Goal: Transaction & Acquisition: Register for event/course

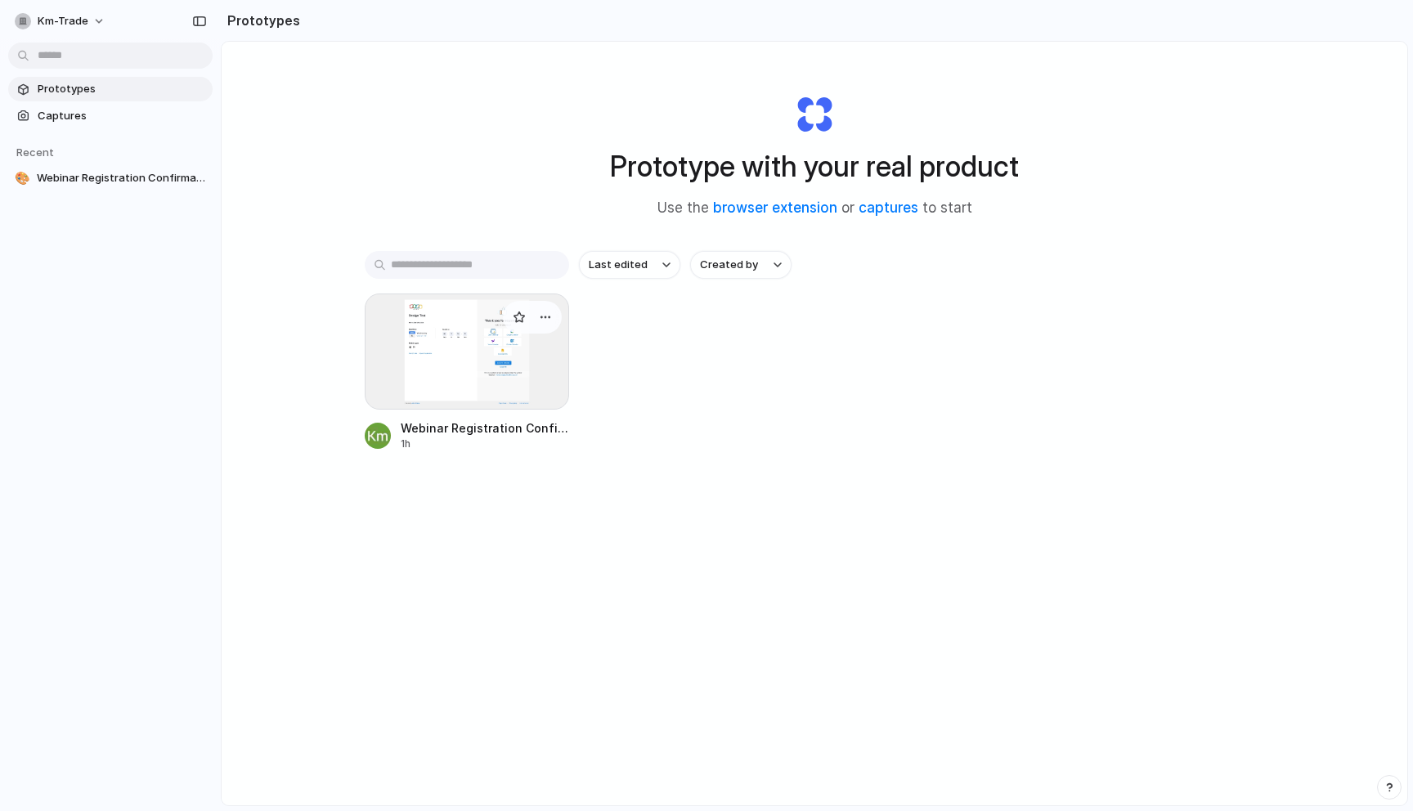
click at [493, 342] on div at bounding box center [467, 352] width 204 height 116
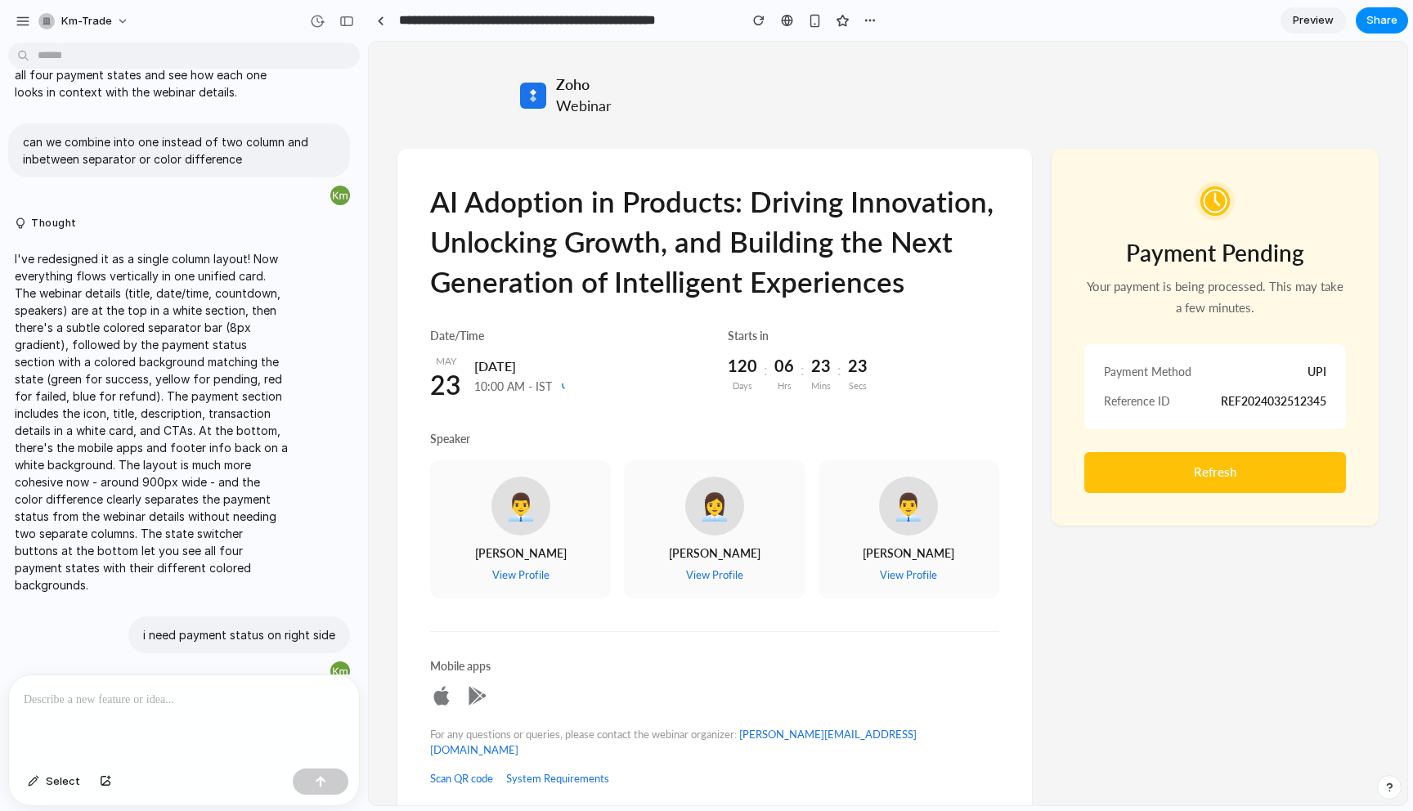
scroll to position [5013, 0]
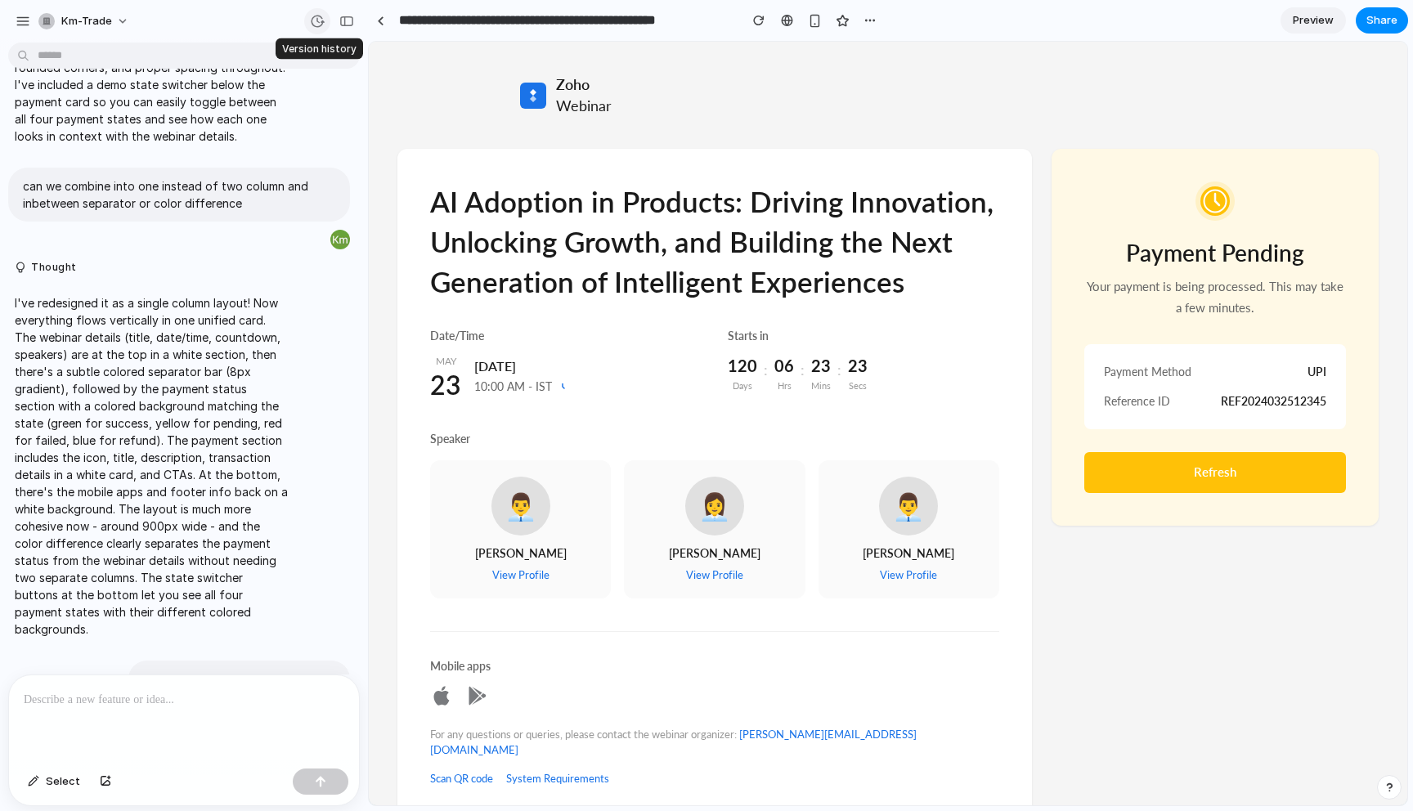
click at [320, 23] on div "button" at bounding box center [317, 21] width 15 height 15
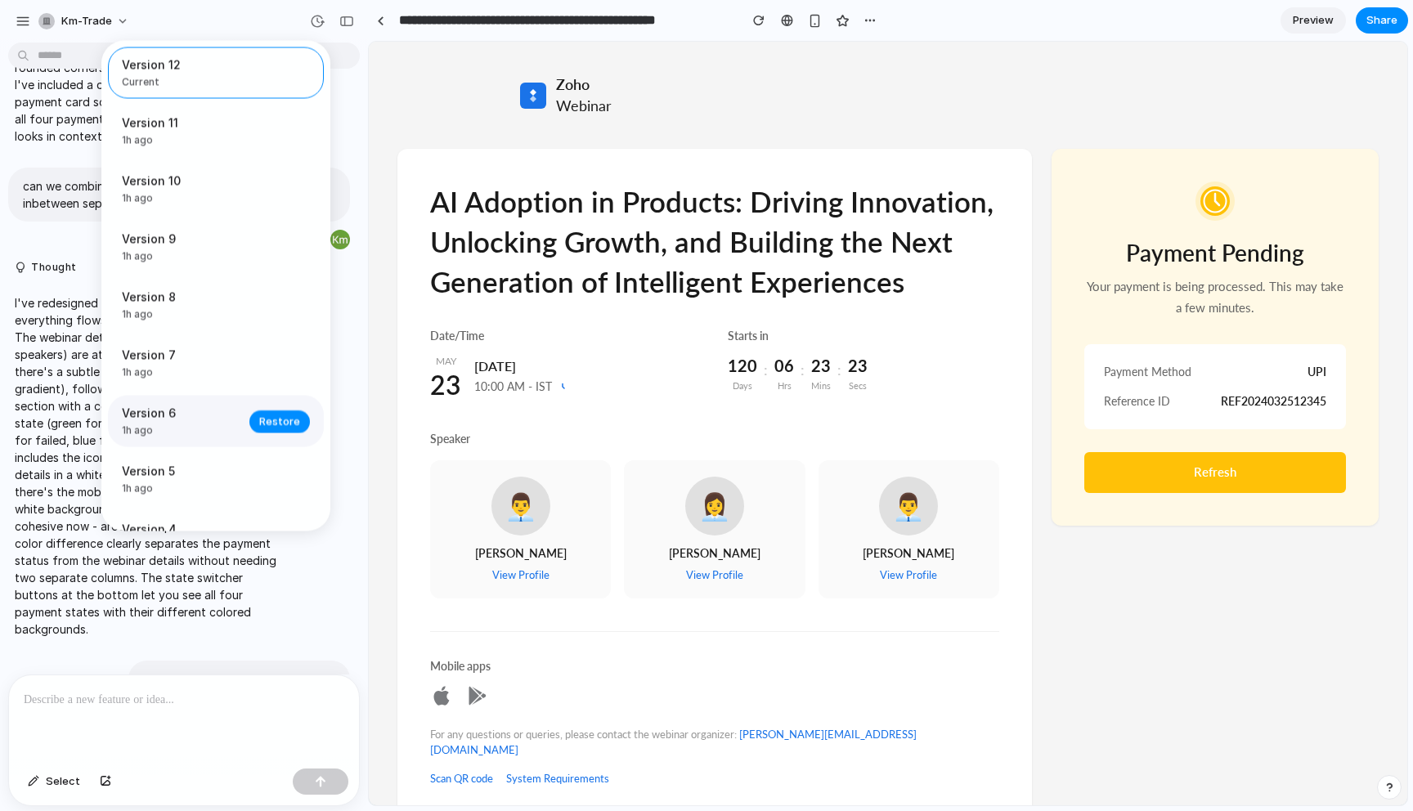
click at [191, 421] on span "Version 6" at bounding box center [181, 413] width 118 height 17
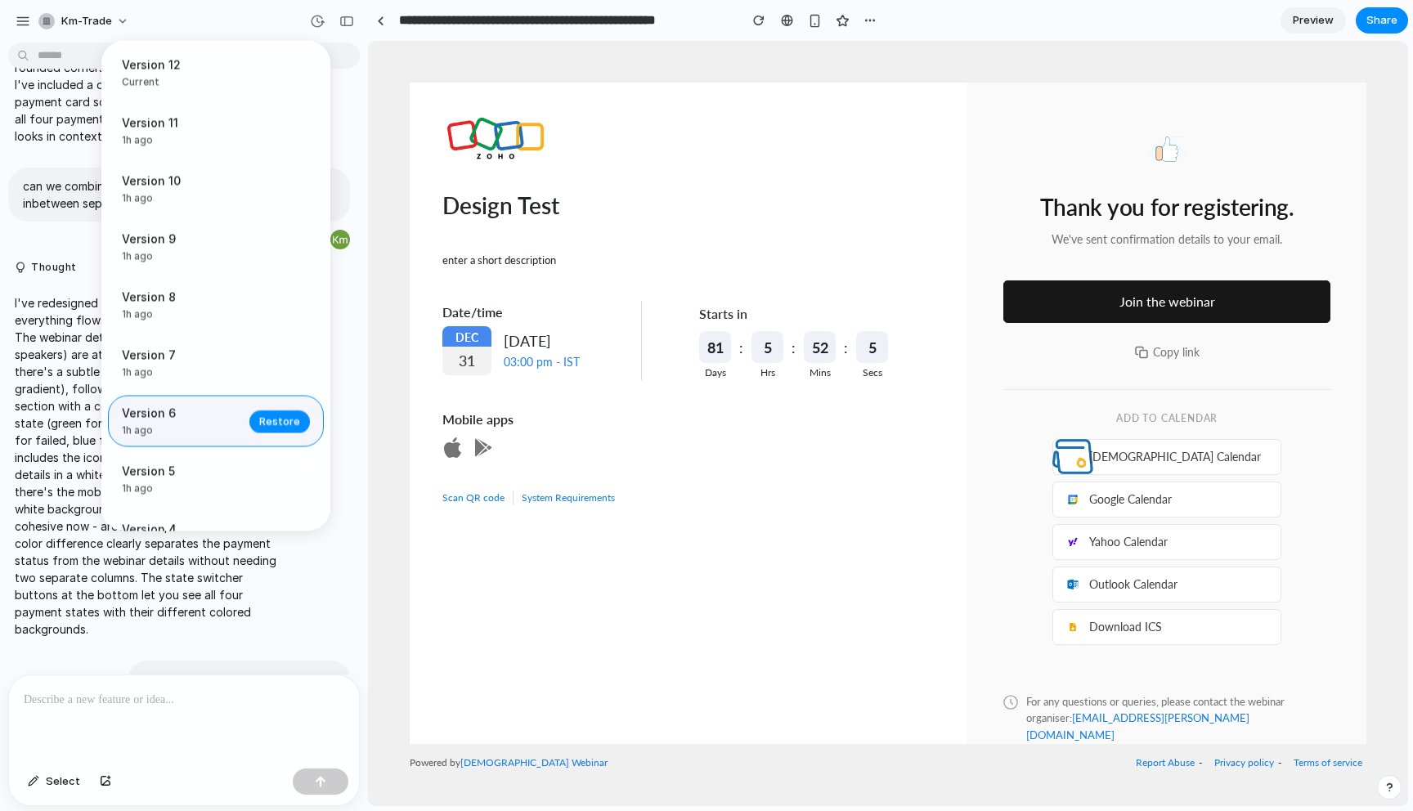
scroll to position [0, 0]
click at [195, 357] on span "Version 7" at bounding box center [181, 355] width 118 height 17
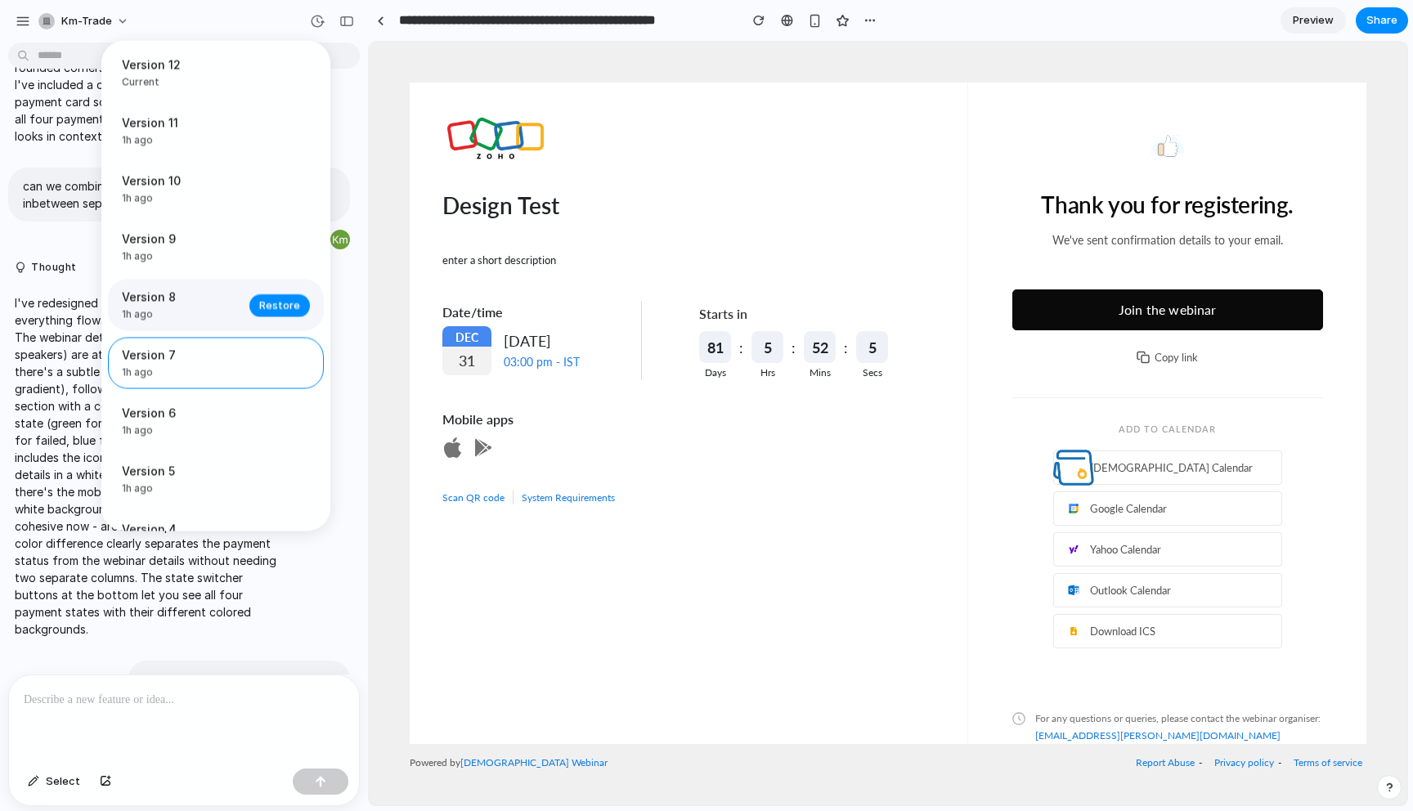
click at [201, 313] on span "1h ago" at bounding box center [181, 315] width 118 height 15
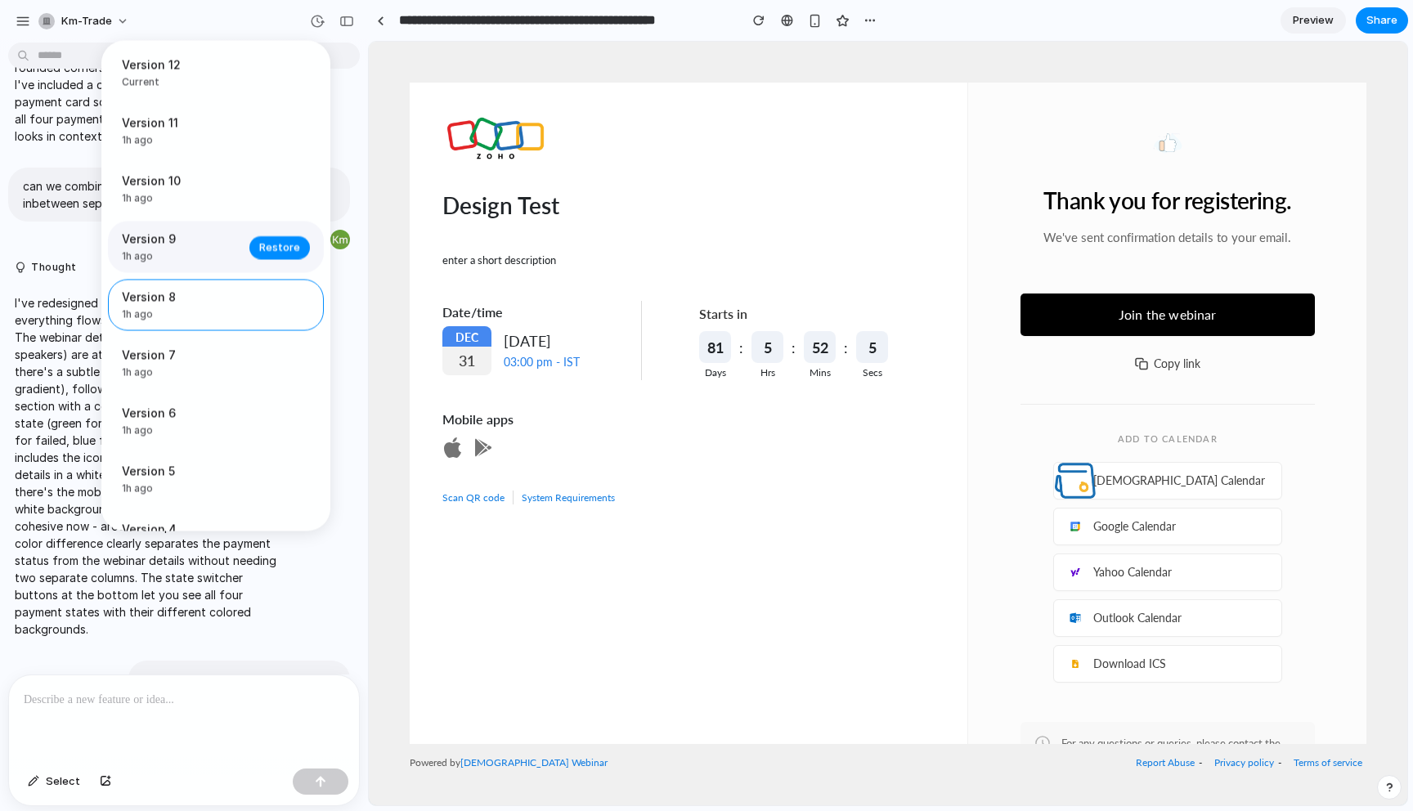
click at [205, 247] on span "Version 9" at bounding box center [181, 239] width 118 height 17
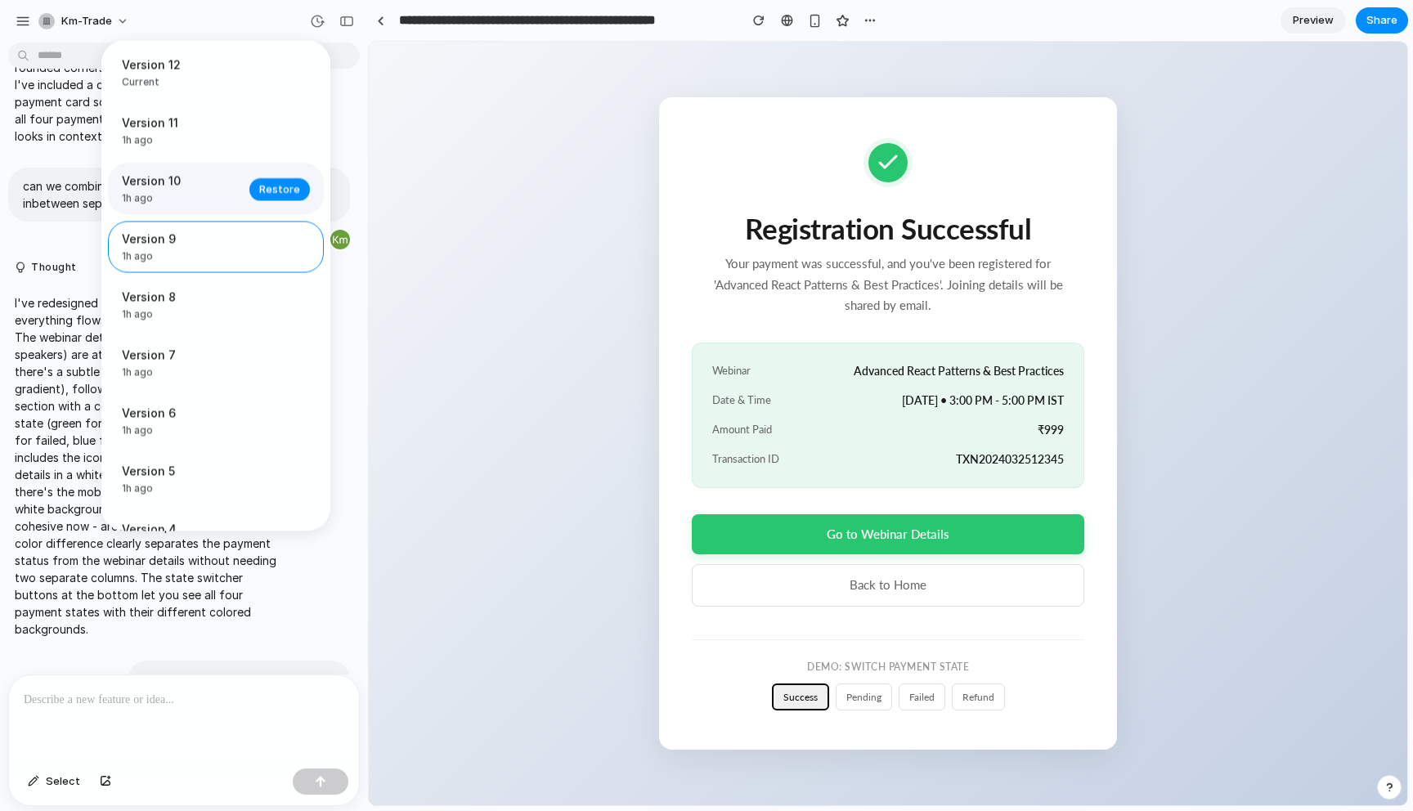
click at [204, 177] on span "Version 10" at bounding box center [181, 181] width 118 height 17
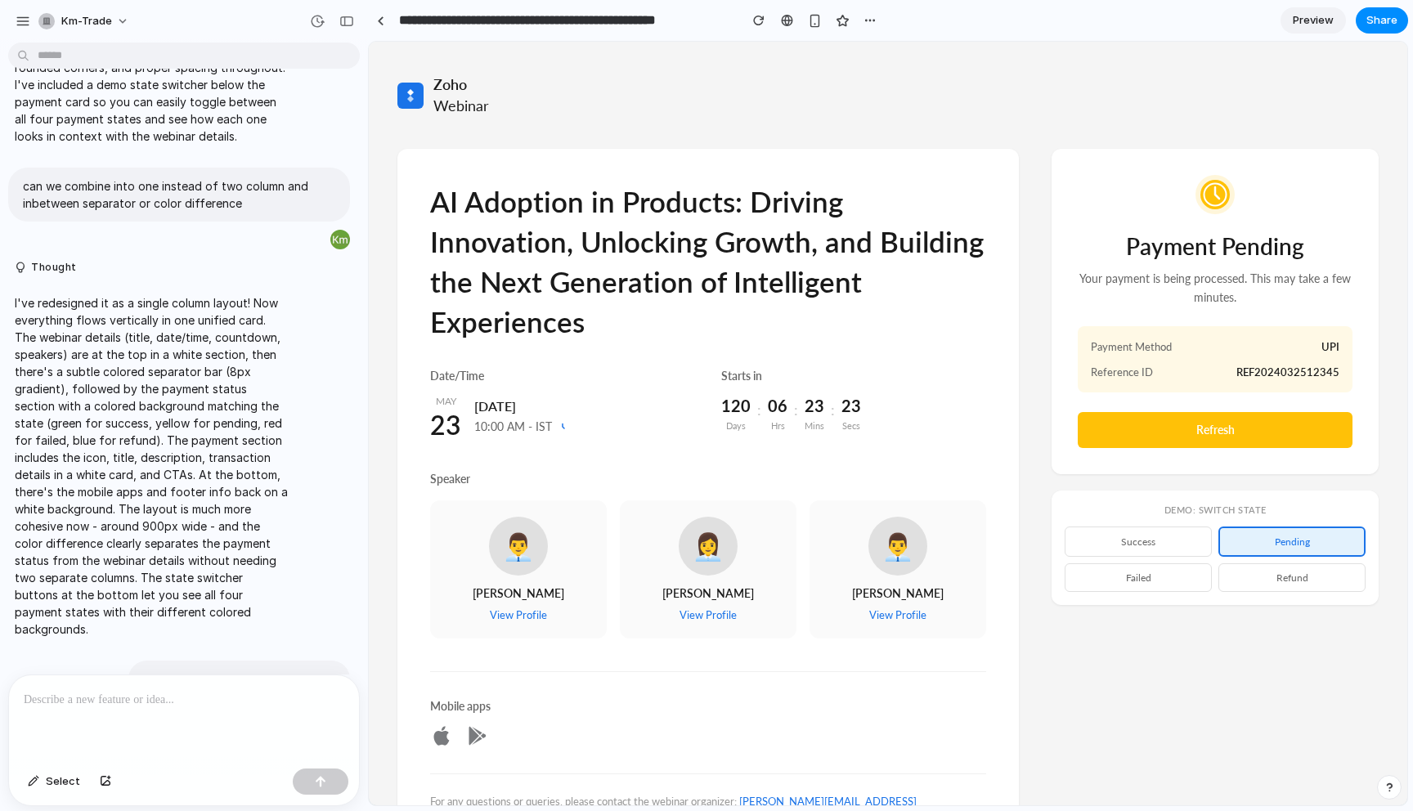
click at [501, 113] on div "Version 12 Current Version 11 1h ago Restore Version 10 1h ago Restore Version …" at bounding box center [706, 405] width 1413 height 811
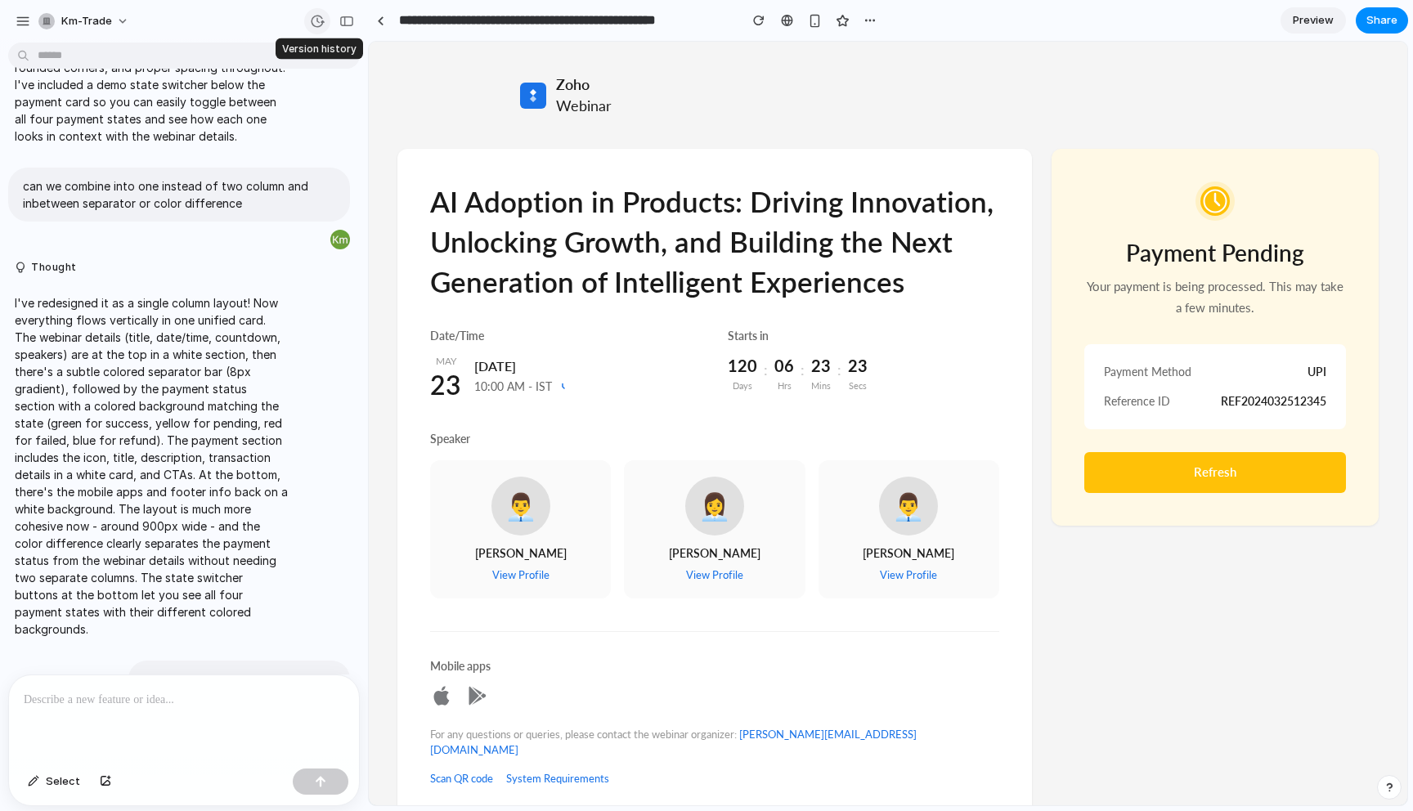
click at [311, 18] on div "button" at bounding box center [317, 21] width 15 height 15
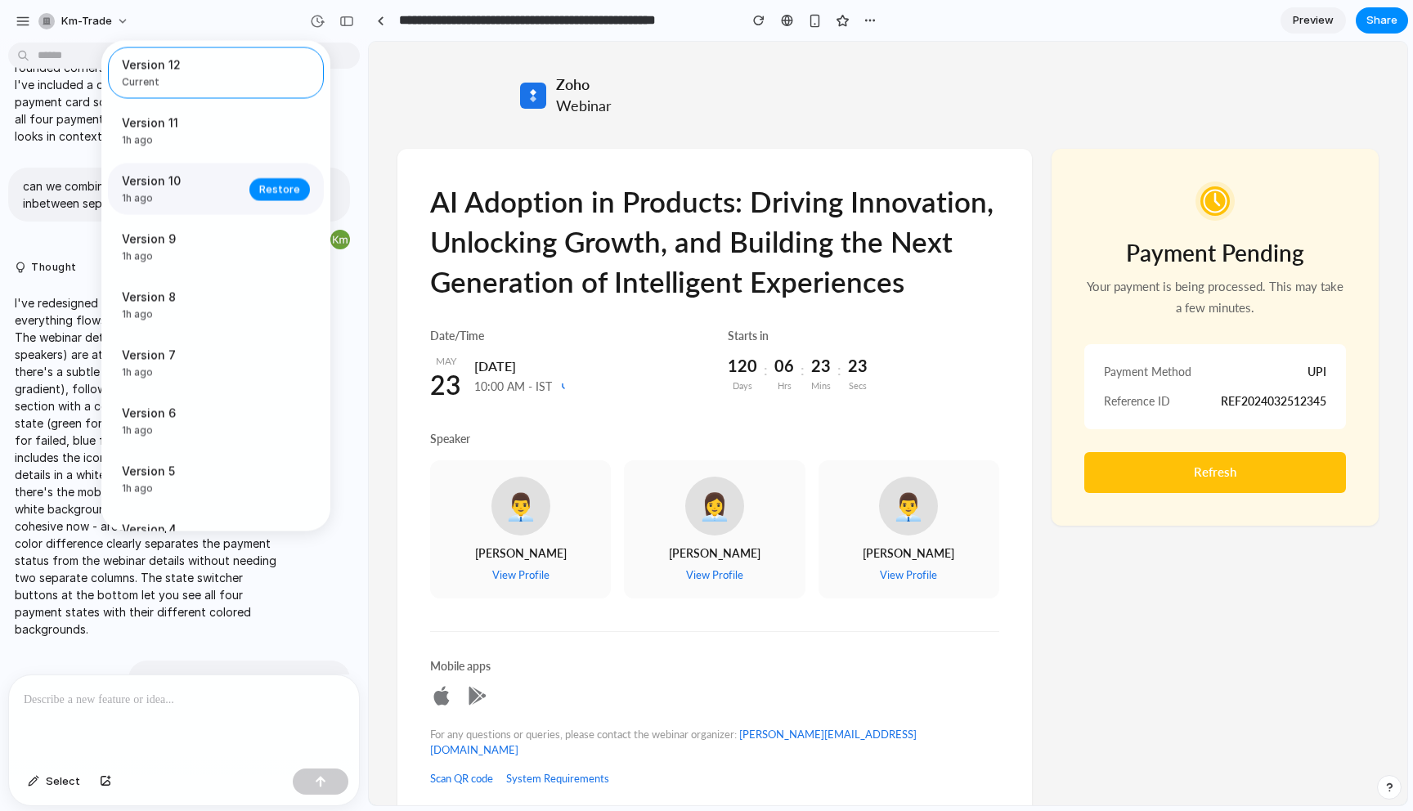
click at [213, 206] on span "1h ago" at bounding box center [181, 198] width 118 height 15
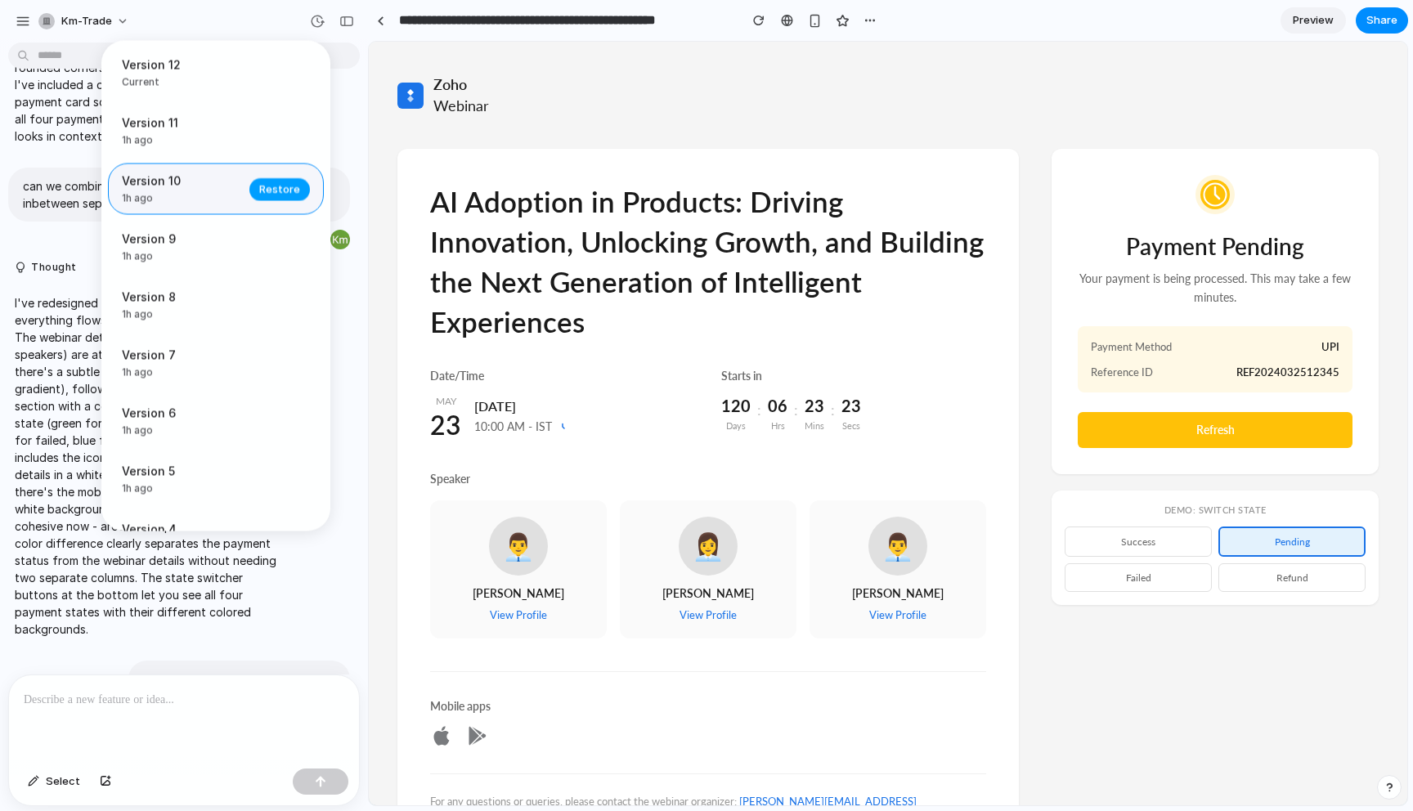
click at [281, 192] on span "Restore" at bounding box center [279, 189] width 41 height 16
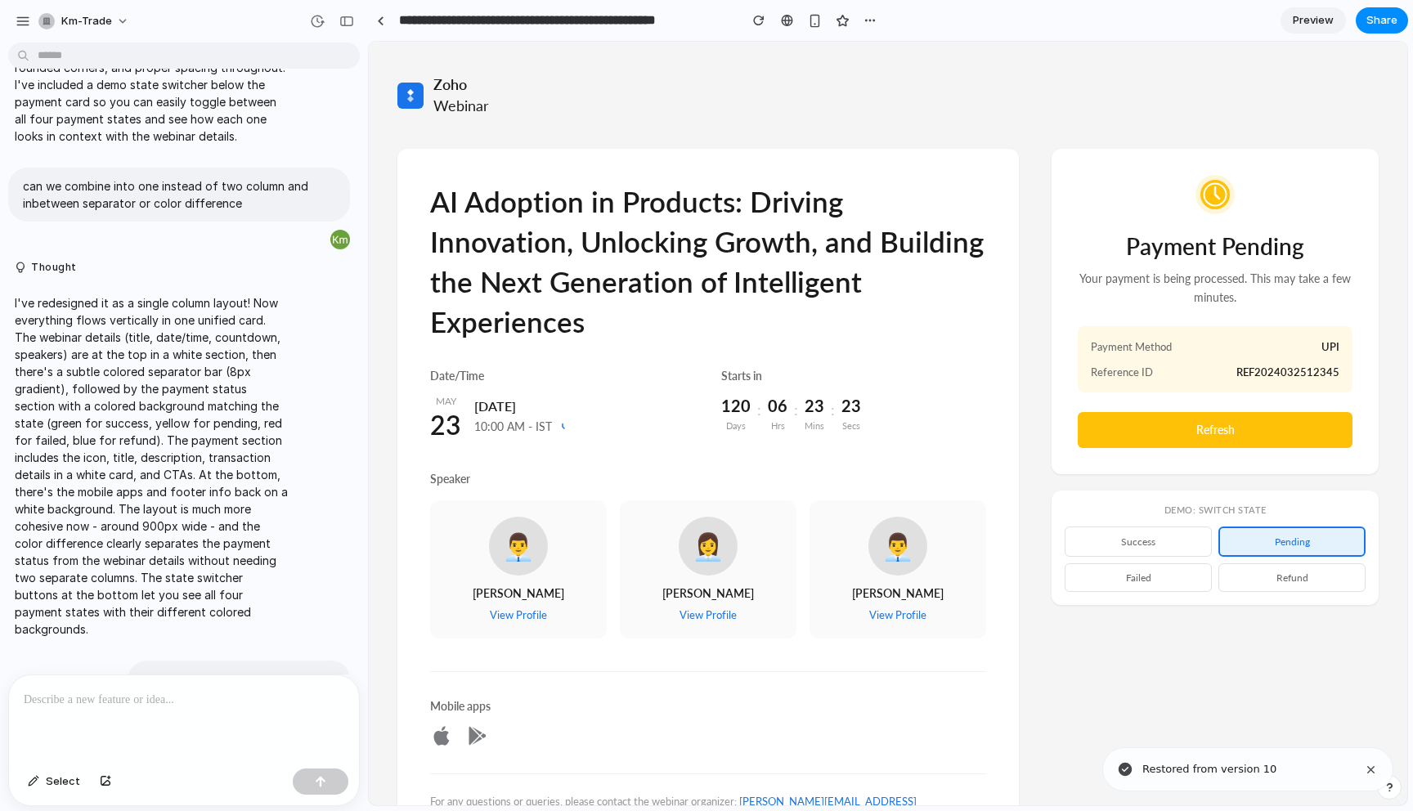
scroll to position [5433, 0]
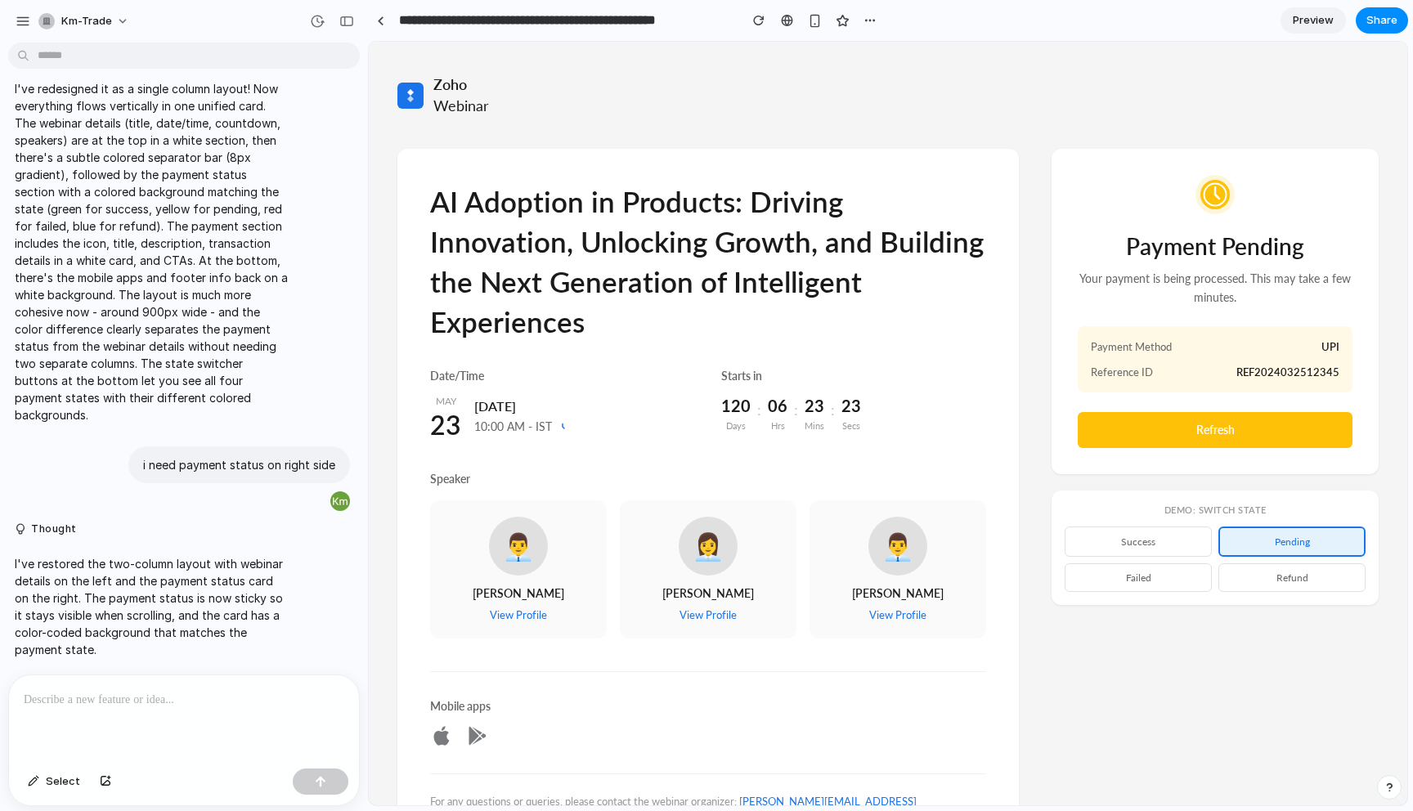
click at [699, 81] on div "[DEMOGRAPHIC_DATA] Webinar" at bounding box center [889, 95] width 982 height 42
click at [1142, 555] on button "success" at bounding box center [1138, 542] width 147 height 30
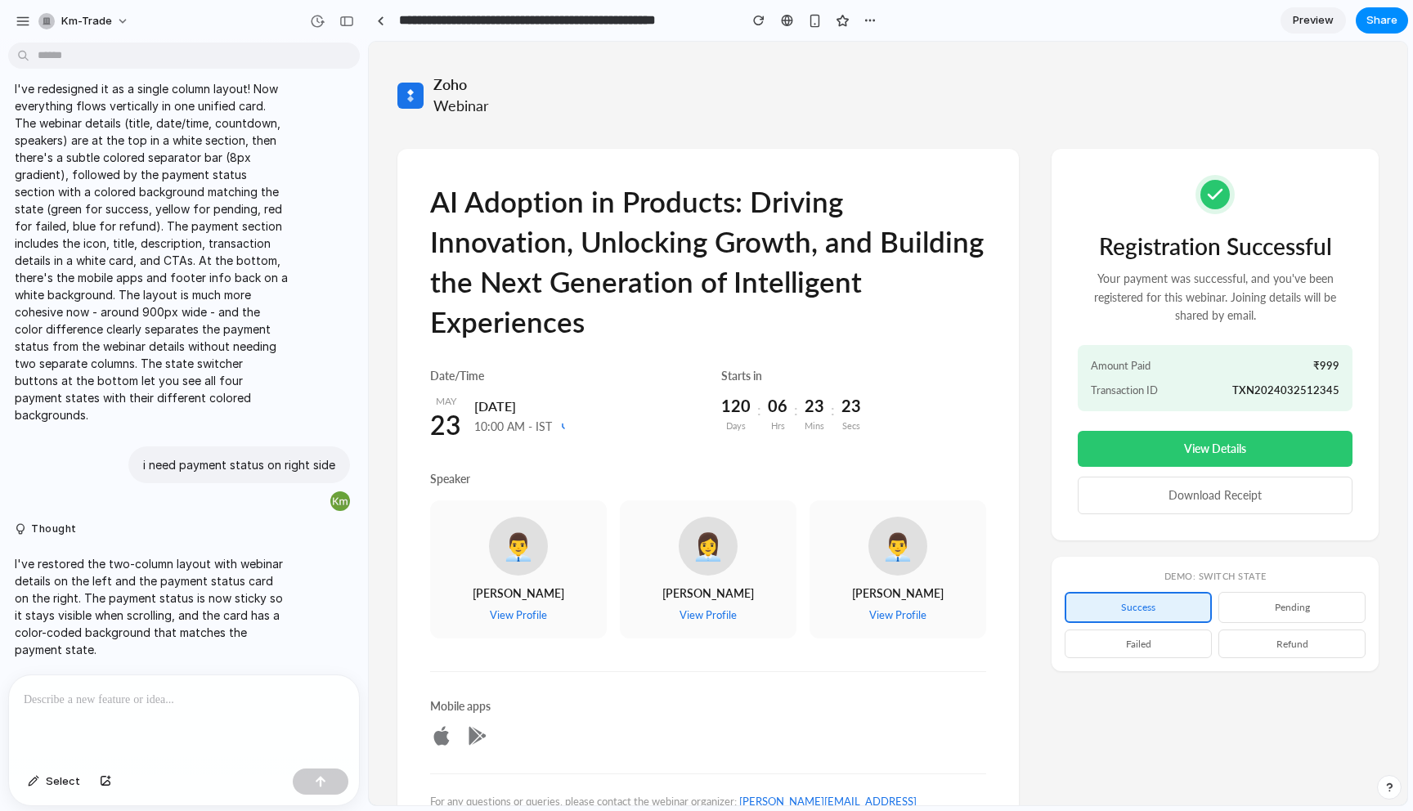
click at [1122, 711] on div "AI Adoption in Products: Driving Innovation, Unlocking Growth, and Building the…" at bounding box center [889, 520] width 982 height 743
click at [1188, 294] on p "Your payment was successful, and you've been registered for this webinar. Joini…" at bounding box center [1215, 297] width 275 height 55
click at [1306, 605] on button "pending" at bounding box center [1292, 607] width 147 height 30
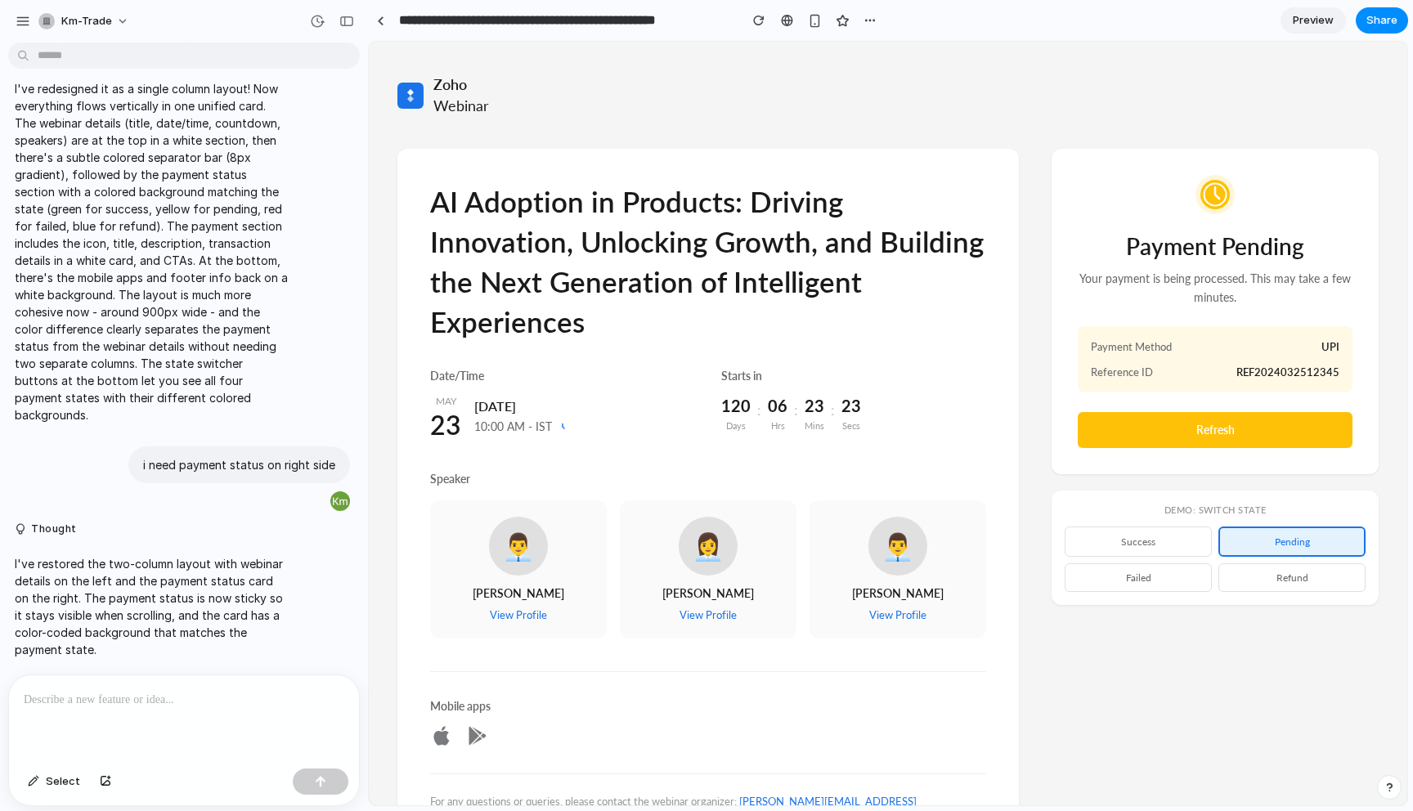
click at [1272, 694] on div "AI Adoption in Products: Driving Innovation, Unlocking Growth, and Building the…" at bounding box center [889, 520] width 982 height 743
click at [1179, 584] on button "failed" at bounding box center [1138, 578] width 147 height 29
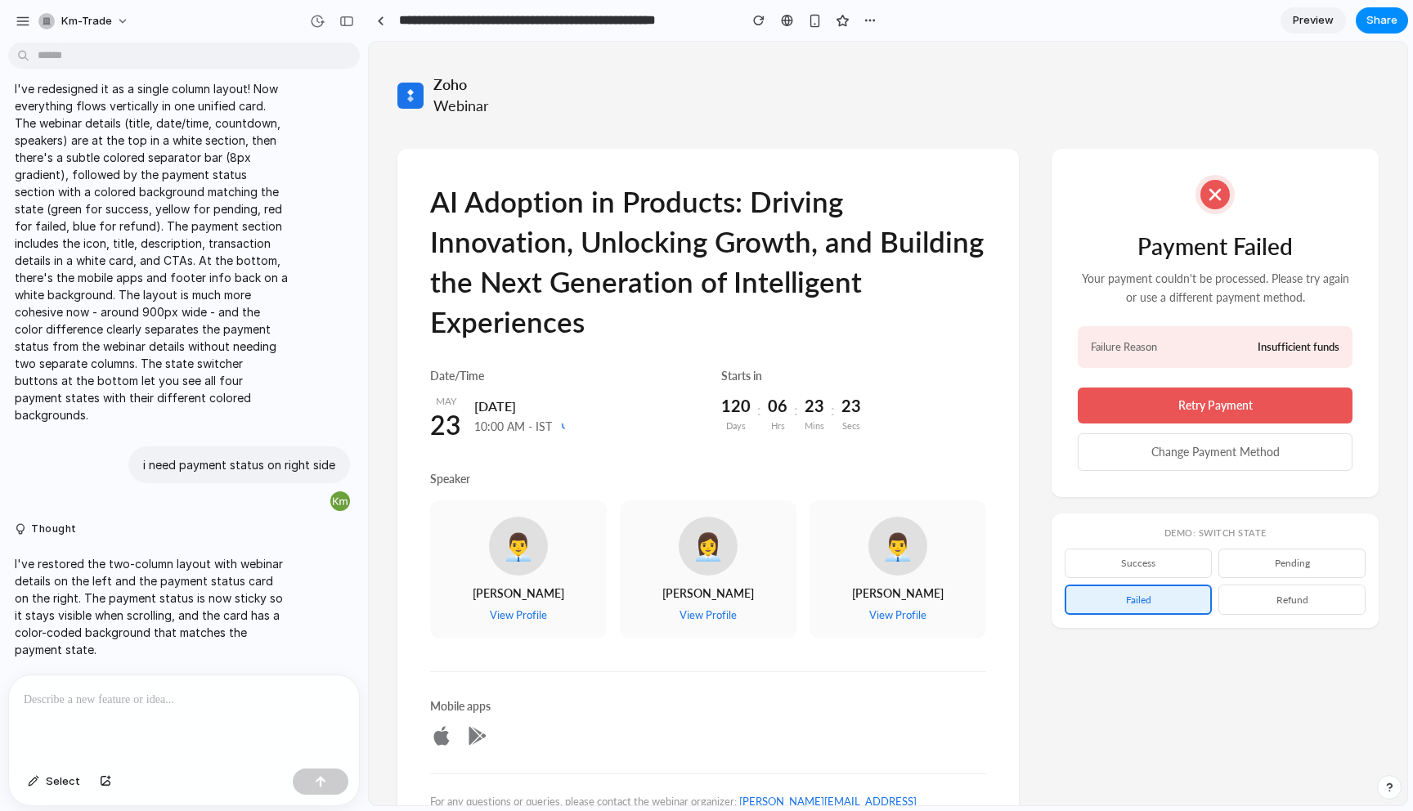
click at [1256, 352] on div "Failure Reason Insufficient funds" at bounding box center [1215, 347] width 249 height 16
click at [1224, 134] on div "Zoho Webinar AI Adoption in Products: Driving Innovation, Unlocking Growth, and…" at bounding box center [888, 483] width 1039 height 883
click at [1295, 608] on button "refund" at bounding box center [1292, 600] width 147 height 30
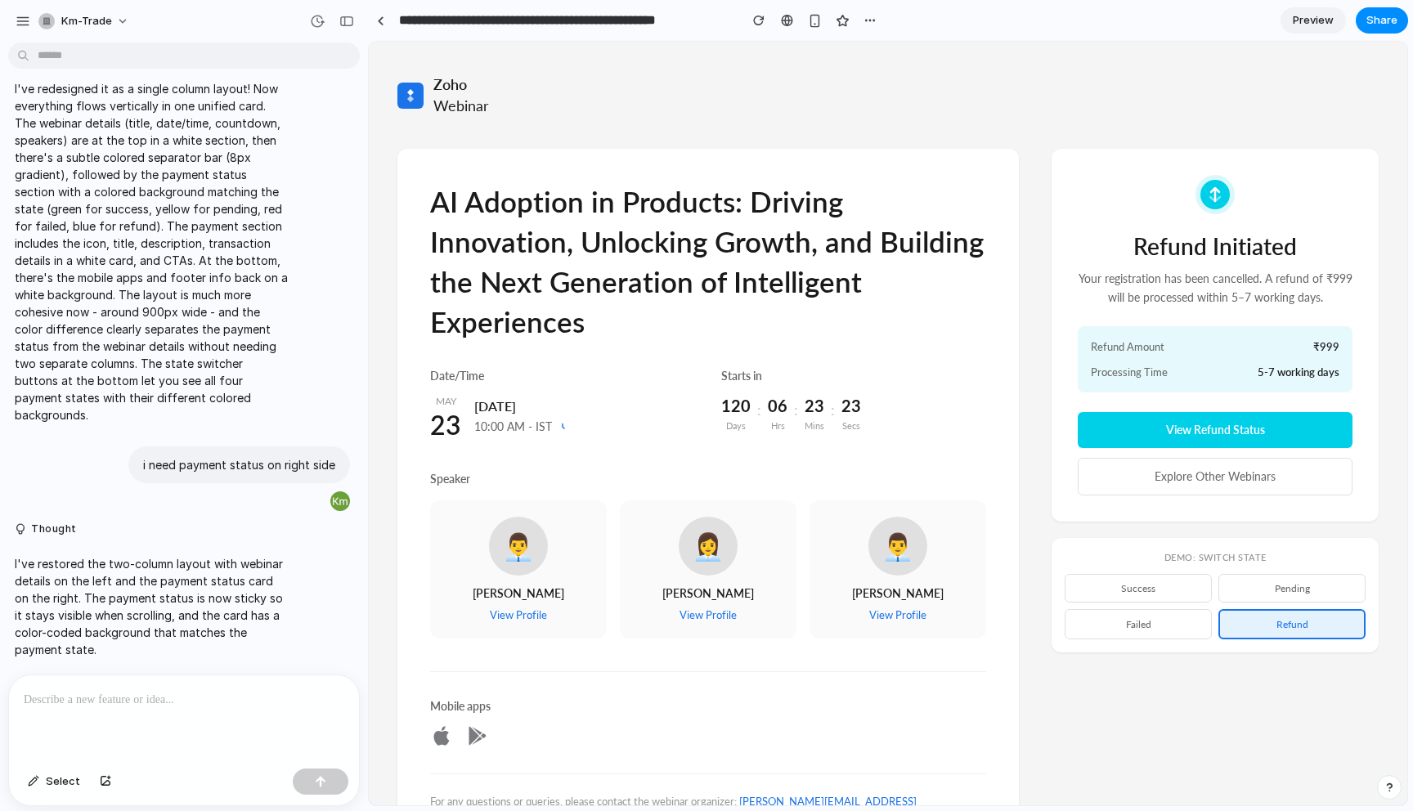
click at [1315, 590] on button "pending" at bounding box center [1292, 588] width 147 height 29
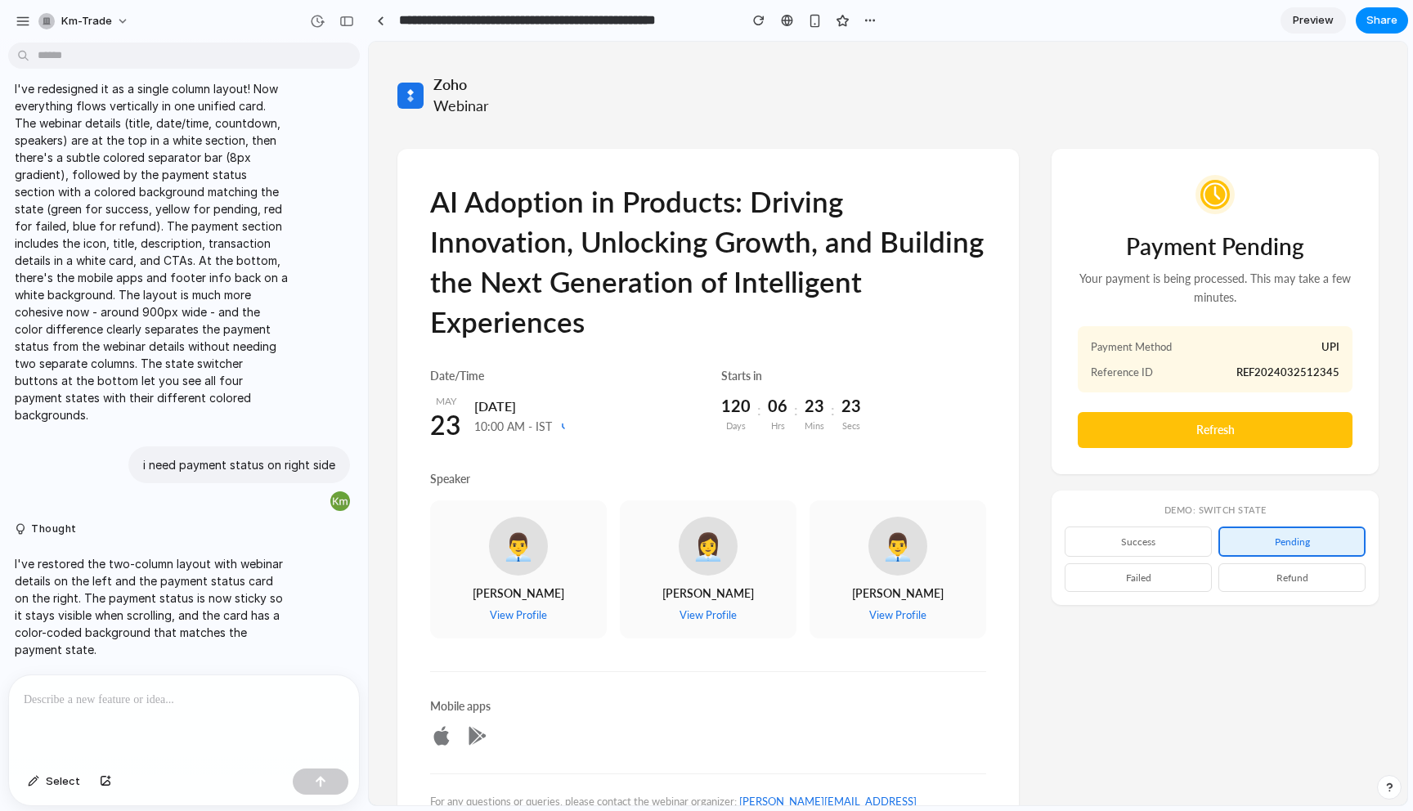
click at [1332, 581] on button "refund" at bounding box center [1292, 578] width 147 height 29
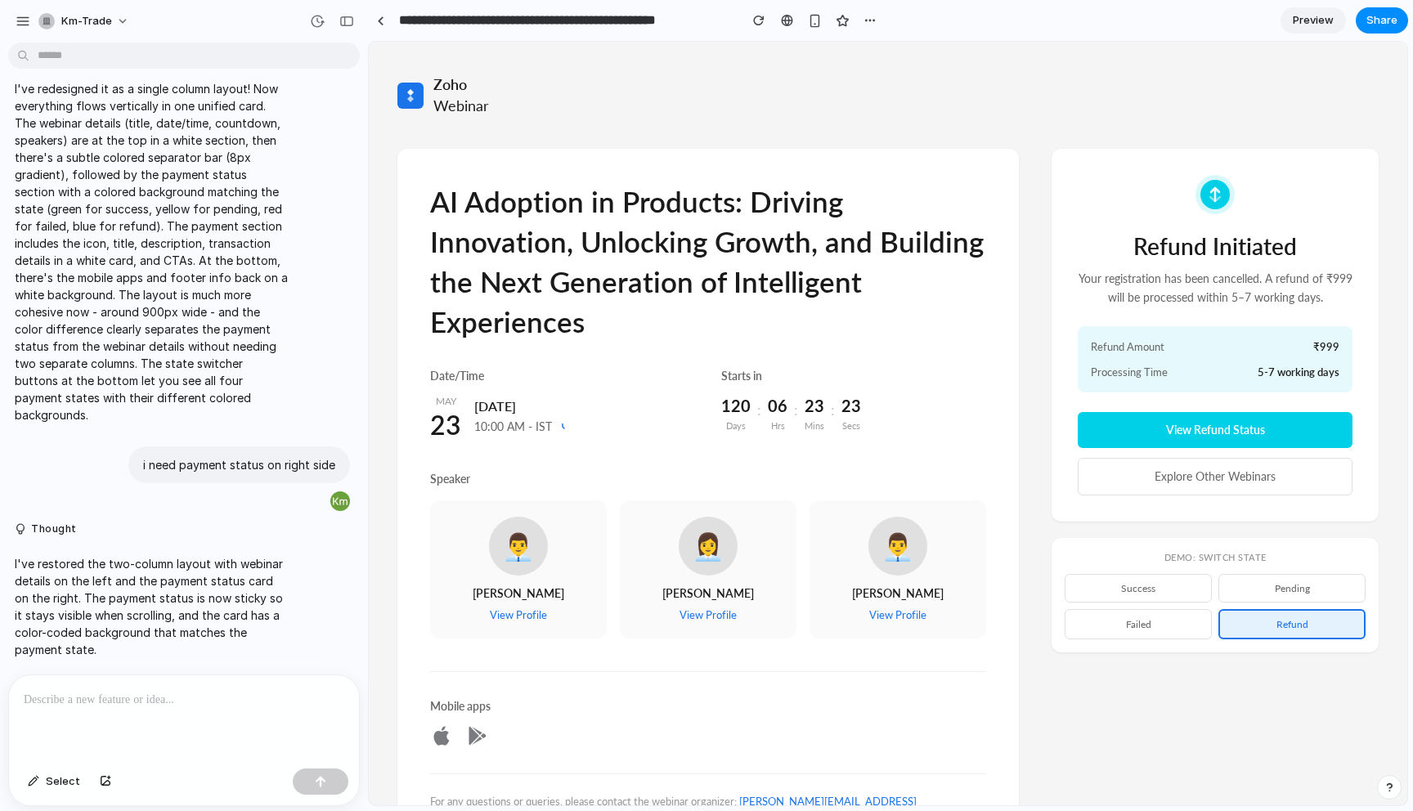
click at [1255, 245] on h2 "Refund Initiated" at bounding box center [1215, 247] width 275 height 25
click at [1282, 307] on p "Your registration has been cancelled. A refund of ₹999 will be processed within…" at bounding box center [1215, 288] width 275 height 37
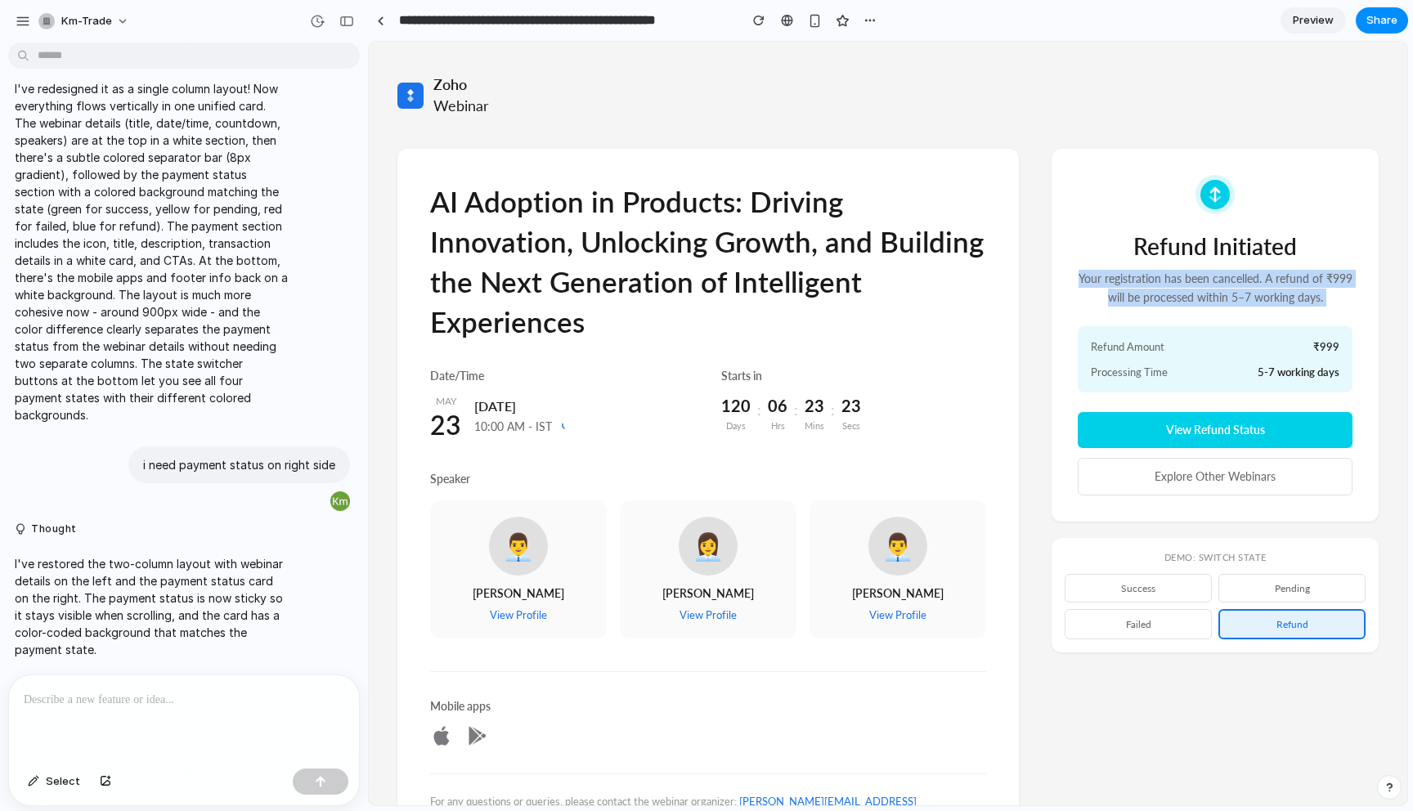
click at [1282, 307] on p "Your registration has been cancelled. A refund of ₹999 will be processed within…" at bounding box center [1215, 288] width 275 height 37
click at [1287, 591] on button "pending" at bounding box center [1292, 588] width 147 height 29
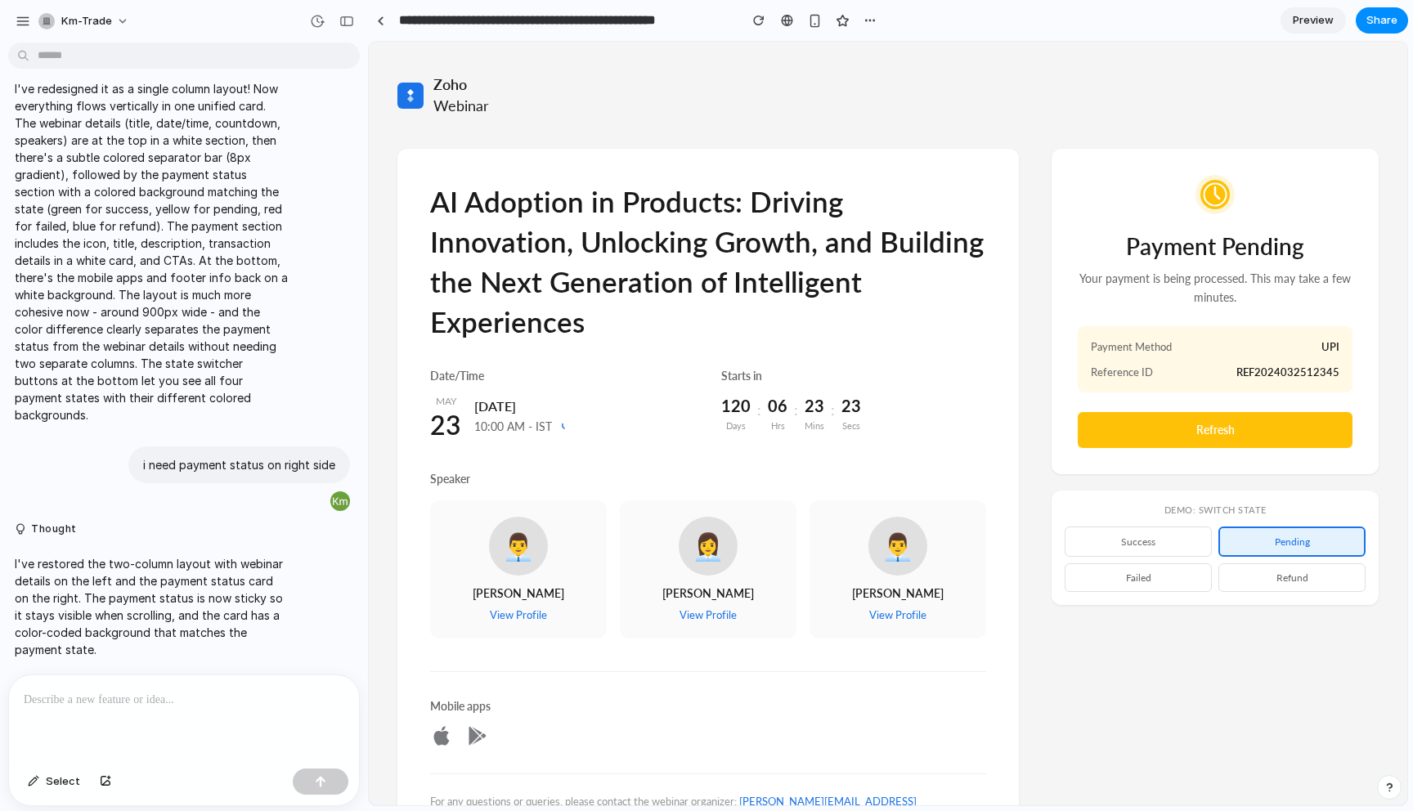
click at [1215, 664] on div "AI Adoption in Products: Driving Innovation, Unlocking Growth, and Building the…" at bounding box center [889, 520] width 982 height 743
click at [1163, 548] on button "success" at bounding box center [1138, 542] width 147 height 30
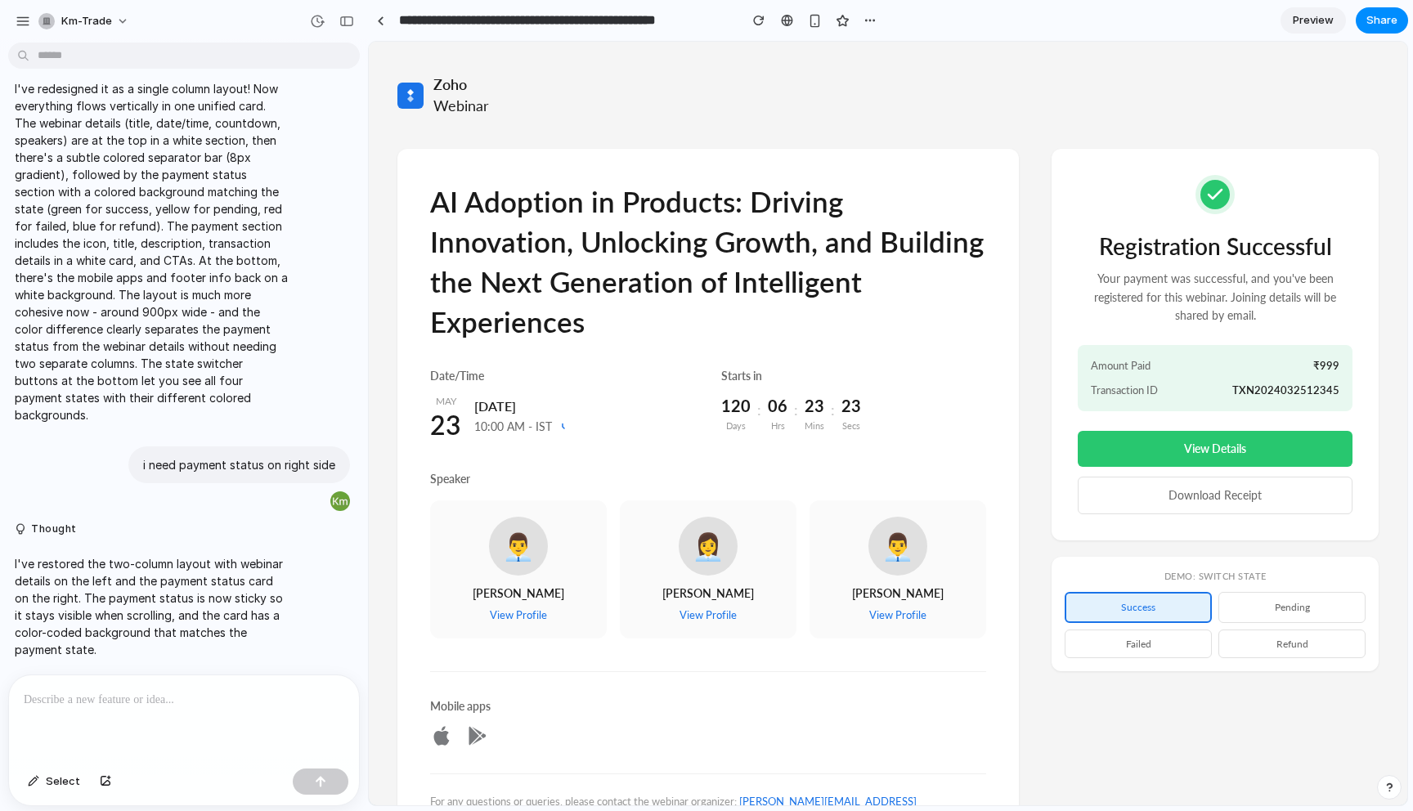
click at [1191, 662] on div "Demo: Switch State success pending failed refund" at bounding box center [1215, 614] width 327 height 115
click at [1112, 85] on div "[DEMOGRAPHIC_DATA] Webinar" at bounding box center [889, 95] width 982 height 42
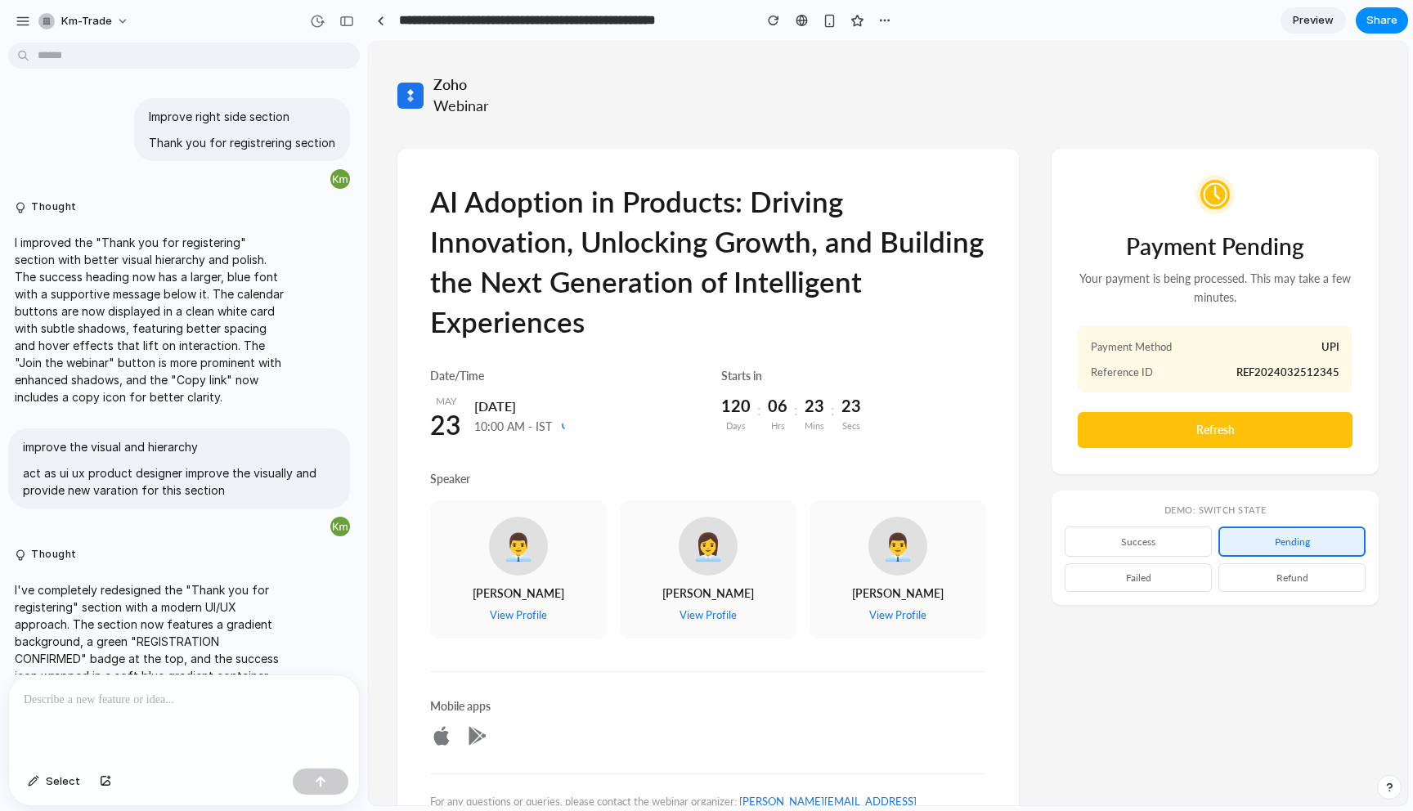
scroll to position [5433, 0]
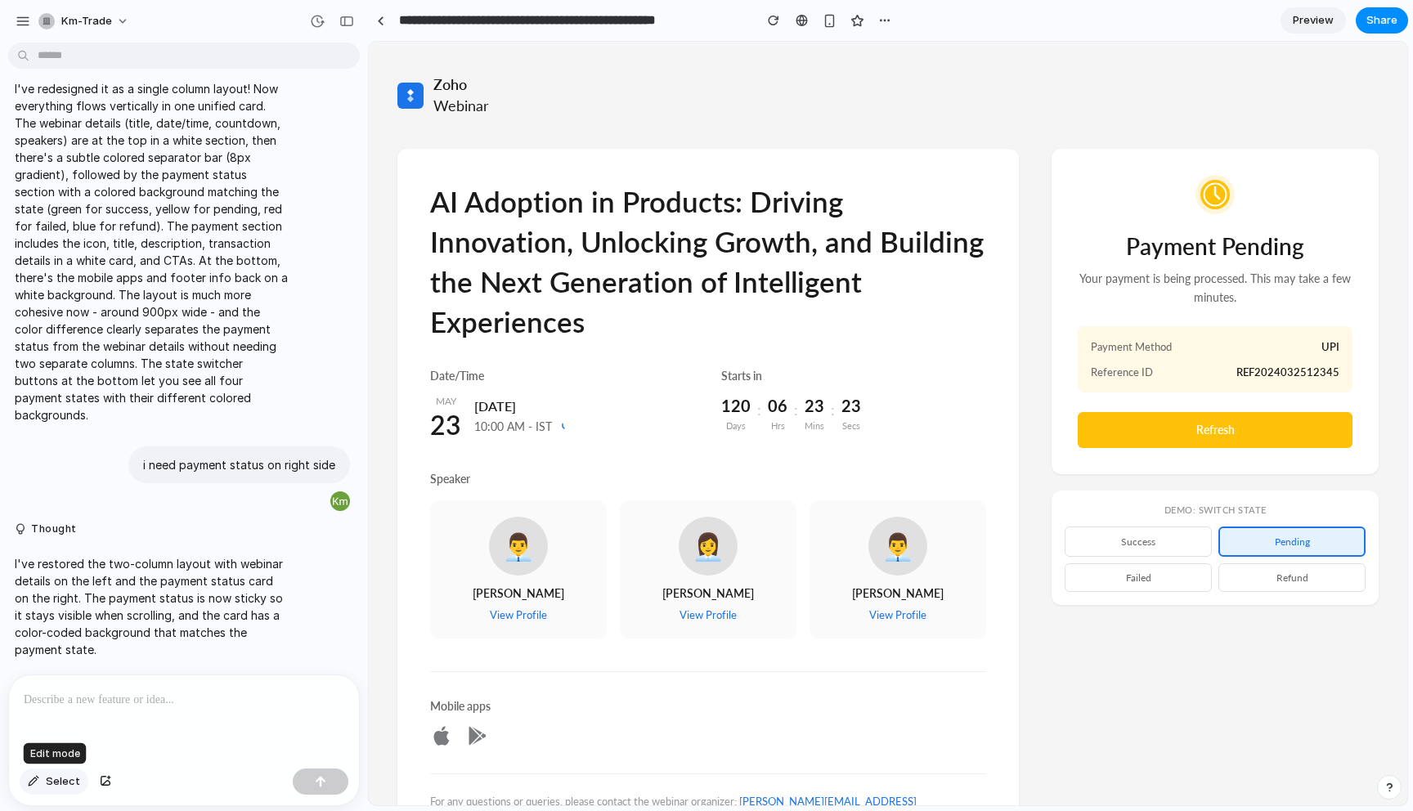
click at [63, 782] on span "Select" at bounding box center [63, 782] width 34 height 16
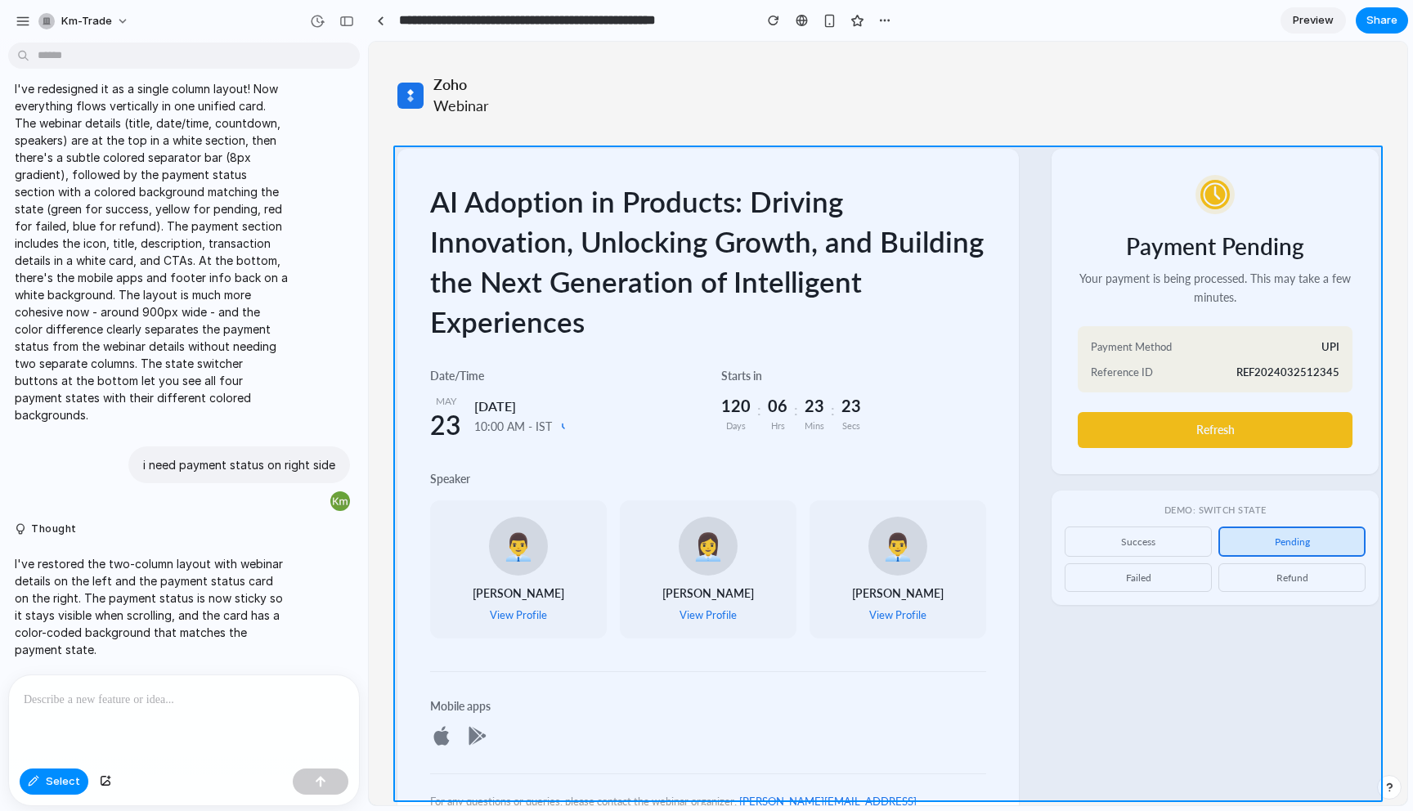
click at [1120, 770] on div at bounding box center [889, 424] width 1038 height 763
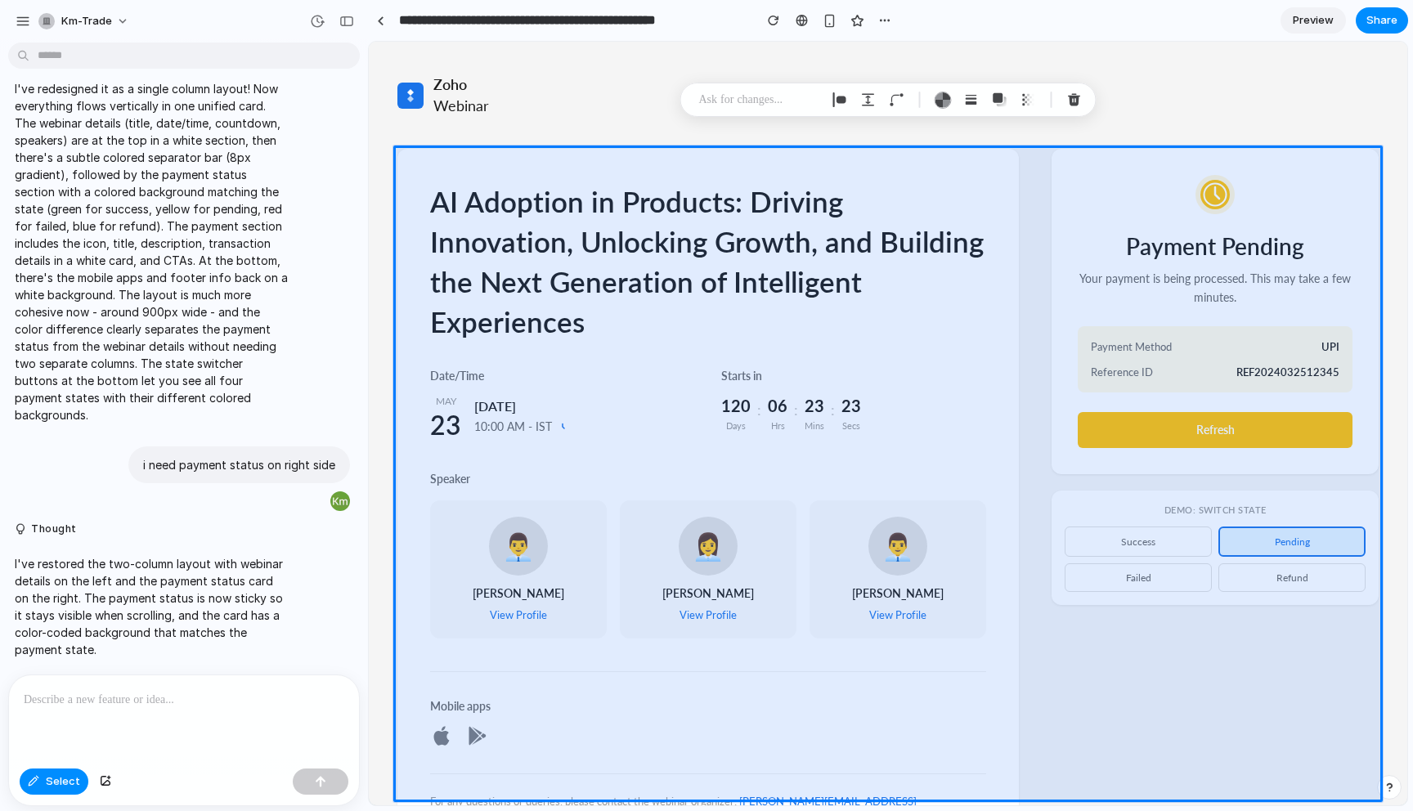
click at [203, 717] on div at bounding box center [184, 719] width 350 height 87
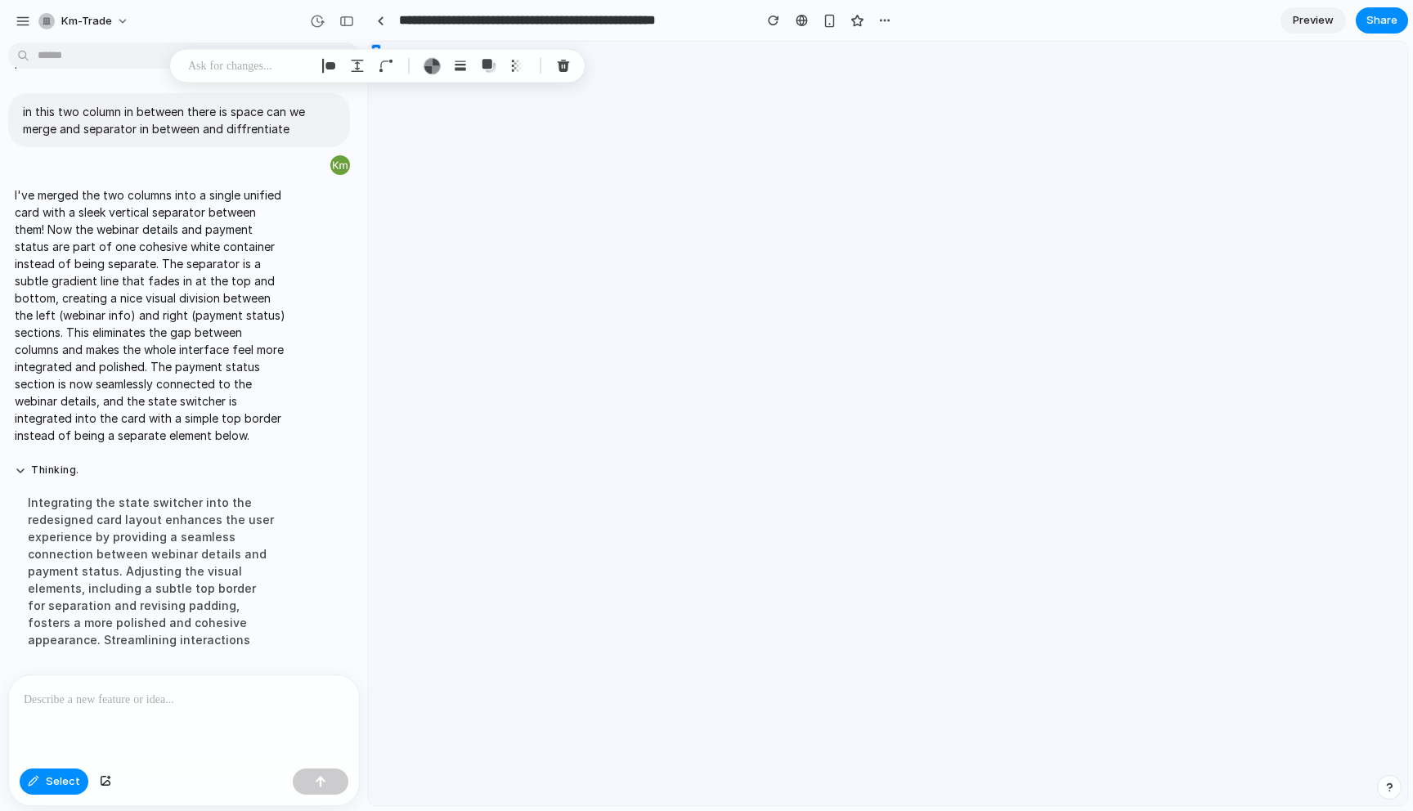
scroll to position [0, 0]
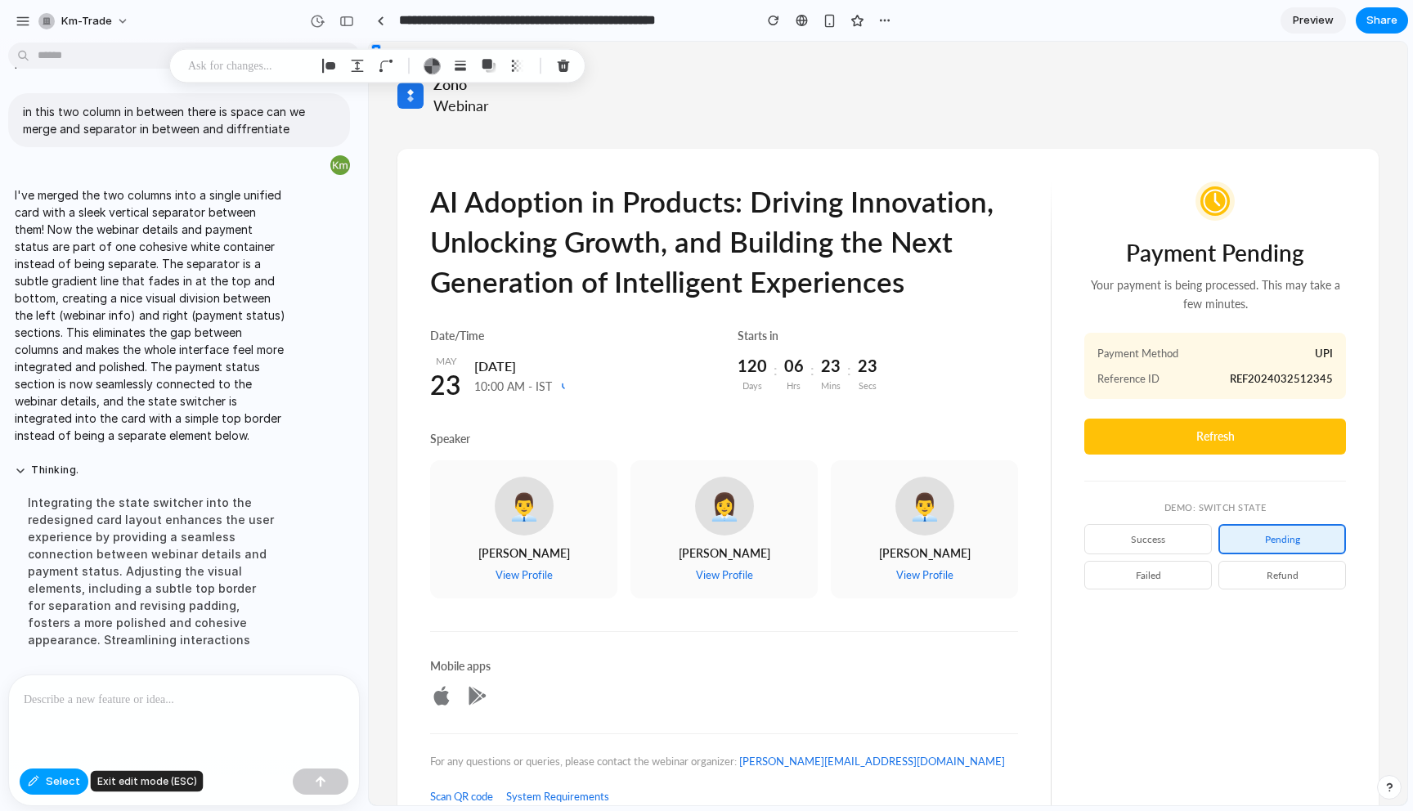
click at [39, 786] on button "Select" at bounding box center [54, 782] width 69 height 26
click at [1143, 537] on button "success" at bounding box center [1149, 539] width 128 height 30
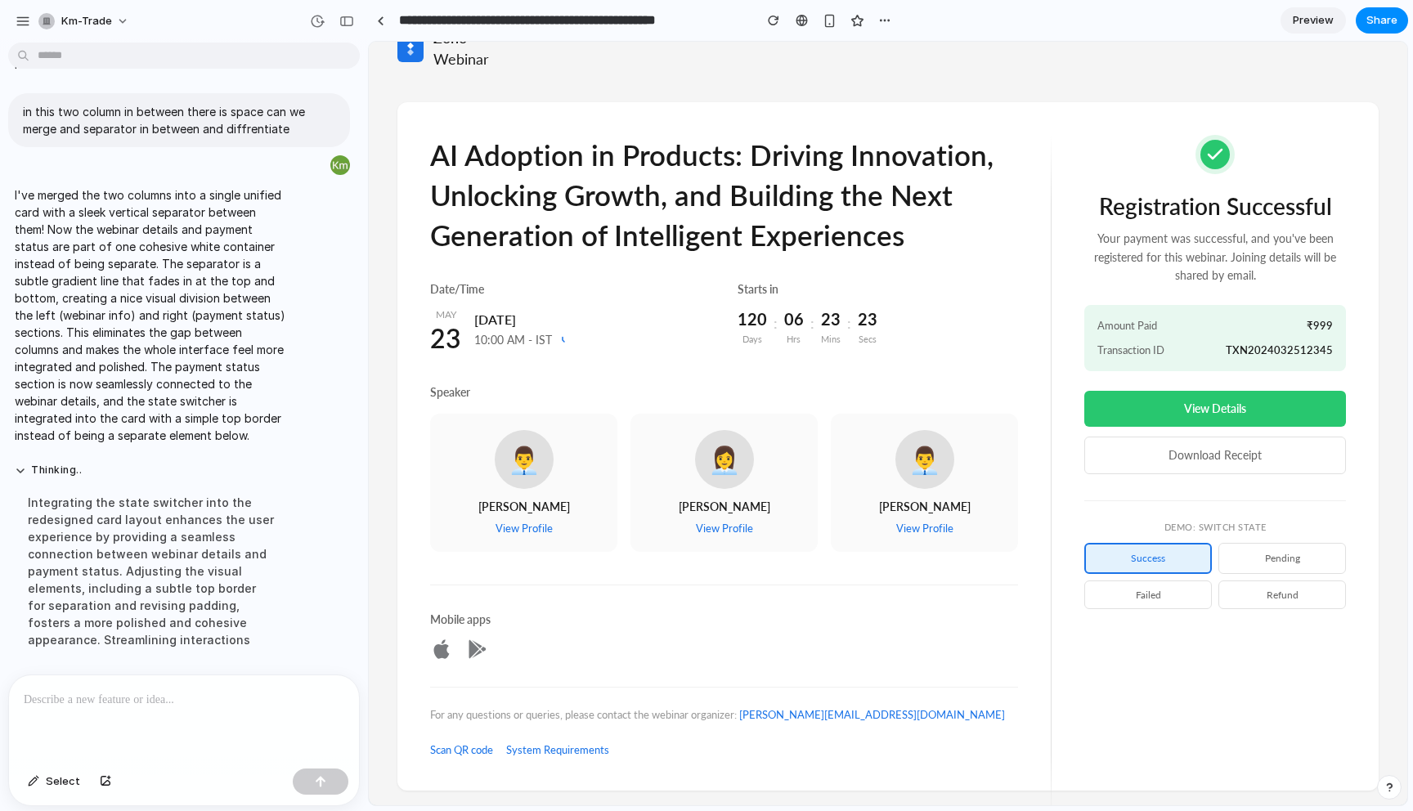
scroll to position [65, 0]
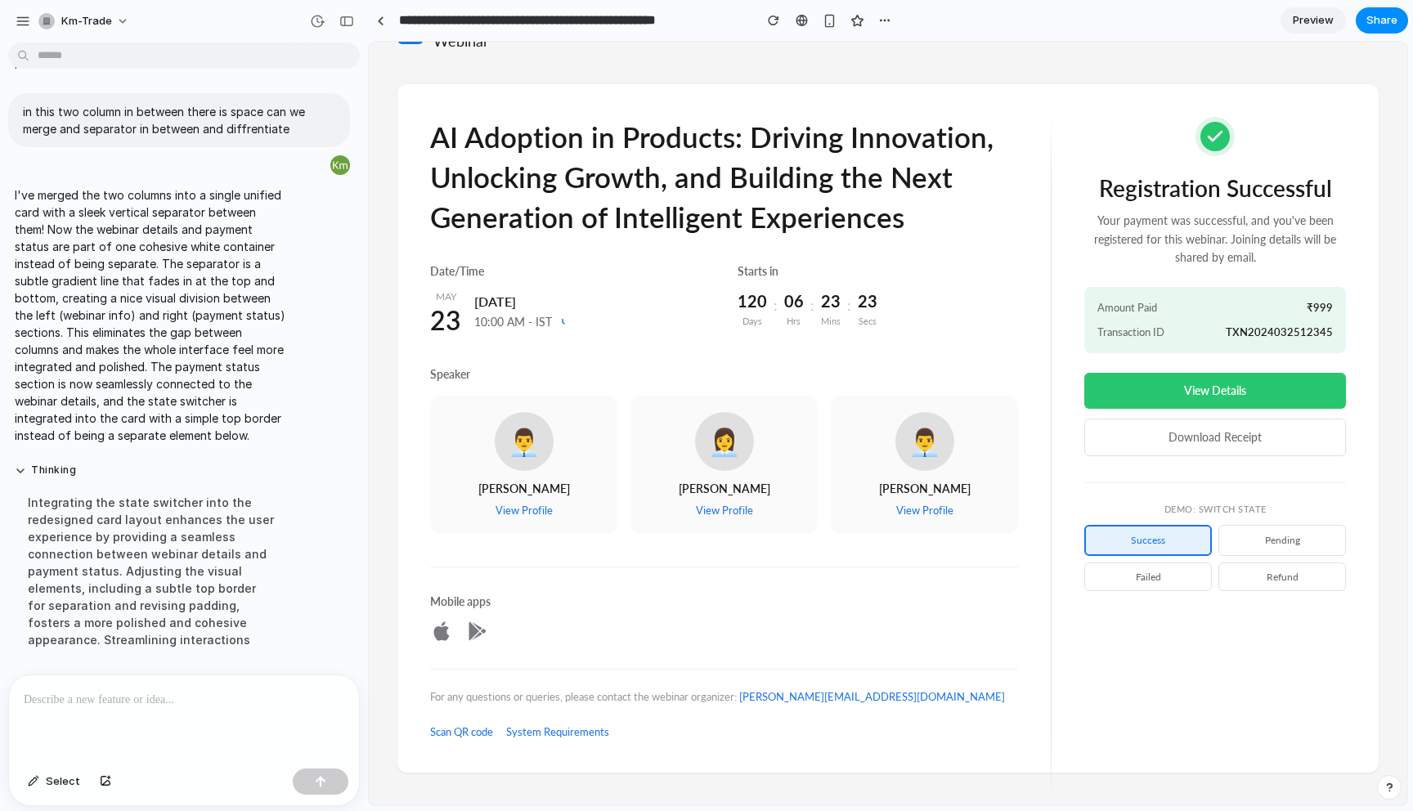
click at [1248, 536] on button "pending" at bounding box center [1283, 540] width 128 height 30
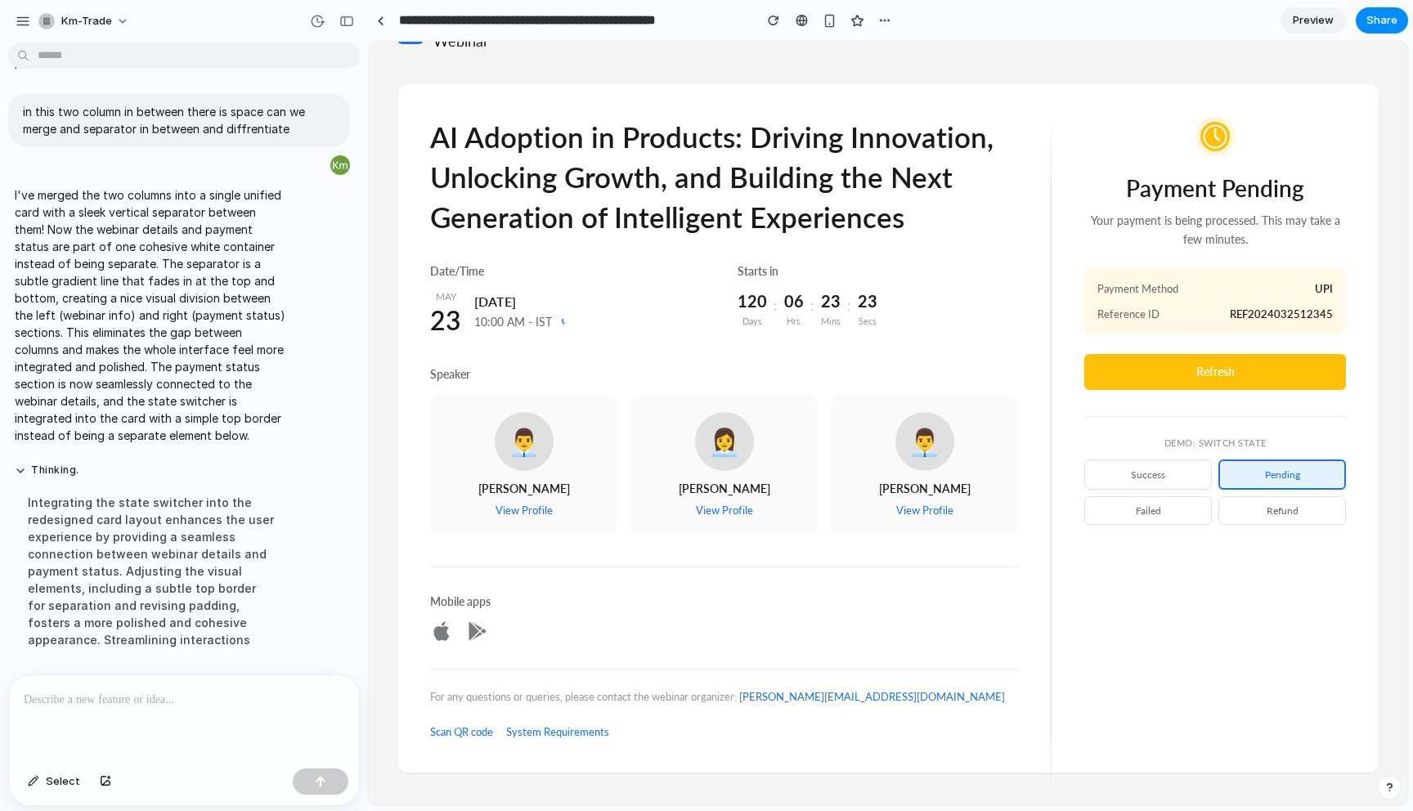
click at [322, 696] on p at bounding box center [184, 700] width 321 height 20
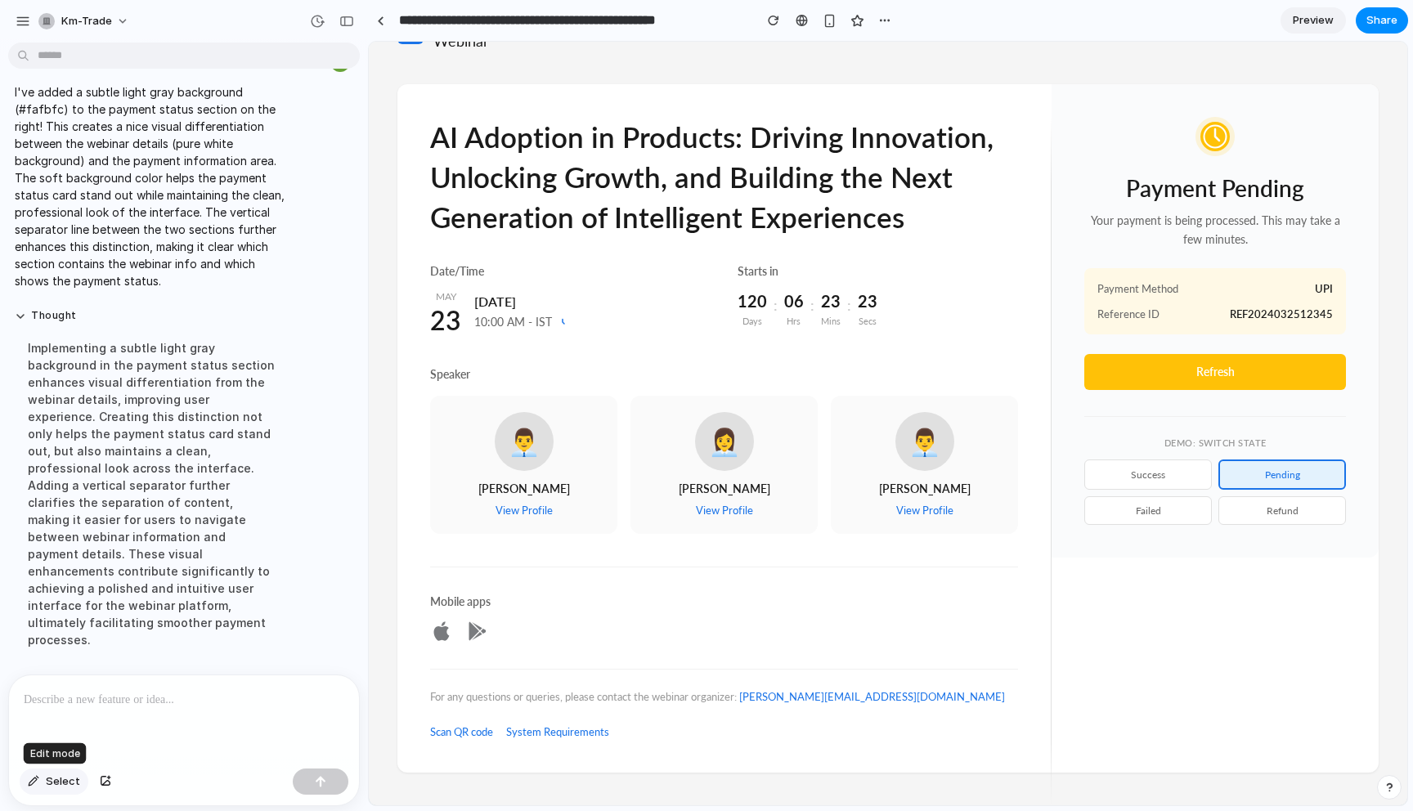
click at [43, 781] on button "Select" at bounding box center [54, 782] width 69 height 26
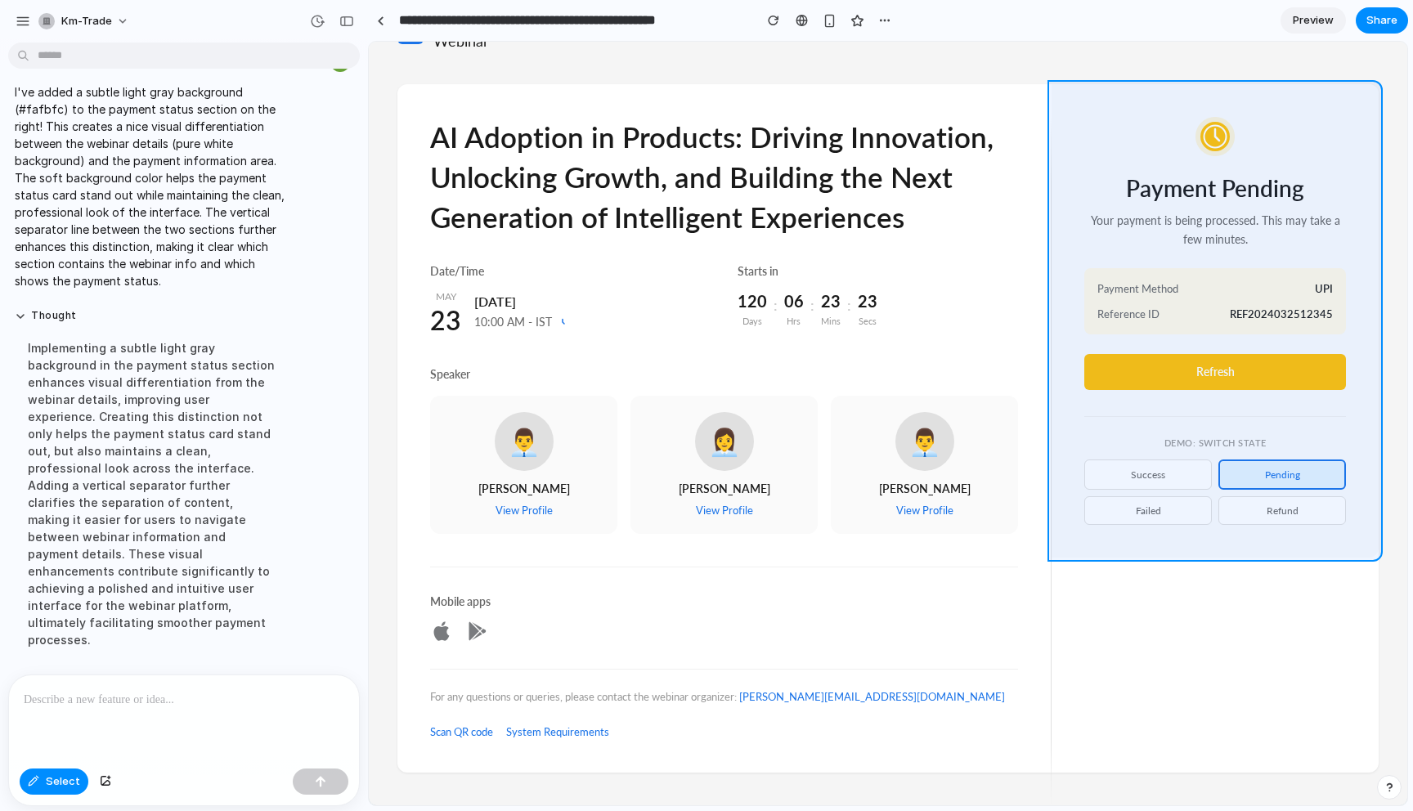
click at [1200, 550] on div at bounding box center [889, 424] width 1038 height 763
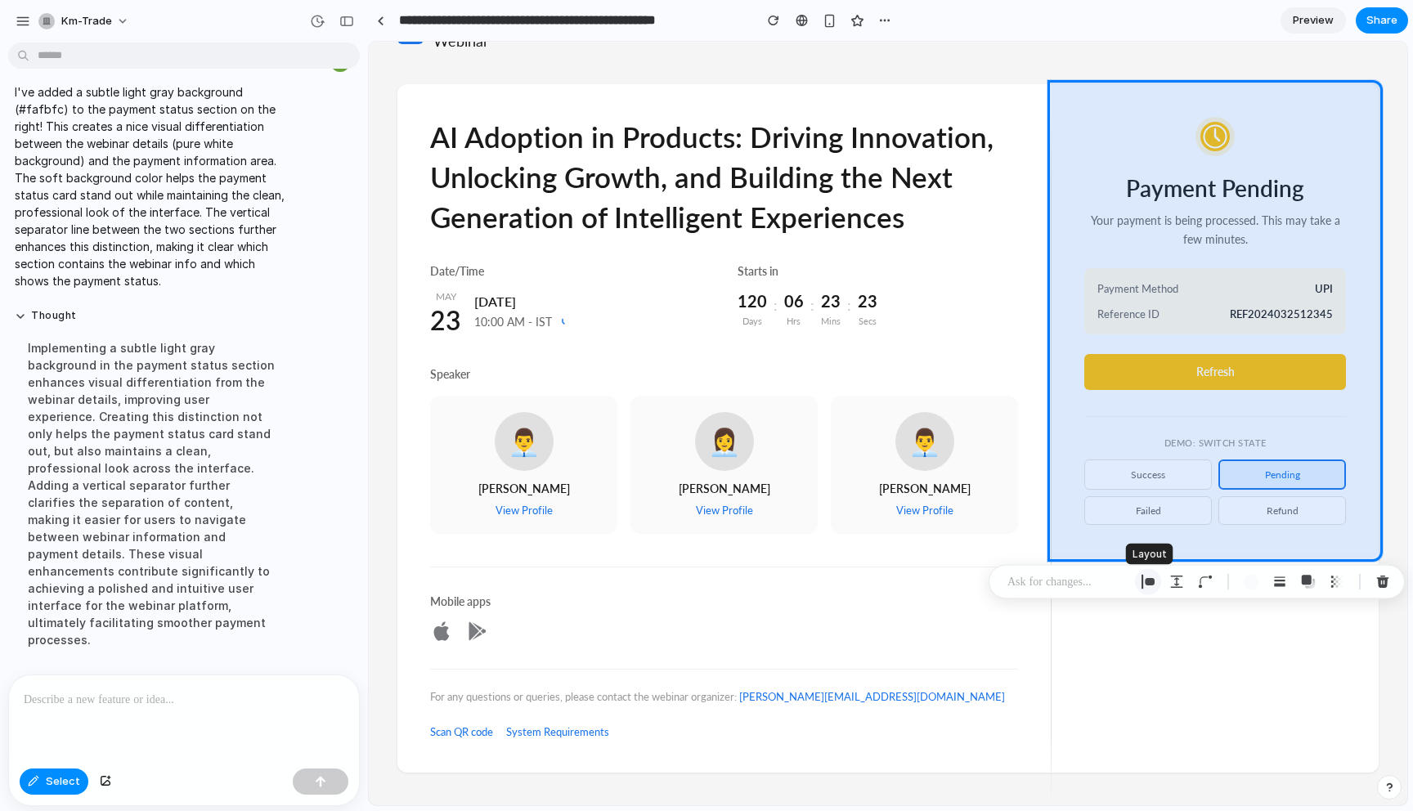
click at [1151, 586] on div "button" at bounding box center [1148, 582] width 15 height 15
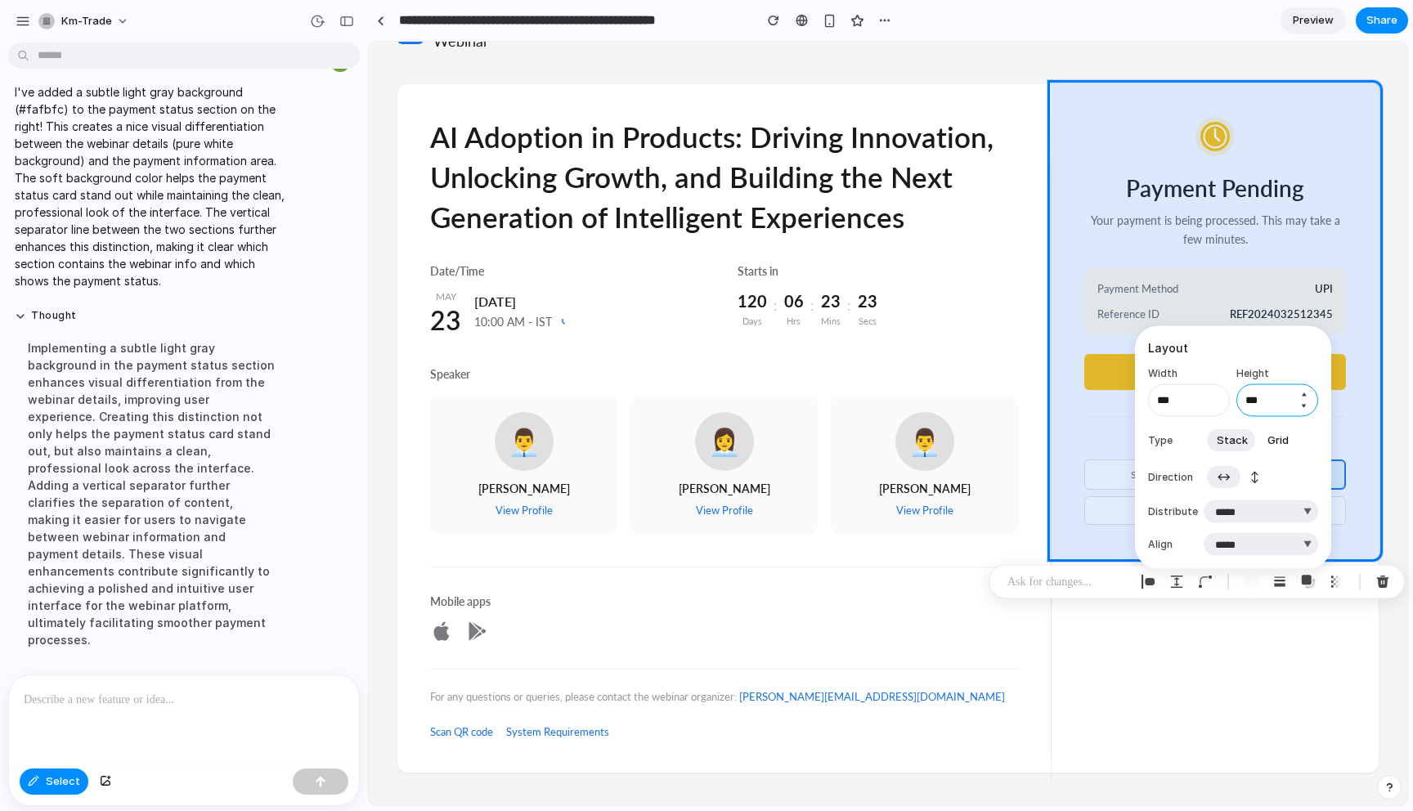
click at [1291, 409] on input "***" at bounding box center [1278, 400] width 82 height 33
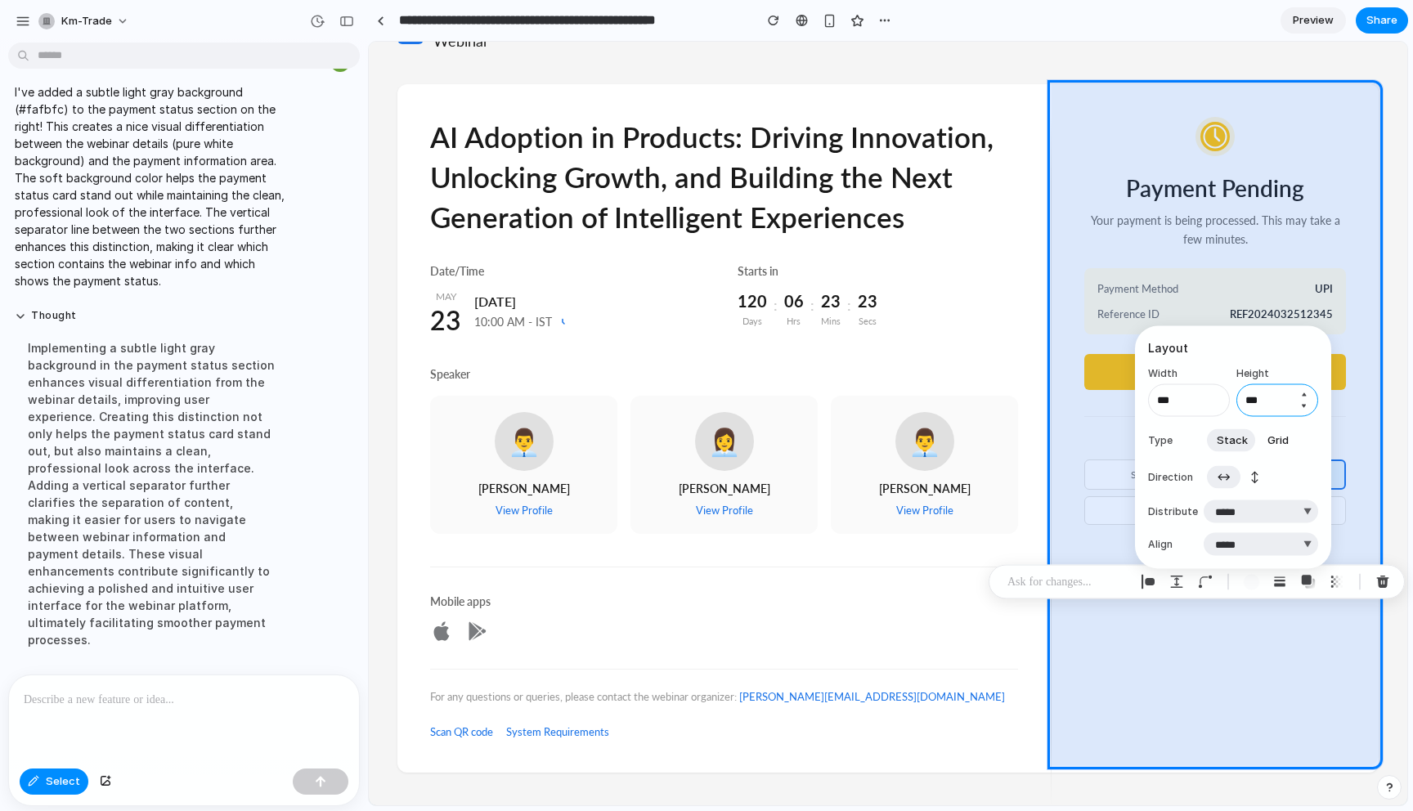
type input "***"
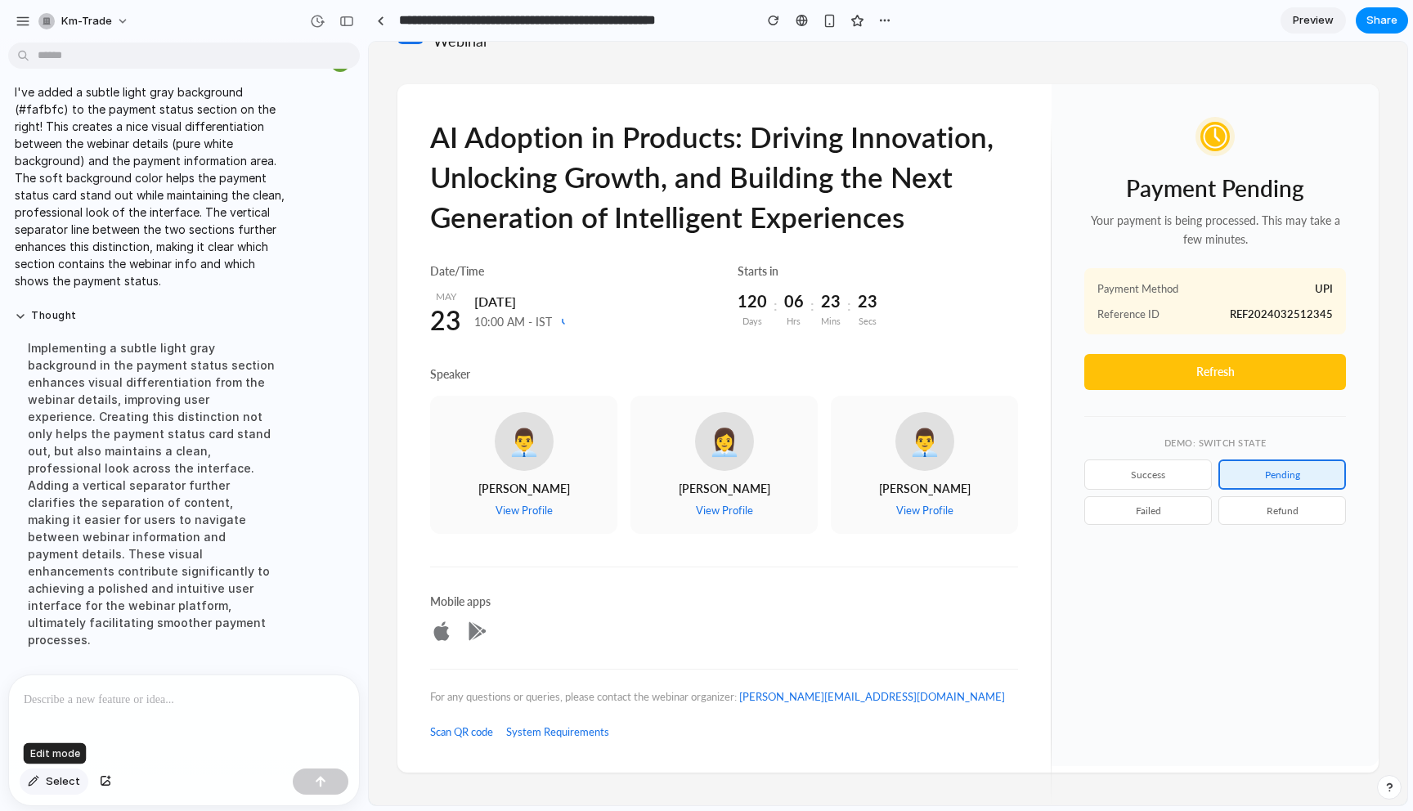
click at [61, 789] on button "Select" at bounding box center [54, 782] width 69 height 26
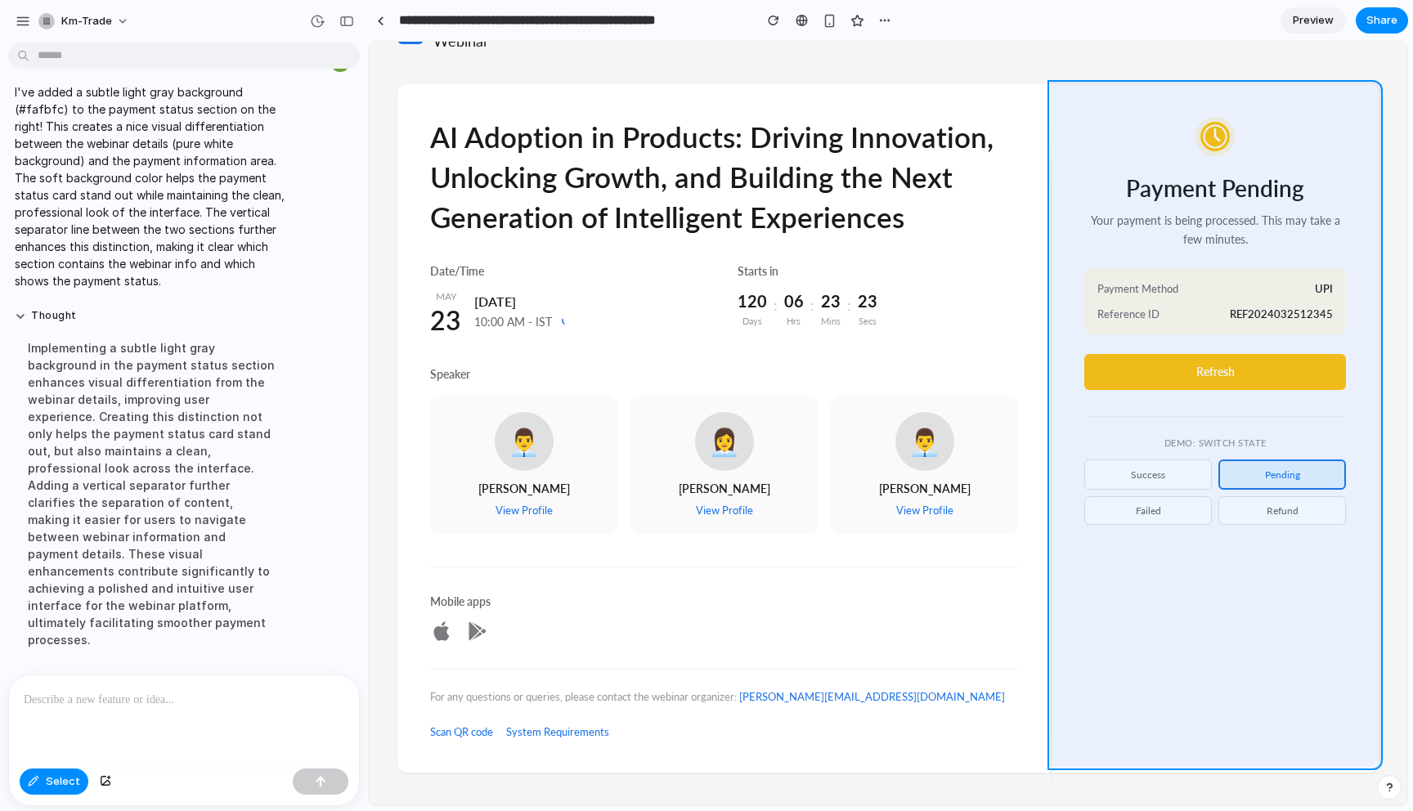
click at [1198, 677] on div at bounding box center [889, 424] width 1038 height 763
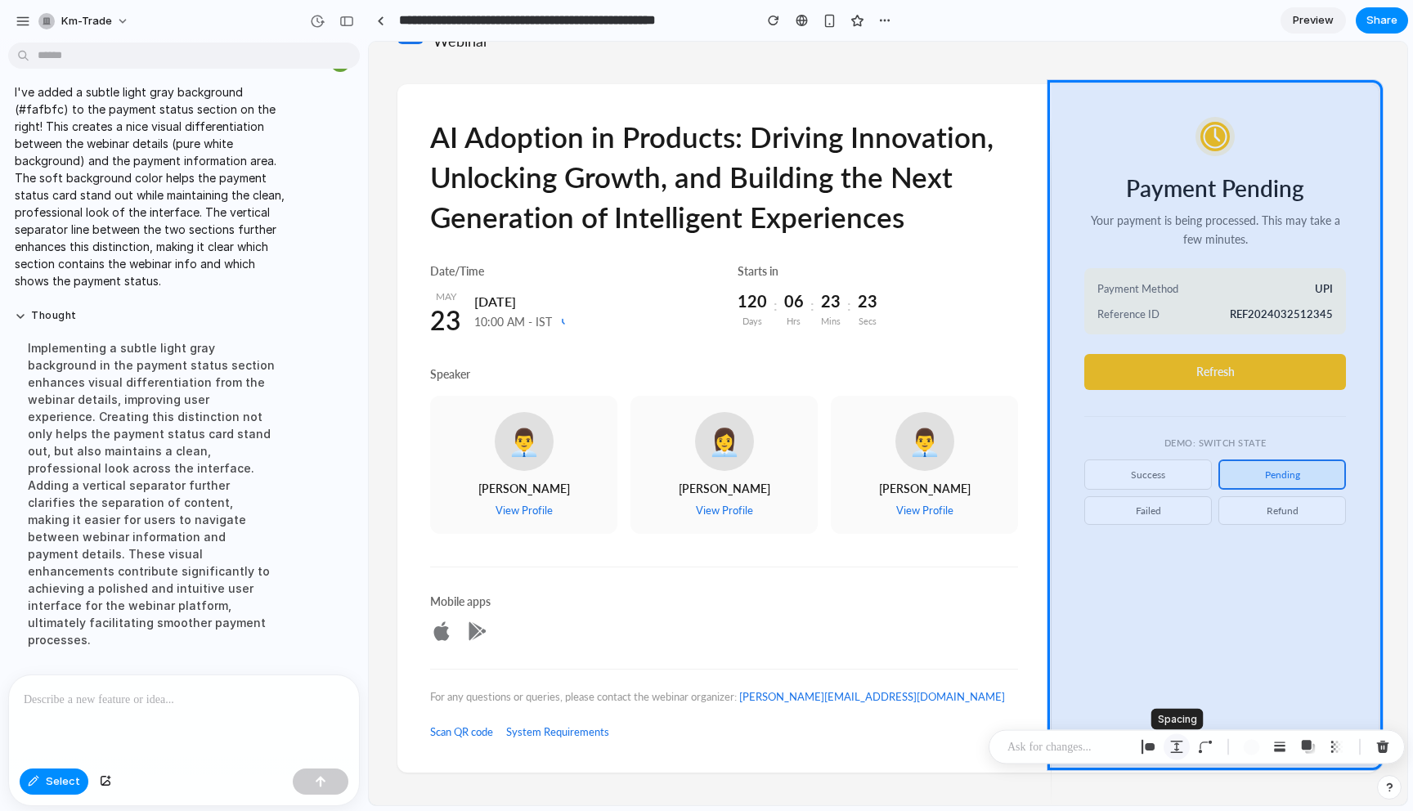
click at [1176, 750] on div "button" at bounding box center [1177, 747] width 15 height 15
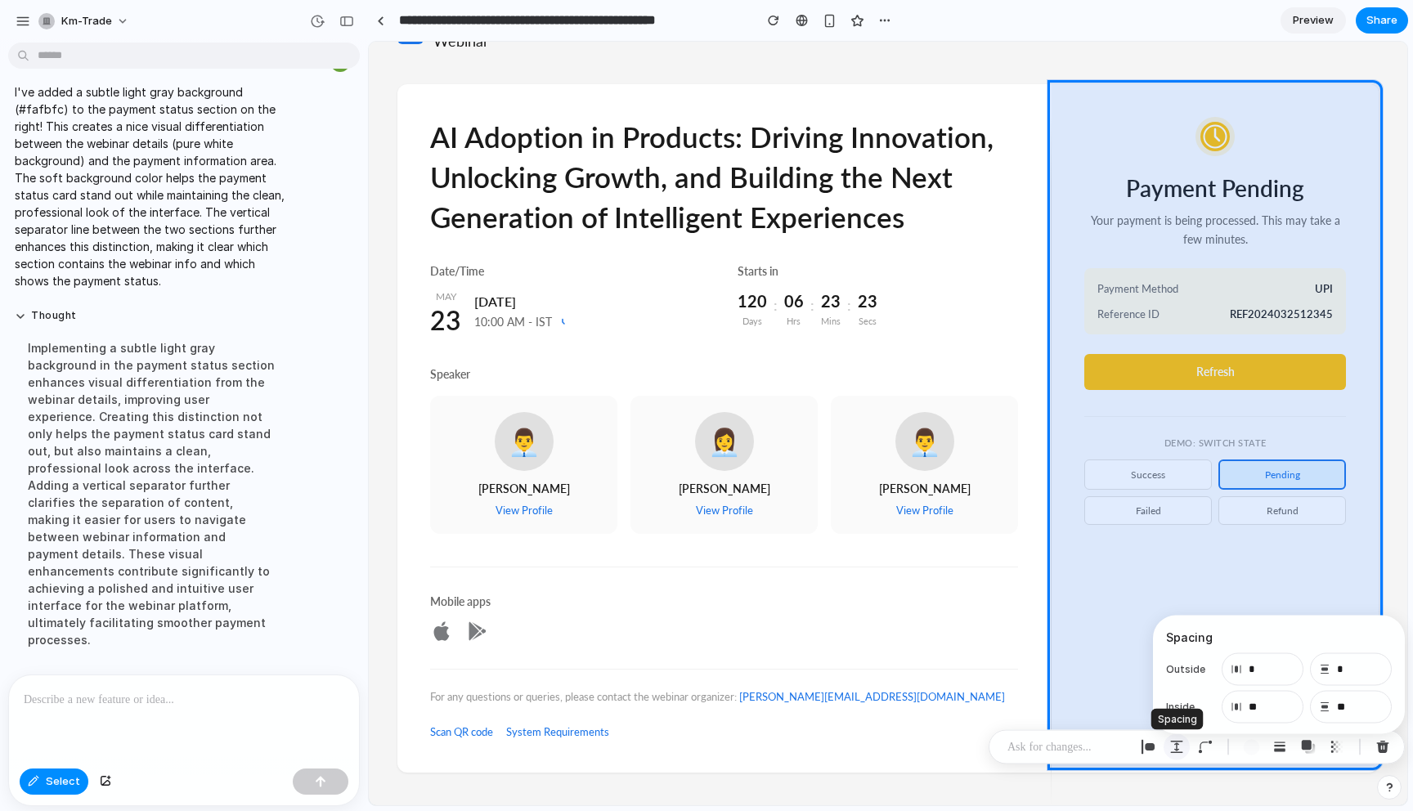
click at [1177, 750] on div "button" at bounding box center [1177, 747] width 15 height 15
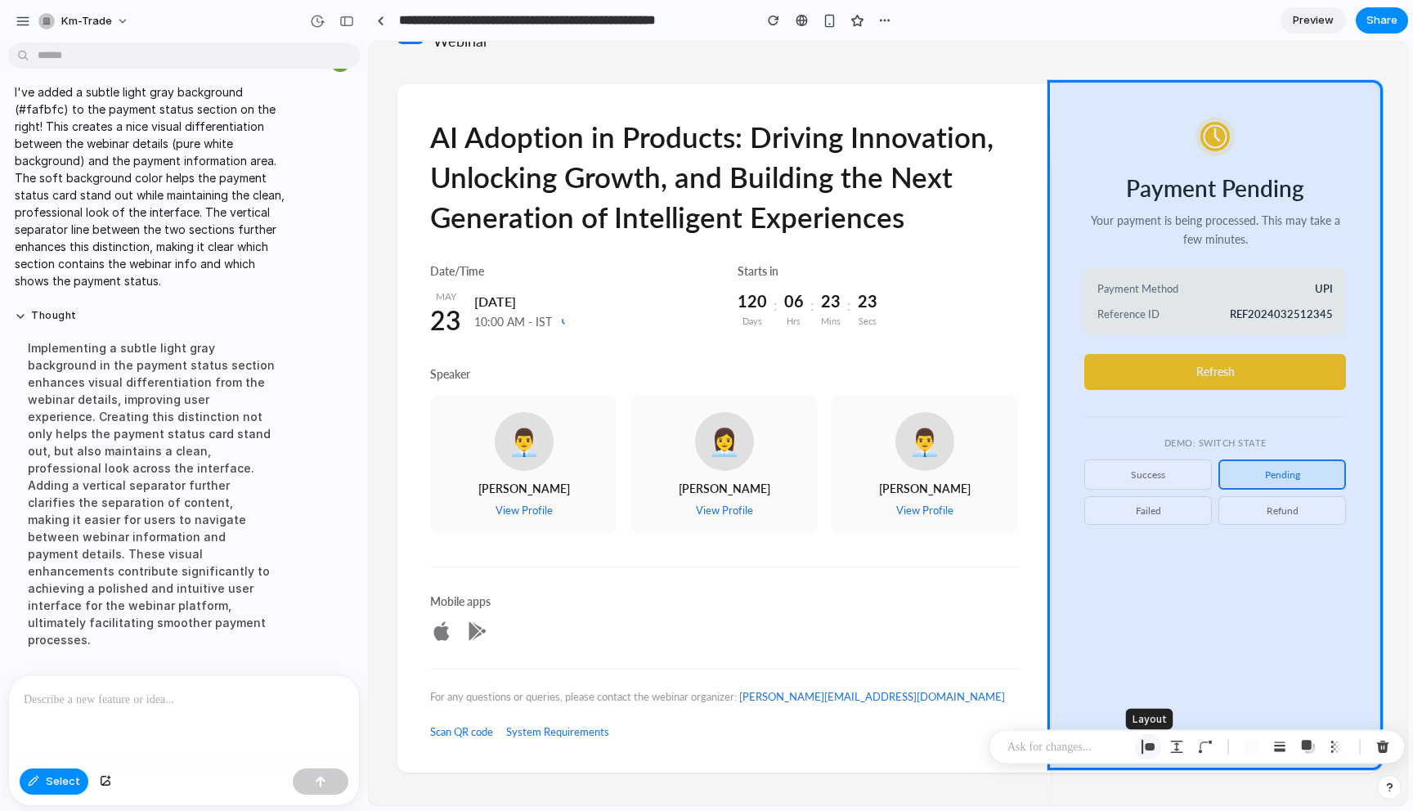
click at [1152, 748] on div "button" at bounding box center [1148, 747] width 15 height 15
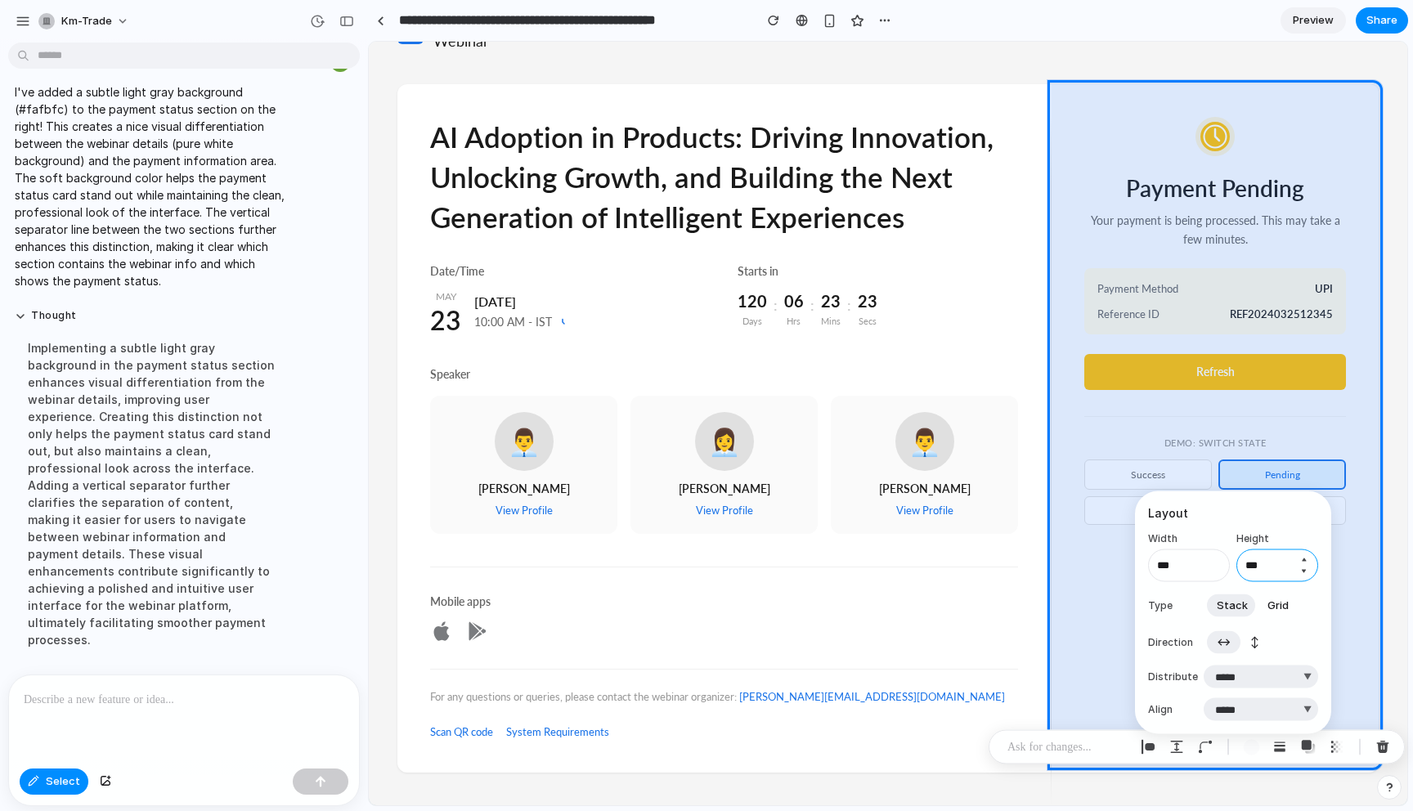
click at [1278, 567] on input "***" at bounding box center [1278, 566] width 82 height 33
type input "***"
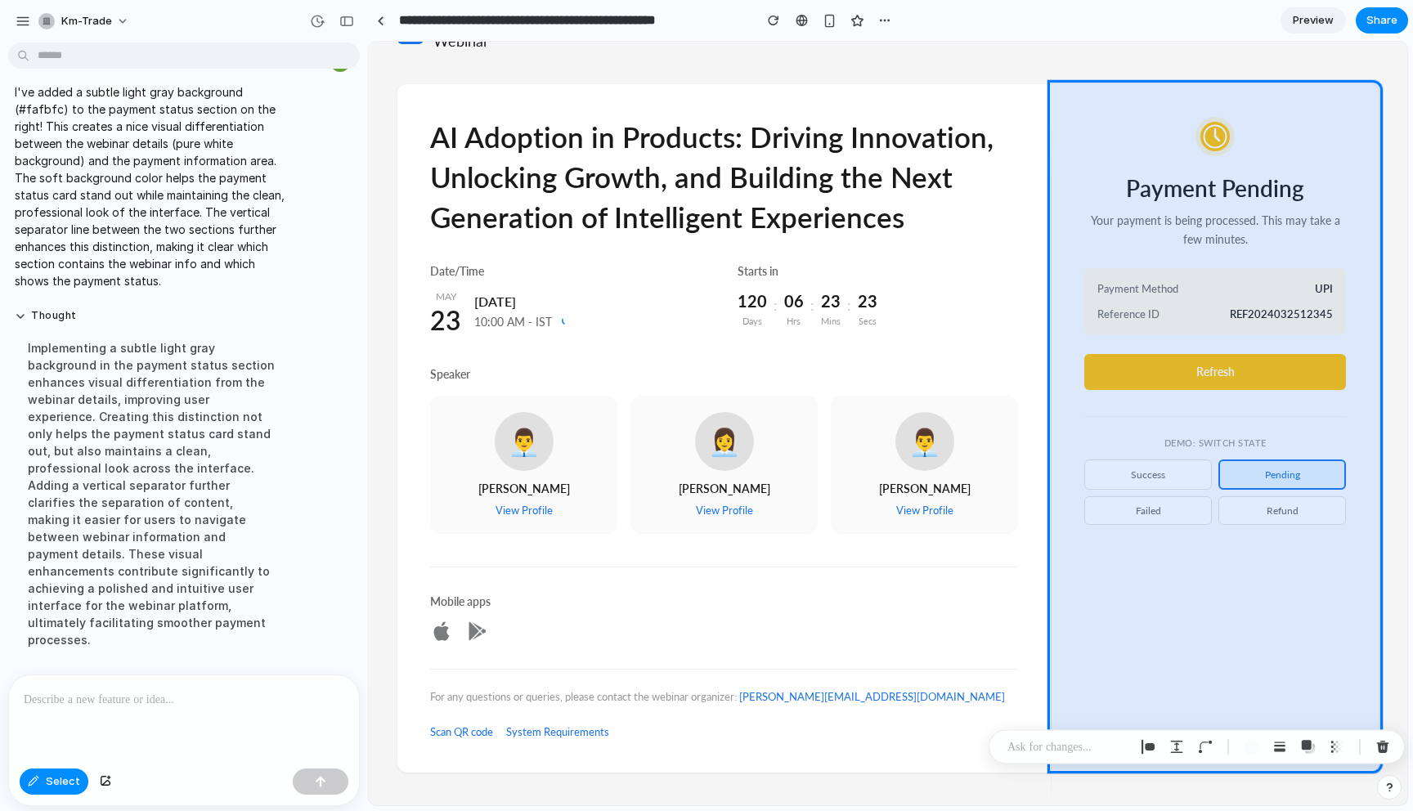
click at [178, 724] on div at bounding box center [184, 719] width 350 height 87
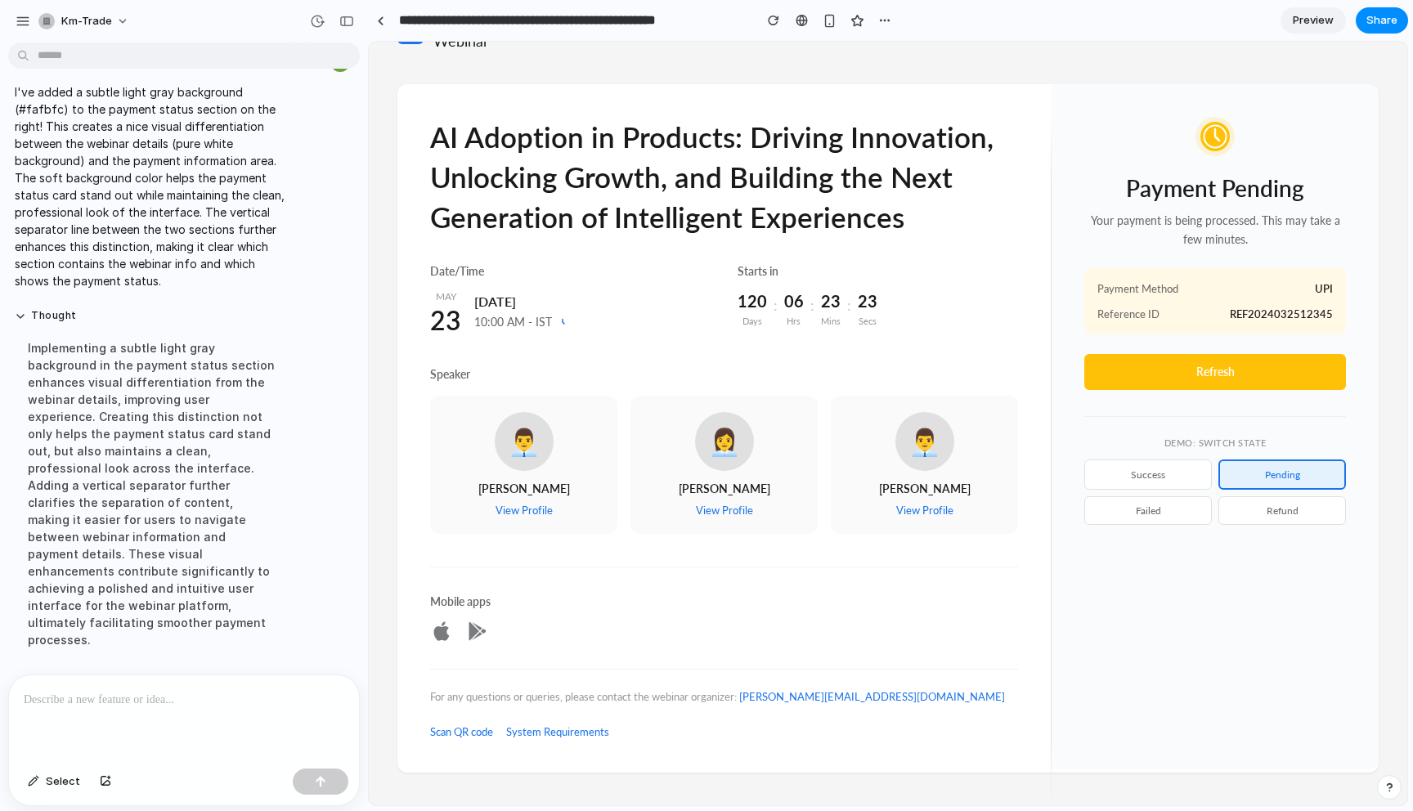
click at [1147, 468] on button "success" at bounding box center [1149, 475] width 128 height 30
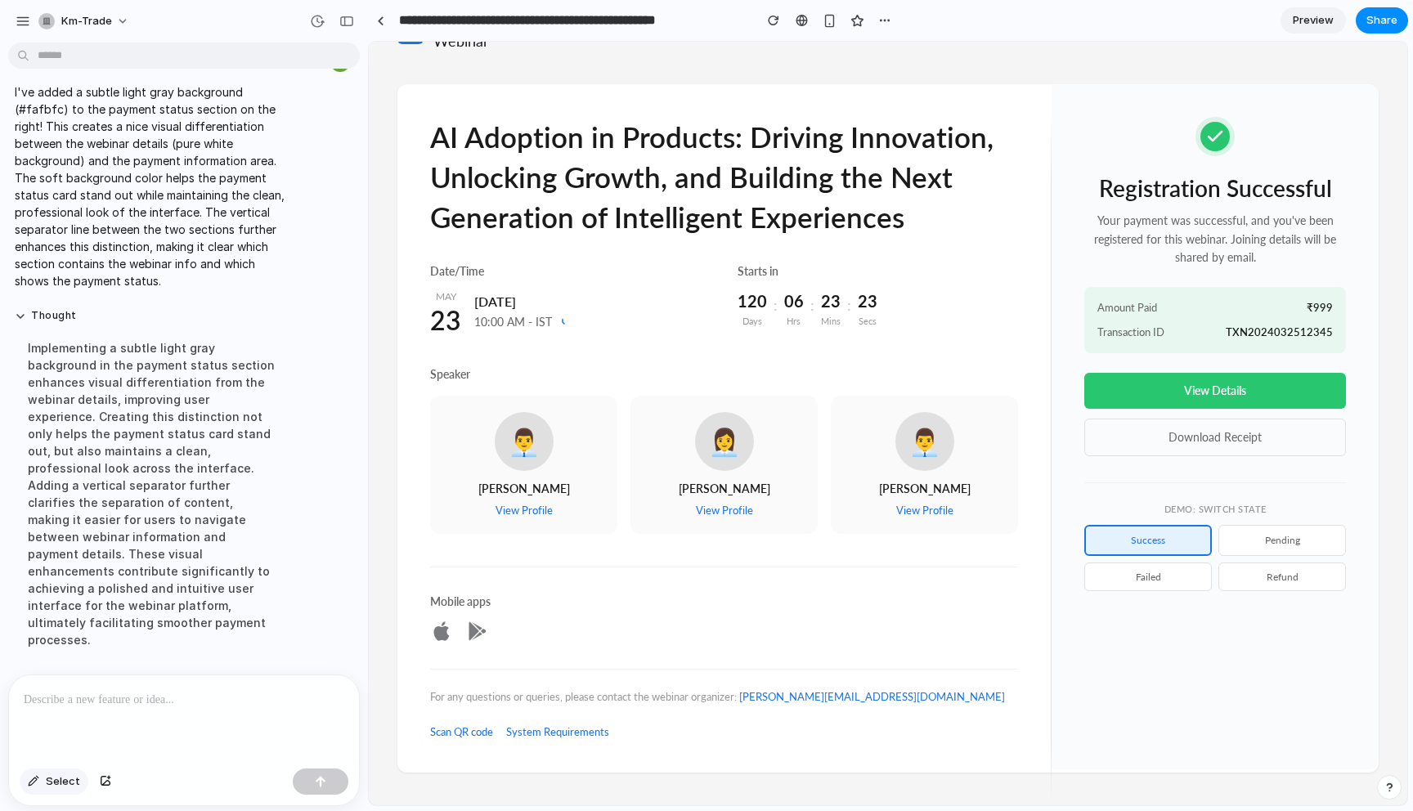
click at [53, 784] on span "Select" at bounding box center [63, 782] width 34 height 16
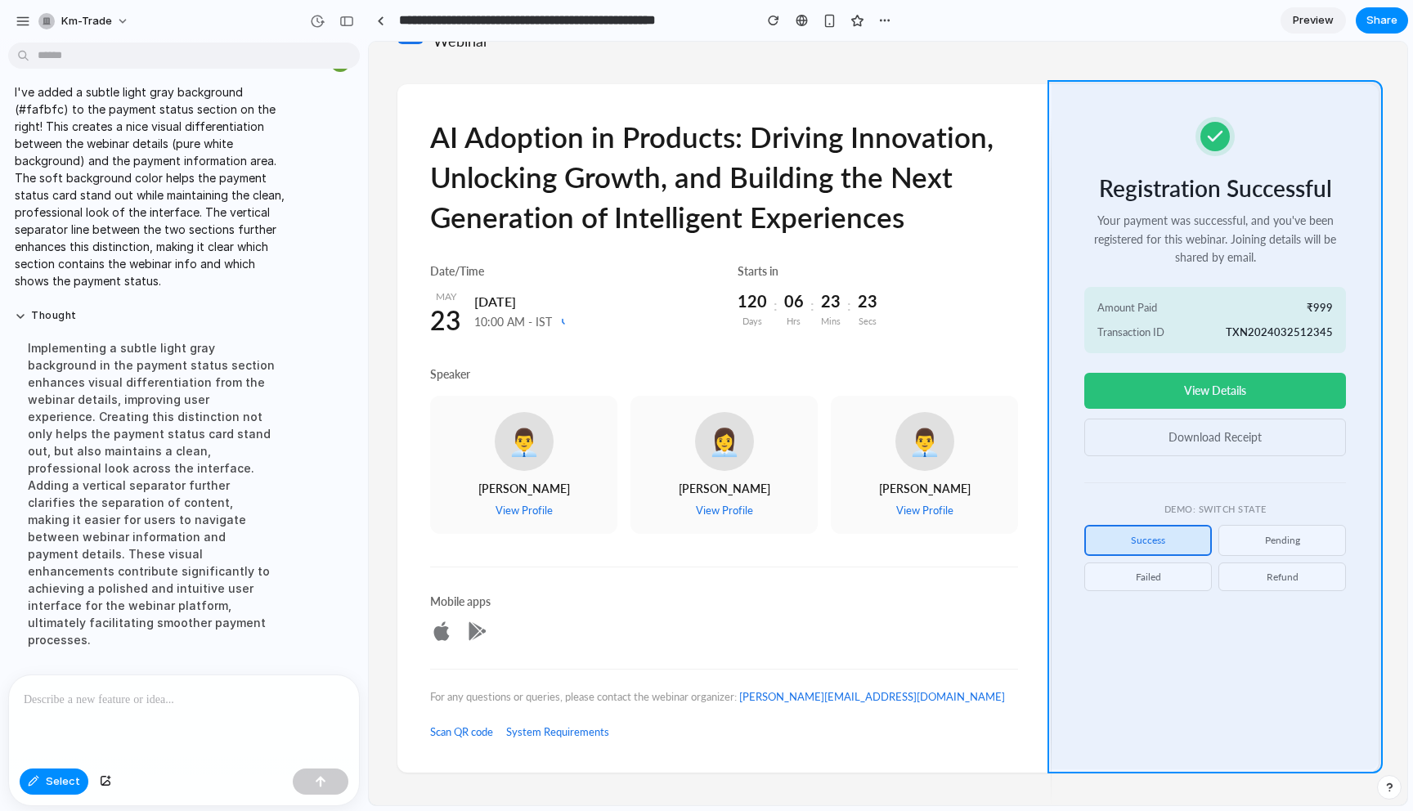
click at [1254, 729] on div at bounding box center [889, 424] width 1038 height 763
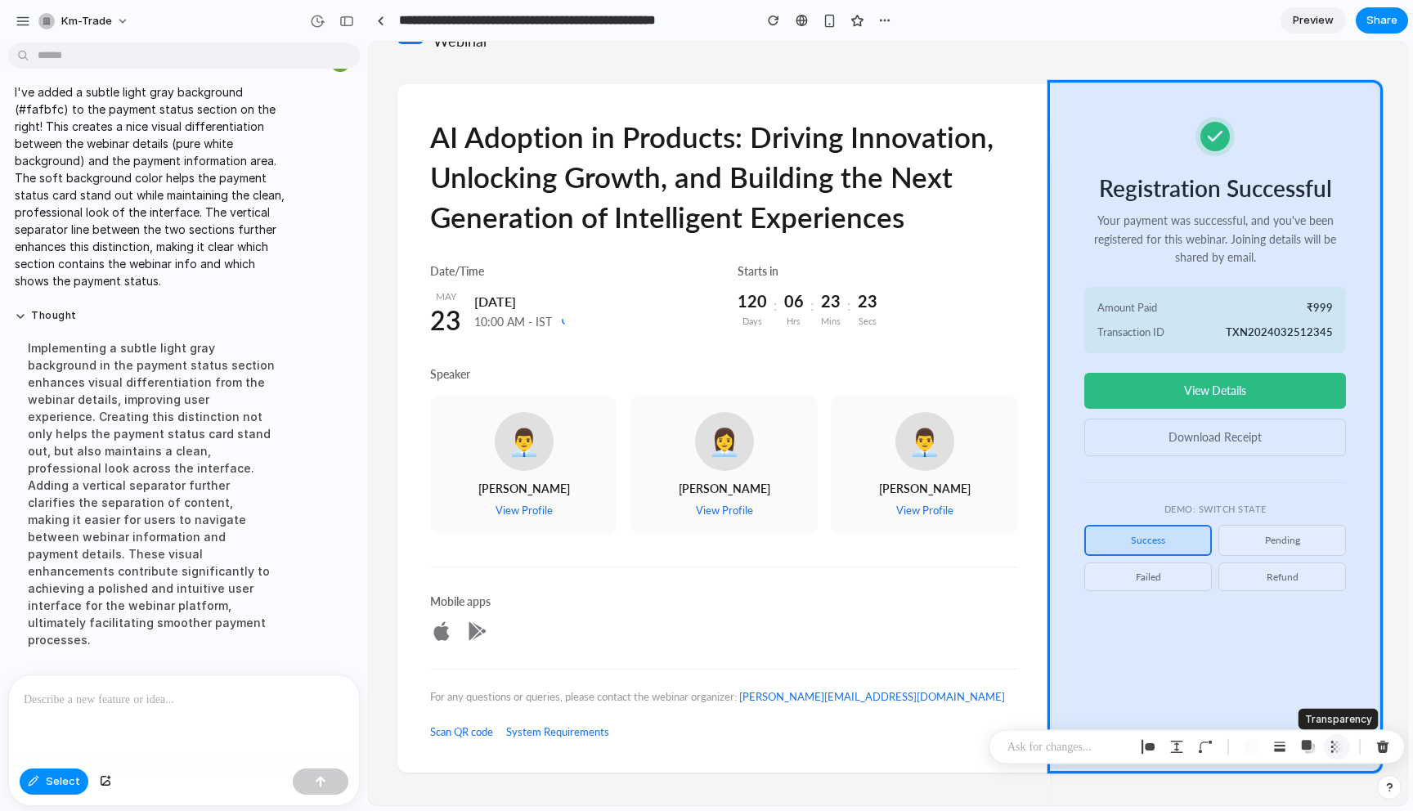
click at [1335, 748] on div "button" at bounding box center [1337, 747] width 15 height 15
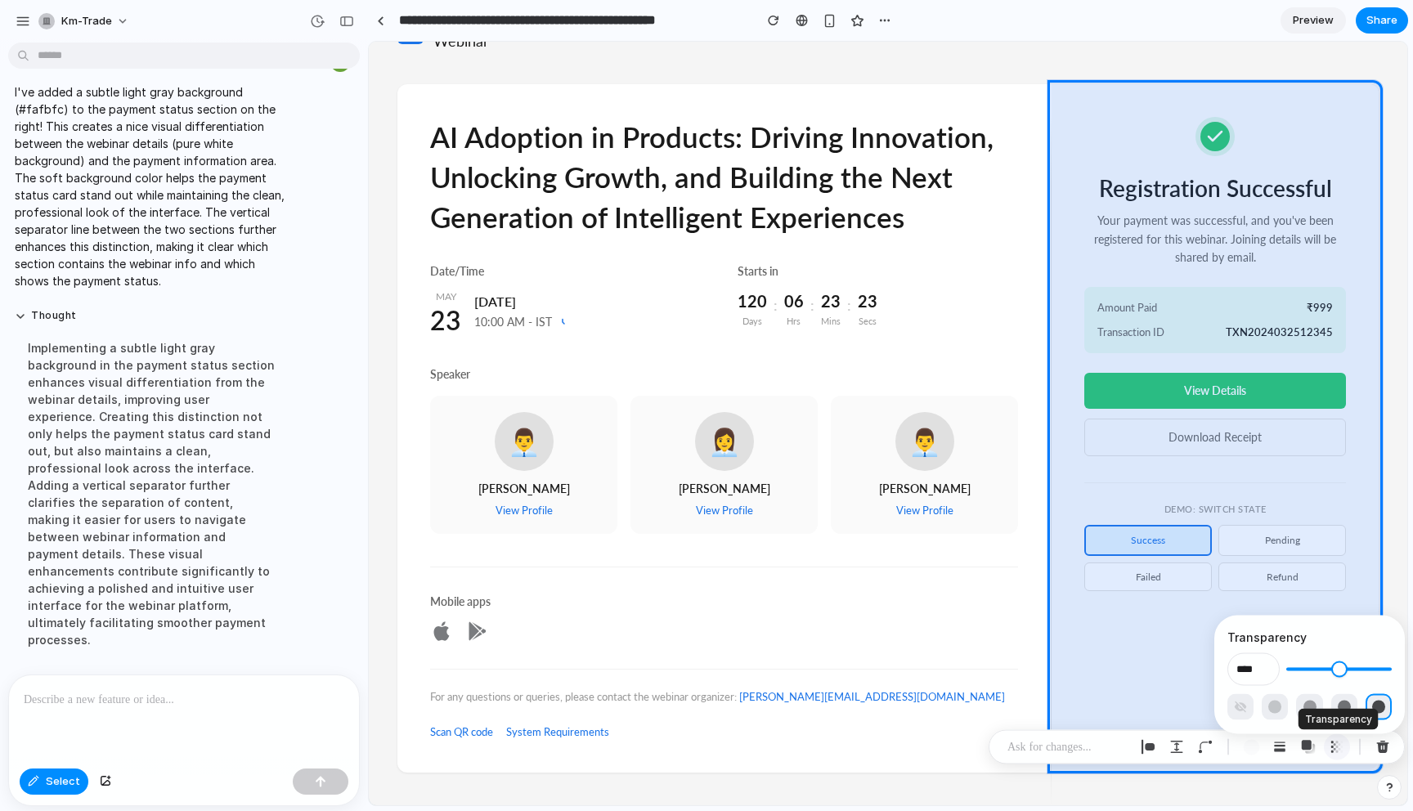
click at [1335, 748] on div "button" at bounding box center [1337, 747] width 15 height 15
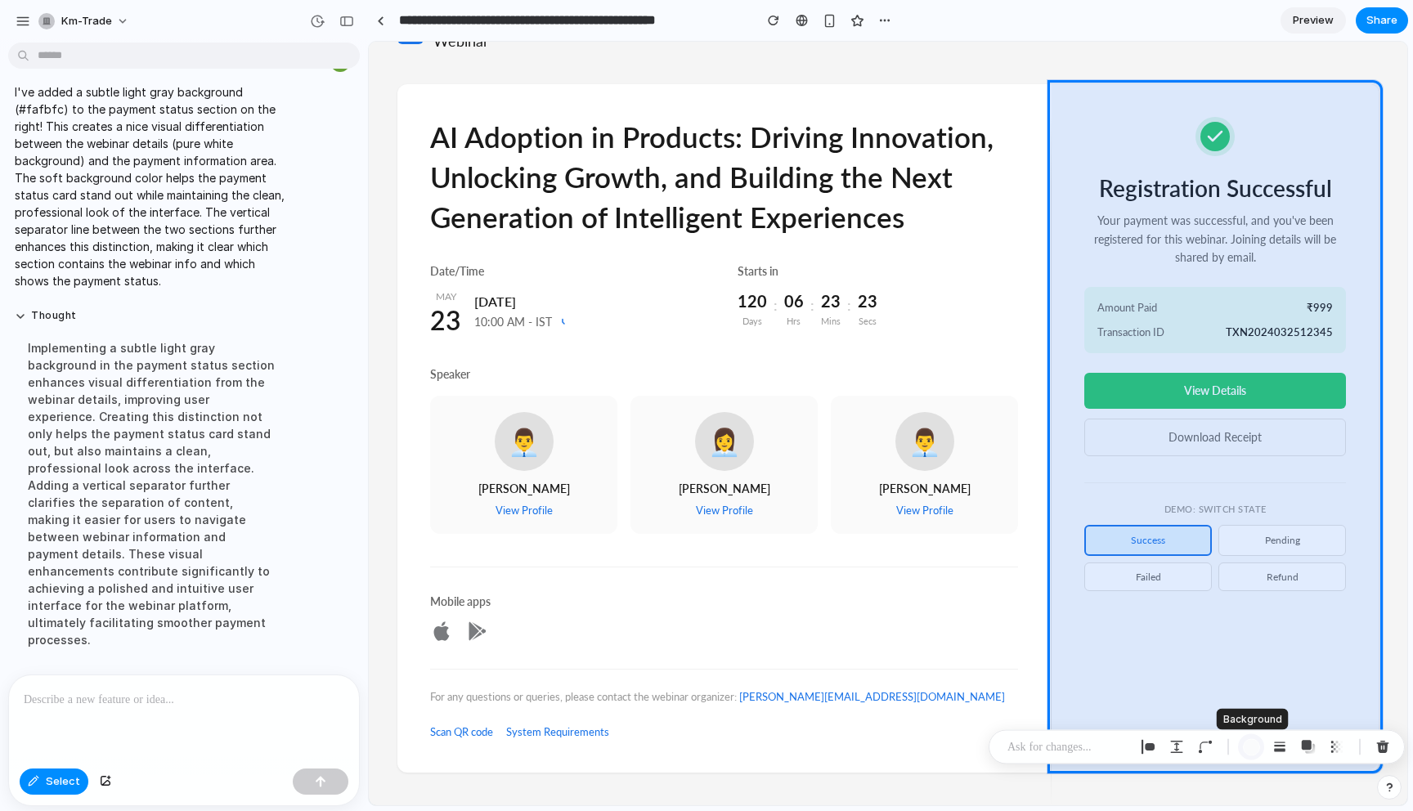
click at [1246, 749] on div "button" at bounding box center [1251, 747] width 17 height 17
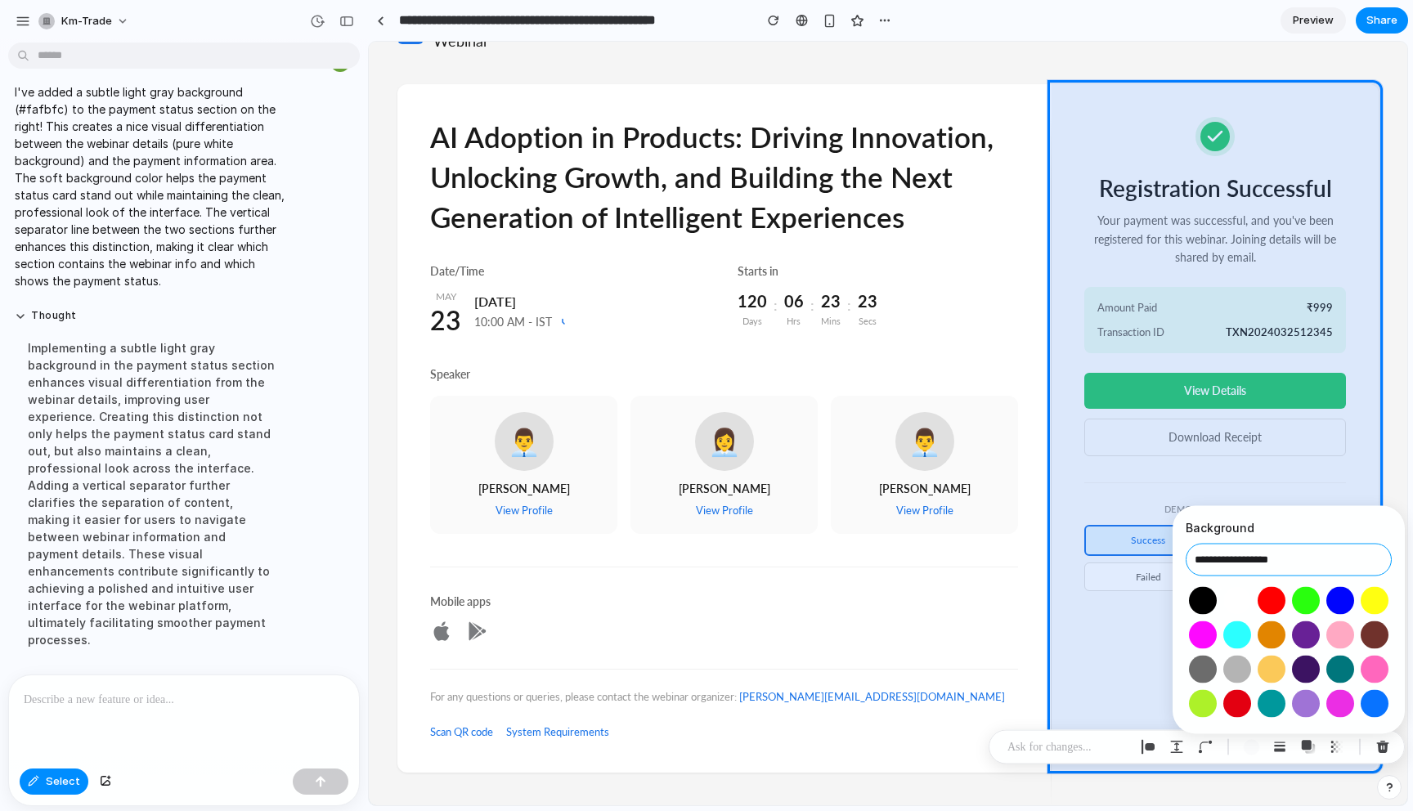
click at [1336, 556] on input "**********" at bounding box center [1289, 560] width 206 height 33
paste input "text"
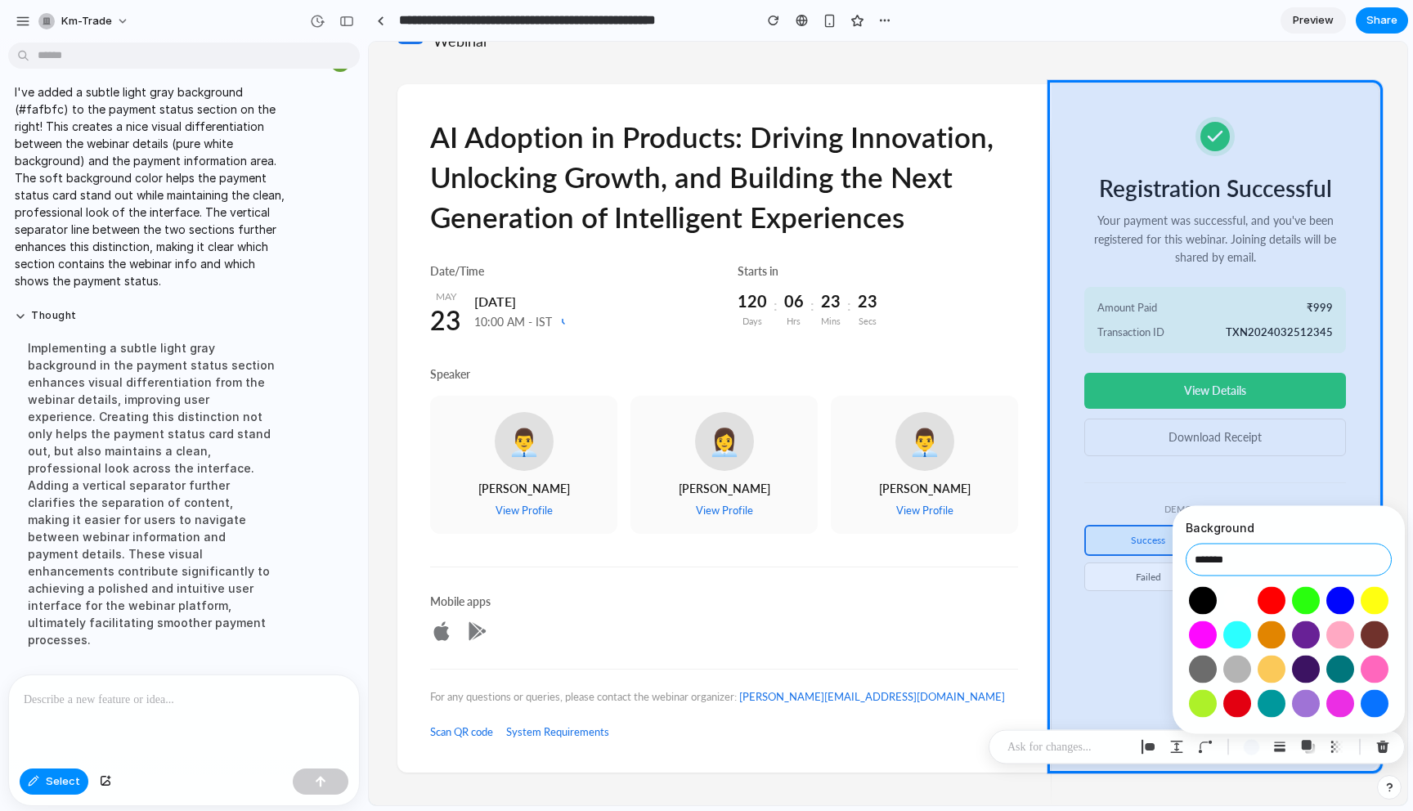
type input "*******"
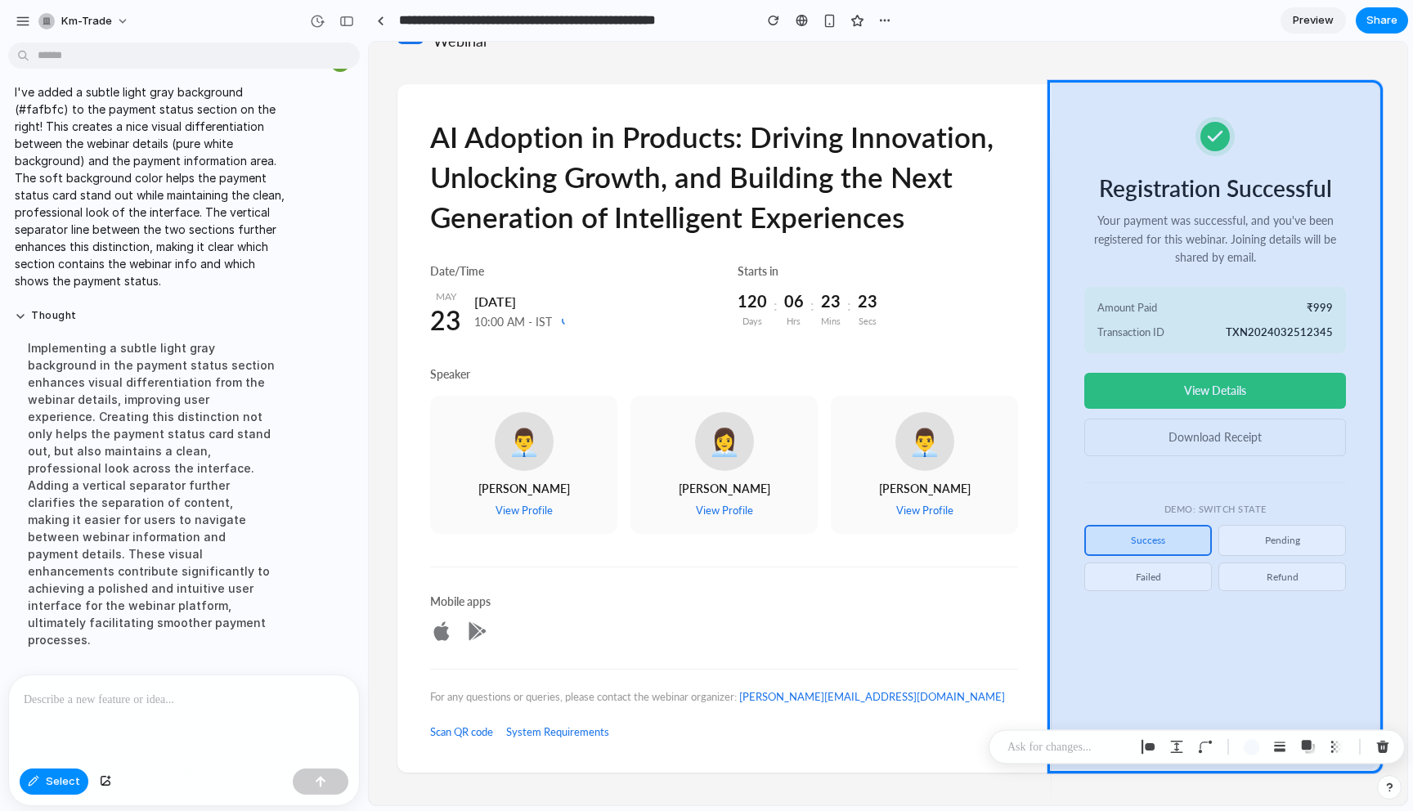
click at [171, 743] on div at bounding box center [184, 719] width 350 height 87
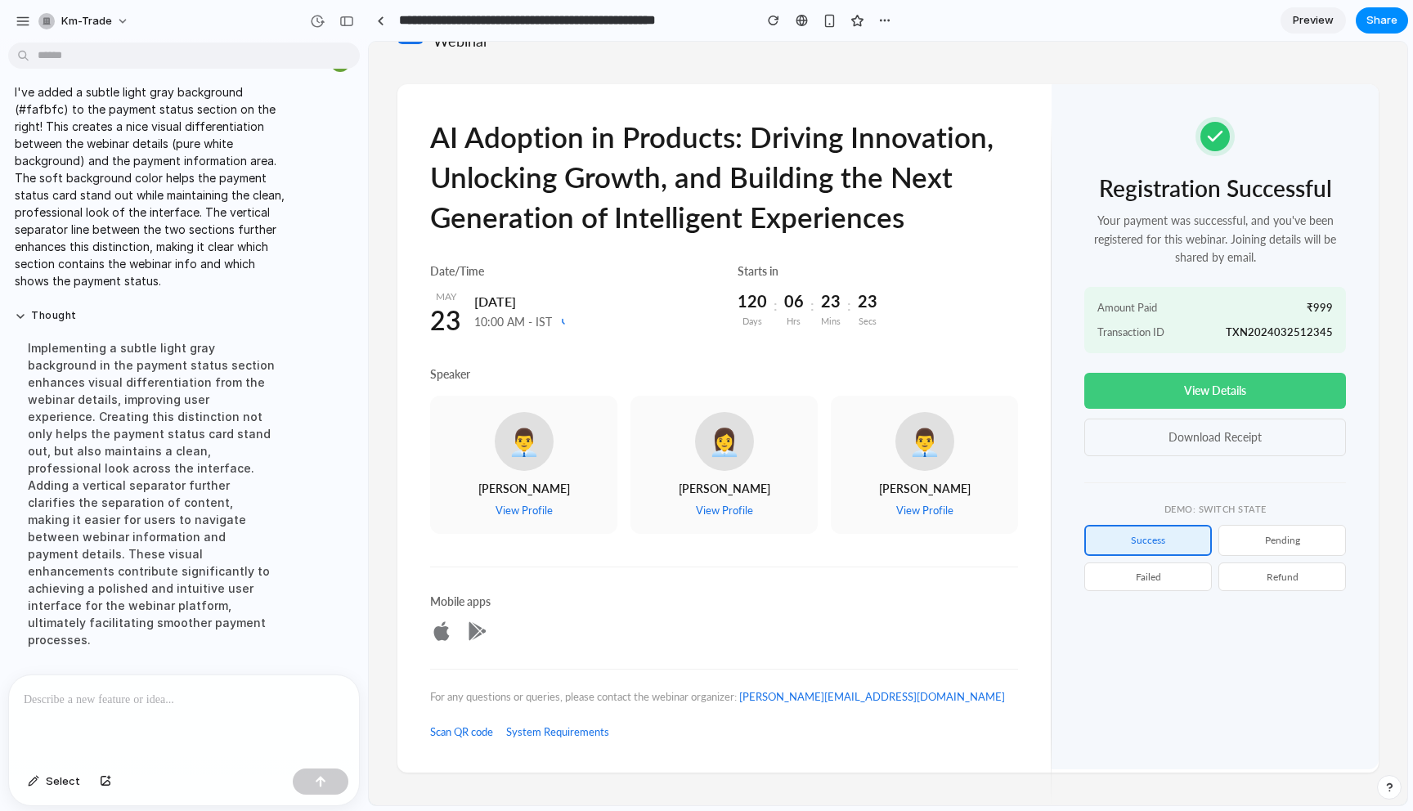
click at [1229, 389] on button "View Details" at bounding box center [1216, 391] width 262 height 36
click at [1227, 437] on button "Download Receipt" at bounding box center [1216, 438] width 262 height 38
click at [1242, 450] on button "Download Receipt" at bounding box center [1216, 438] width 262 height 38
click at [1274, 548] on button "pending" at bounding box center [1283, 540] width 128 height 30
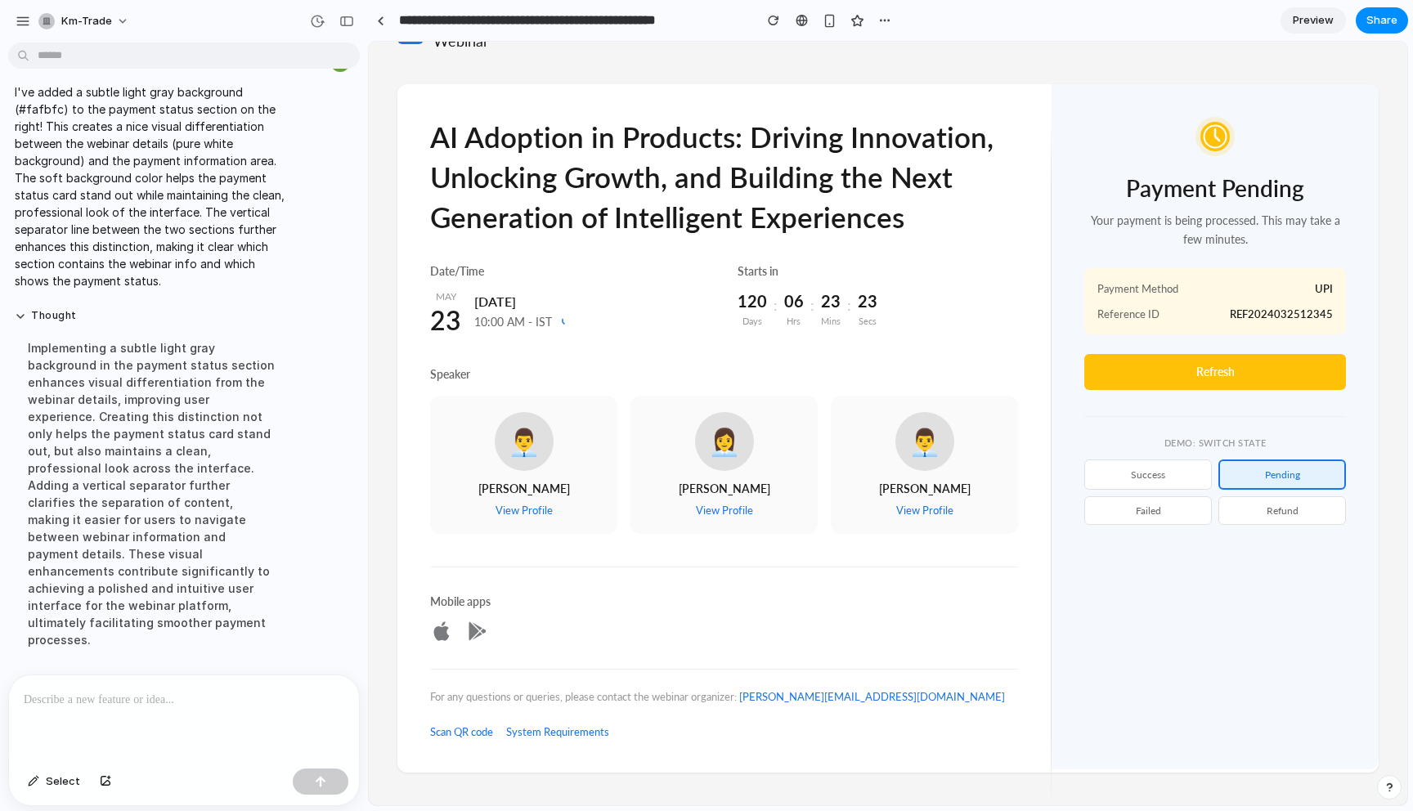
click at [1180, 478] on button "success" at bounding box center [1149, 475] width 128 height 30
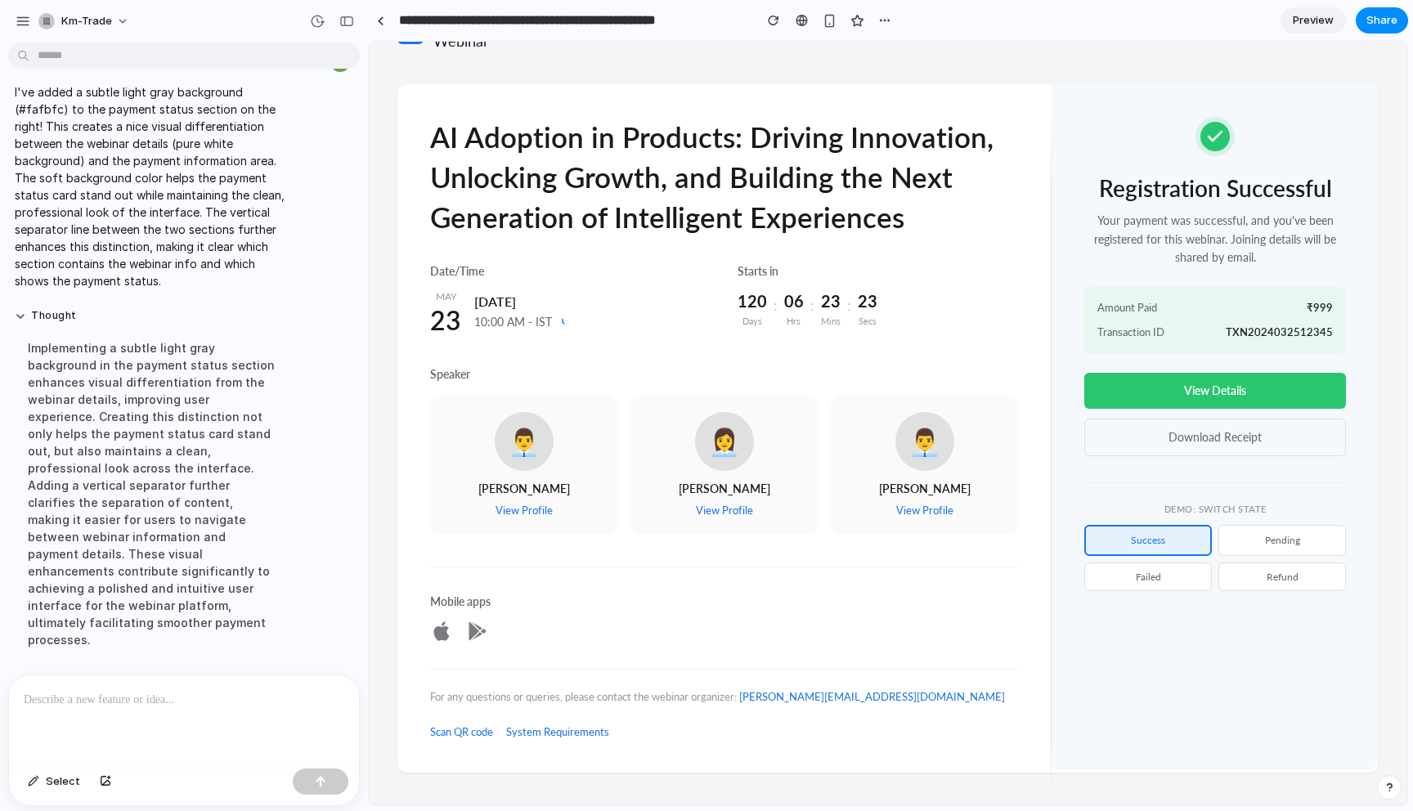
click at [263, 684] on div at bounding box center [184, 719] width 350 height 87
click at [1167, 546] on button "success" at bounding box center [1149, 540] width 128 height 30
click at [1313, 538] on button "pending" at bounding box center [1283, 540] width 128 height 30
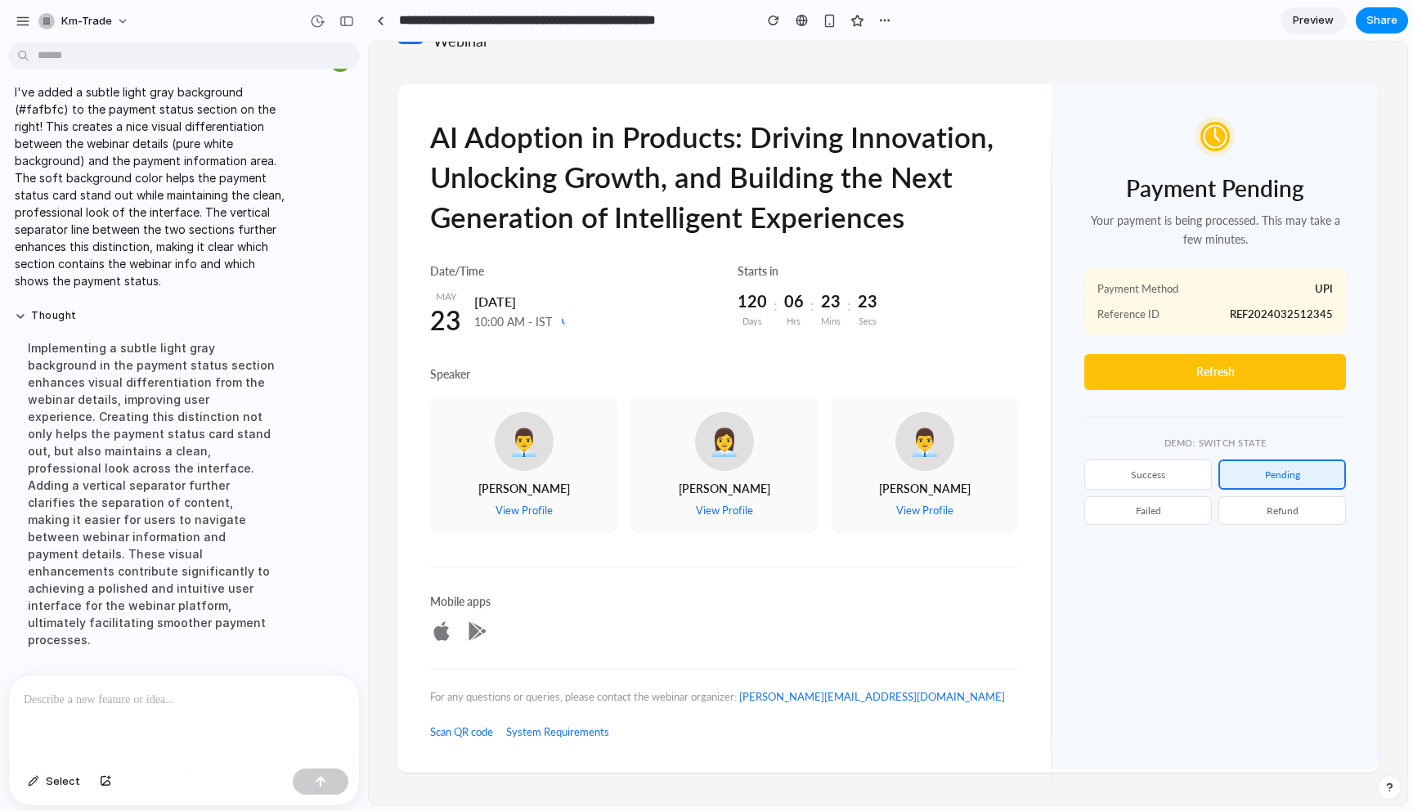
click at [1175, 521] on button "failed" at bounding box center [1149, 510] width 128 height 29
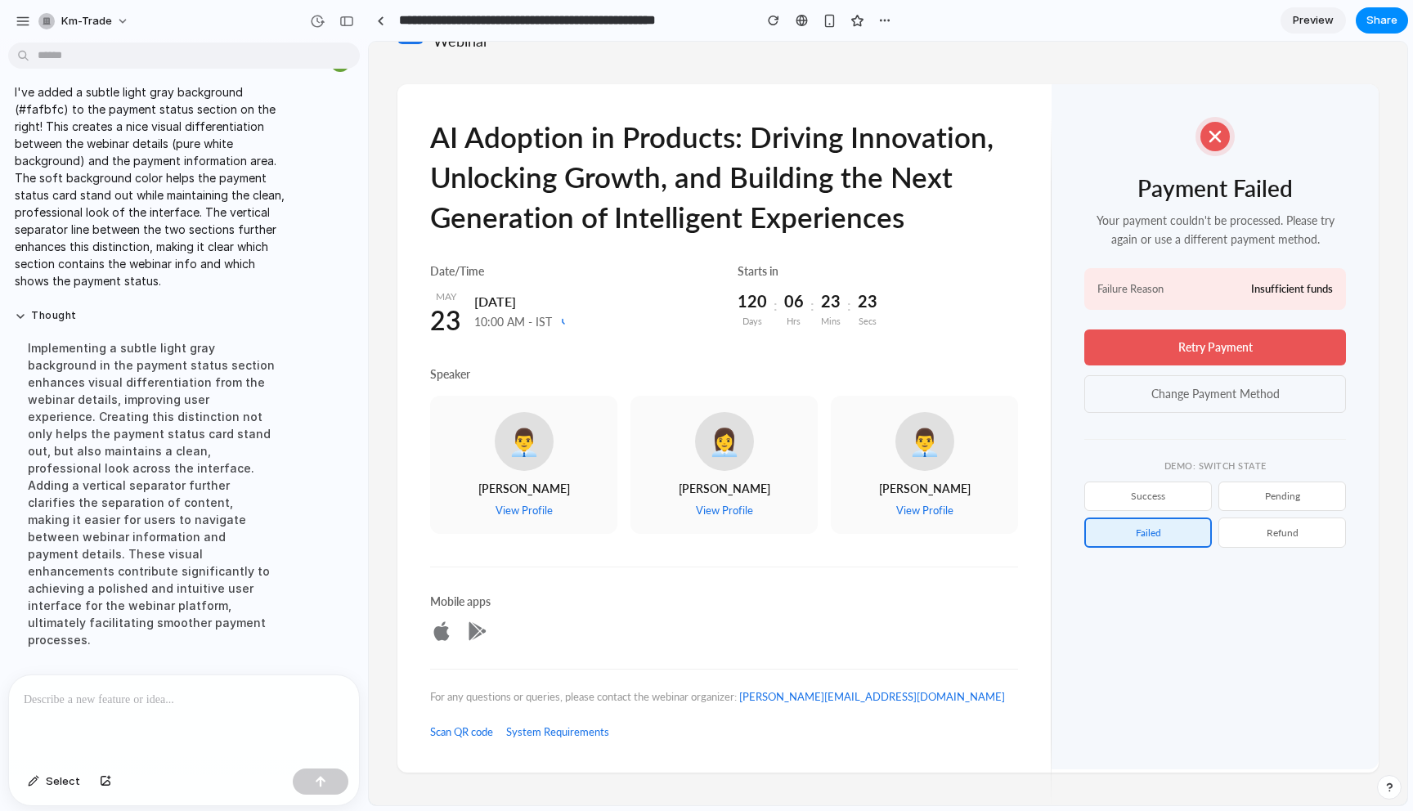
click at [173, 712] on div at bounding box center [184, 719] width 350 height 87
click at [1148, 496] on button "success" at bounding box center [1149, 496] width 128 height 29
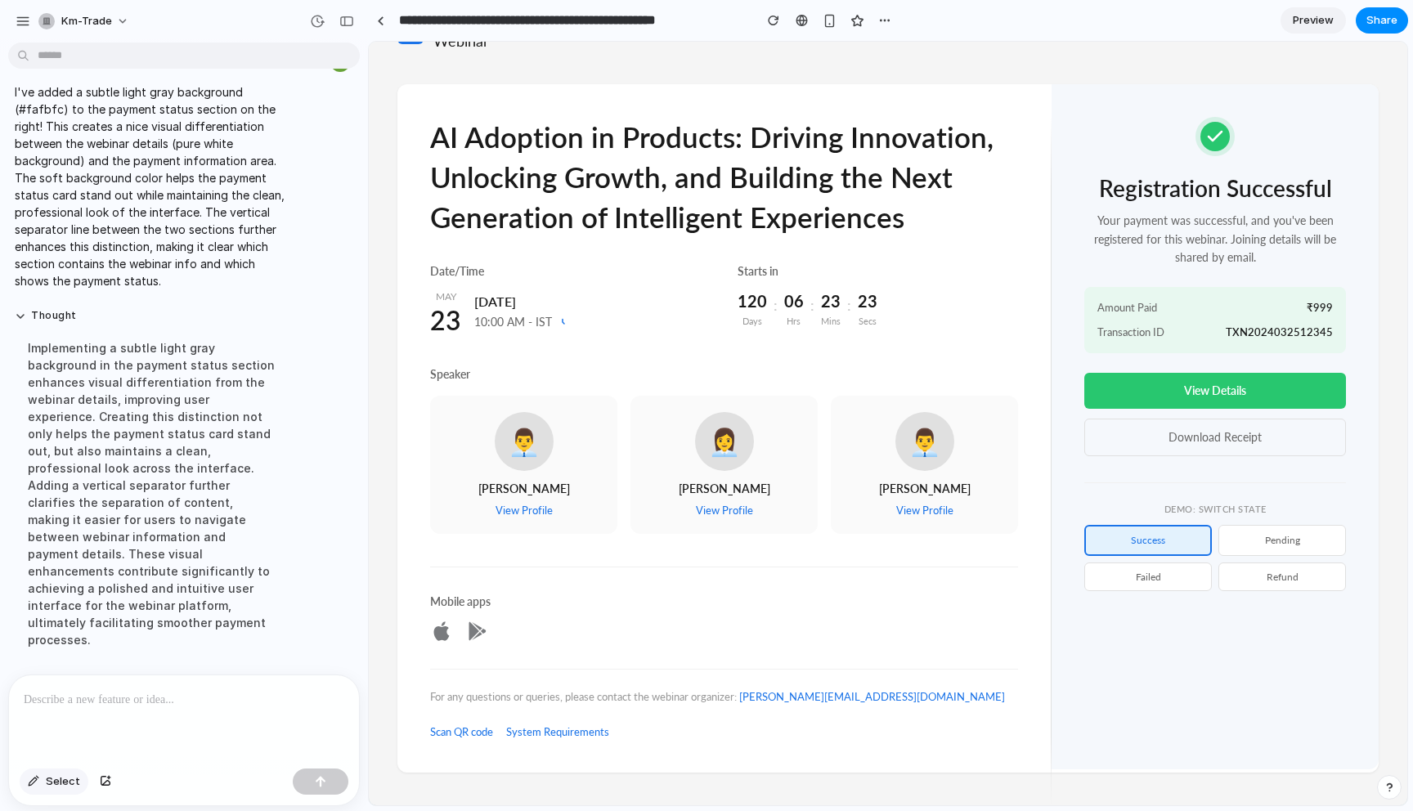
click at [59, 786] on span "Select" at bounding box center [63, 782] width 34 height 16
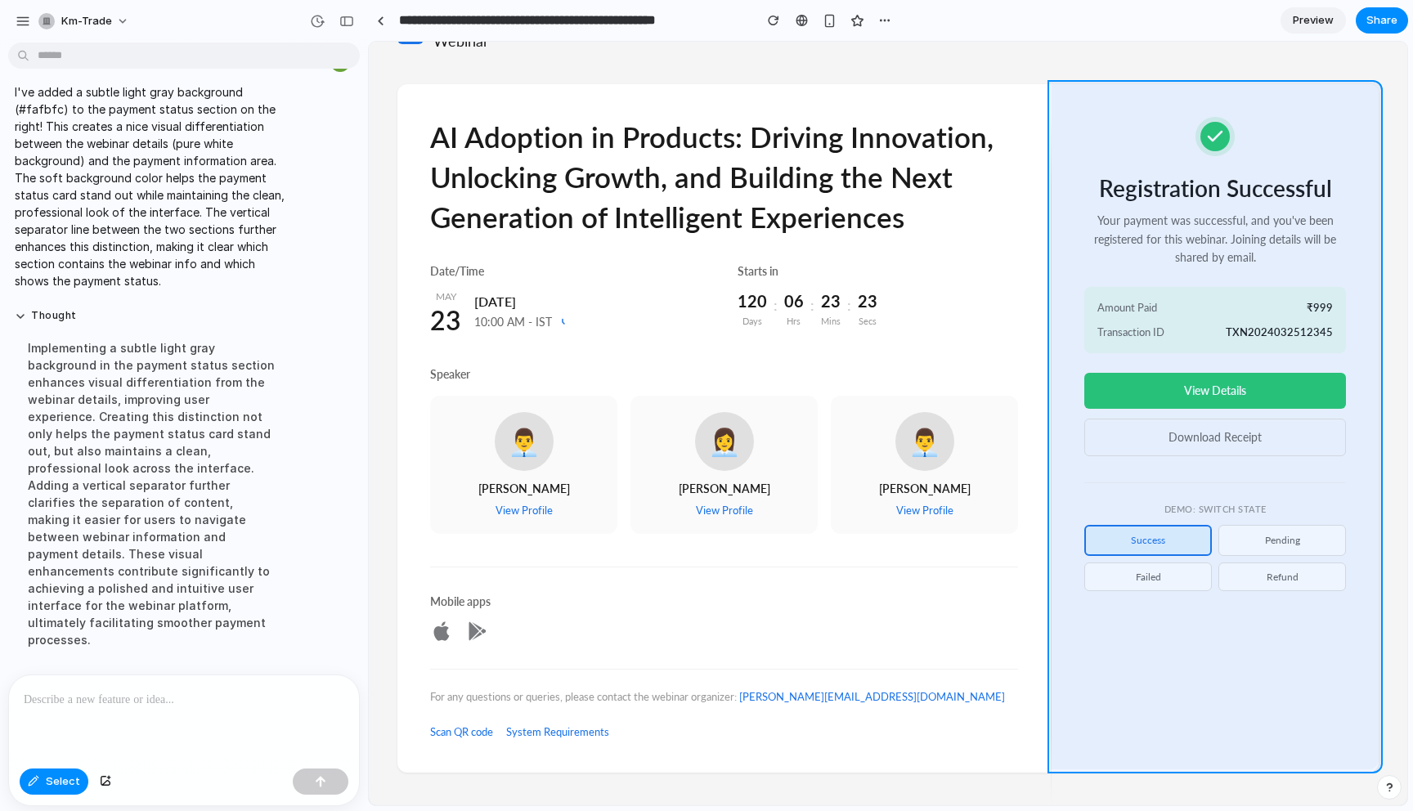
click at [1279, 764] on div at bounding box center [889, 424] width 1038 height 763
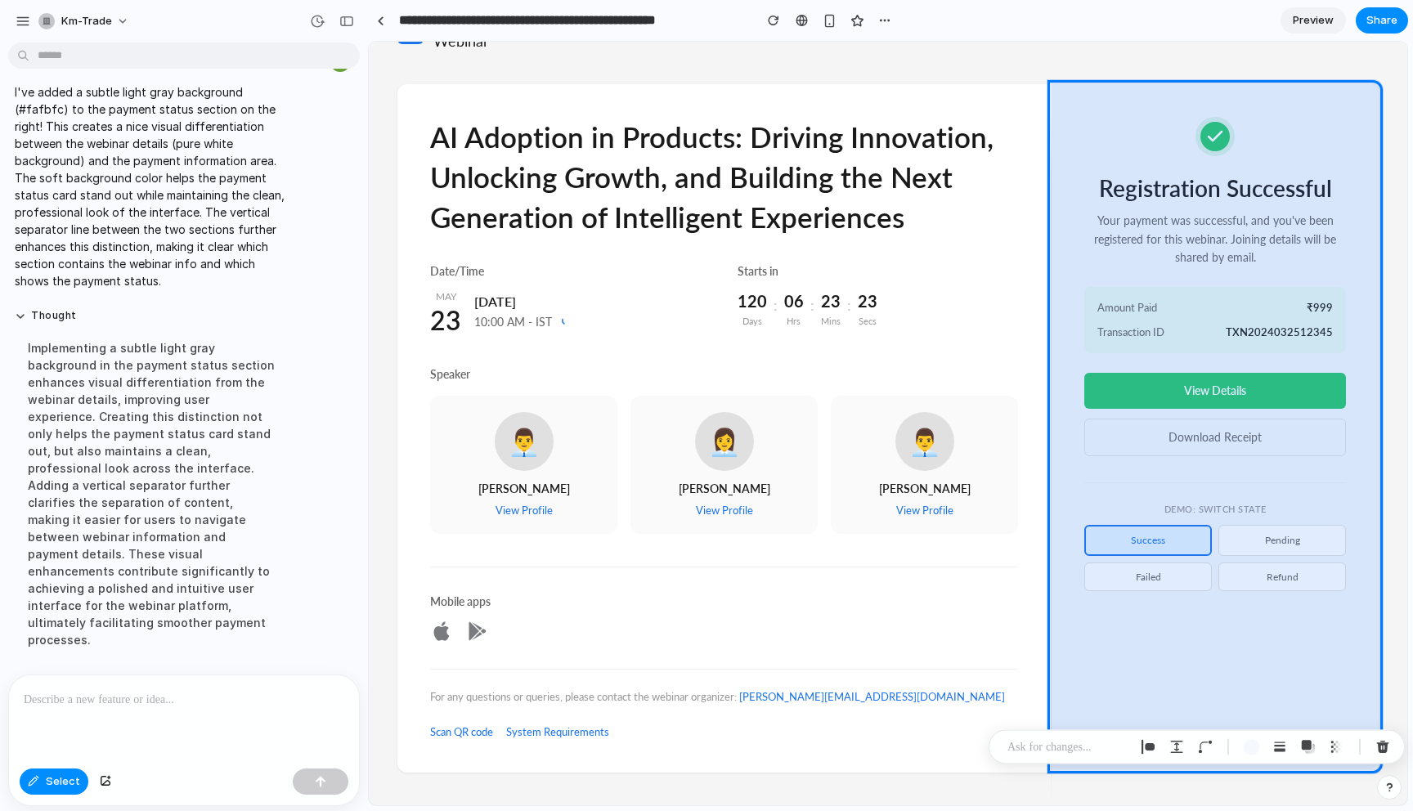
click at [330, 716] on div at bounding box center [184, 719] width 350 height 87
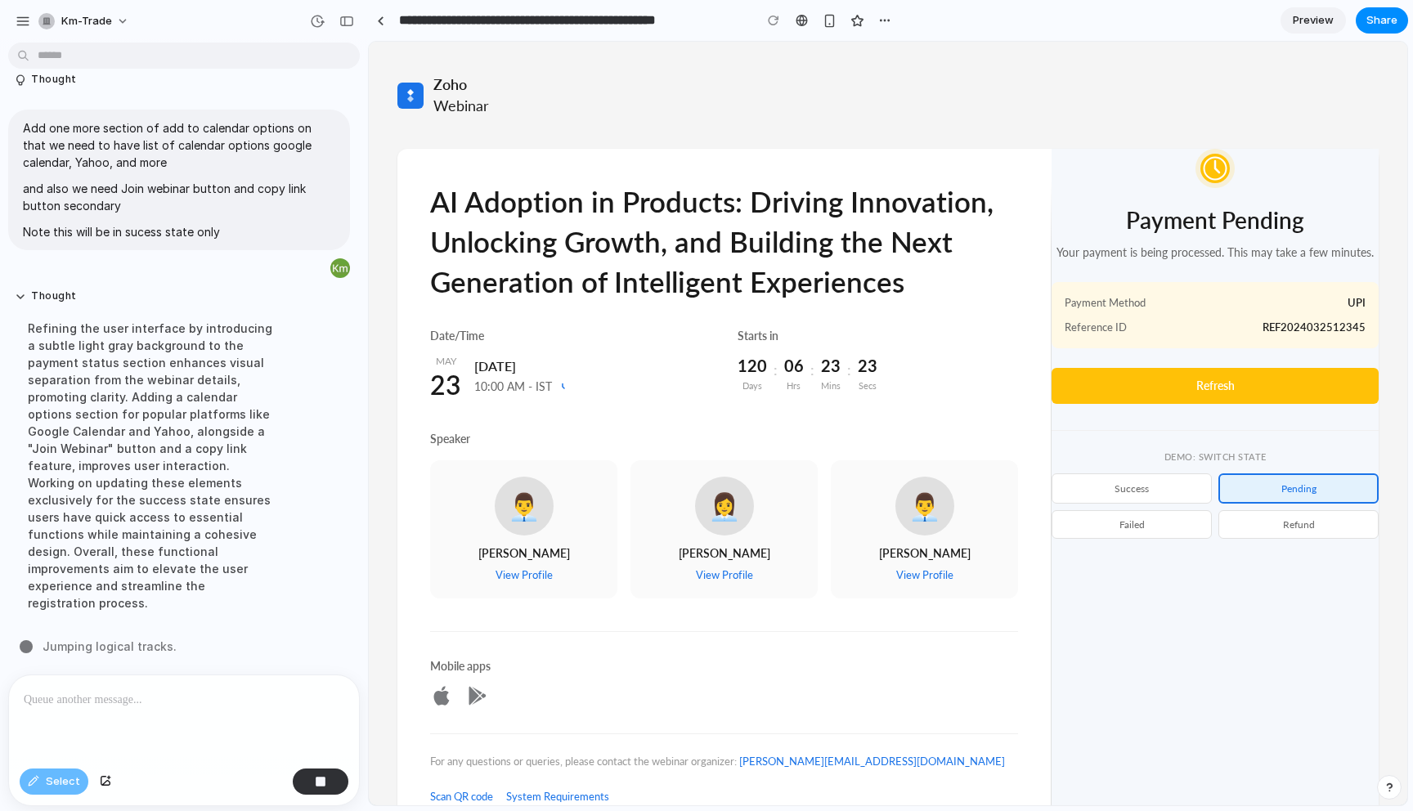
scroll to position [6699, 0]
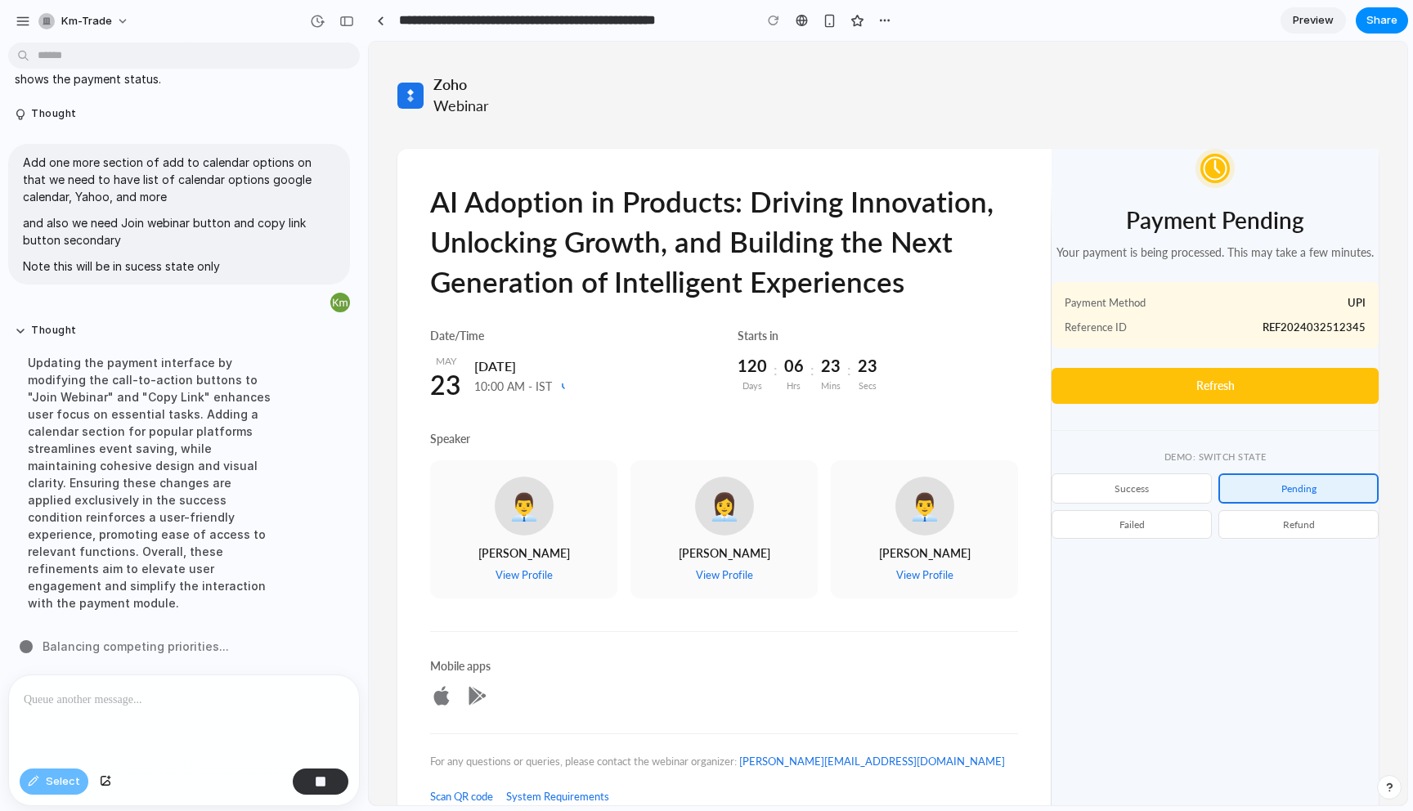
click at [1116, 495] on button "success" at bounding box center [1132, 489] width 160 height 30
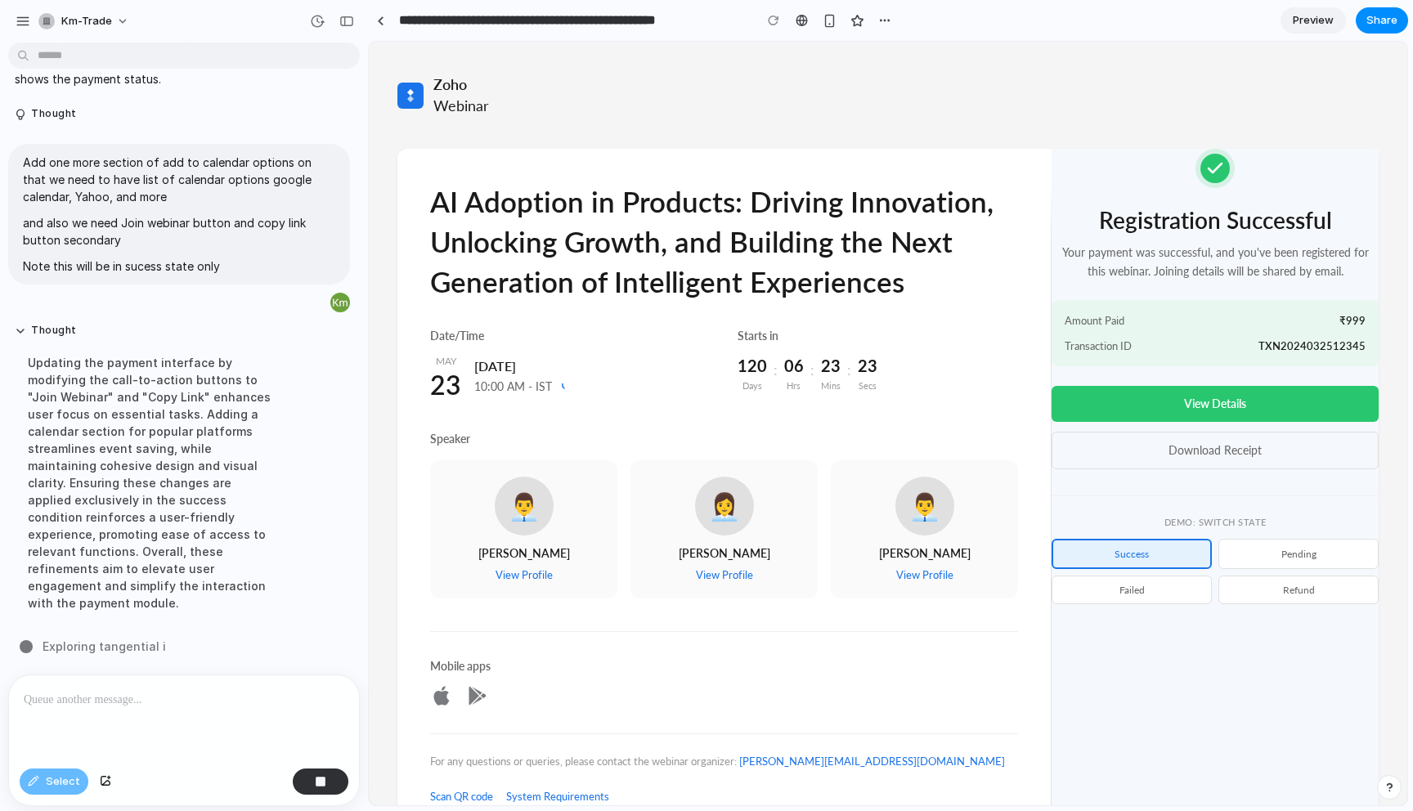
scroll to position [65, 0]
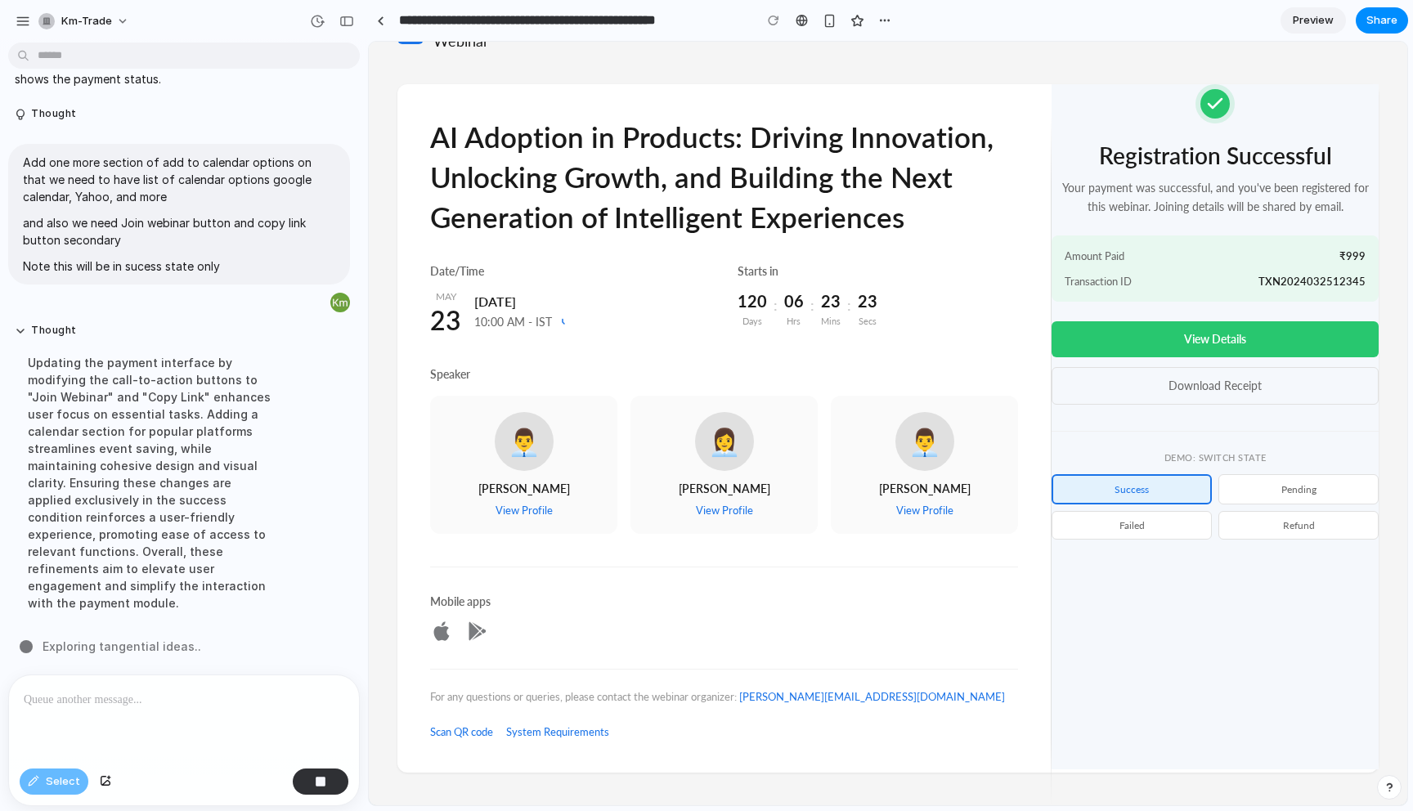
click at [1152, 665] on div "Registration Successful Your payment was successful, and you've been registered…" at bounding box center [1215, 426] width 327 height 685
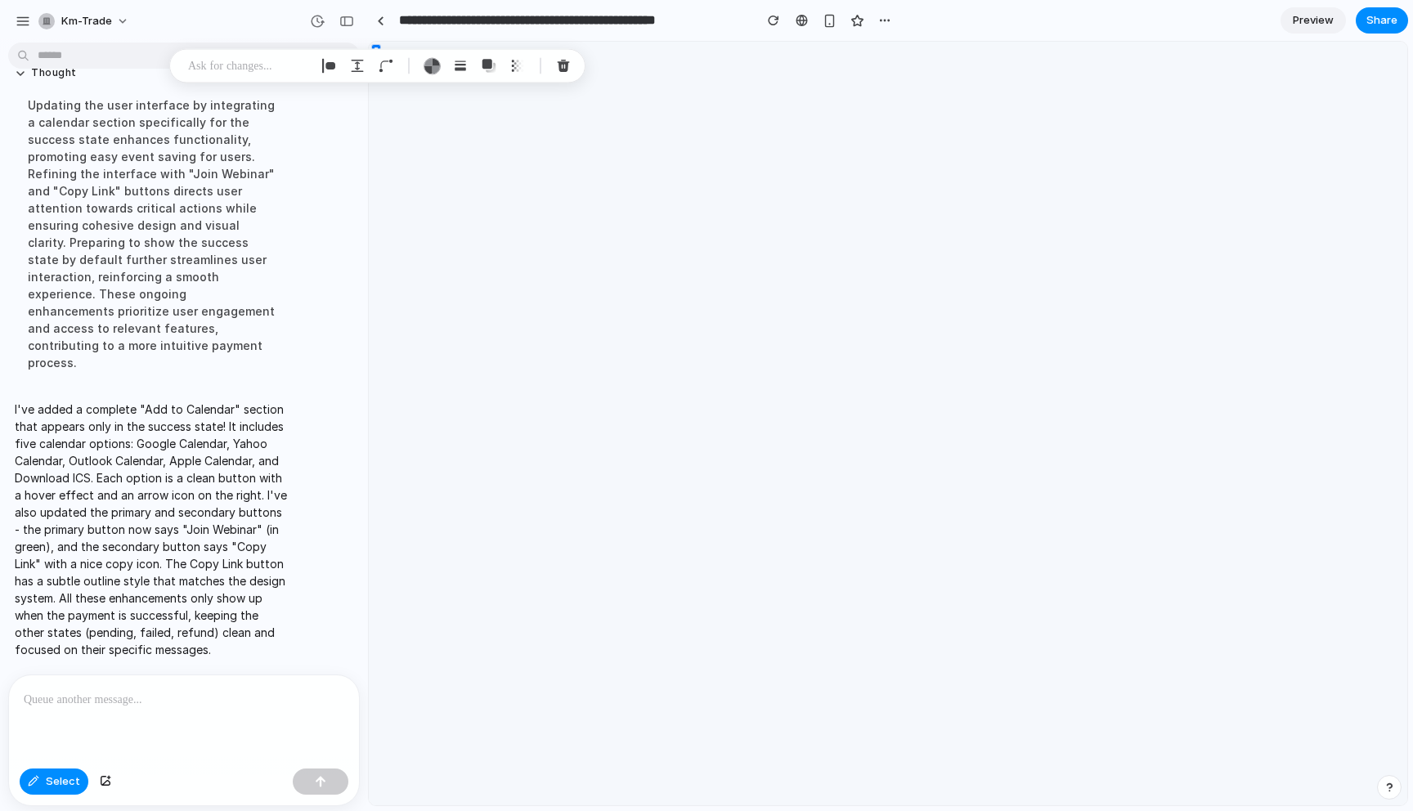
scroll to position [0, 0]
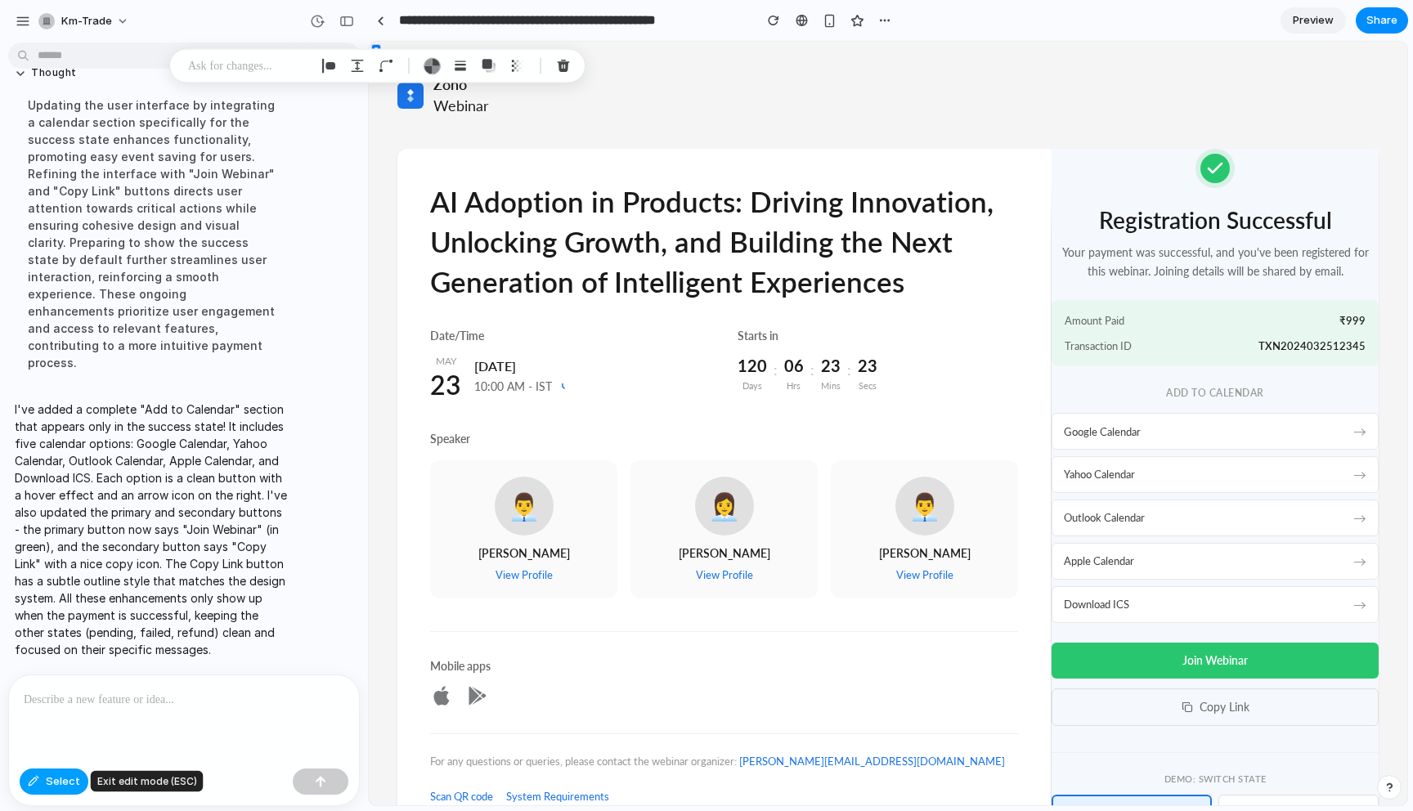
click at [51, 786] on span "Select" at bounding box center [63, 782] width 34 height 16
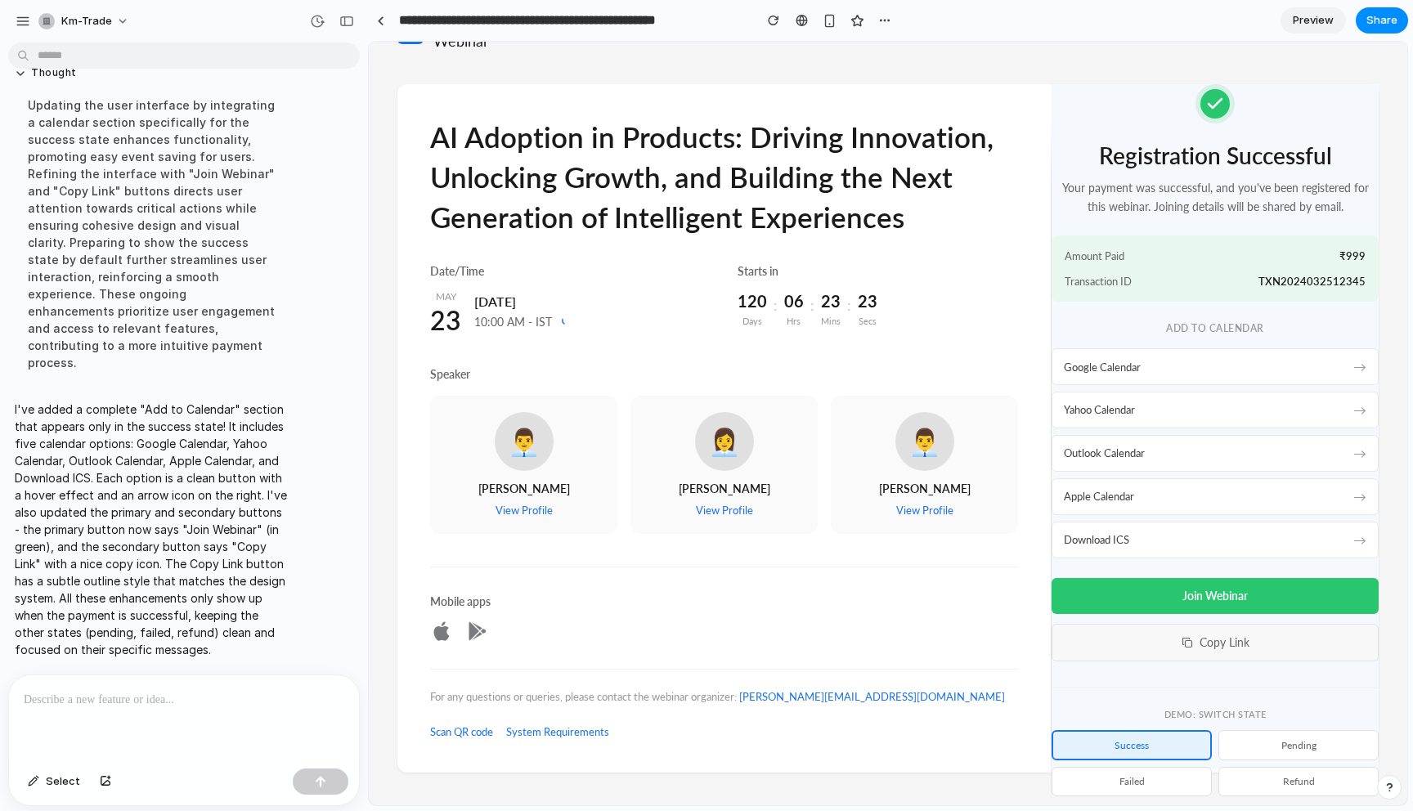
click at [1250, 641] on button "Copy Link" at bounding box center [1215, 643] width 327 height 38
click at [1258, 600] on button "Join Webinar" at bounding box center [1215, 596] width 327 height 36
click at [1280, 376] on button "Google Calendar →" at bounding box center [1215, 366] width 327 height 37
click at [1268, 421] on button "Yahoo Calendar →" at bounding box center [1215, 410] width 327 height 37
click at [1284, 750] on button "pending" at bounding box center [1299, 745] width 160 height 30
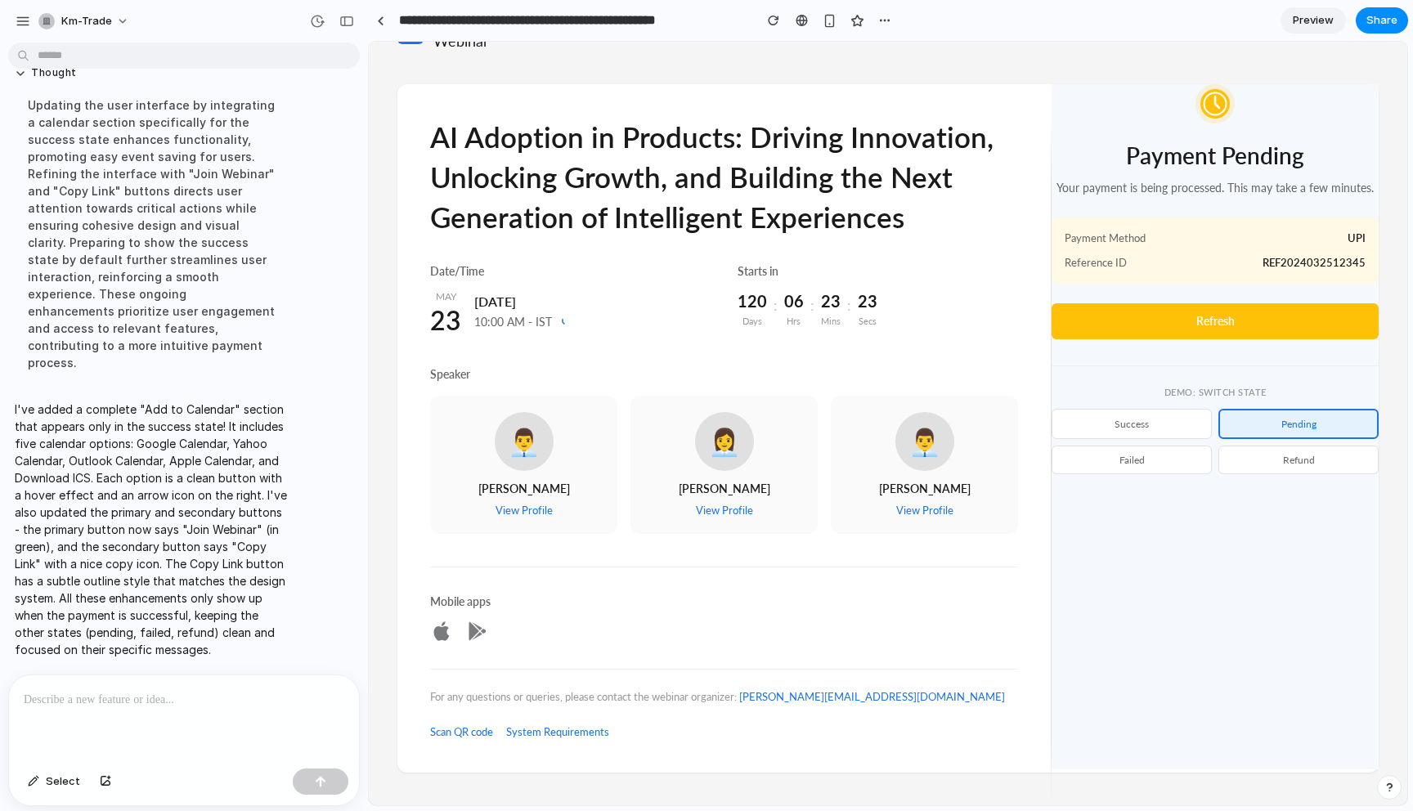
click at [1165, 427] on button "success" at bounding box center [1132, 424] width 160 height 30
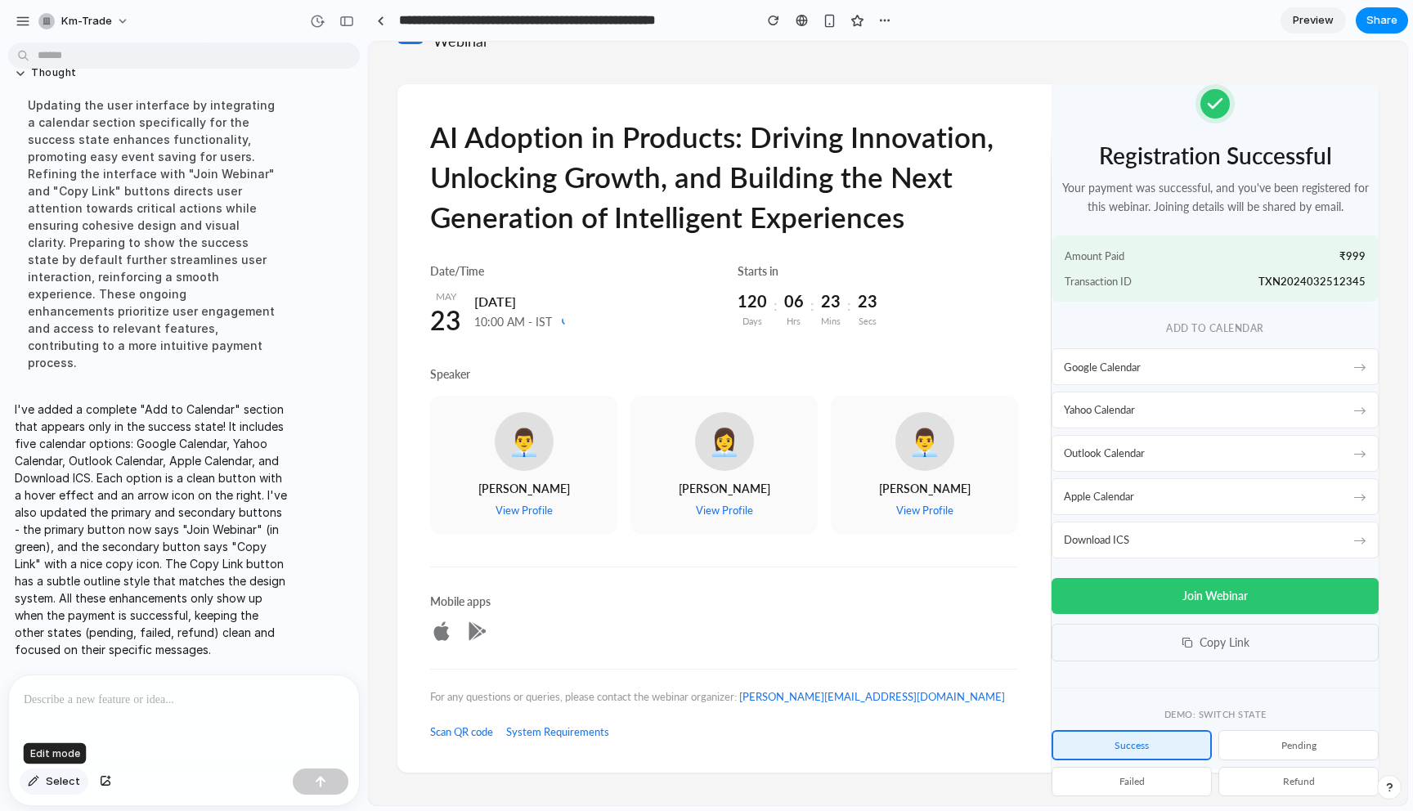
click at [61, 787] on span "Select" at bounding box center [63, 782] width 34 height 16
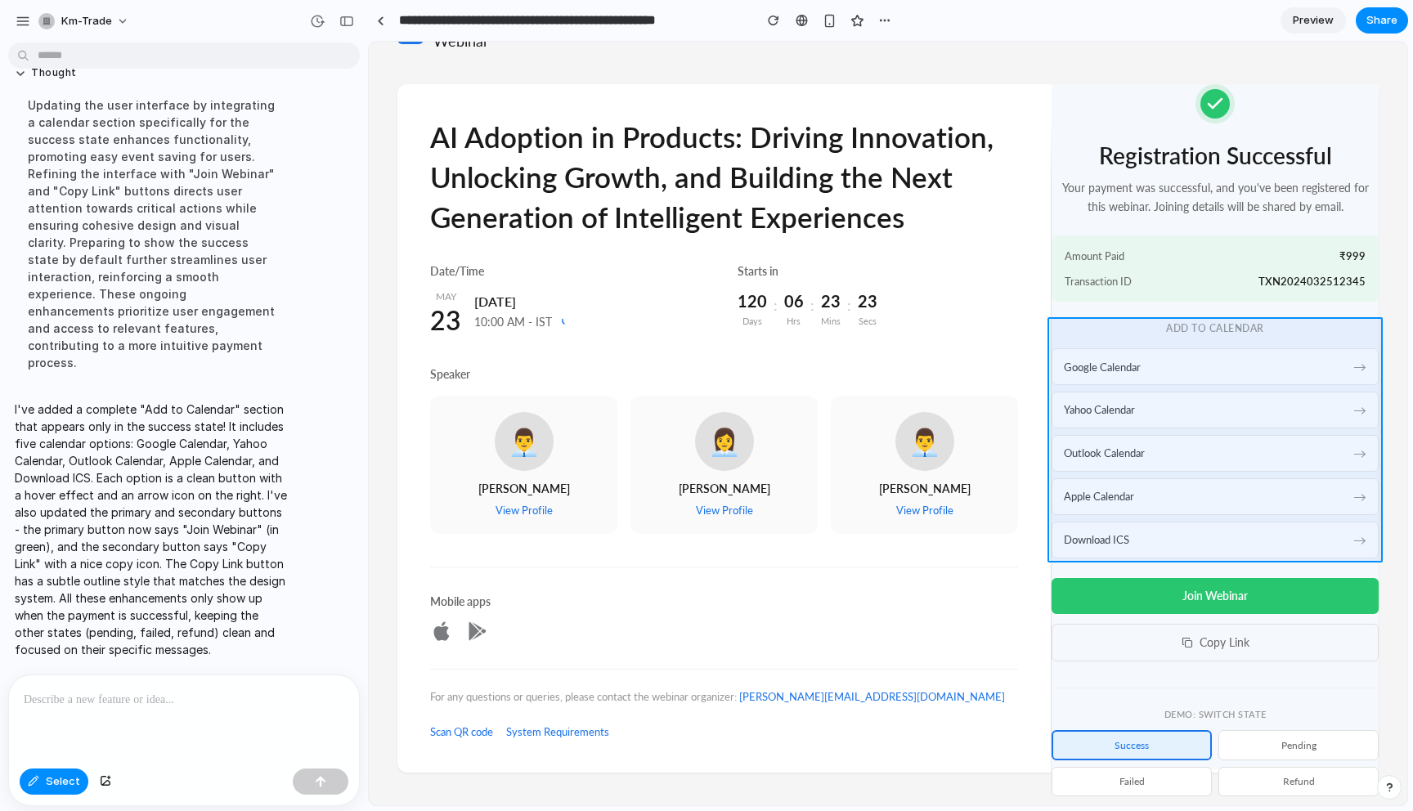
click at [1366, 341] on div at bounding box center [889, 424] width 1038 height 763
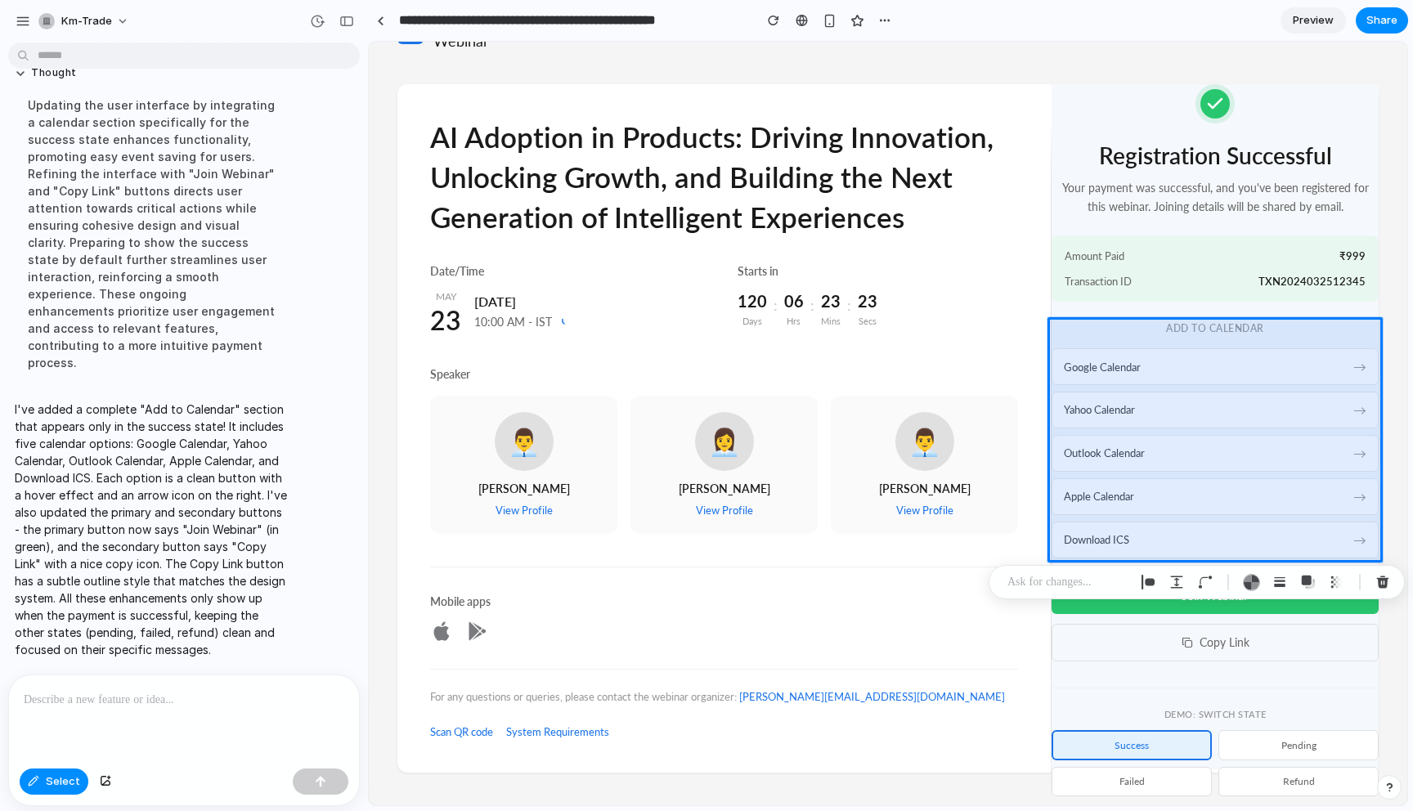
click at [263, 728] on div at bounding box center [184, 719] width 350 height 87
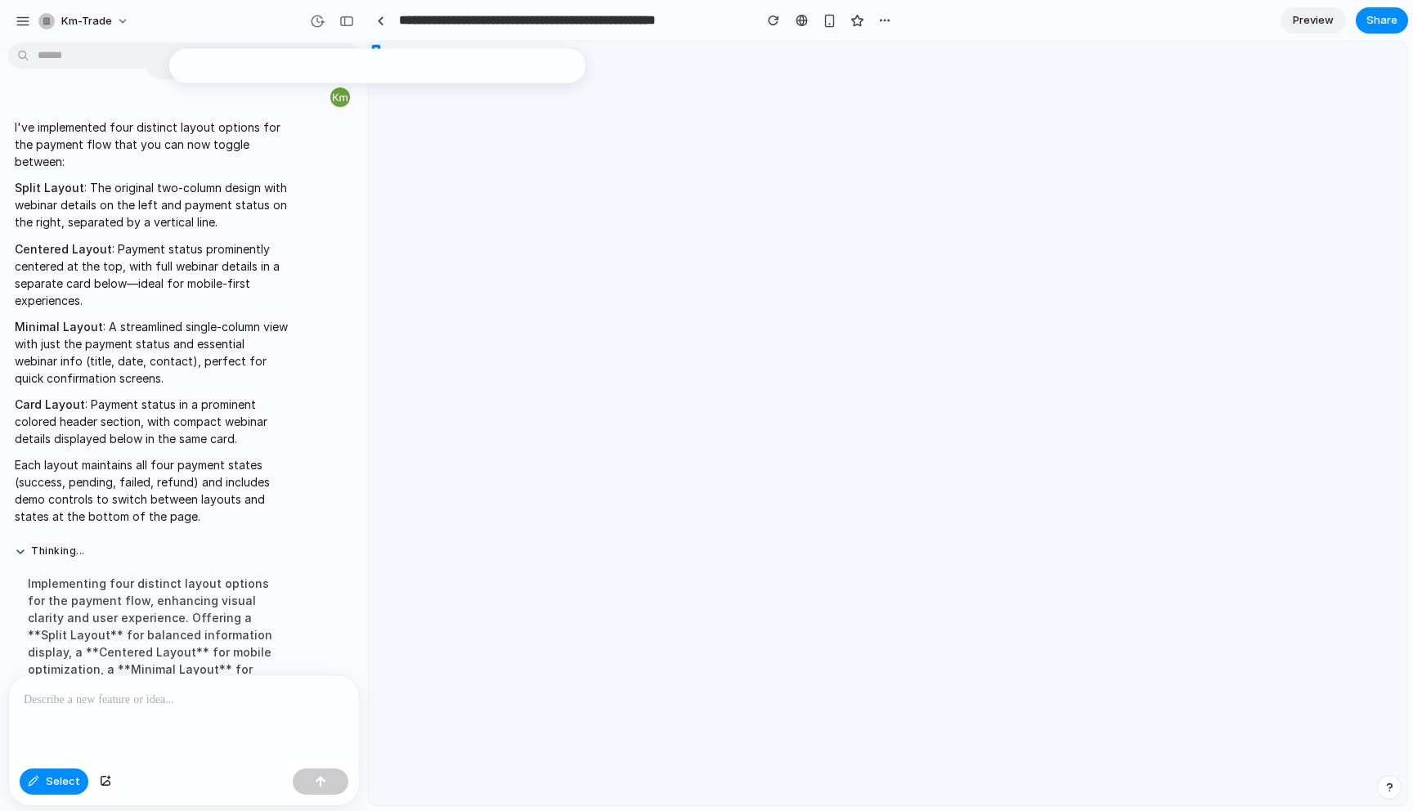
scroll to position [7427, 0]
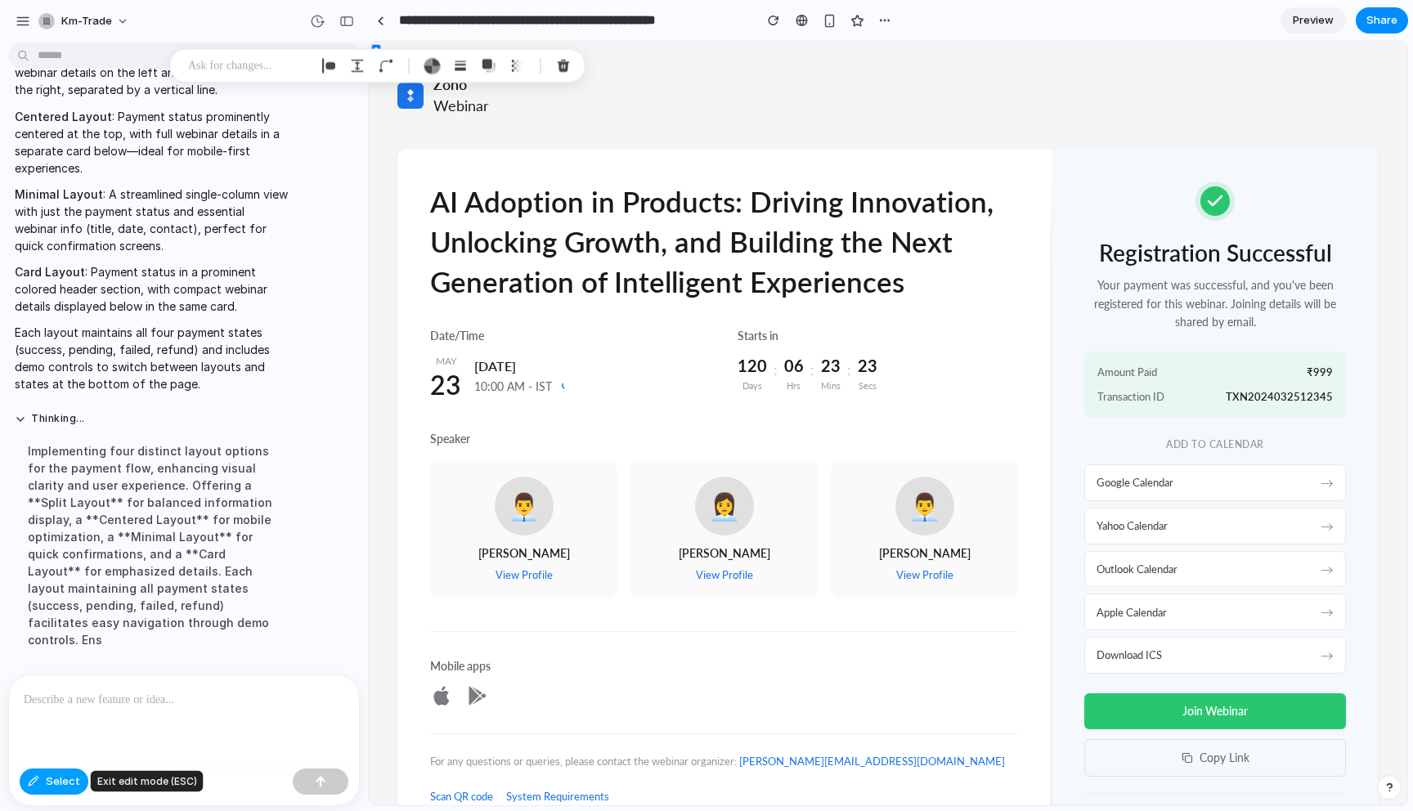
click at [46, 778] on span "Select" at bounding box center [63, 782] width 34 height 16
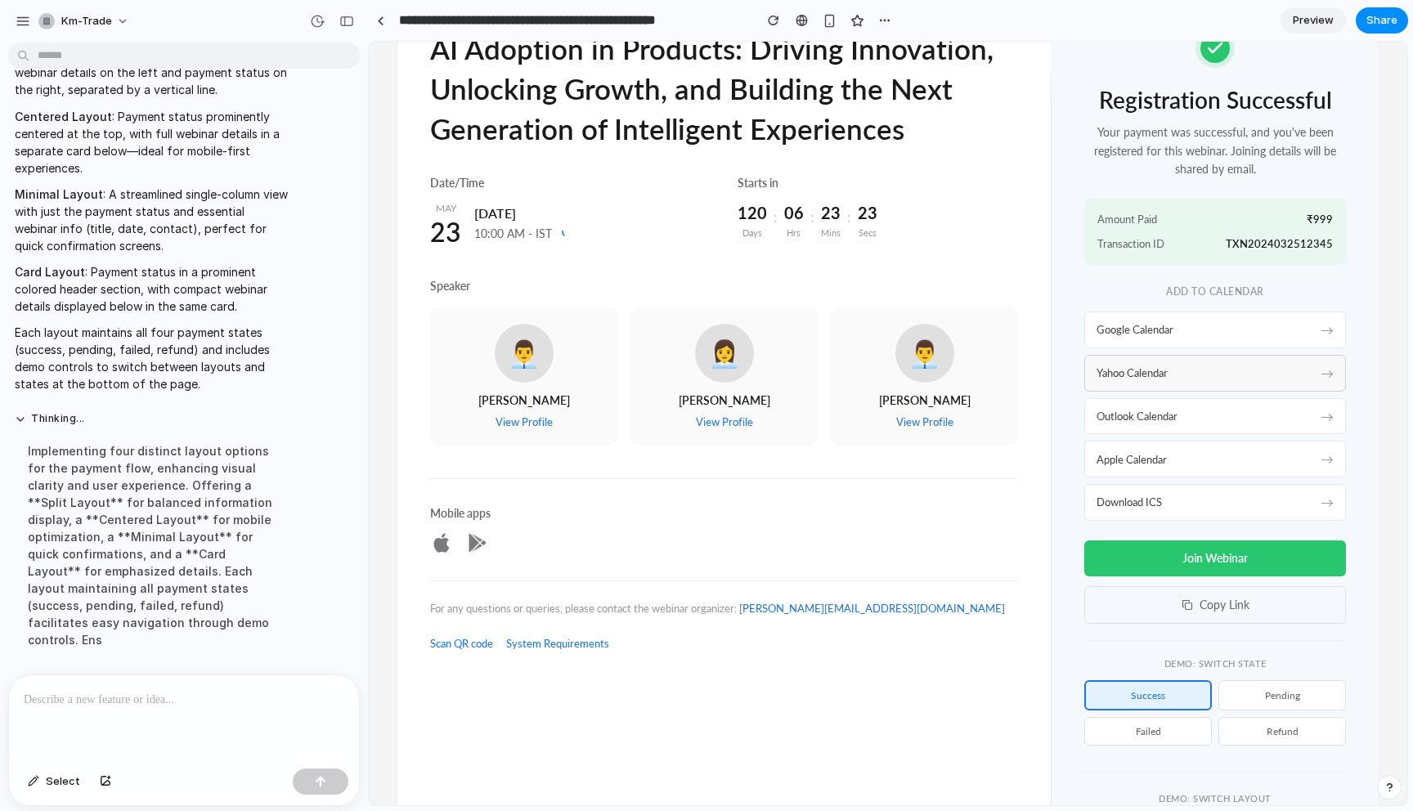
scroll to position [294, 0]
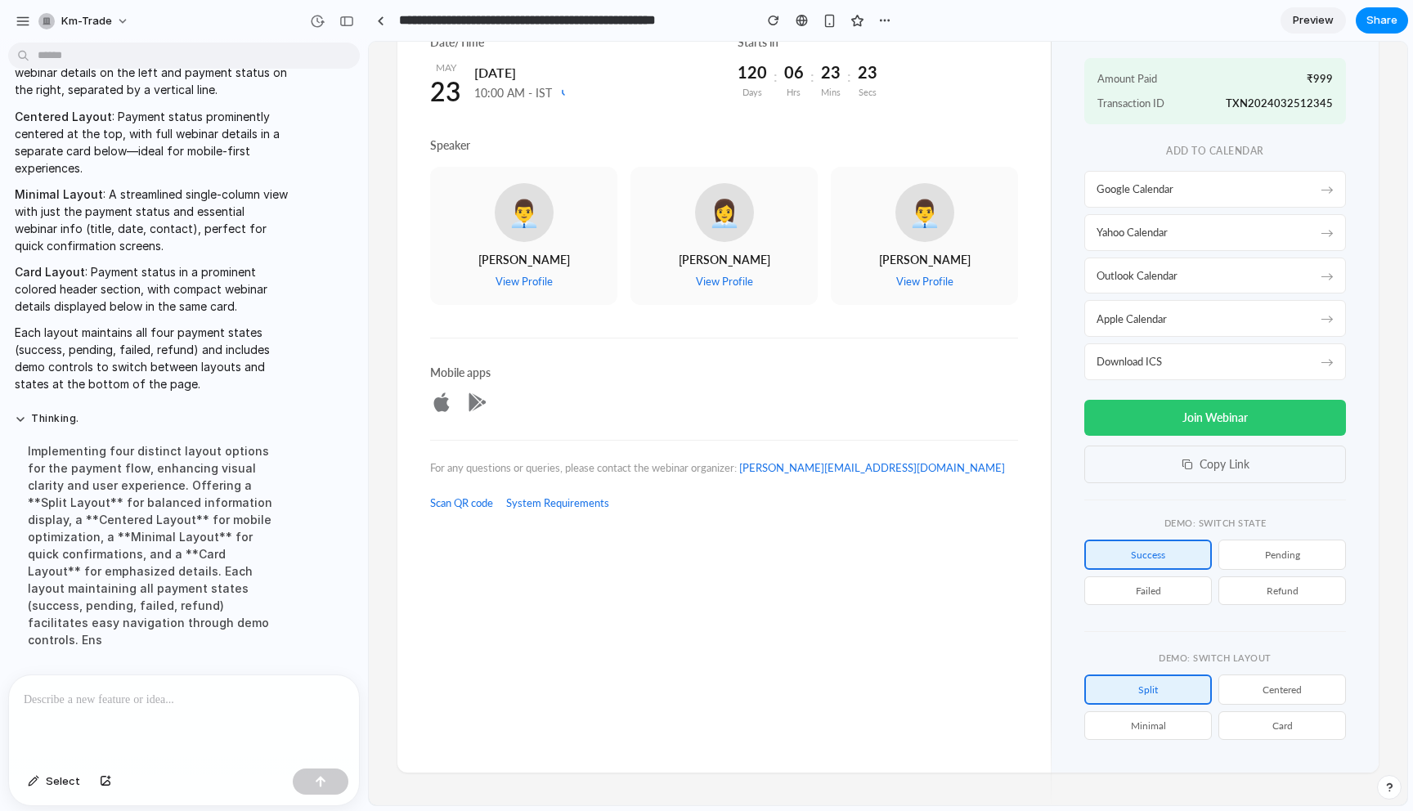
click at [1269, 687] on button "centered" at bounding box center [1283, 690] width 128 height 30
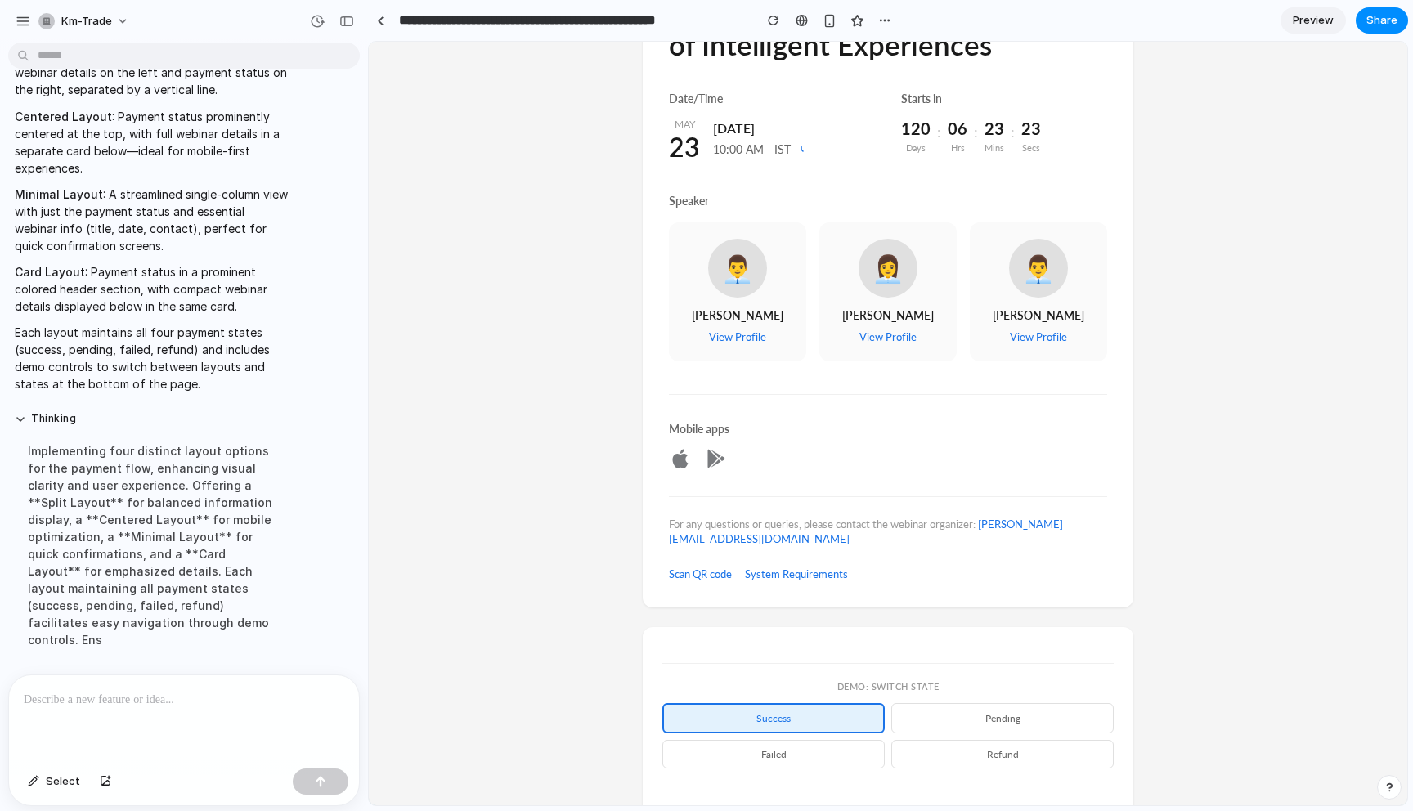
scroll to position [1098, 0]
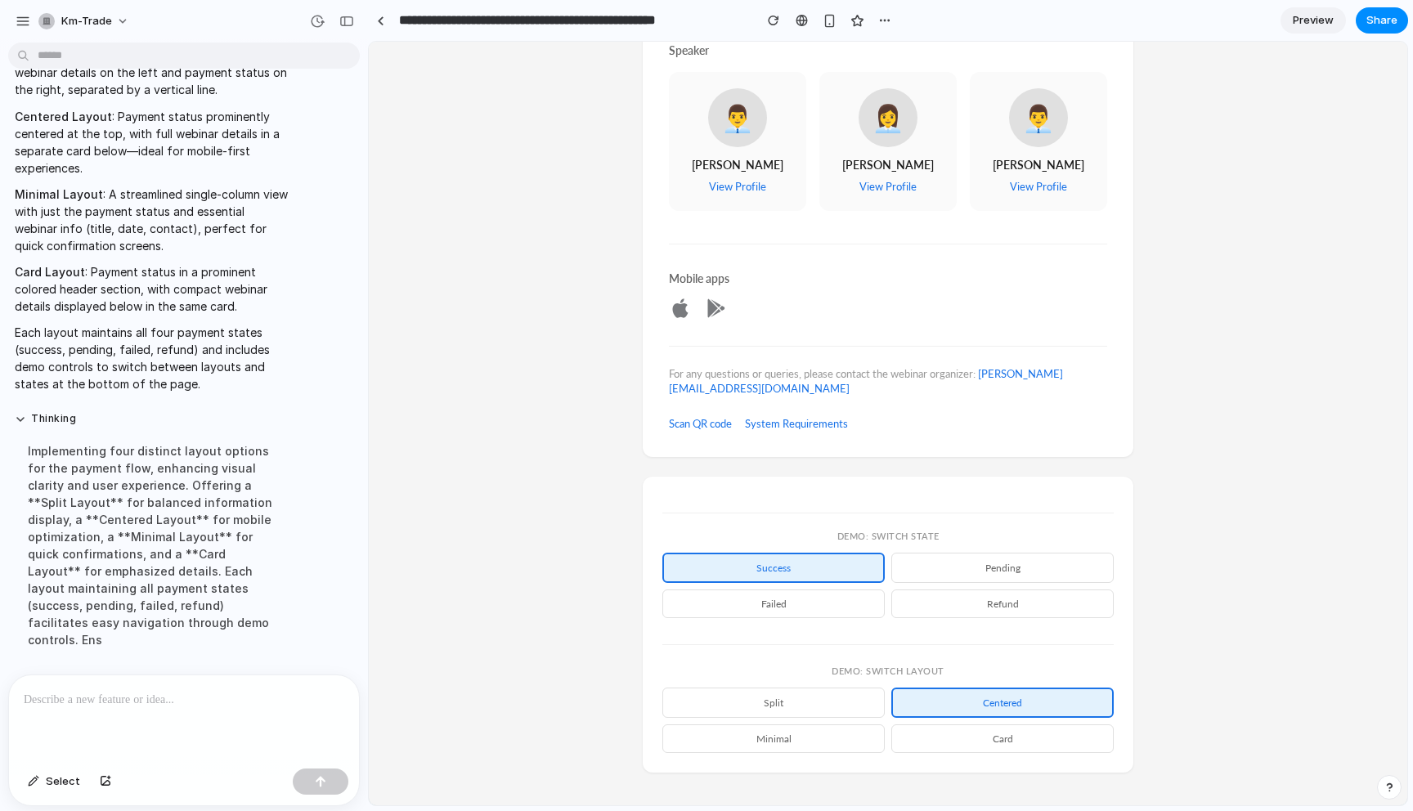
click at [797, 744] on button "minimal" at bounding box center [774, 739] width 222 height 29
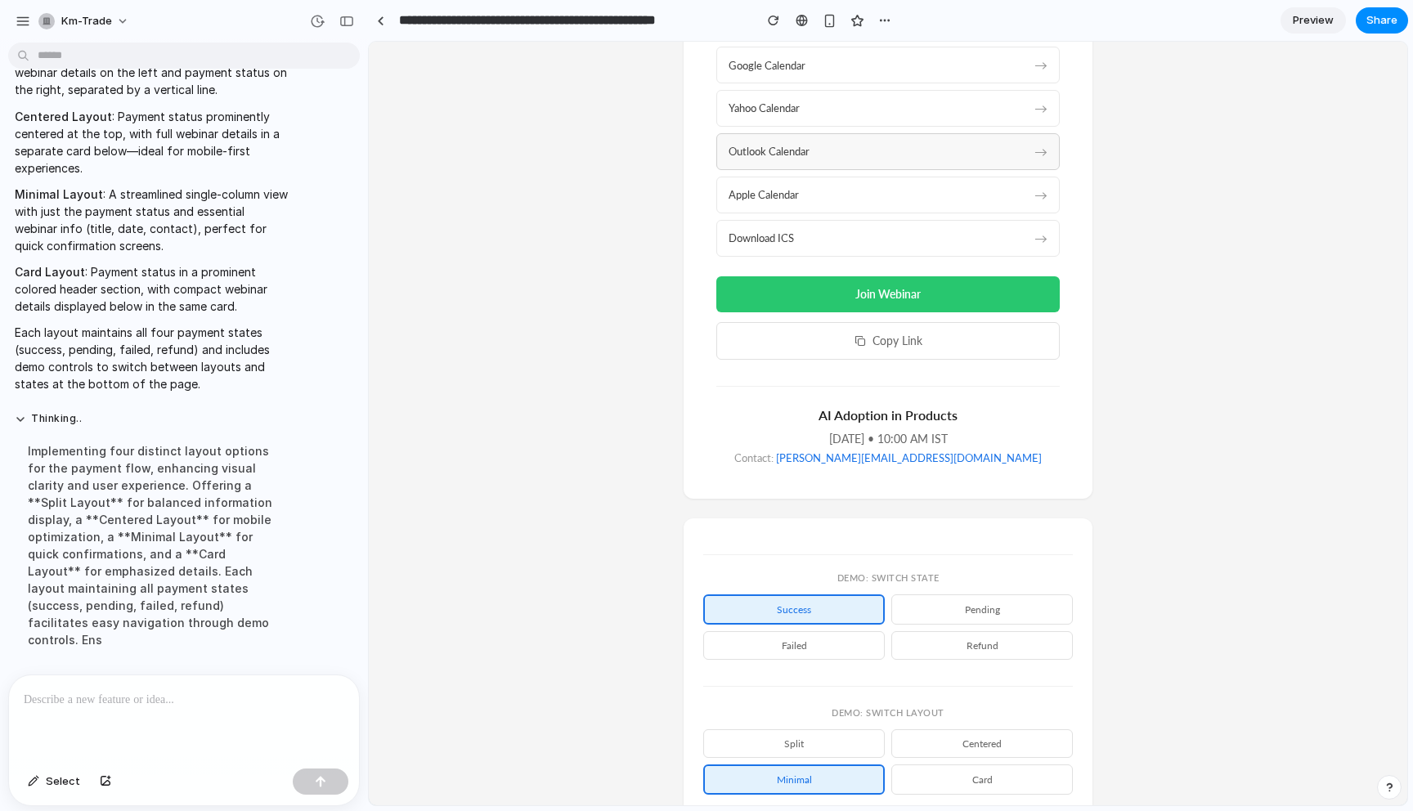
scroll to position [442, 0]
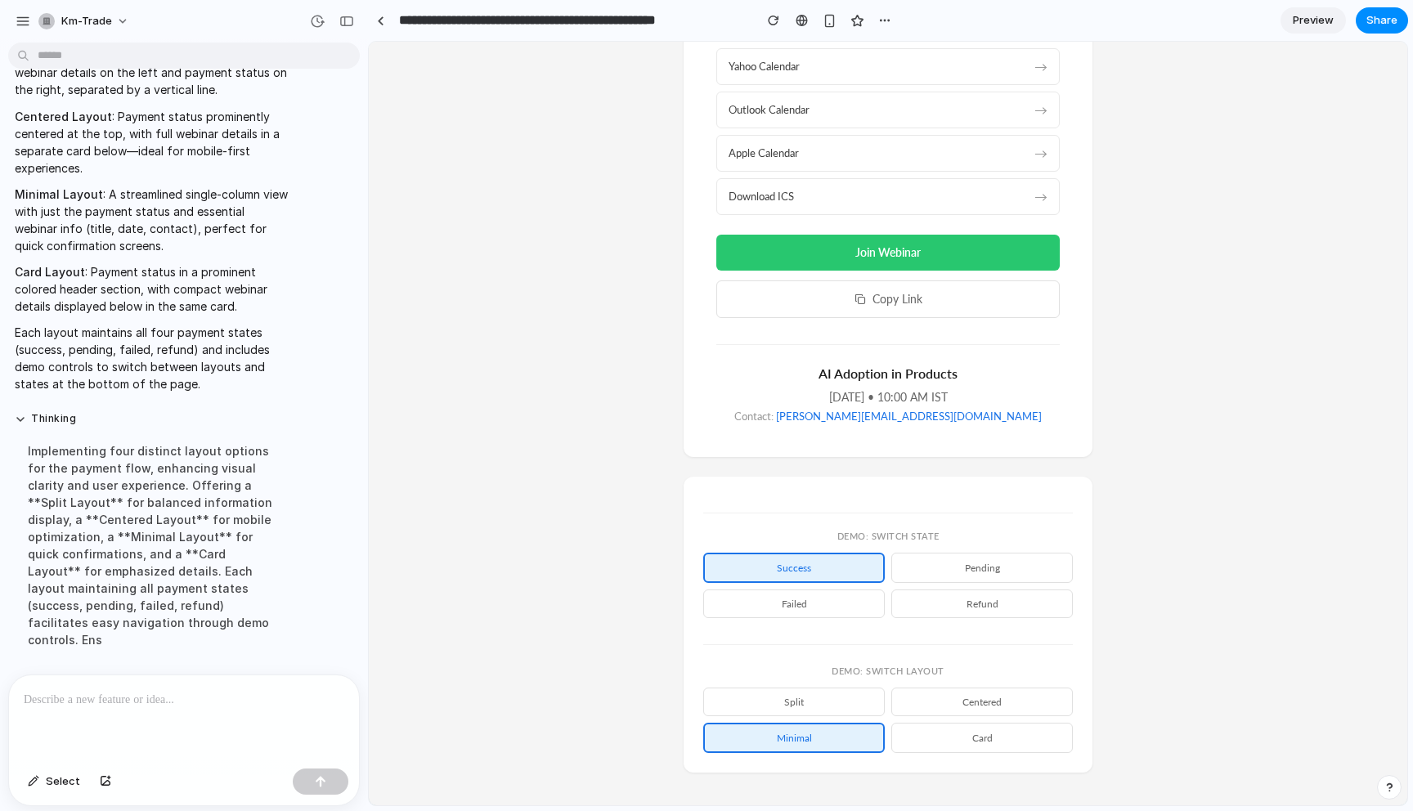
click at [1012, 744] on button "card" at bounding box center [983, 738] width 182 height 30
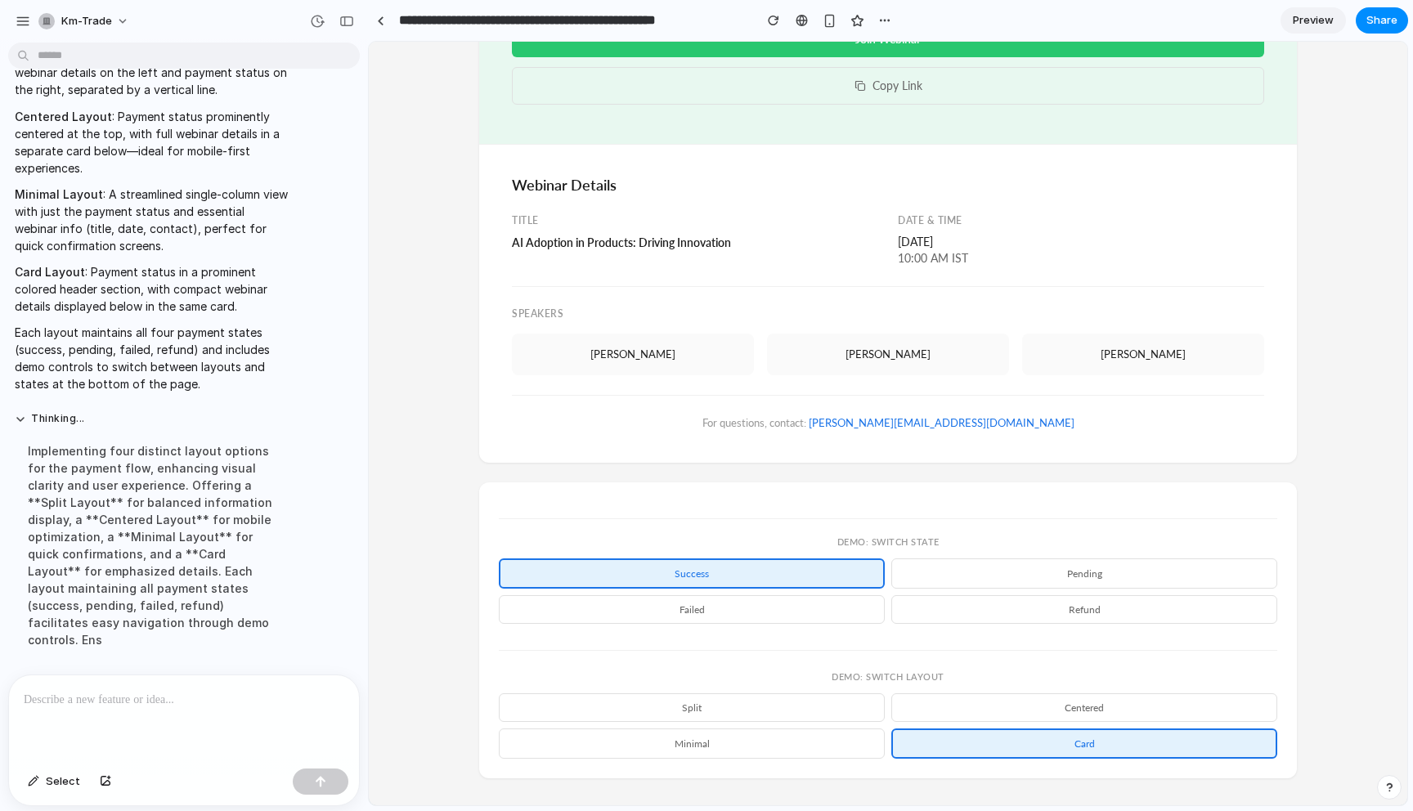
scroll to position [649, 0]
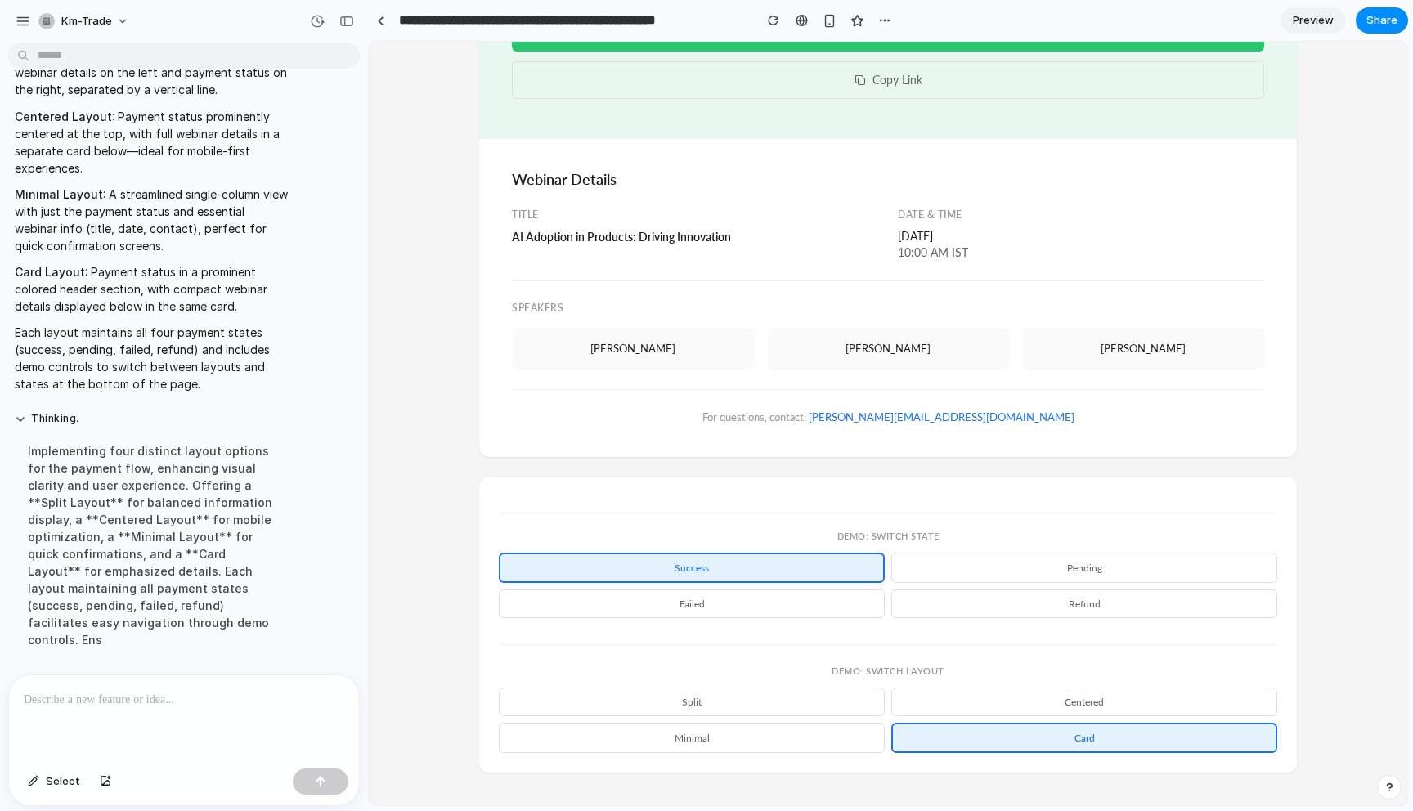
click at [725, 703] on button "split" at bounding box center [692, 702] width 386 height 29
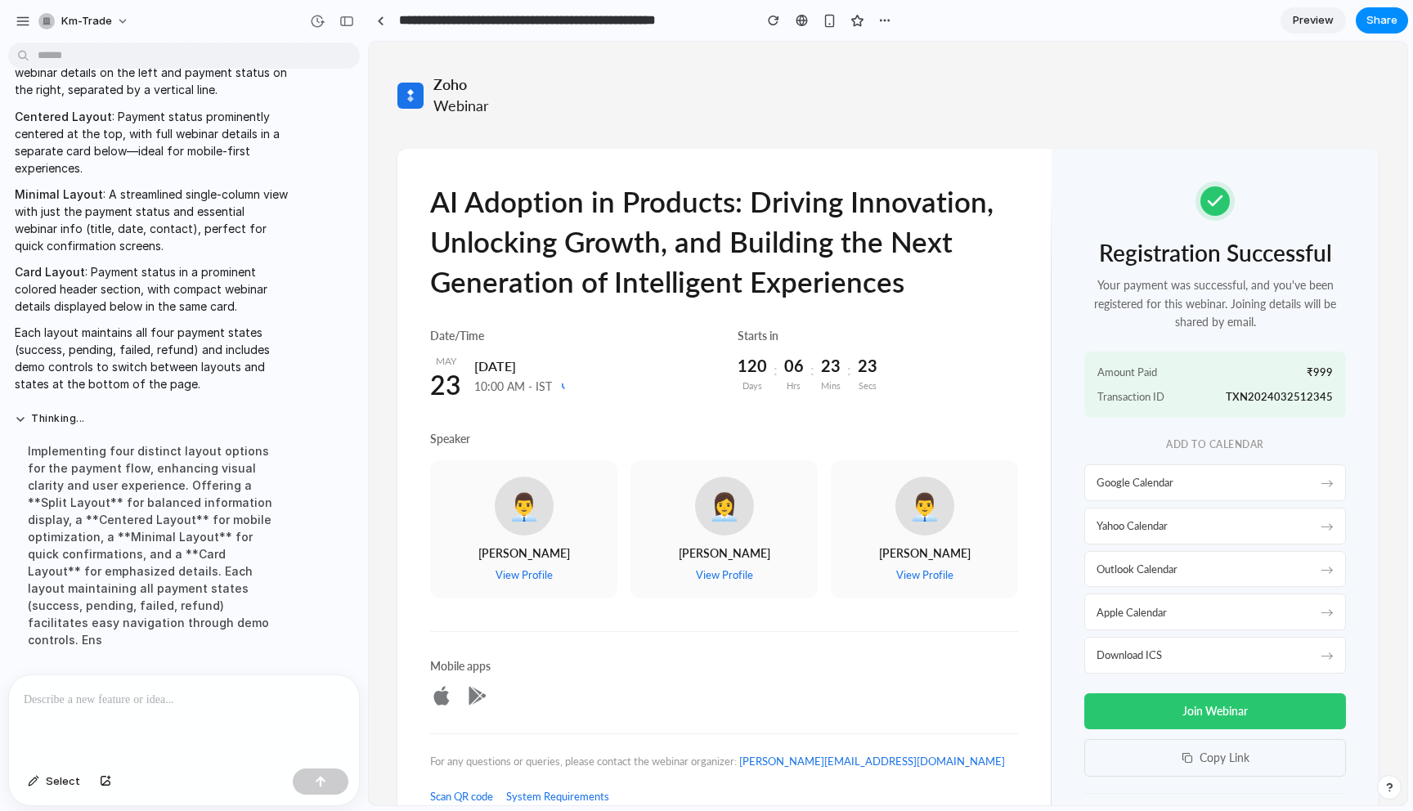
scroll to position [294, 0]
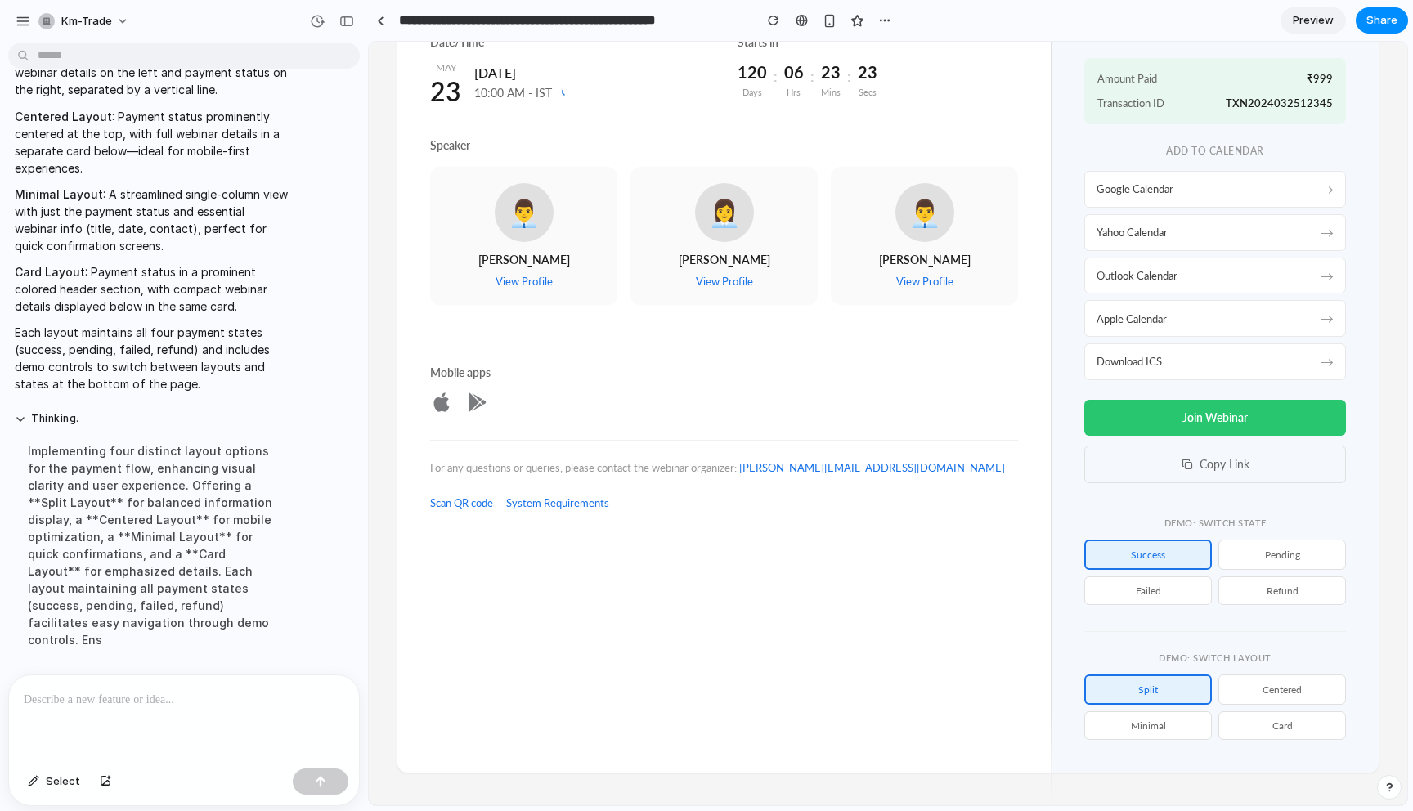
click at [280, 738] on div at bounding box center [184, 719] width 350 height 87
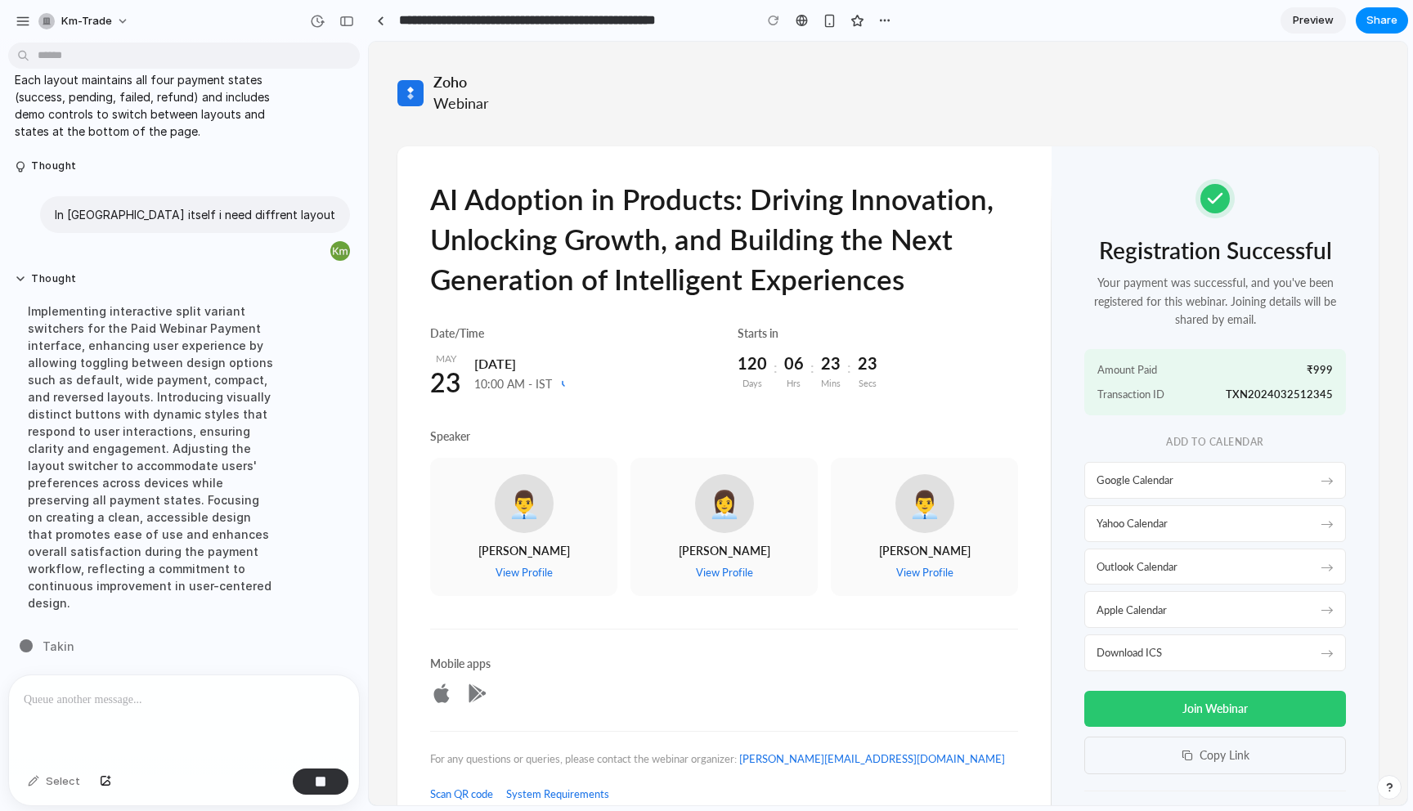
scroll to position [0, 0]
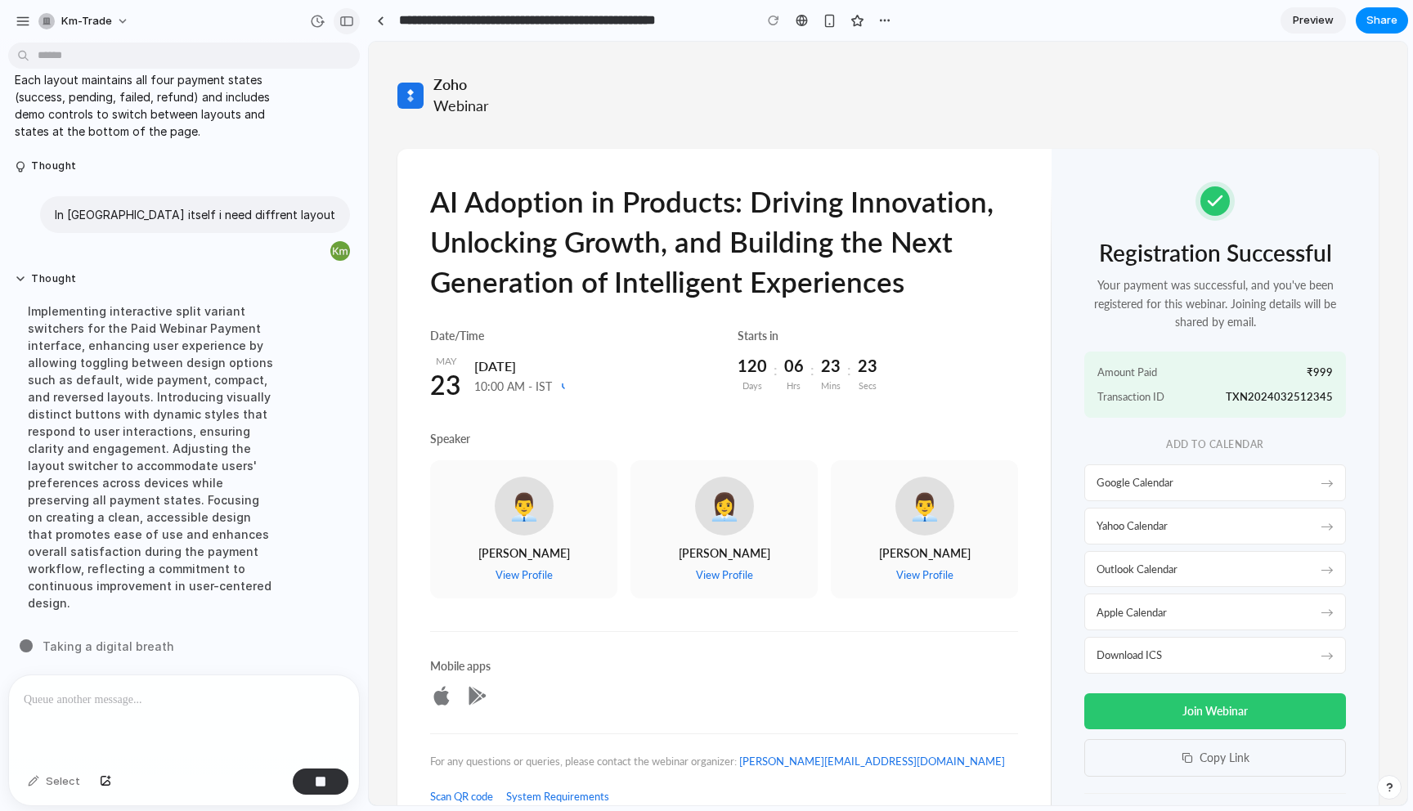
click at [337, 25] on button "button" at bounding box center [347, 21] width 26 height 26
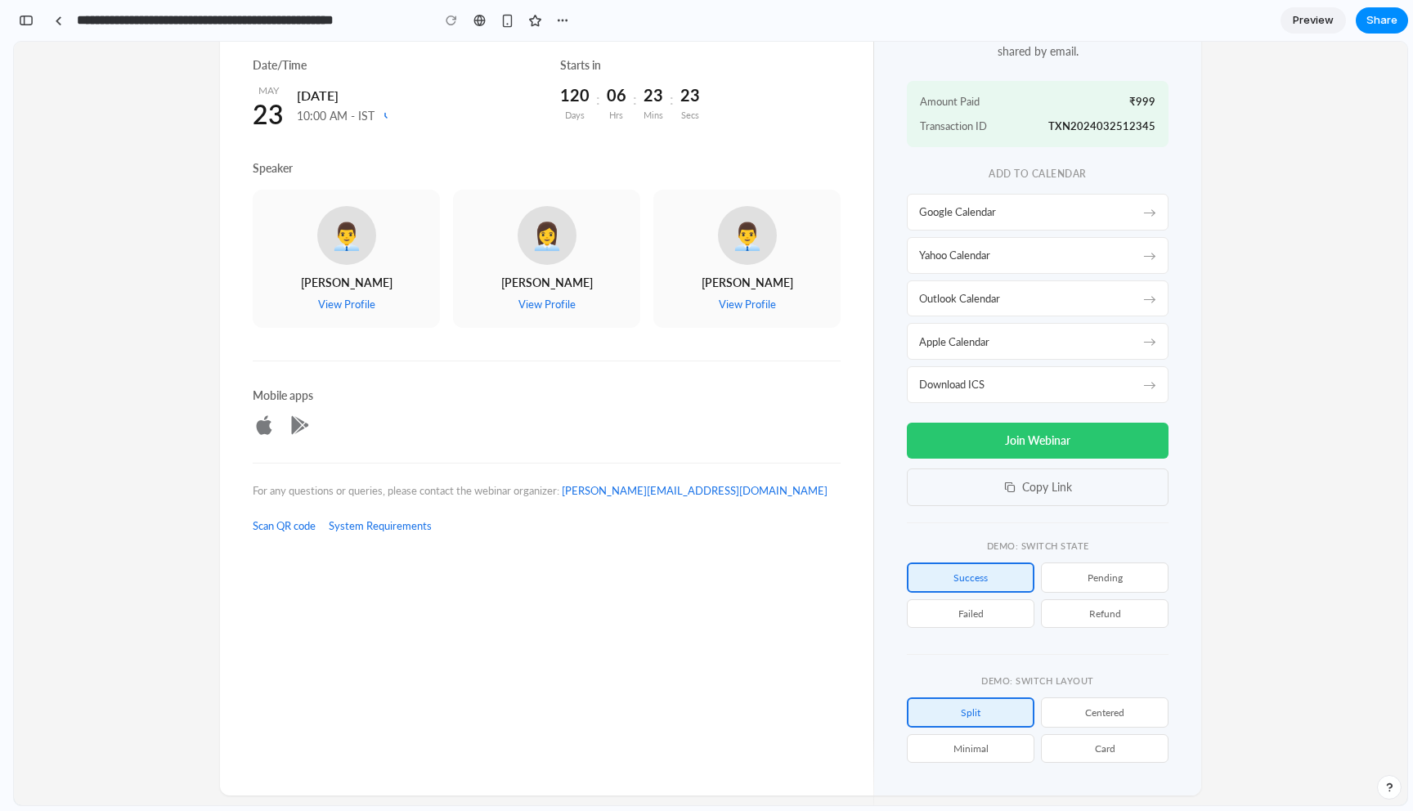
scroll to position [294, 0]
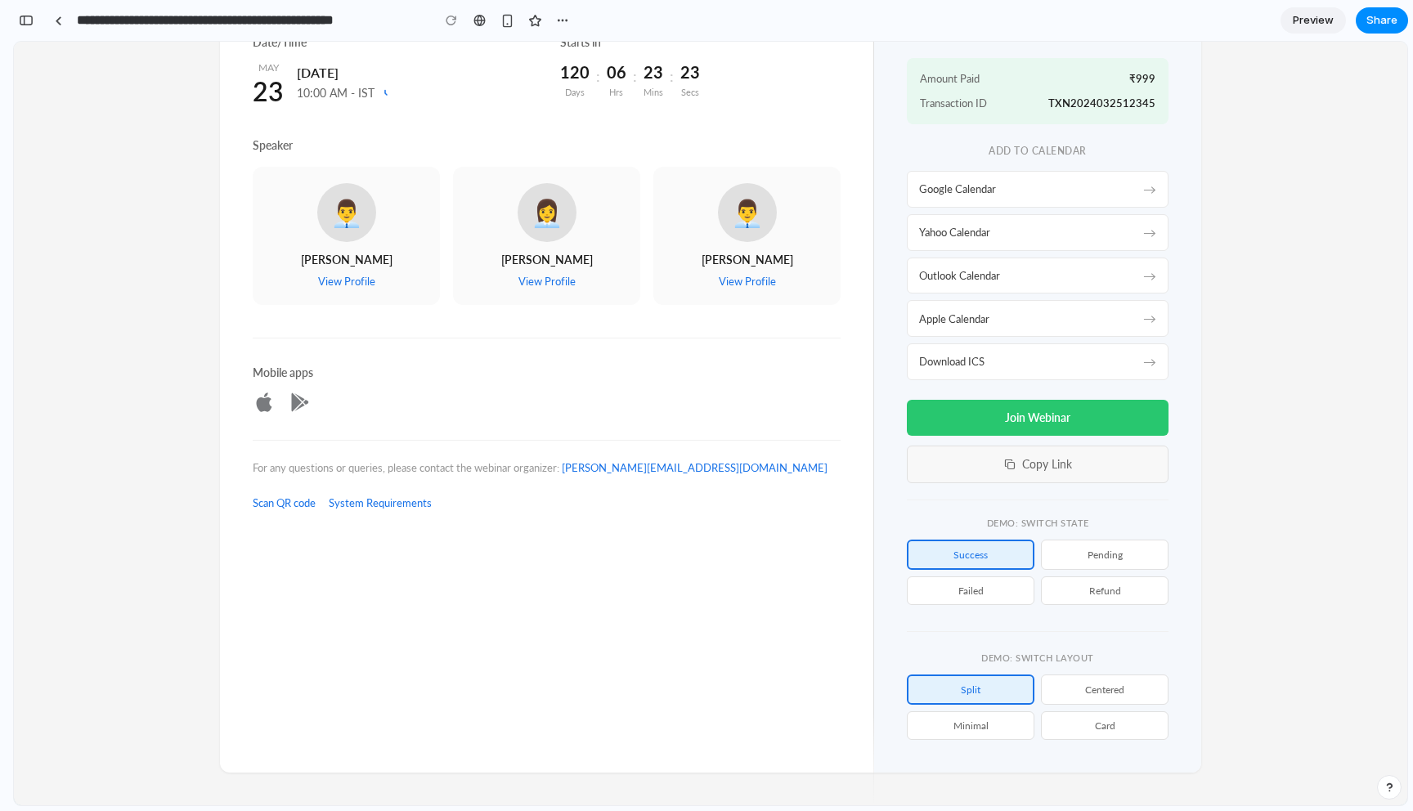
click at [960, 457] on button "Copy Link" at bounding box center [1038, 465] width 262 height 38
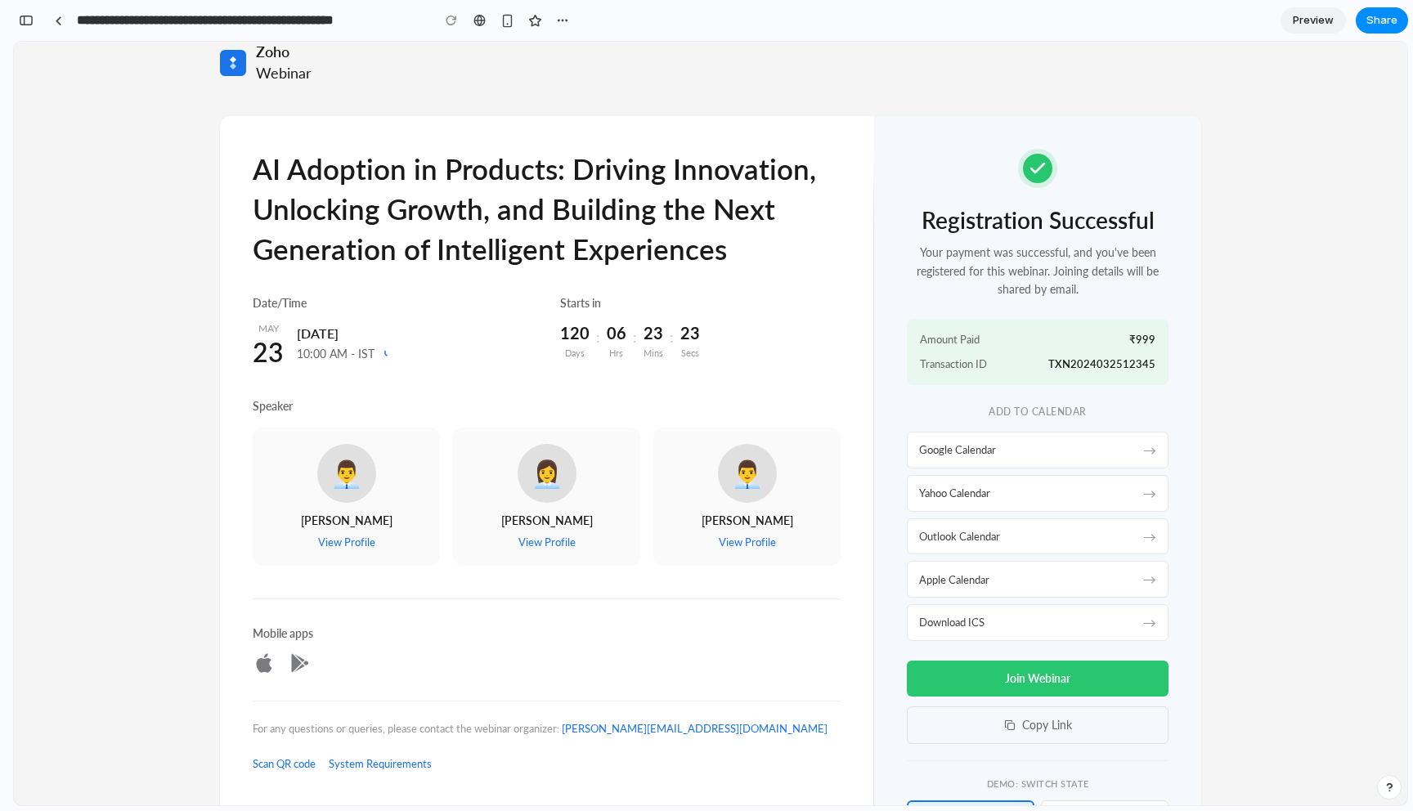
scroll to position [14947, 0]
click at [1067, 416] on div "Add to Calendar" at bounding box center [1038, 412] width 262 height 14
click at [1125, 403] on div "Registration Successful Your payment was successful, and you've been registered…" at bounding box center [1038, 446] width 262 height 595
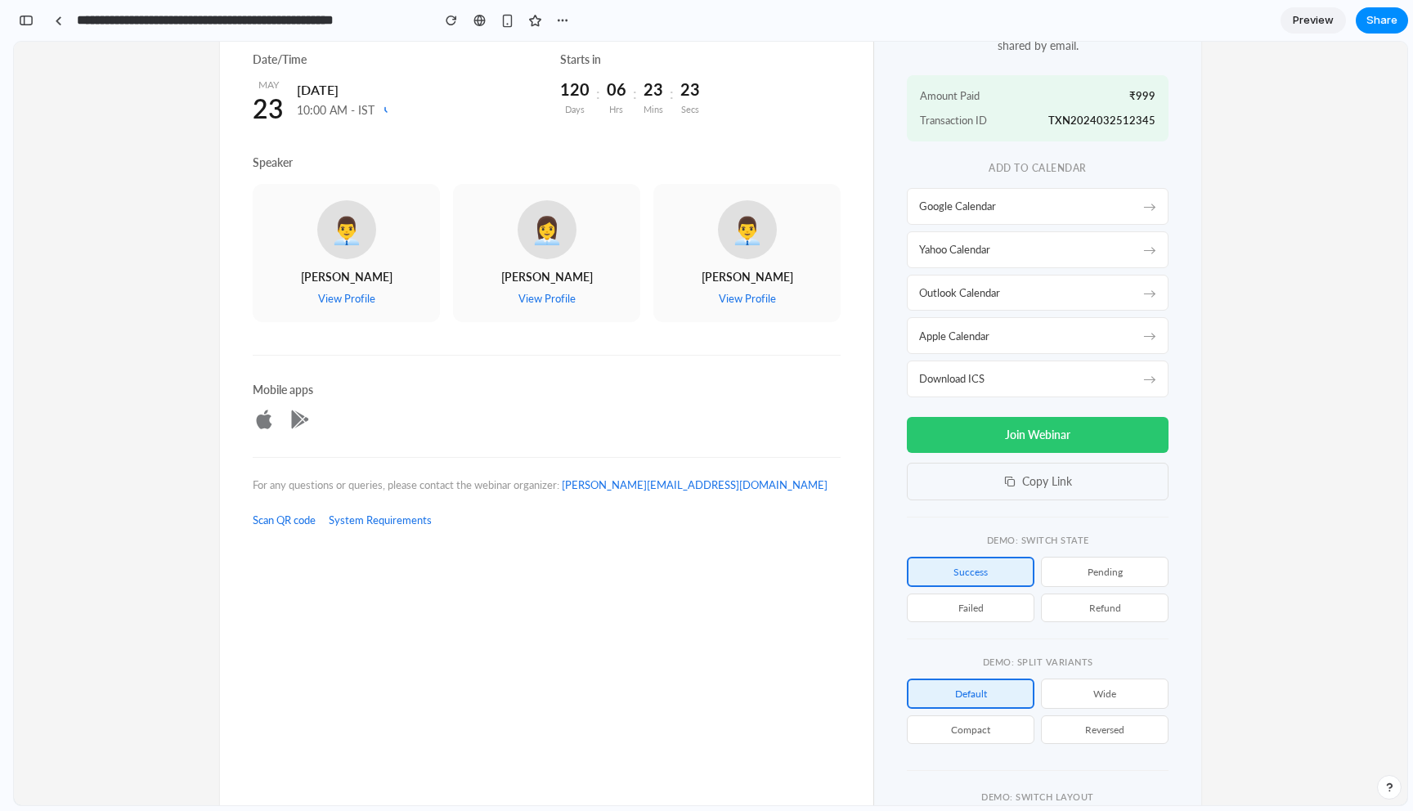
scroll to position [416, 0]
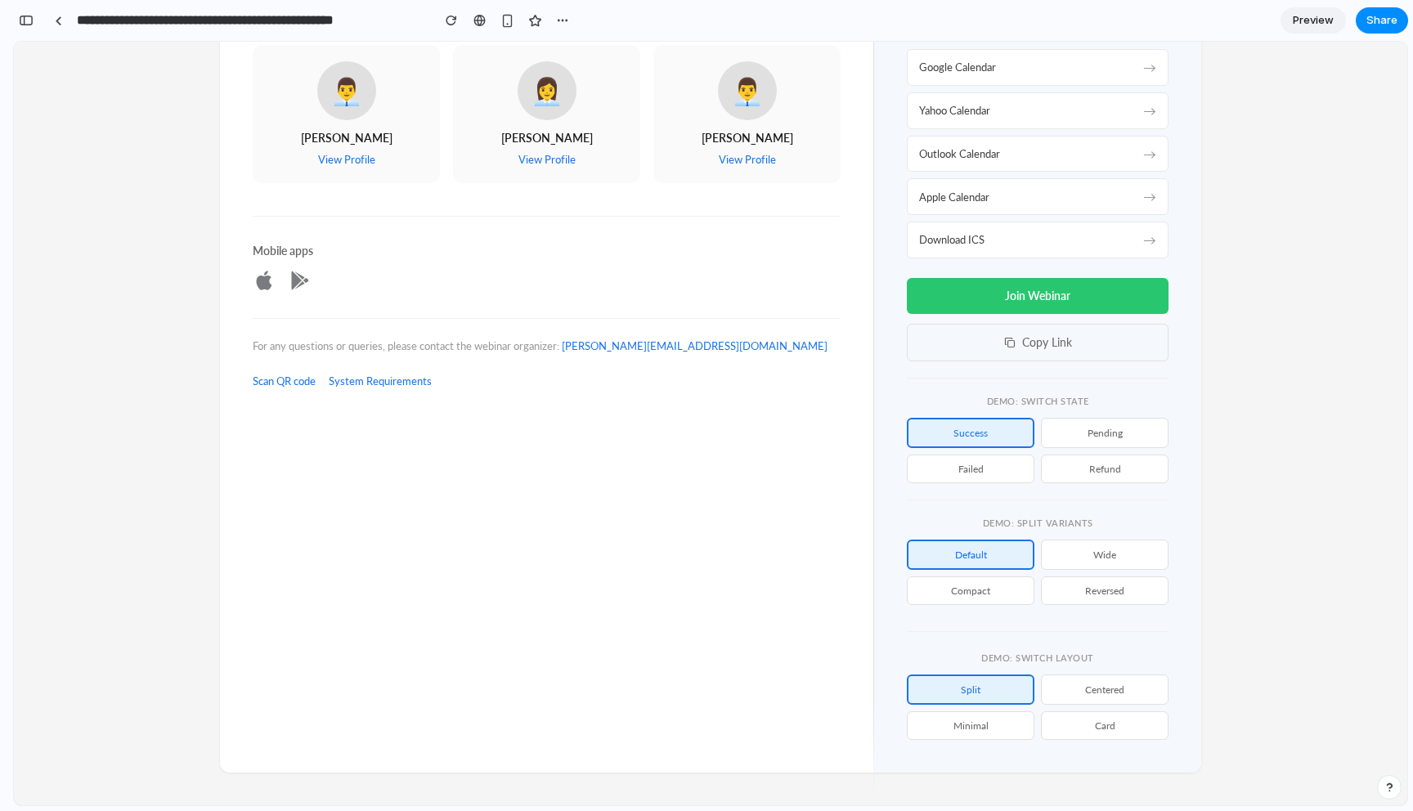
click at [1080, 550] on button "Wide" at bounding box center [1105, 555] width 128 height 30
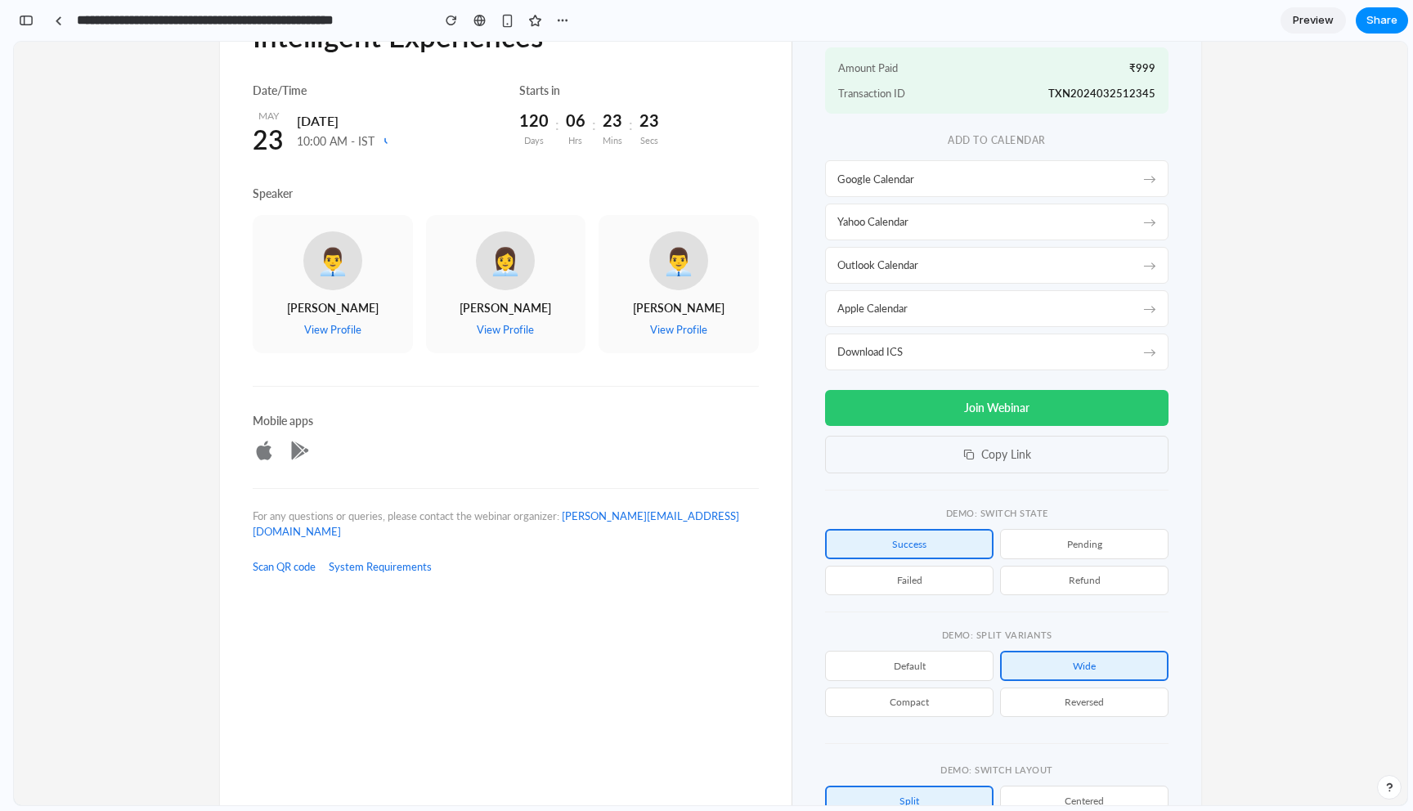
scroll to position [398, 0]
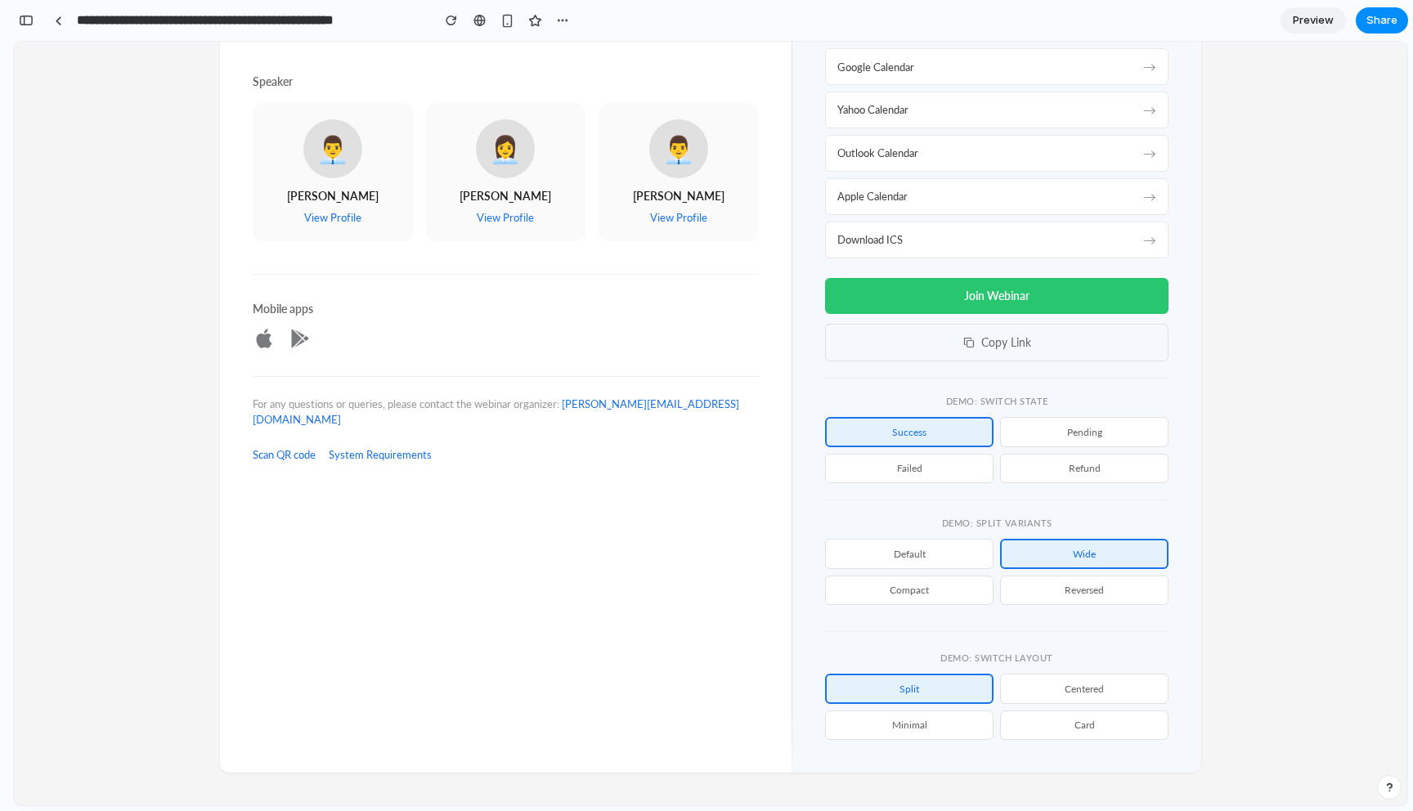
click at [956, 596] on button "Compact" at bounding box center [909, 590] width 168 height 29
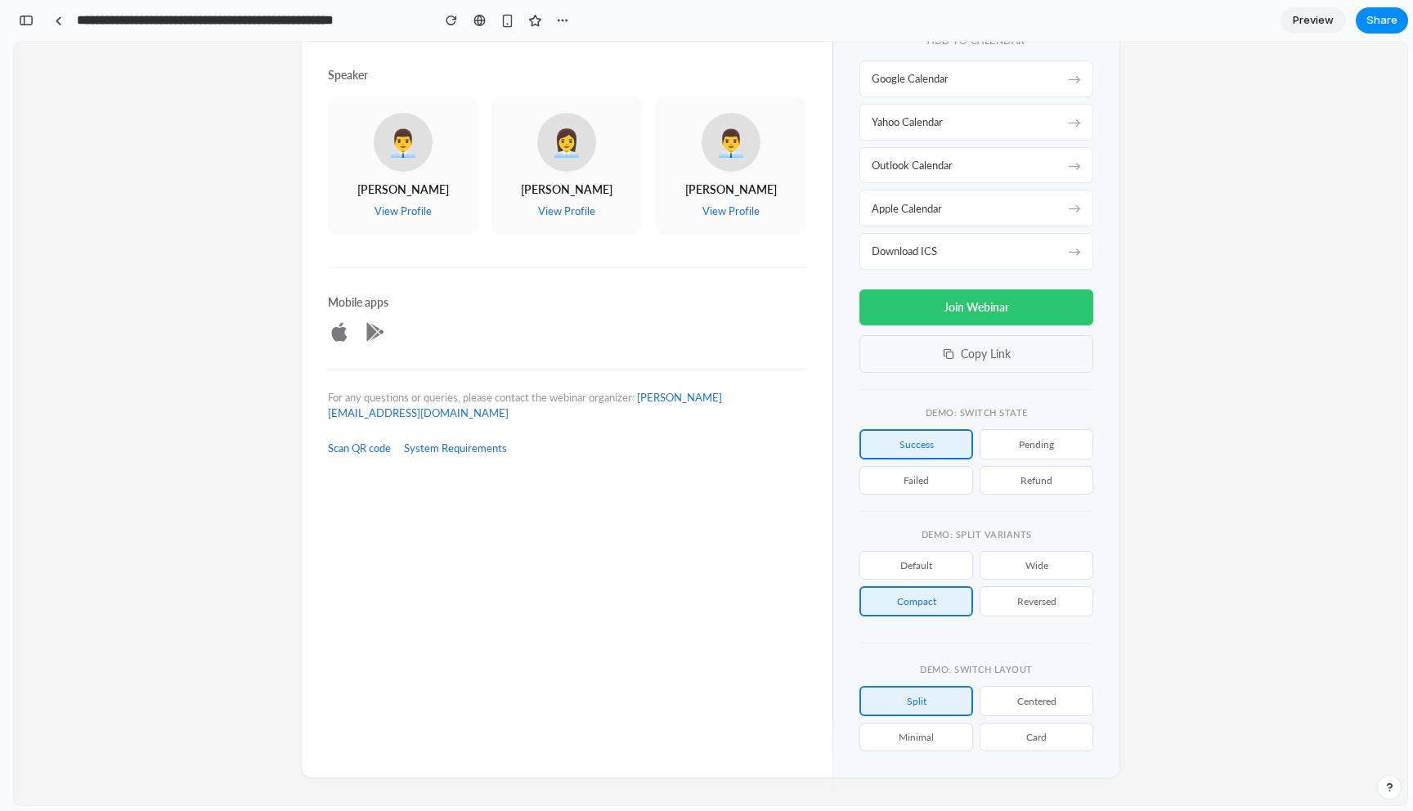
click at [1056, 600] on button "Reversed" at bounding box center [1037, 601] width 114 height 30
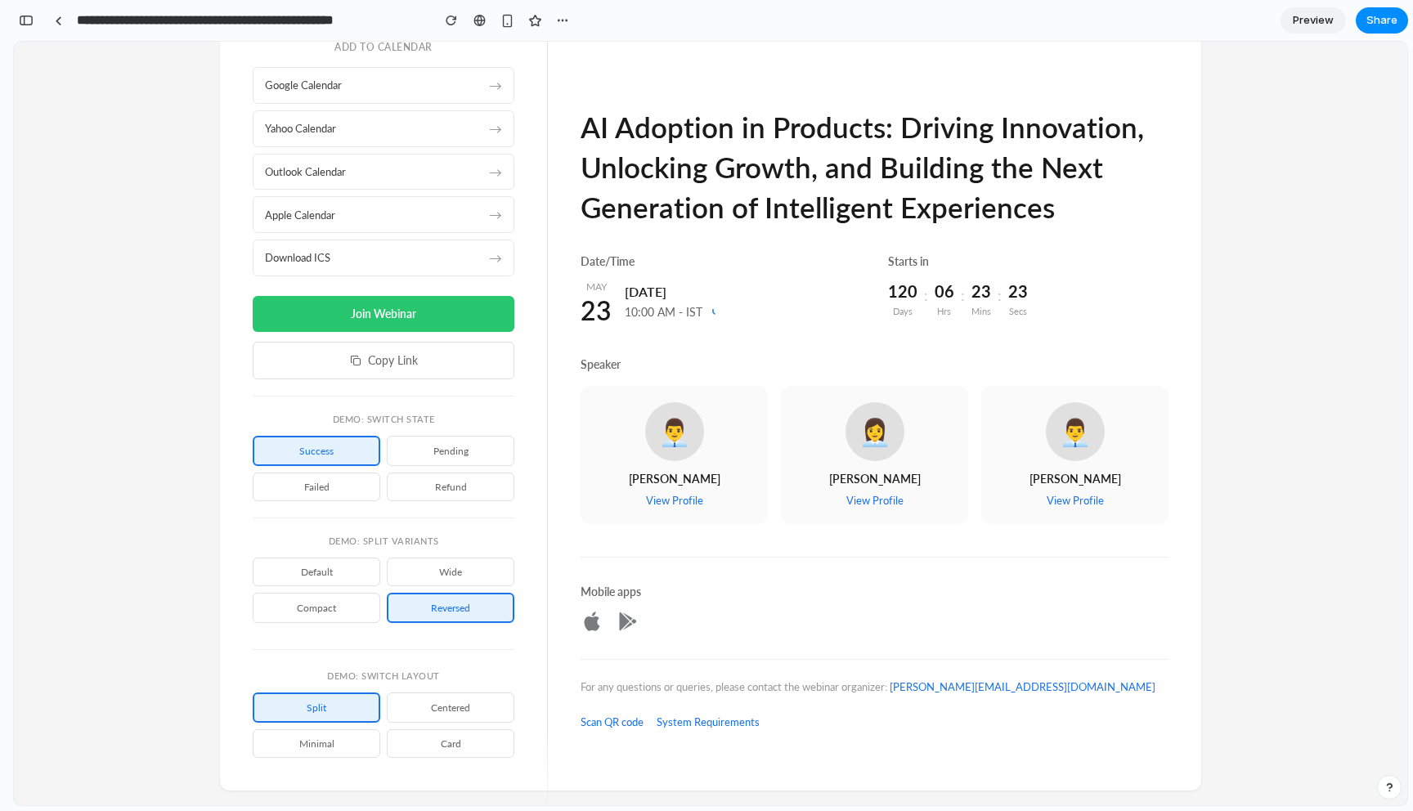
click at [290, 559] on button "Default" at bounding box center [317, 572] width 128 height 29
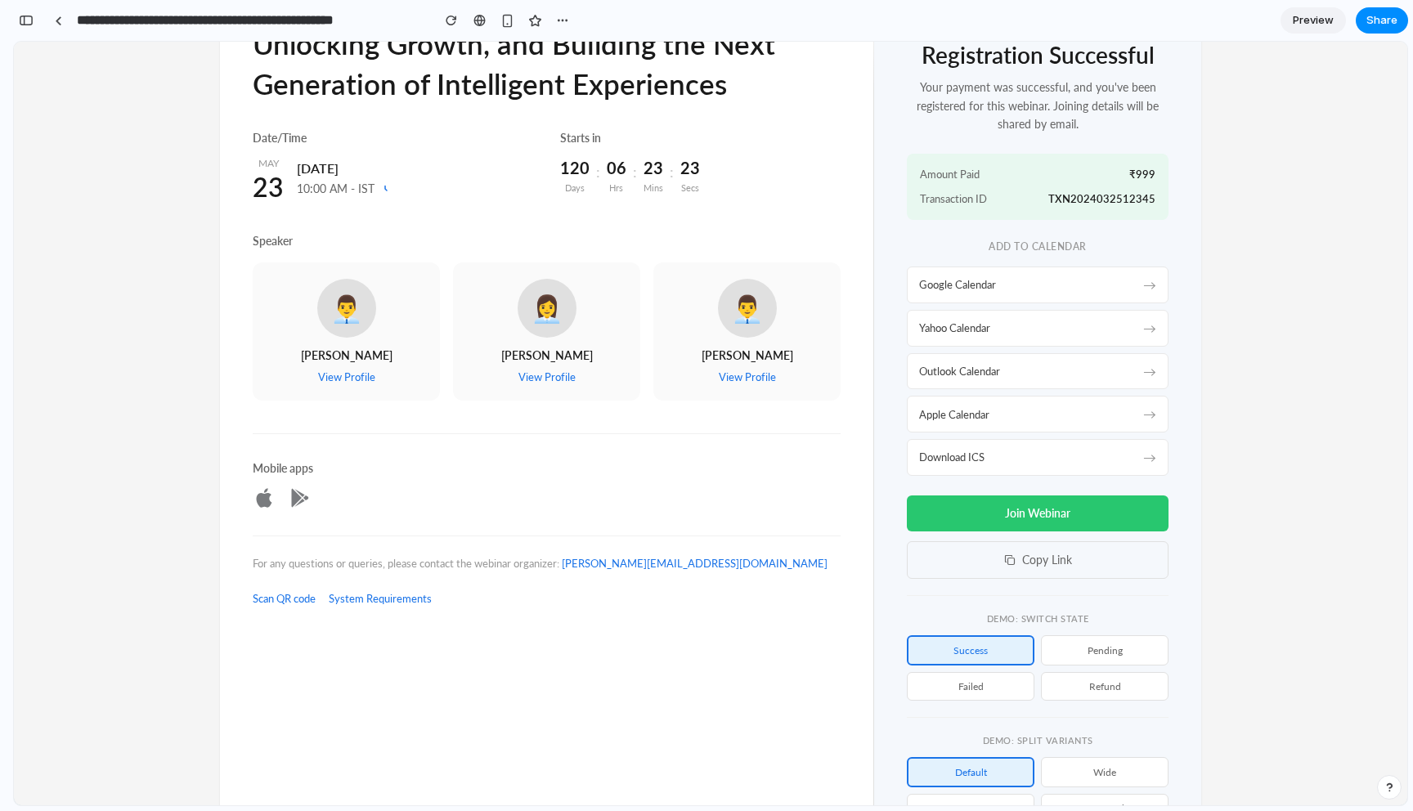
scroll to position [416, 0]
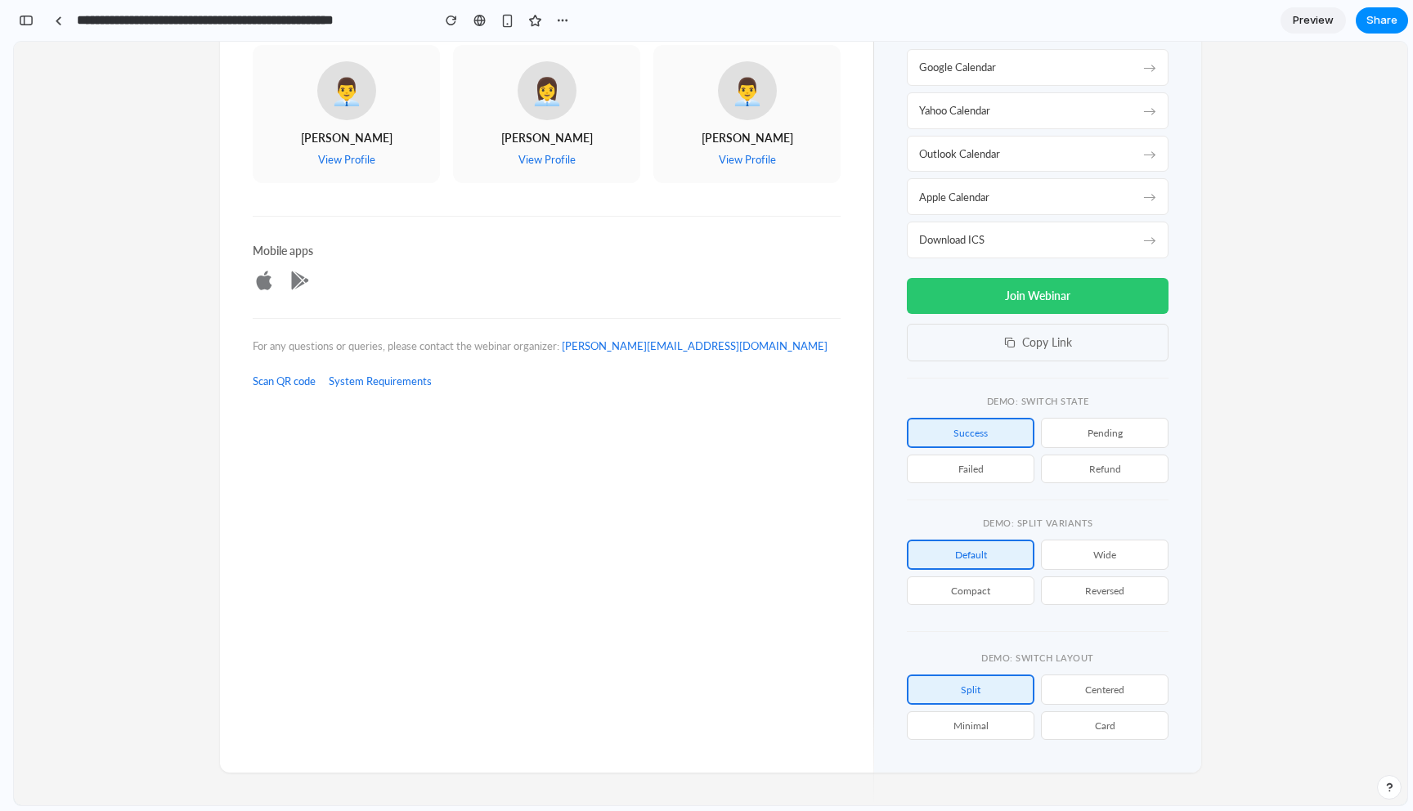
click at [1134, 558] on button "Wide" at bounding box center [1105, 555] width 128 height 30
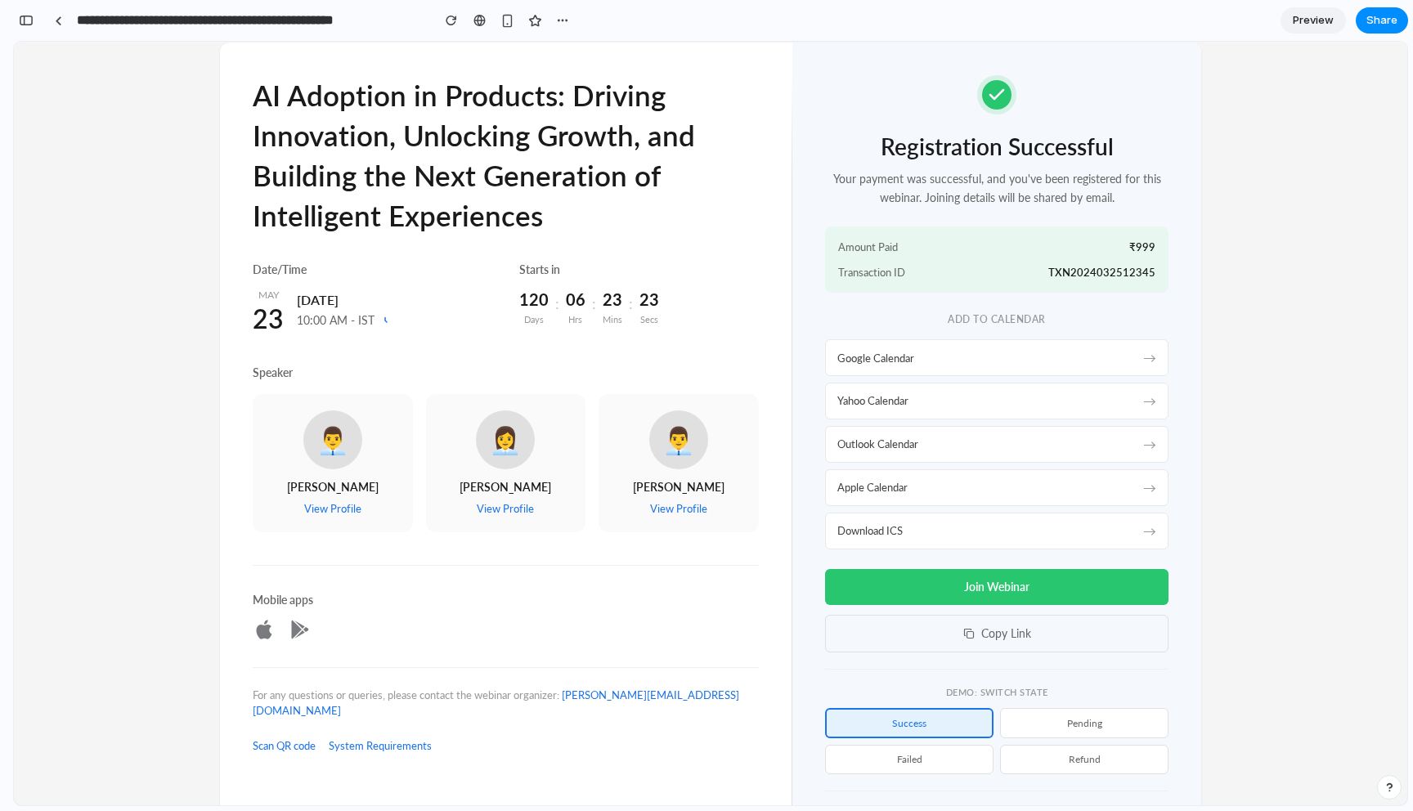
scroll to position [0, 0]
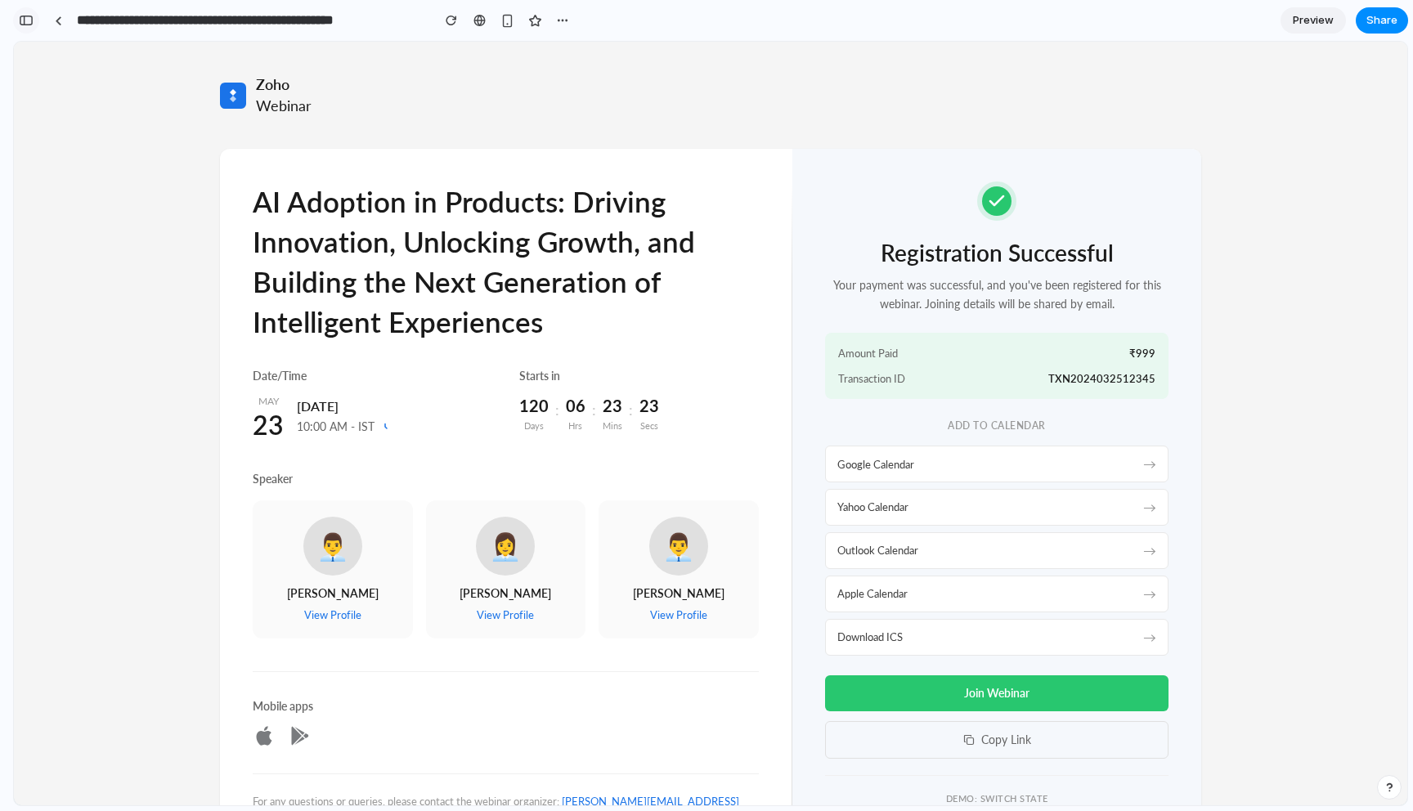
click at [25, 15] on div "button" at bounding box center [26, 20] width 15 height 11
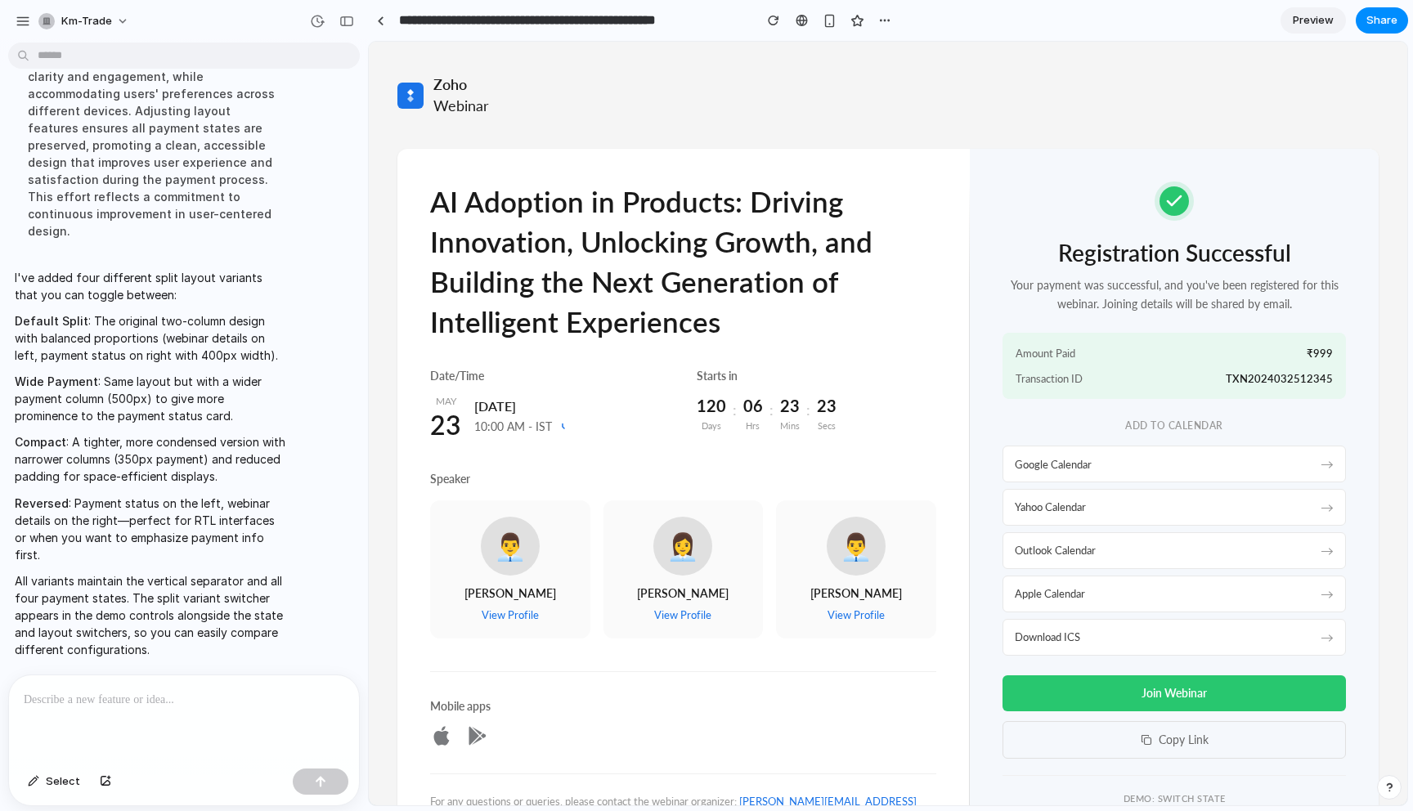
scroll to position [8016, 0]
click at [68, 779] on span "Select" at bounding box center [63, 782] width 34 height 16
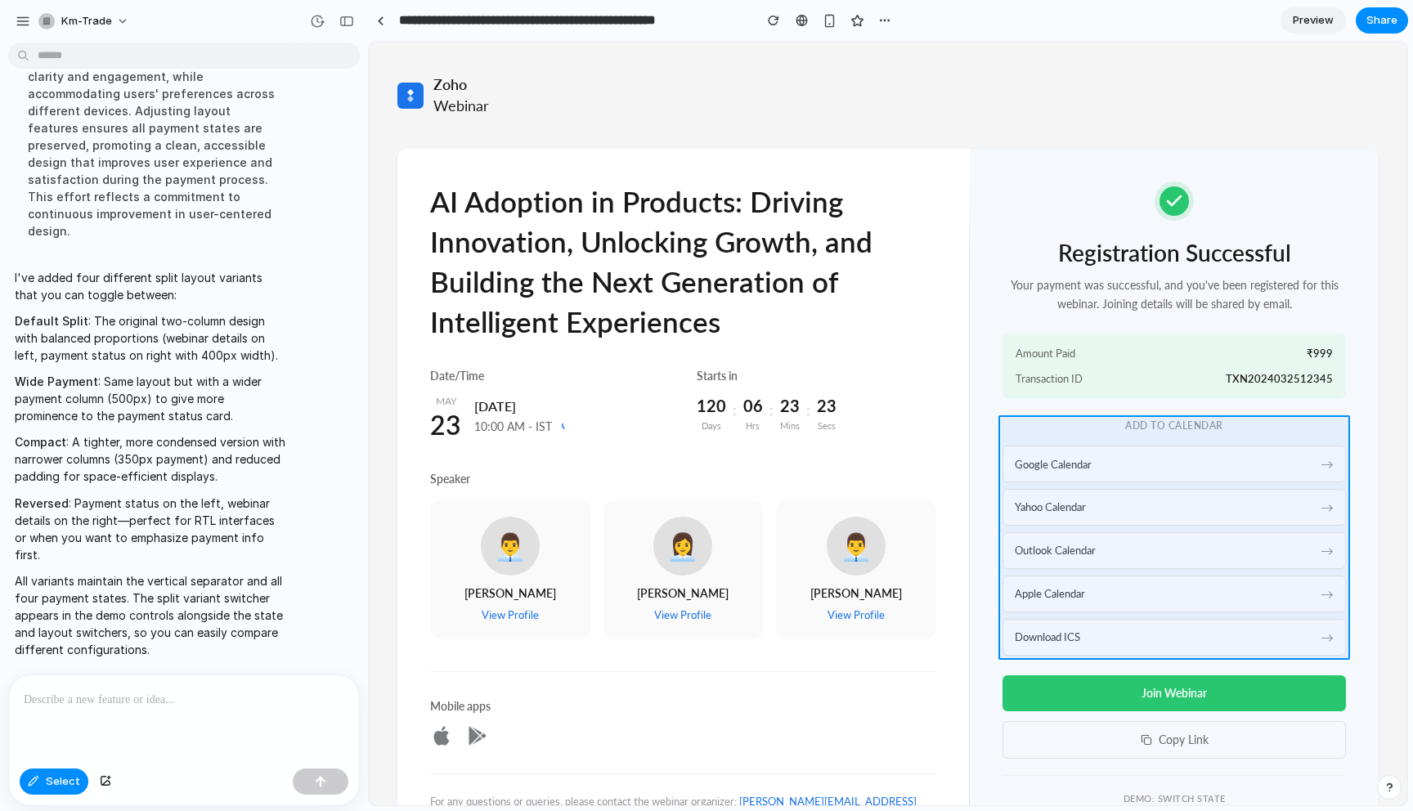
click at [1080, 444] on div at bounding box center [889, 424] width 1038 height 763
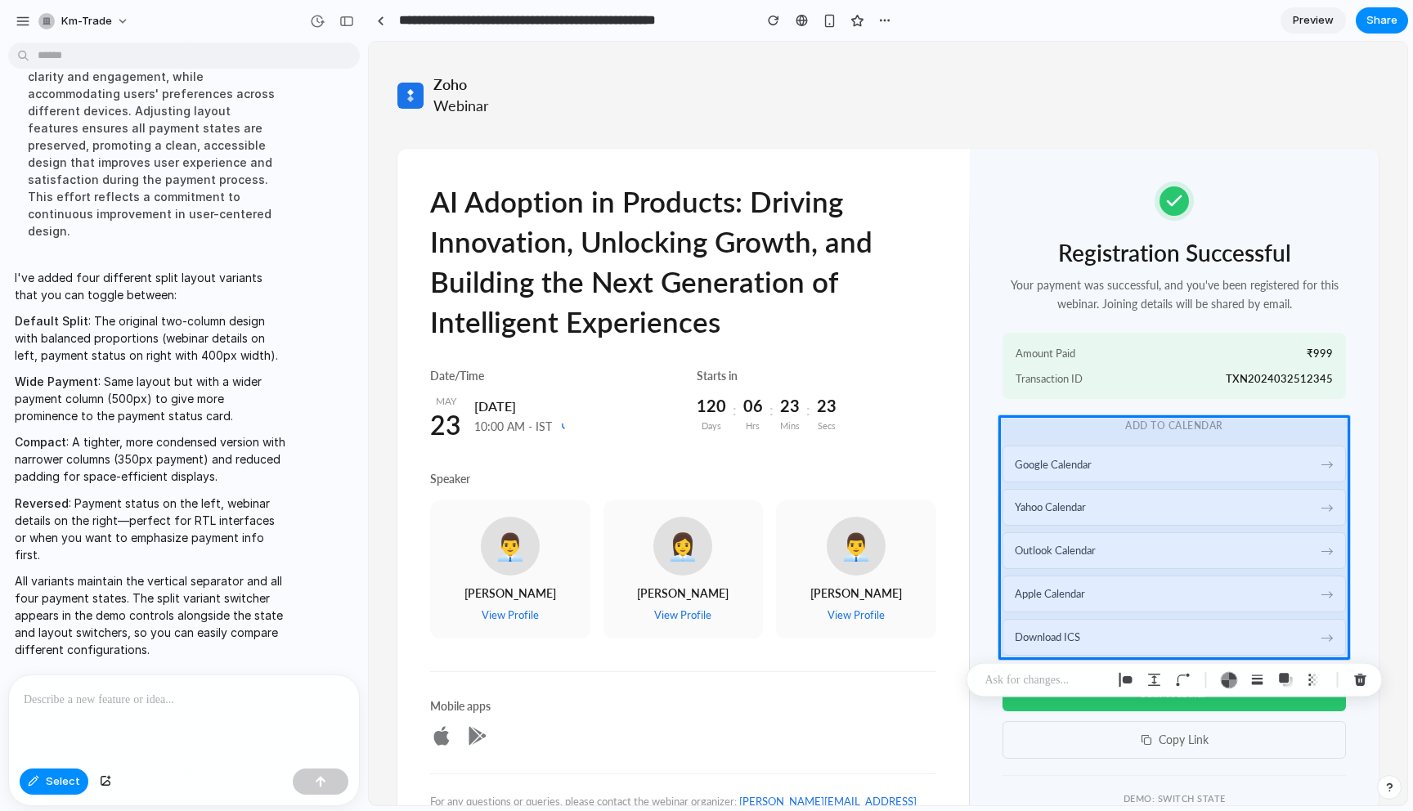
click at [213, 729] on div at bounding box center [184, 719] width 350 height 87
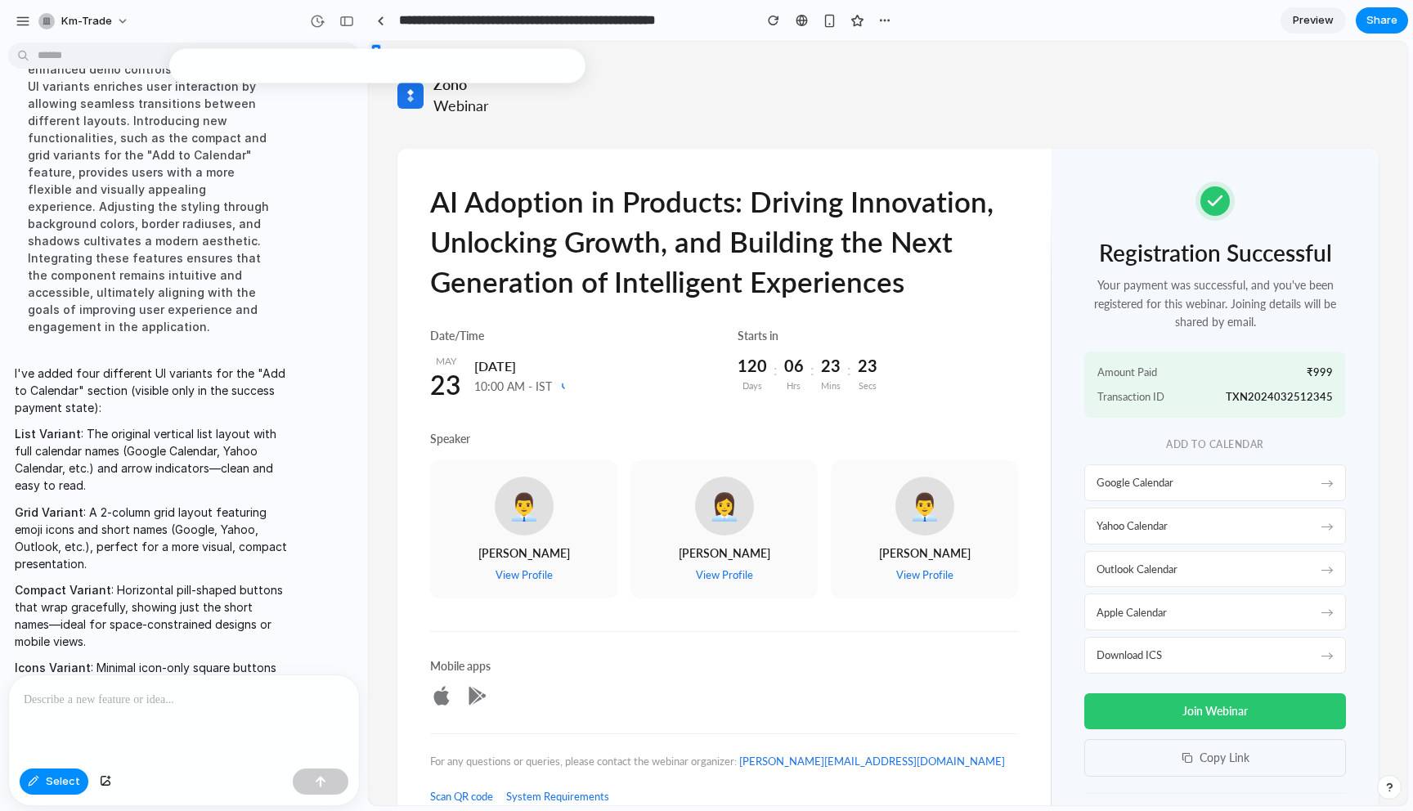
scroll to position [8519, 0]
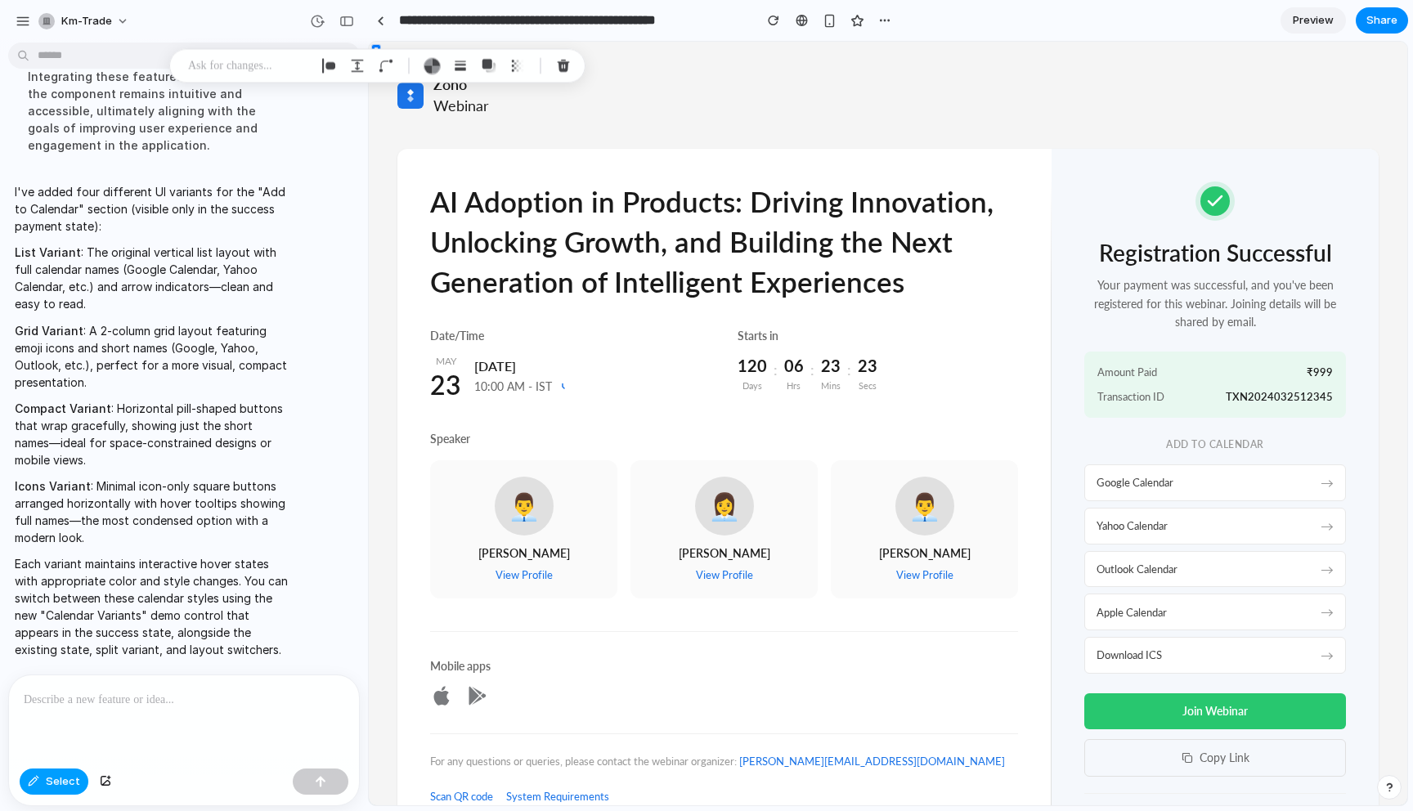
click at [55, 786] on span "Select" at bounding box center [63, 782] width 34 height 16
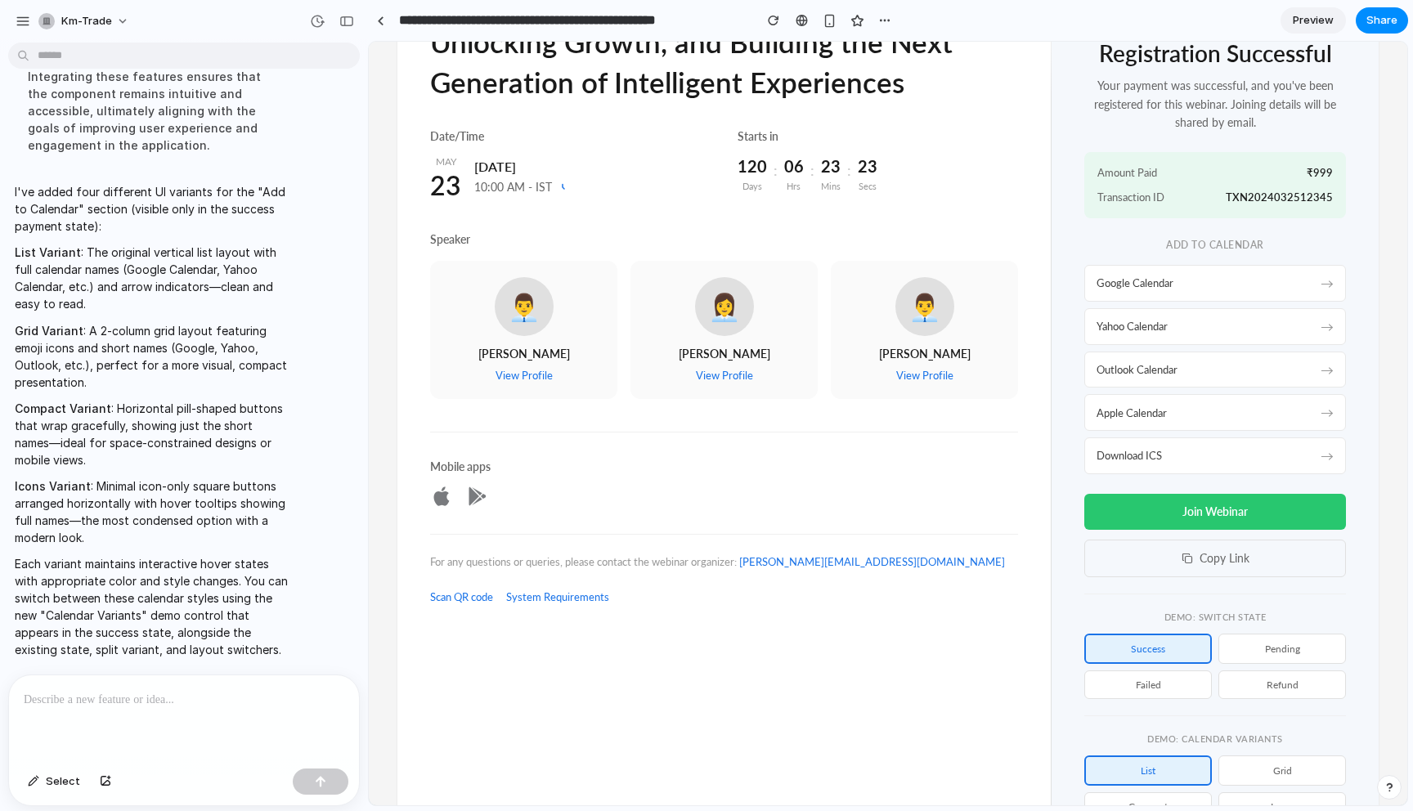
scroll to position [218, 0]
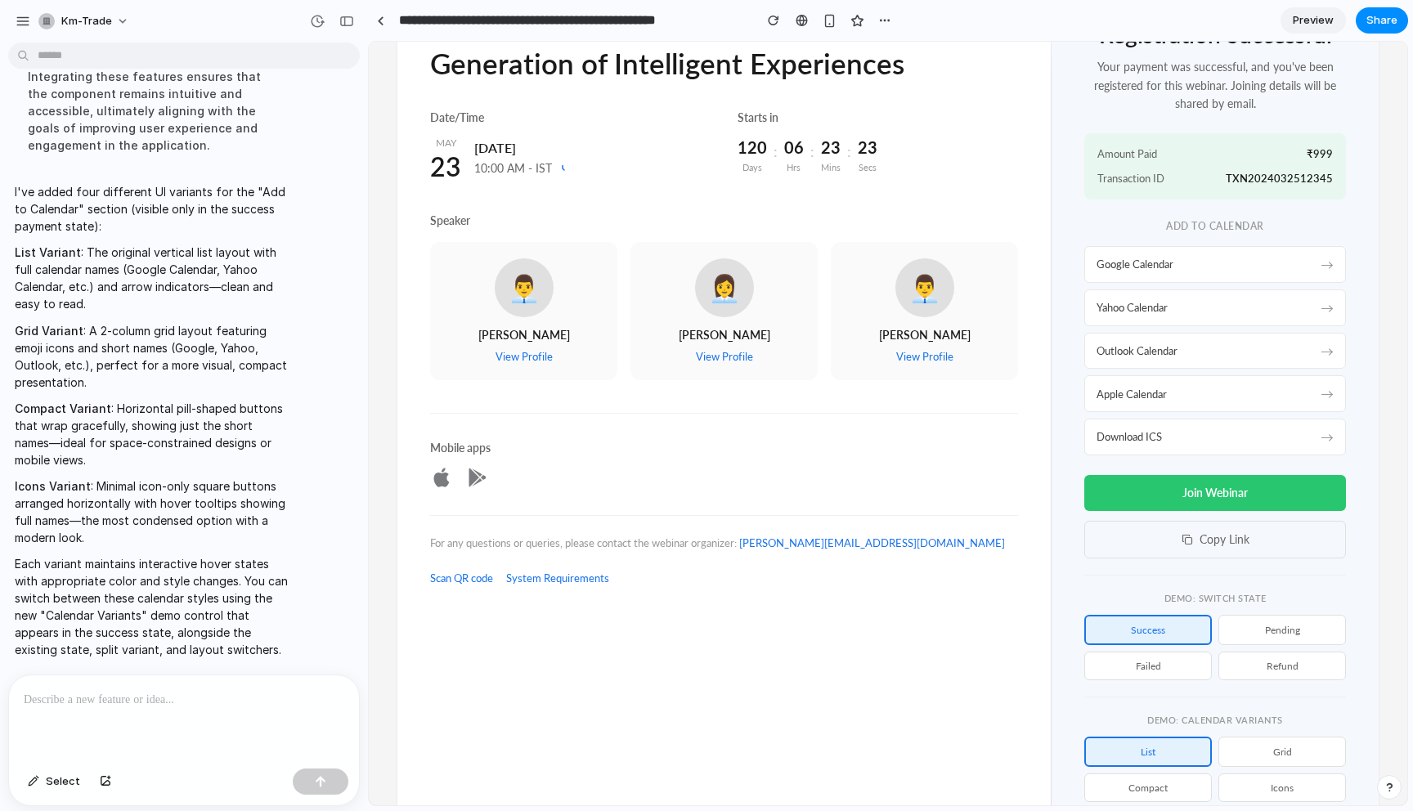
click at [1293, 750] on button "Grid" at bounding box center [1283, 752] width 128 height 30
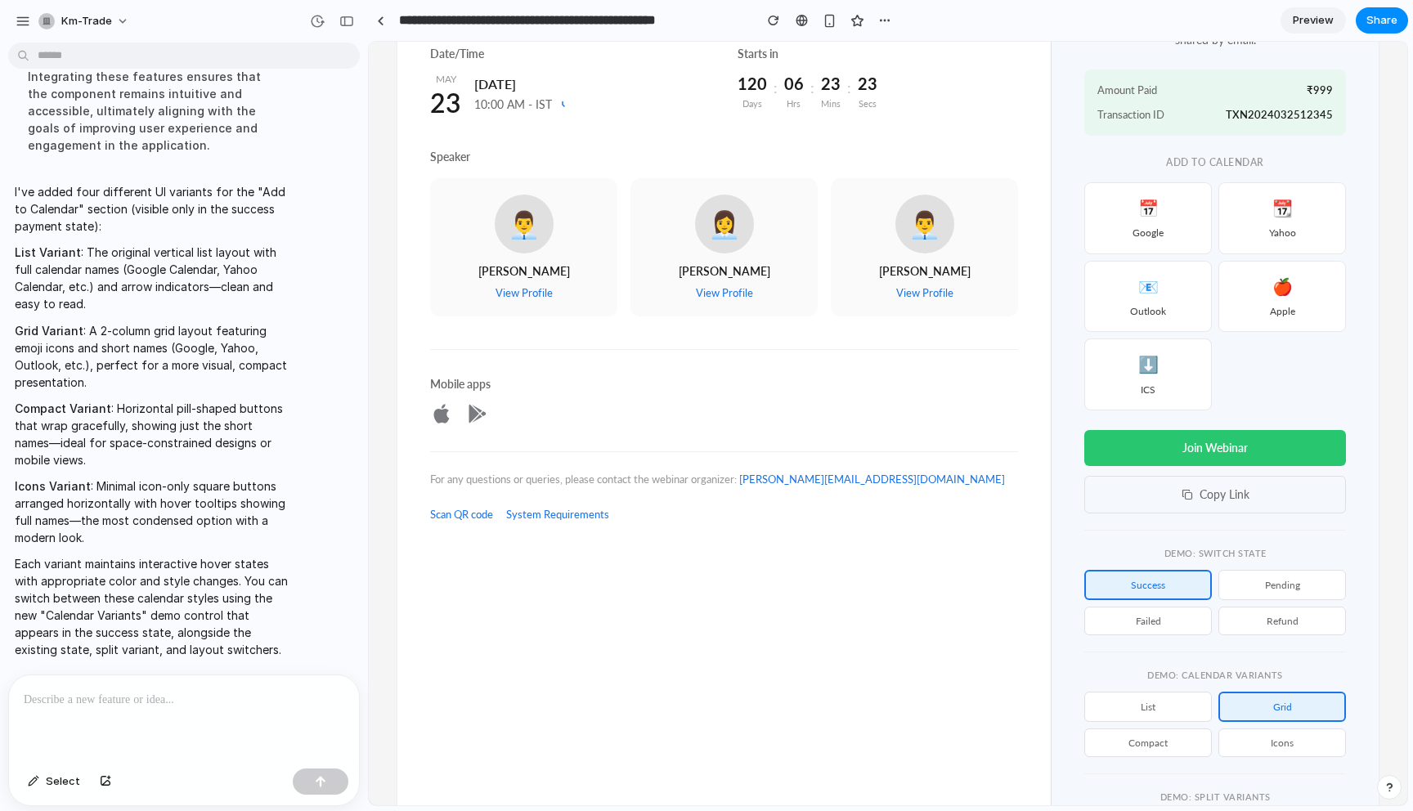
scroll to position [287, 0]
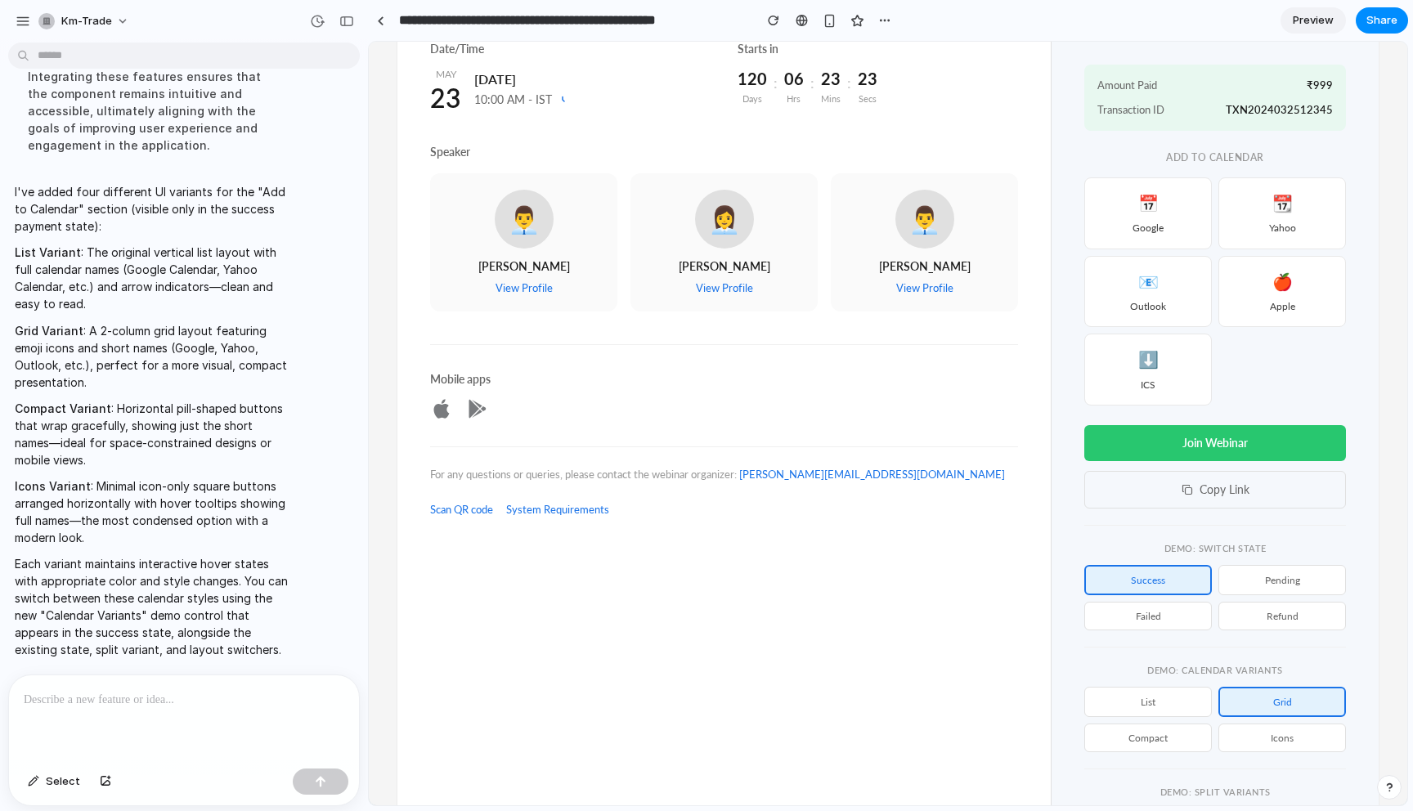
click at [1292, 743] on button "Icons" at bounding box center [1283, 738] width 128 height 29
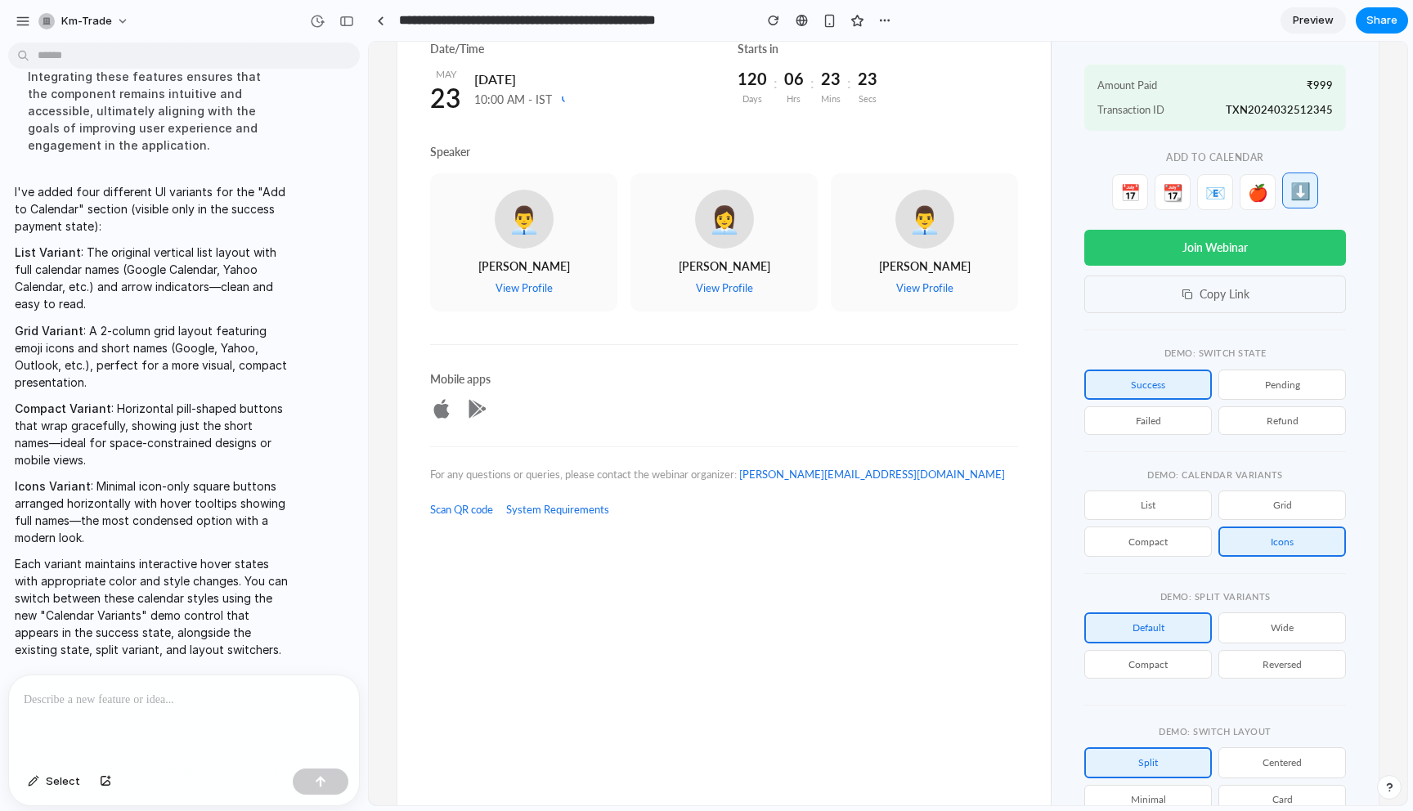
scroll to position [362, 0]
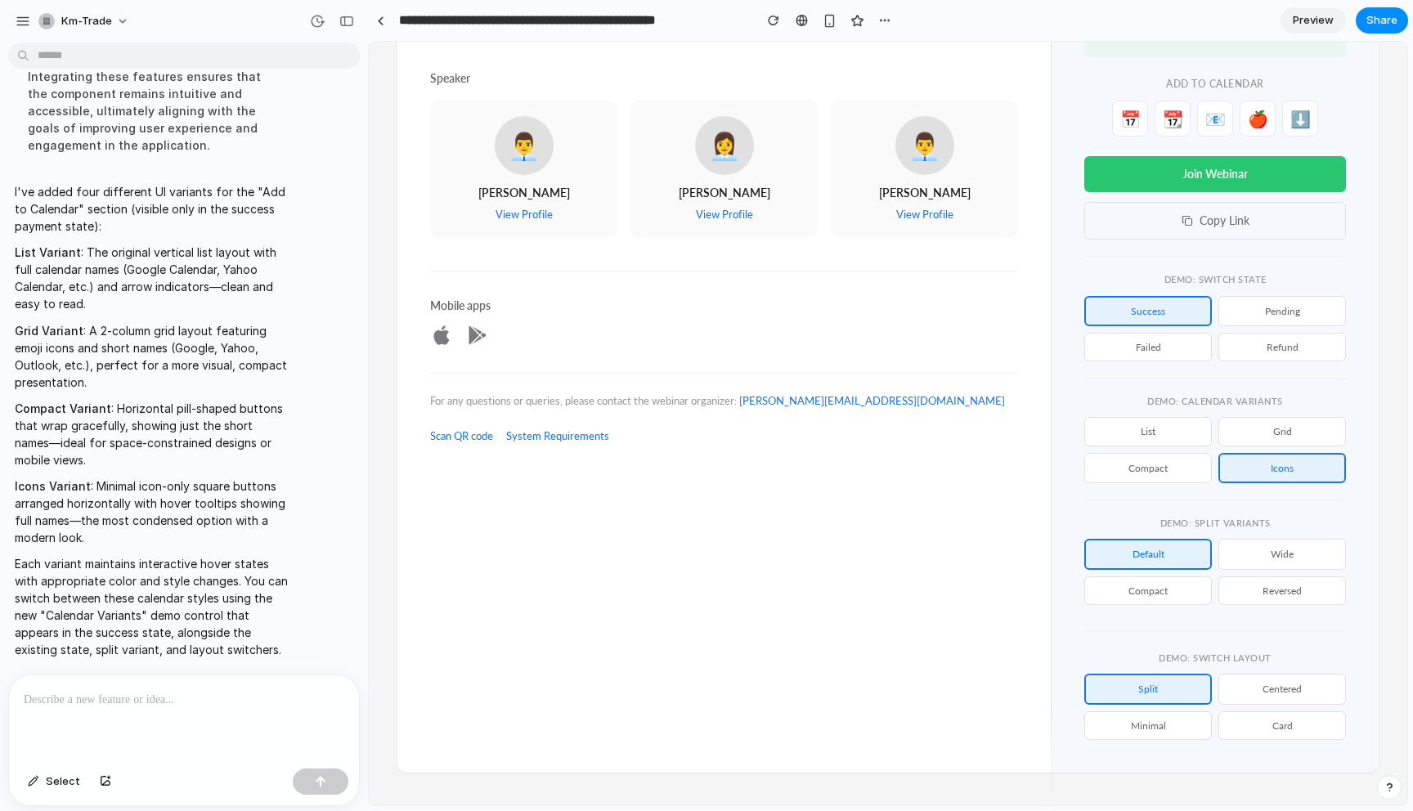
click at [1178, 731] on button "minimal" at bounding box center [1149, 726] width 128 height 29
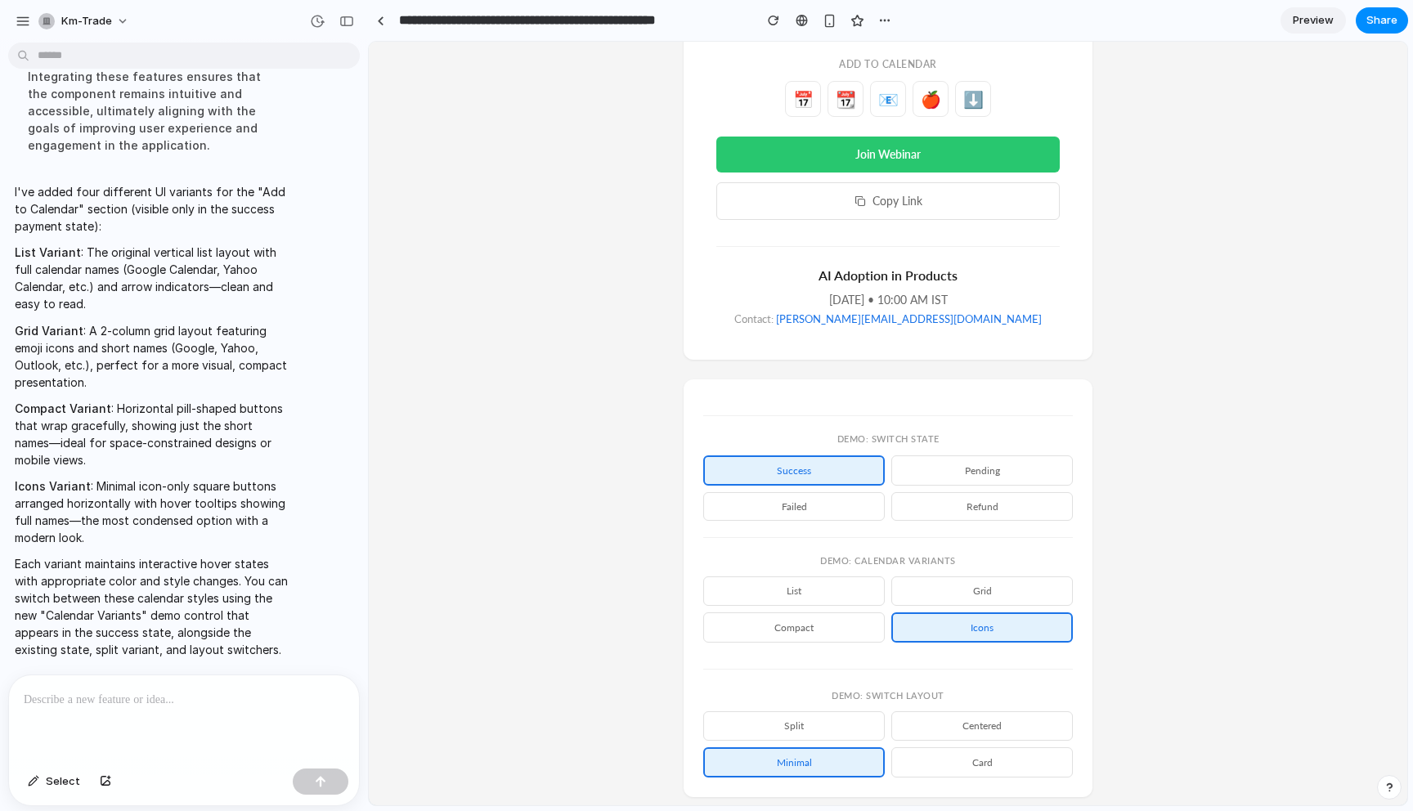
click at [844, 633] on button "Compact" at bounding box center [794, 628] width 182 height 30
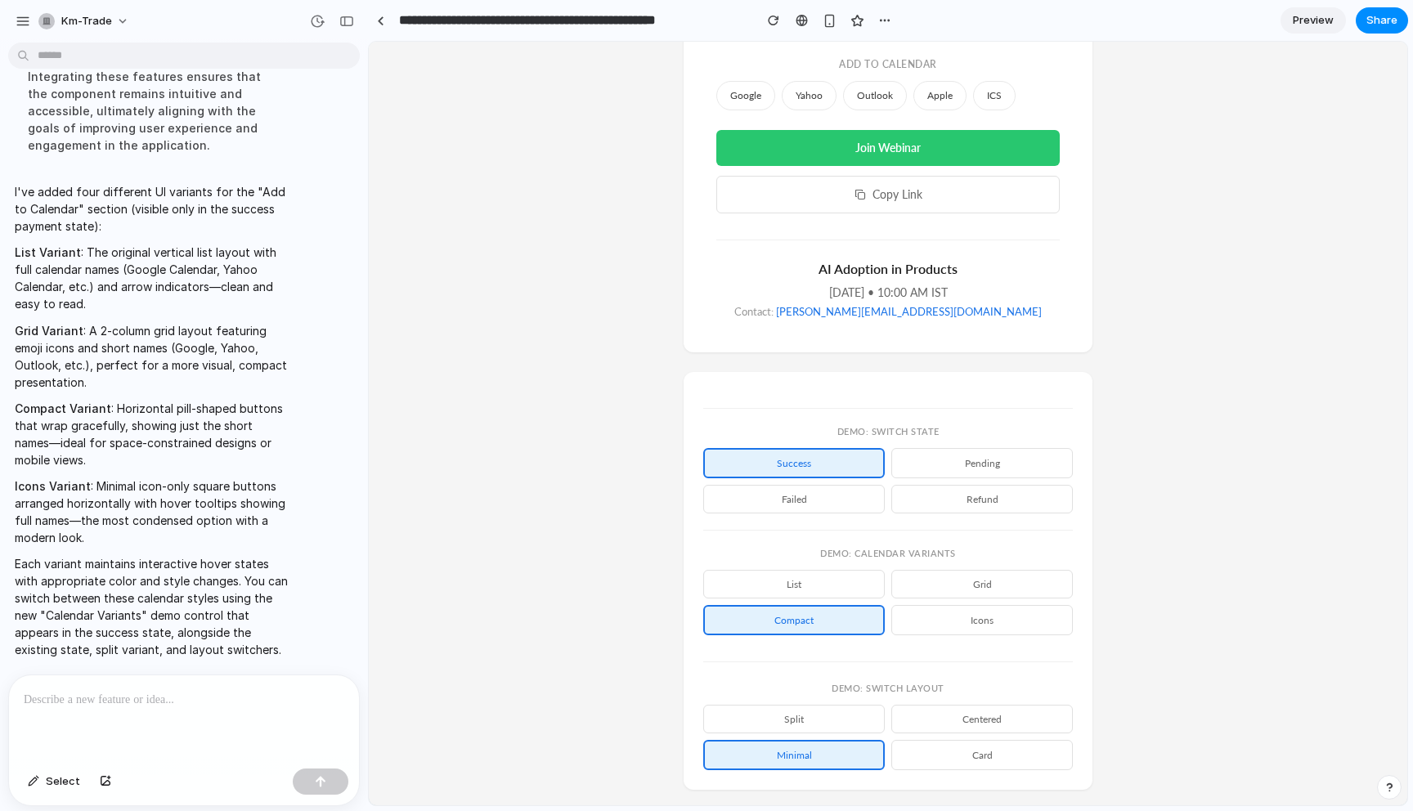
click at [820, 712] on button "split" at bounding box center [794, 719] width 182 height 29
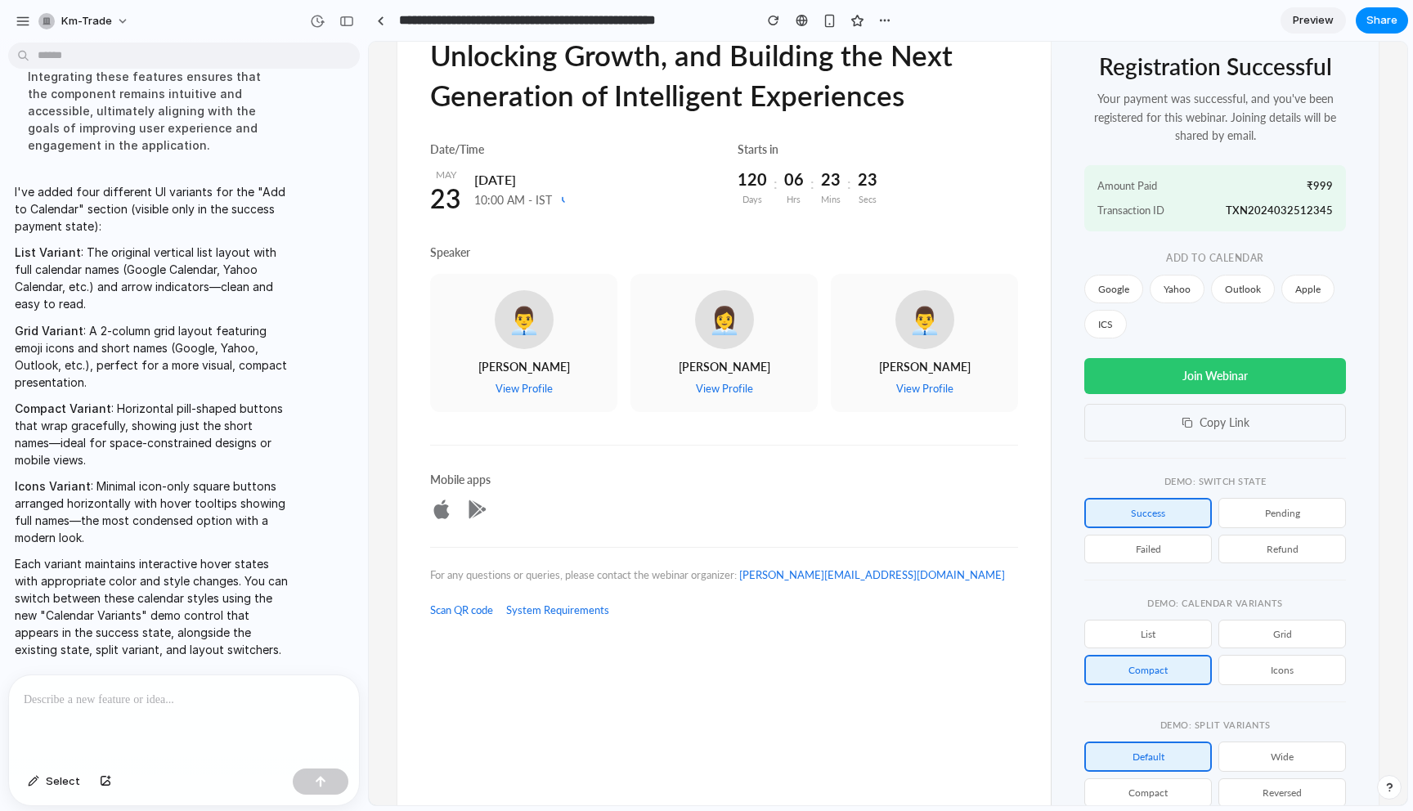
scroll to position [191, 0]
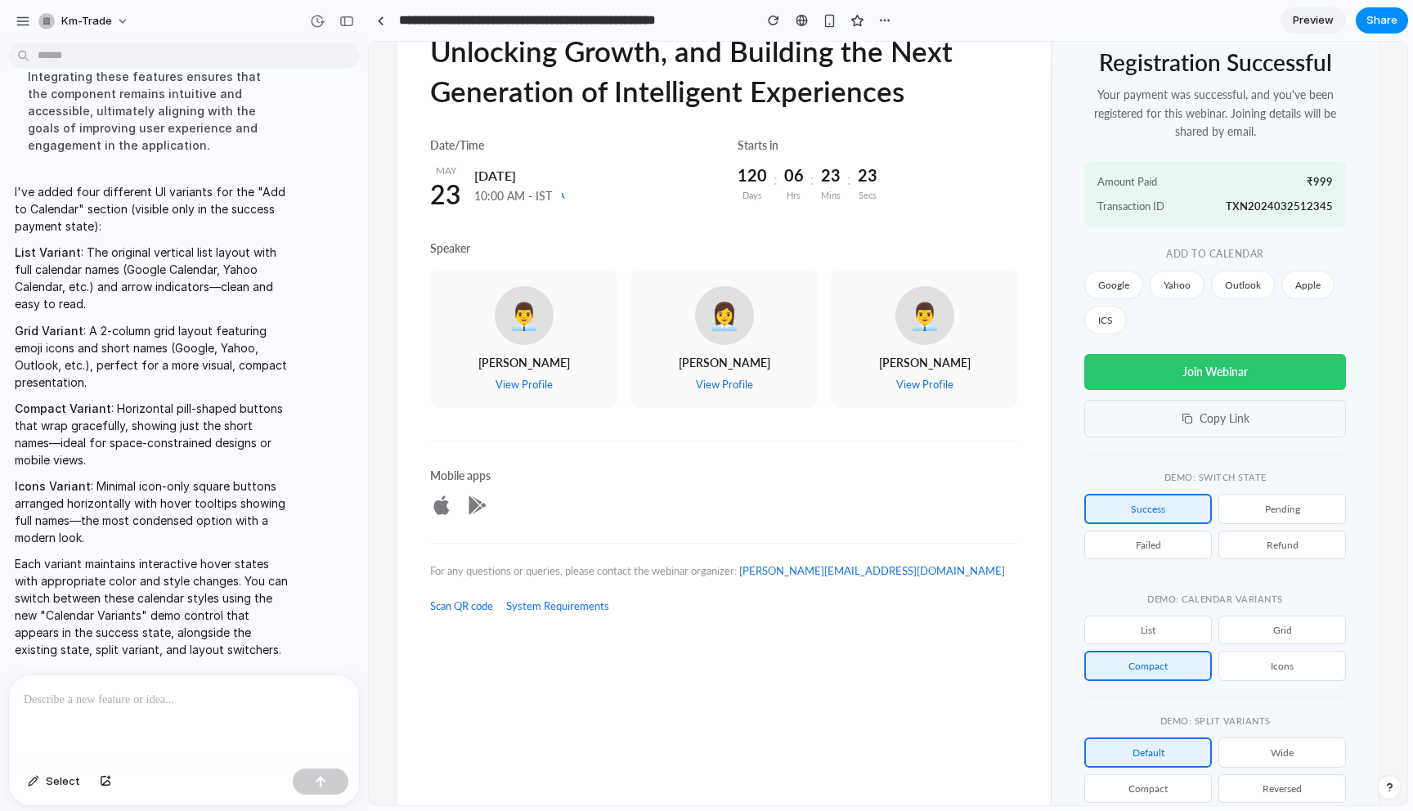
click at [1196, 326] on div "Google Yahoo Outlook Apple ICS" at bounding box center [1216, 303] width 262 height 64
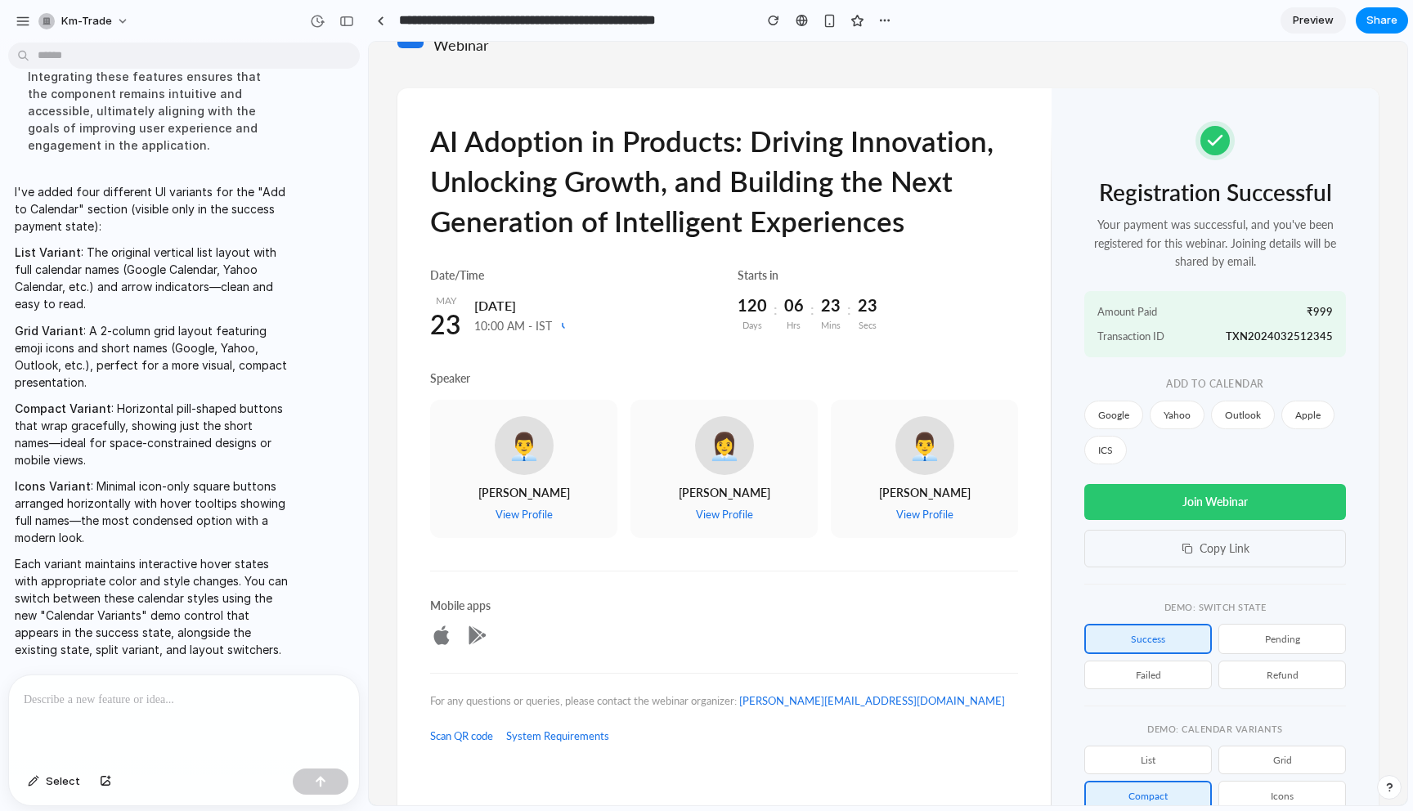
scroll to position [50, 0]
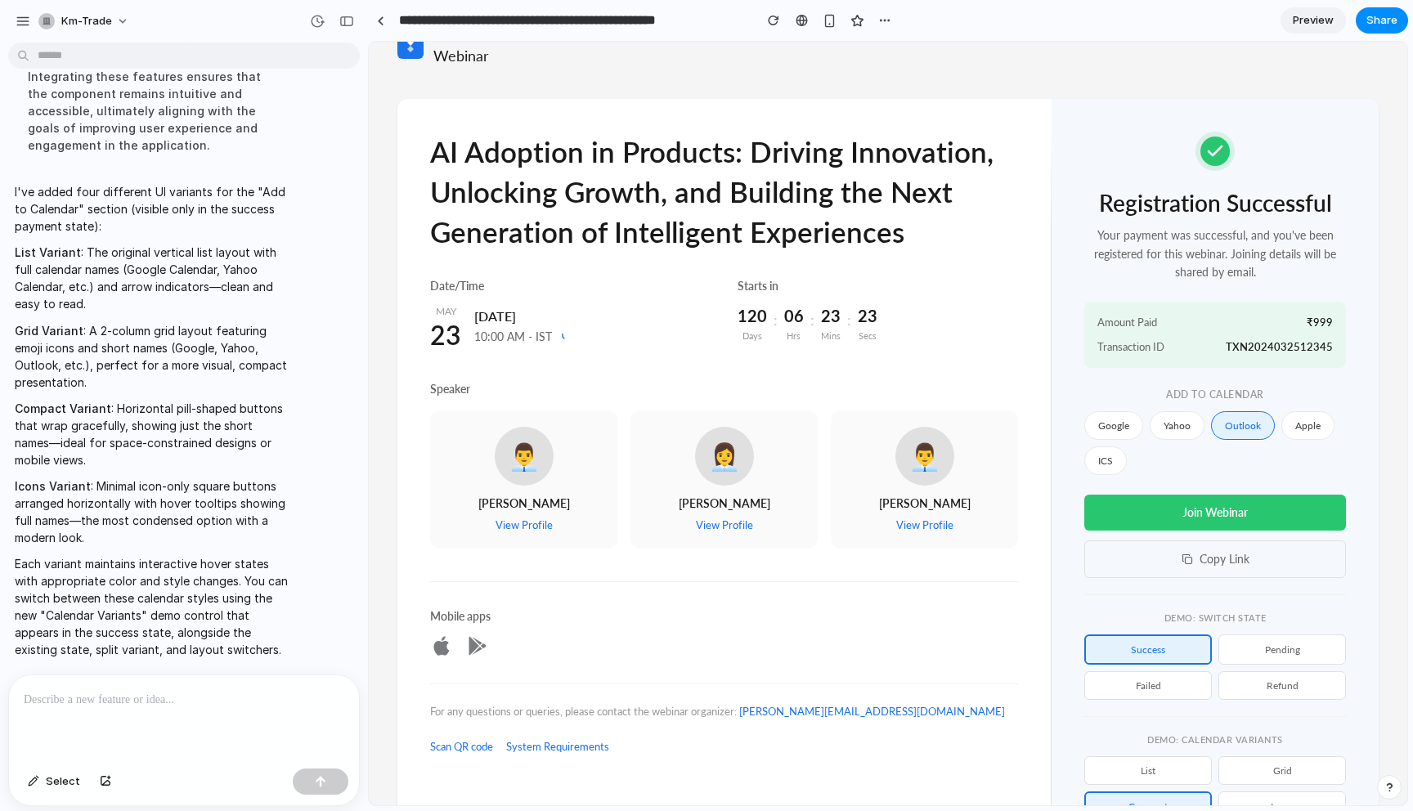
click at [1259, 434] on button "Outlook" at bounding box center [1243, 425] width 64 height 29
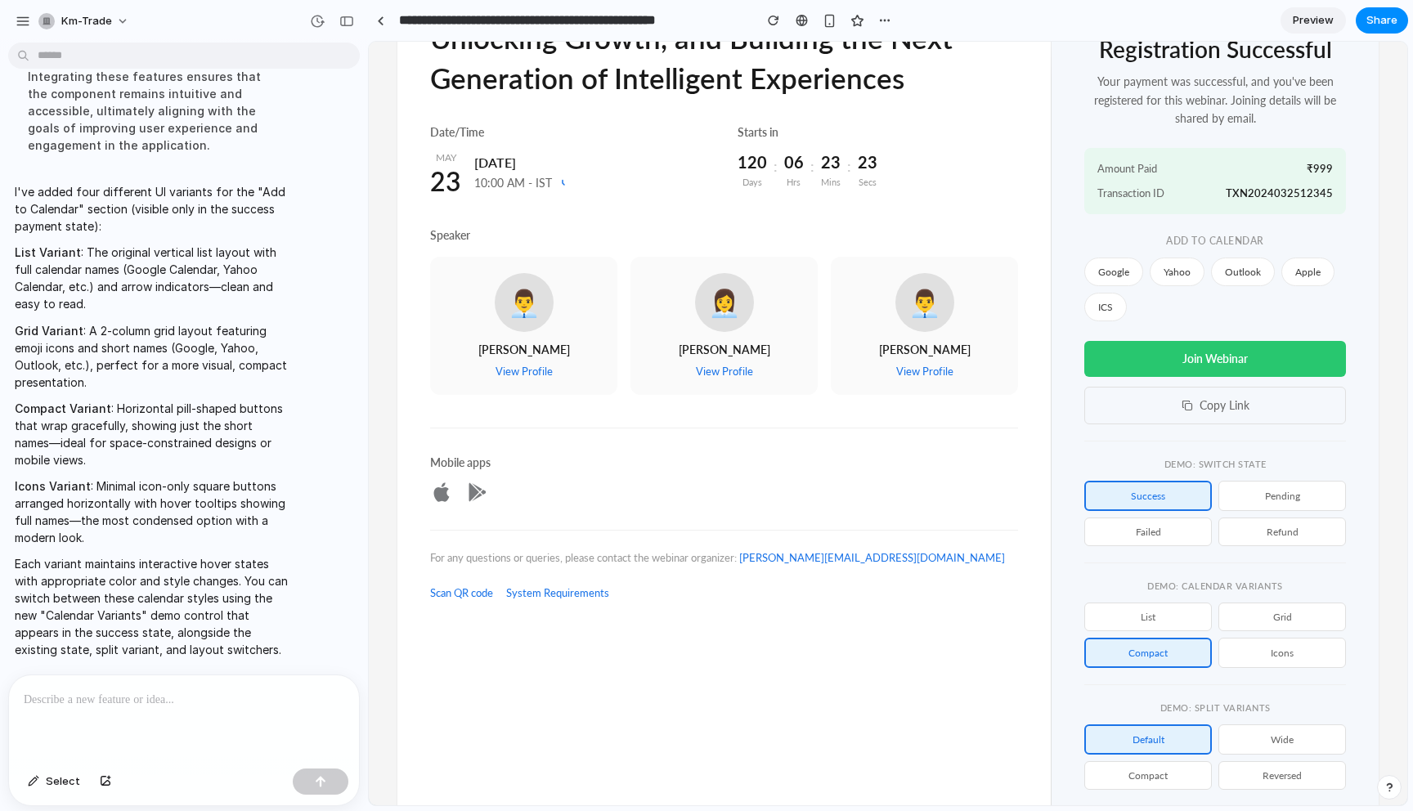
scroll to position [389, 0]
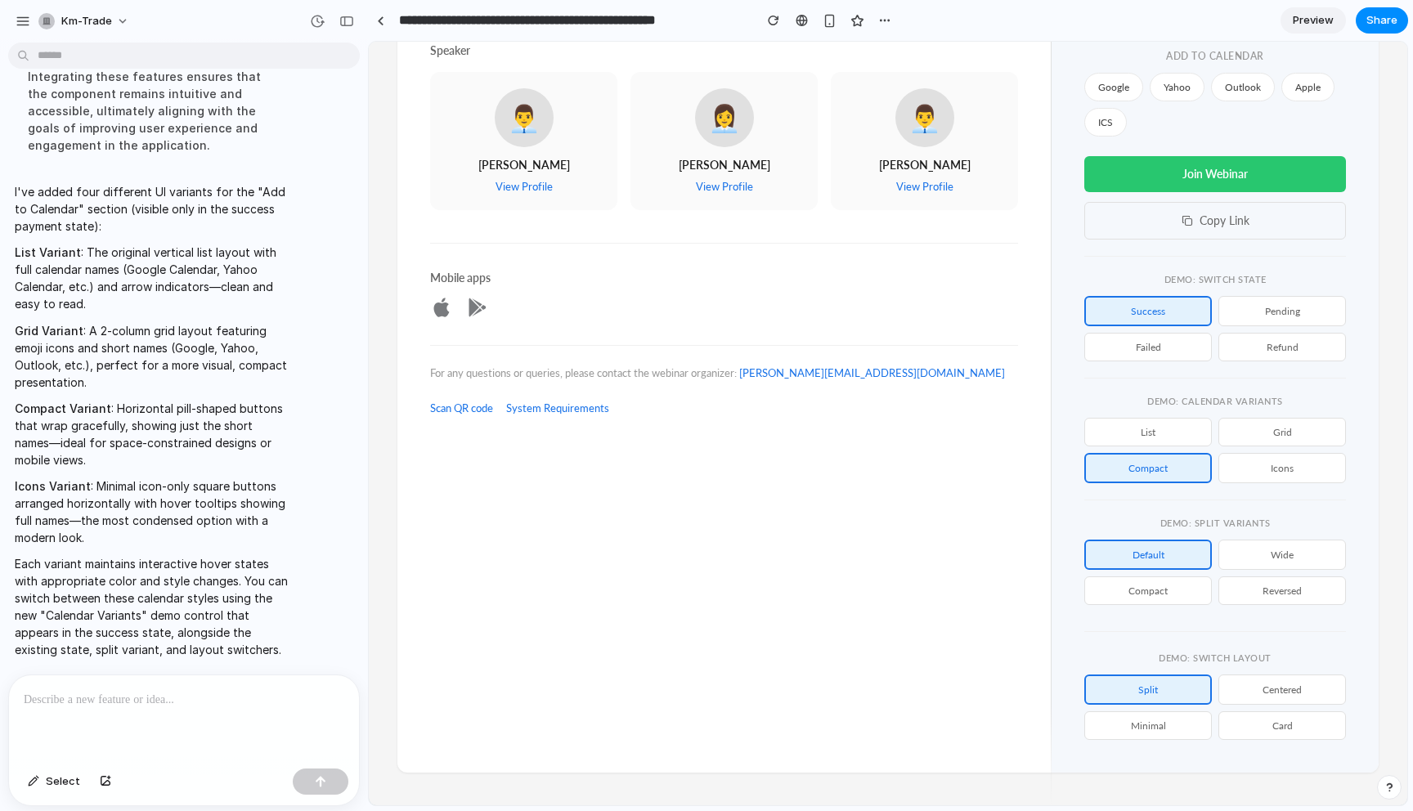
click at [1159, 426] on button "List" at bounding box center [1149, 432] width 128 height 29
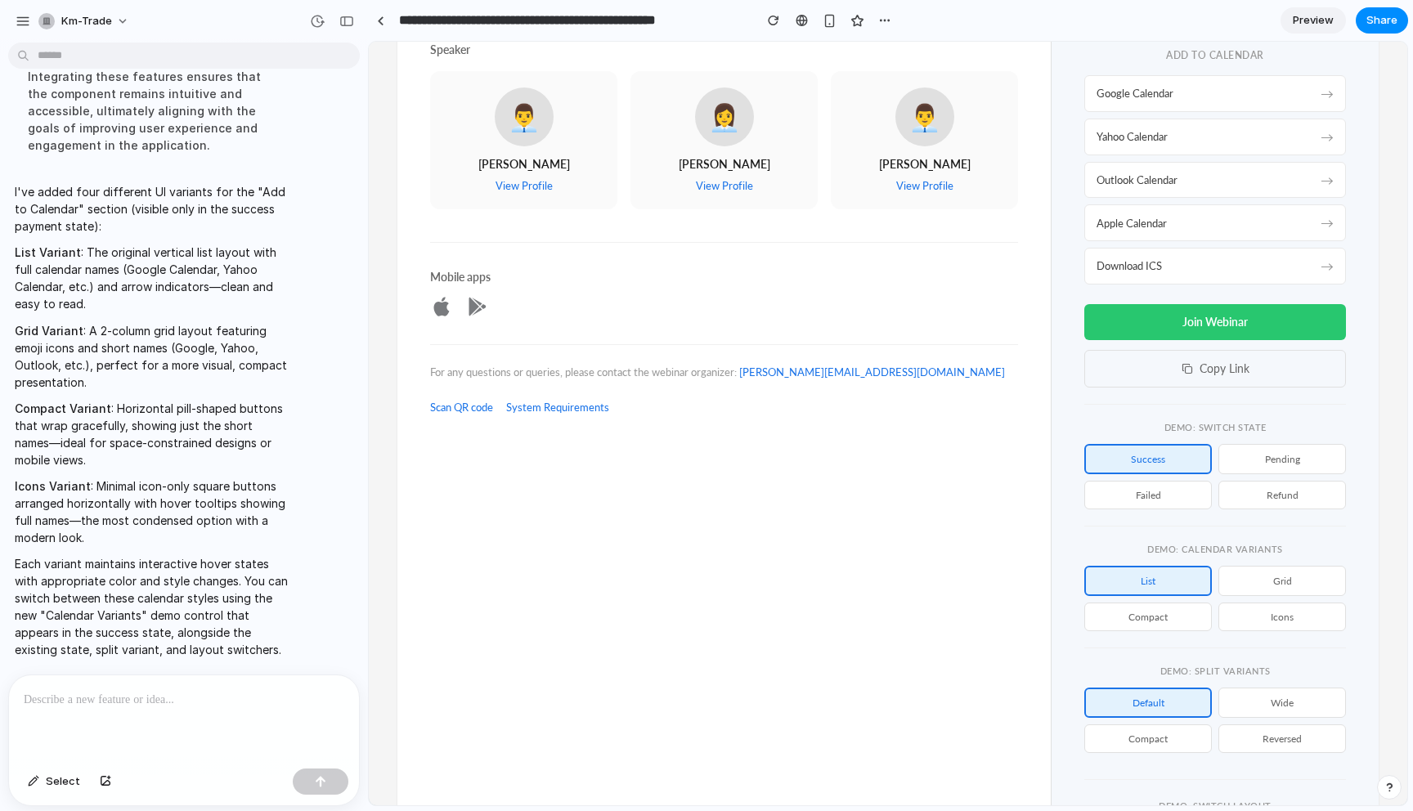
click at [1265, 582] on button "Grid" at bounding box center [1283, 581] width 128 height 30
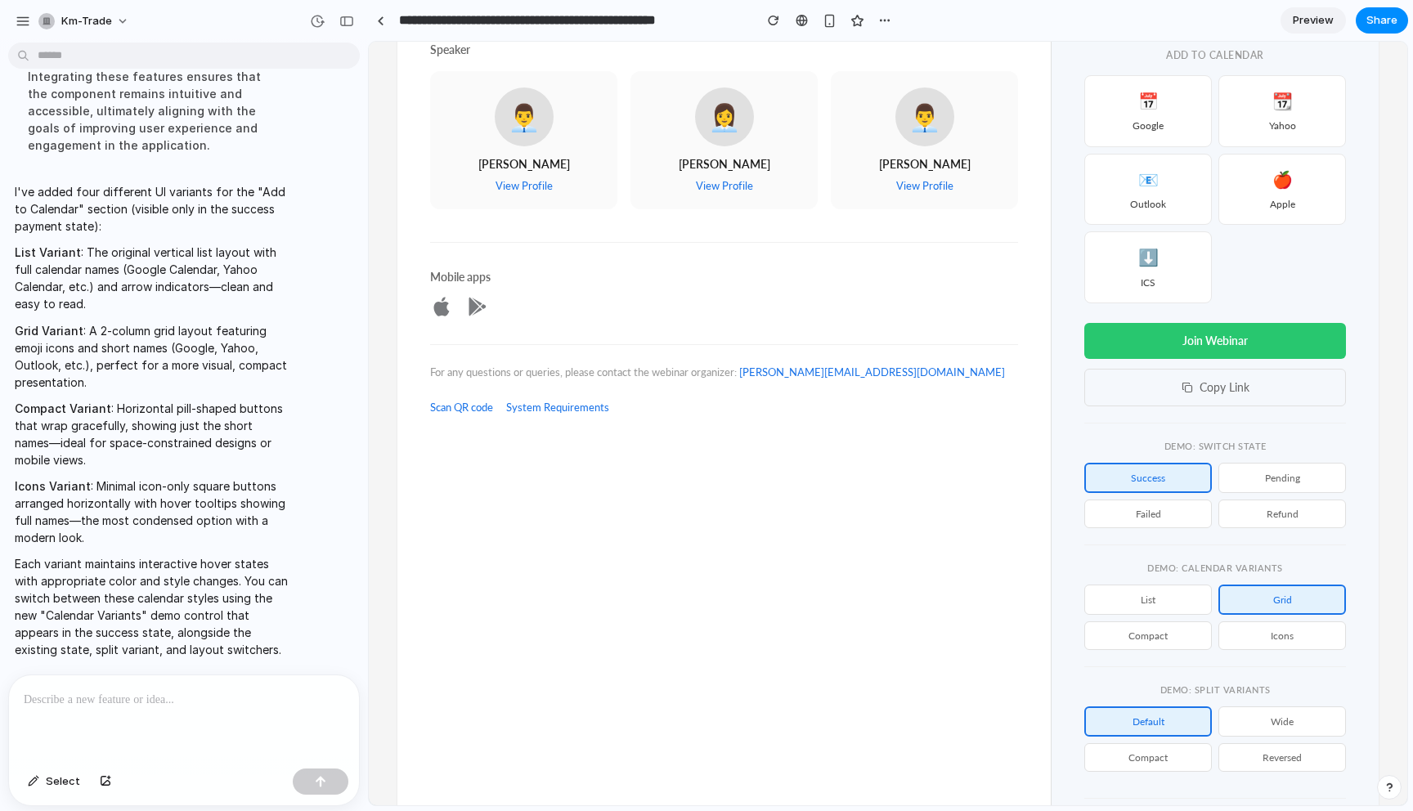
click at [1291, 635] on button "Icons" at bounding box center [1283, 636] width 128 height 29
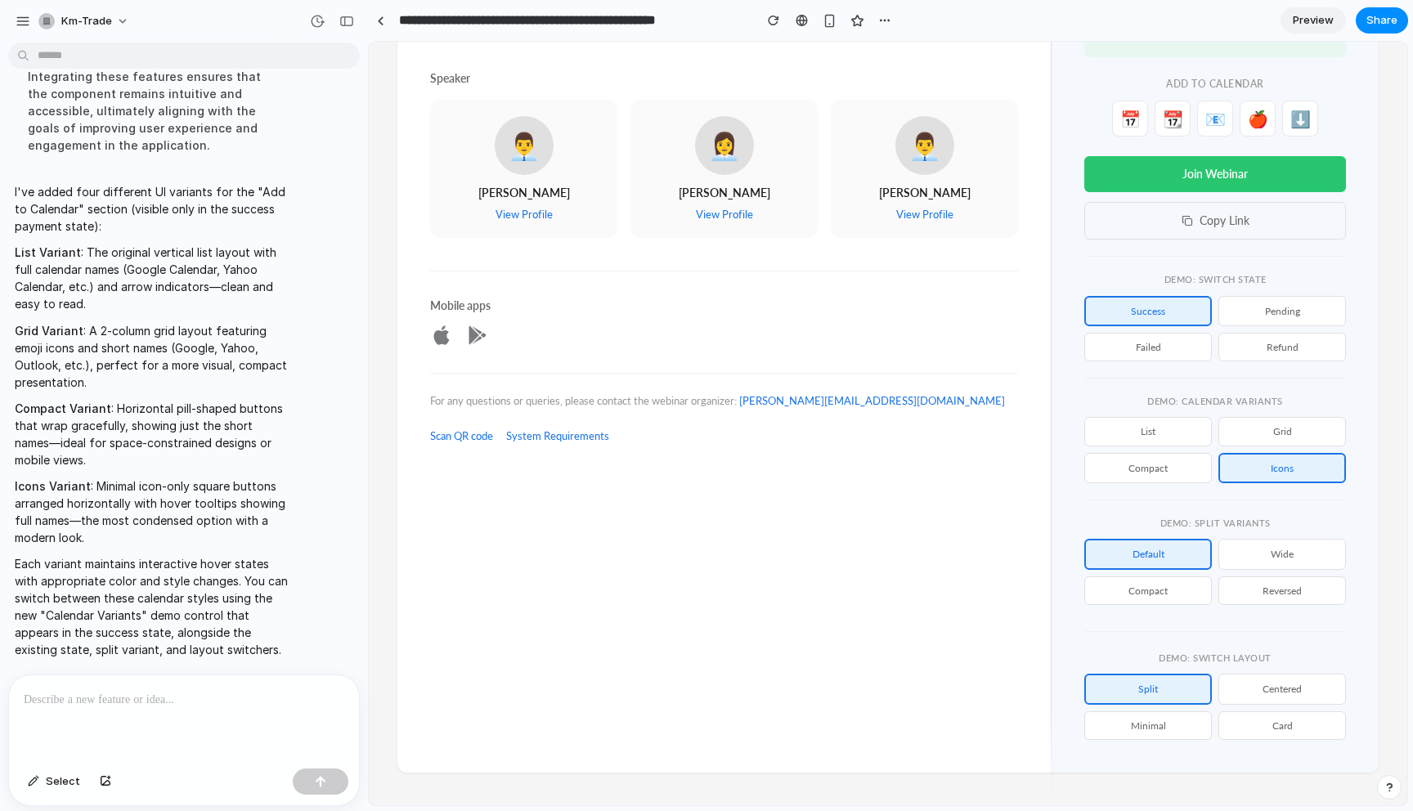
scroll to position [362, 0]
click at [1148, 469] on button "Compact" at bounding box center [1149, 468] width 128 height 30
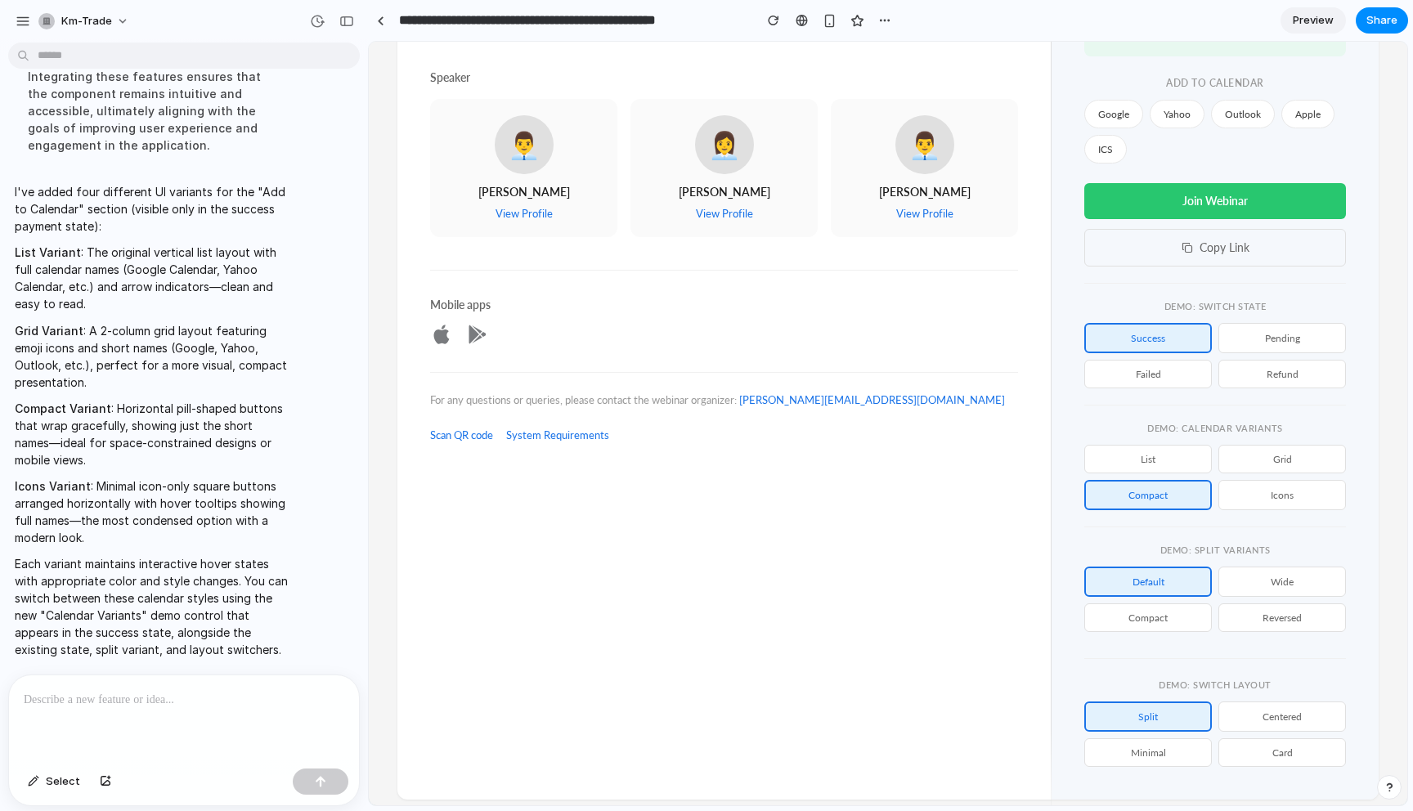
click at [1148, 469] on button "List" at bounding box center [1149, 459] width 128 height 29
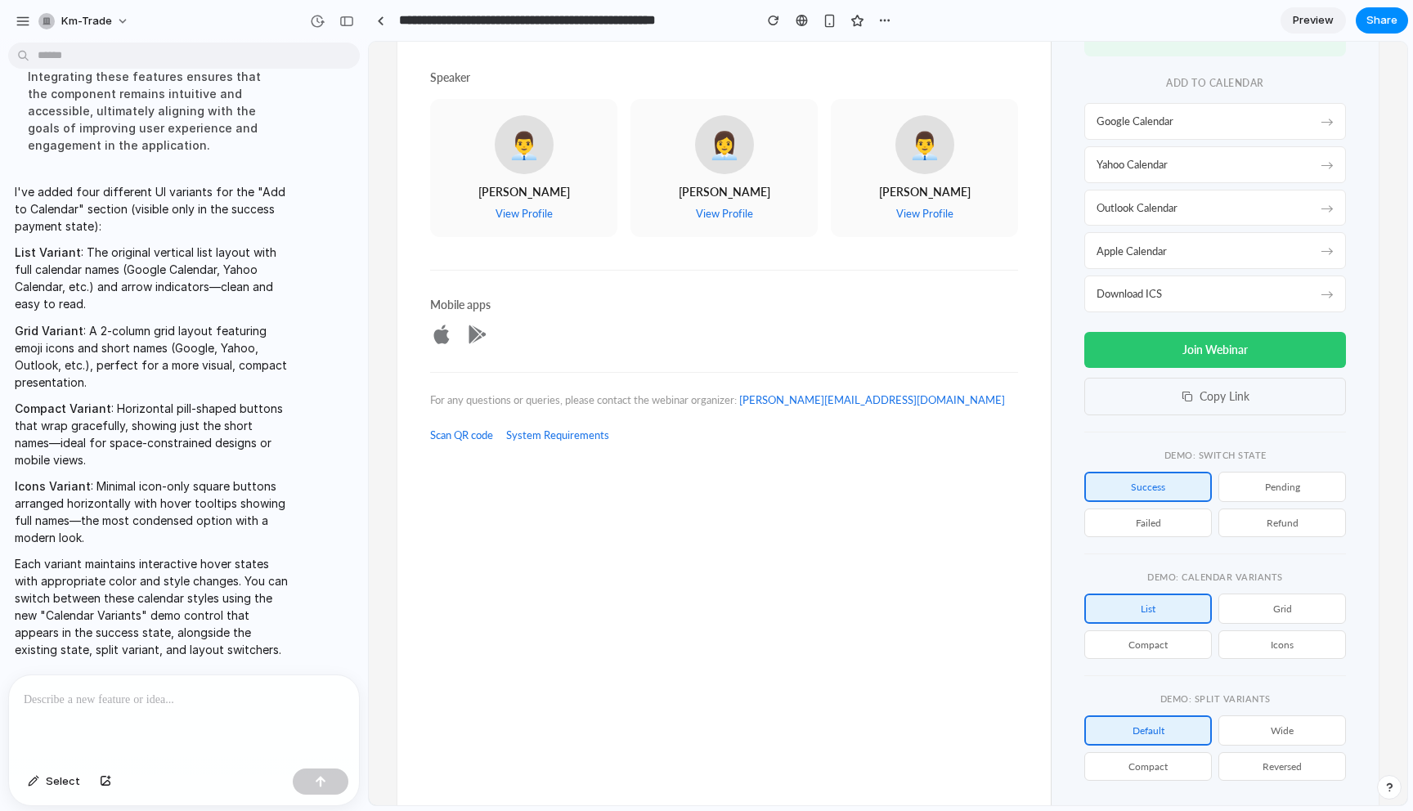
click at [1187, 524] on button "failed" at bounding box center [1149, 523] width 128 height 29
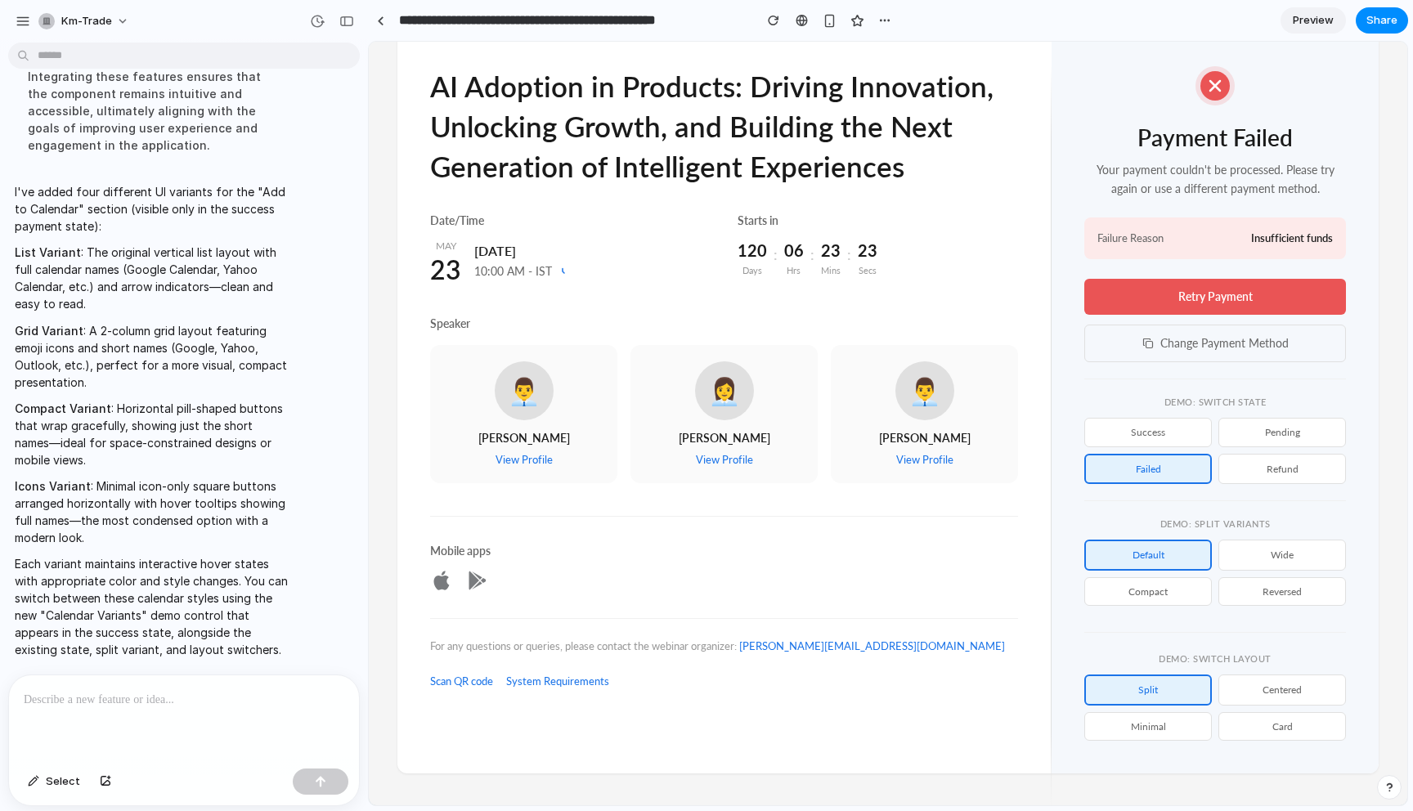
scroll to position [116, 0]
click at [1130, 437] on button "success" at bounding box center [1149, 431] width 128 height 29
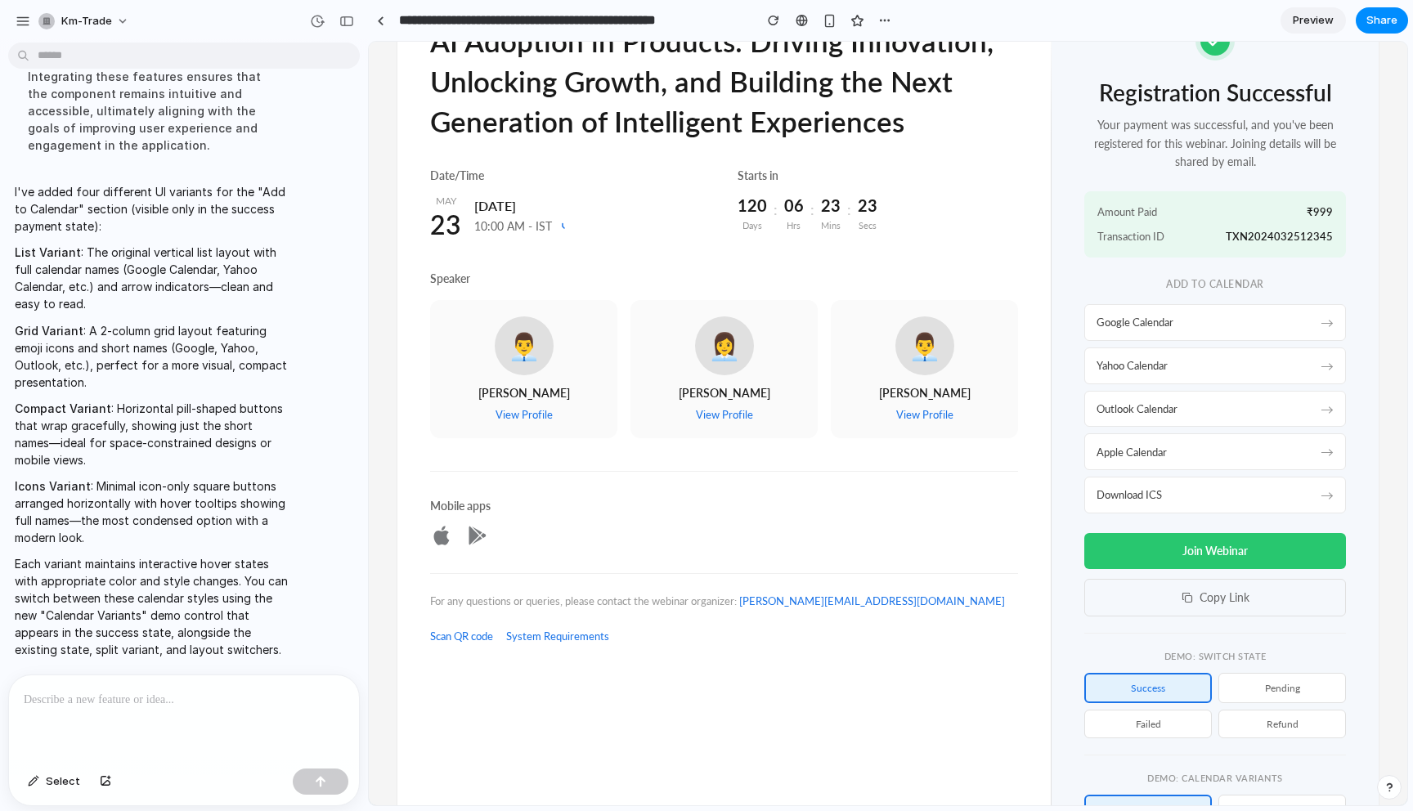
scroll to position [0, 0]
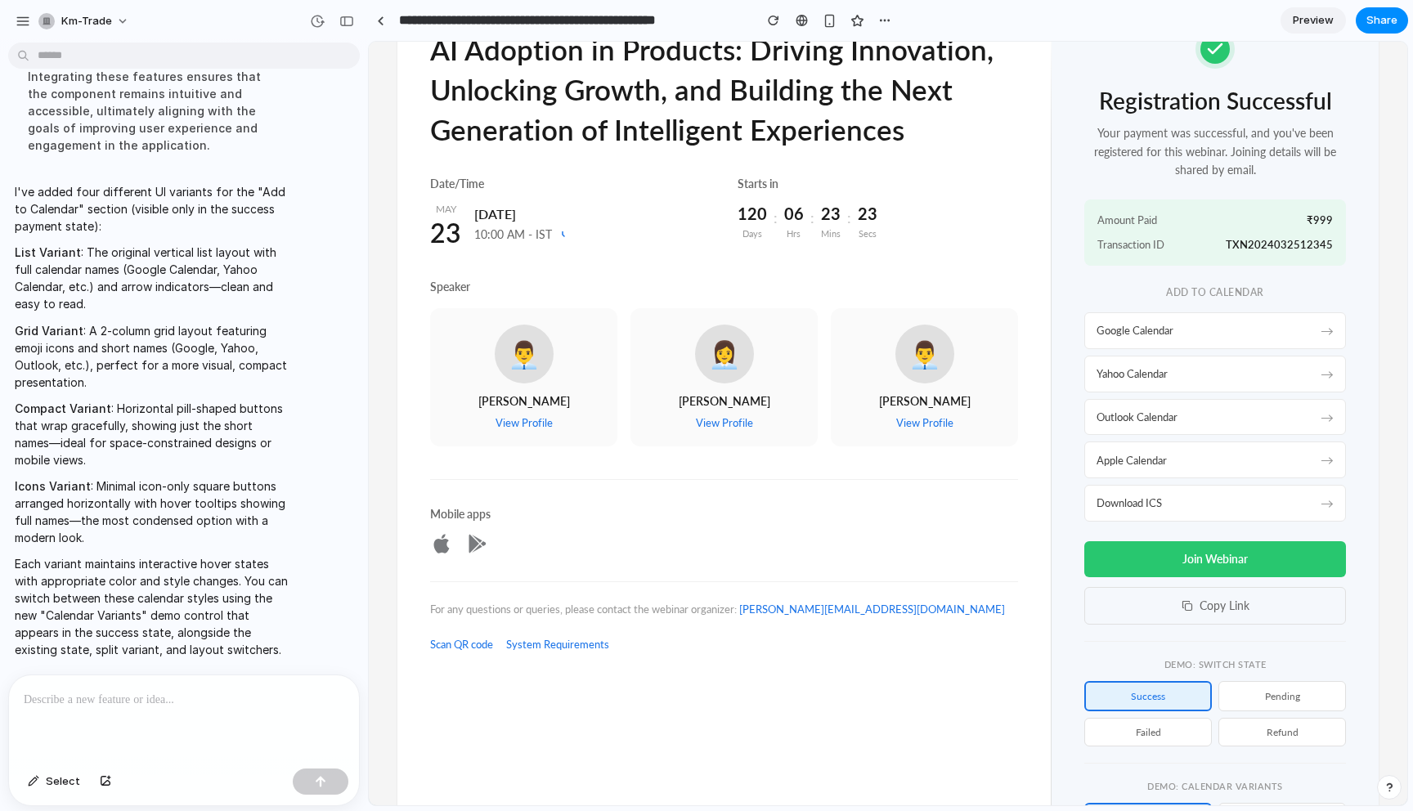
click at [1269, 697] on button "pending" at bounding box center [1283, 696] width 128 height 30
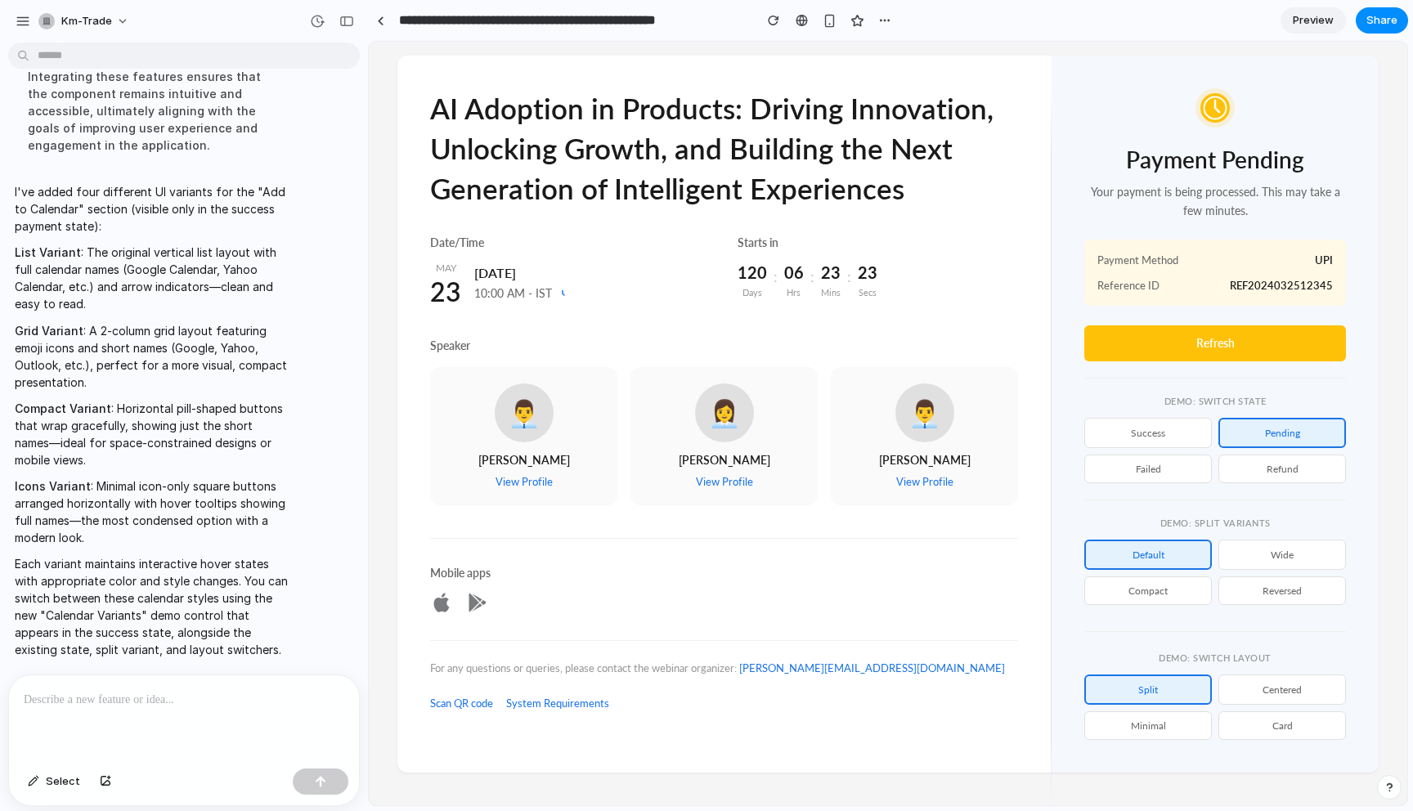
scroll to position [94, 0]
click at [1169, 430] on button "success" at bounding box center [1149, 433] width 128 height 30
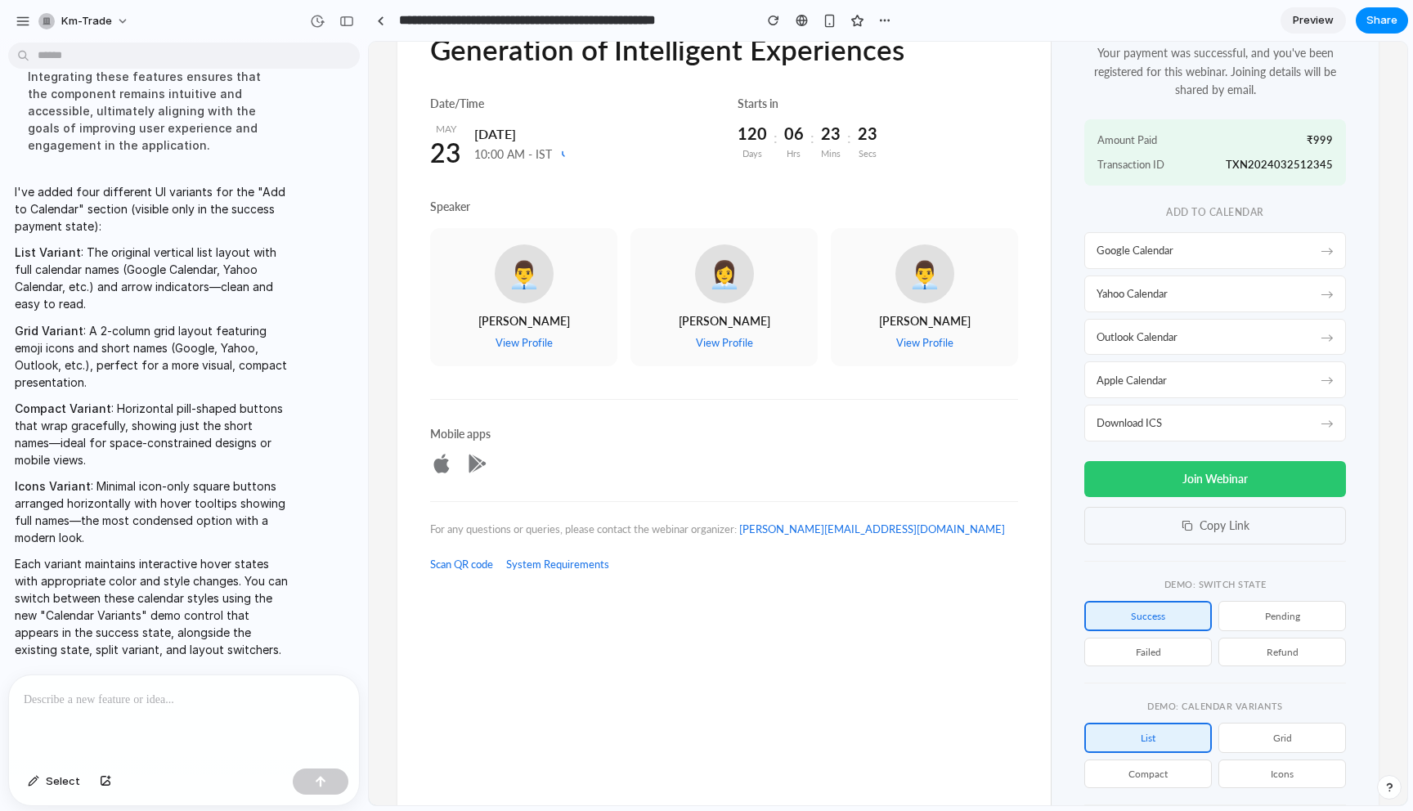
scroll to position [258, 0]
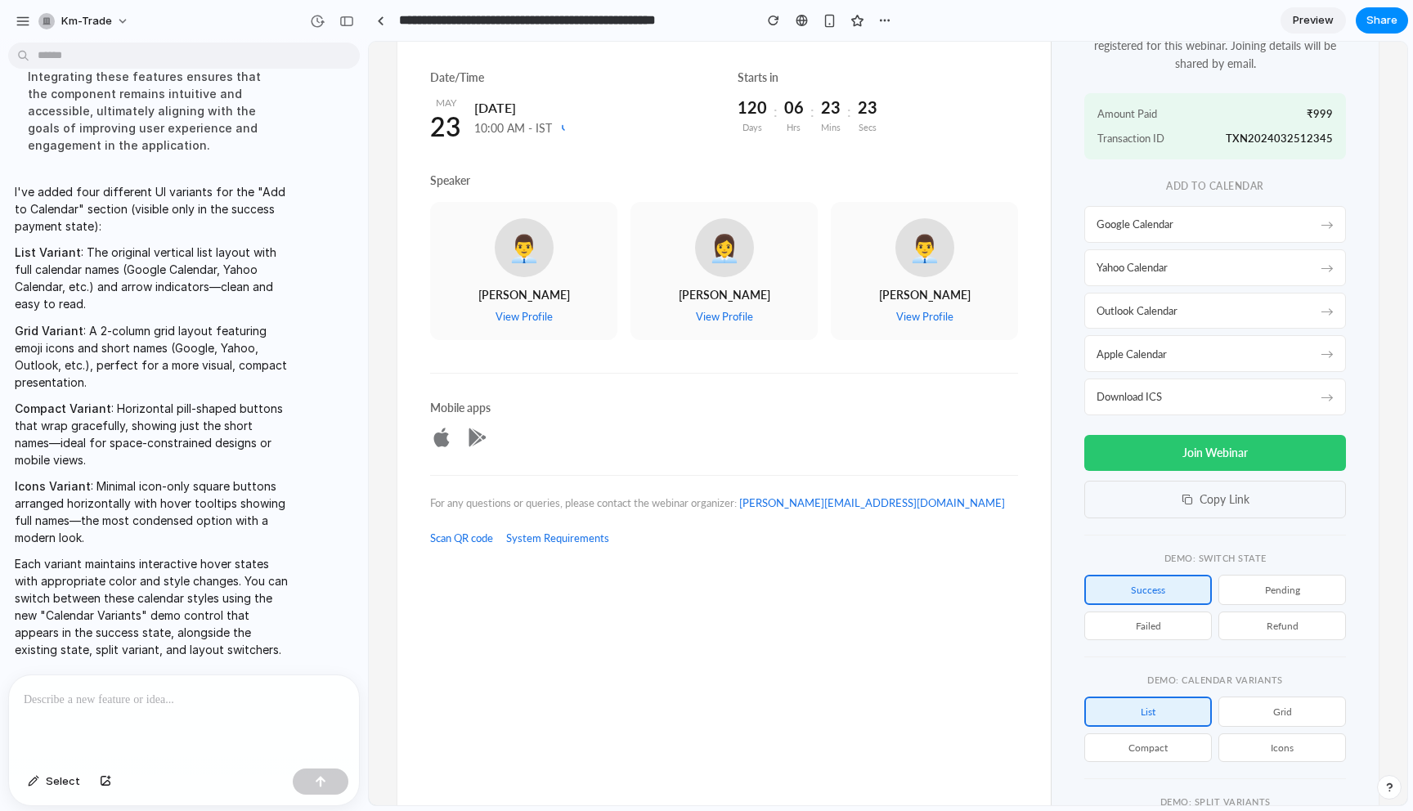
click at [1278, 720] on button "Grid" at bounding box center [1283, 712] width 128 height 30
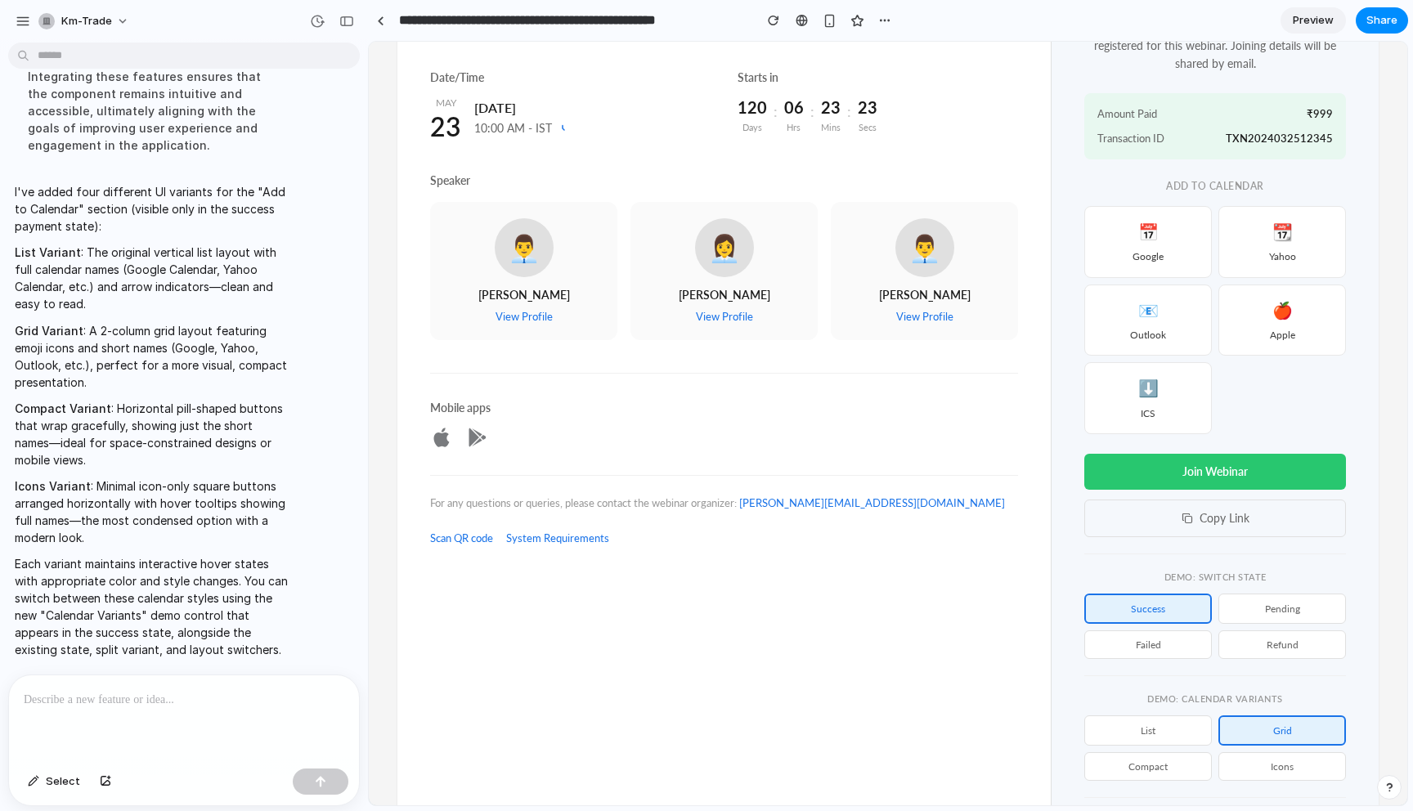
scroll to position [325, 0]
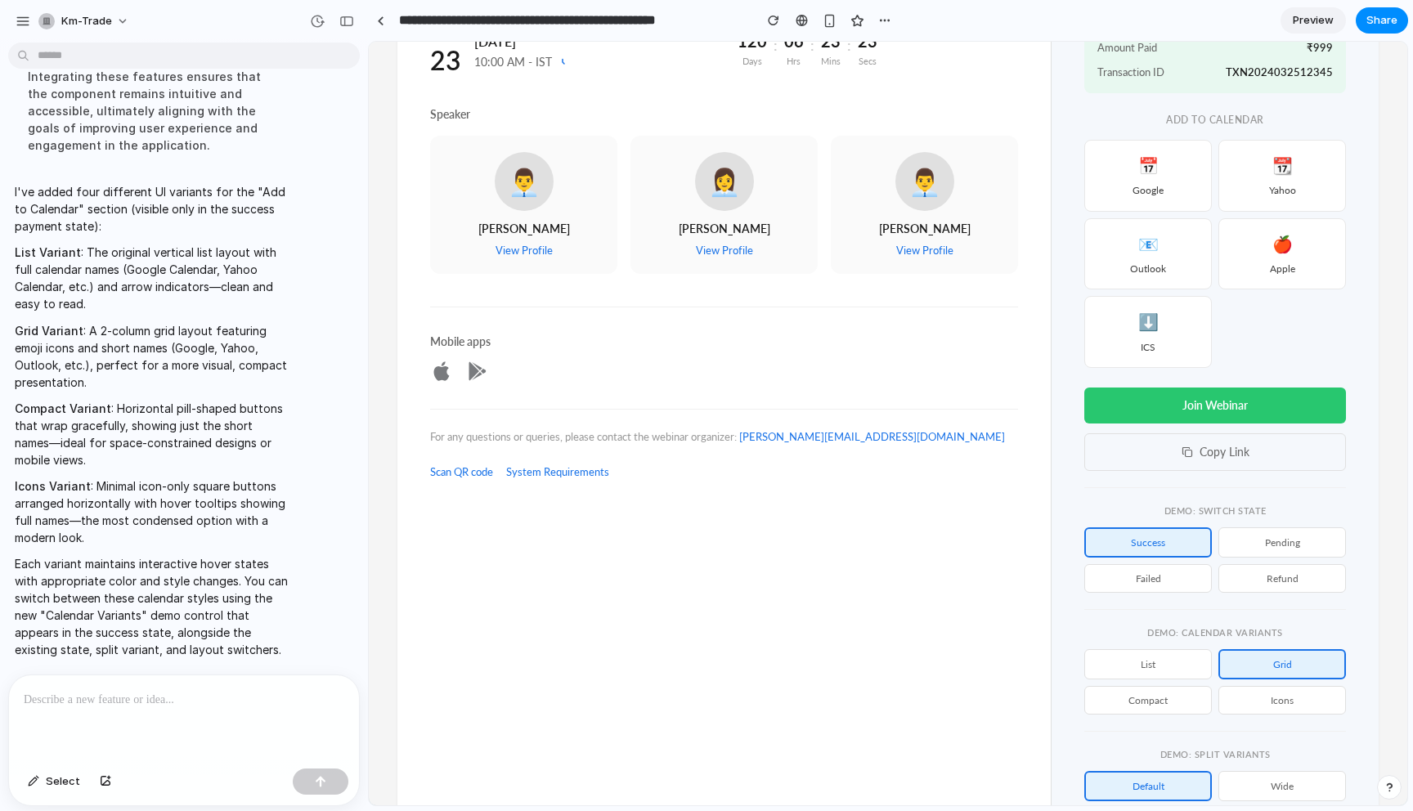
click at [1188, 706] on button "Compact" at bounding box center [1149, 700] width 128 height 29
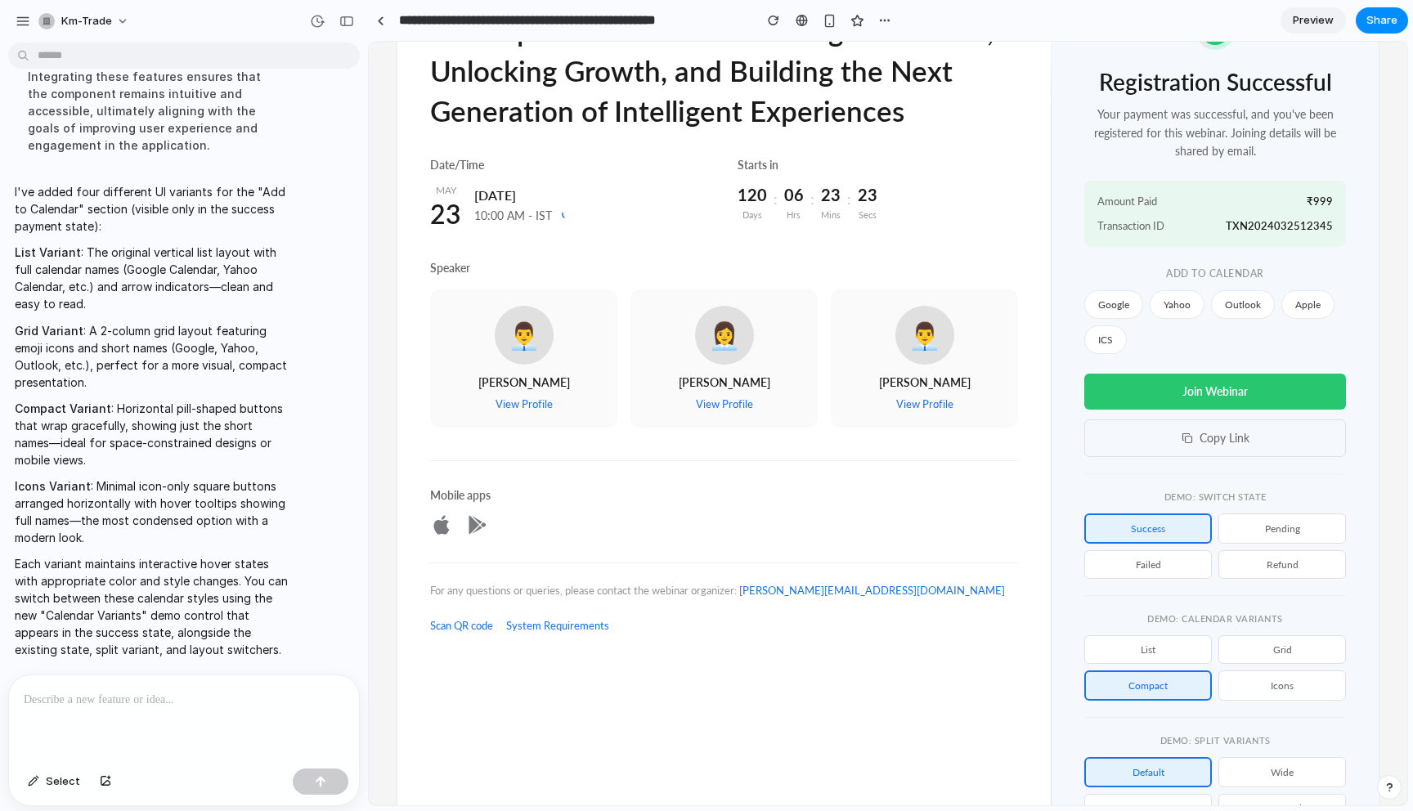
scroll to position [179, 0]
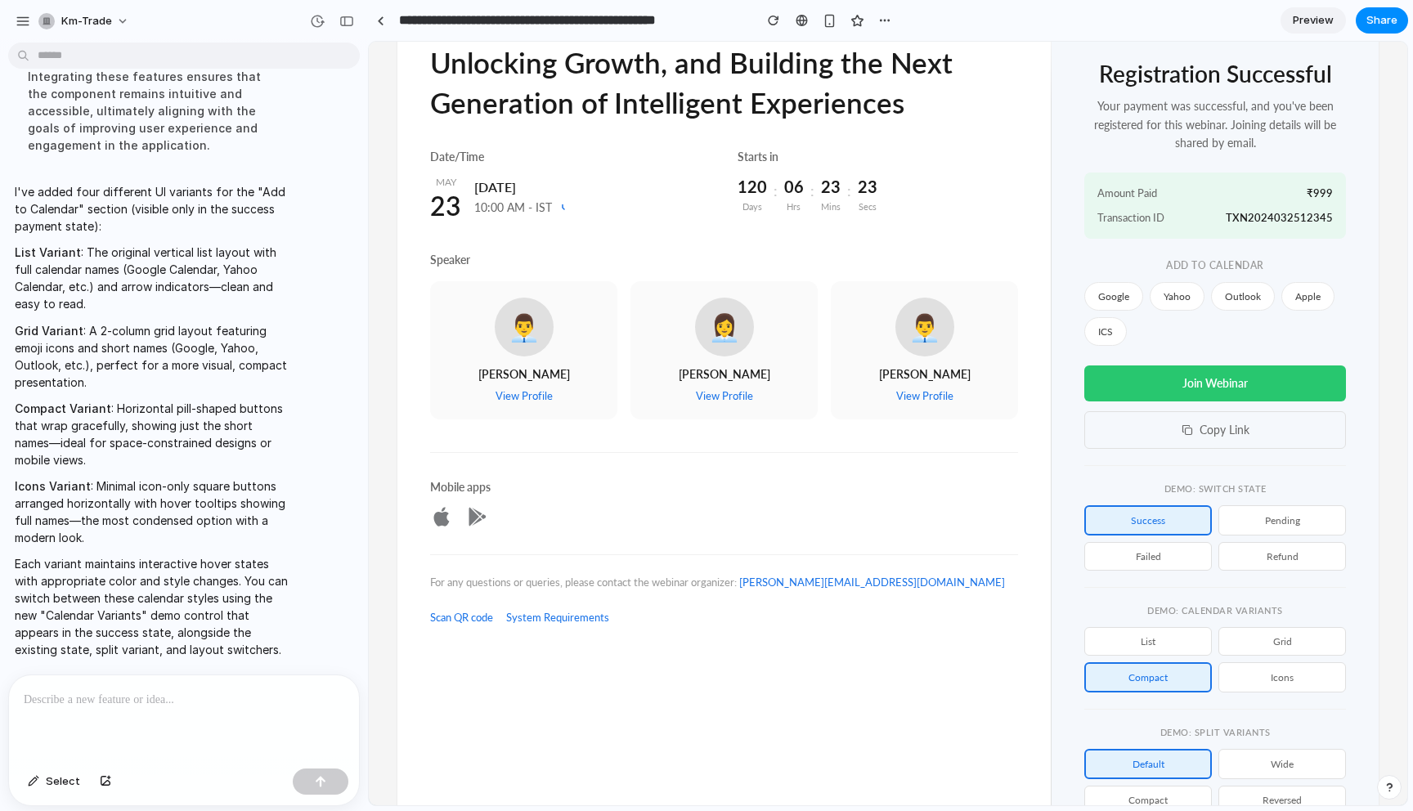
click at [1280, 684] on button "Icons" at bounding box center [1283, 678] width 128 height 30
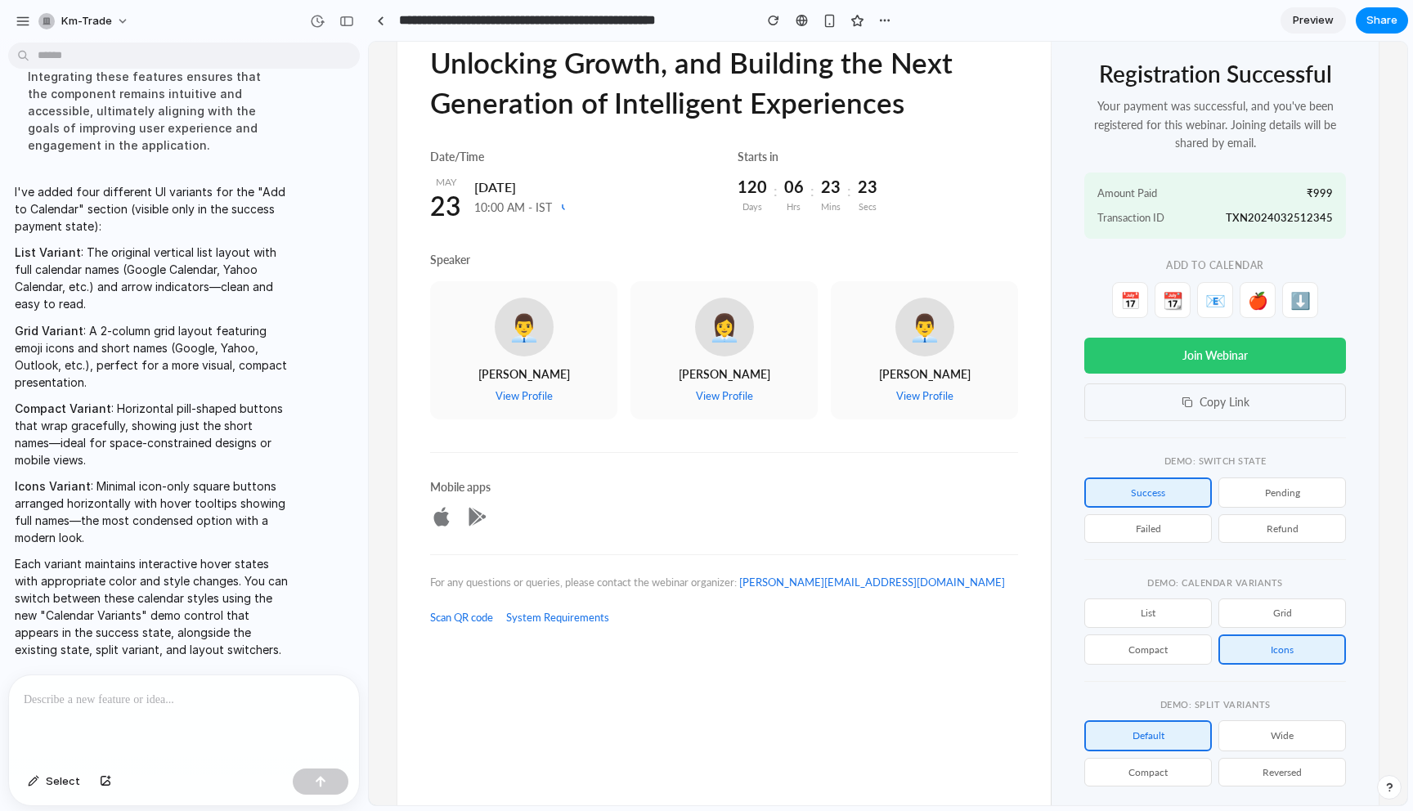
click at [1272, 493] on button "pending" at bounding box center [1283, 493] width 128 height 30
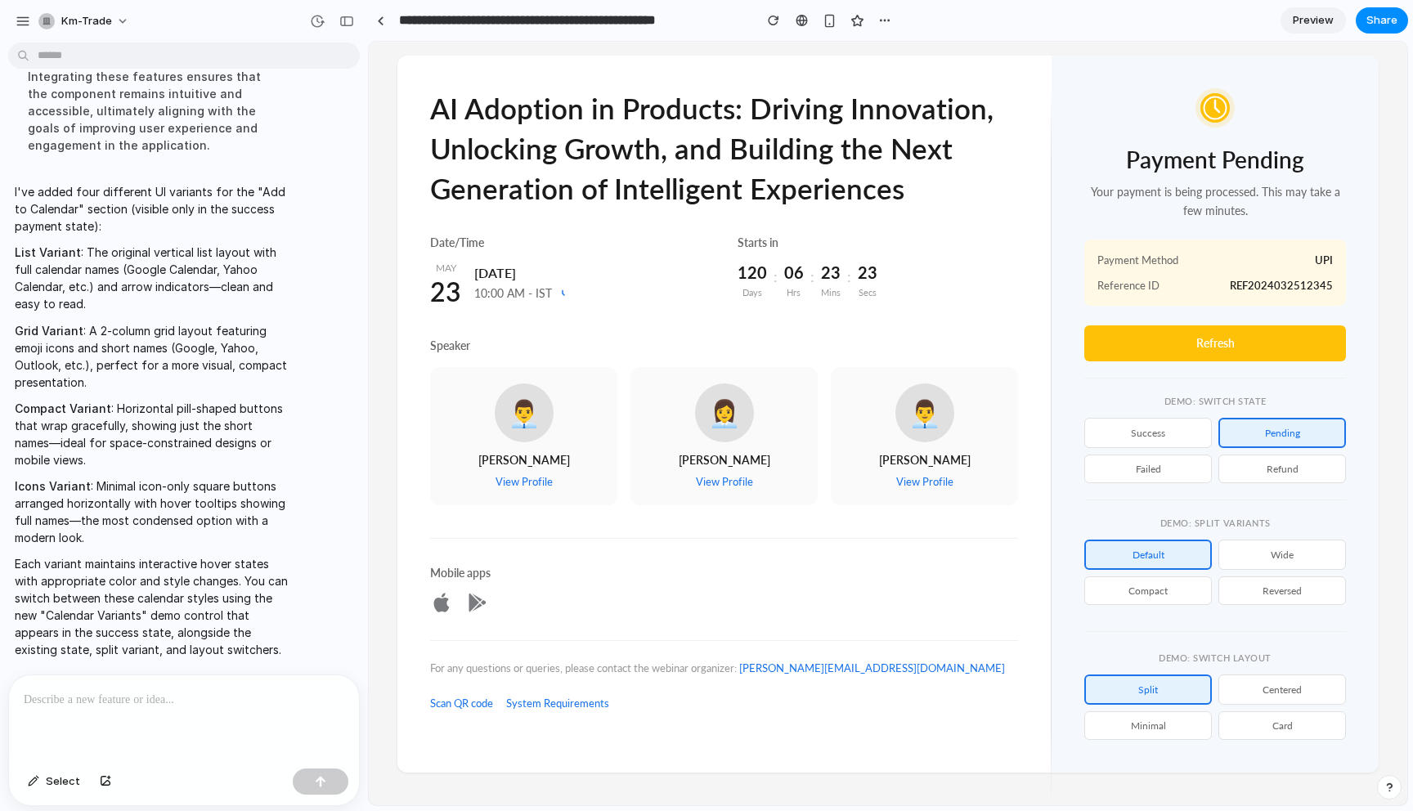
scroll to position [94, 0]
click at [1179, 434] on button "success" at bounding box center [1149, 433] width 128 height 30
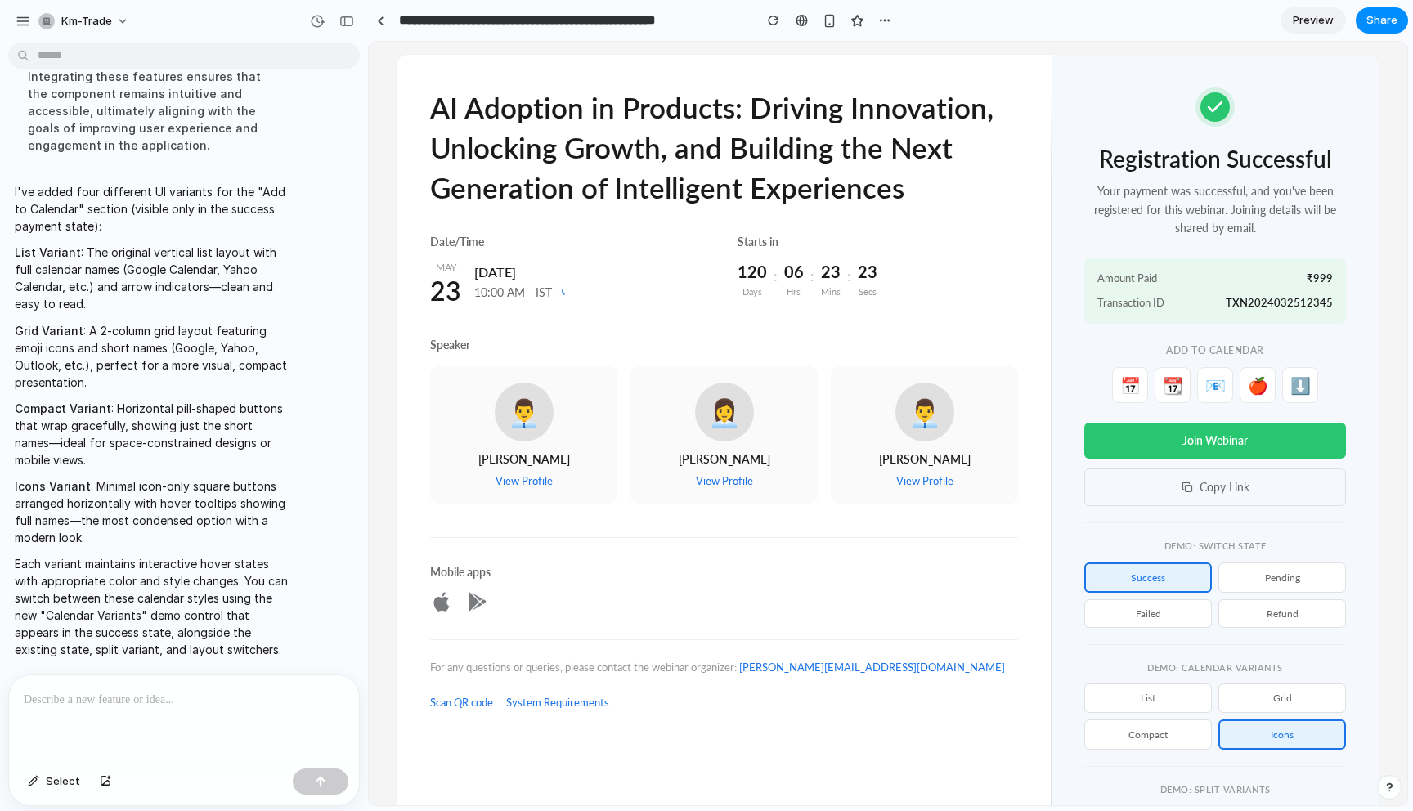
click at [1274, 578] on button "pending" at bounding box center [1283, 578] width 128 height 30
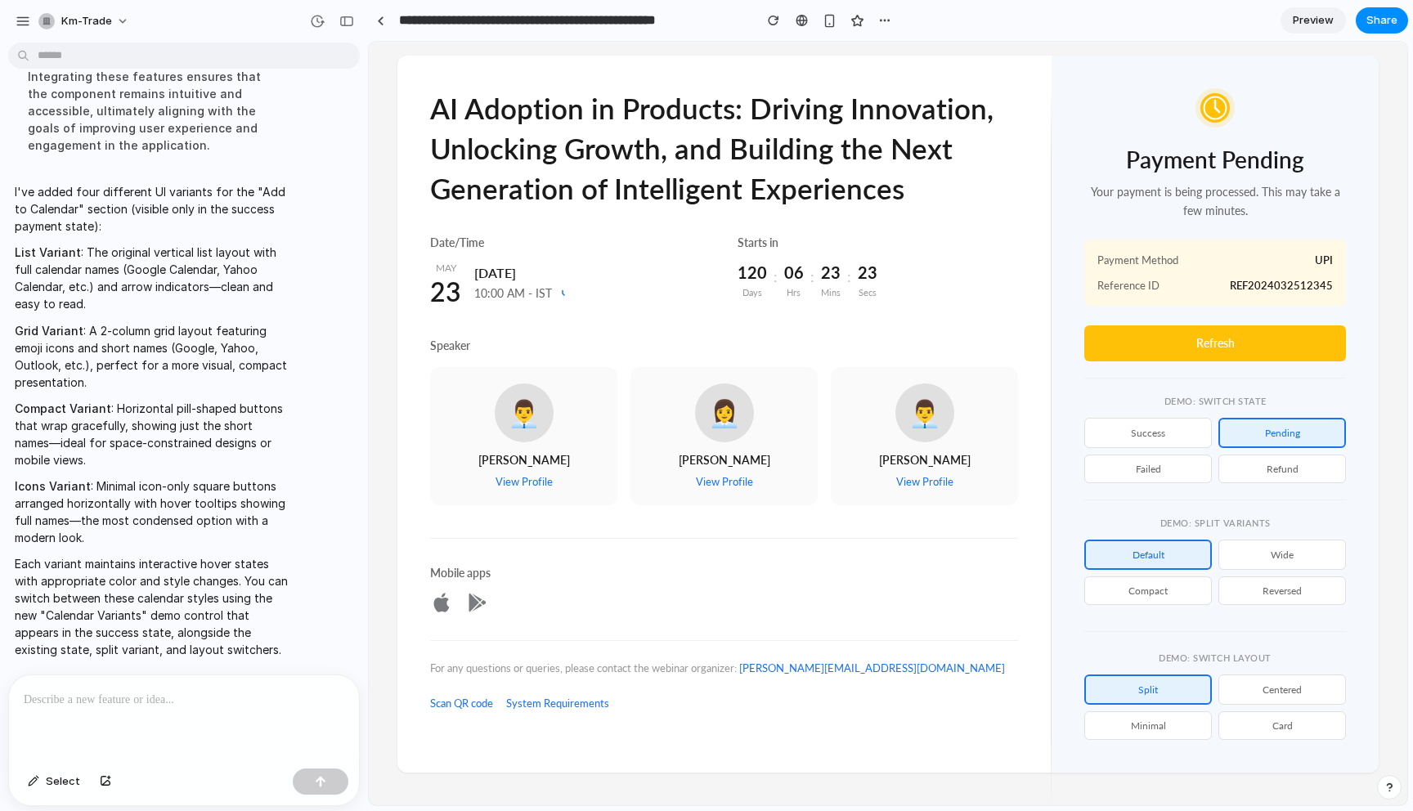
click at [1187, 587] on button "Compact" at bounding box center [1149, 591] width 128 height 29
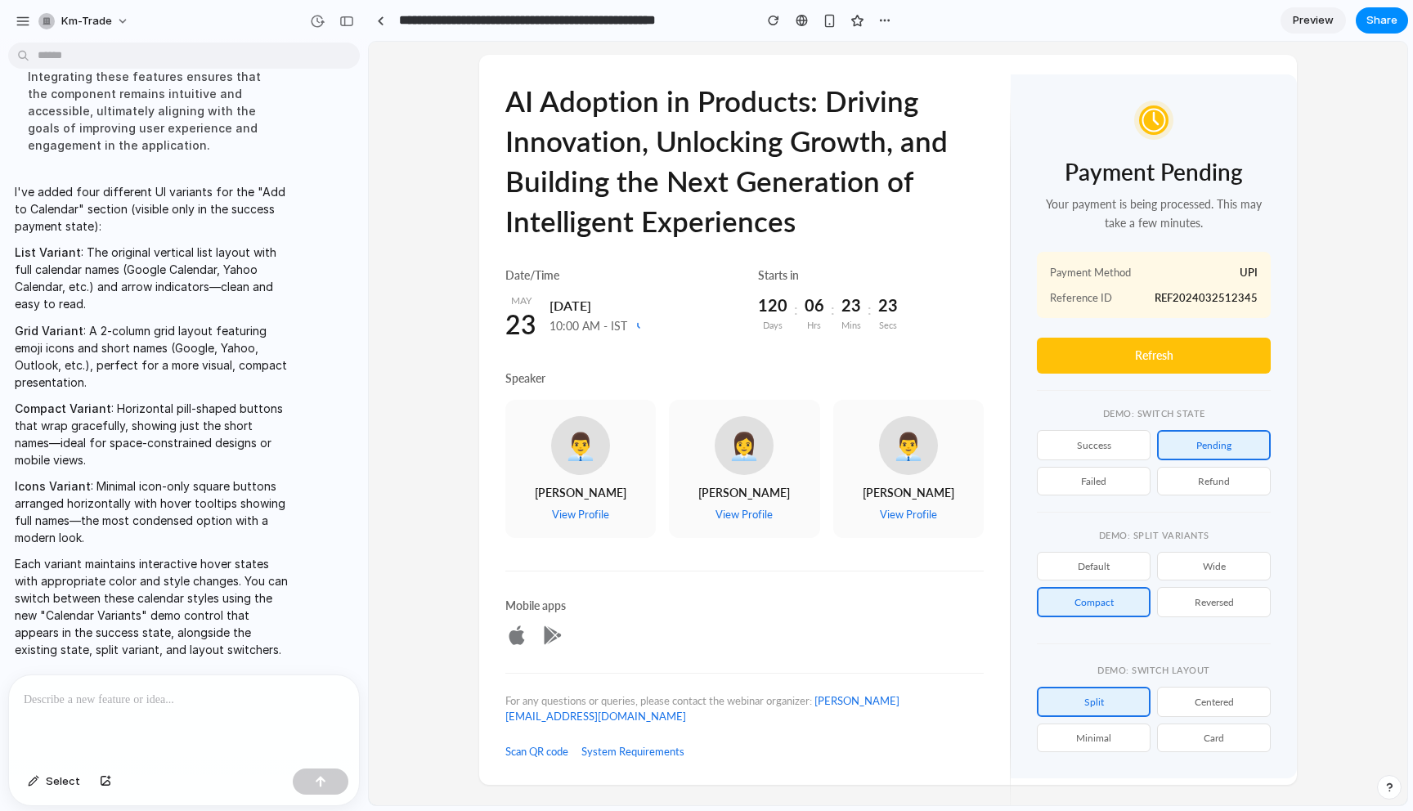
scroll to position [92, 0]
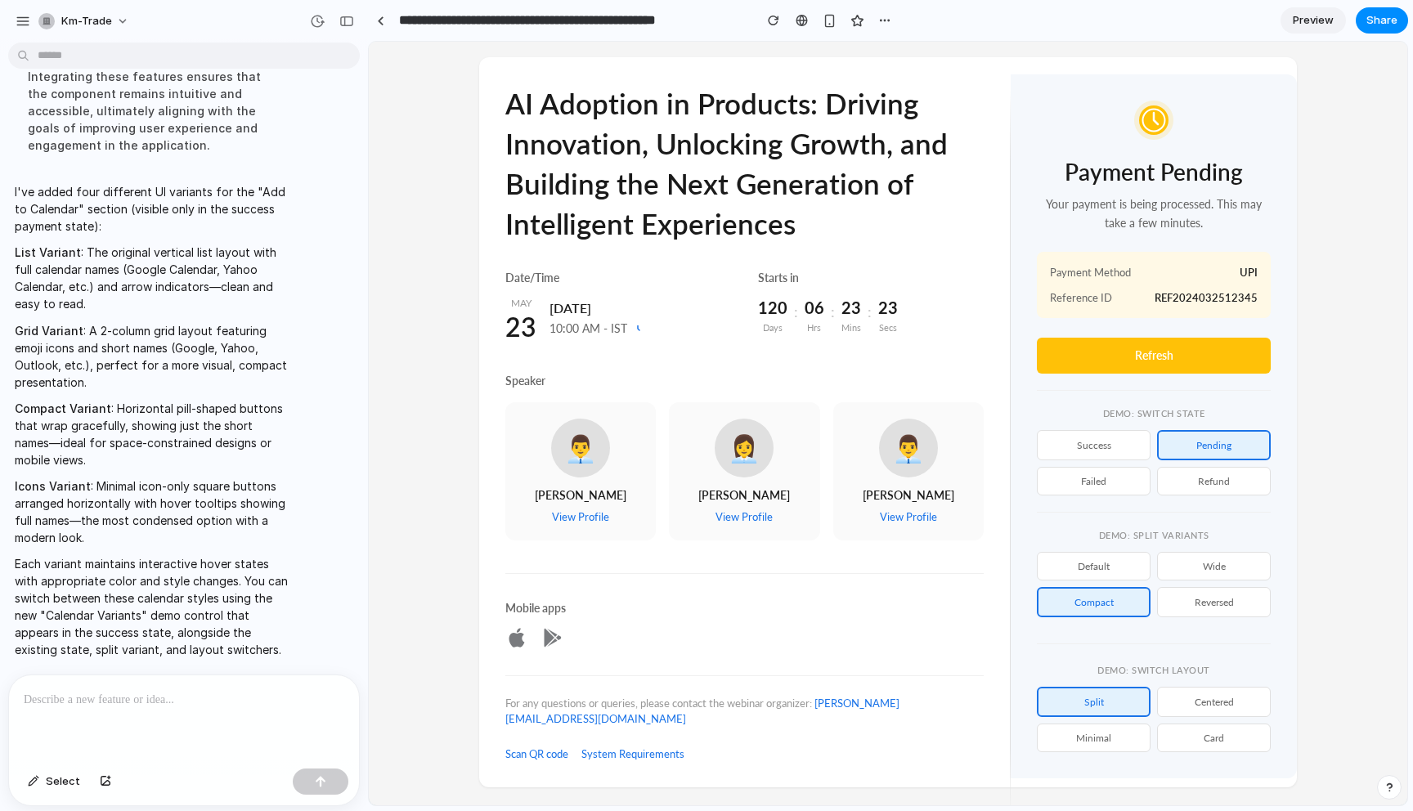
click at [1121, 479] on button "failed" at bounding box center [1094, 481] width 114 height 29
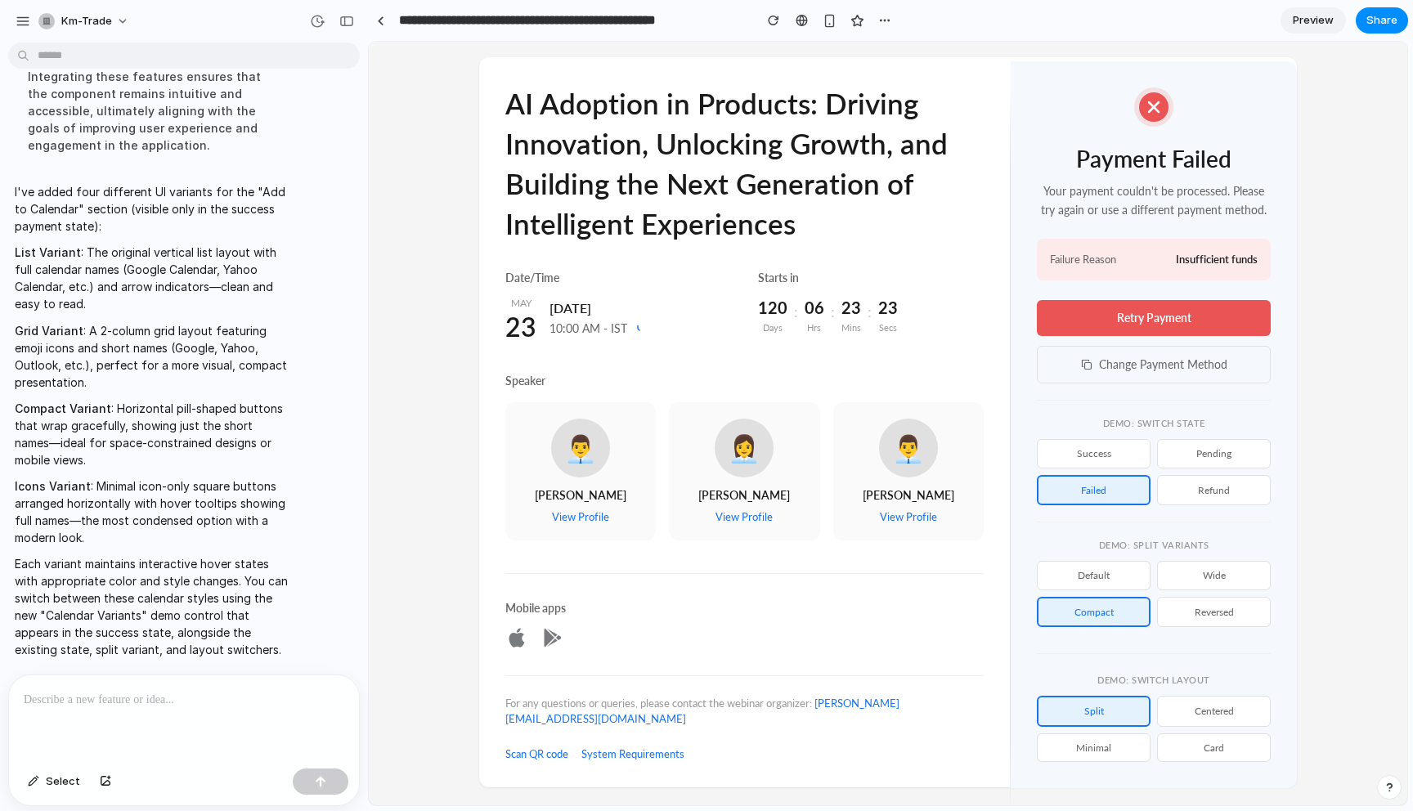
click at [1209, 499] on button "refund" at bounding box center [1214, 489] width 114 height 30
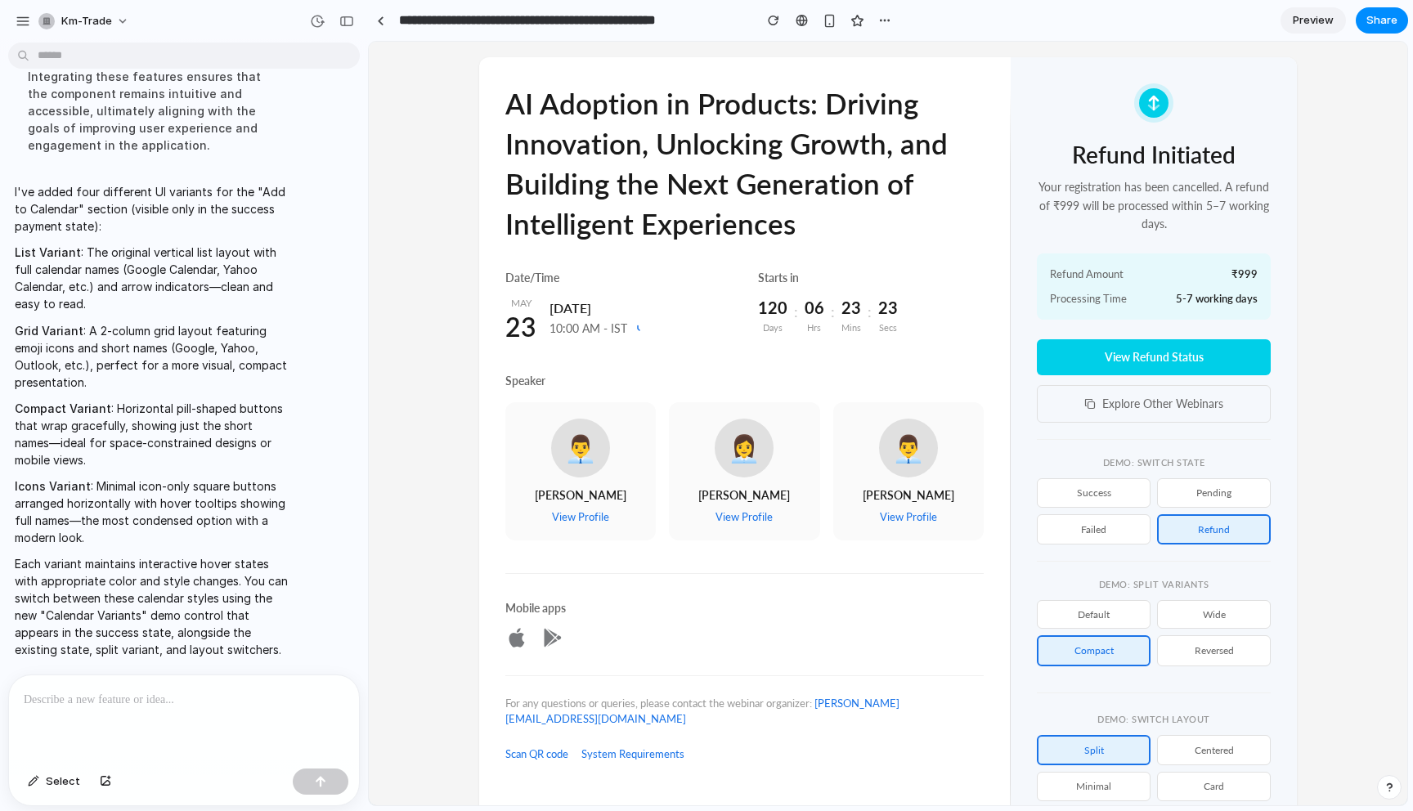
click at [1107, 500] on button "success" at bounding box center [1094, 492] width 114 height 29
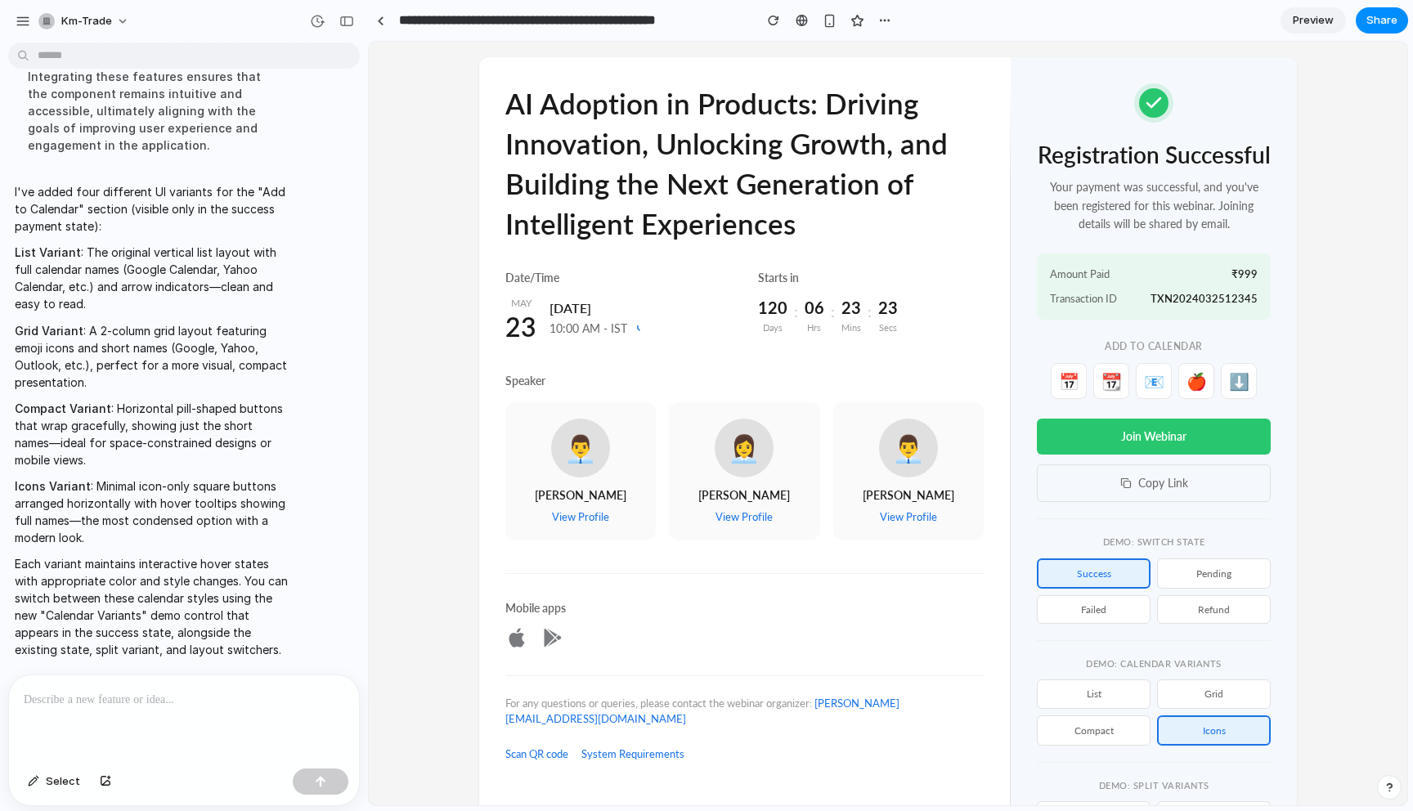
click at [1106, 699] on button "List" at bounding box center [1094, 694] width 114 height 29
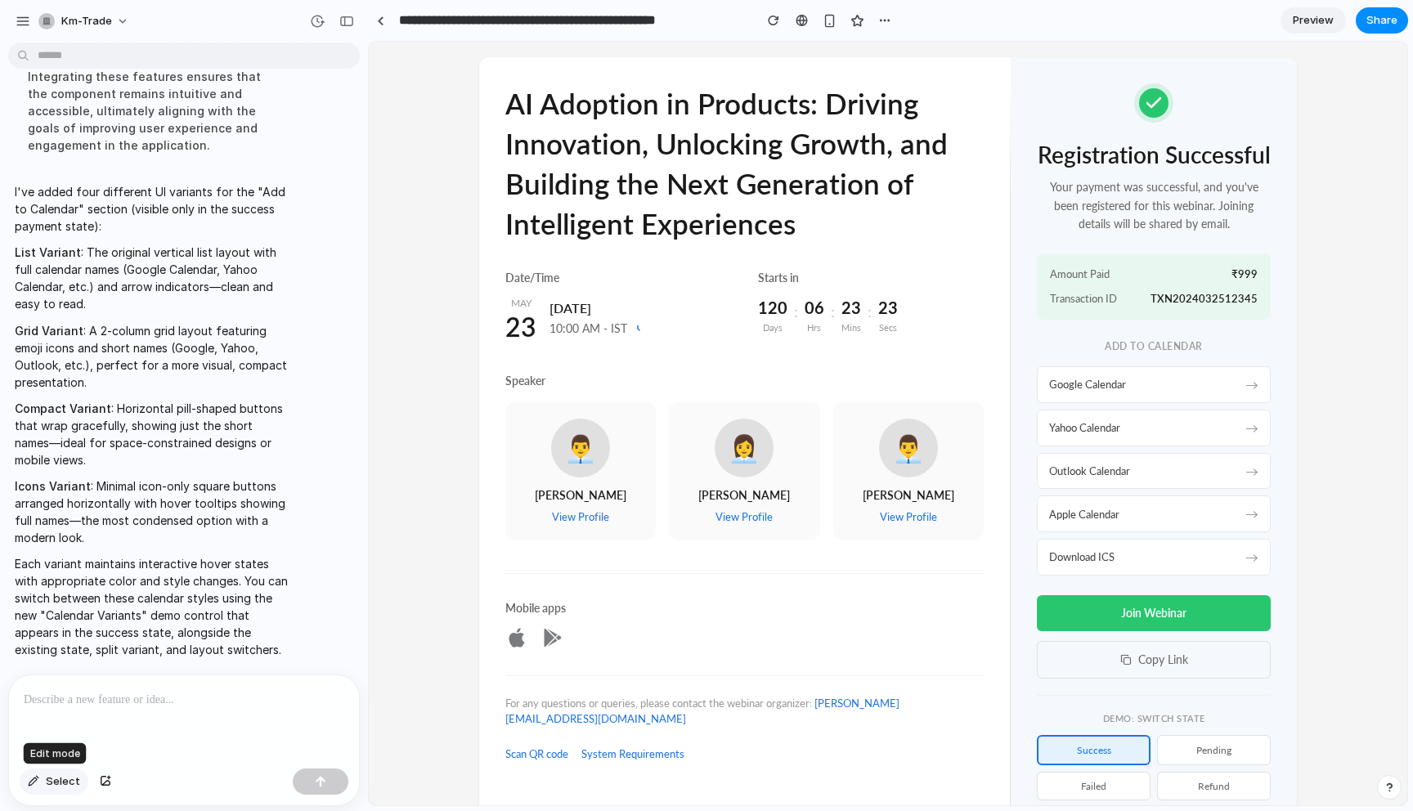
click at [62, 786] on span "Select" at bounding box center [63, 782] width 34 height 16
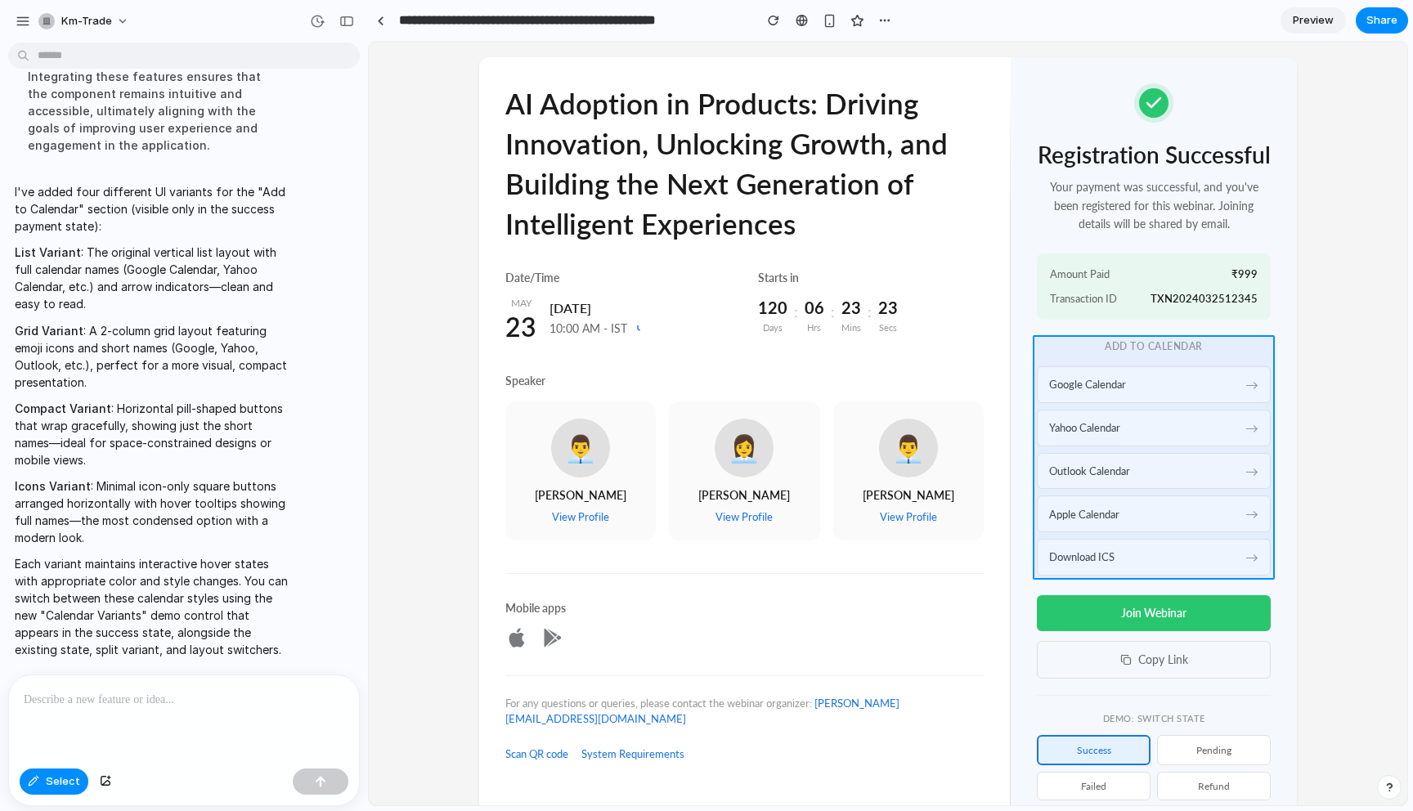
click at [1112, 356] on div at bounding box center [889, 424] width 1038 height 763
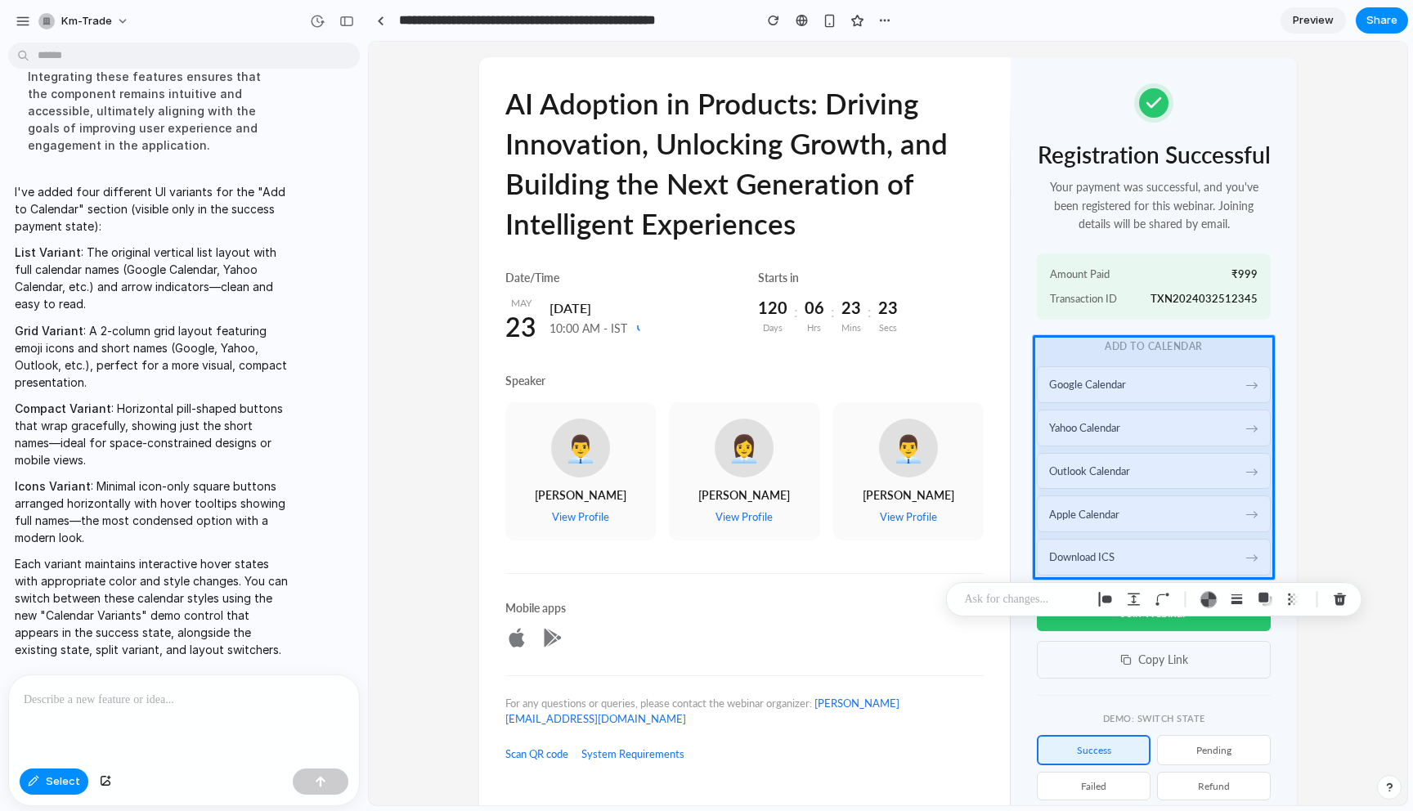
click at [231, 713] on div at bounding box center [184, 719] width 350 height 87
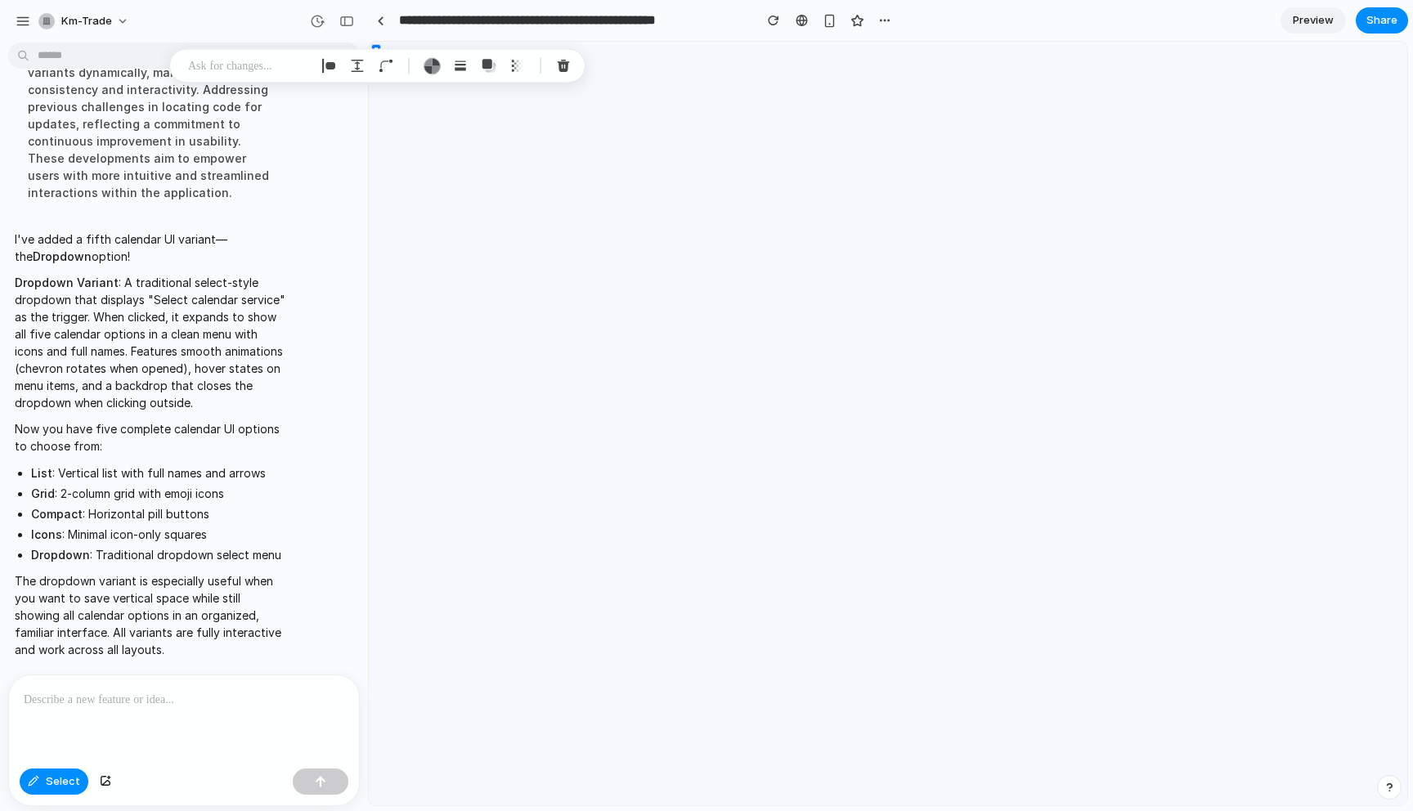
scroll to position [8766, 0]
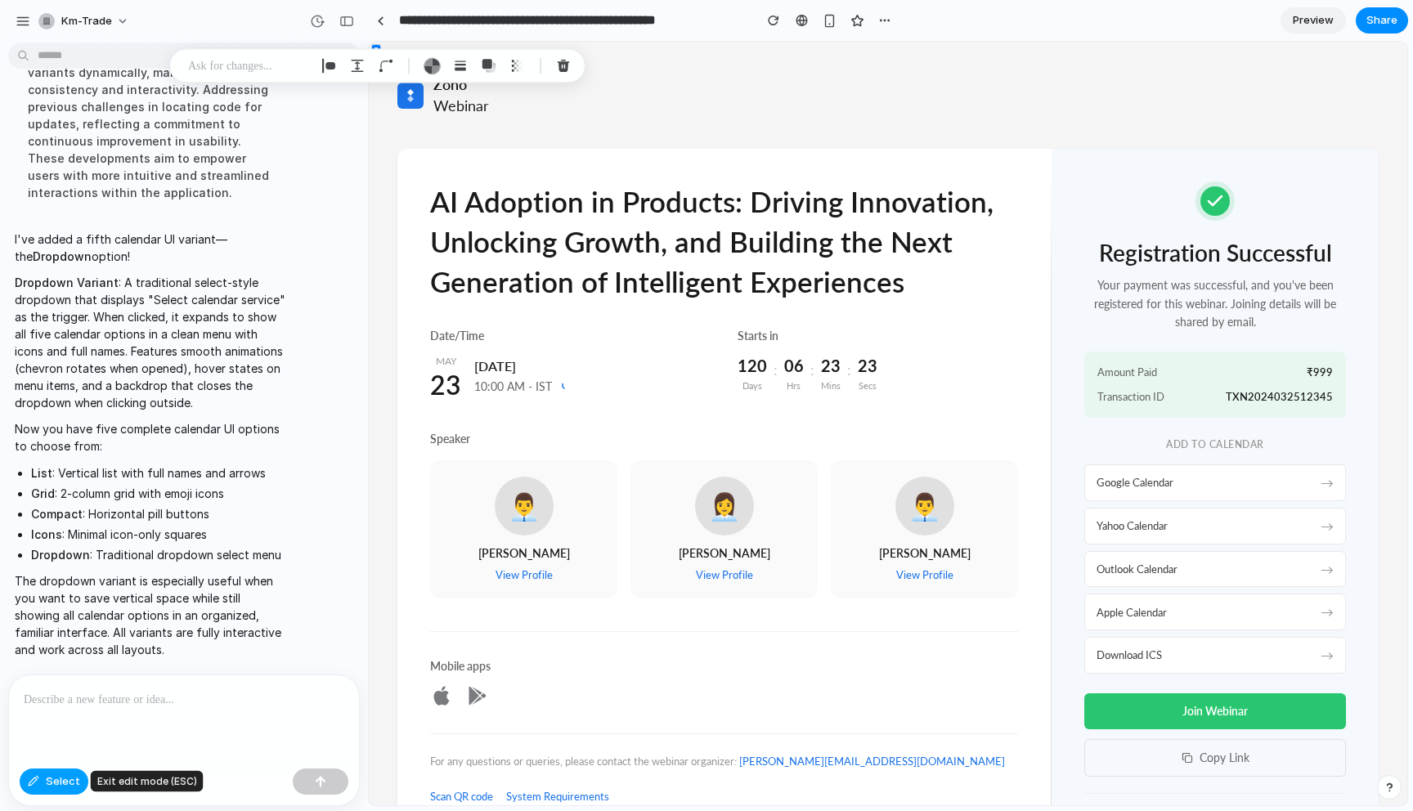
click at [61, 784] on span "Select" at bounding box center [63, 782] width 34 height 16
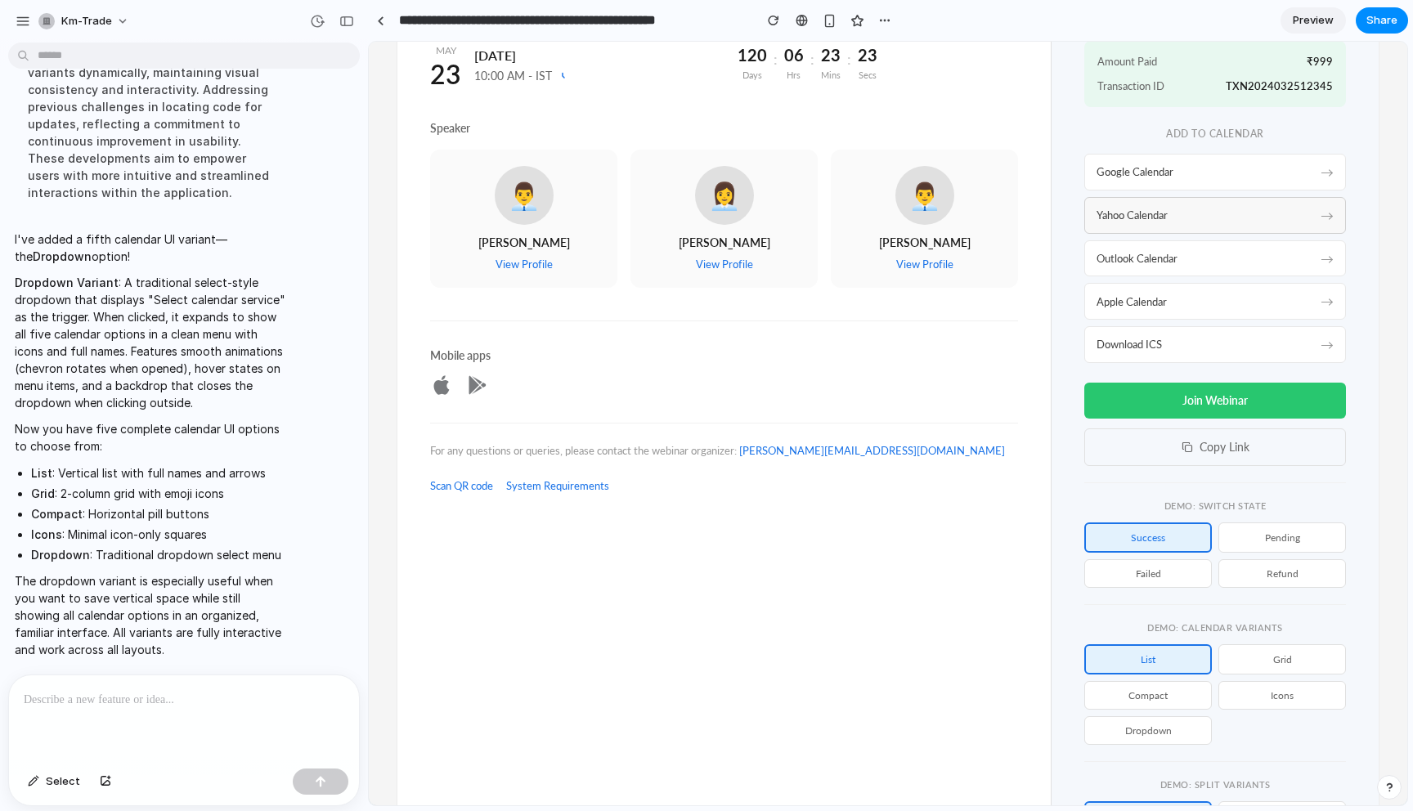
scroll to position [469, 0]
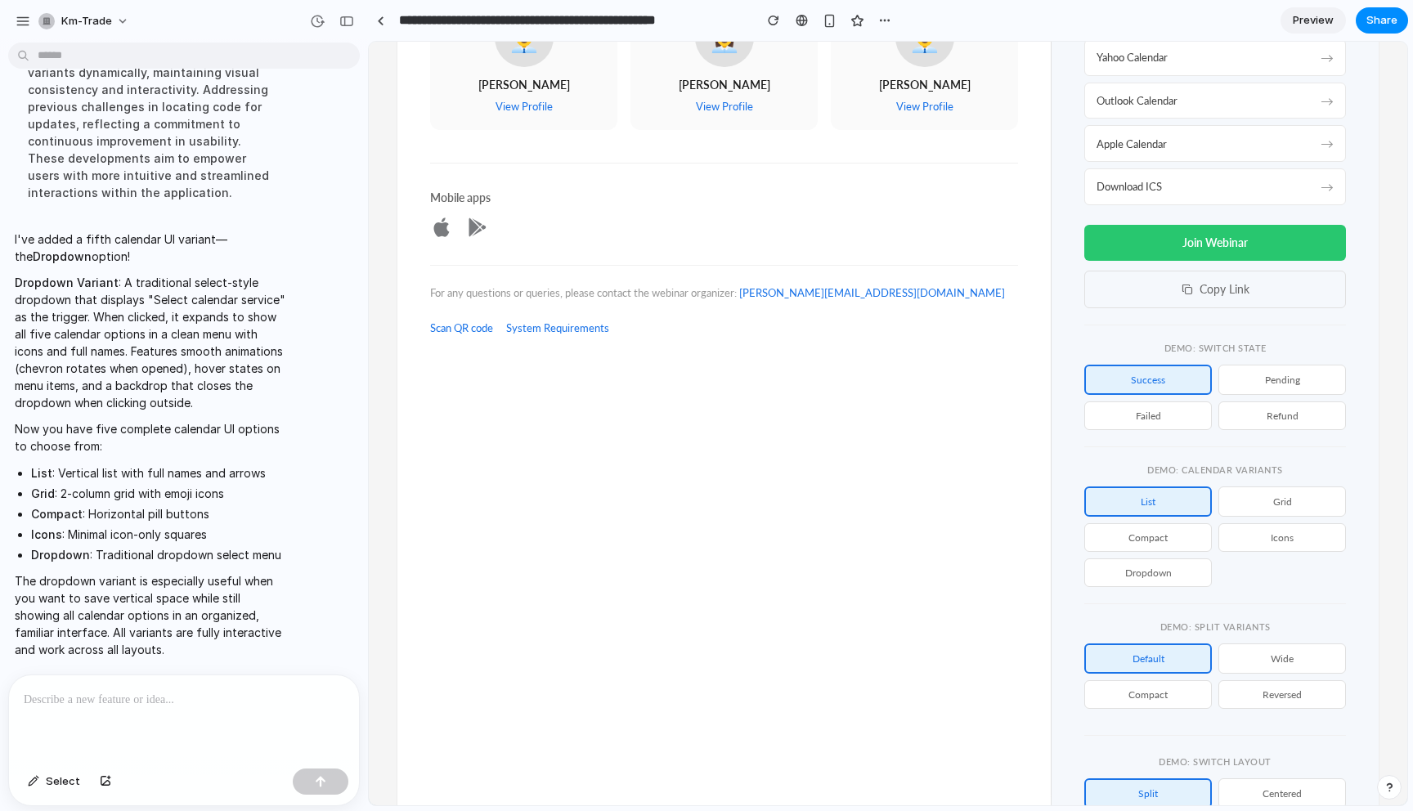
click at [1172, 571] on button "Dropdown" at bounding box center [1149, 573] width 128 height 29
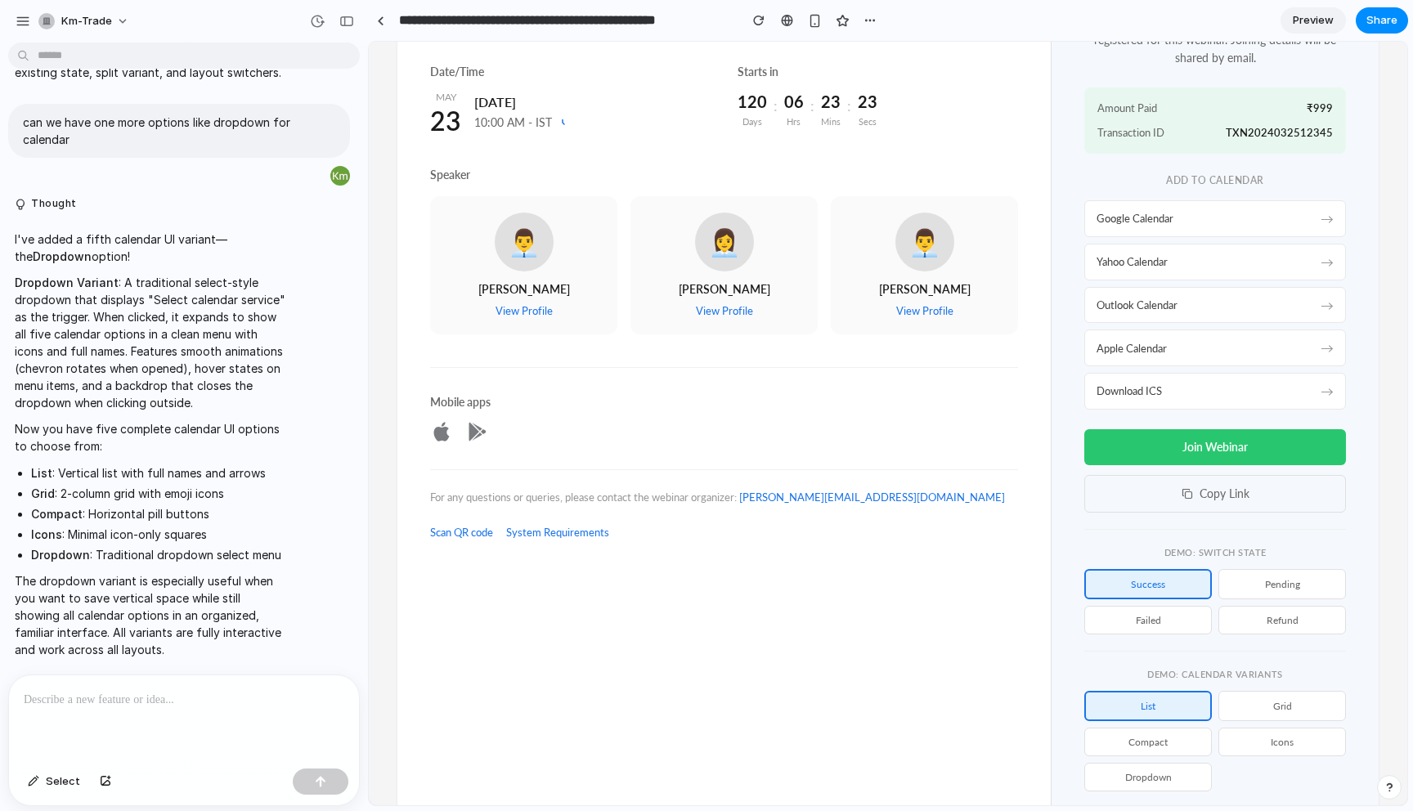
scroll to position [451, 0]
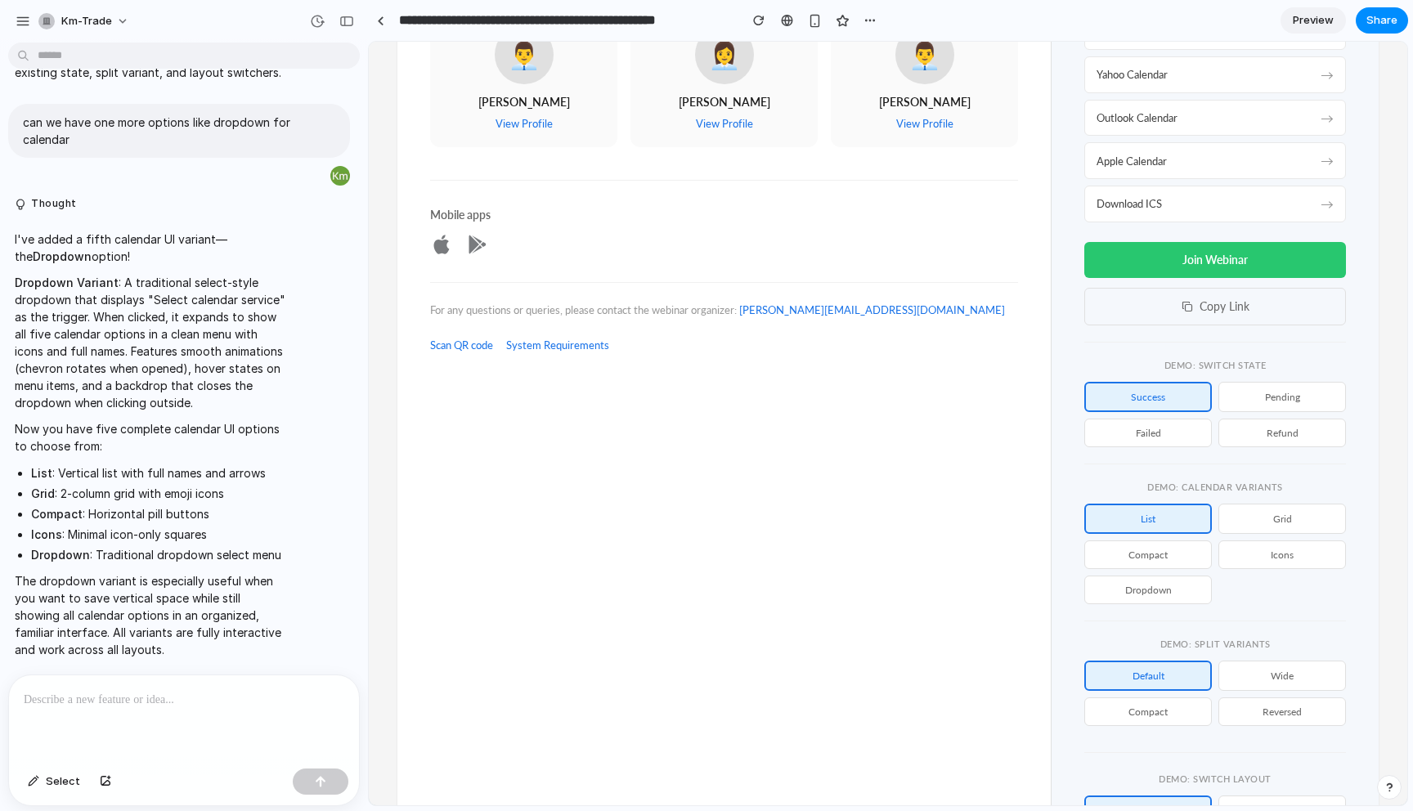
click at [1152, 591] on button "Dropdown" at bounding box center [1149, 590] width 128 height 29
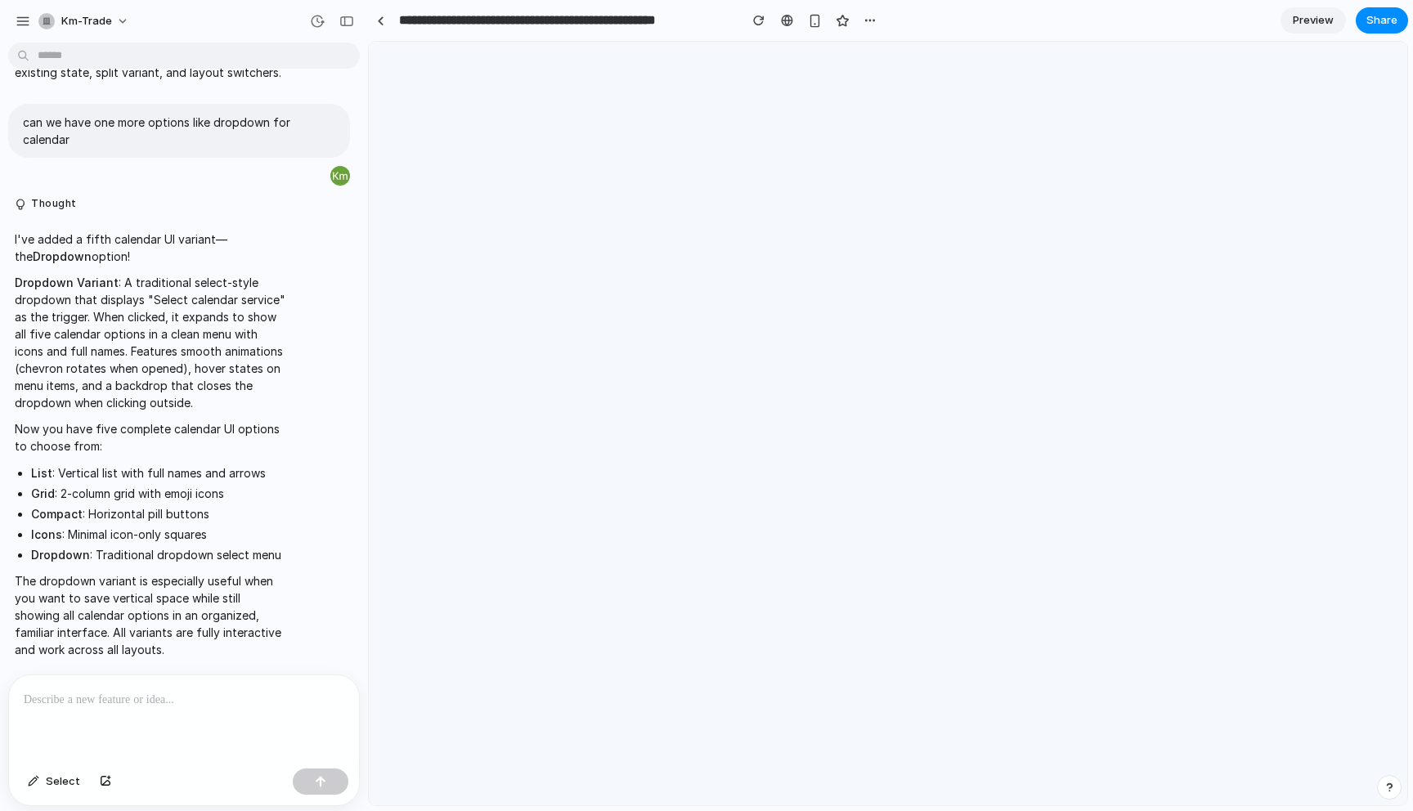
click at [199, 708] on p at bounding box center [184, 700] width 321 height 20
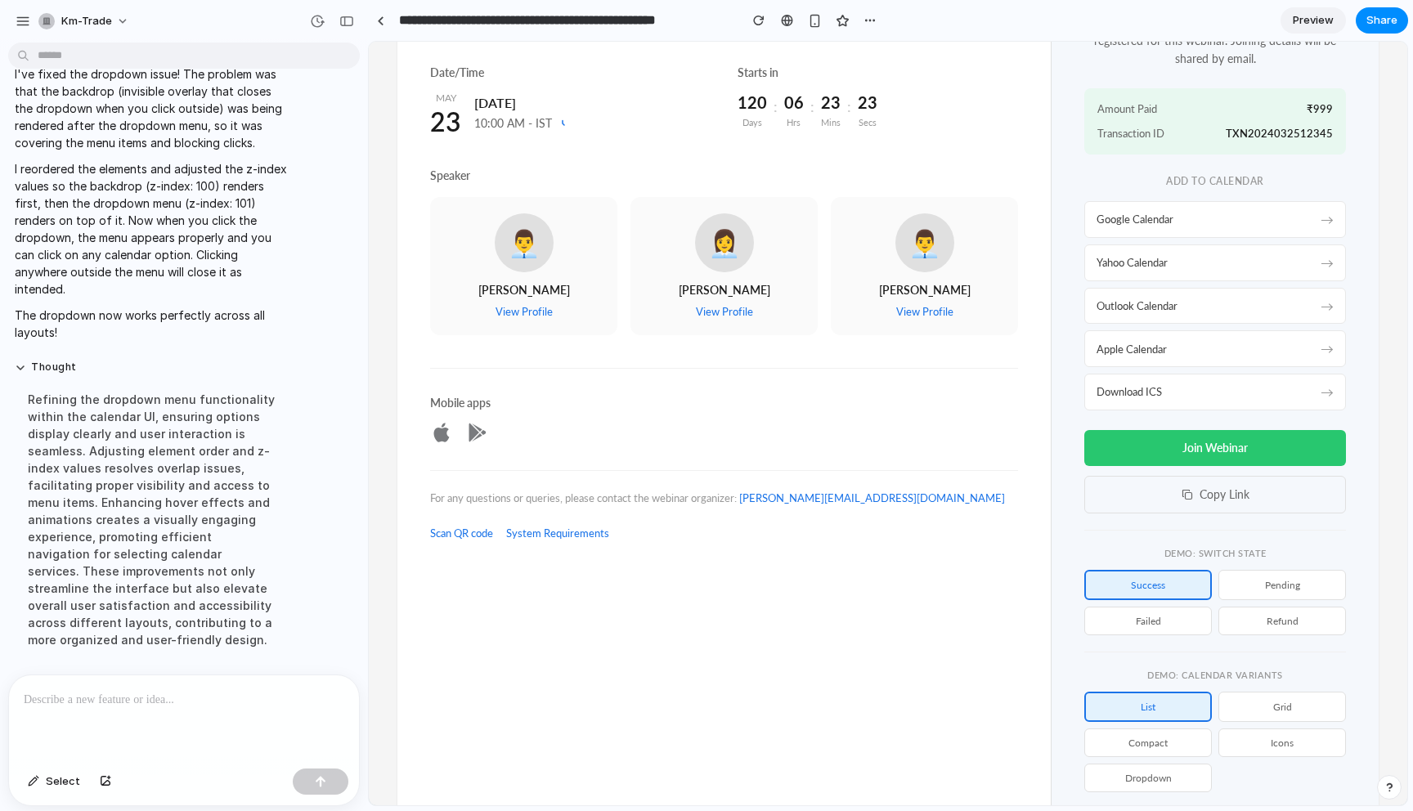
scroll to position [438, 0]
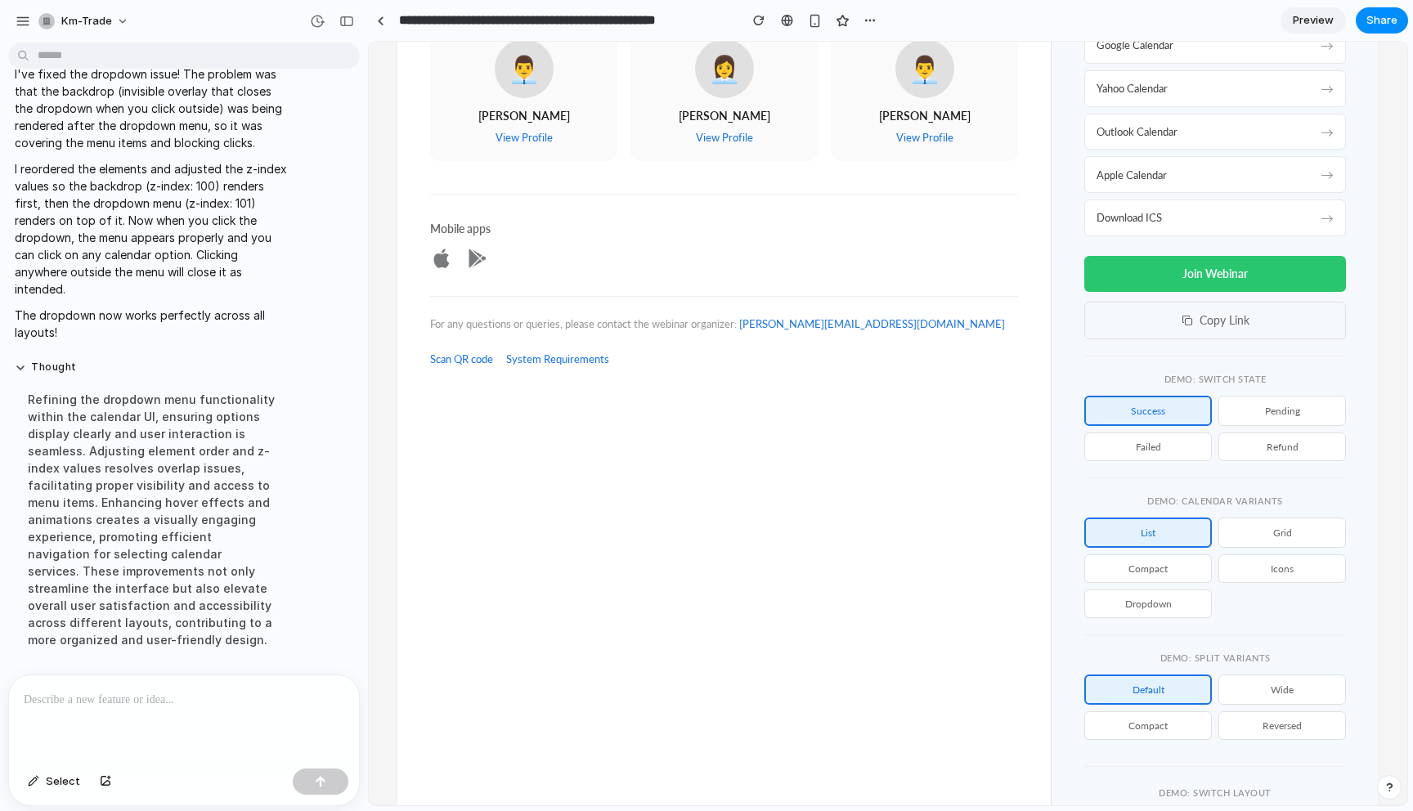
click at [1119, 611] on button "Dropdown" at bounding box center [1149, 604] width 128 height 29
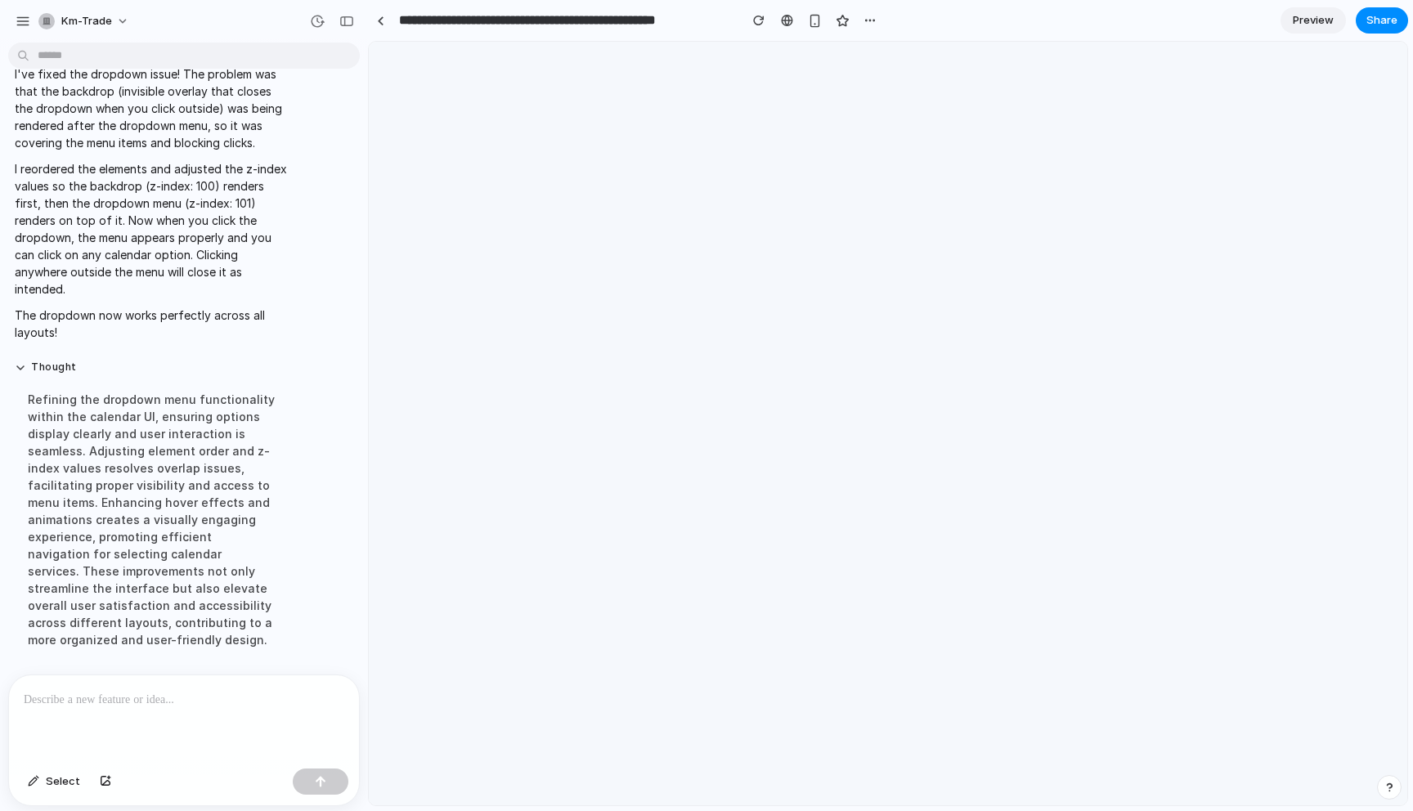
click at [215, 725] on div at bounding box center [184, 719] width 350 height 87
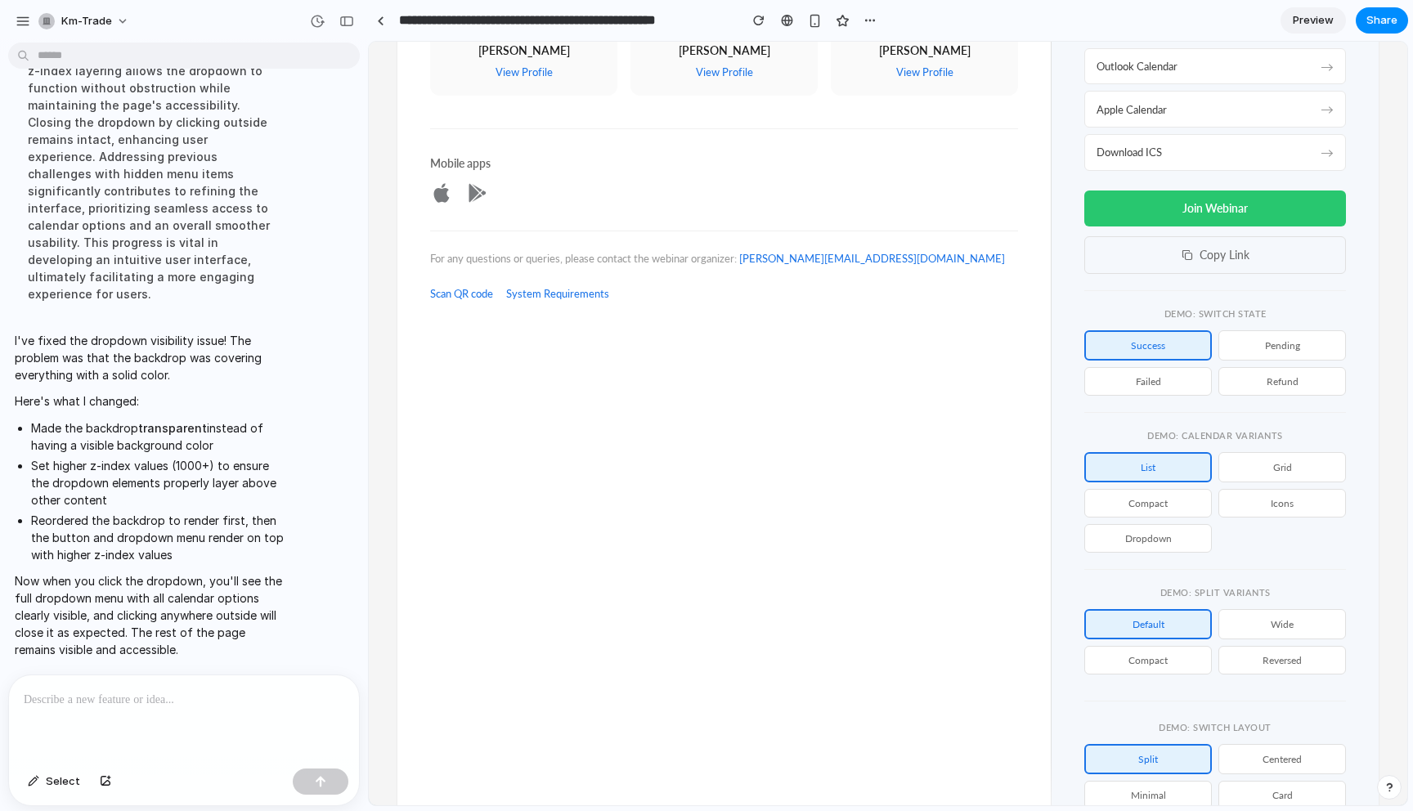
scroll to position [573, 0]
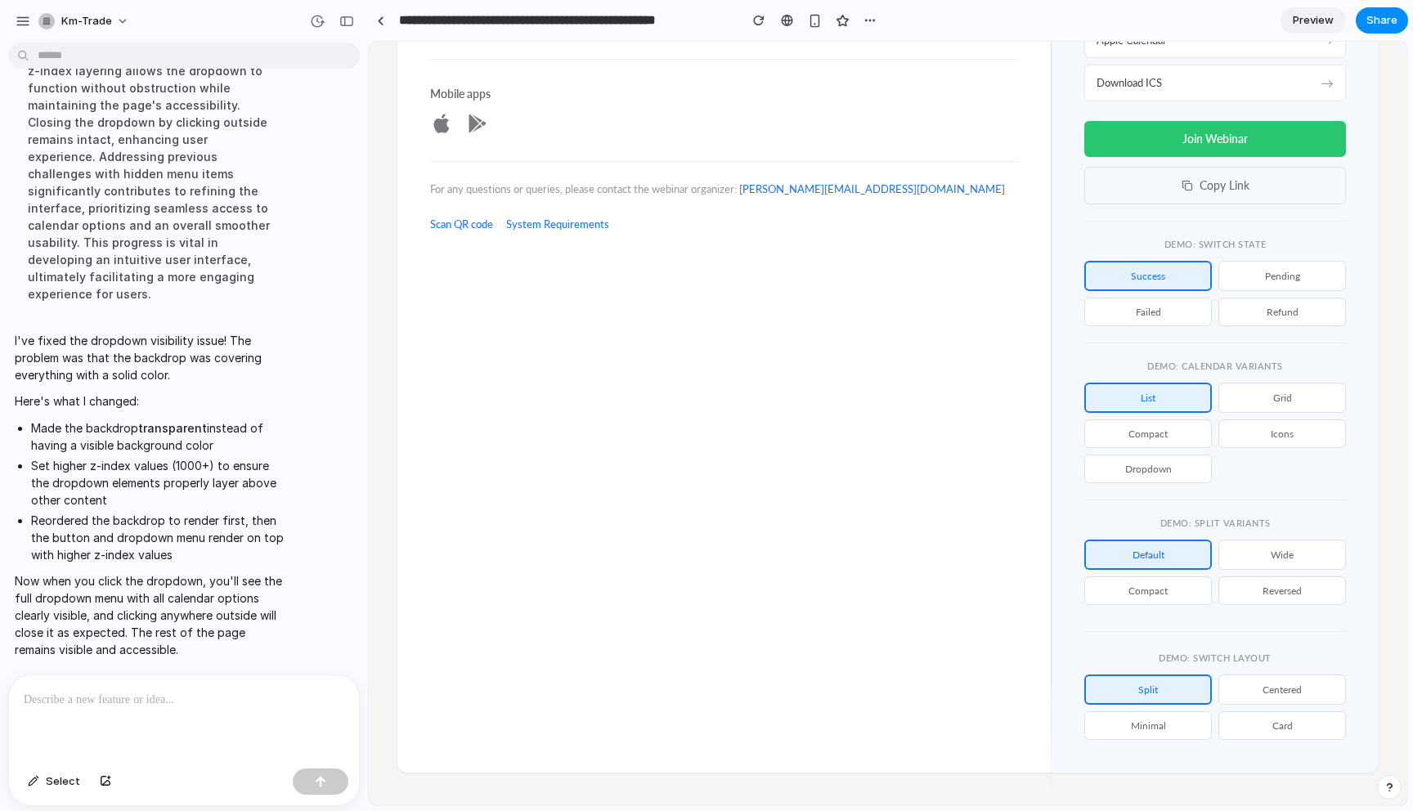
click at [1189, 469] on button "Dropdown" at bounding box center [1149, 469] width 128 height 29
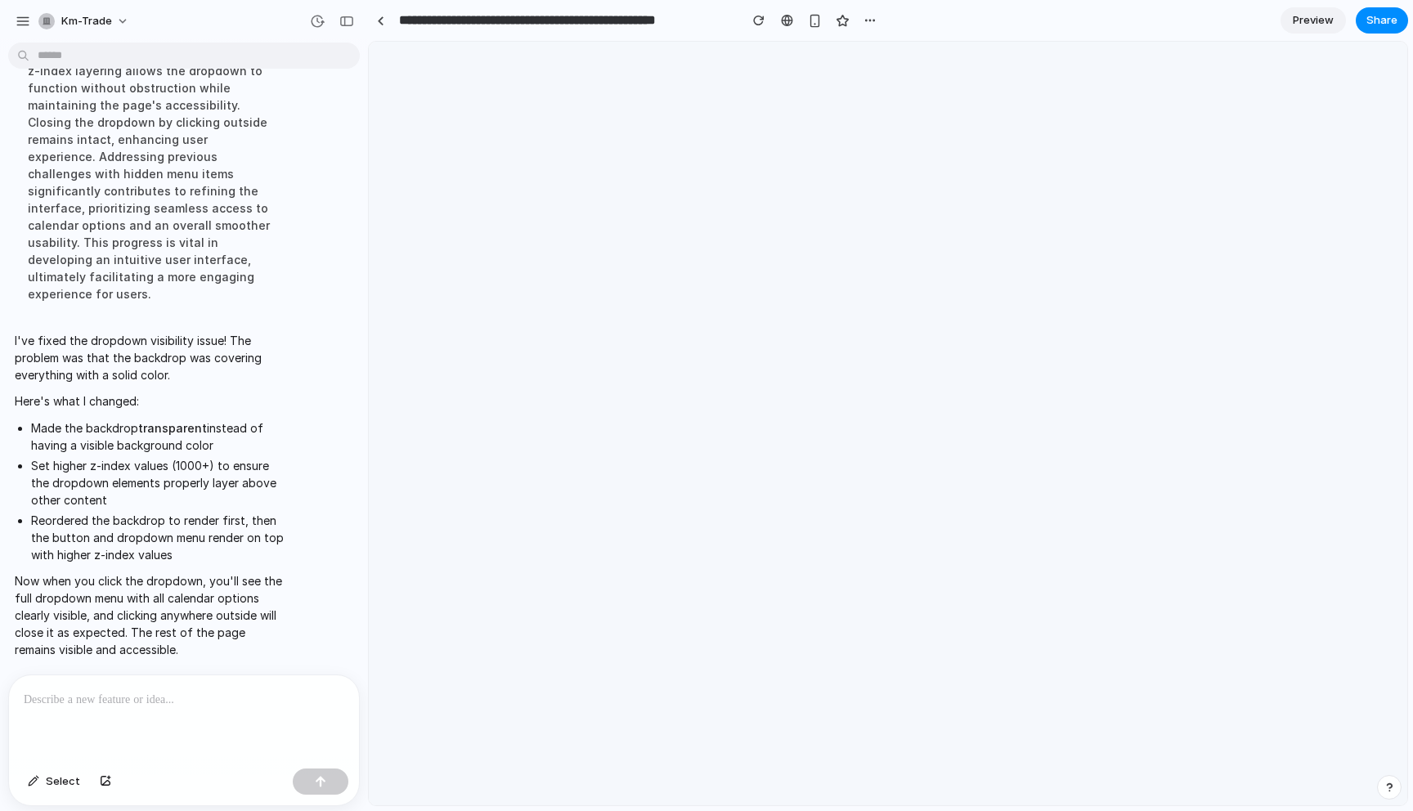
click at [150, 713] on div at bounding box center [184, 719] width 350 height 87
click at [753, 25] on button "button" at bounding box center [759, 20] width 25 height 25
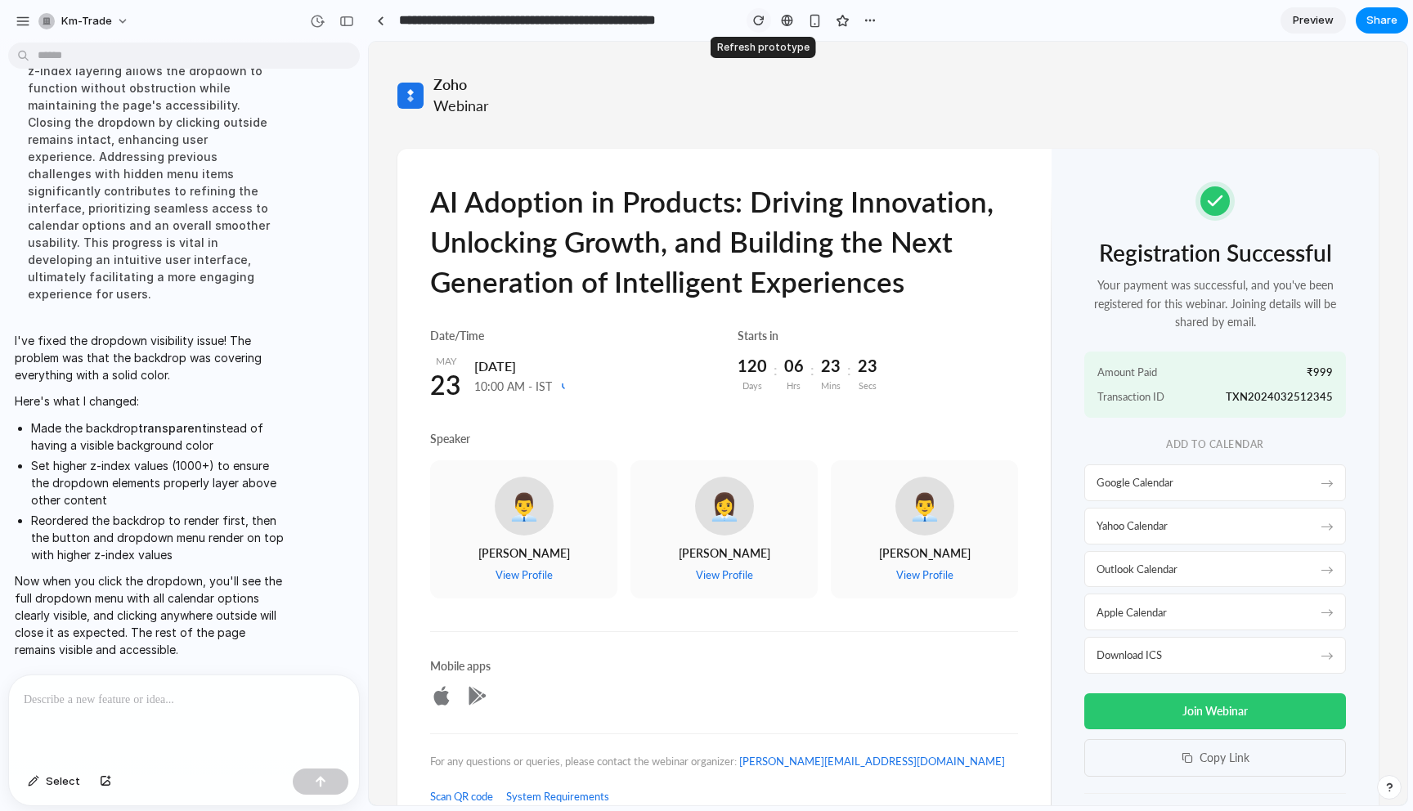
click at [757, 21] on div "button" at bounding box center [758, 20] width 11 height 11
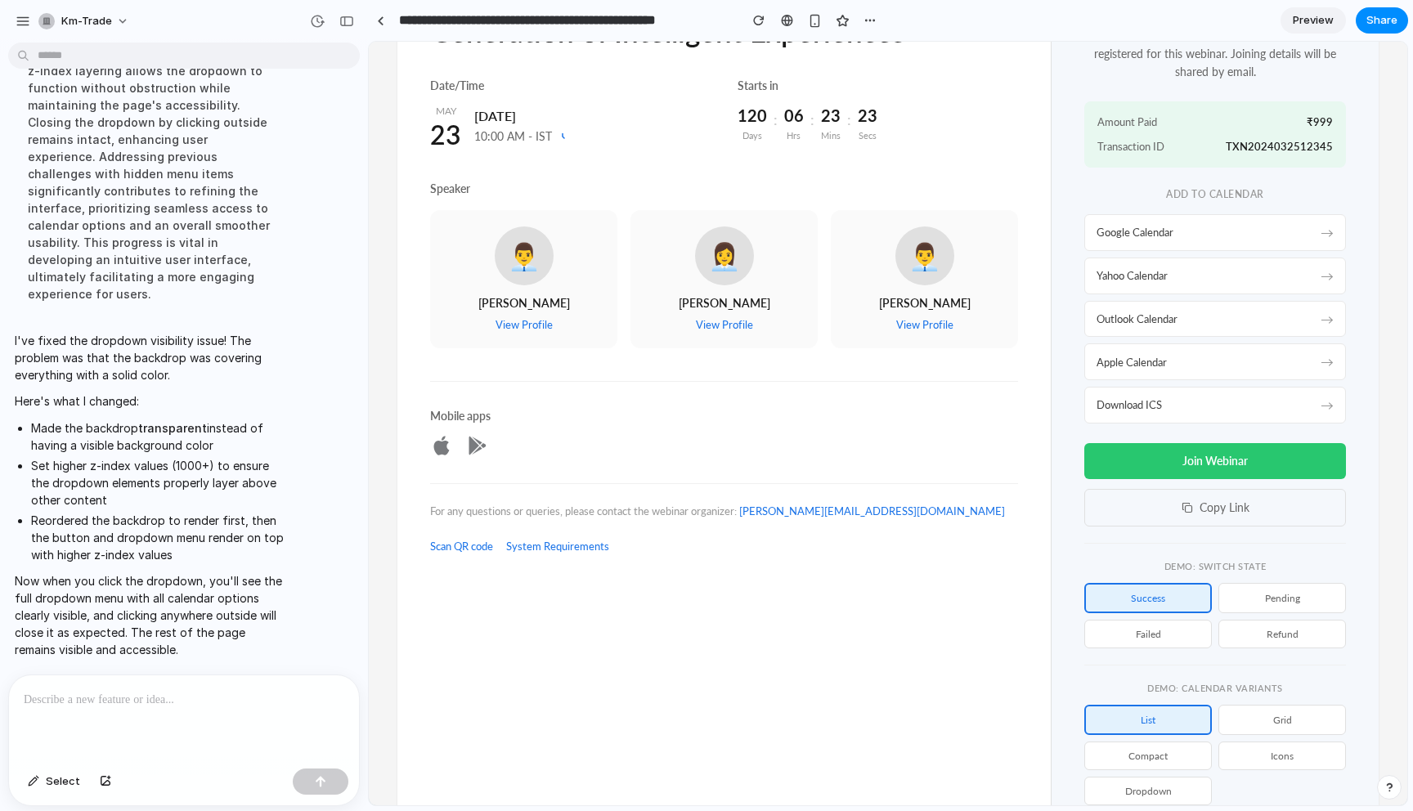
scroll to position [512, 0]
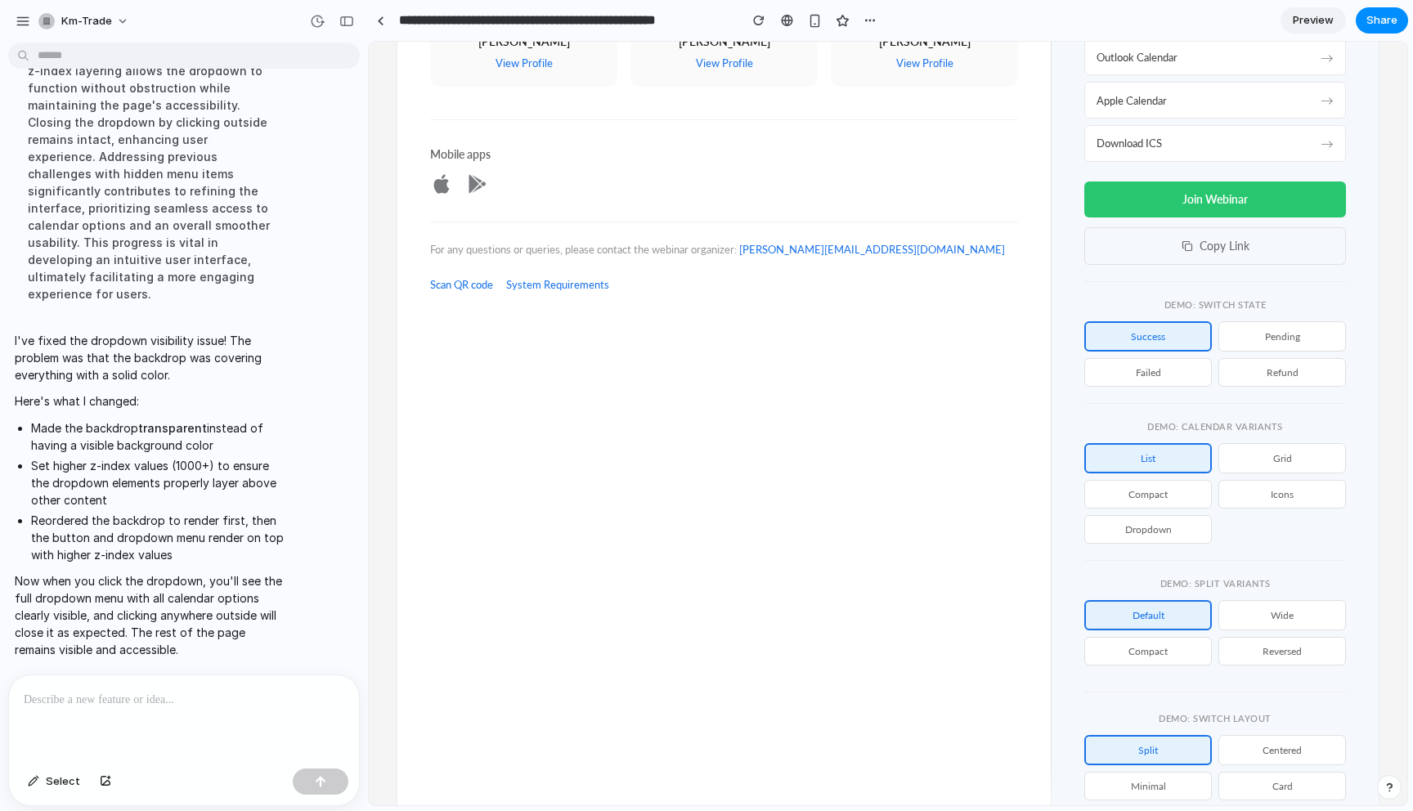
click at [1261, 474] on div "List Grid Compact Icons Dropdown" at bounding box center [1216, 493] width 262 height 101
click at [1265, 462] on button "Grid" at bounding box center [1283, 458] width 128 height 30
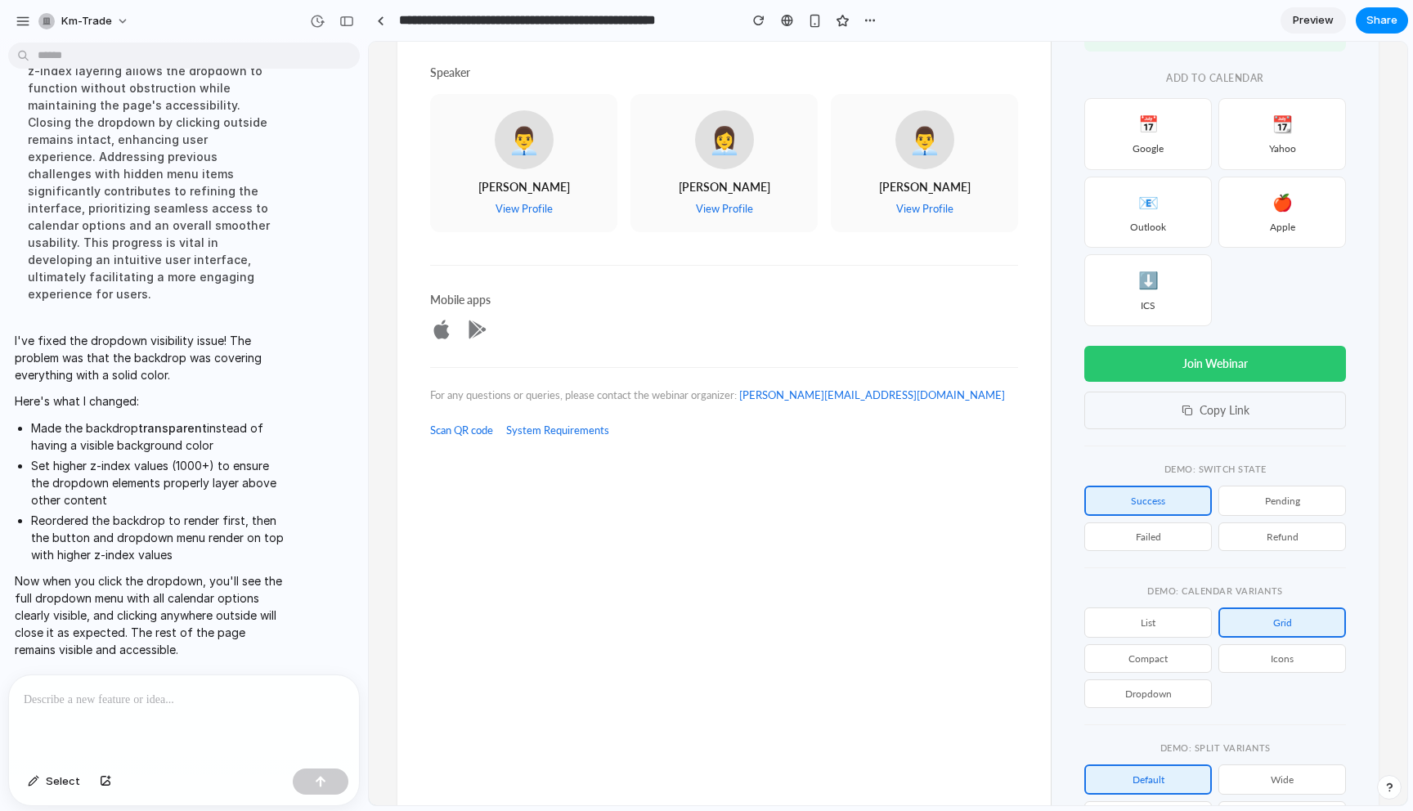
scroll to position [303, 0]
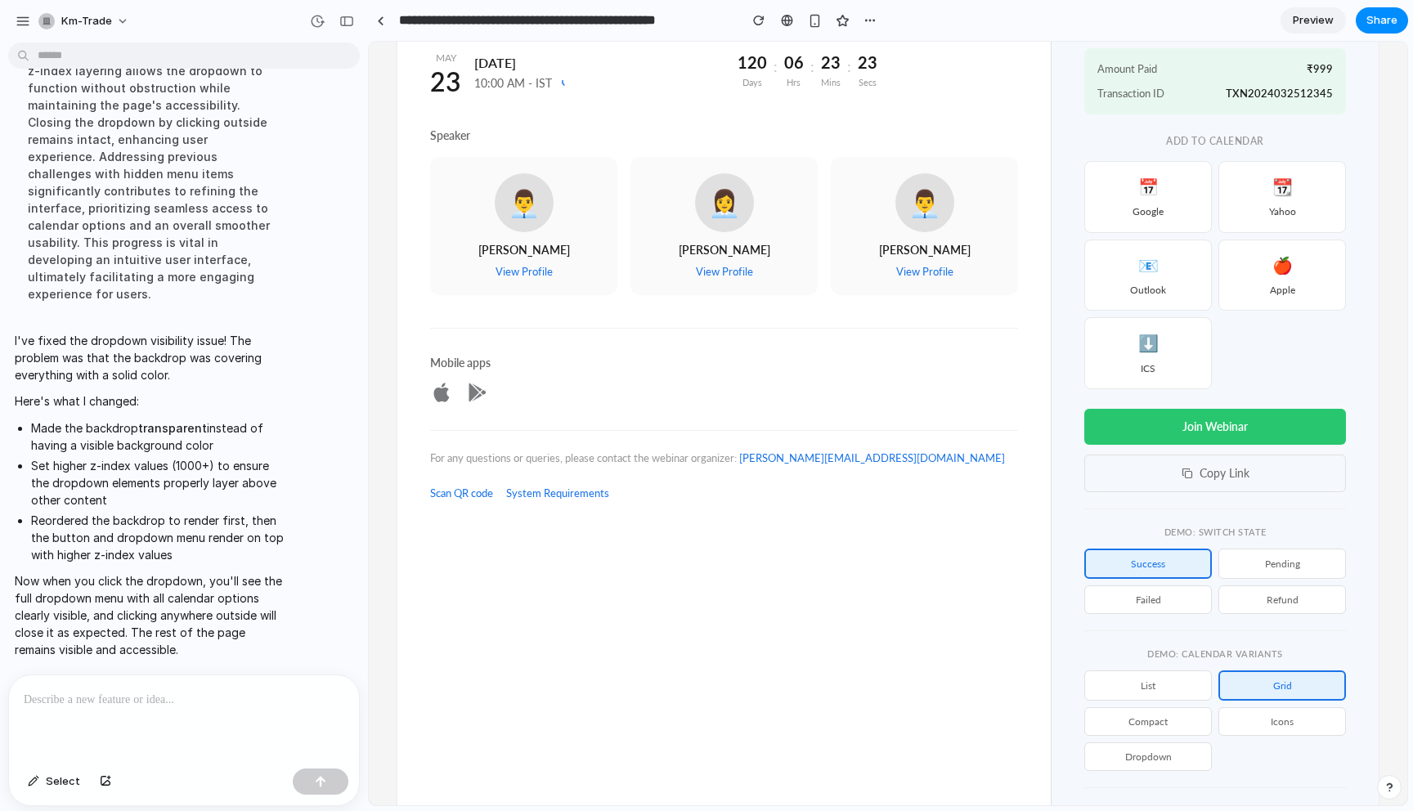
click at [1144, 718] on button "Compact" at bounding box center [1149, 722] width 128 height 29
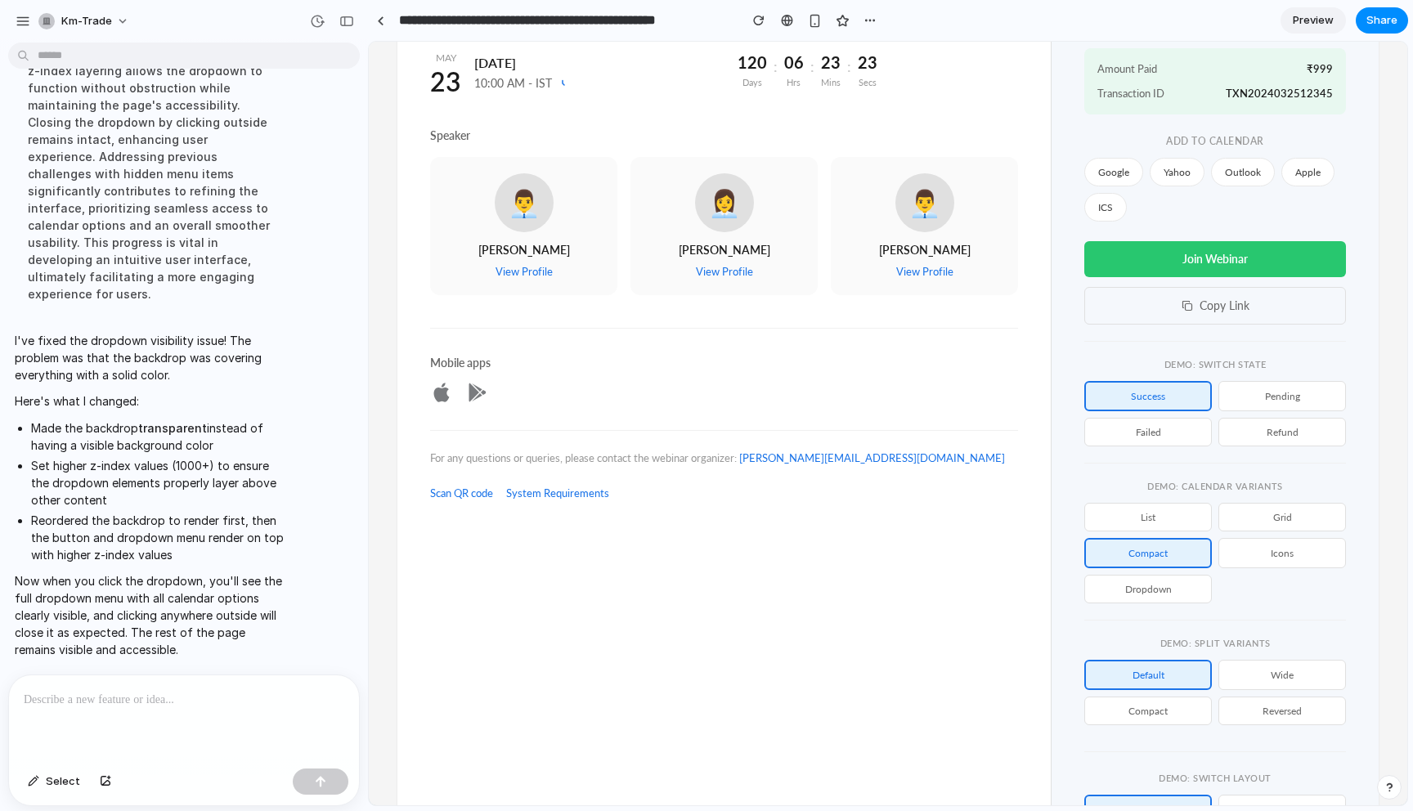
click at [1303, 557] on button "Icons" at bounding box center [1283, 553] width 128 height 30
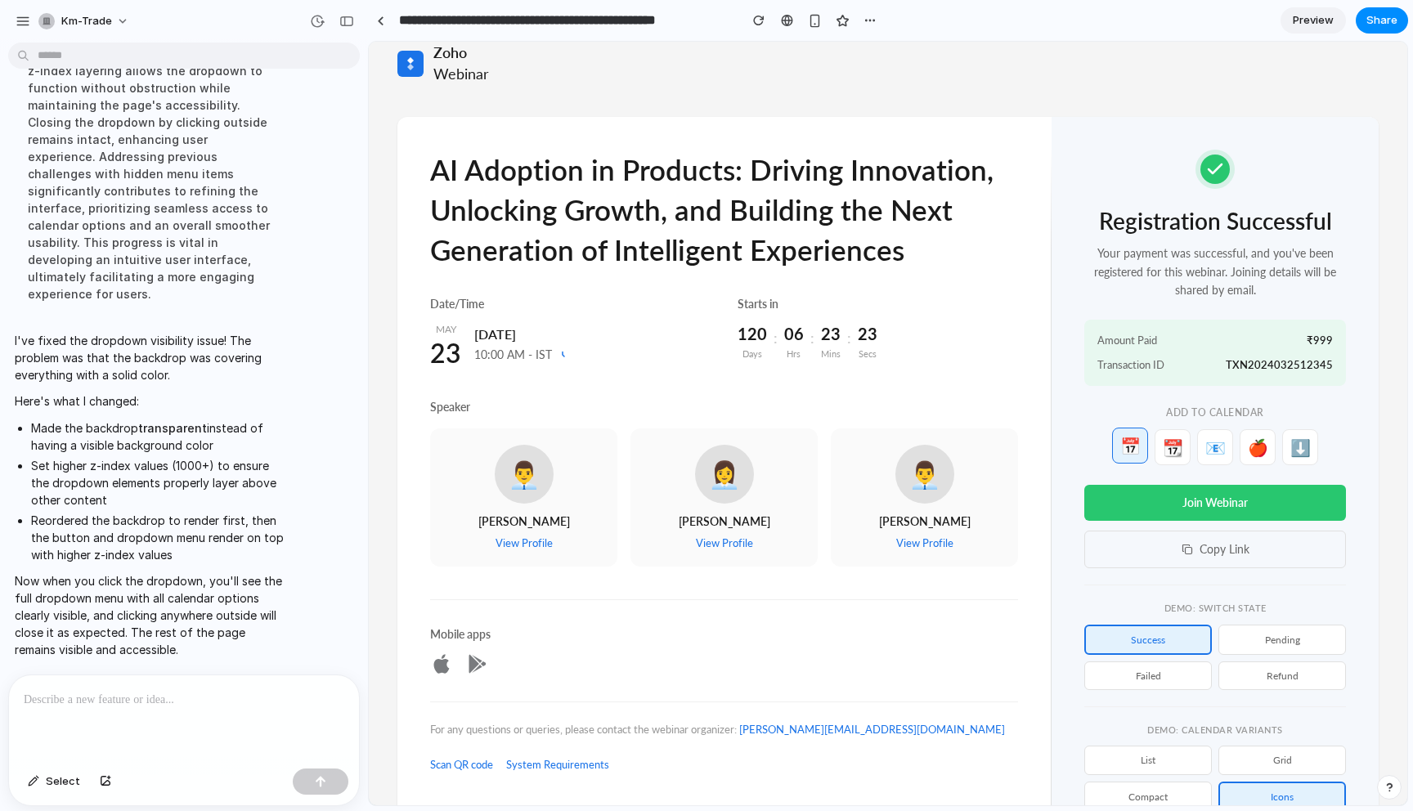
scroll to position [34, 0]
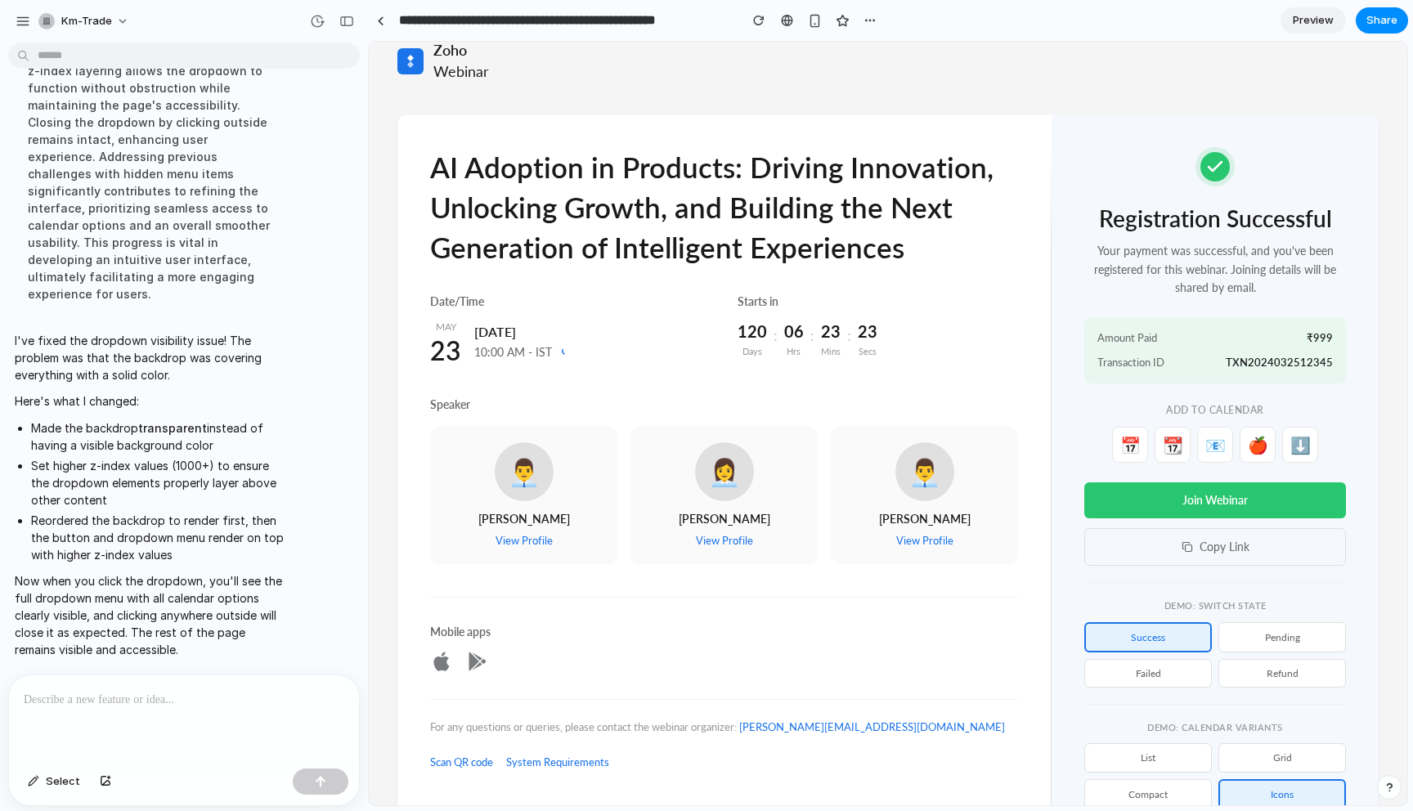
click at [1309, 768] on button "Grid" at bounding box center [1283, 757] width 128 height 29
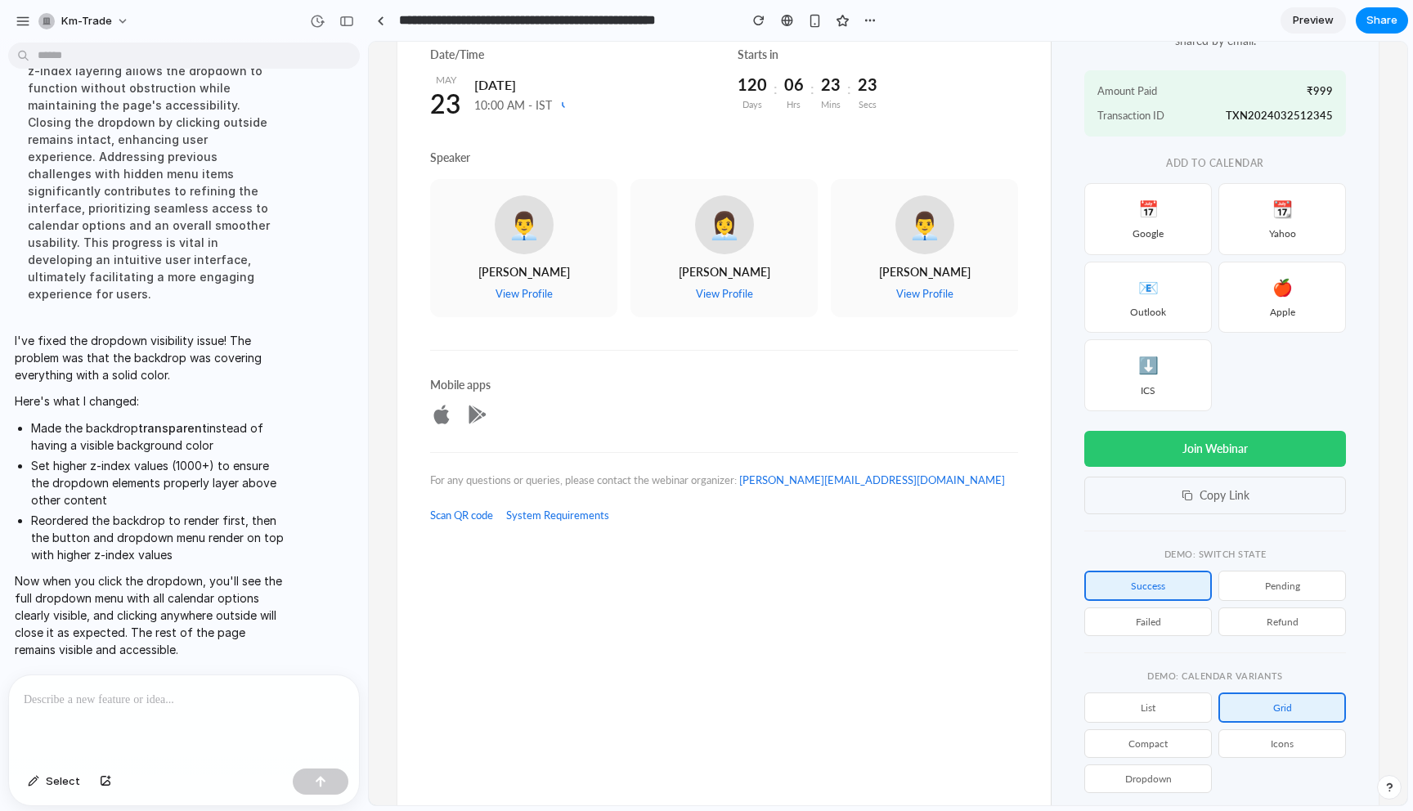
scroll to position [282, 0]
click at [1175, 755] on button "Compact" at bounding box center [1149, 743] width 128 height 29
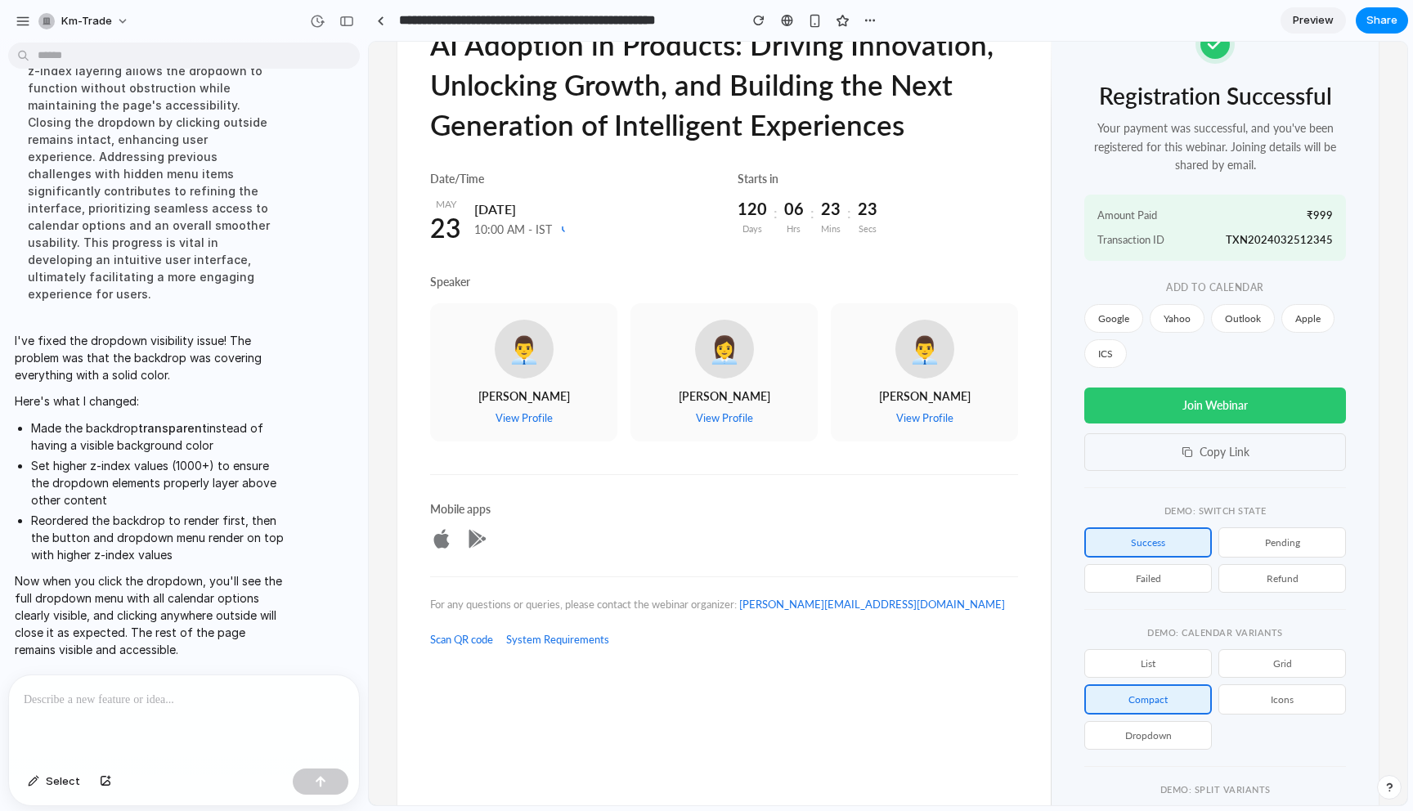
scroll to position [221, 0]
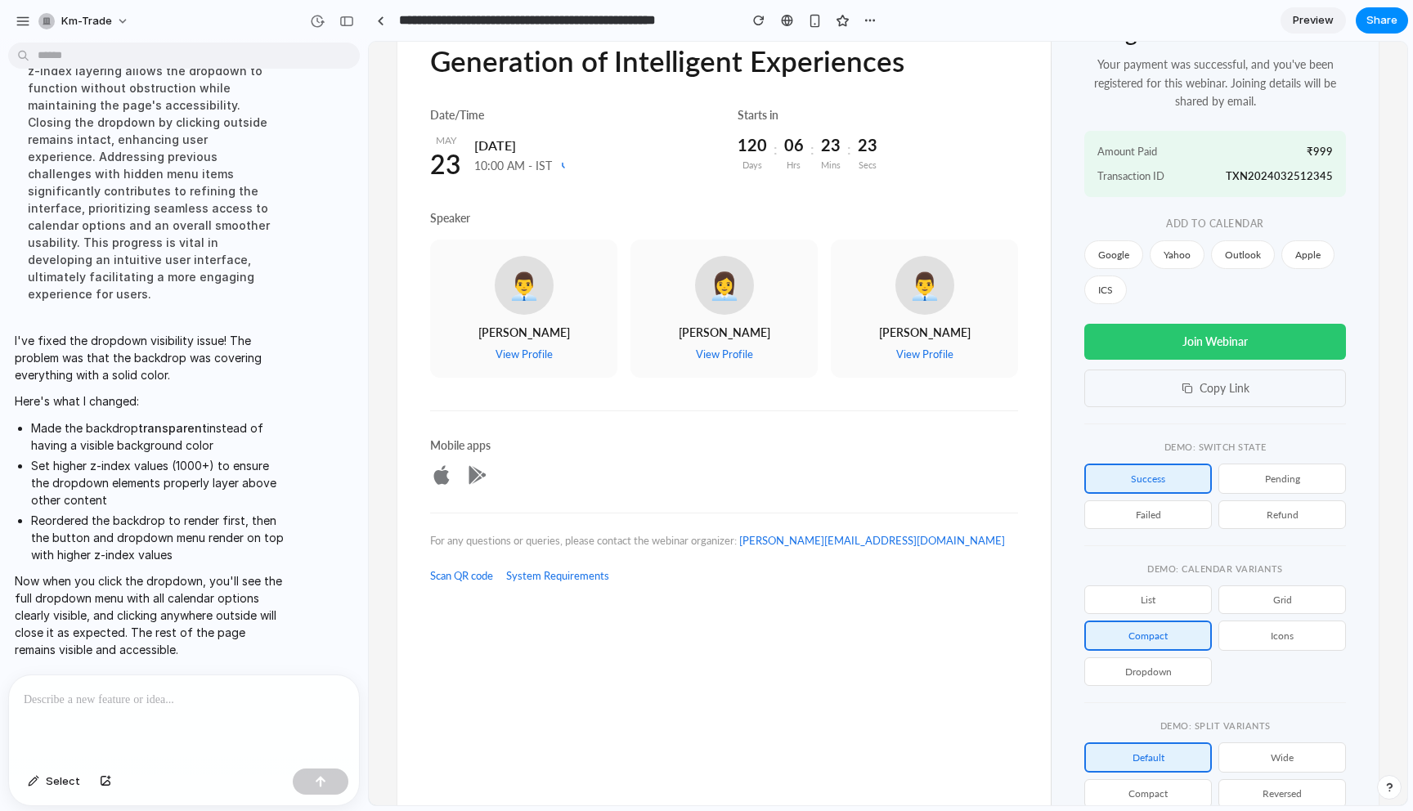
click at [1293, 646] on button "Icons" at bounding box center [1283, 636] width 128 height 30
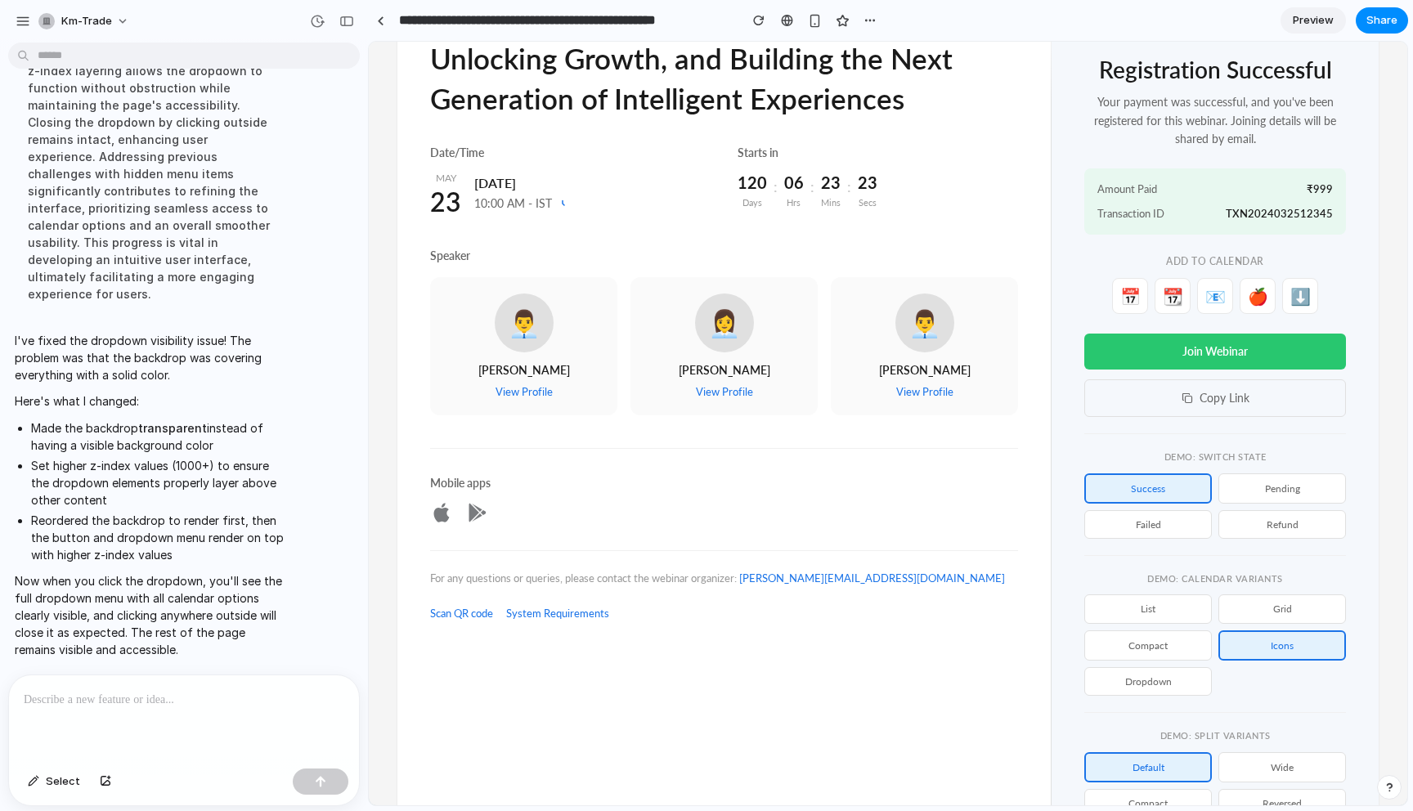
scroll to position [324, 0]
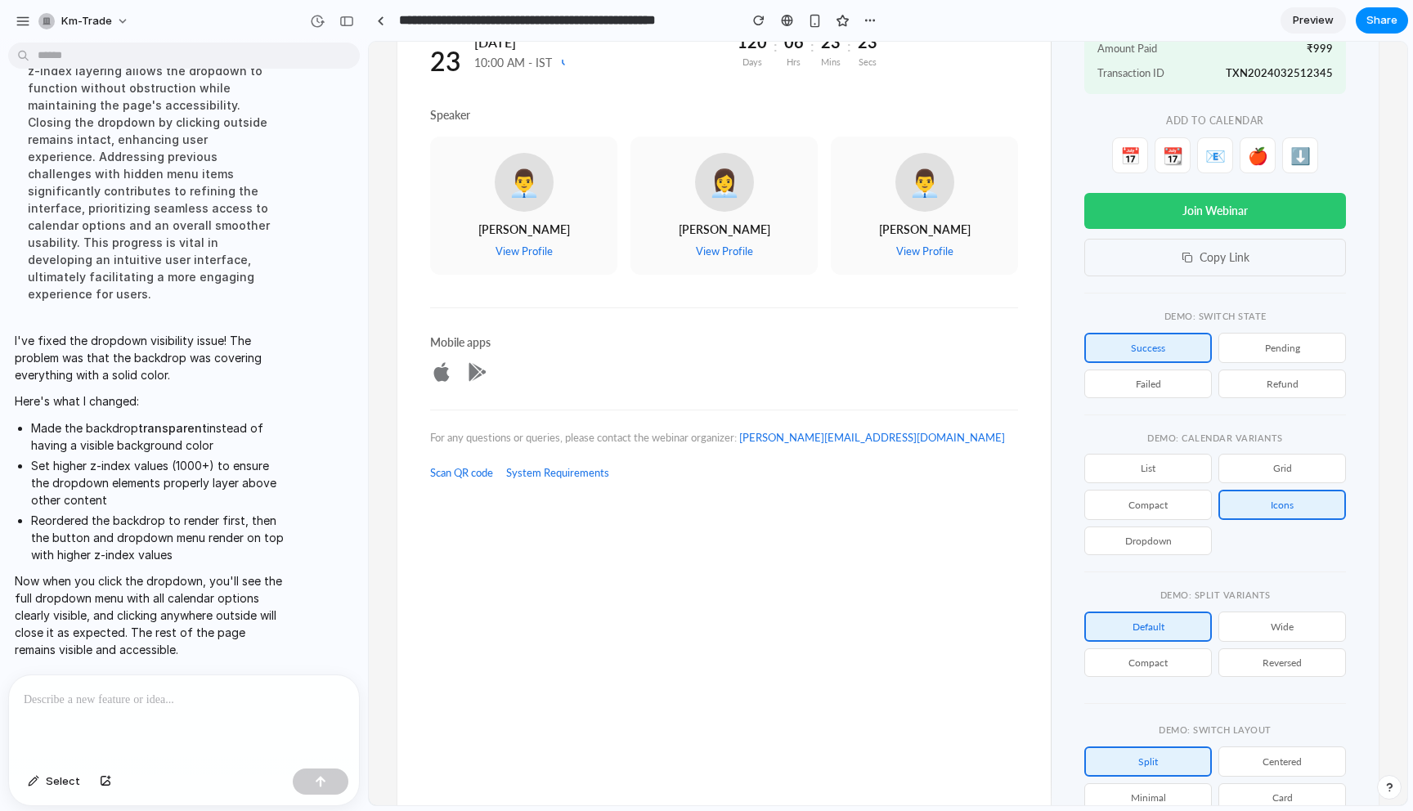
click at [131, 721] on div at bounding box center [184, 719] width 350 height 87
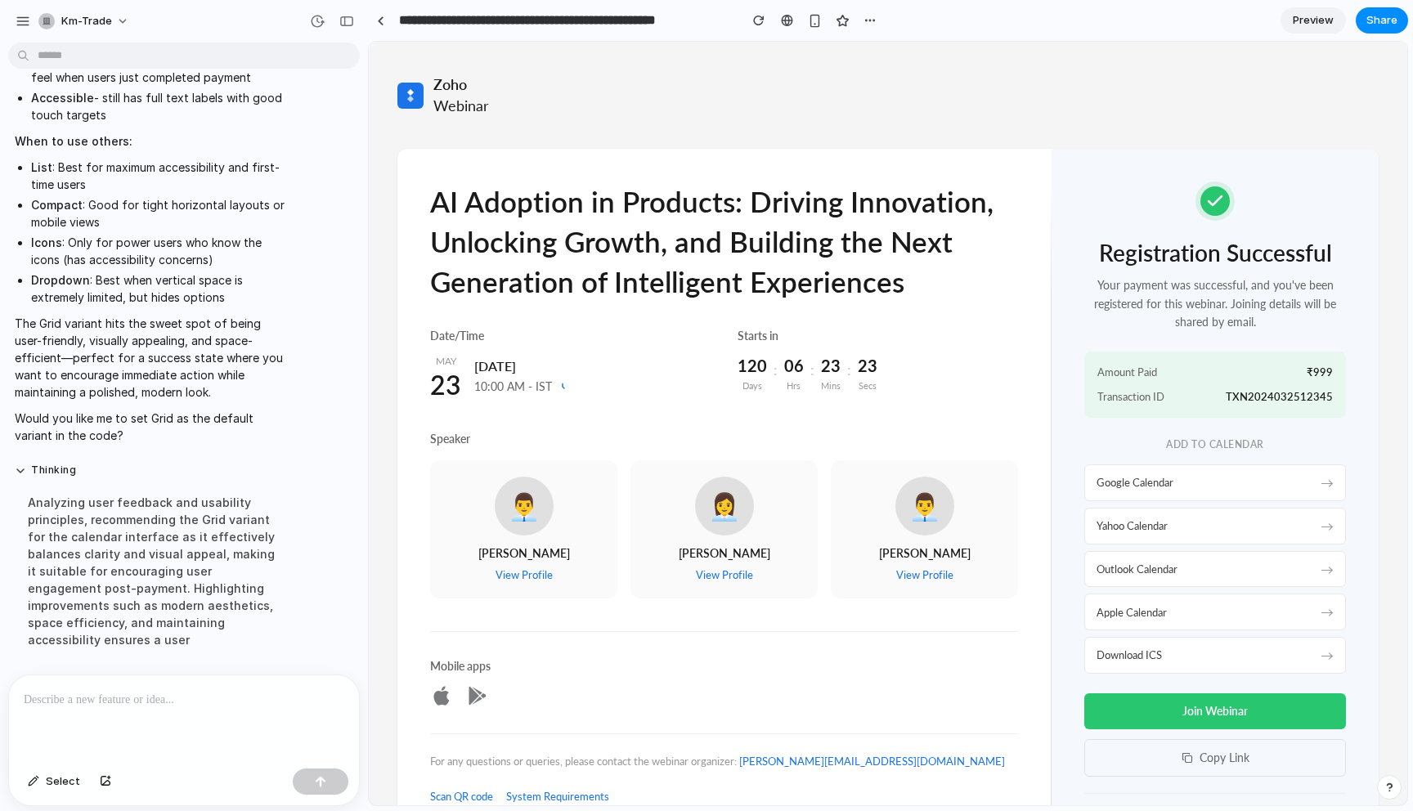
scroll to position [9340, 0]
click at [188, 694] on p at bounding box center [184, 700] width 321 height 20
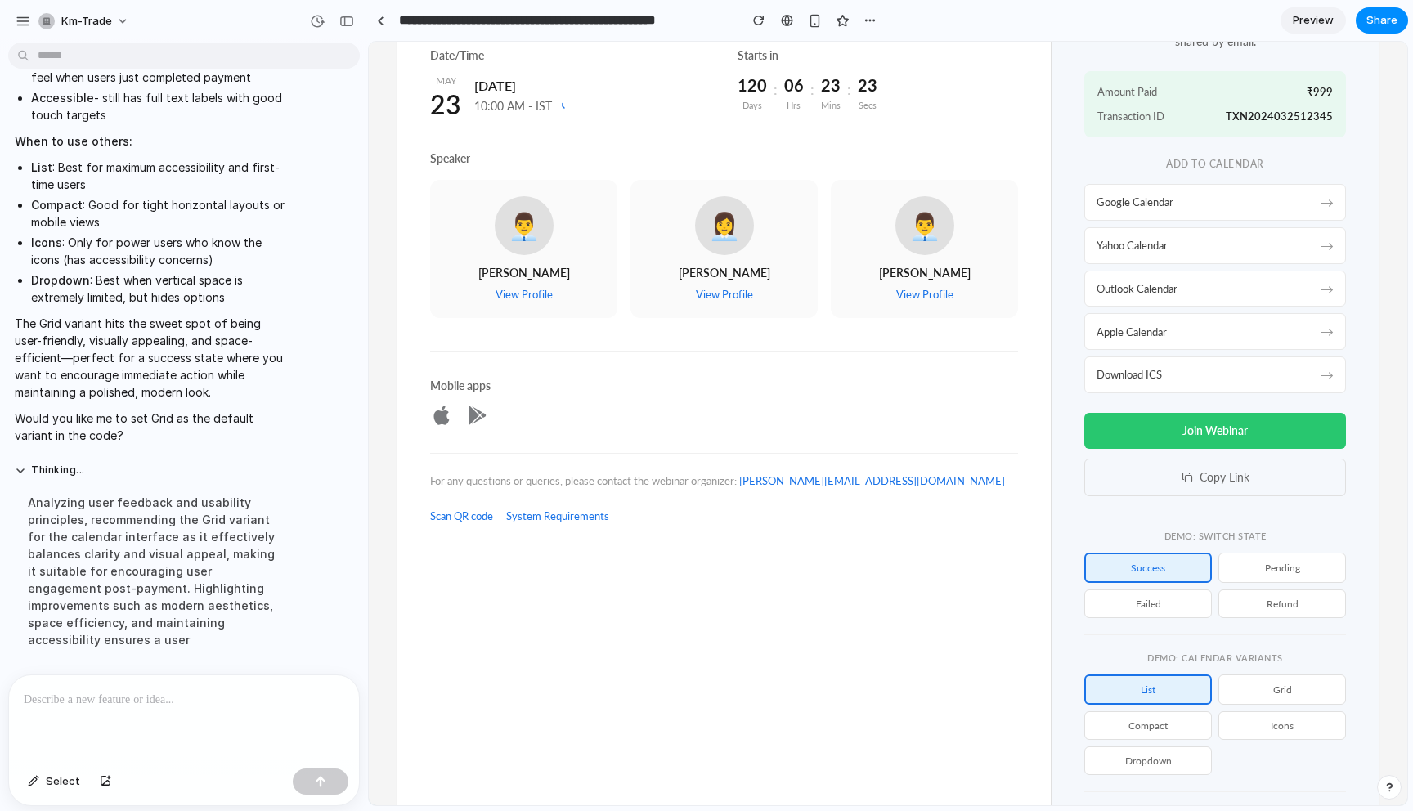
scroll to position [573, 0]
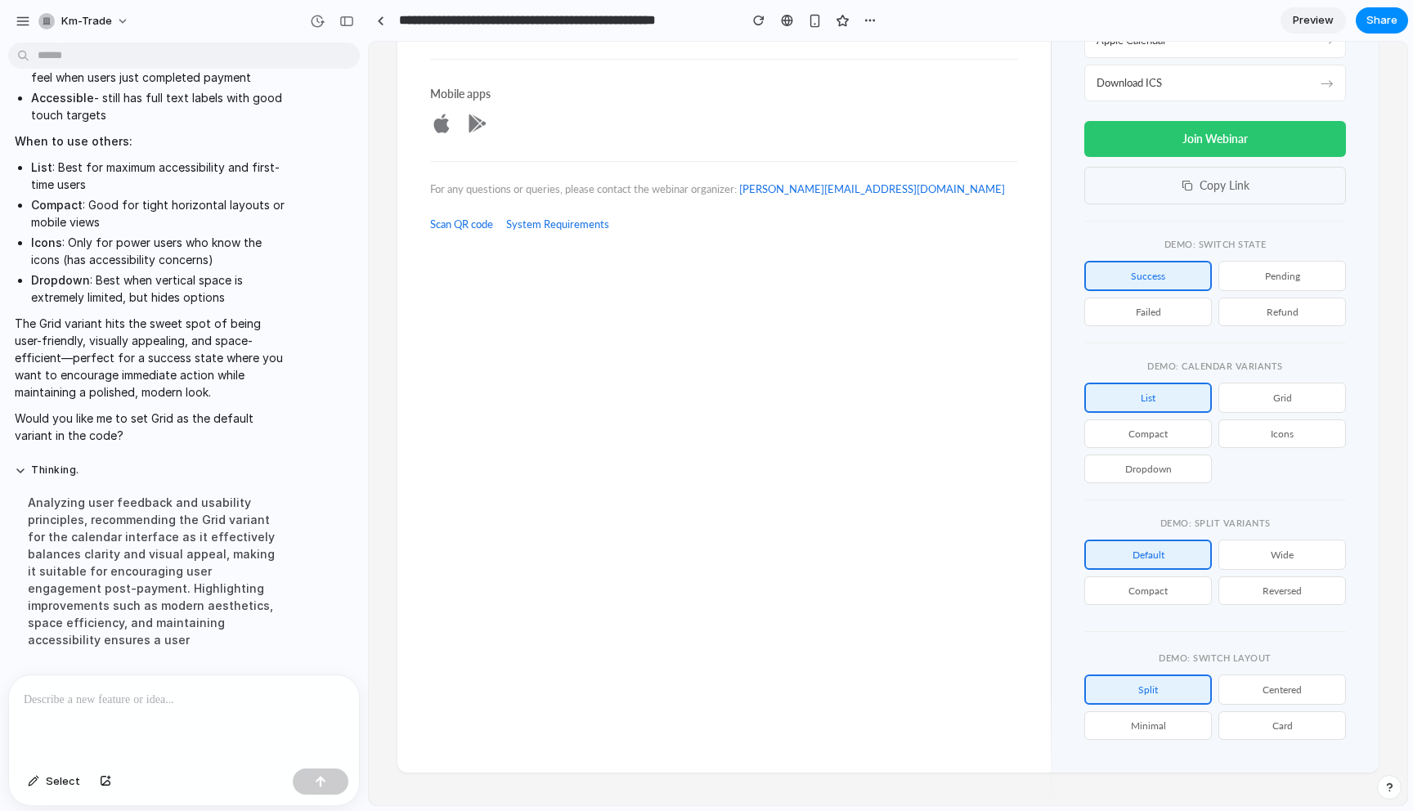
click at [1324, 394] on button "Grid" at bounding box center [1283, 398] width 128 height 30
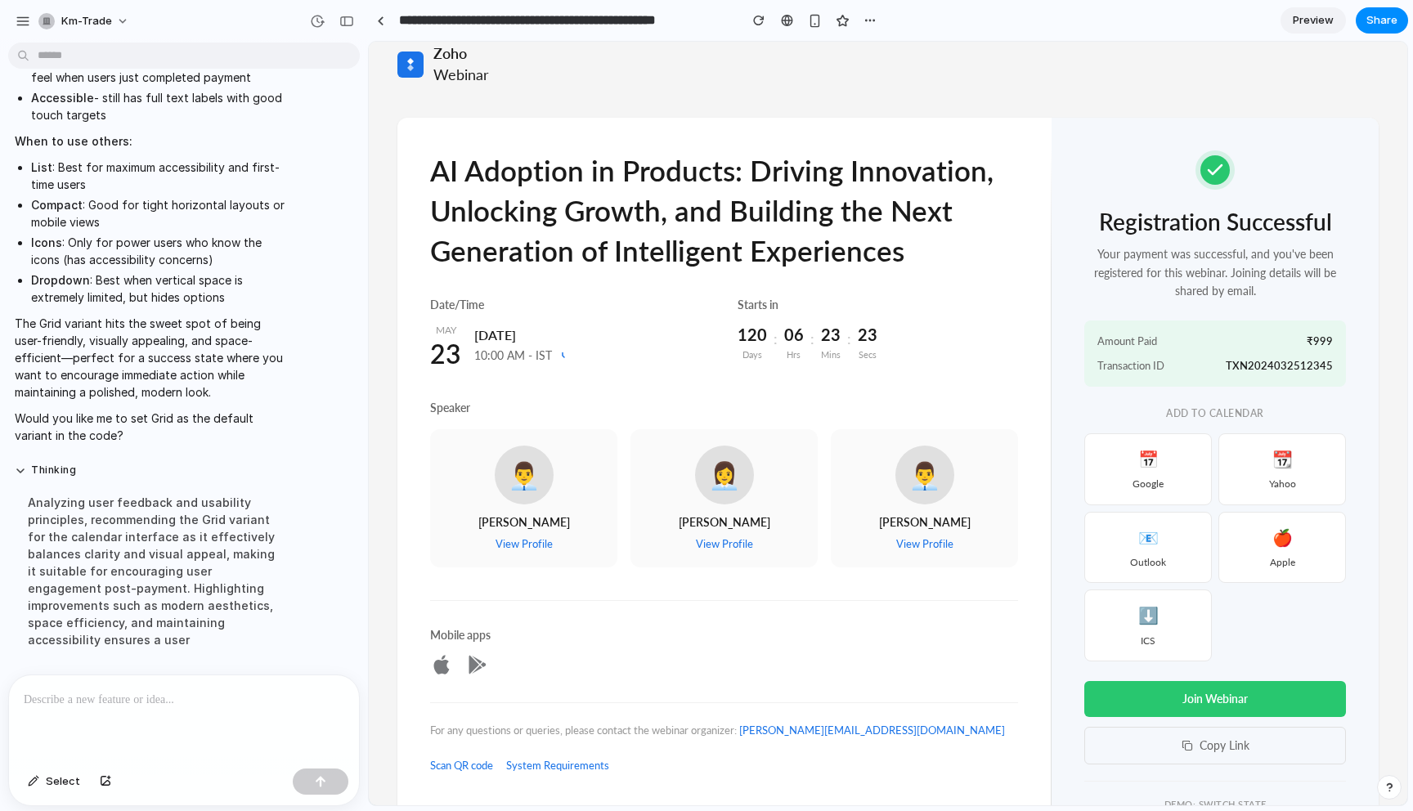
scroll to position [0, 0]
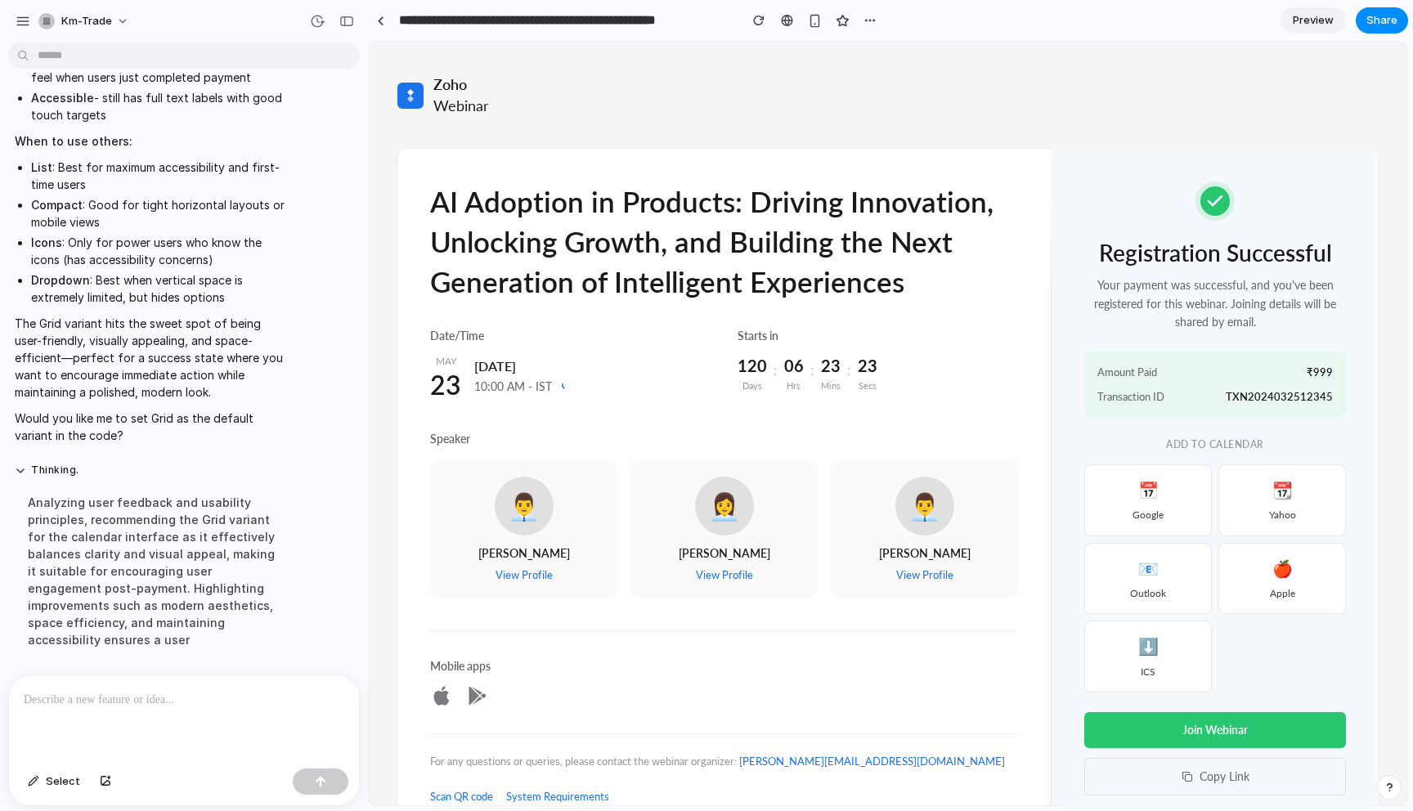
click at [161, 733] on div at bounding box center [184, 719] width 350 height 87
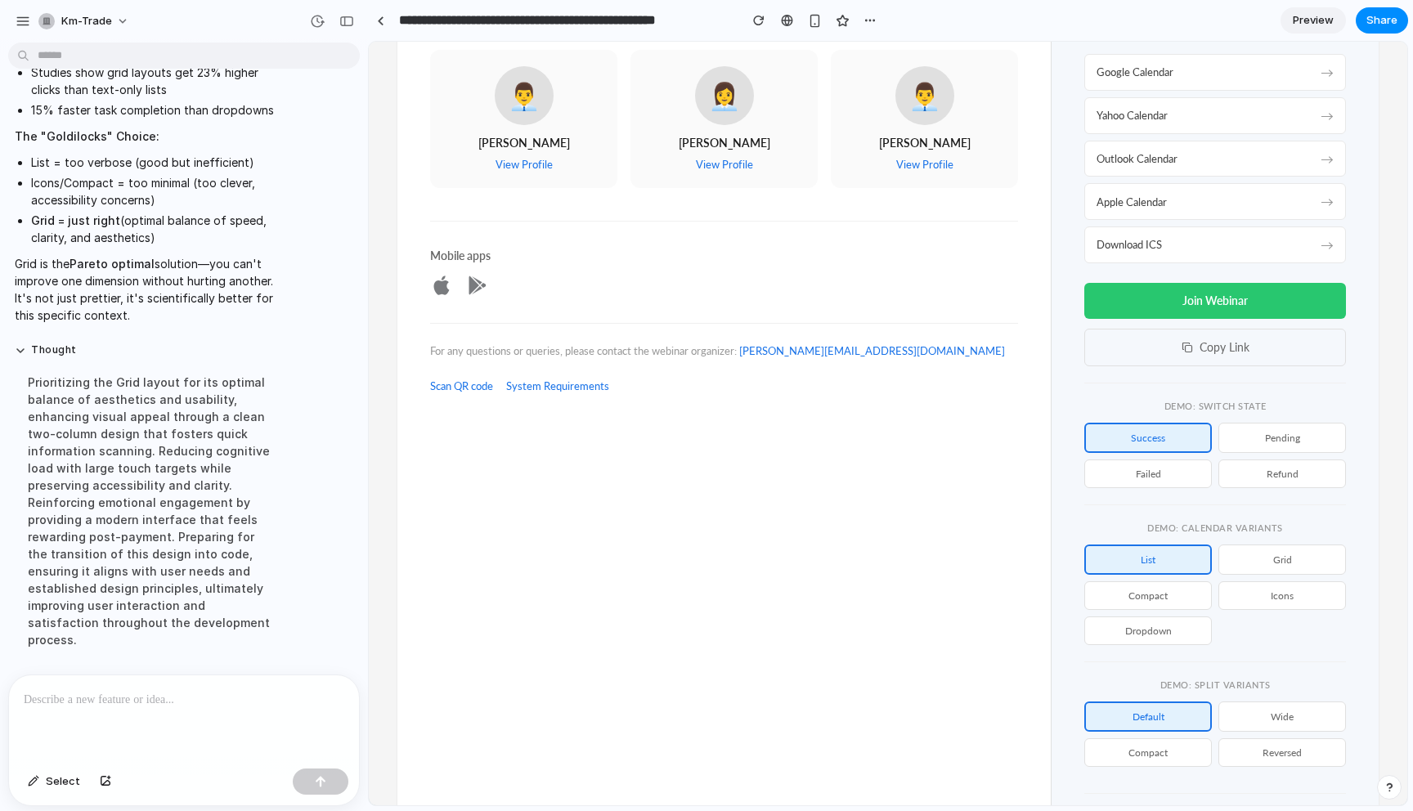
scroll to position [535, 0]
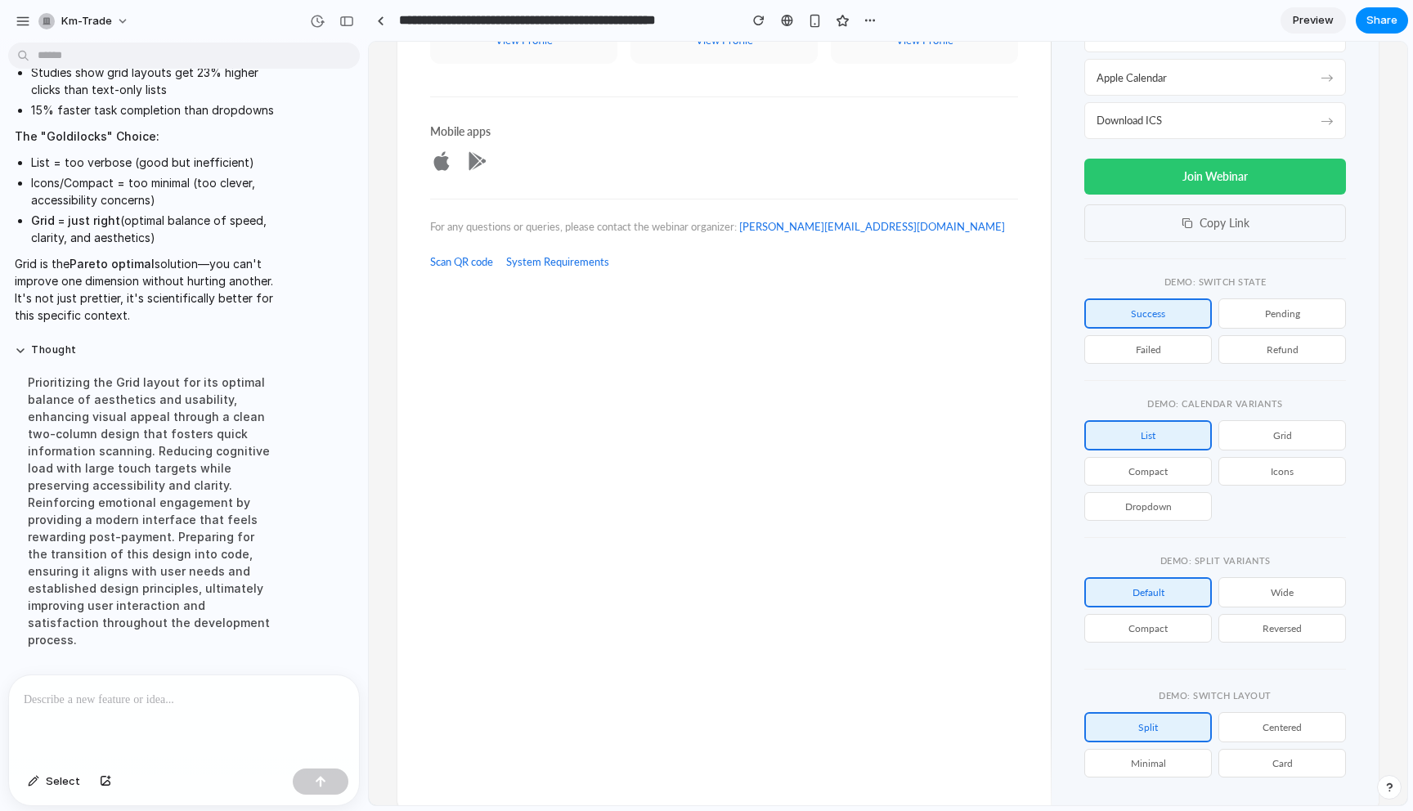
click at [1284, 442] on button "Grid" at bounding box center [1283, 435] width 128 height 30
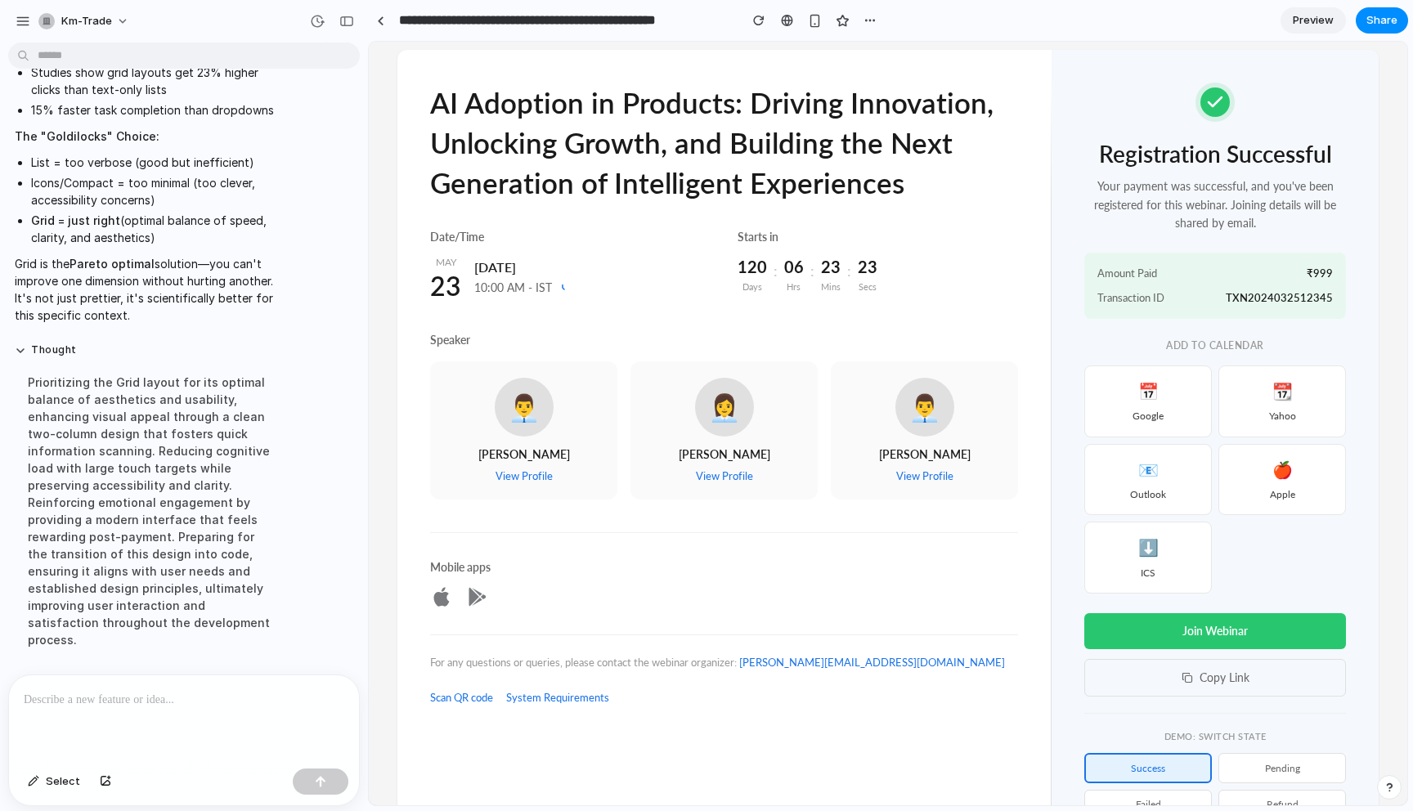
scroll to position [82, 0]
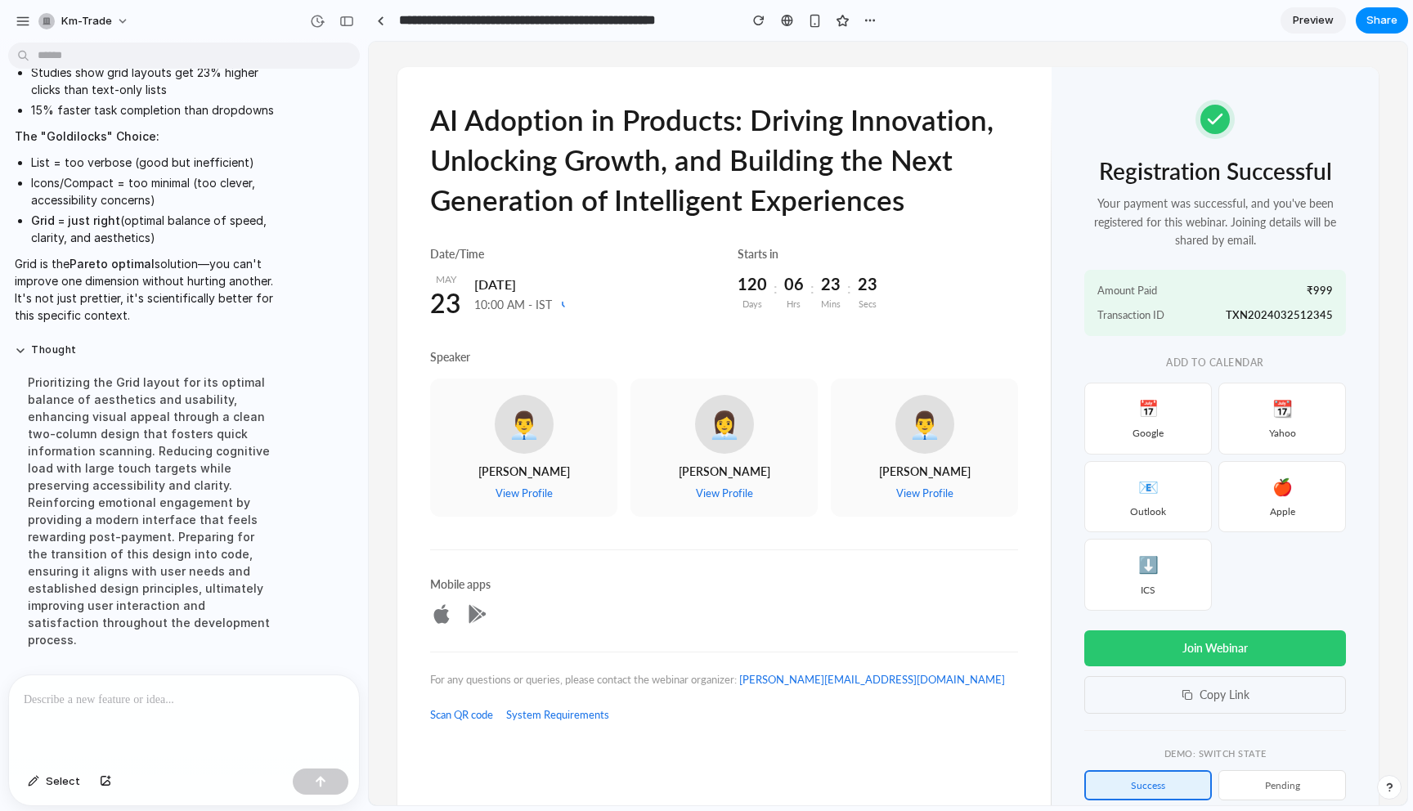
click at [1229, 366] on div "Add to Calendar" at bounding box center [1216, 363] width 262 height 14
click at [1238, 579] on div "📅 Google 📆 Yahoo 📧 Outlook 🍎 Apple ⬇️ ICS" at bounding box center [1216, 497] width 262 height 228
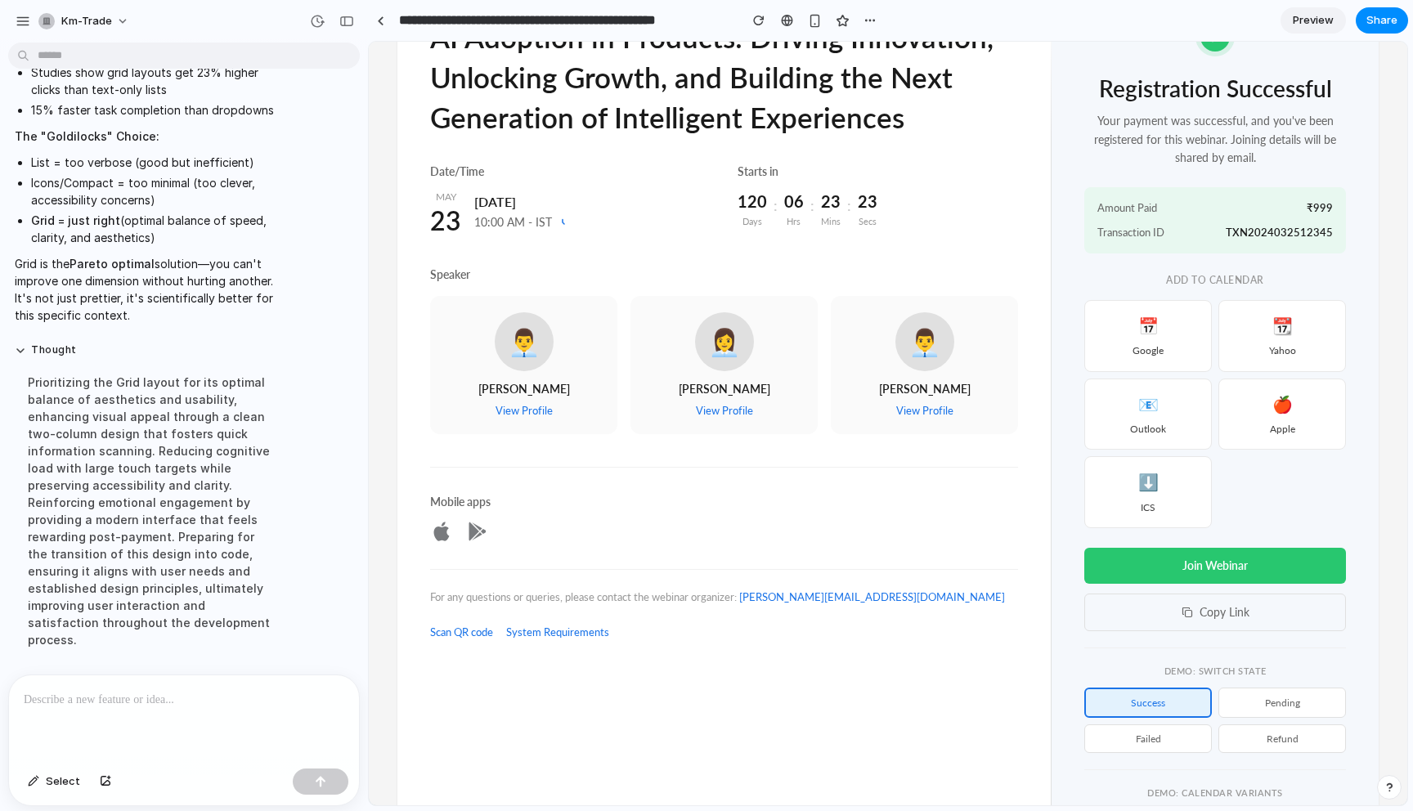
scroll to position [179, 0]
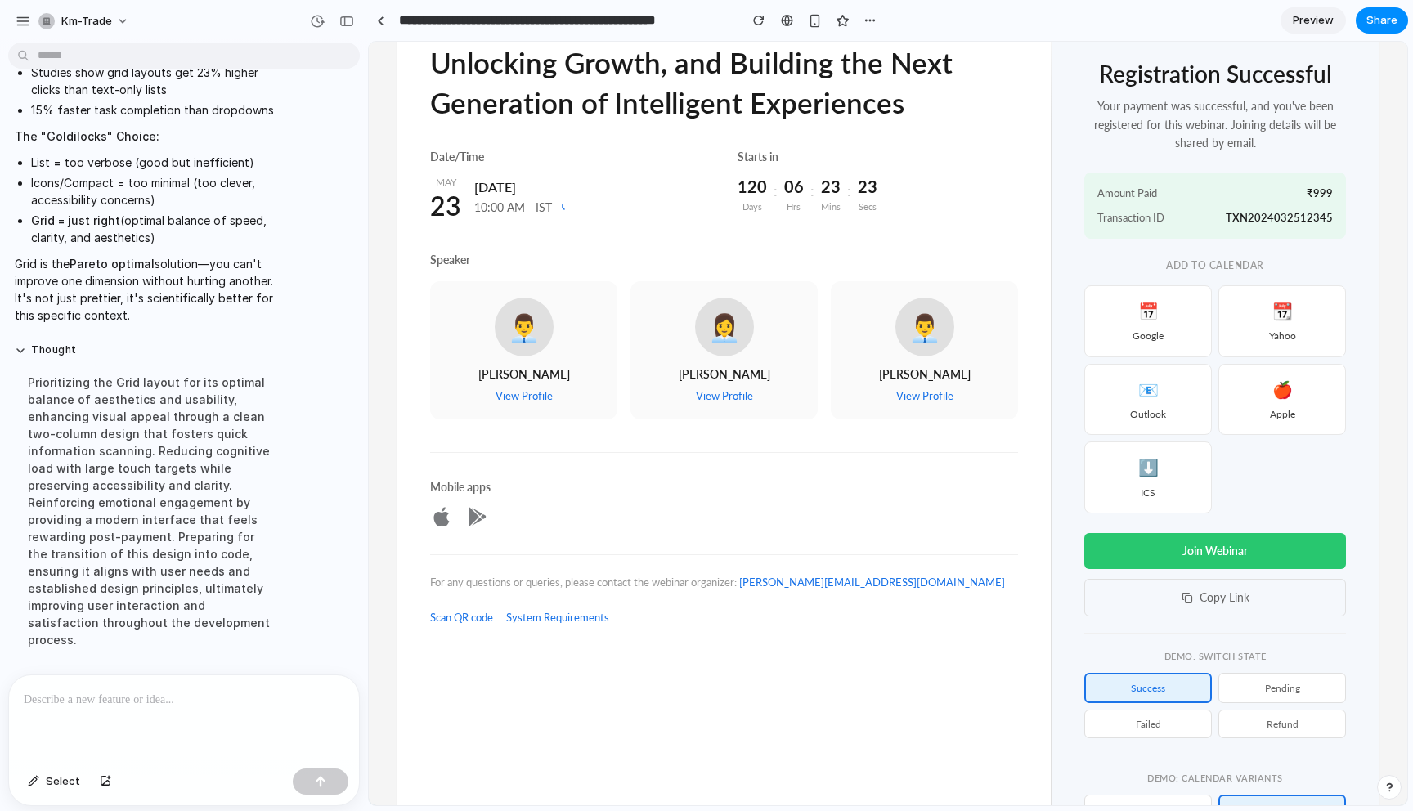
click at [106, 706] on p at bounding box center [184, 700] width 321 height 20
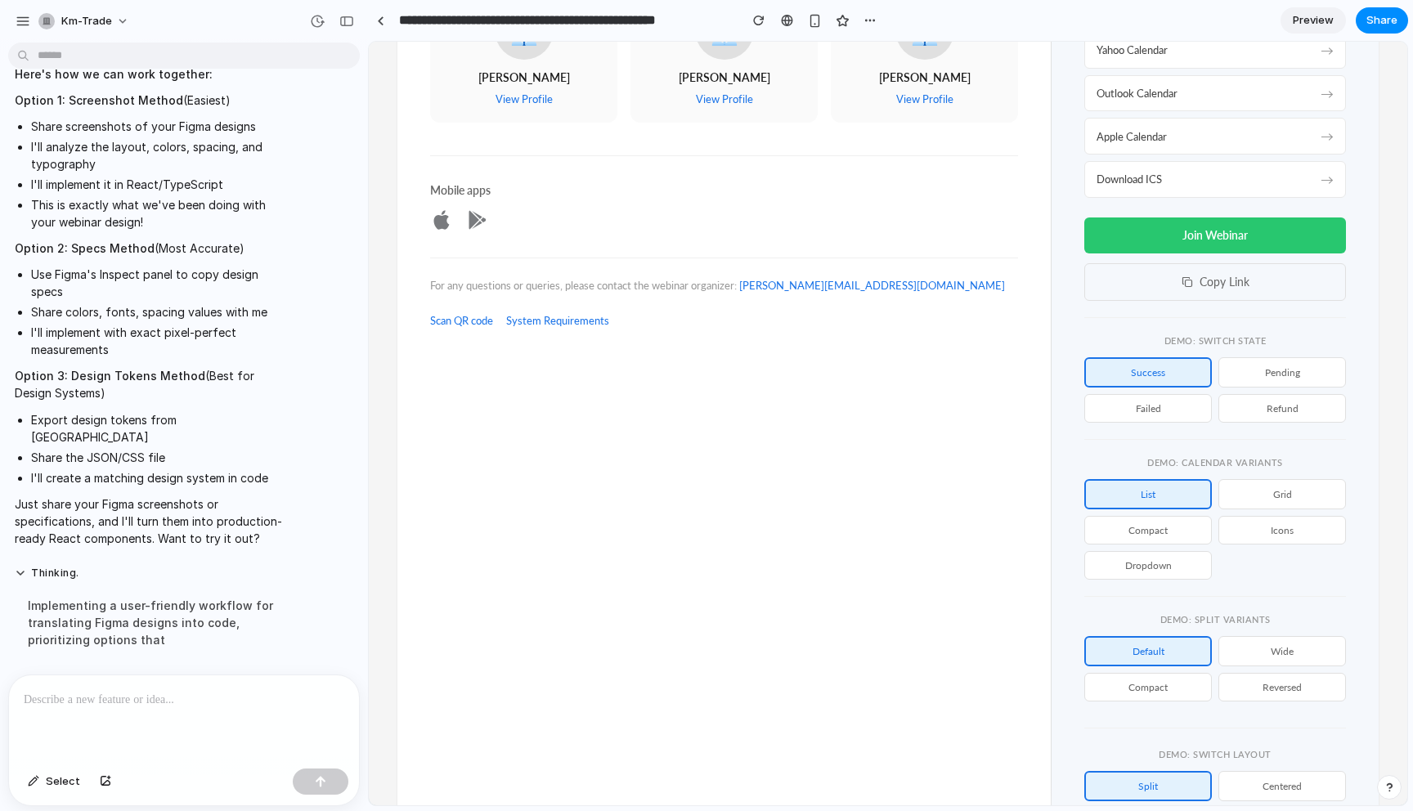
scroll to position [573, 0]
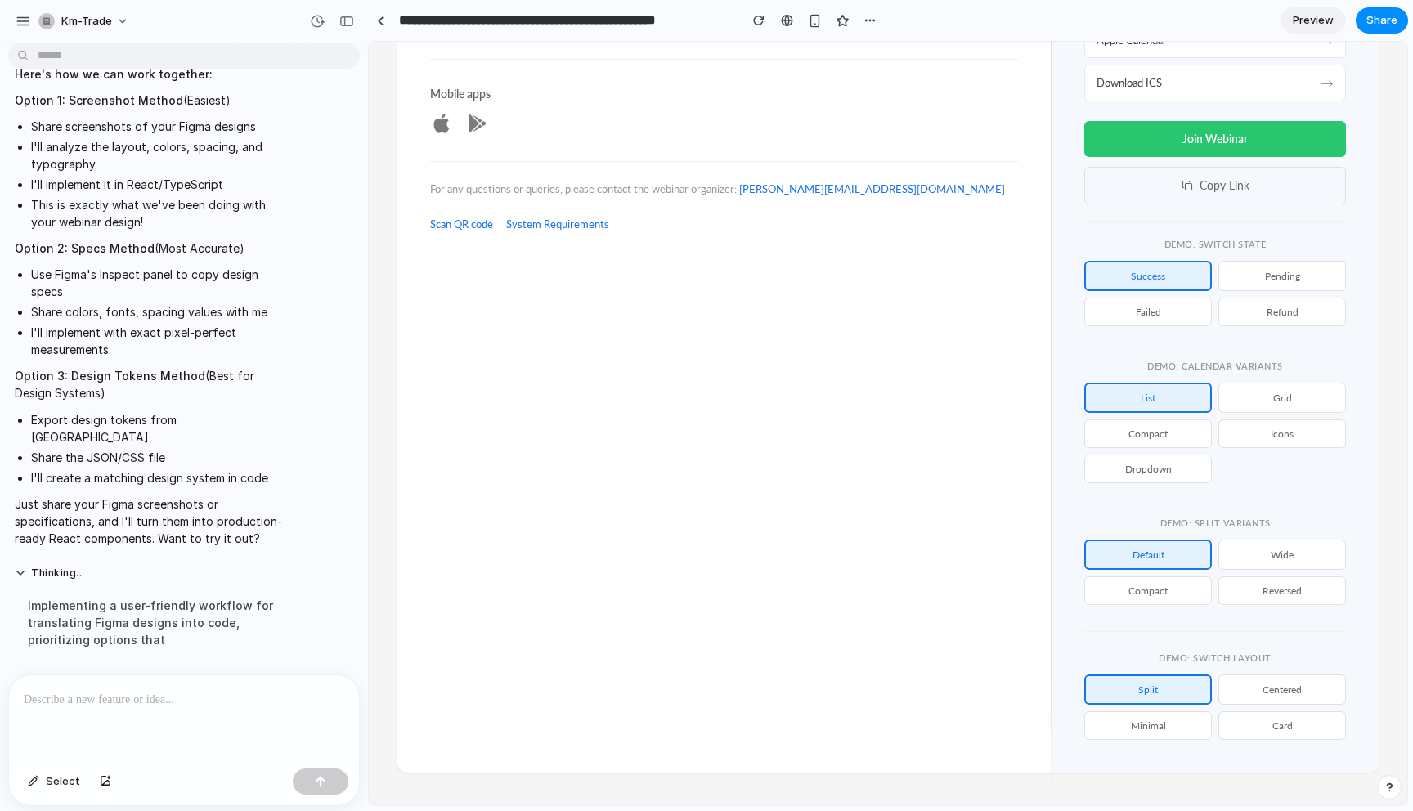
click at [1306, 558] on button "Wide" at bounding box center [1283, 555] width 128 height 30
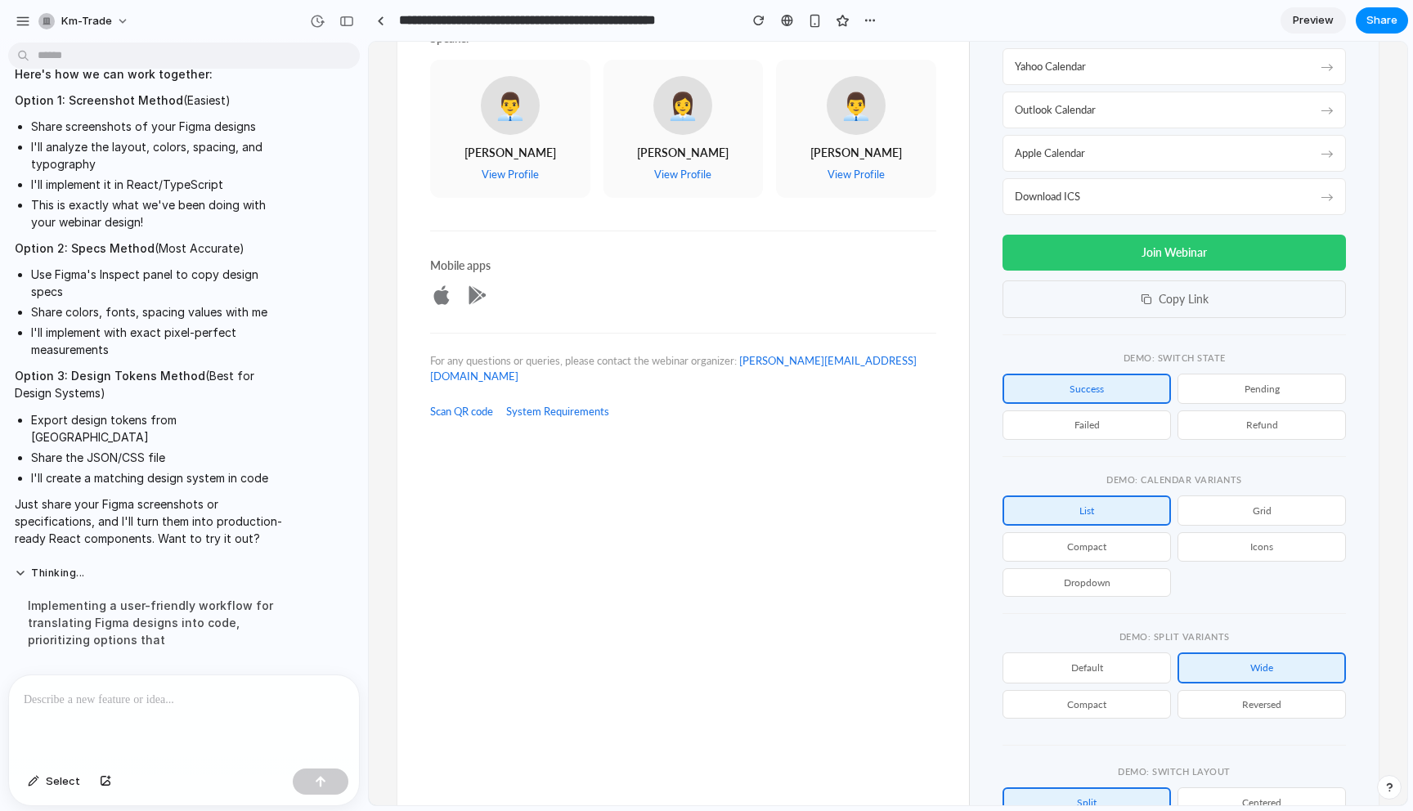
scroll to position [469, 0]
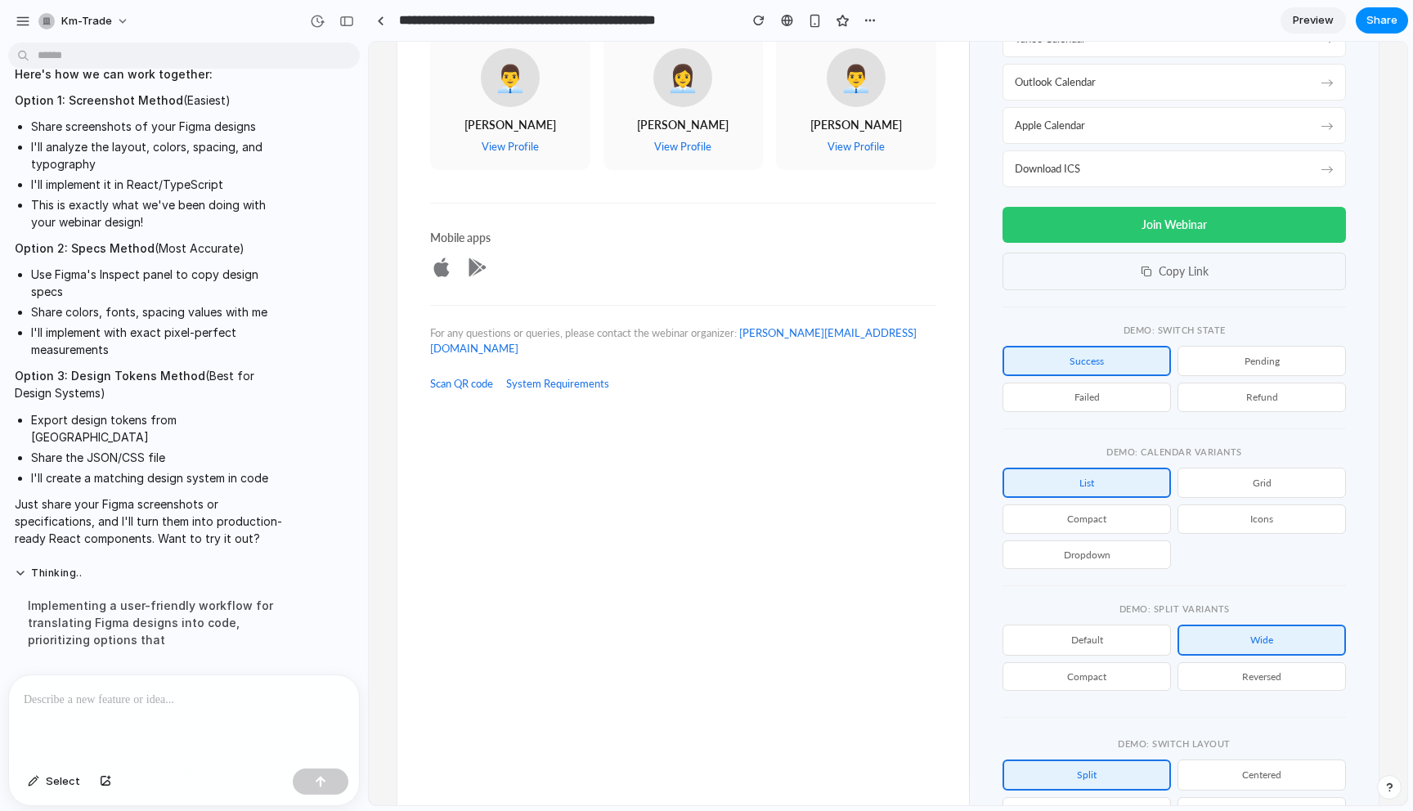
click at [1149, 517] on button "Compact" at bounding box center [1087, 519] width 168 height 29
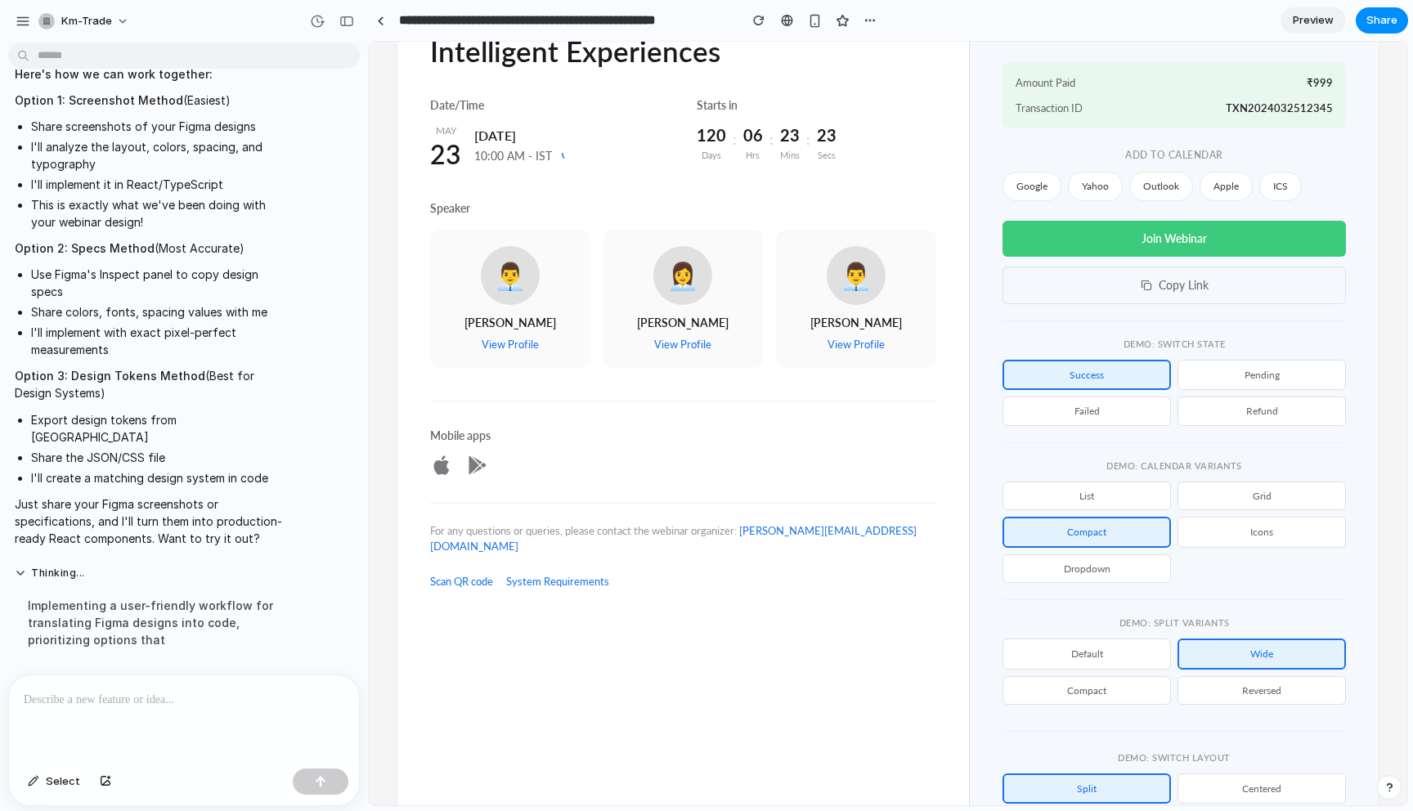
scroll to position [371, 0]
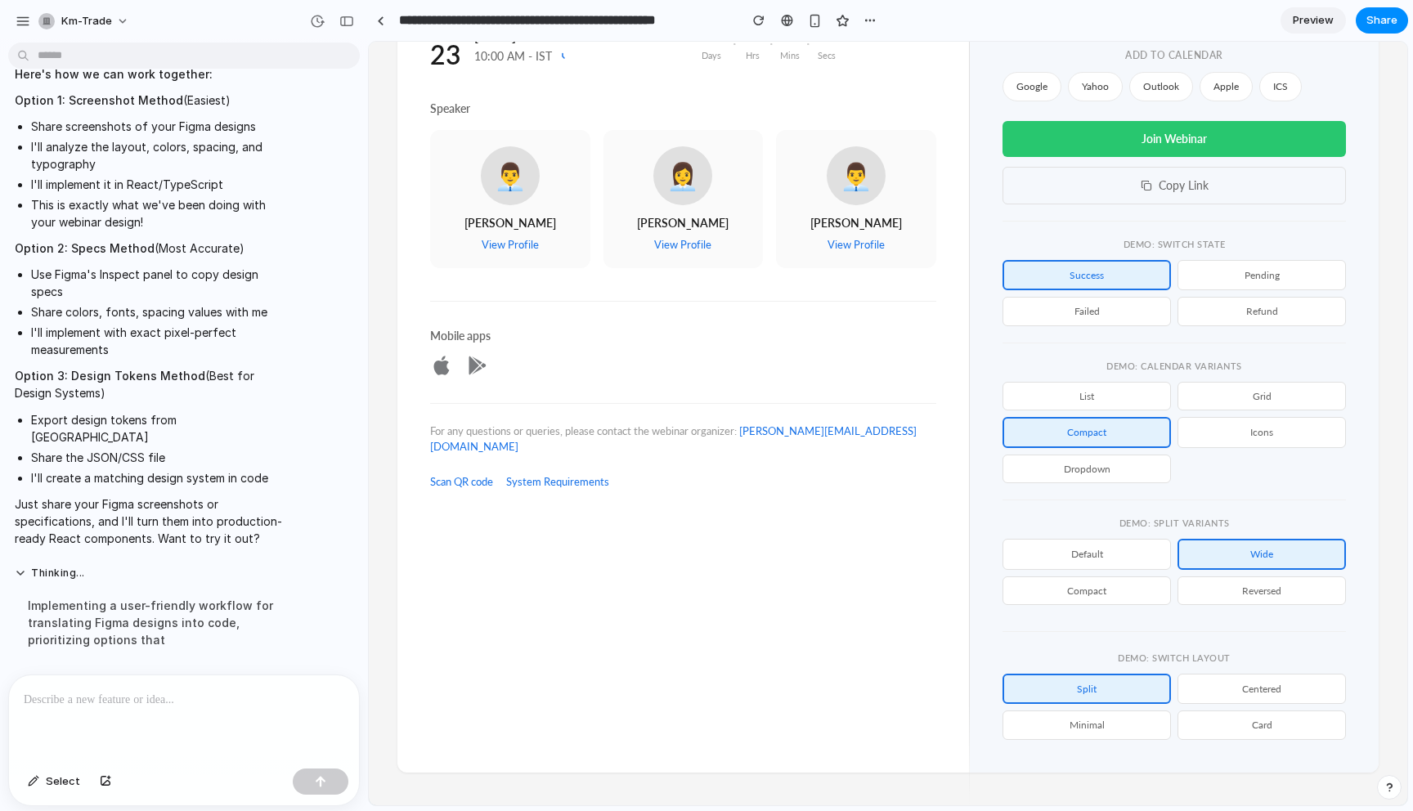
click at [1125, 596] on button "Compact" at bounding box center [1087, 591] width 168 height 29
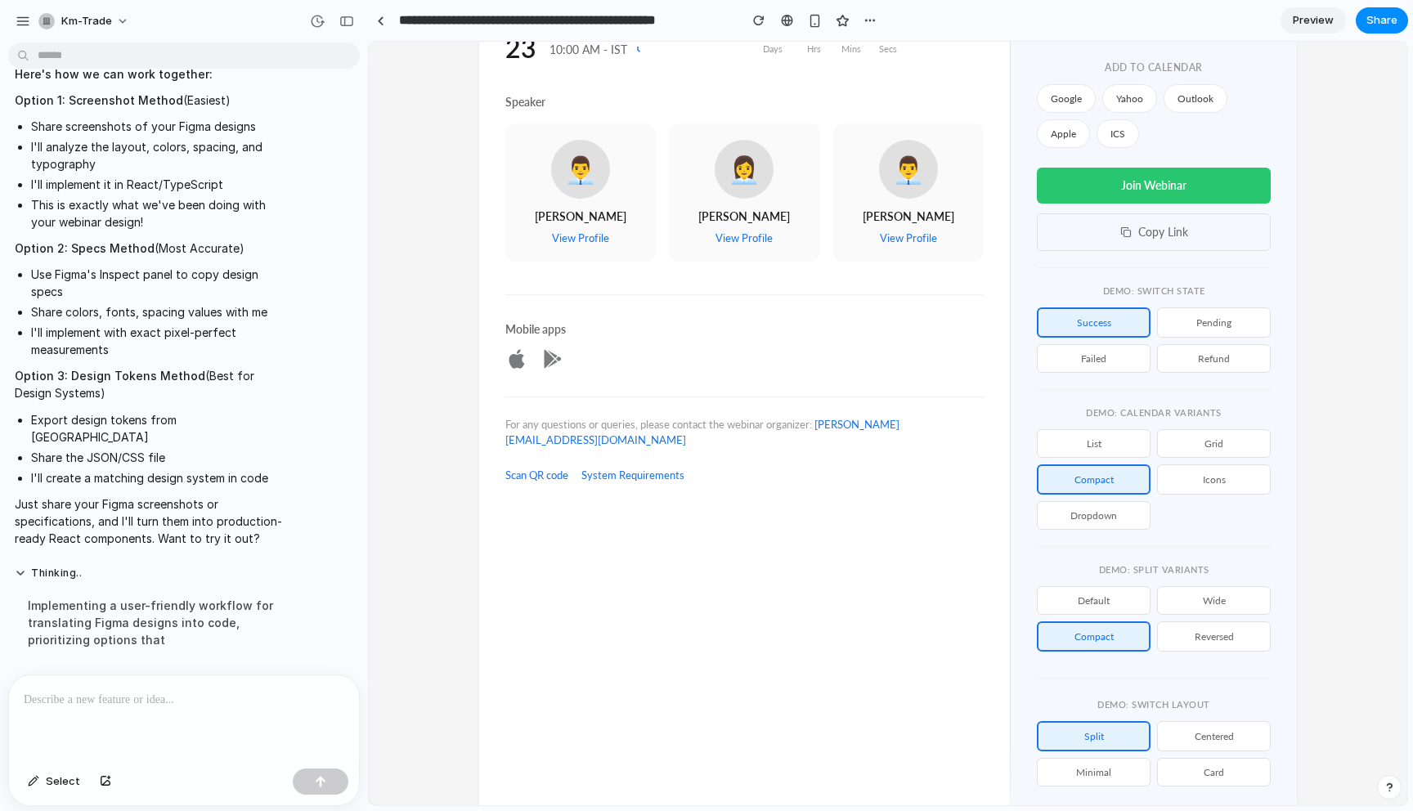
click at [1211, 644] on button "Reversed" at bounding box center [1214, 637] width 114 height 30
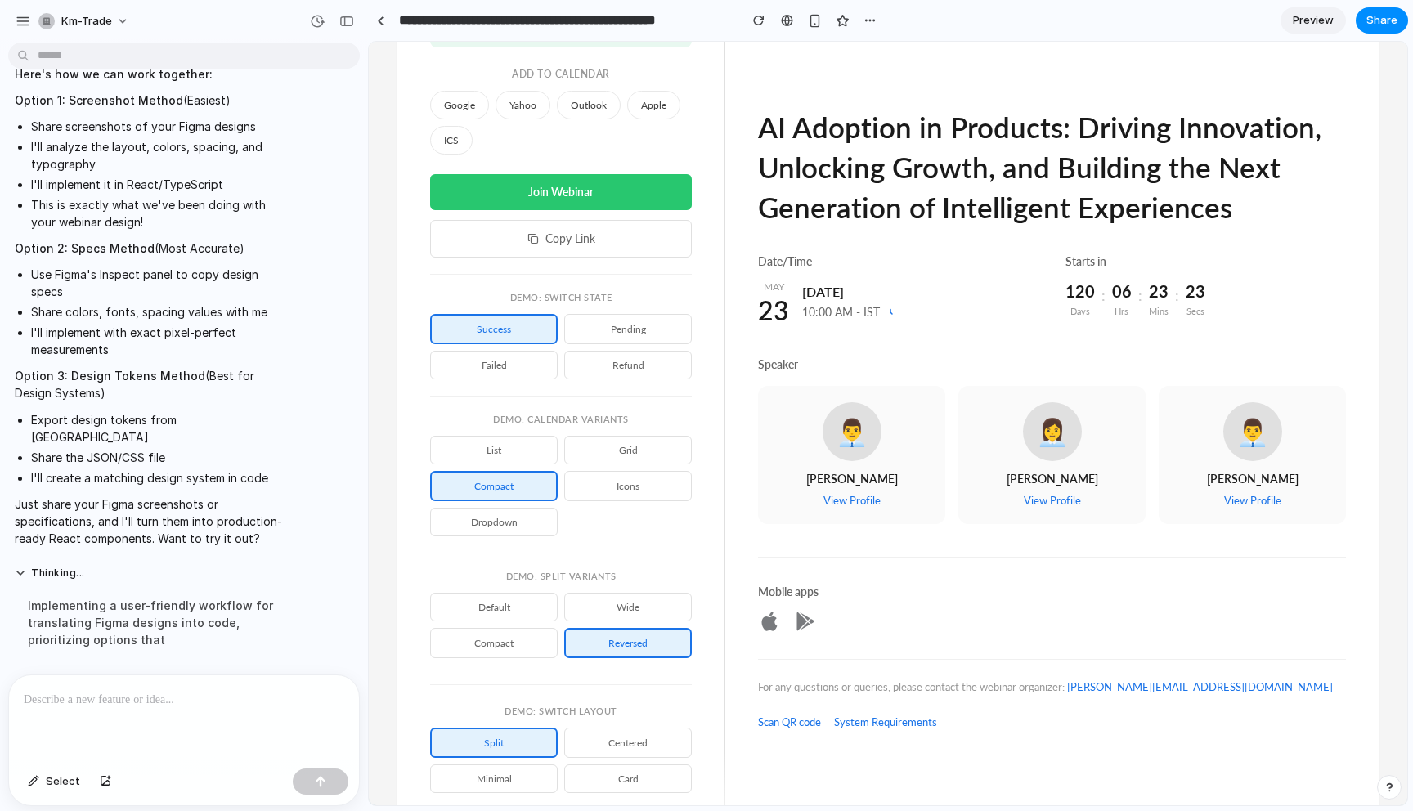
click at [484, 636] on button "Compact" at bounding box center [494, 643] width 128 height 30
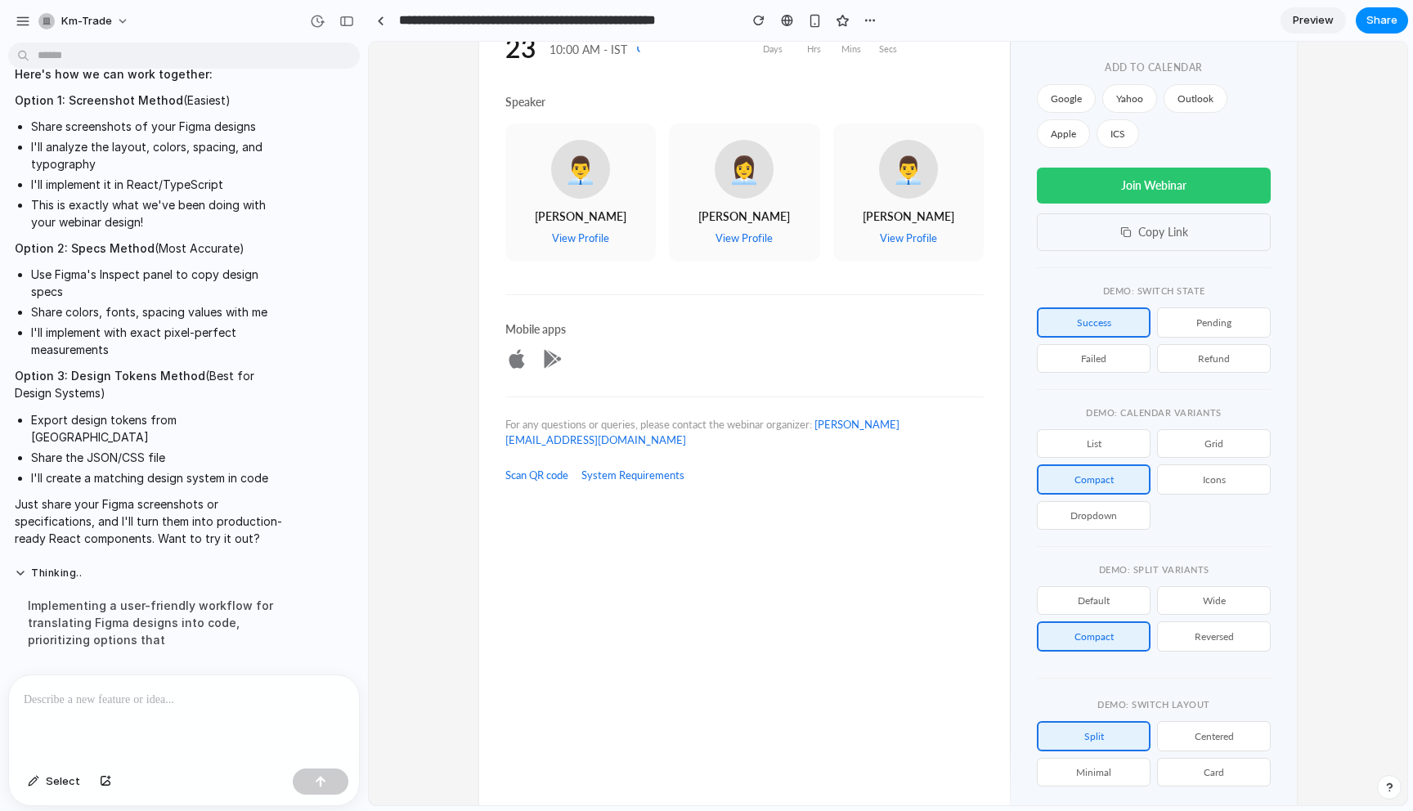
scroll to position [411, 0]
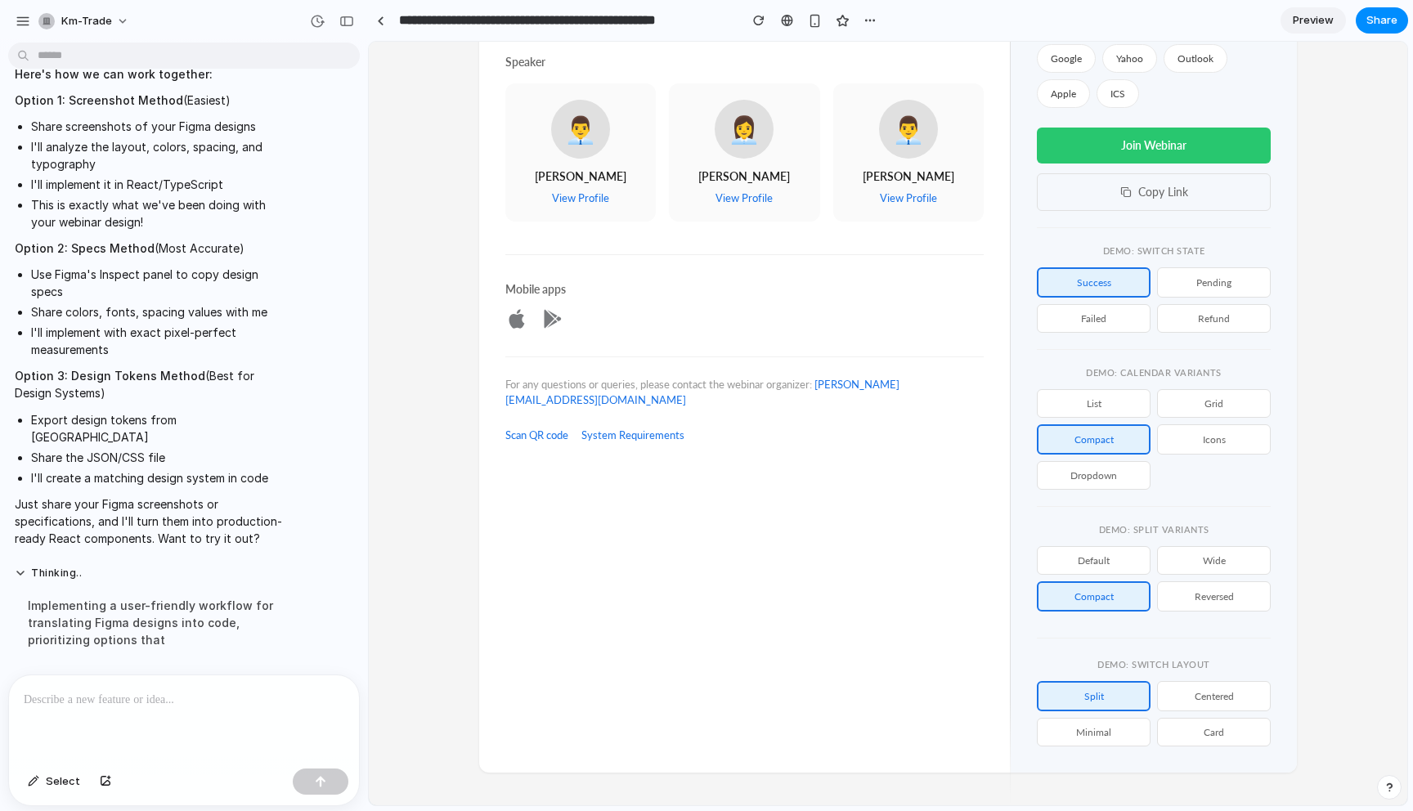
click at [1229, 699] on button "centered" at bounding box center [1214, 696] width 114 height 30
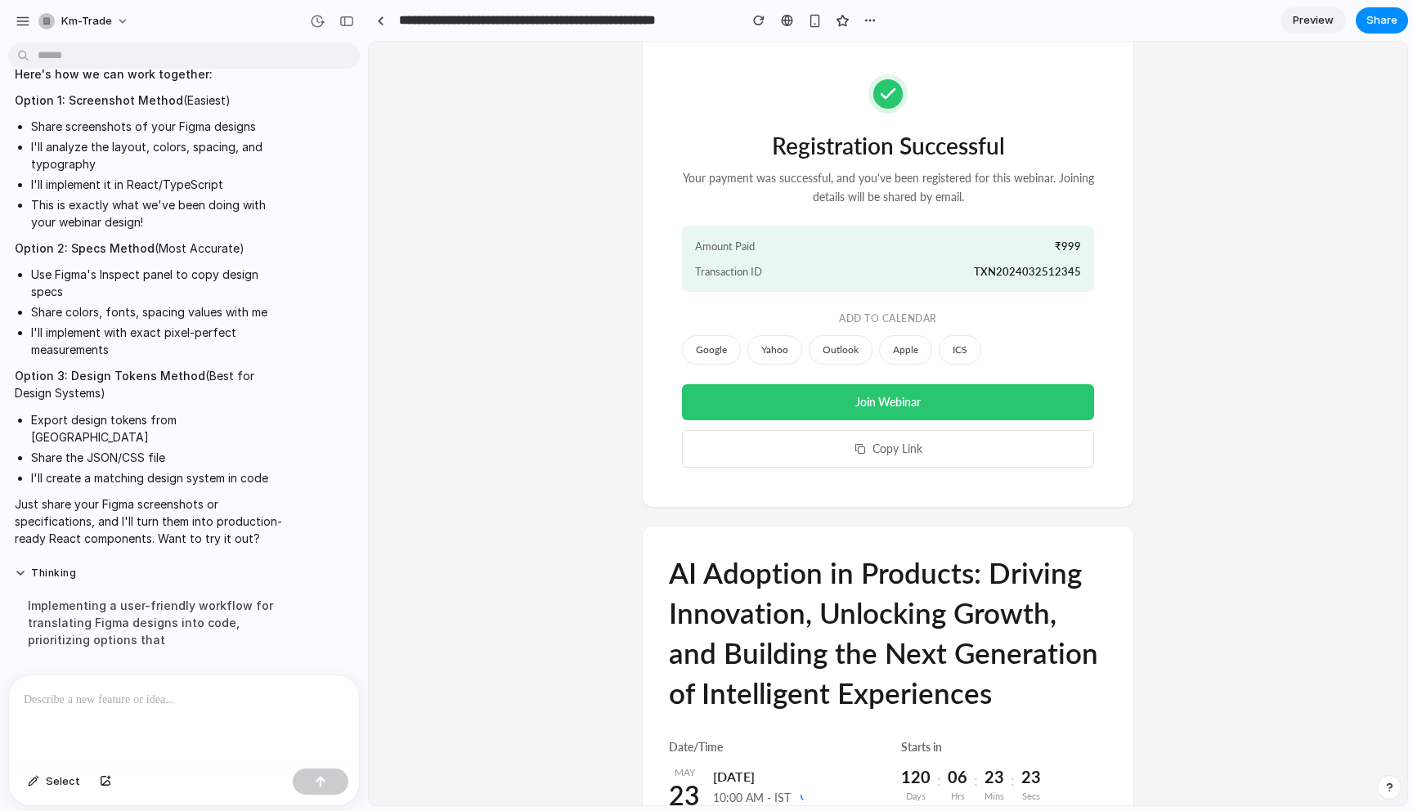
scroll to position [0, 0]
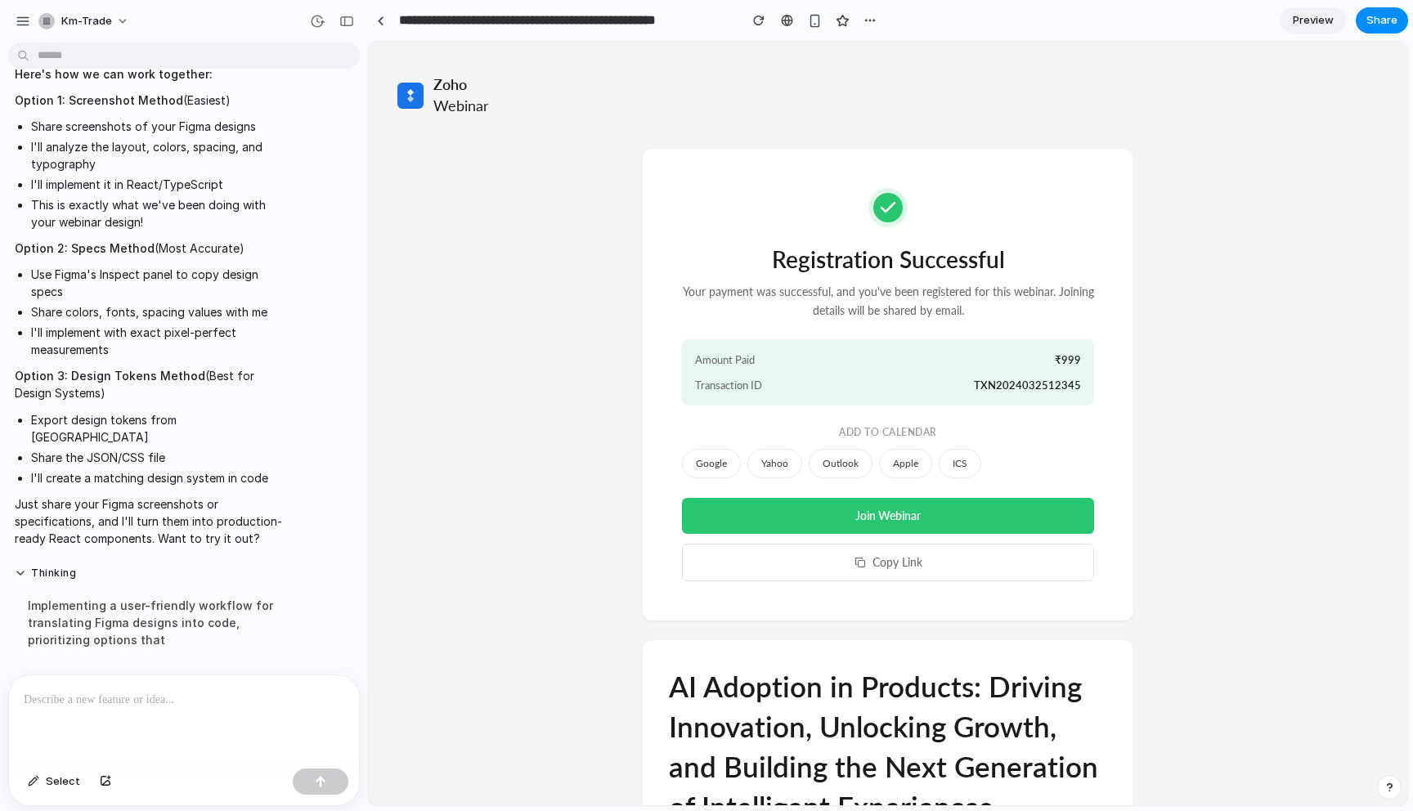
click at [904, 347] on div "Amount Paid ₹999 Transaction ID TXN2024032512345" at bounding box center [888, 372] width 412 height 66
click at [902, 423] on div "Registration Successful Your payment was successful, and you've been registered…" at bounding box center [888, 384] width 412 height 393
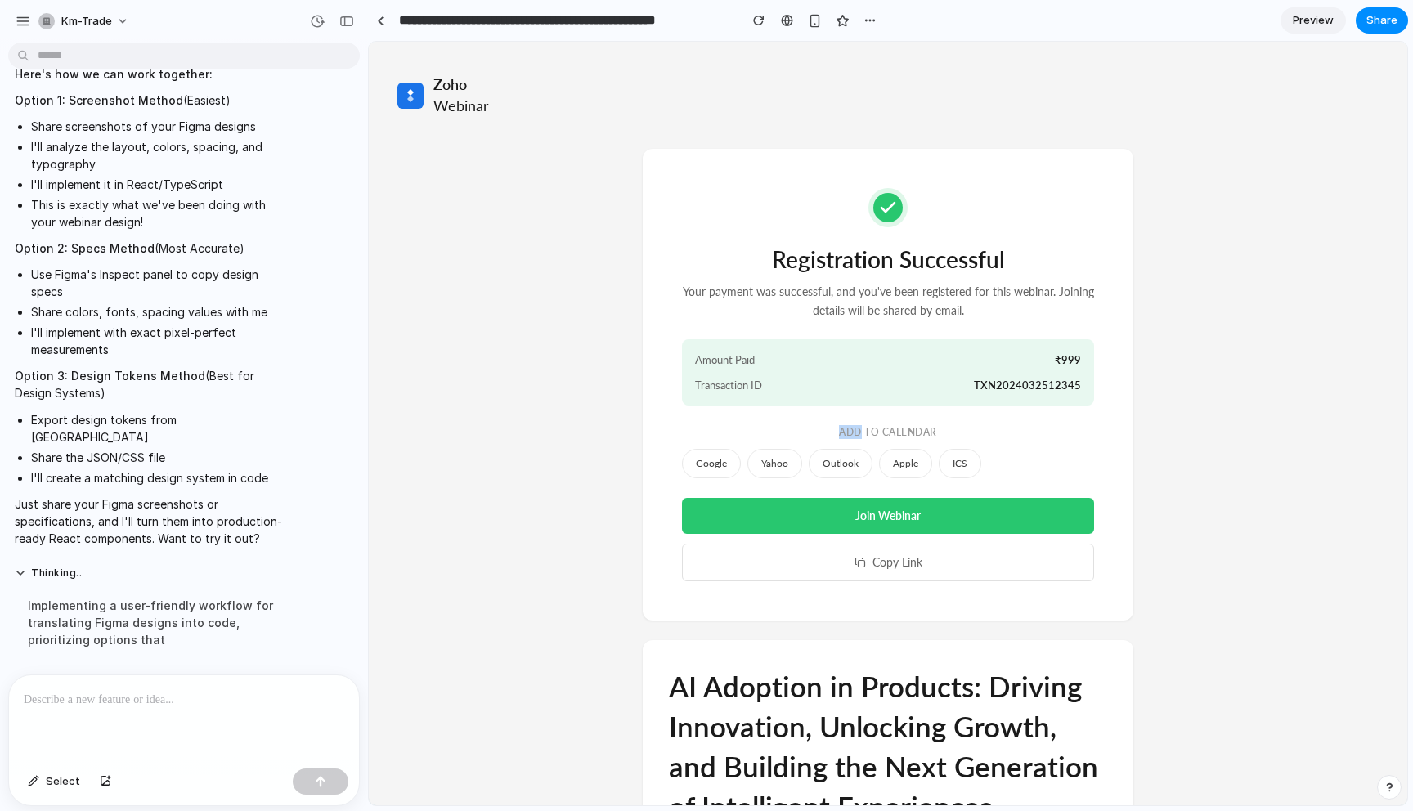
click at [902, 423] on div "Registration Successful Your payment was successful, and you've been registered…" at bounding box center [888, 384] width 412 height 393
click at [887, 326] on div "Registration Successful Your payment was successful, and you've been registered…" at bounding box center [888, 384] width 412 height 393
click at [890, 305] on p "Your payment was successful, and you've been registered for this webinar. Joini…" at bounding box center [888, 301] width 412 height 37
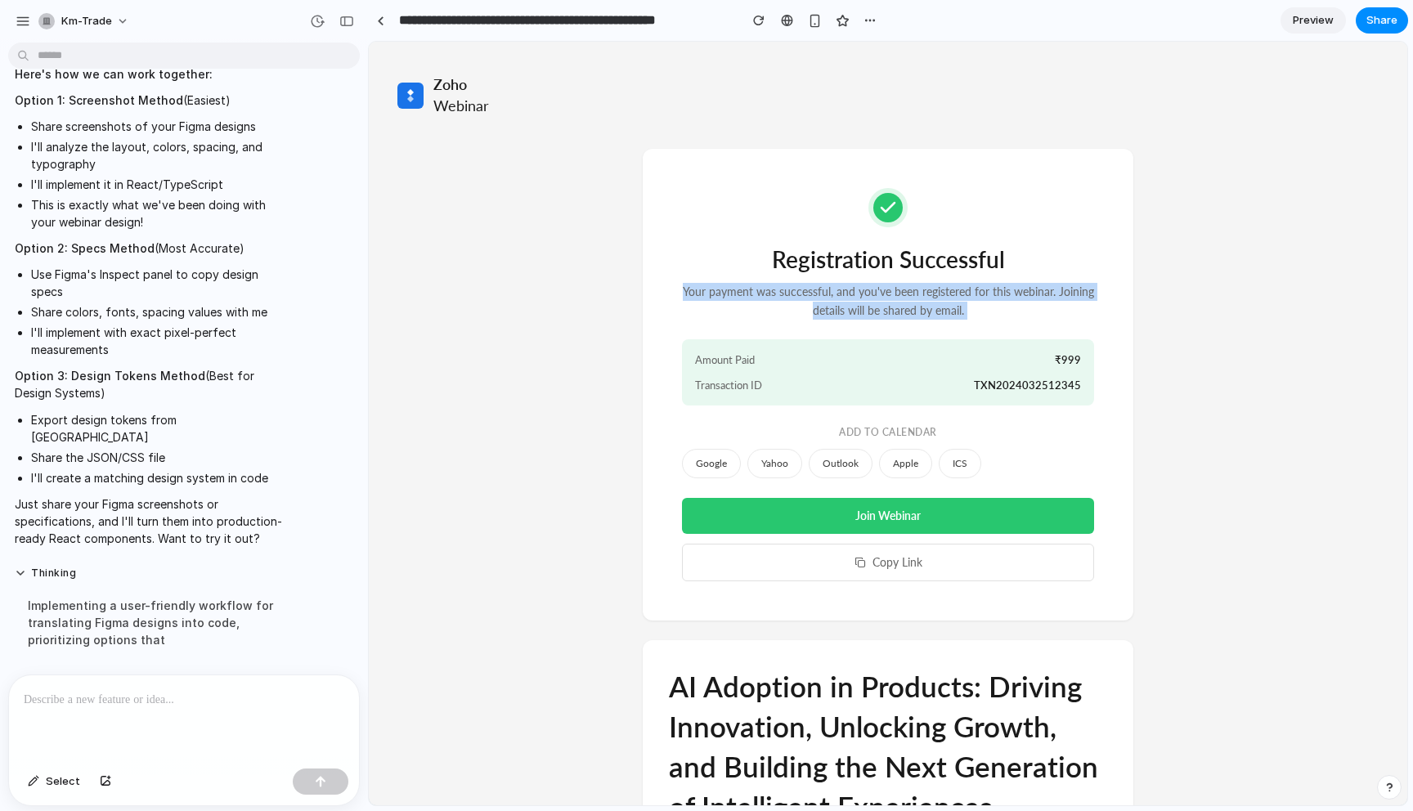
click at [890, 305] on p "Your payment was successful, and you've been registered for this webinar. Joini…" at bounding box center [888, 301] width 412 height 37
click at [894, 273] on h2 "Registration Successful" at bounding box center [888, 260] width 412 height 25
click at [1046, 458] on div "Google Yahoo Outlook Apple ICS" at bounding box center [888, 463] width 412 height 29
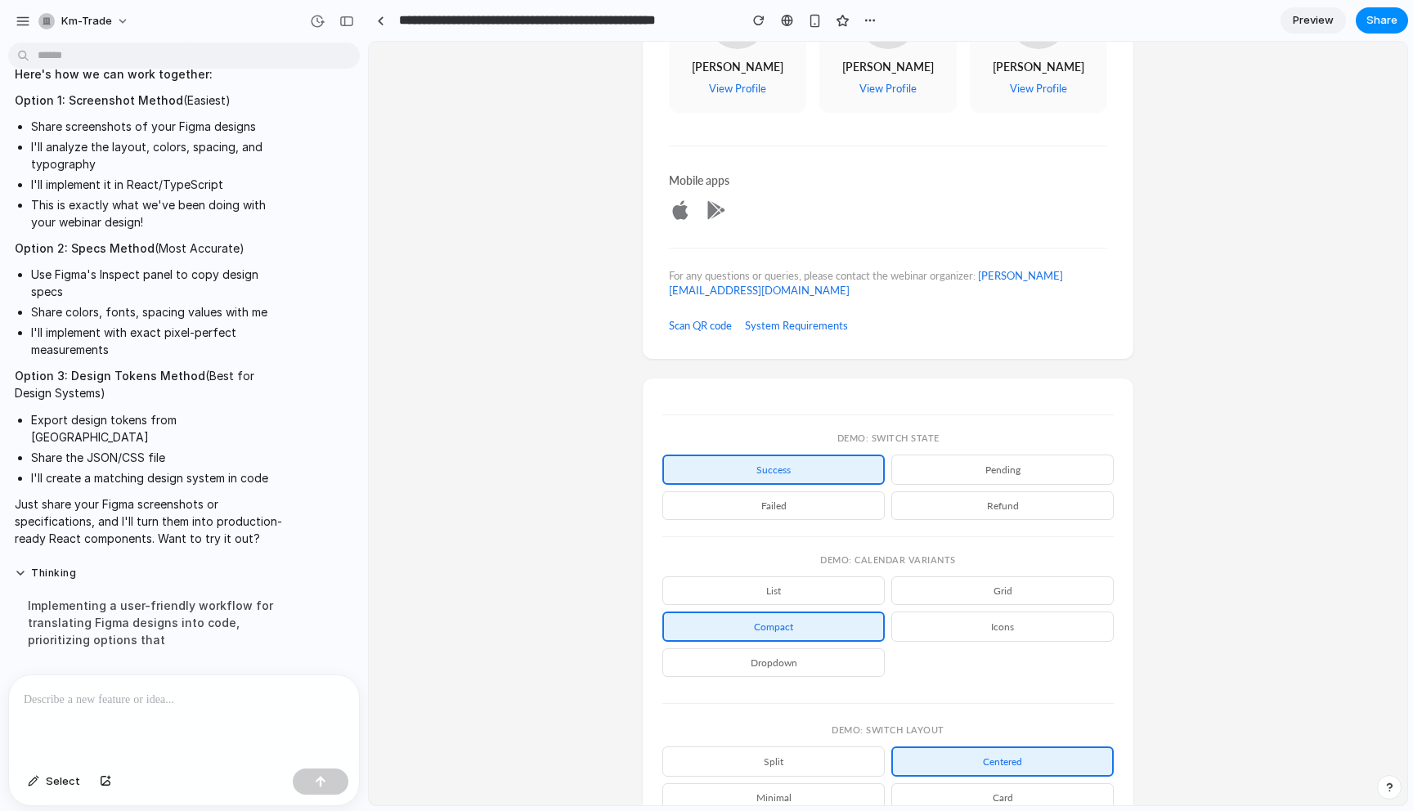
scroll to position [1071, 0]
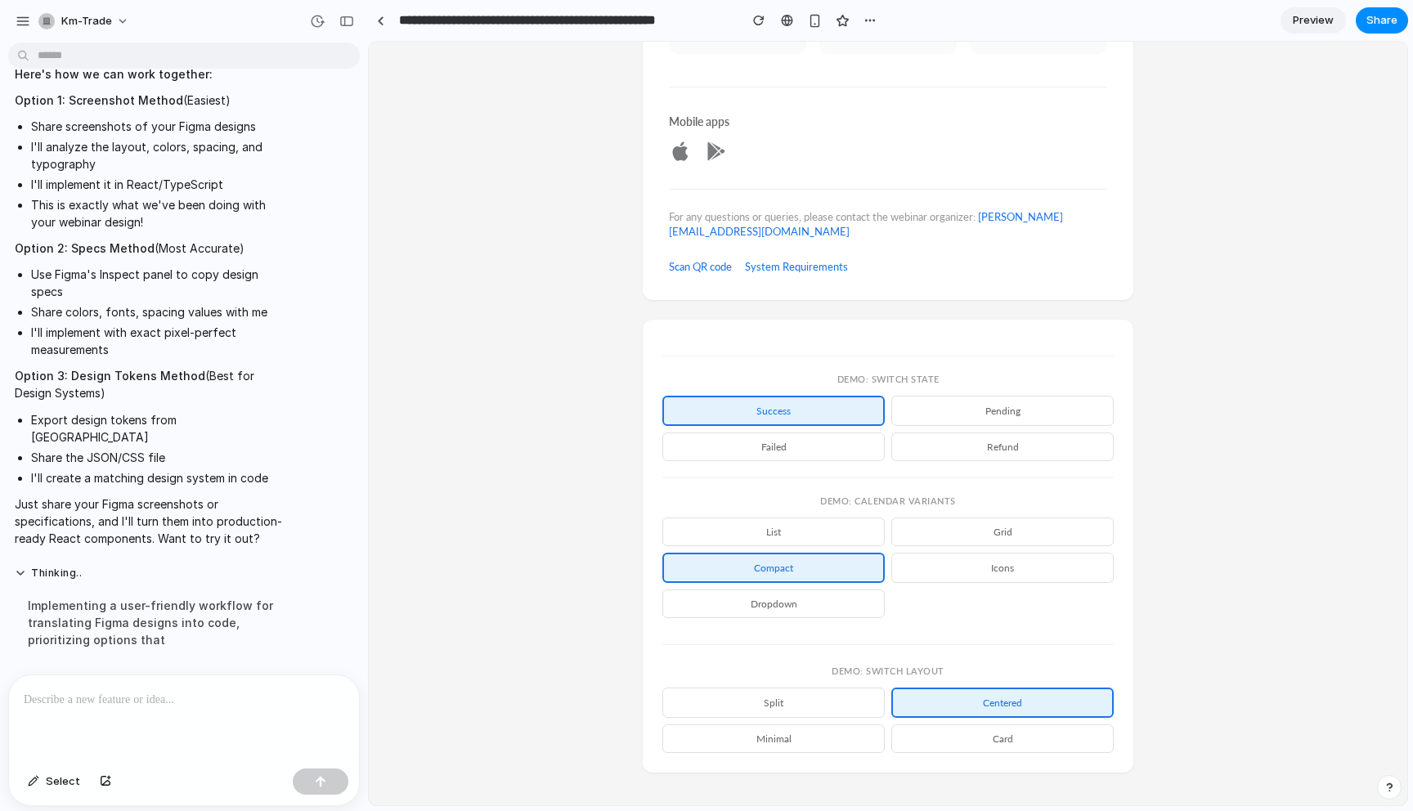
click at [800, 735] on button "minimal" at bounding box center [774, 739] width 222 height 29
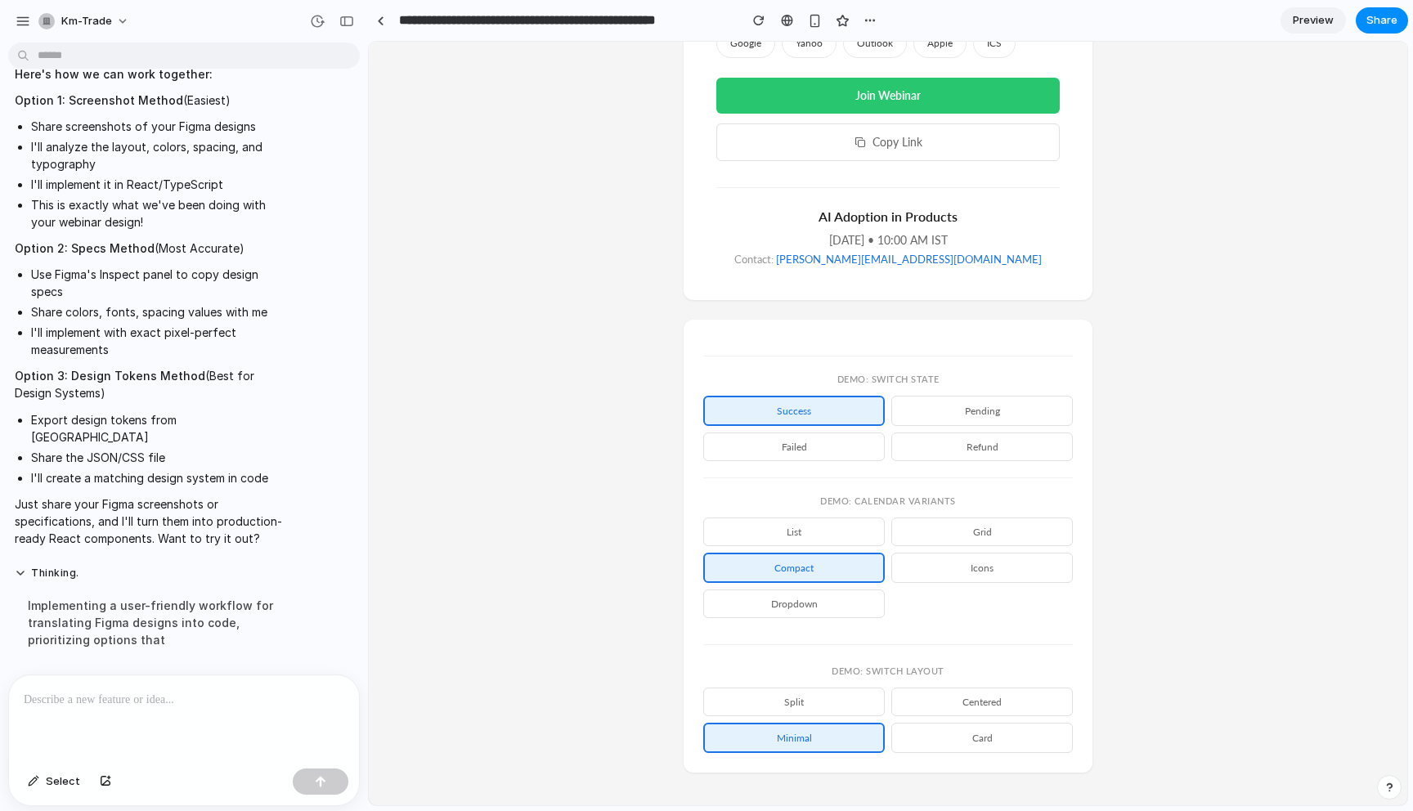
scroll to position [0, 0]
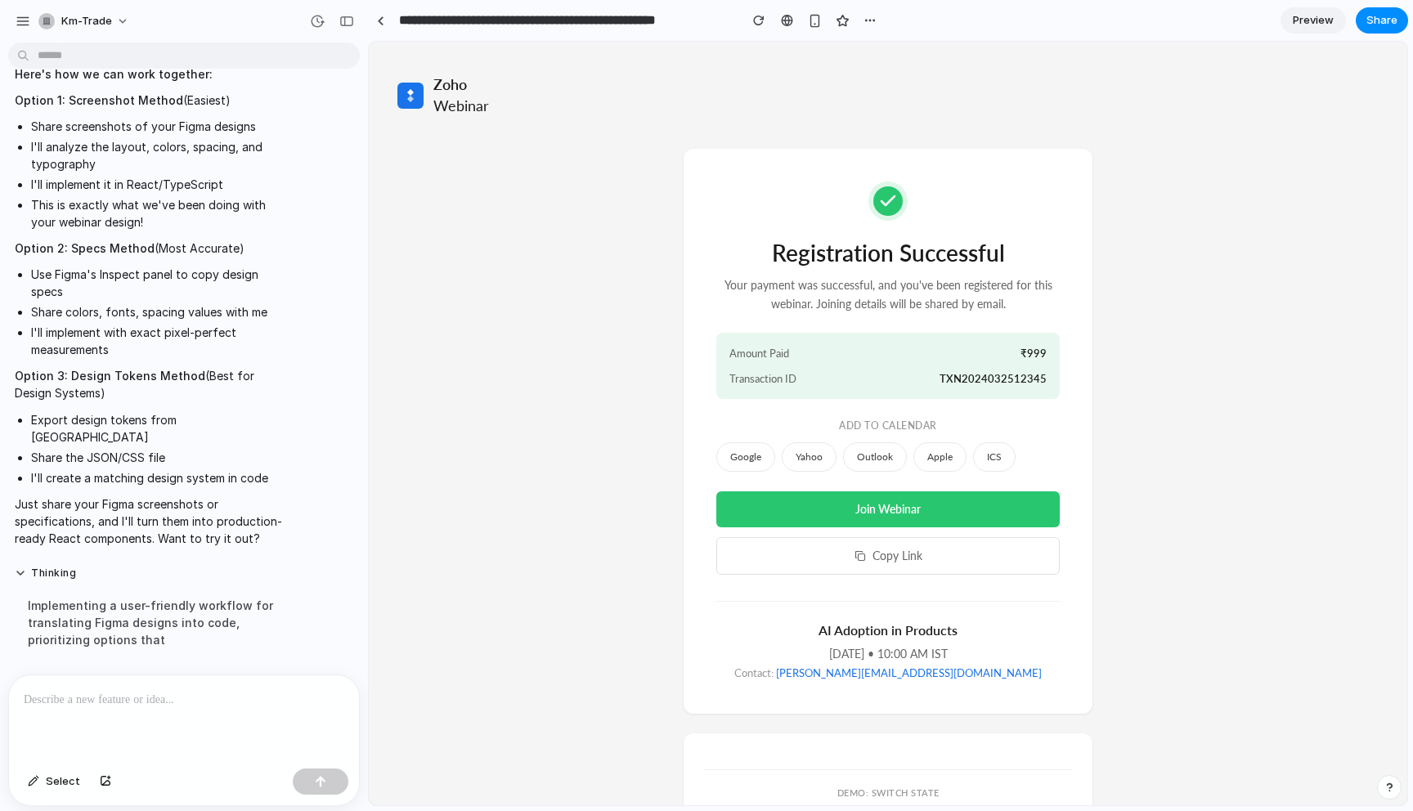
click at [868, 626] on div "AI Adoption in Products" at bounding box center [889, 631] width 344 height 19
click at [781, 650] on div "Friday, May 23 • 10:00 AM IST" at bounding box center [889, 654] width 344 height 16
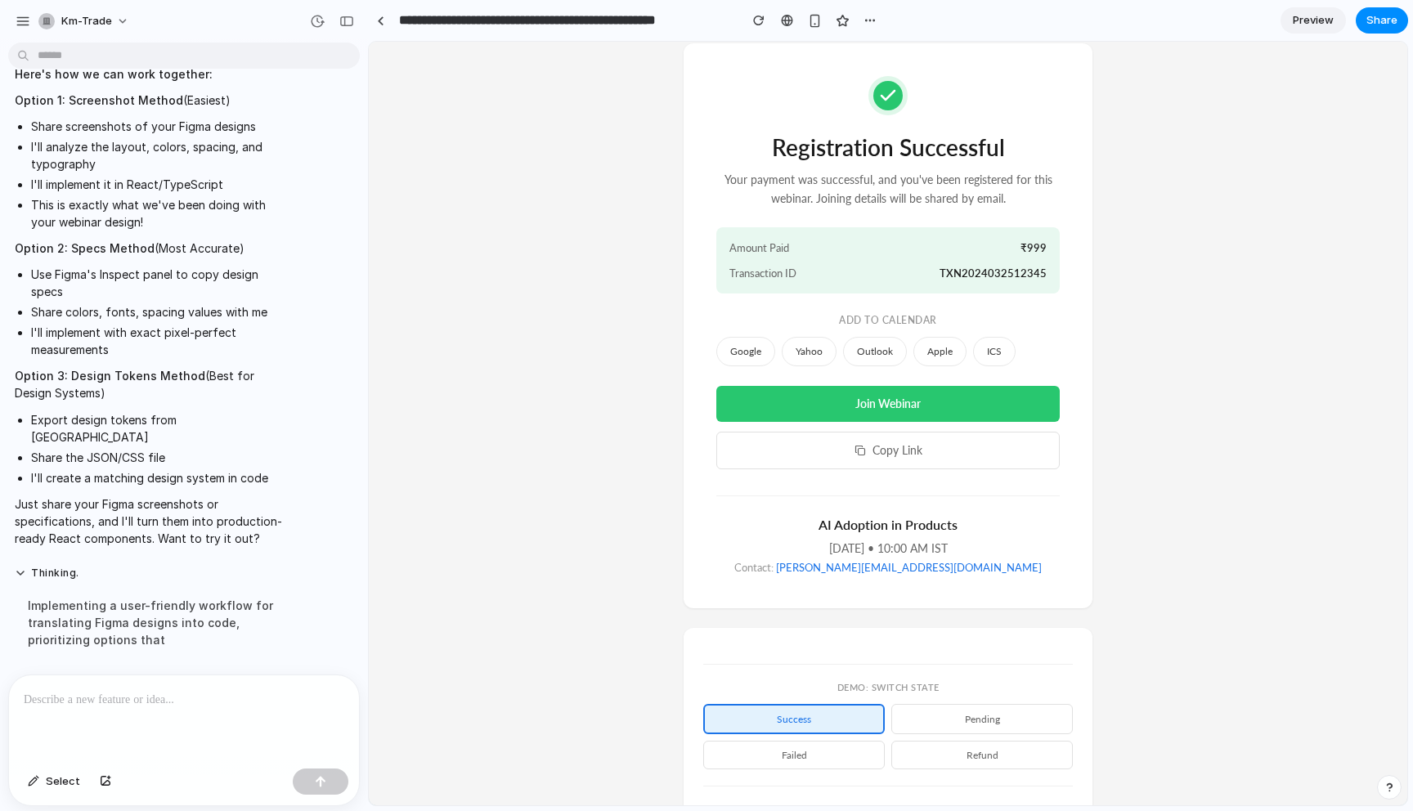
scroll to position [415, 0]
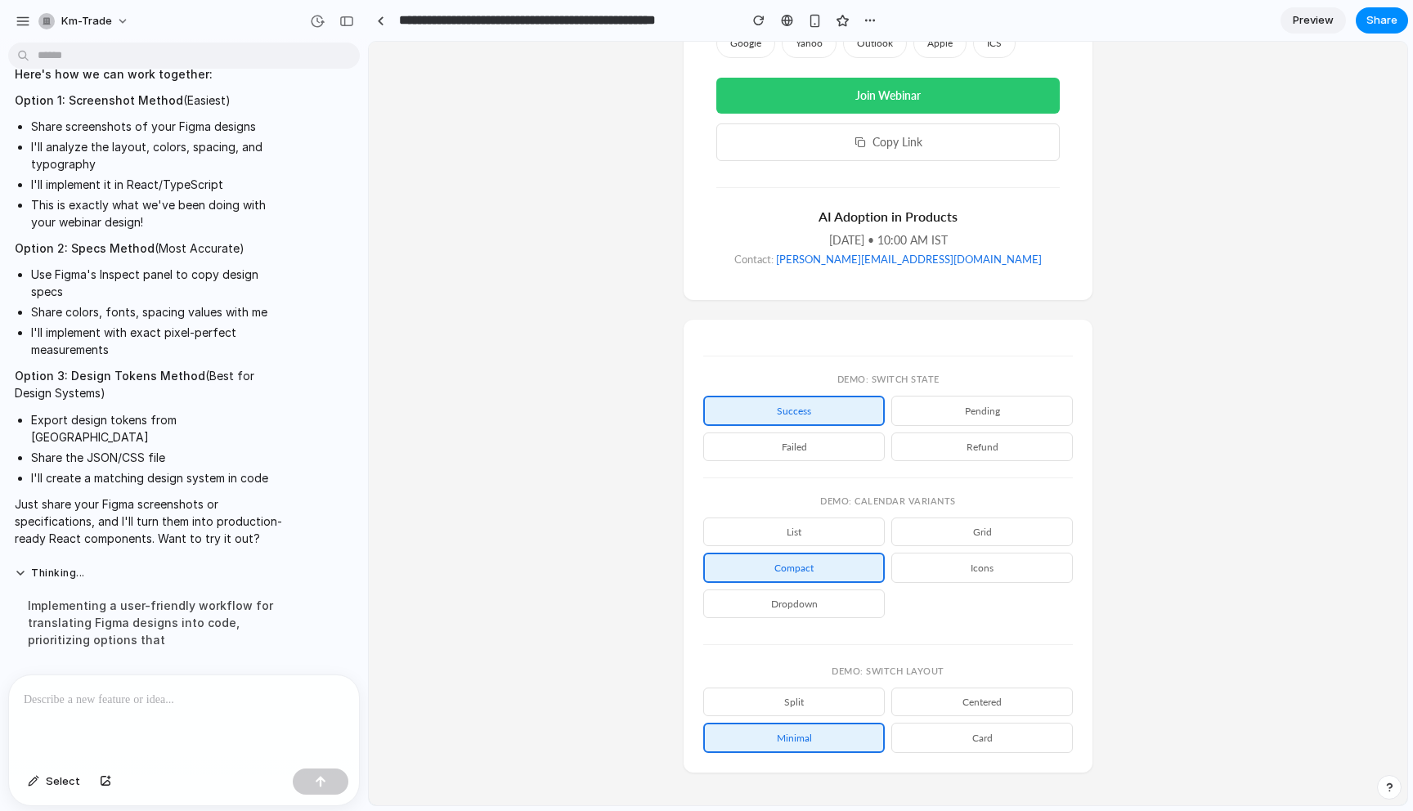
click at [969, 401] on button "pending" at bounding box center [983, 411] width 182 height 30
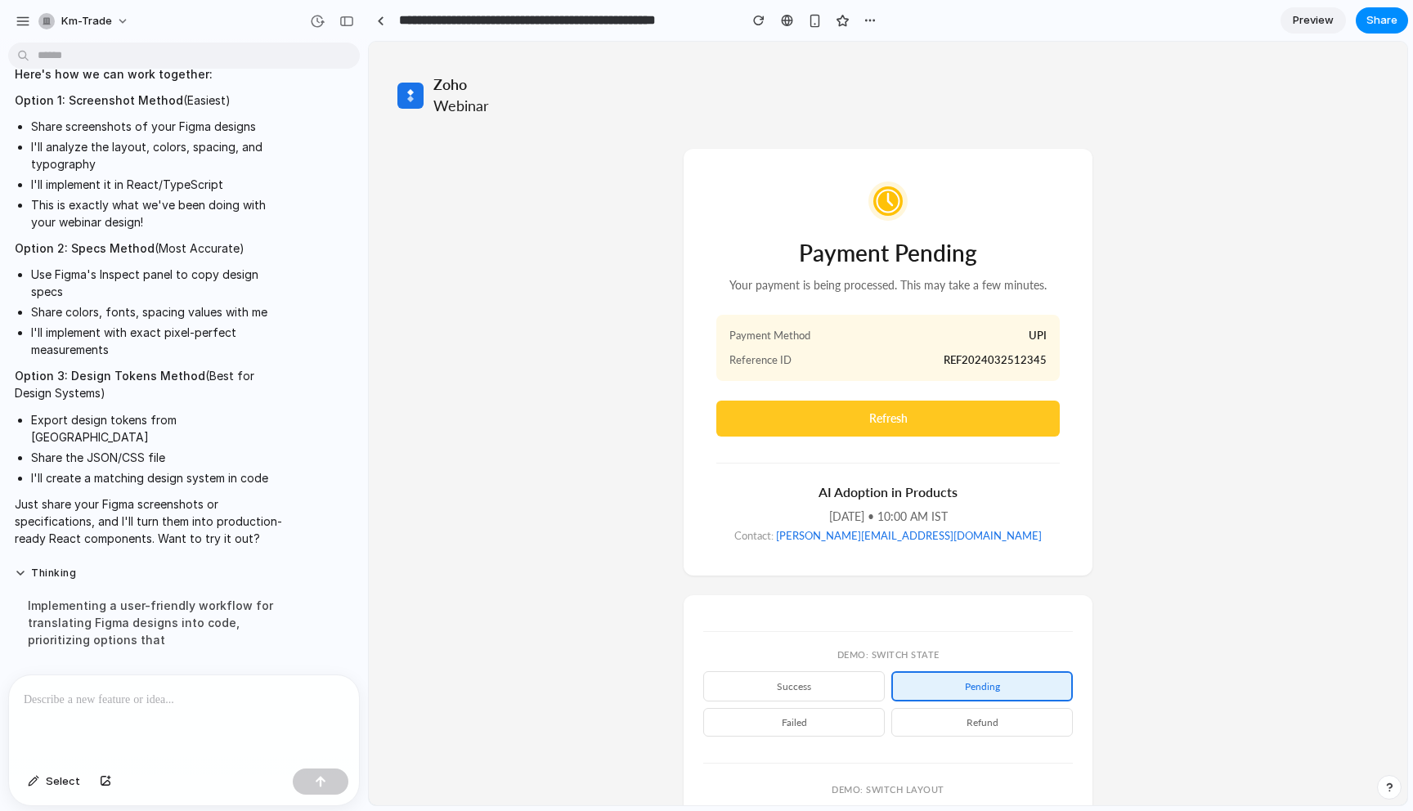
scroll to position [34, 0]
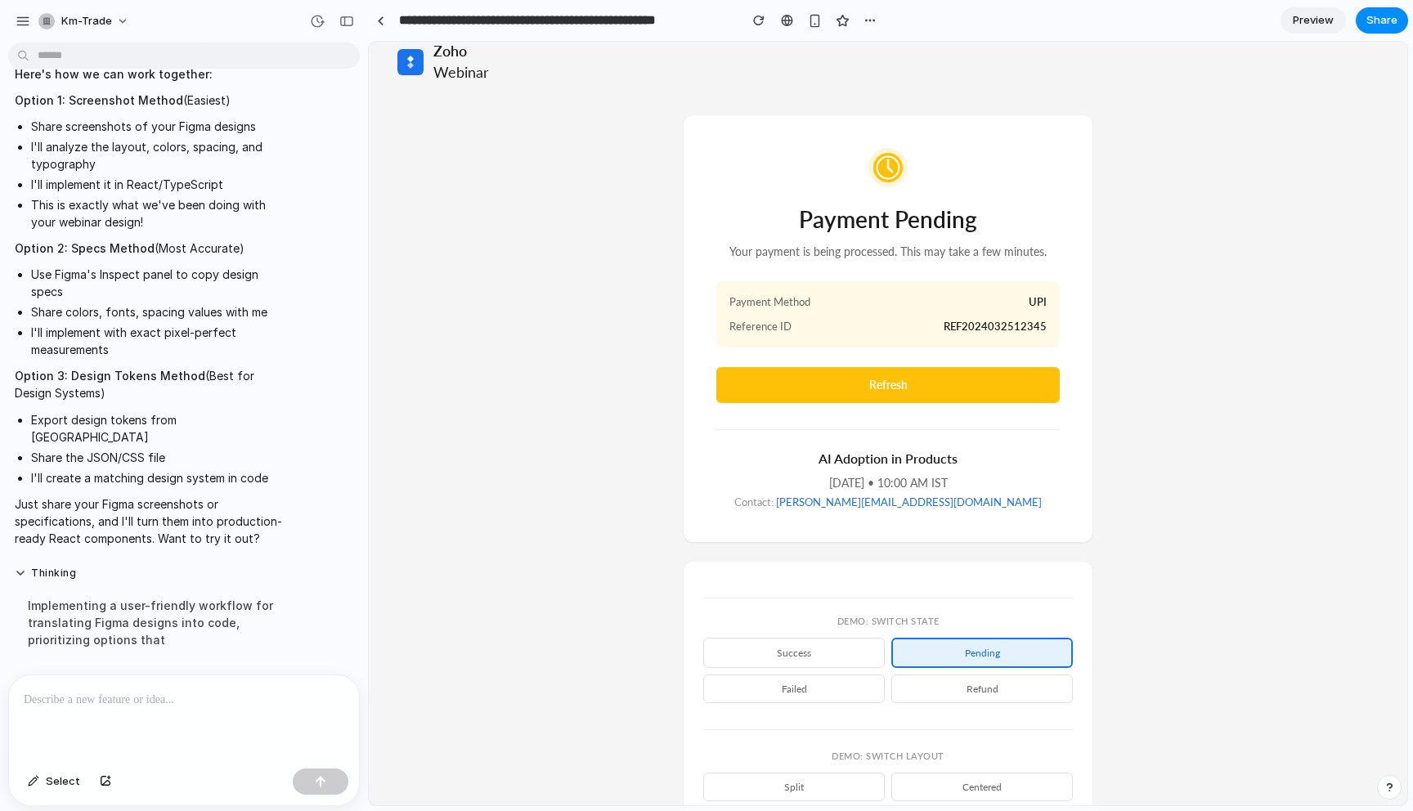
click at [829, 689] on button "failed" at bounding box center [794, 689] width 182 height 29
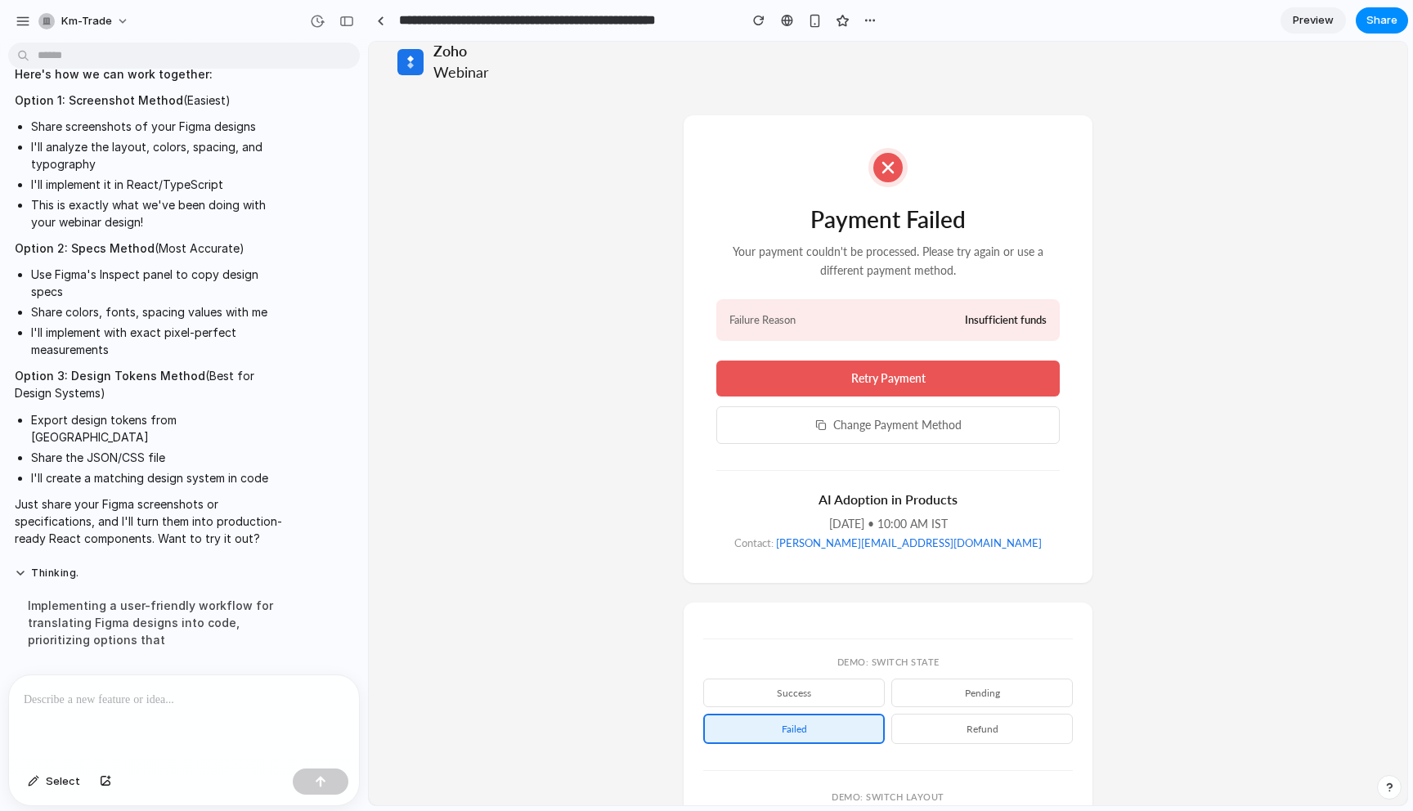
click at [982, 730] on button "refund" at bounding box center [983, 729] width 182 height 30
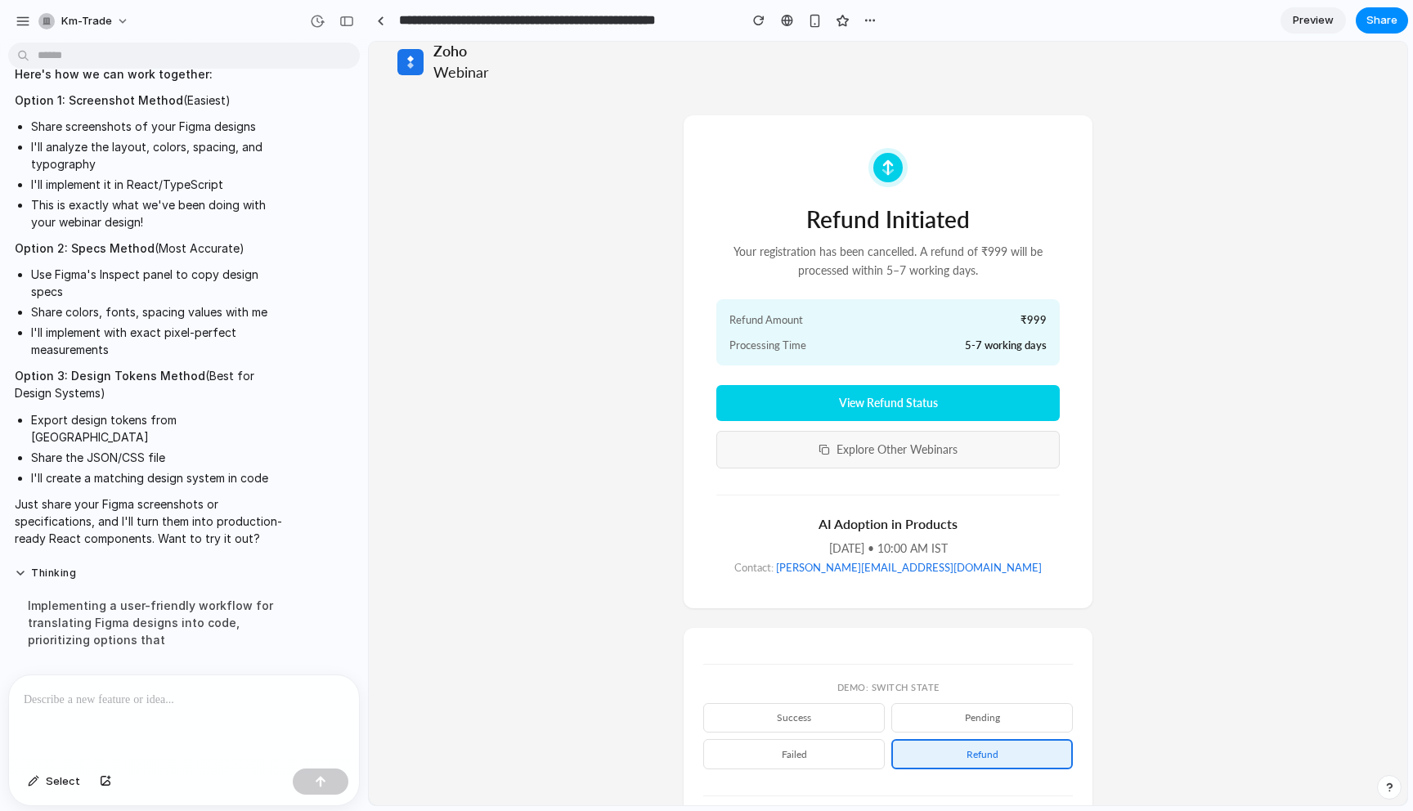
click at [939, 452] on button "Explore Other Webinars" at bounding box center [889, 450] width 344 height 38
click at [953, 403] on button "View Refund Status" at bounding box center [889, 403] width 344 height 36
click at [791, 727] on button "success" at bounding box center [794, 717] width 182 height 29
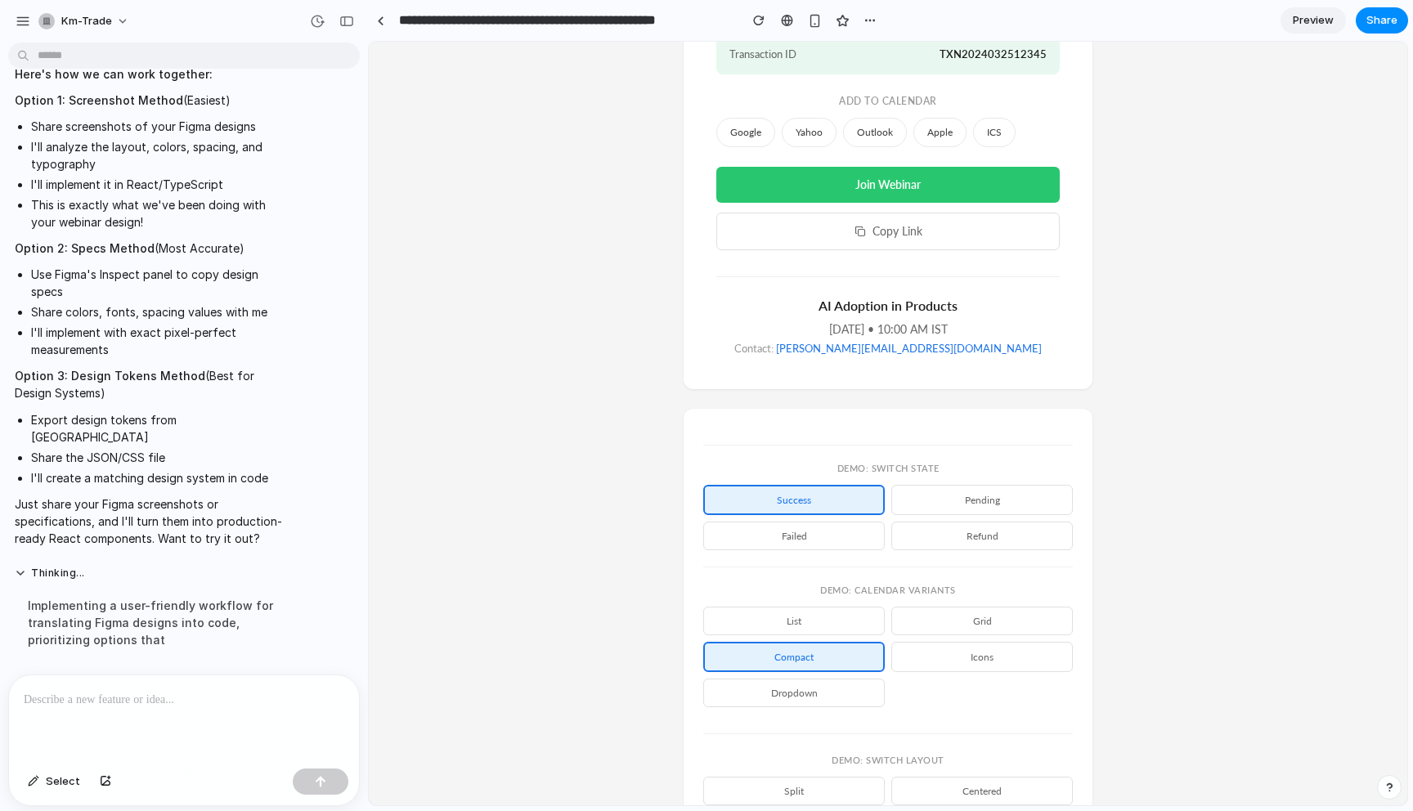
scroll to position [415, 0]
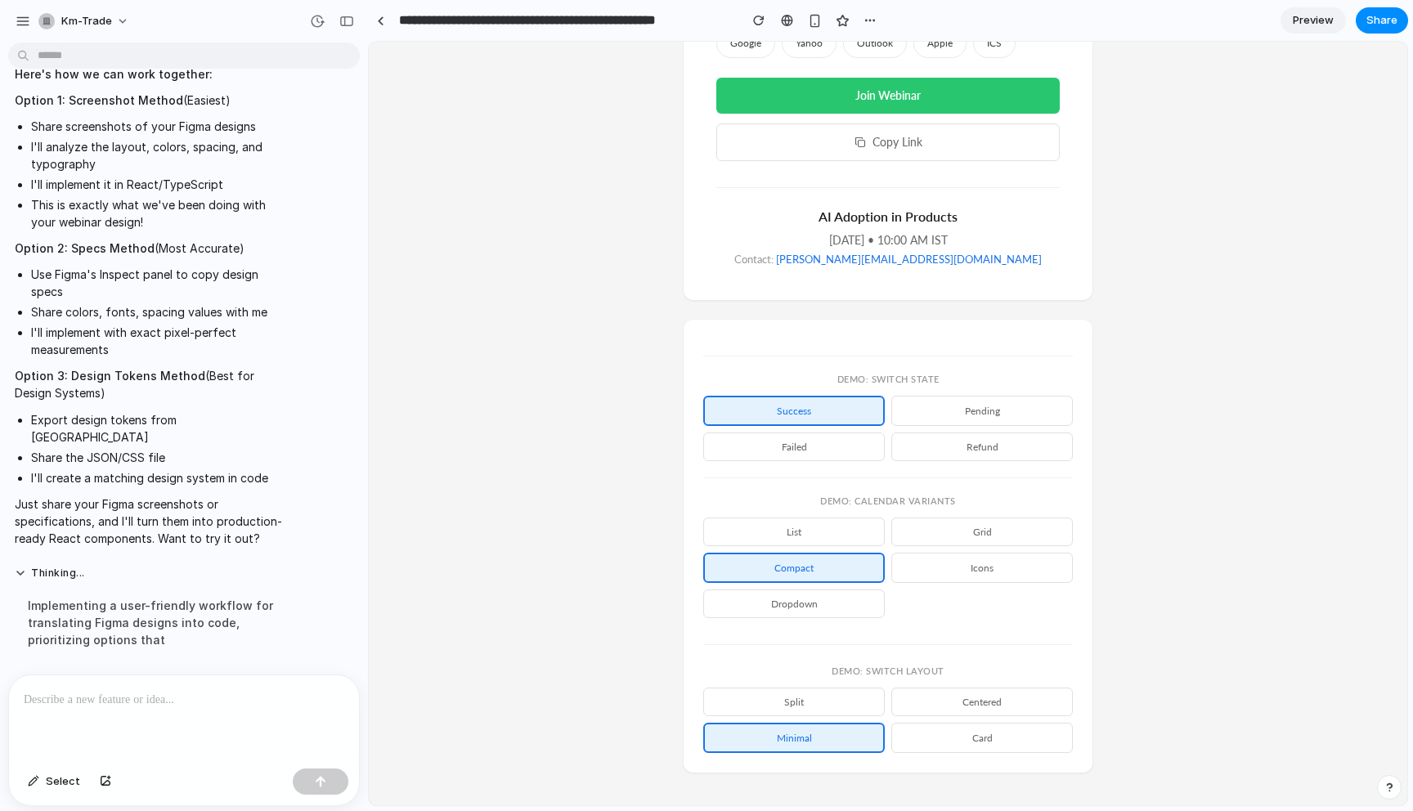
click at [787, 712] on button "split" at bounding box center [794, 702] width 182 height 29
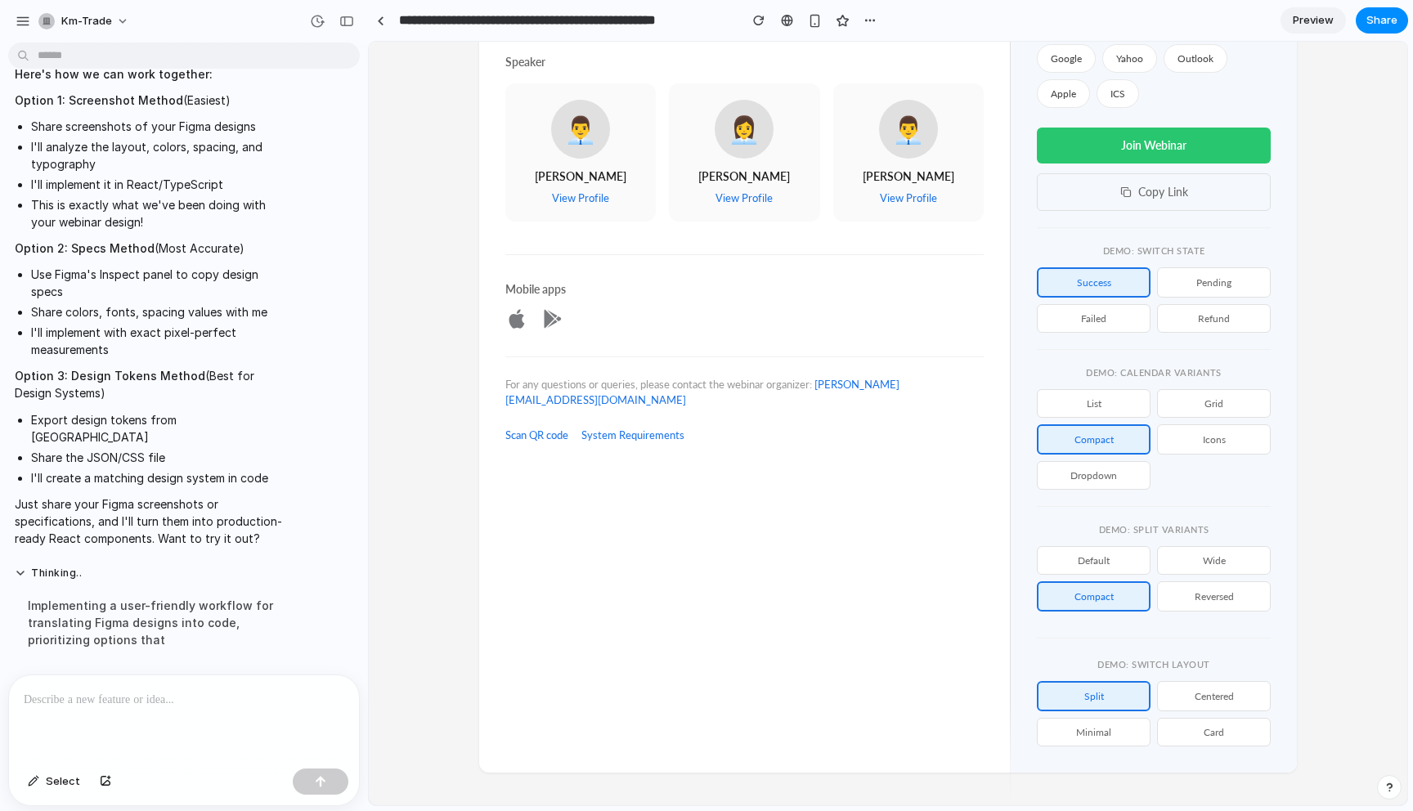
scroll to position [0, 0]
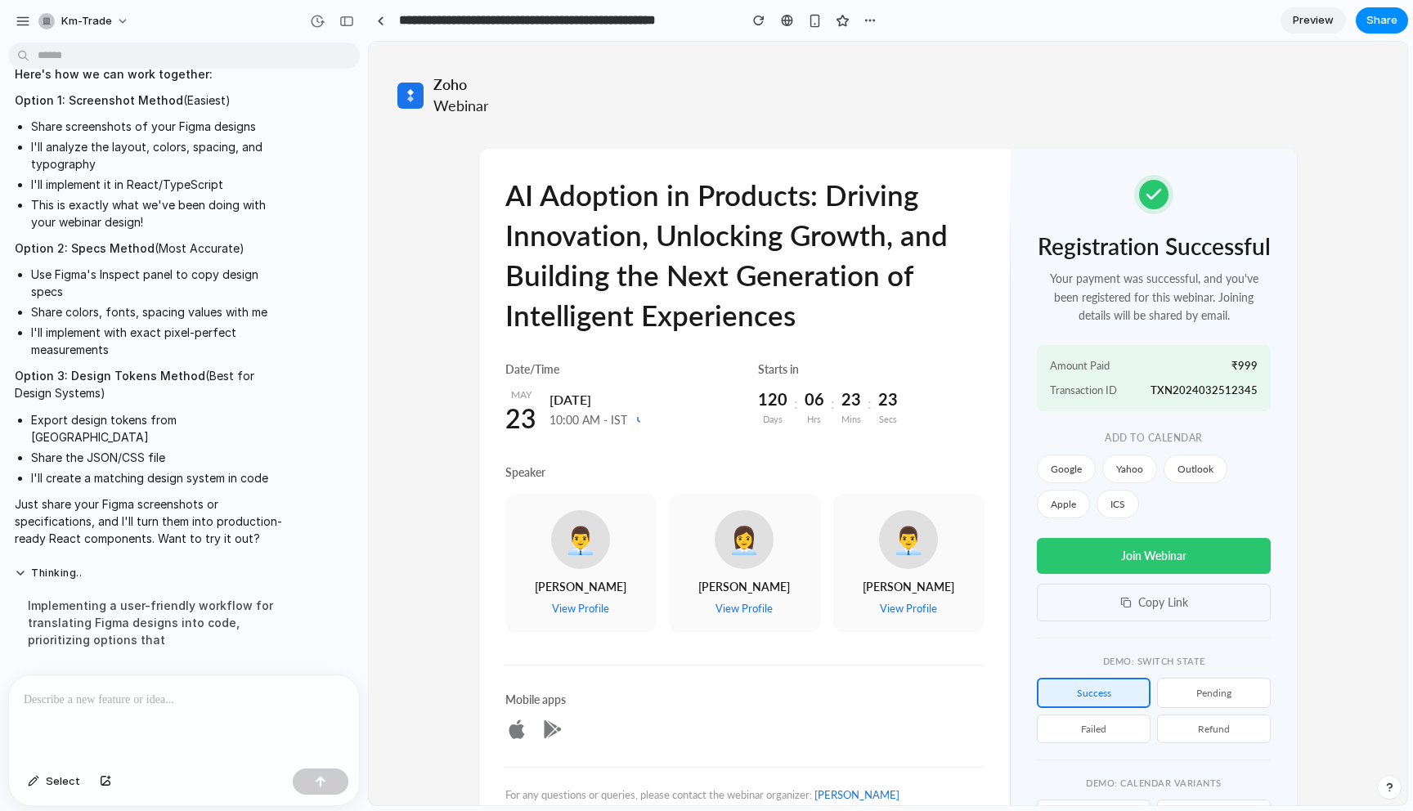
click at [1250, 692] on button "pending" at bounding box center [1214, 693] width 114 height 30
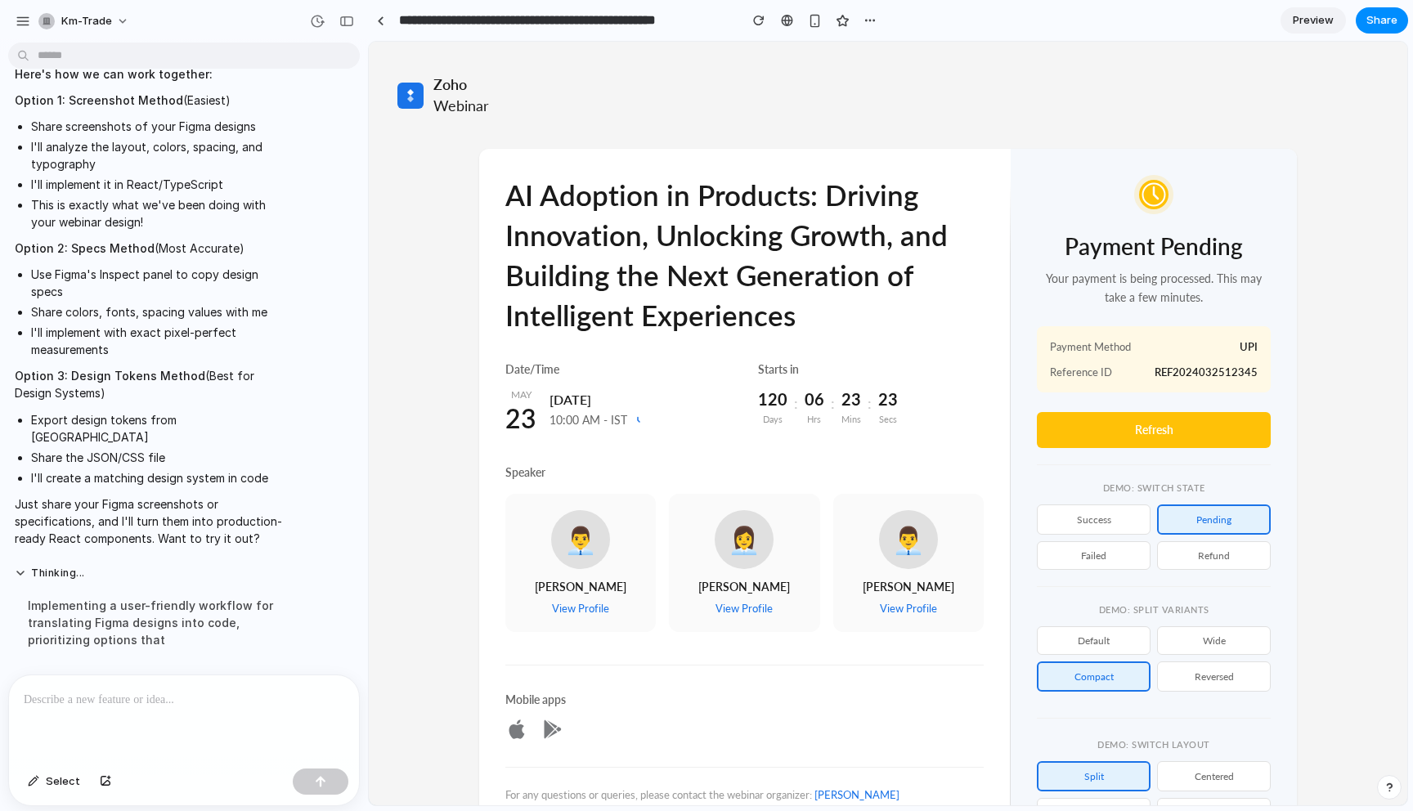
click at [1209, 676] on button "Reversed" at bounding box center [1214, 677] width 114 height 30
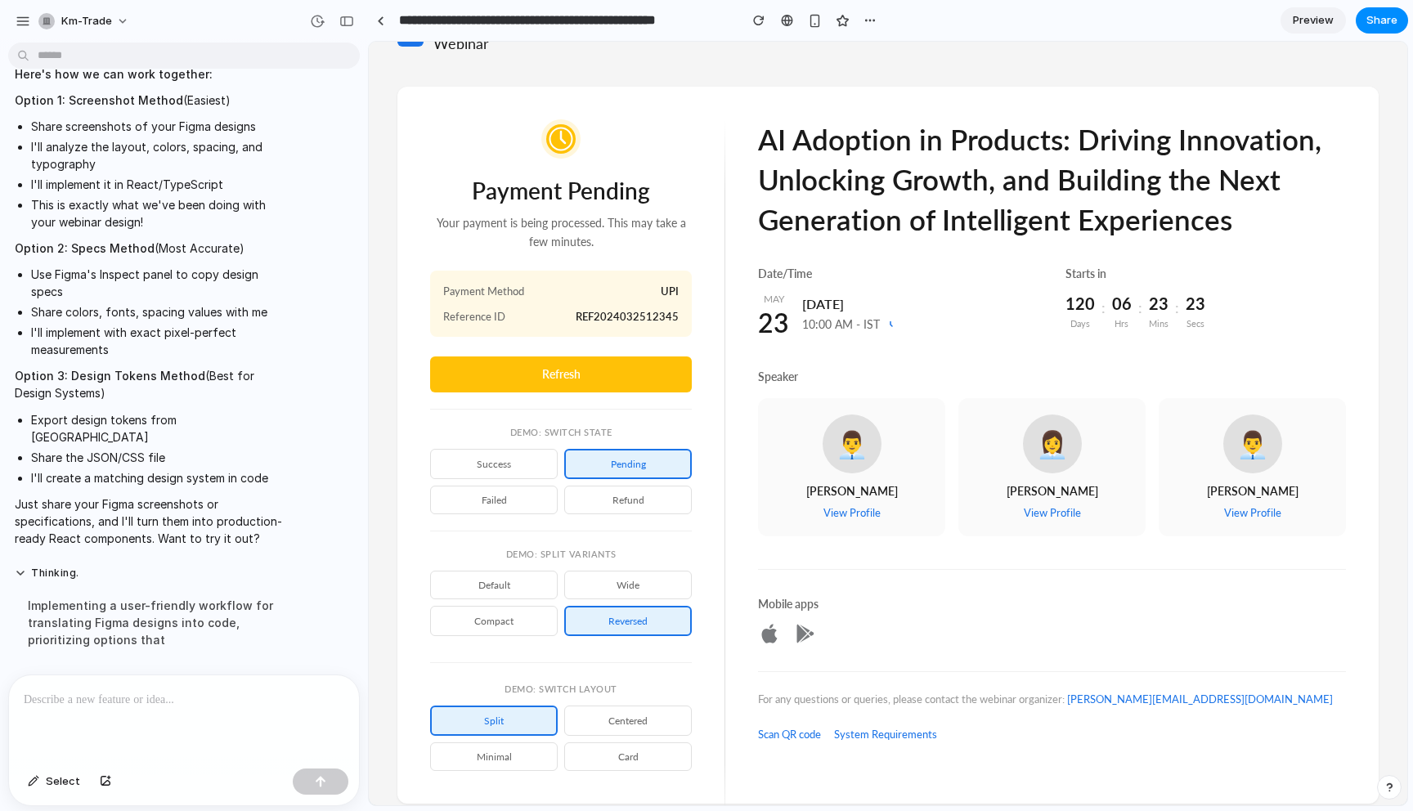
scroll to position [94, 0]
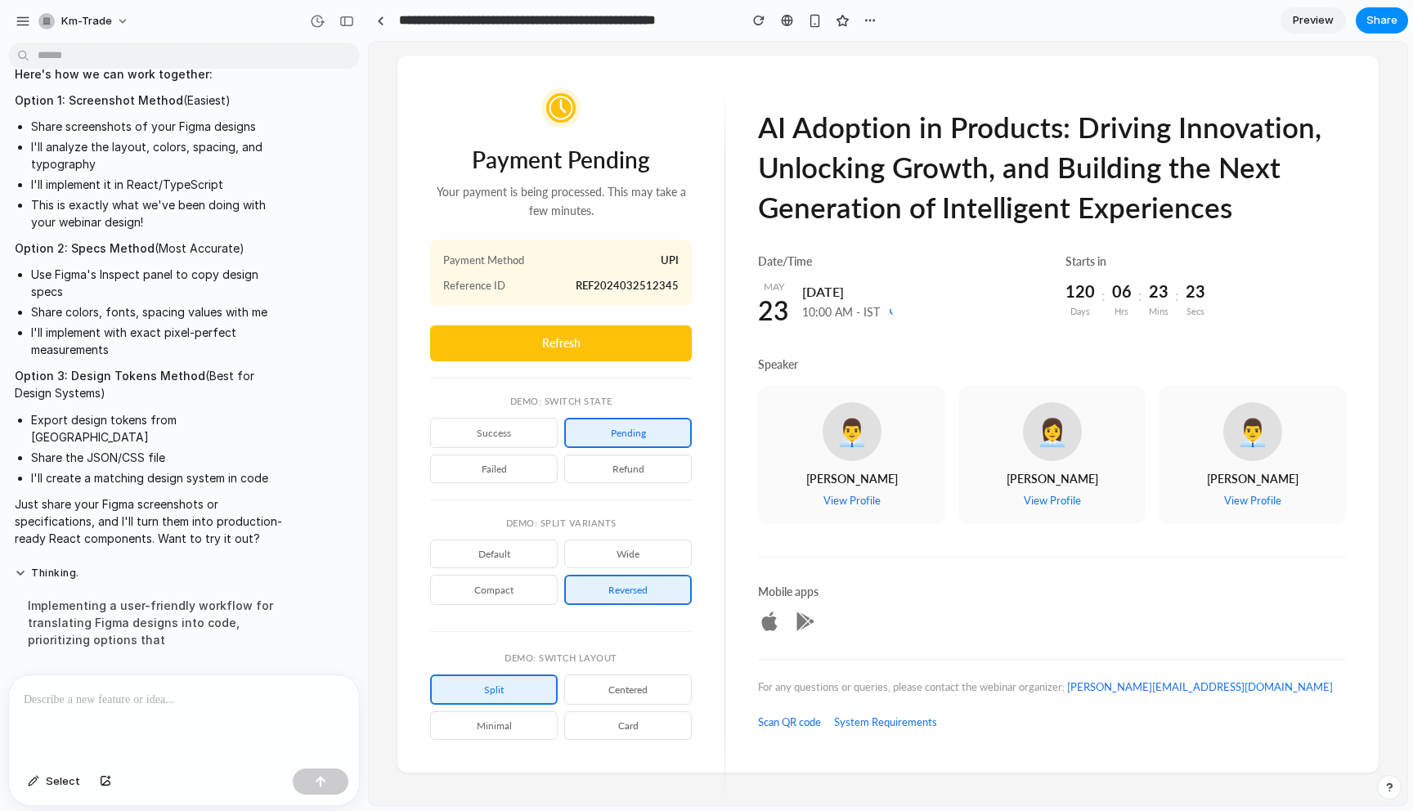
click at [522, 552] on button "Default" at bounding box center [494, 554] width 128 height 29
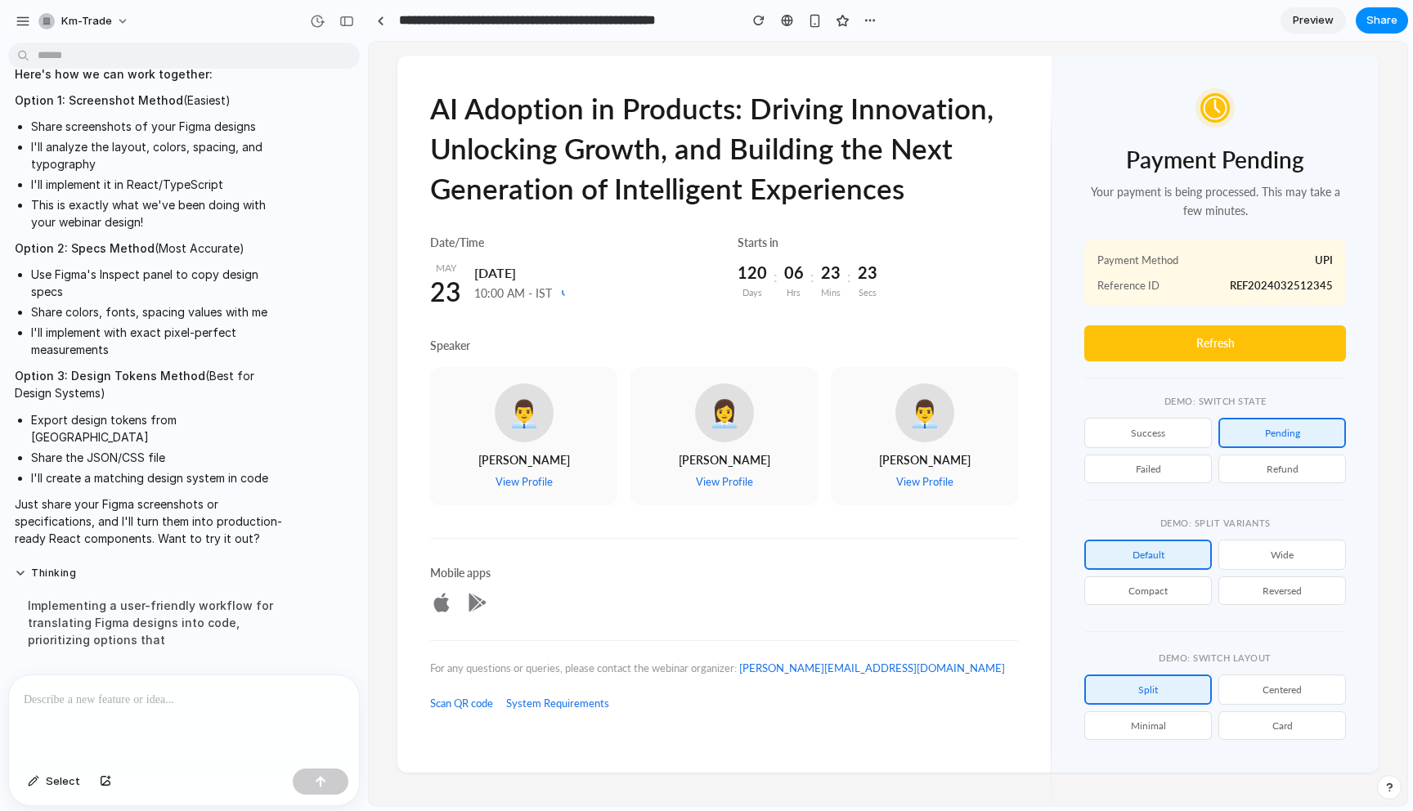
click at [559, 292] on icon at bounding box center [562, 293] width 11 height 11
click at [1166, 433] on button "success" at bounding box center [1149, 433] width 128 height 30
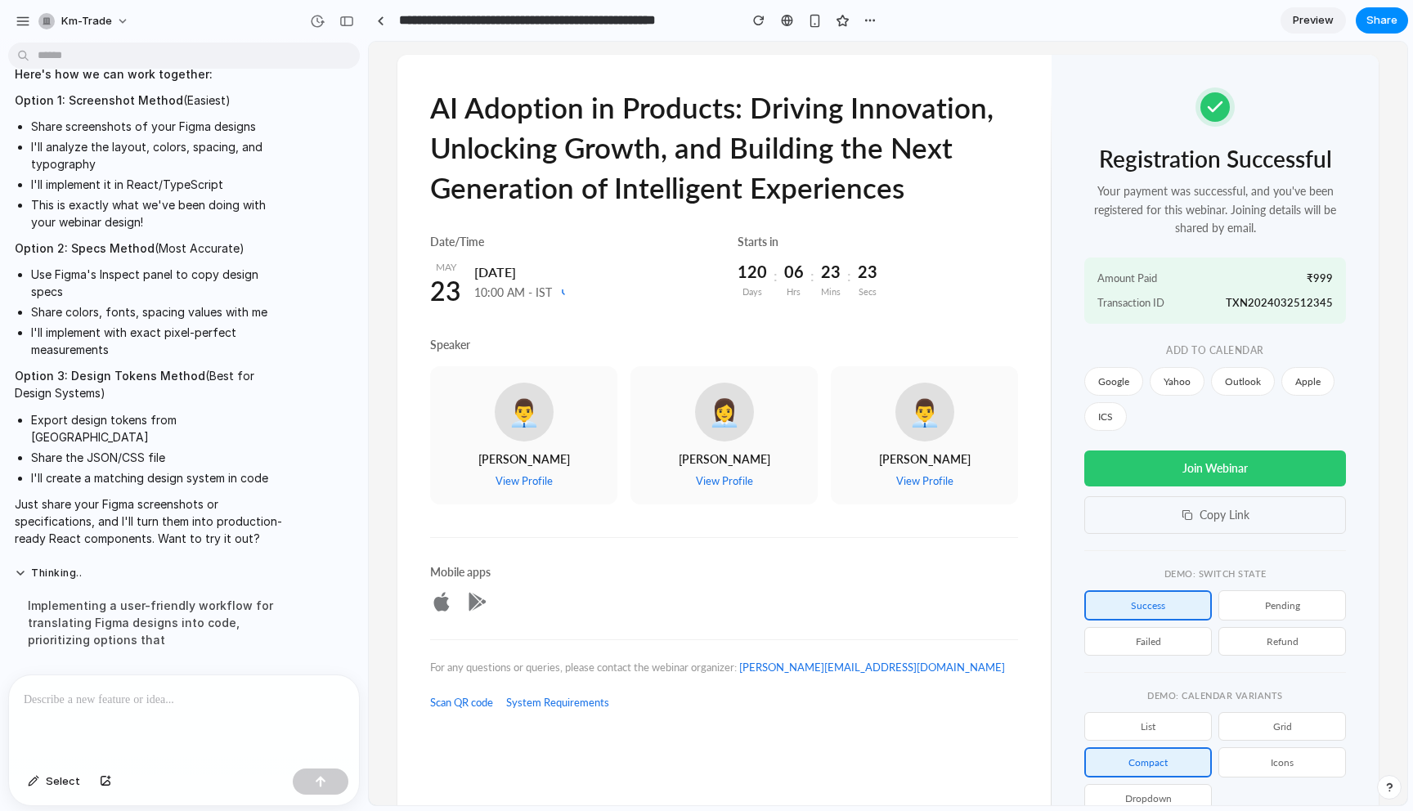
click at [1241, 427] on div "Google Yahoo Outlook Apple ICS" at bounding box center [1216, 399] width 262 height 64
click at [131, 701] on p at bounding box center [184, 700] width 321 height 20
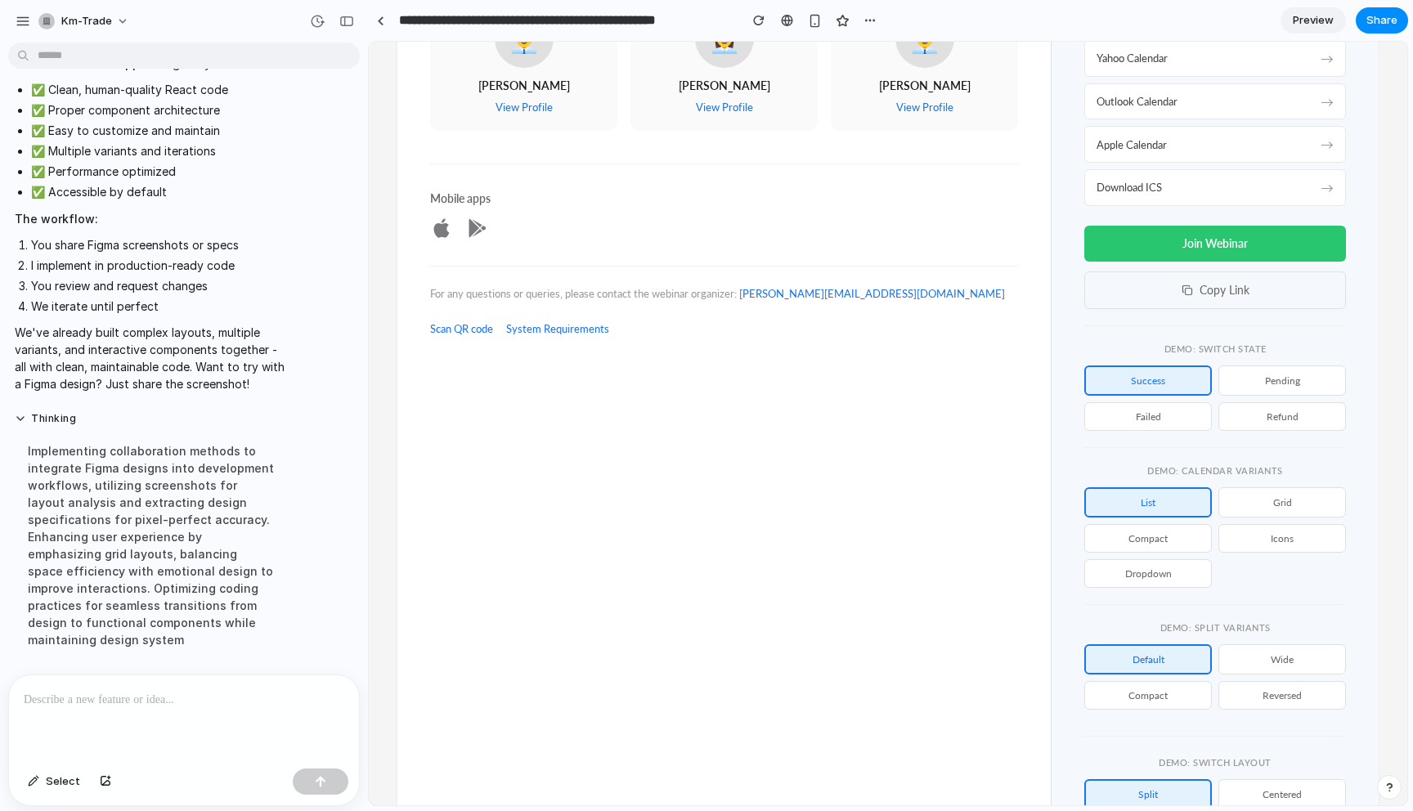
scroll to position [573, 0]
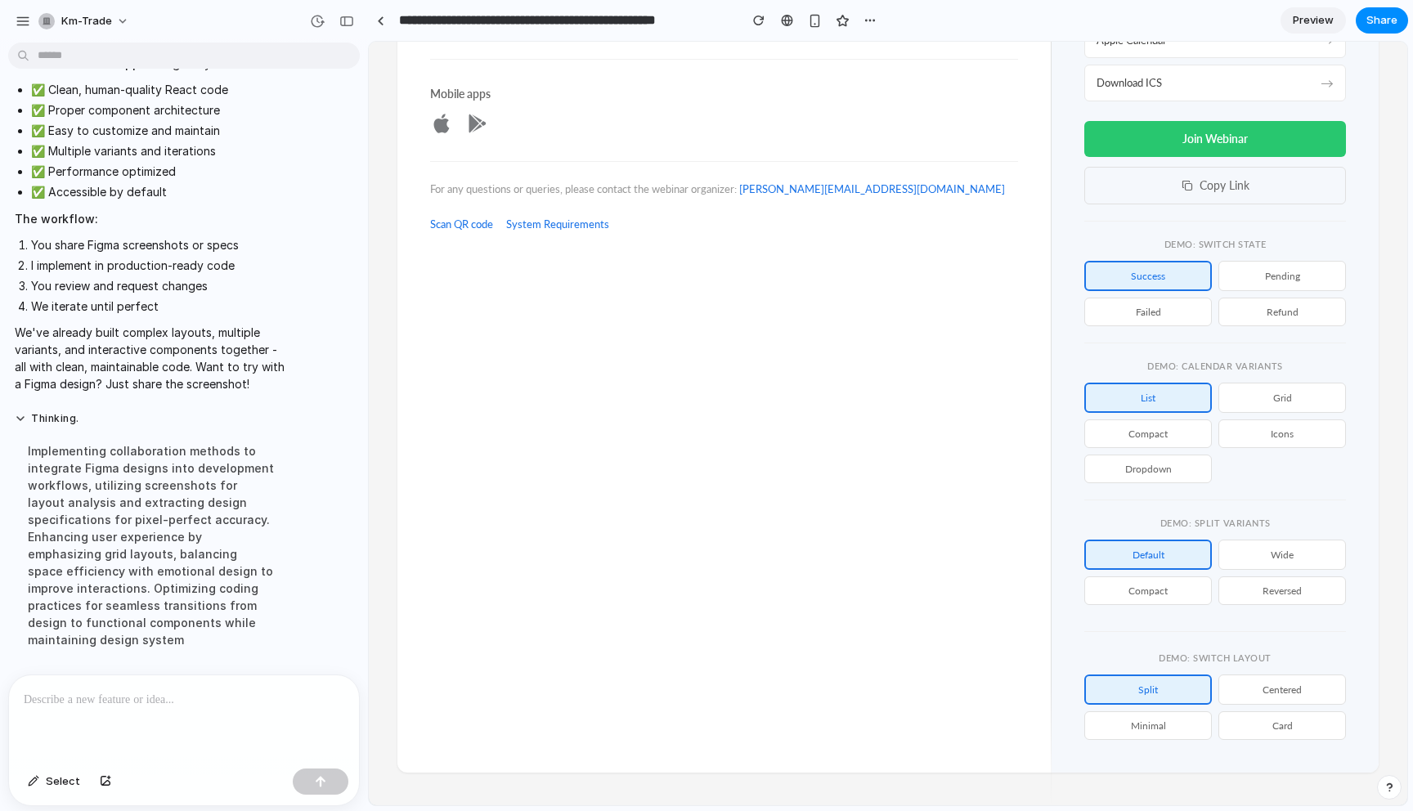
click at [1185, 730] on button "minimal" at bounding box center [1149, 726] width 128 height 29
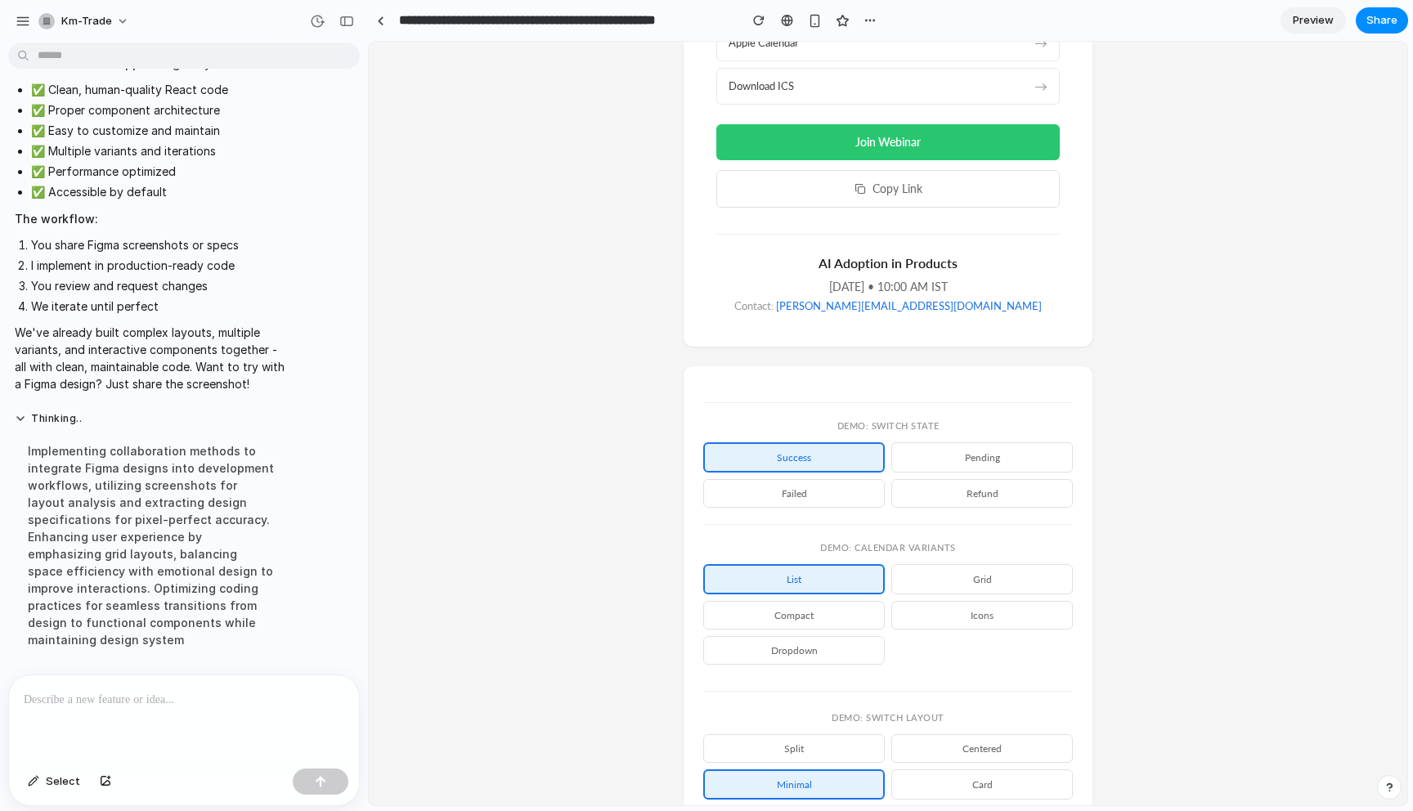
scroll to position [599, 0]
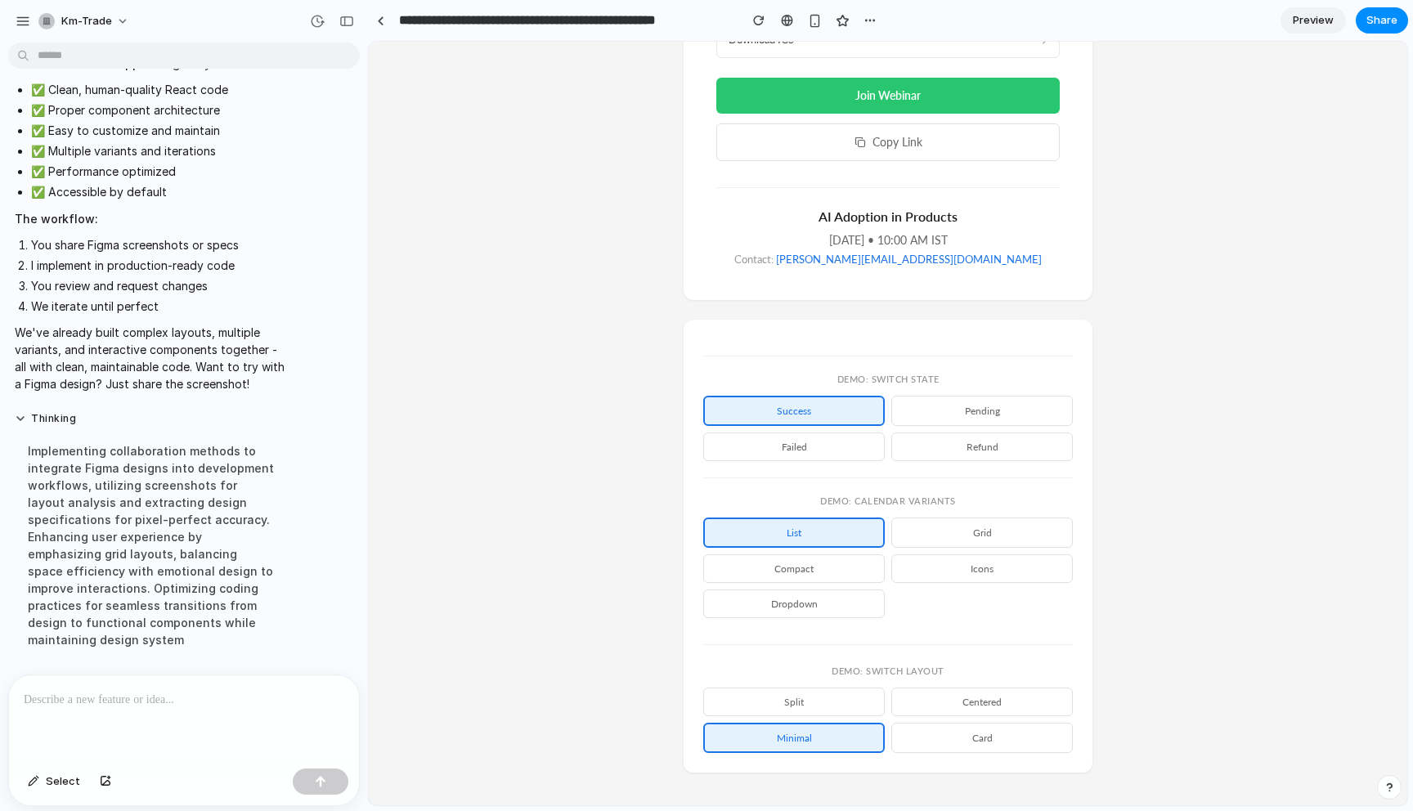
click at [860, 566] on button "Compact" at bounding box center [794, 569] width 182 height 29
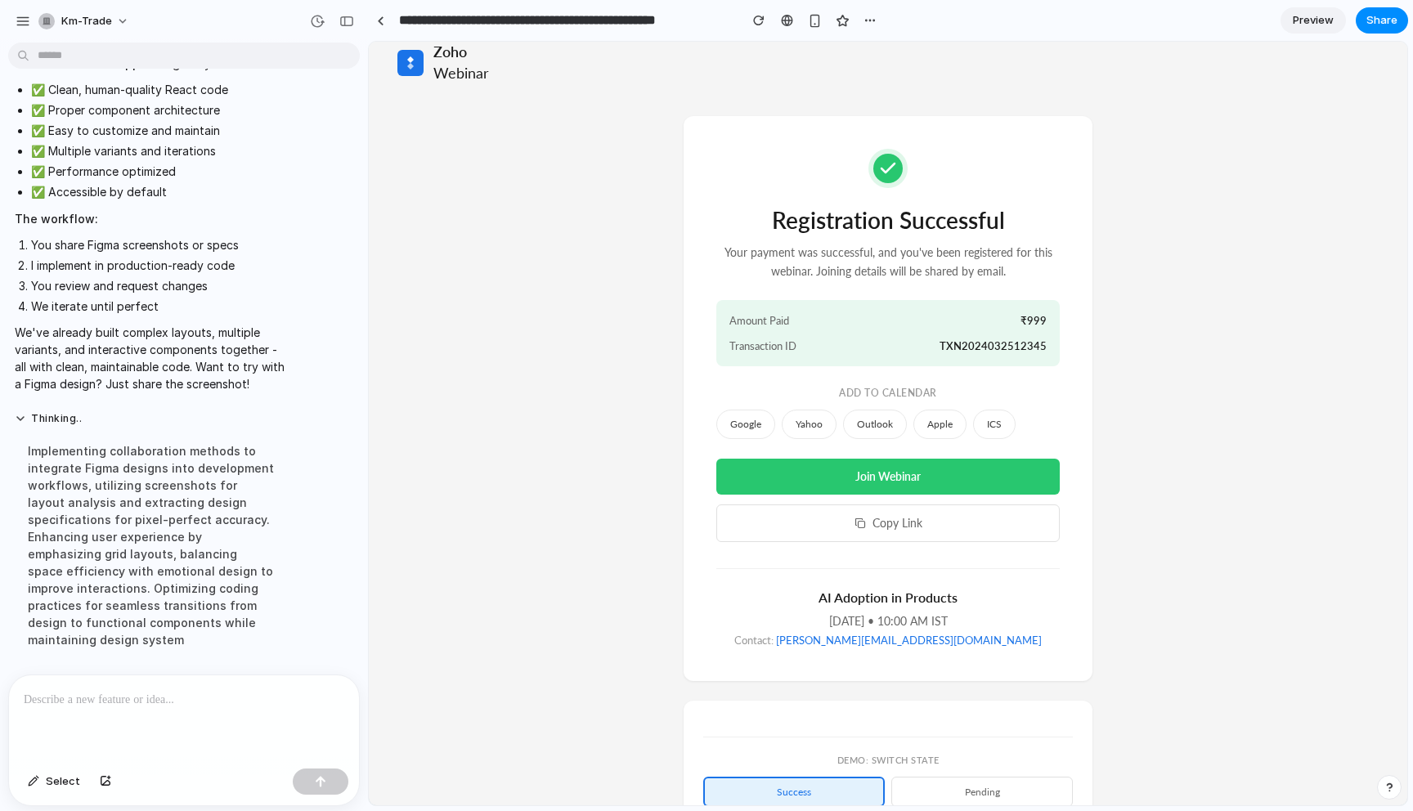
scroll to position [15, 0]
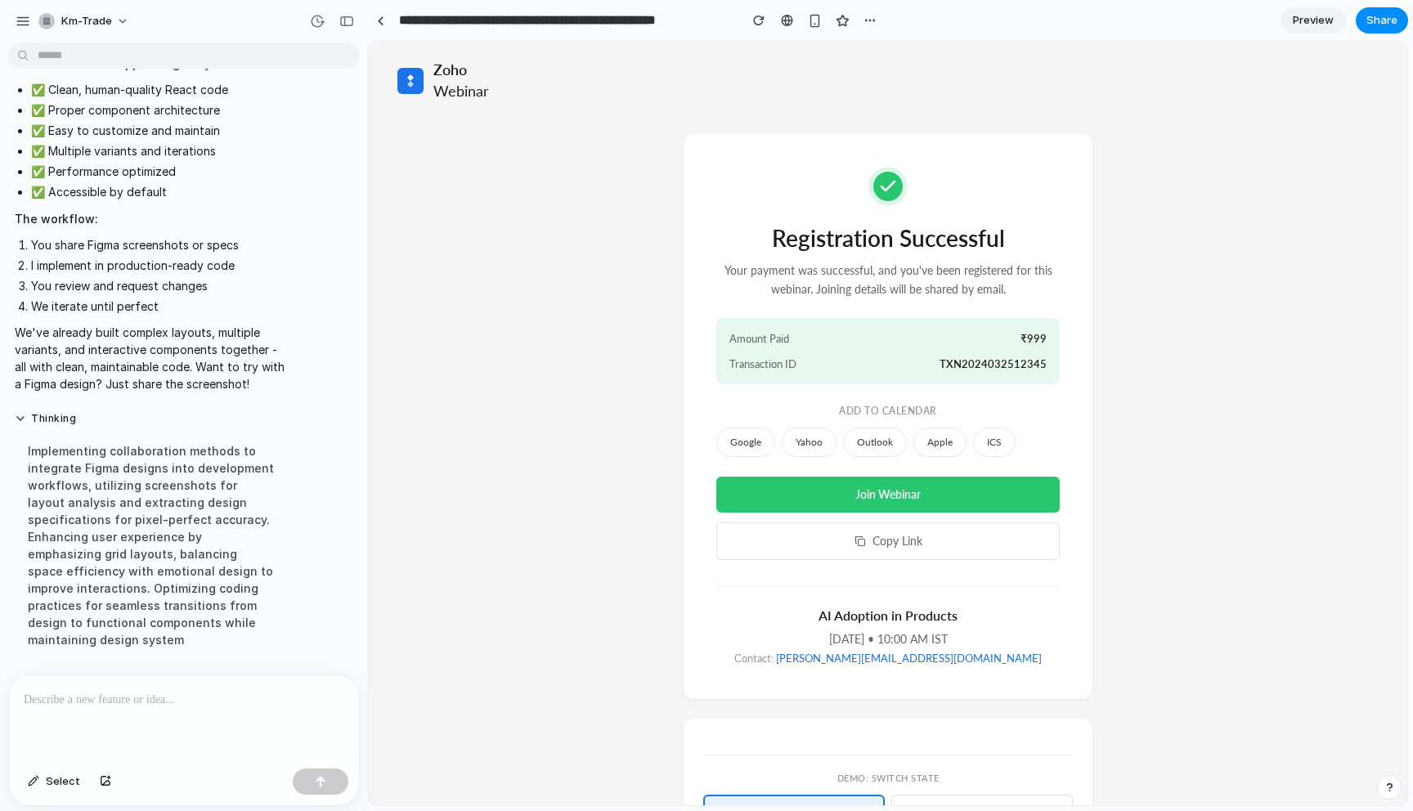
click at [1165, 446] on div "Zoho Webinar Registration Successful Your payment was successful, and you've be…" at bounding box center [888, 616] width 1039 height 1178
click at [969, 488] on button "Join Webinar" at bounding box center [889, 495] width 344 height 36
click at [1006, 436] on button "ICS" at bounding box center [994, 442] width 43 height 29
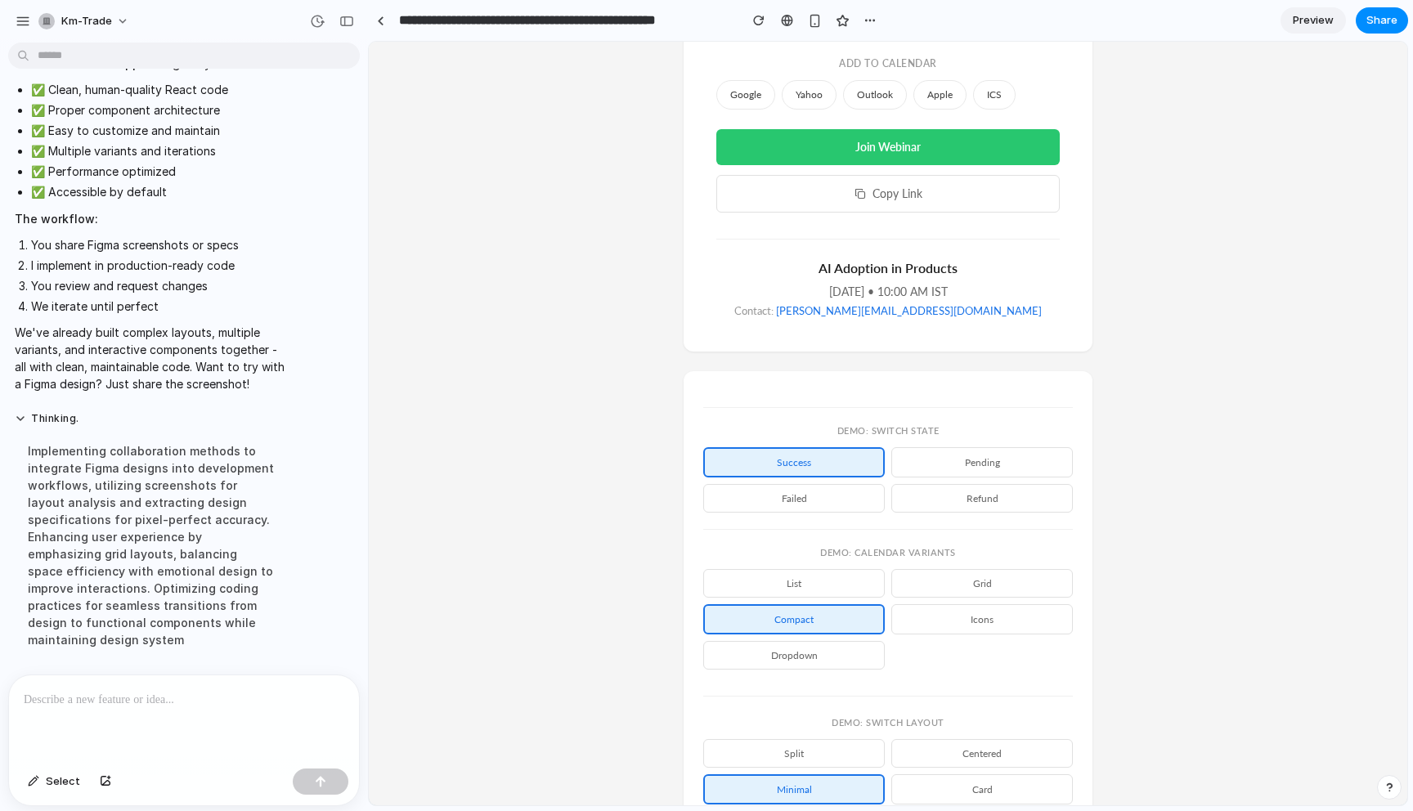
scroll to position [415, 0]
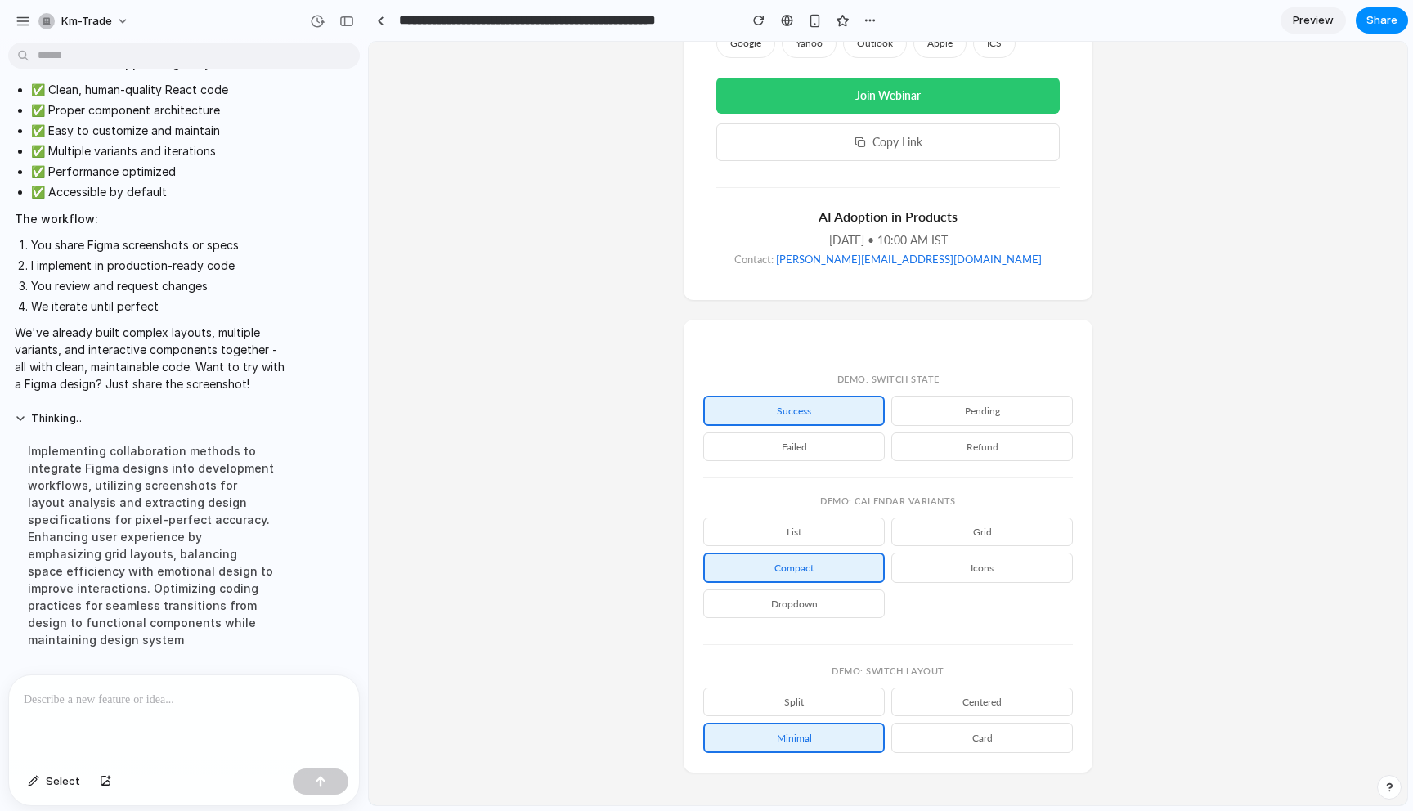
click at [975, 739] on button "card" at bounding box center [983, 738] width 182 height 30
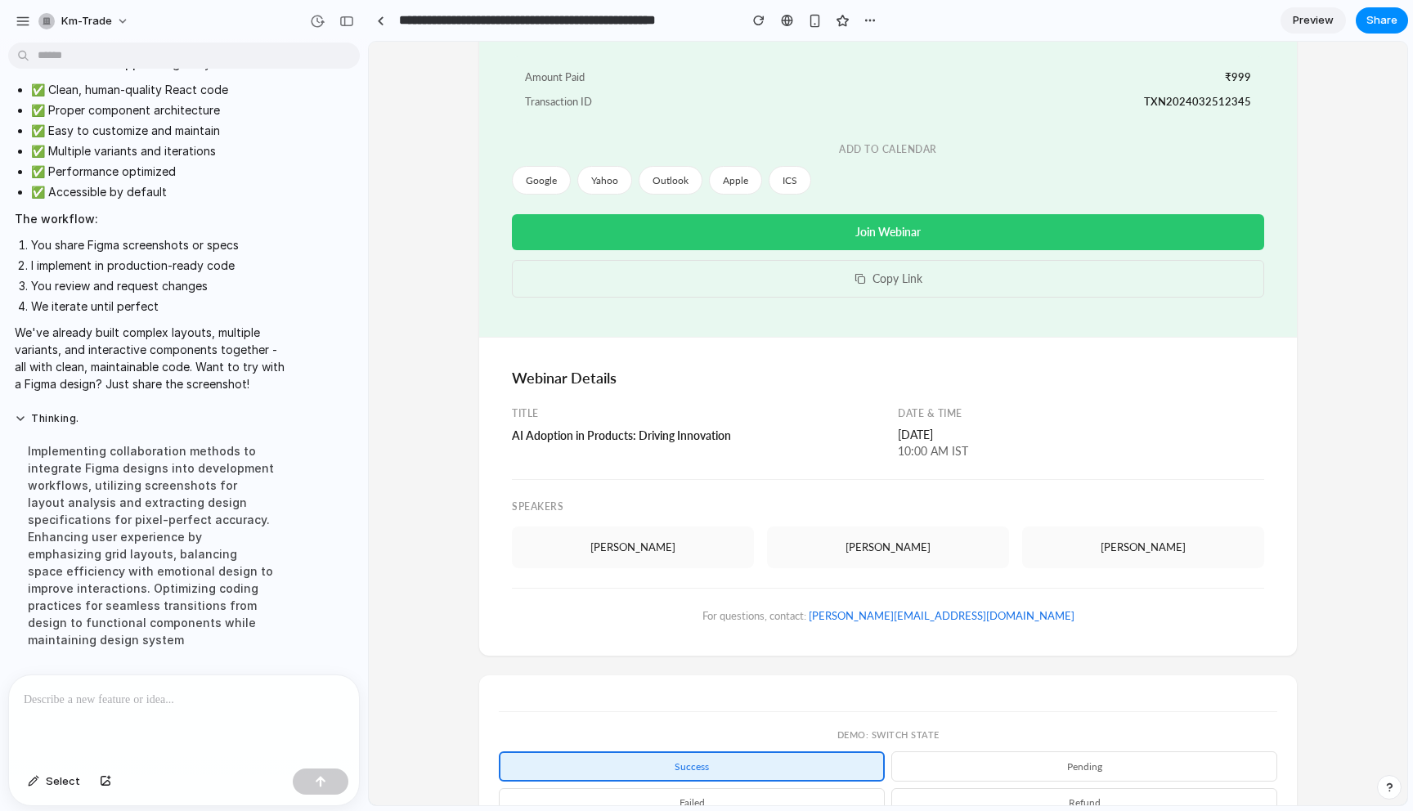
scroll to position [408, 0]
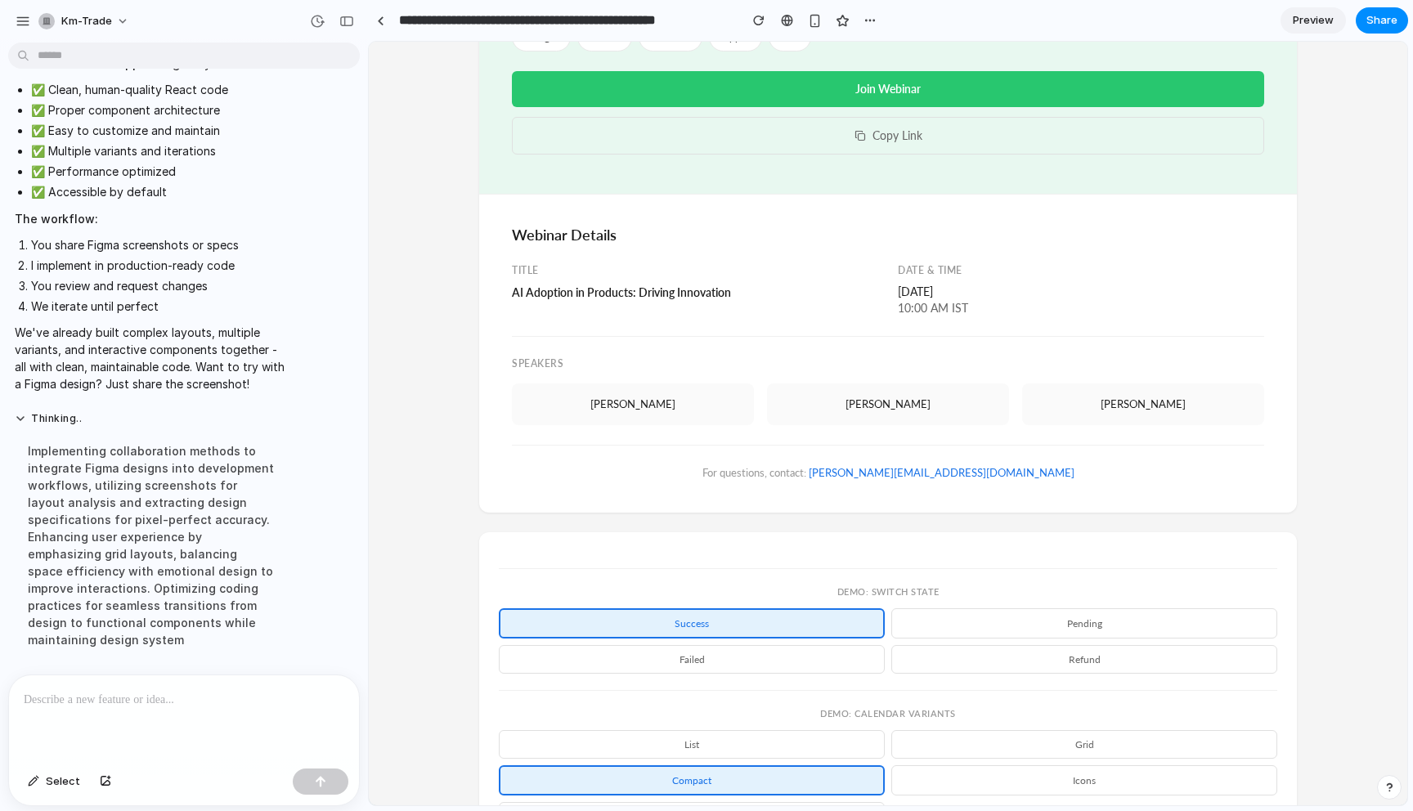
click at [579, 294] on div "AI Adoption in Products: Driving Innovation" at bounding box center [695, 292] width 366 height 17
click at [674, 349] on div "Speakers Chandler Ross Jacquelin Stephen Sutton Gunther" at bounding box center [888, 380] width 752 height 89
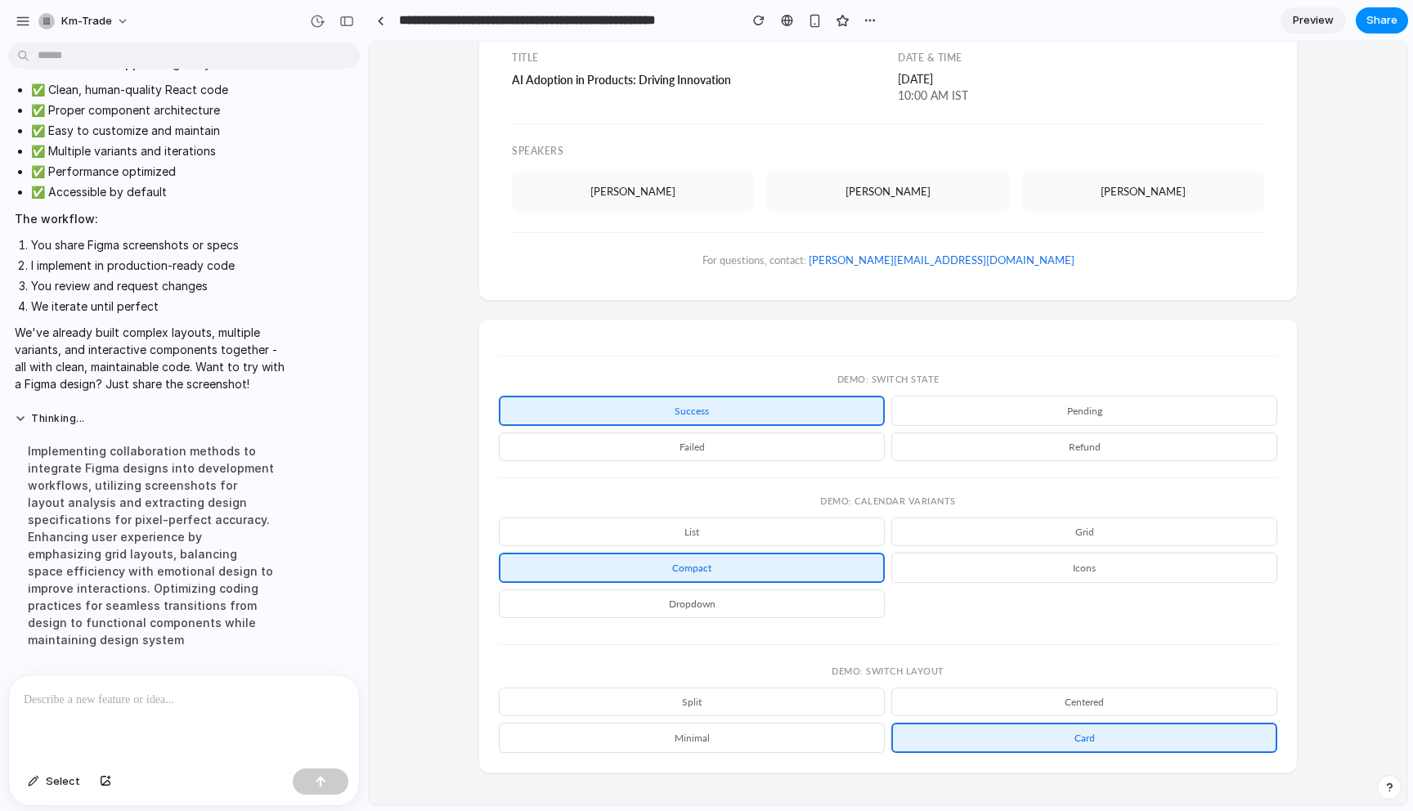
scroll to position [0, 0]
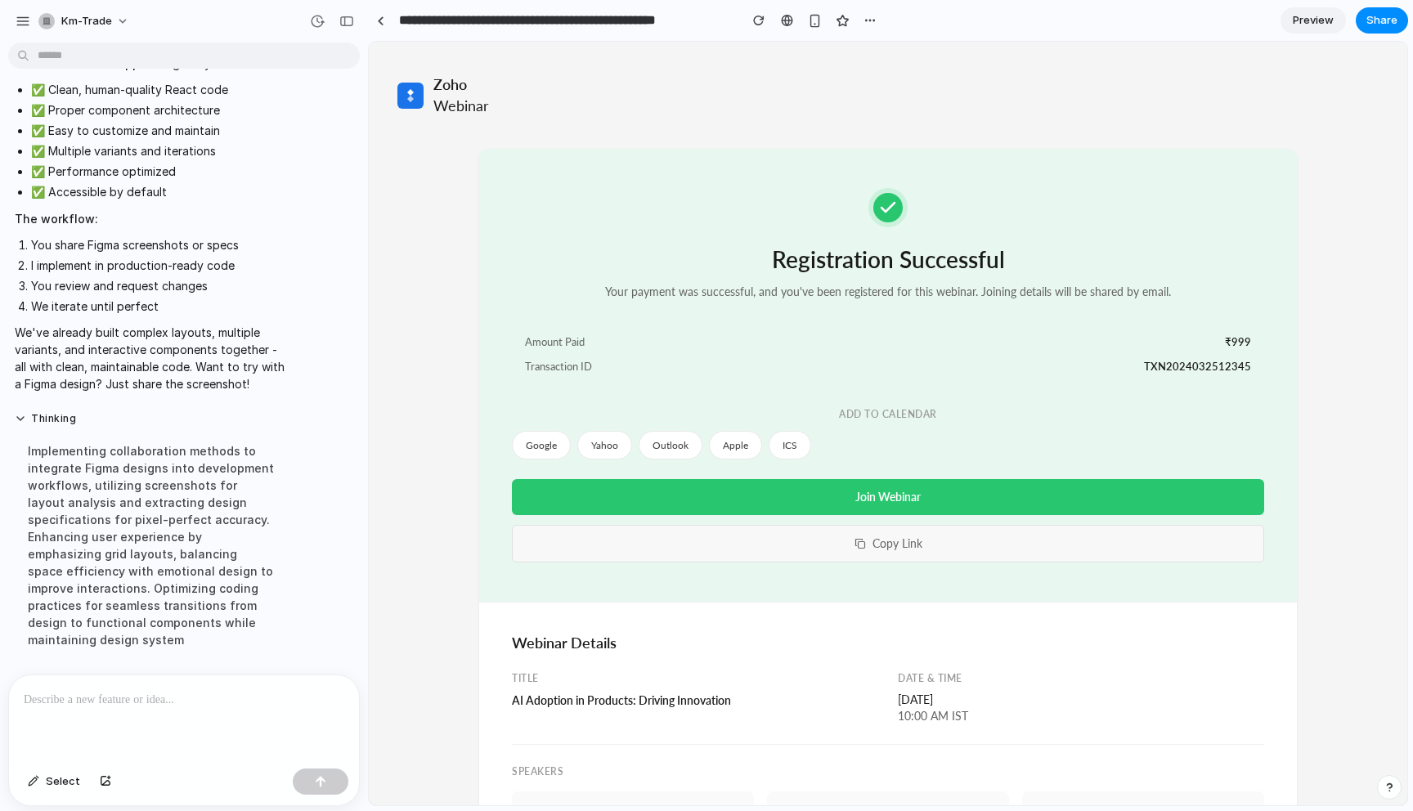
click at [889, 550] on button "Copy Link" at bounding box center [888, 544] width 752 height 38
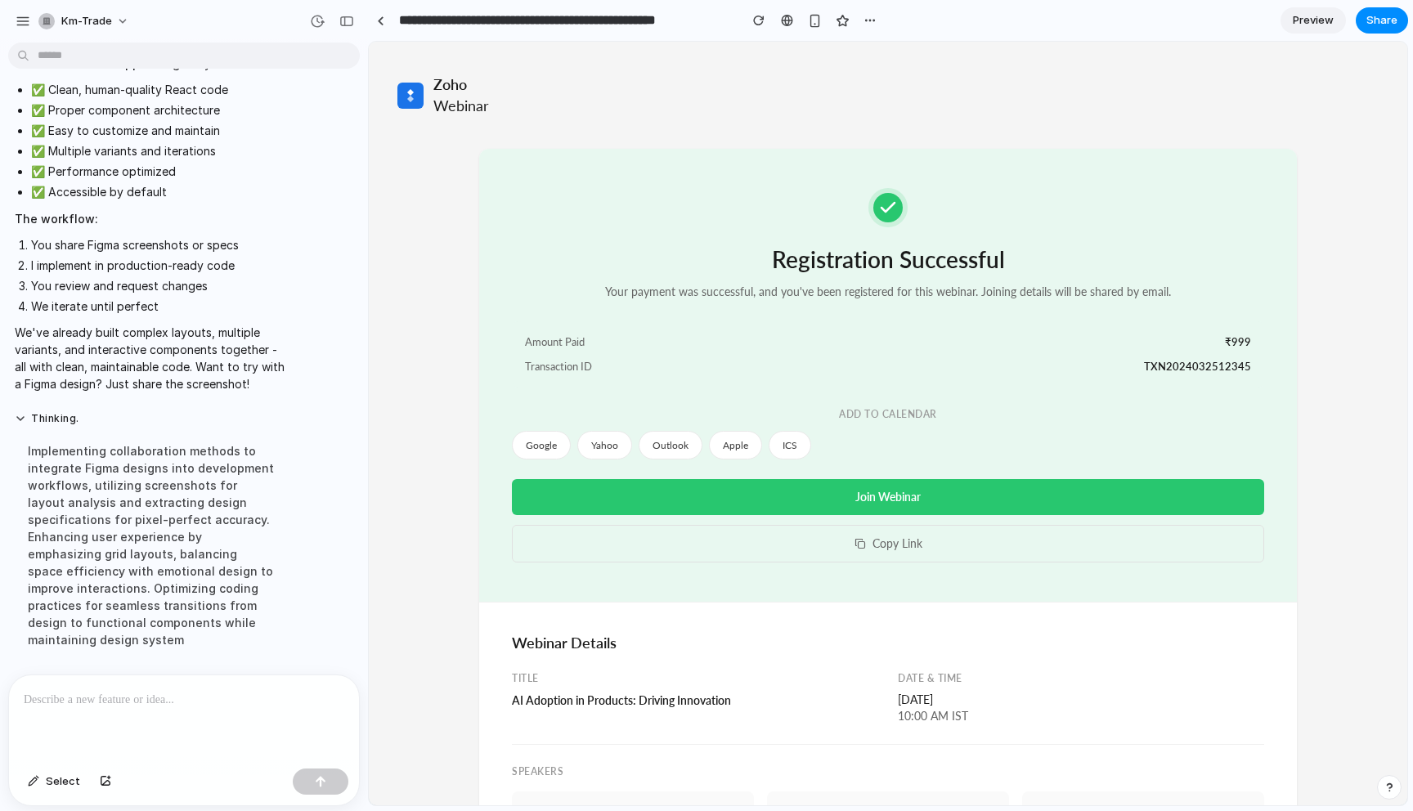
click at [957, 414] on div "Add to Calendar" at bounding box center [888, 414] width 752 height 14
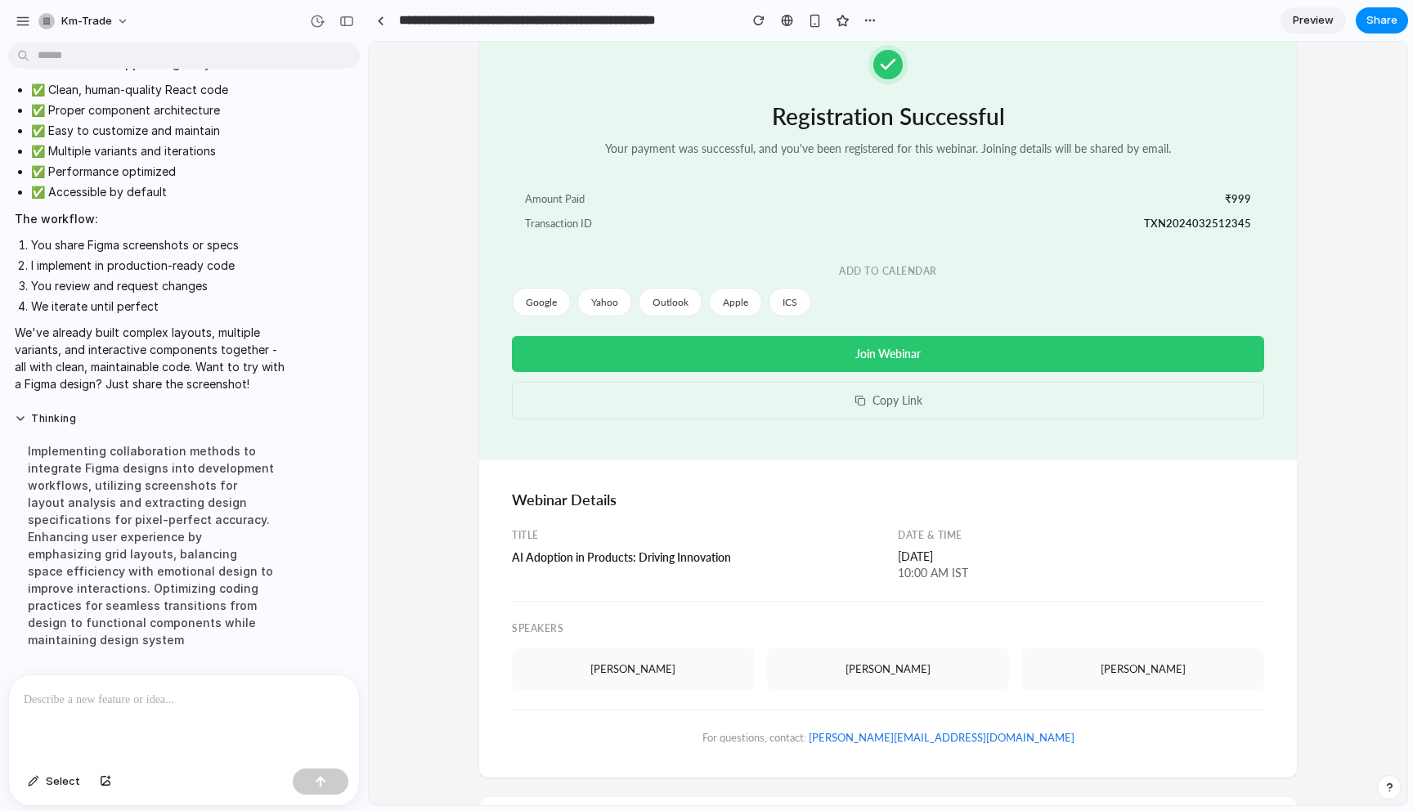
scroll to position [225, 0]
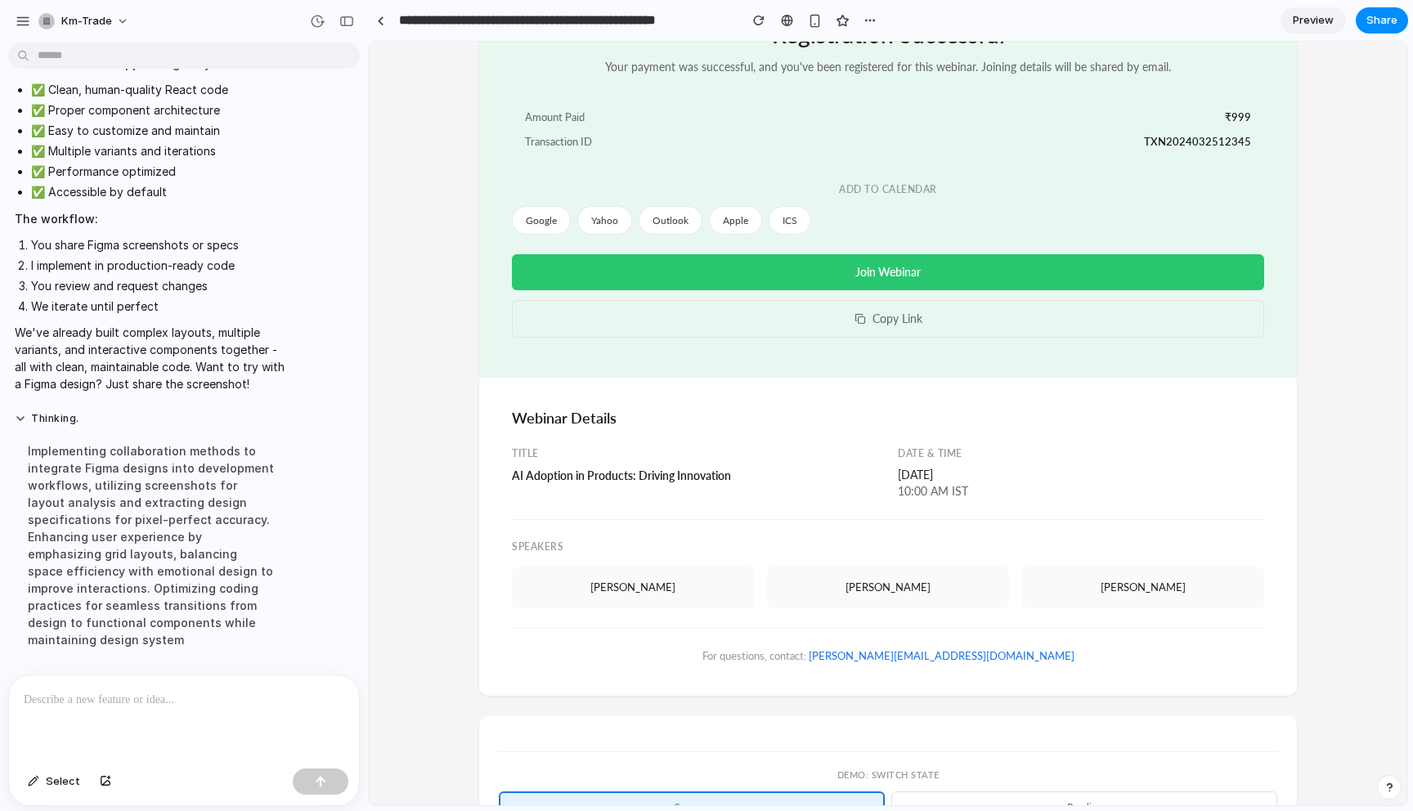
click at [715, 478] on div "AI Adoption in Products: Driving Innovation" at bounding box center [695, 475] width 366 height 17
click at [919, 479] on div "Friday, May 23, 2024" at bounding box center [1081, 475] width 366 height 16
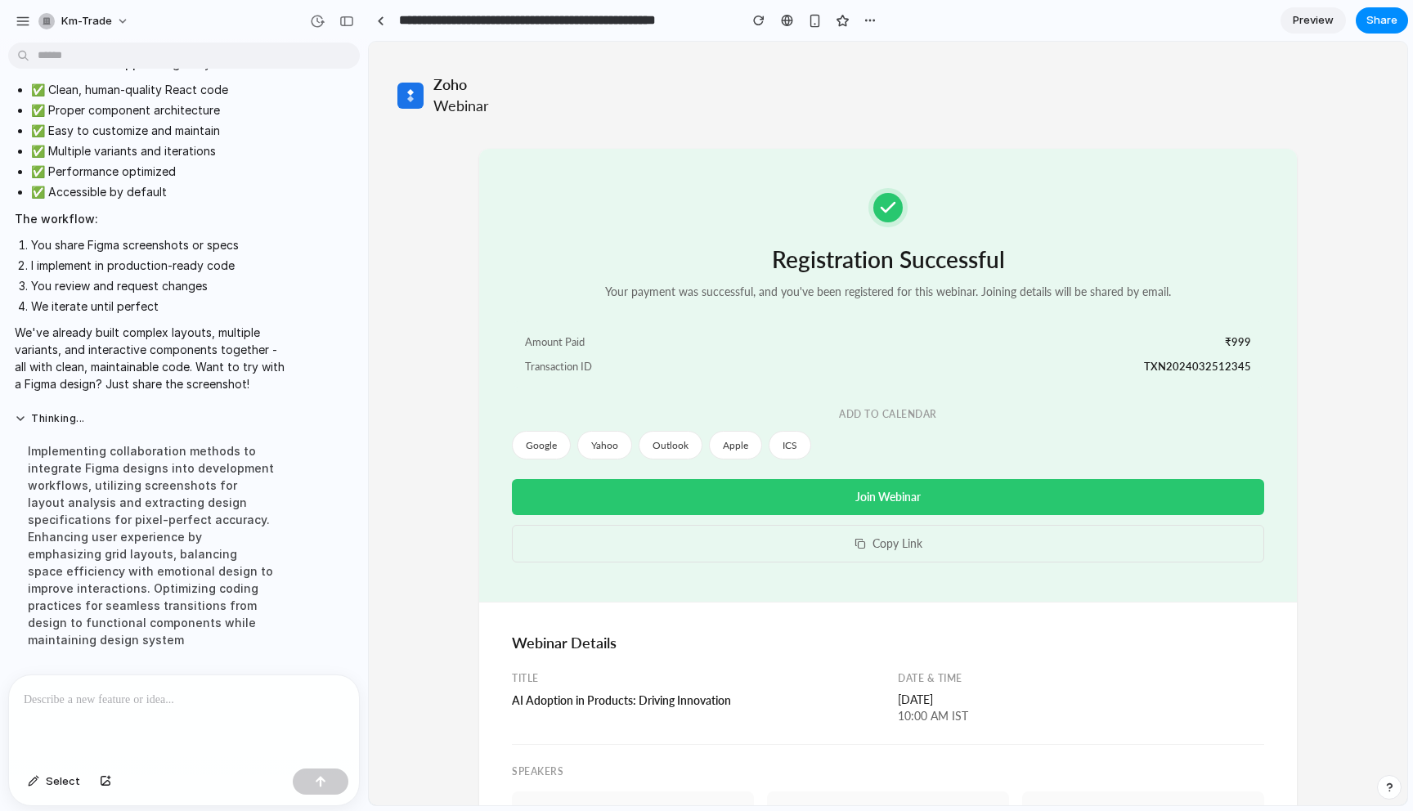
scroll to position [9050, 0]
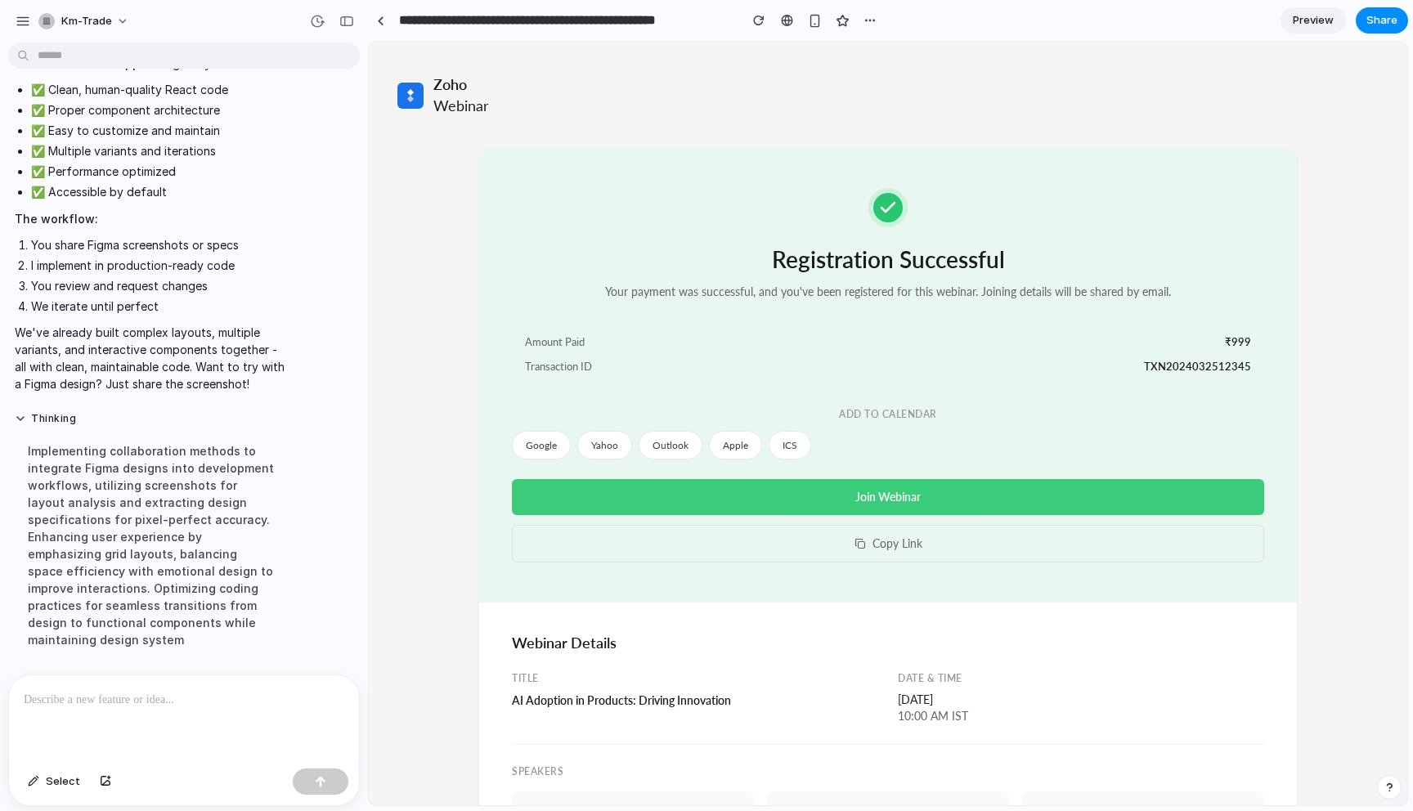
click at [718, 496] on button "Join Webinar" at bounding box center [888, 497] width 752 height 36
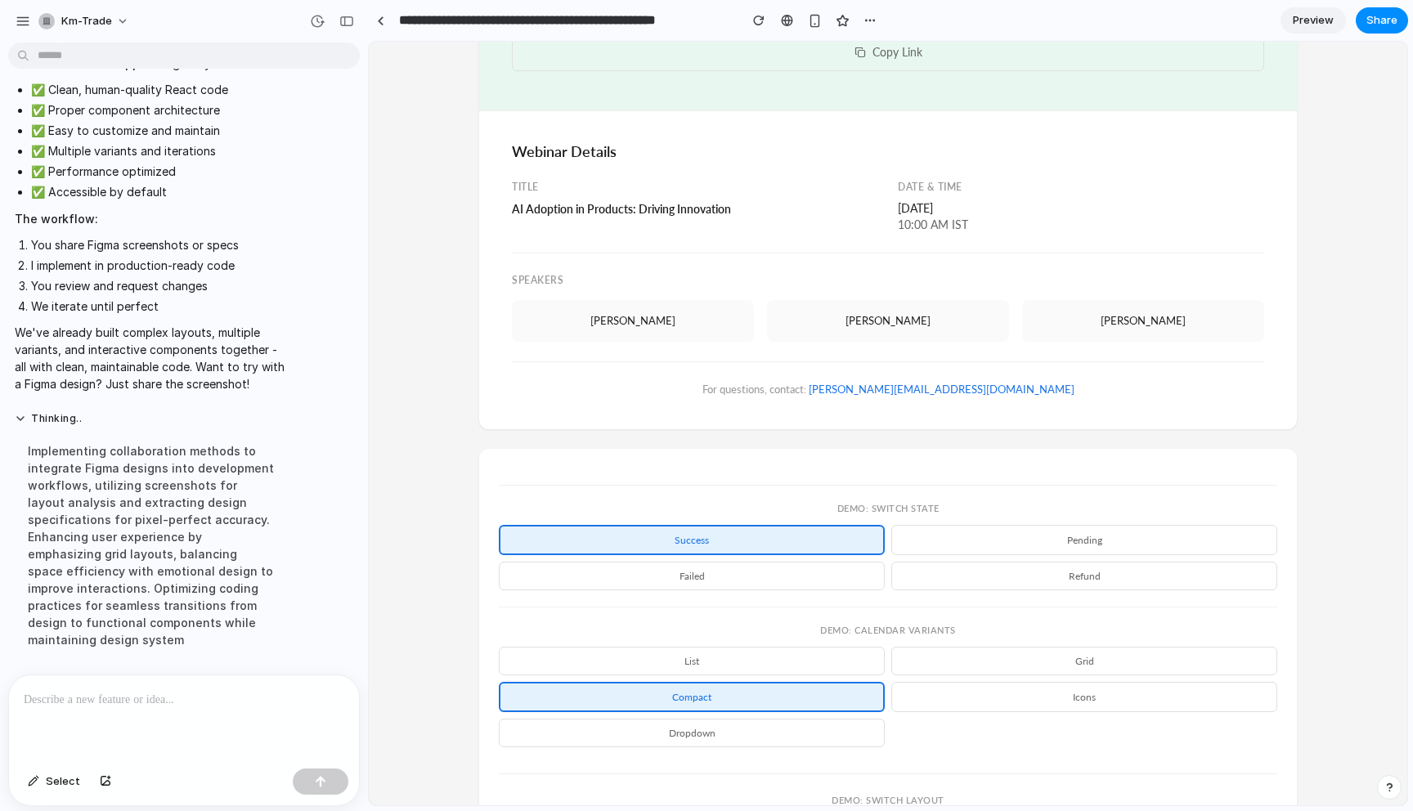
scroll to position [622, 0]
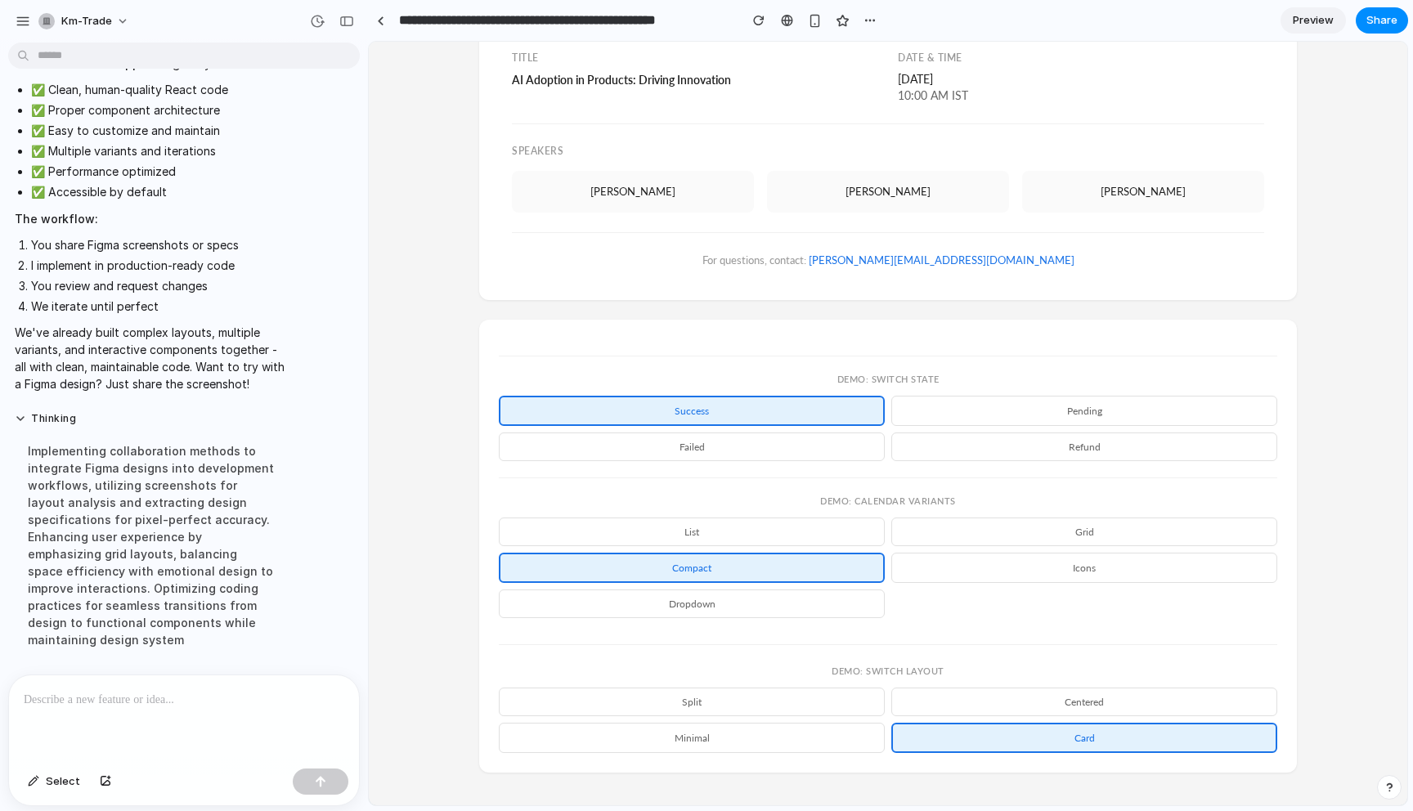
click at [800, 259] on div "For questions, contact: karthikeyan.mani@zohocorp.com" at bounding box center [888, 250] width 752 height 36
click at [1130, 290] on div "Webinar Details Title AI Adoption in Products: Driving Innovation Date & Time F…" at bounding box center [888, 141] width 818 height 318
click at [776, 697] on button "split" at bounding box center [692, 702] width 386 height 29
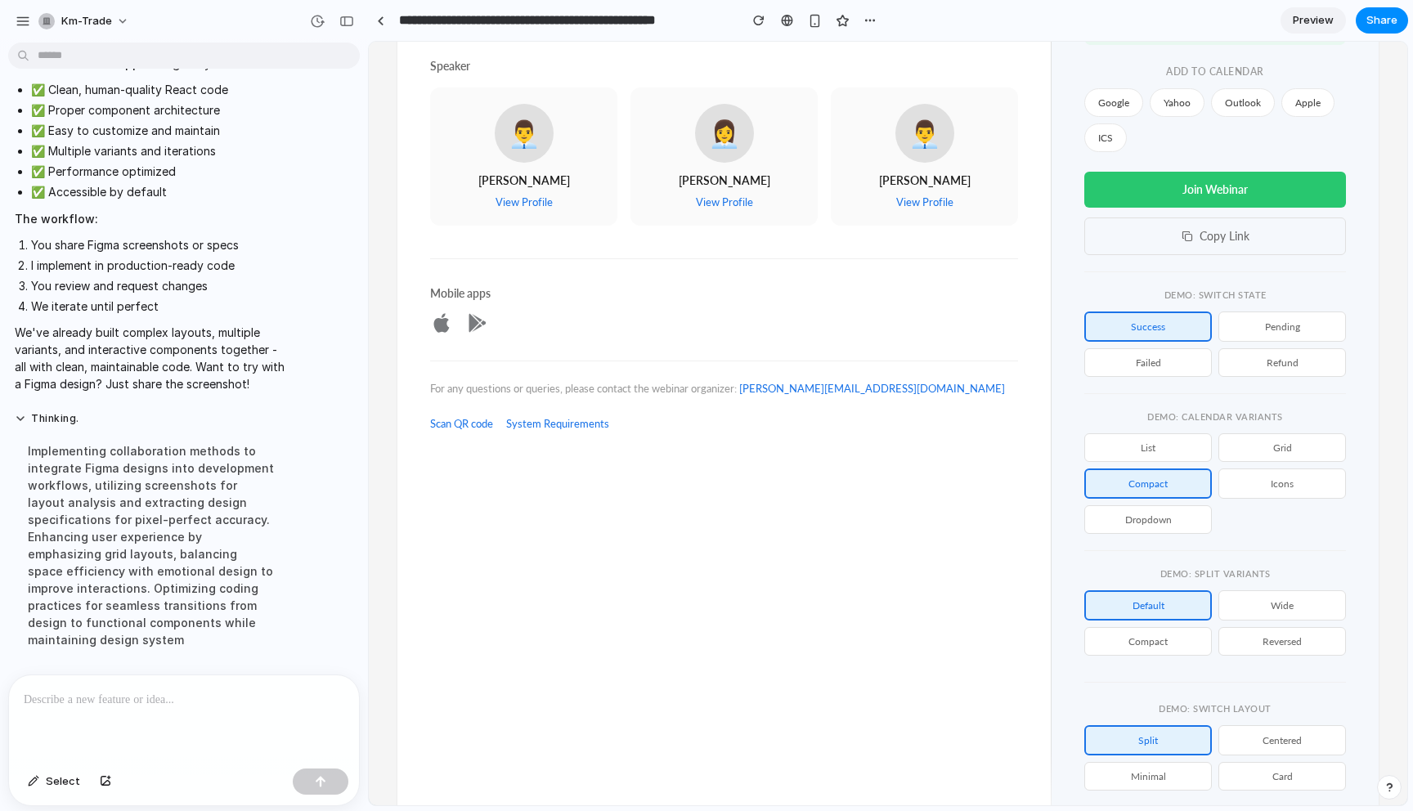
scroll to position [425, 0]
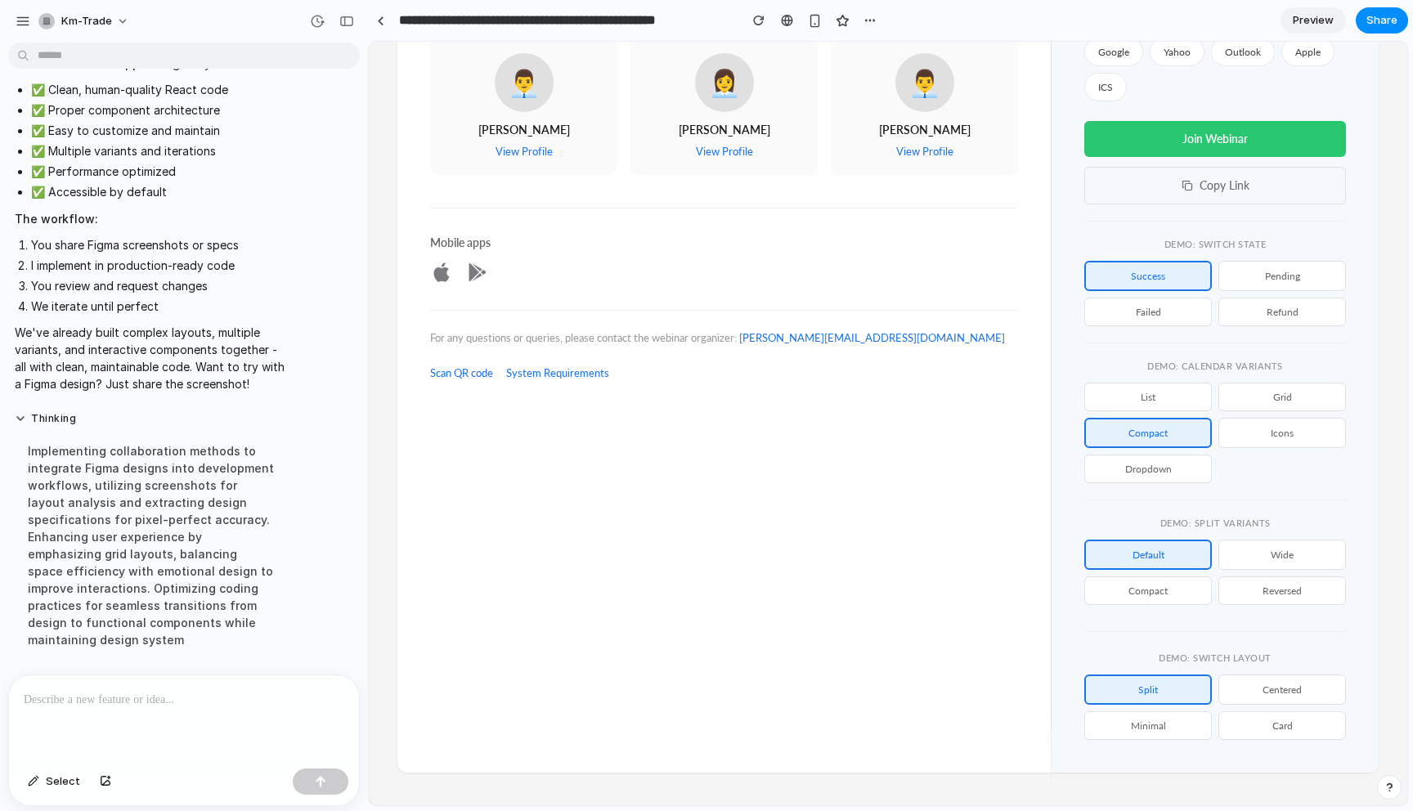
click at [1178, 600] on button "Compact" at bounding box center [1149, 591] width 128 height 29
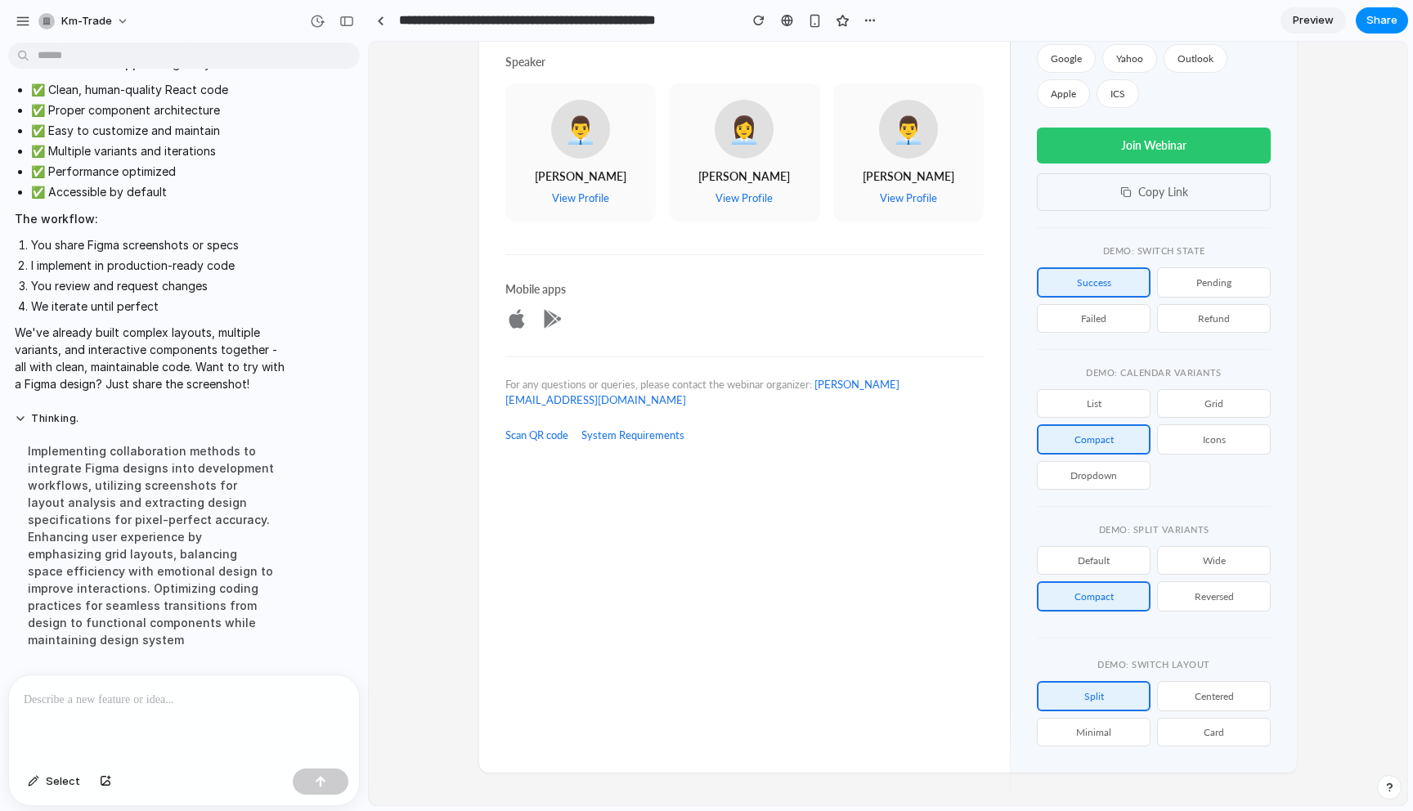
scroll to position [411, 0]
click at [1215, 691] on button "centered" at bounding box center [1214, 696] width 114 height 30
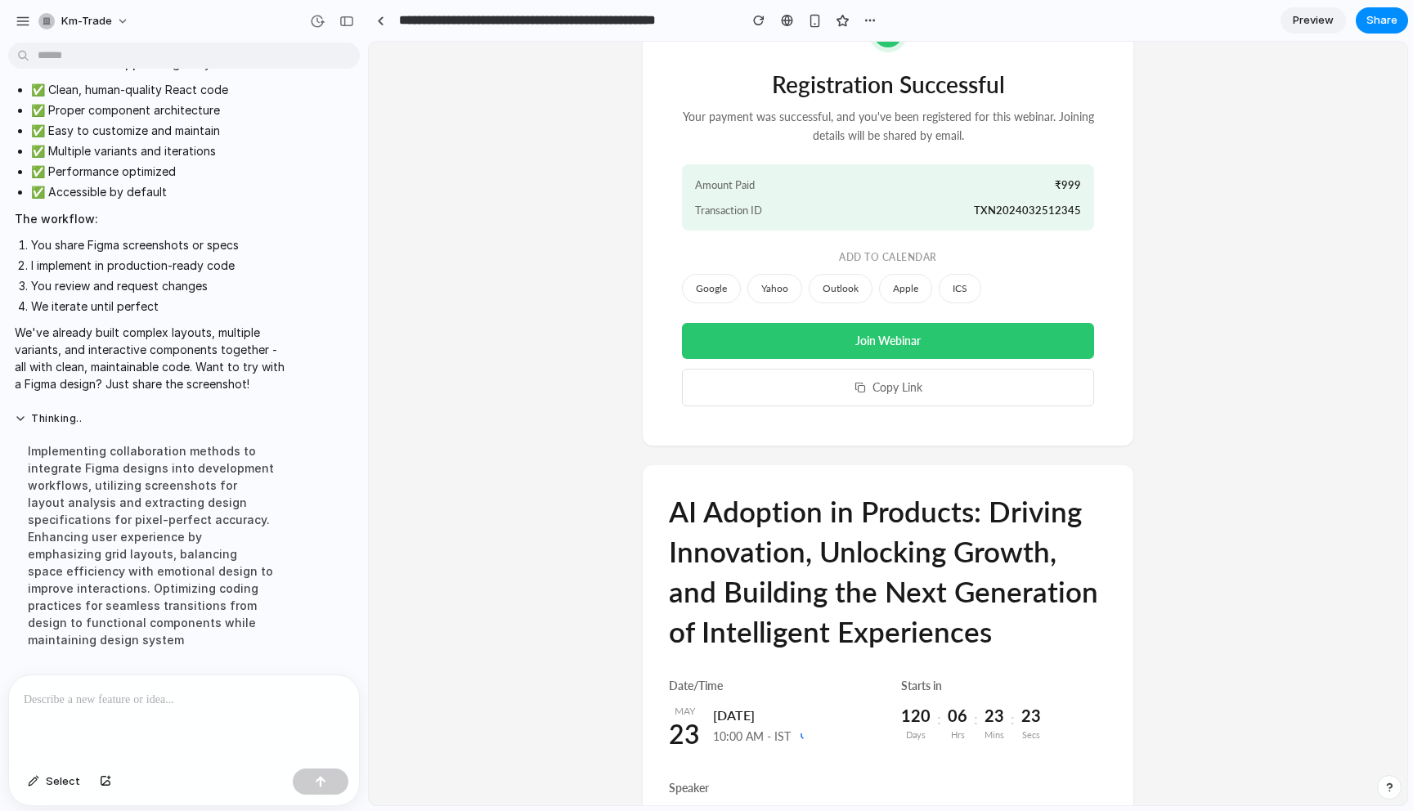
scroll to position [0, 0]
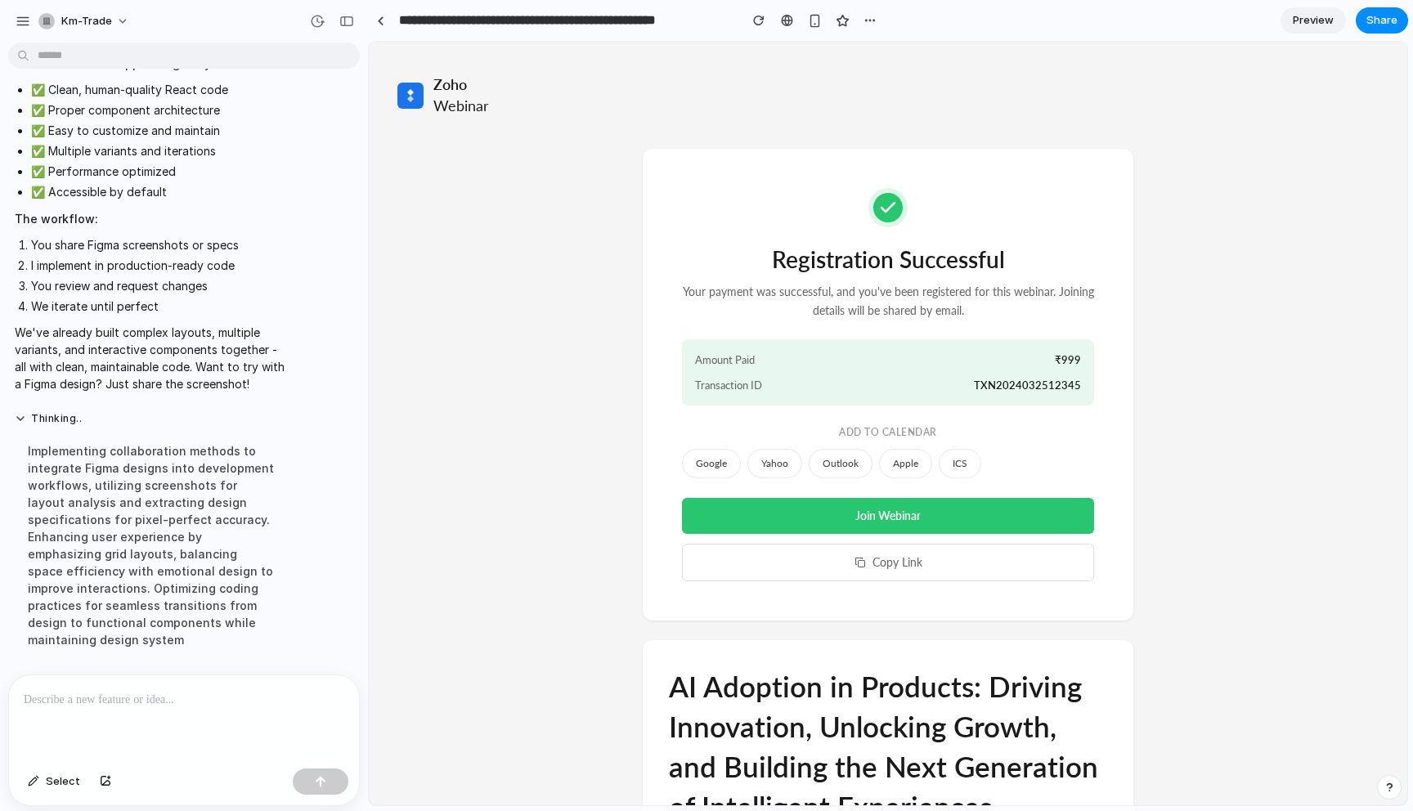
click at [1045, 389] on span "TXN2024032512345" at bounding box center [1027, 386] width 107 height 16
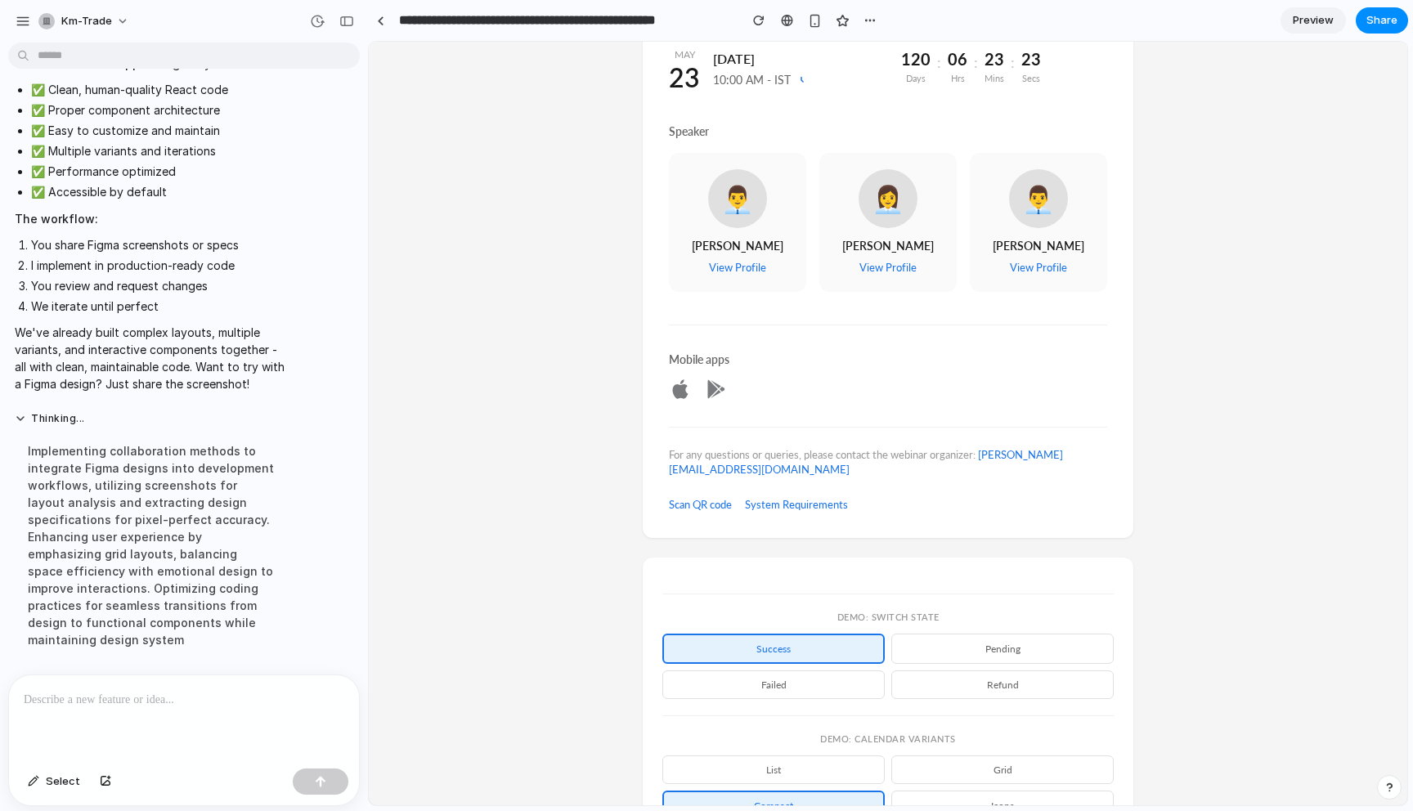
scroll to position [1001, 0]
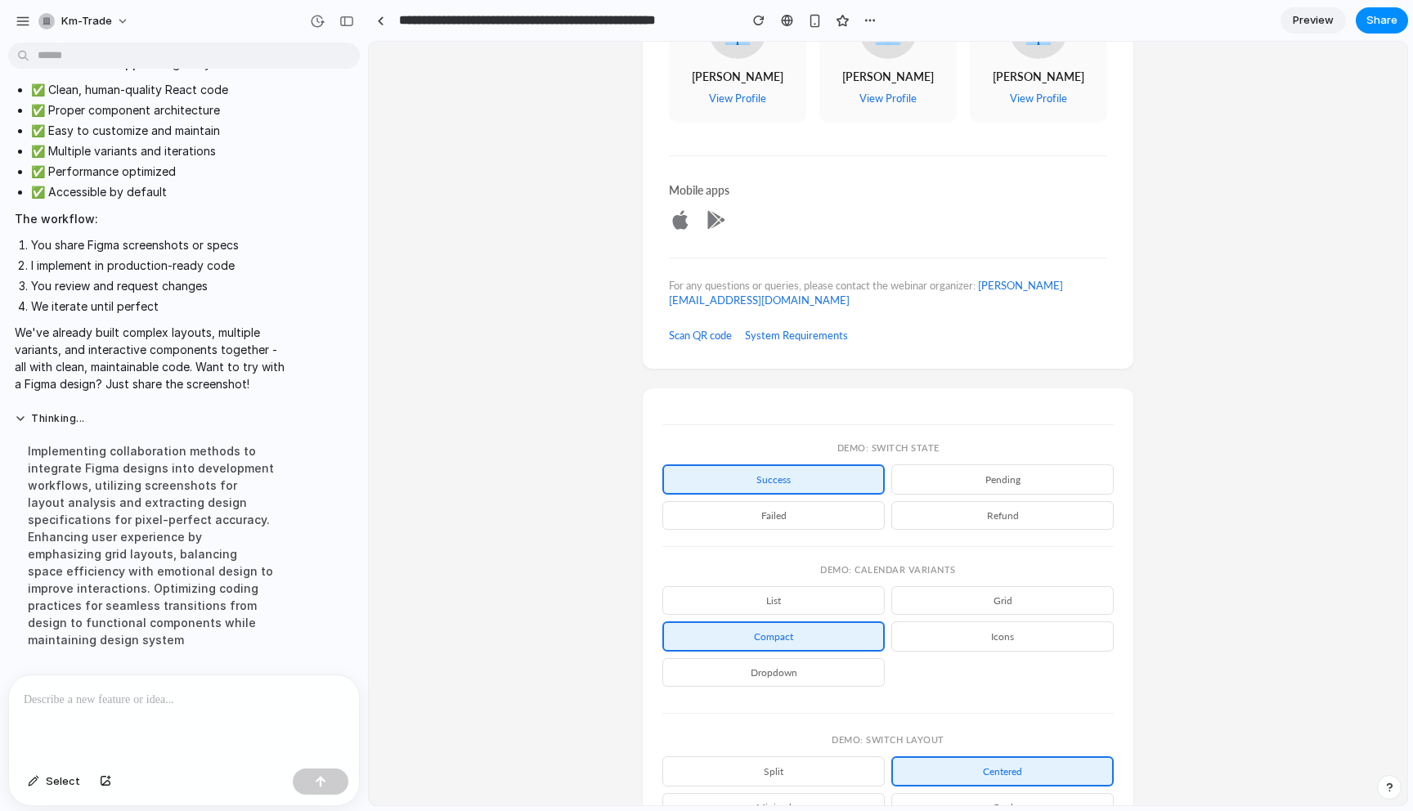
click at [1020, 492] on button "pending" at bounding box center [1003, 480] width 222 height 30
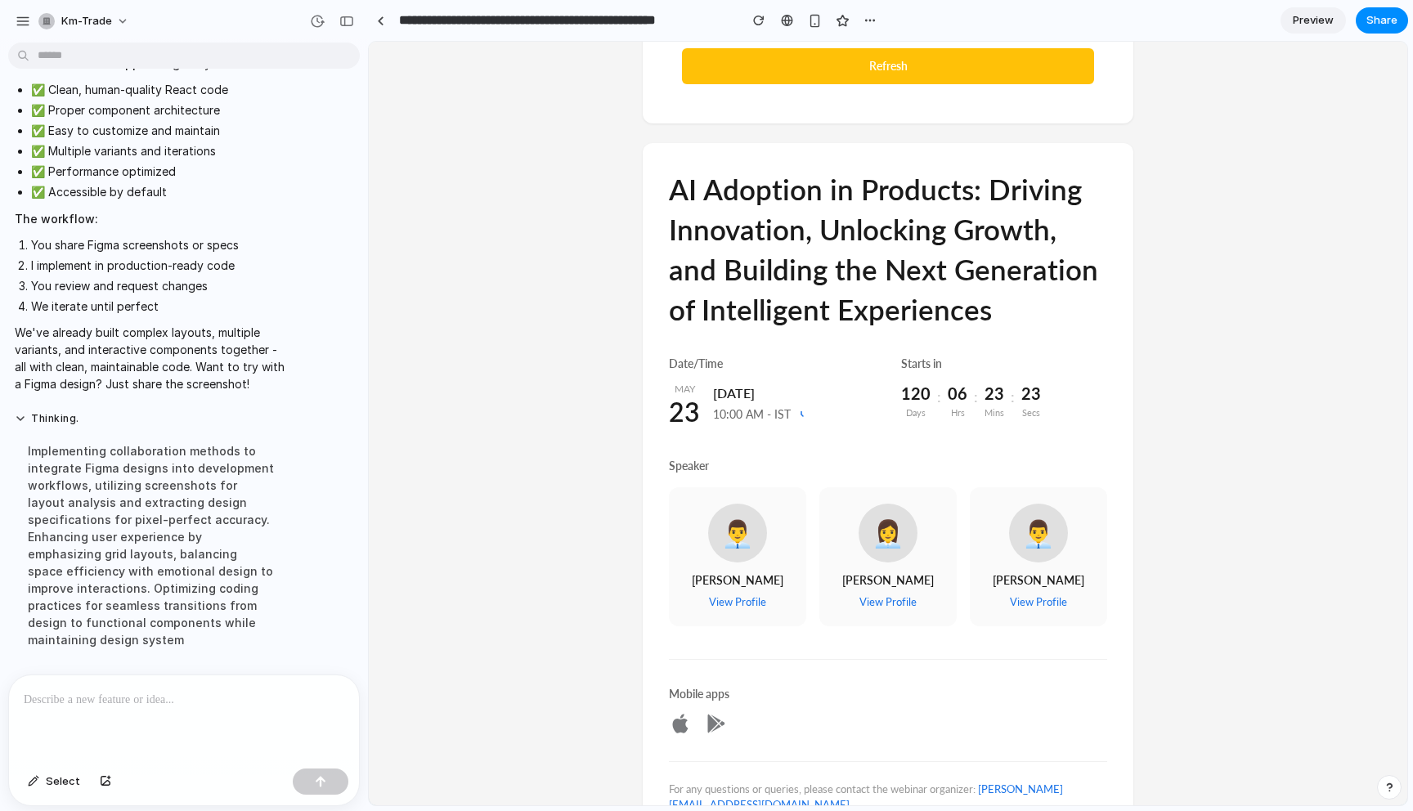
scroll to position [137, 0]
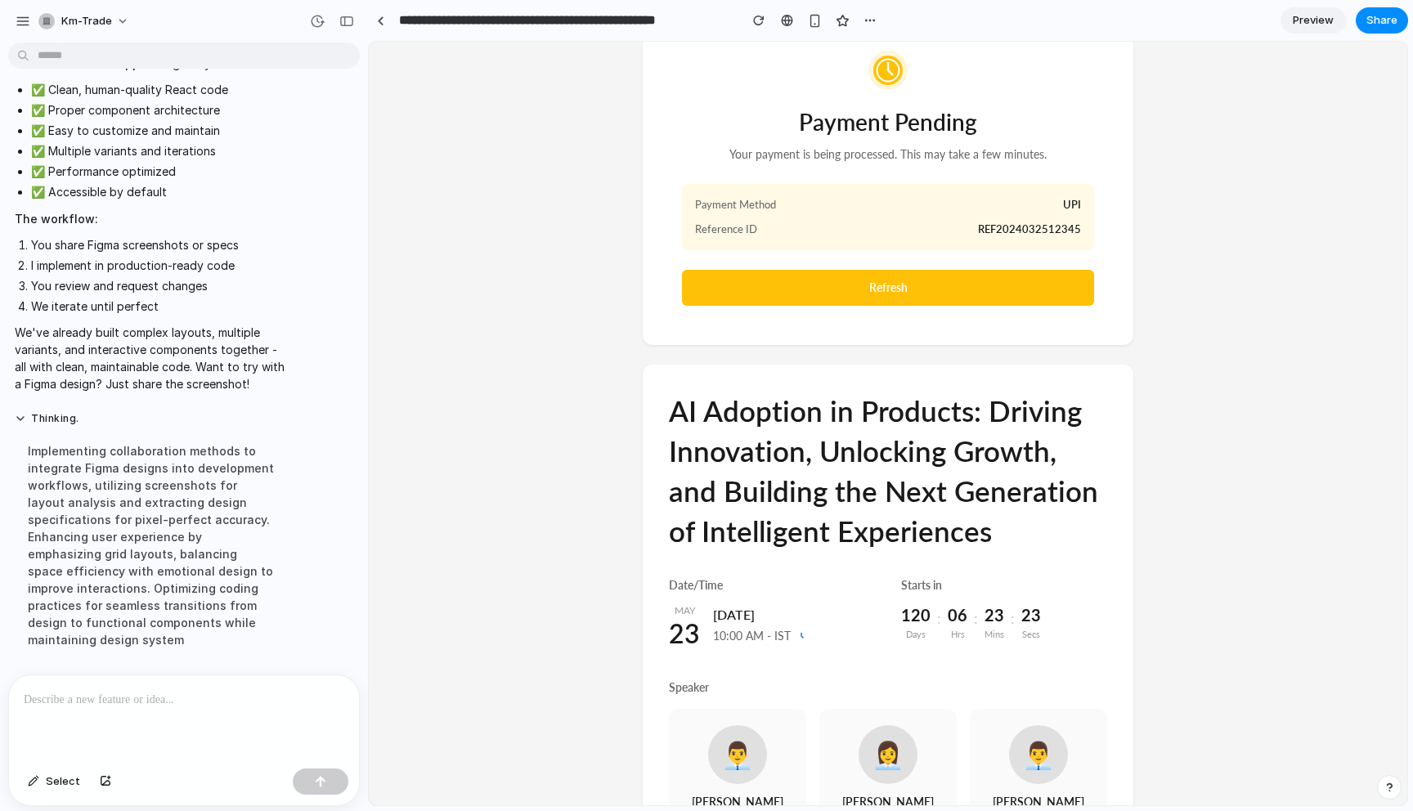
click at [1075, 210] on span "UPI" at bounding box center [1072, 205] width 18 height 16
click at [1061, 234] on span "REF2024032512345" at bounding box center [1029, 230] width 103 height 16
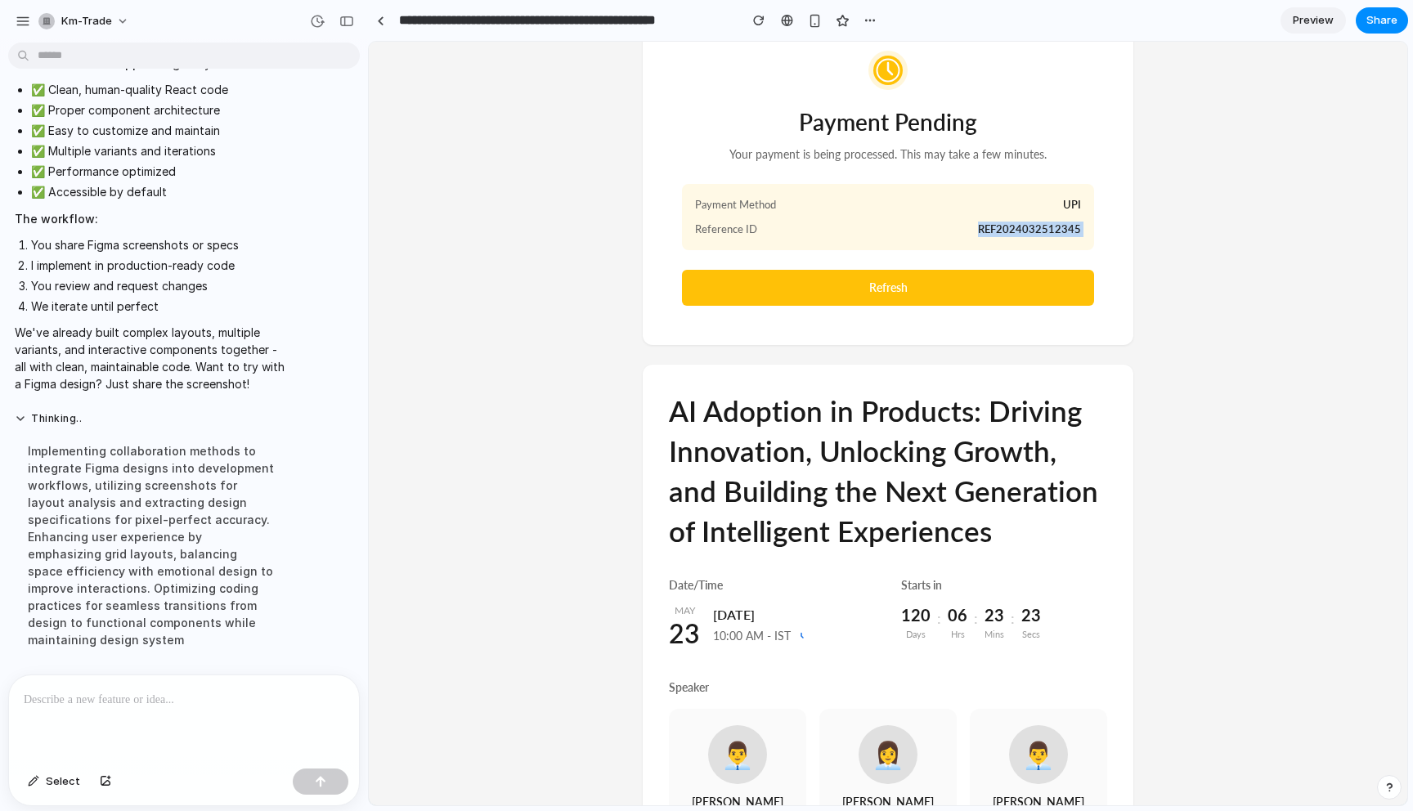
click at [1061, 234] on span "REF2024032512345" at bounding box center [1029, 230] width 103 height 16
click at [1141, 321] on div "Zoho Webinar Payment Pending Your payment is being processed. This may take a f…" at bounding box center [888, 673] width 1039 height 1539
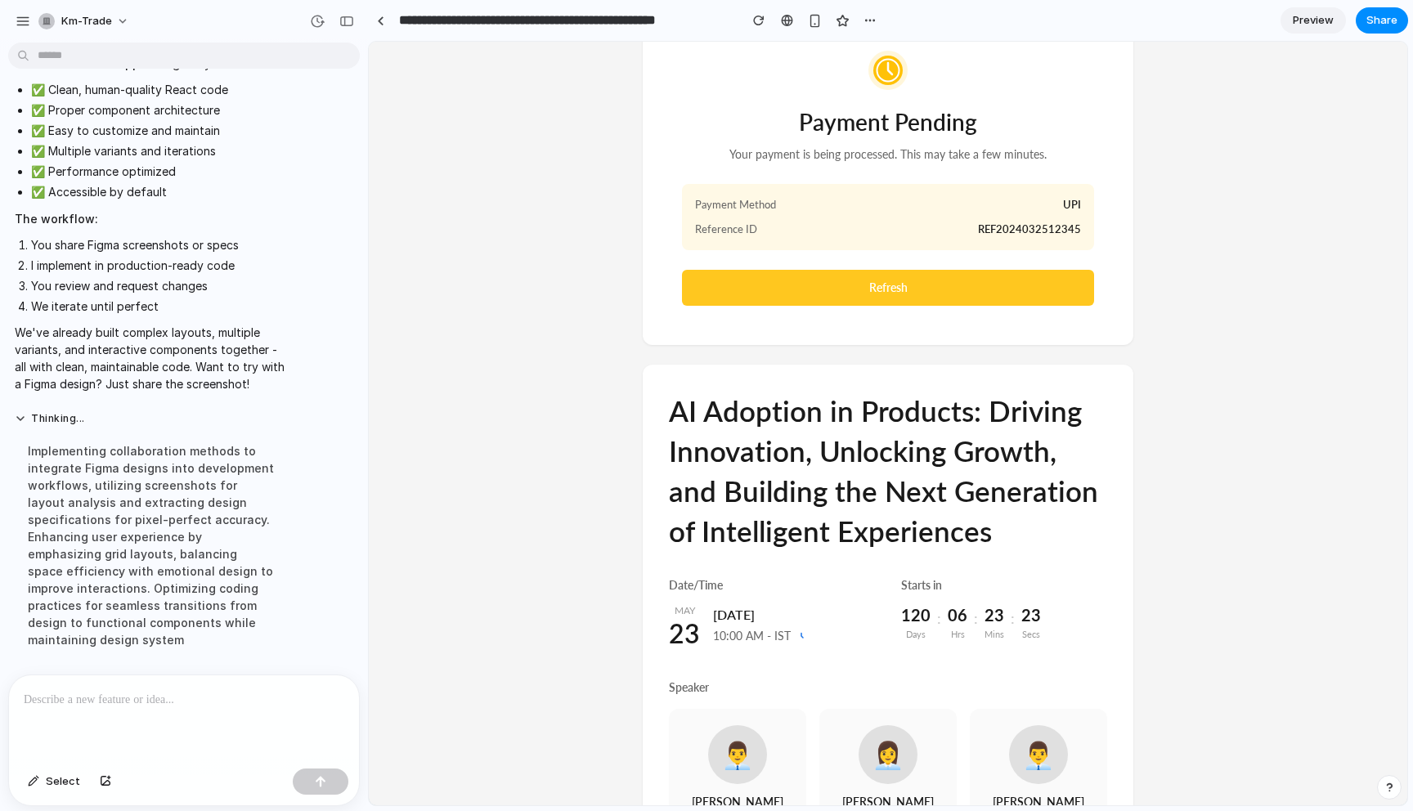
click at [1052, 298] on button "Refresh" at bounding box center [888, 288] width 412 height 36
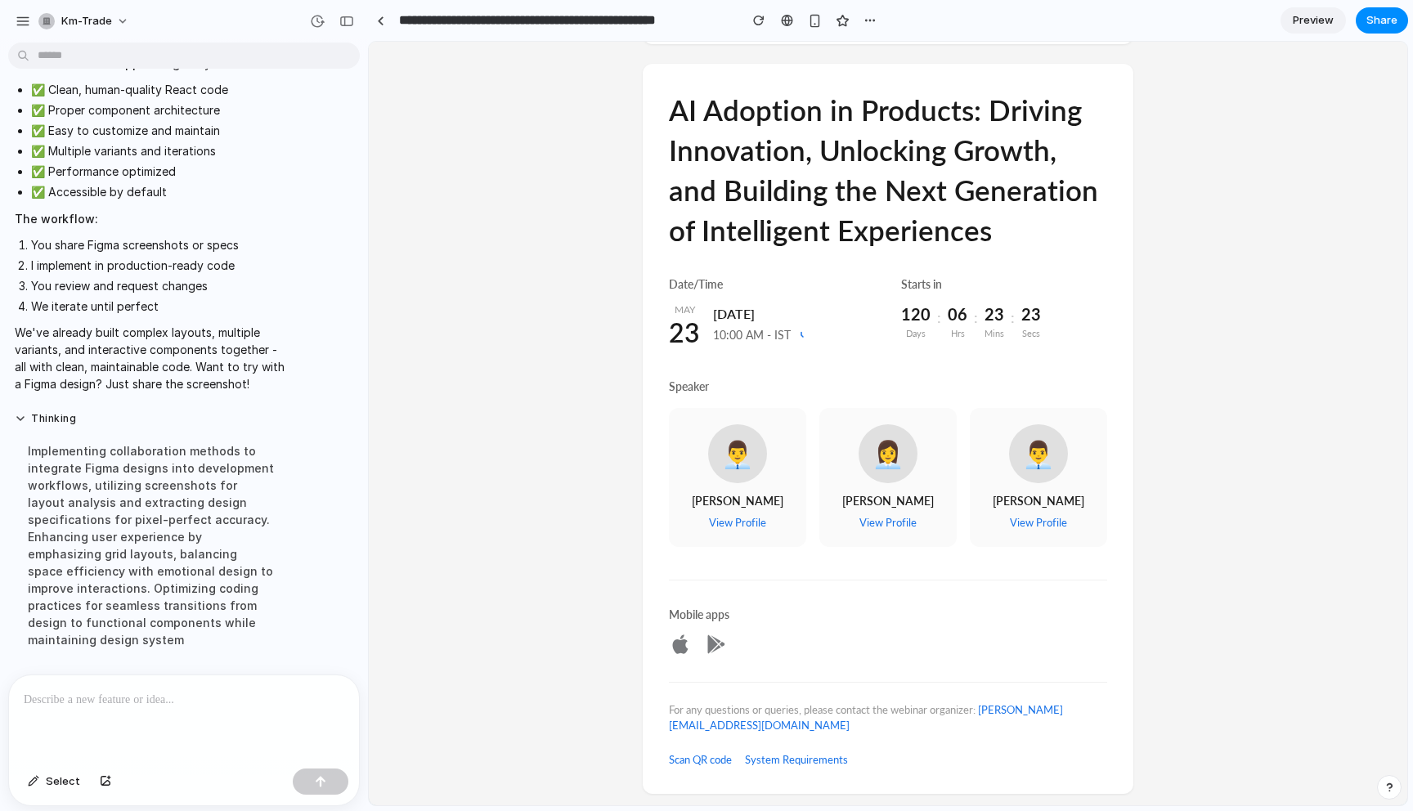
scroll to position [775, 0]
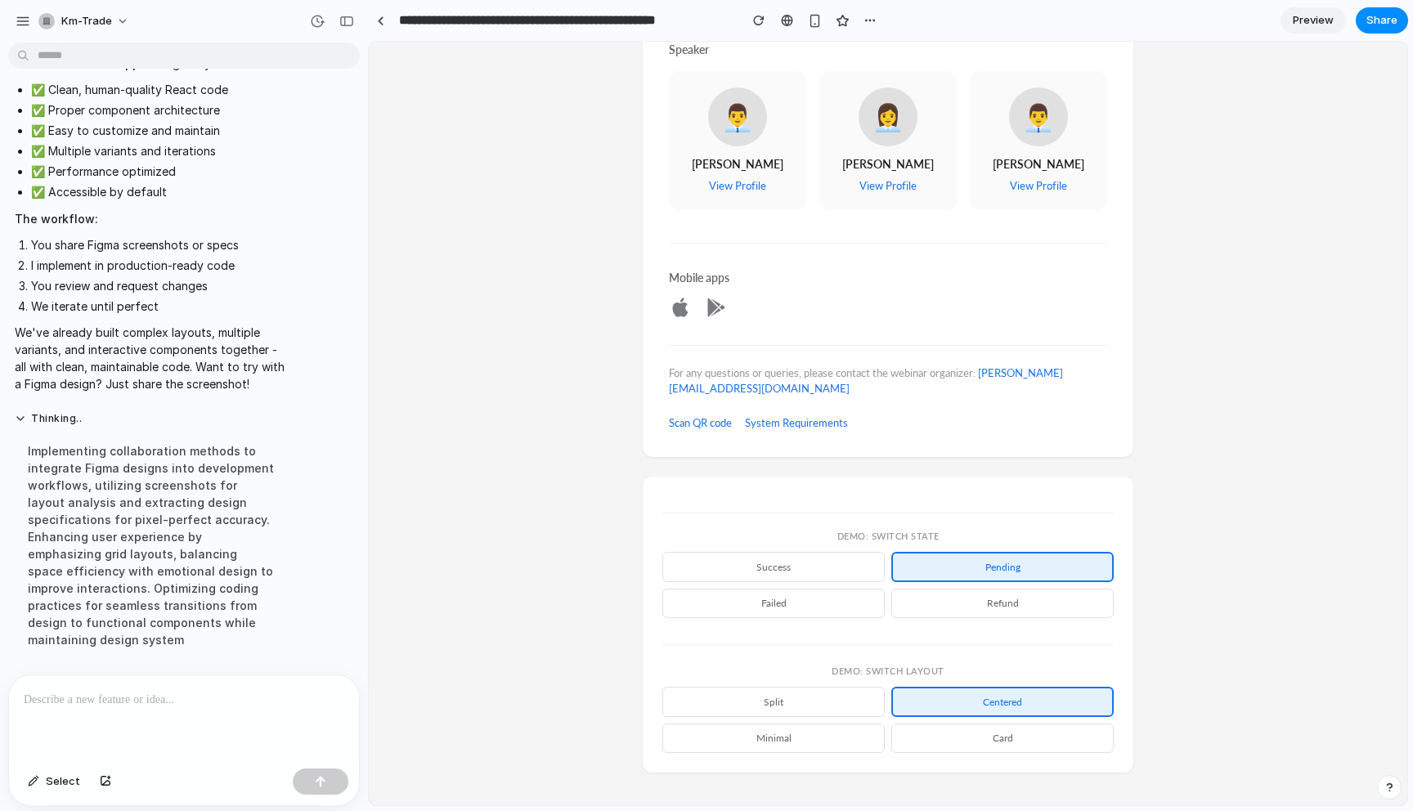
click at [304, 706] on p at bounding box center [184, 700] width 321 height 20
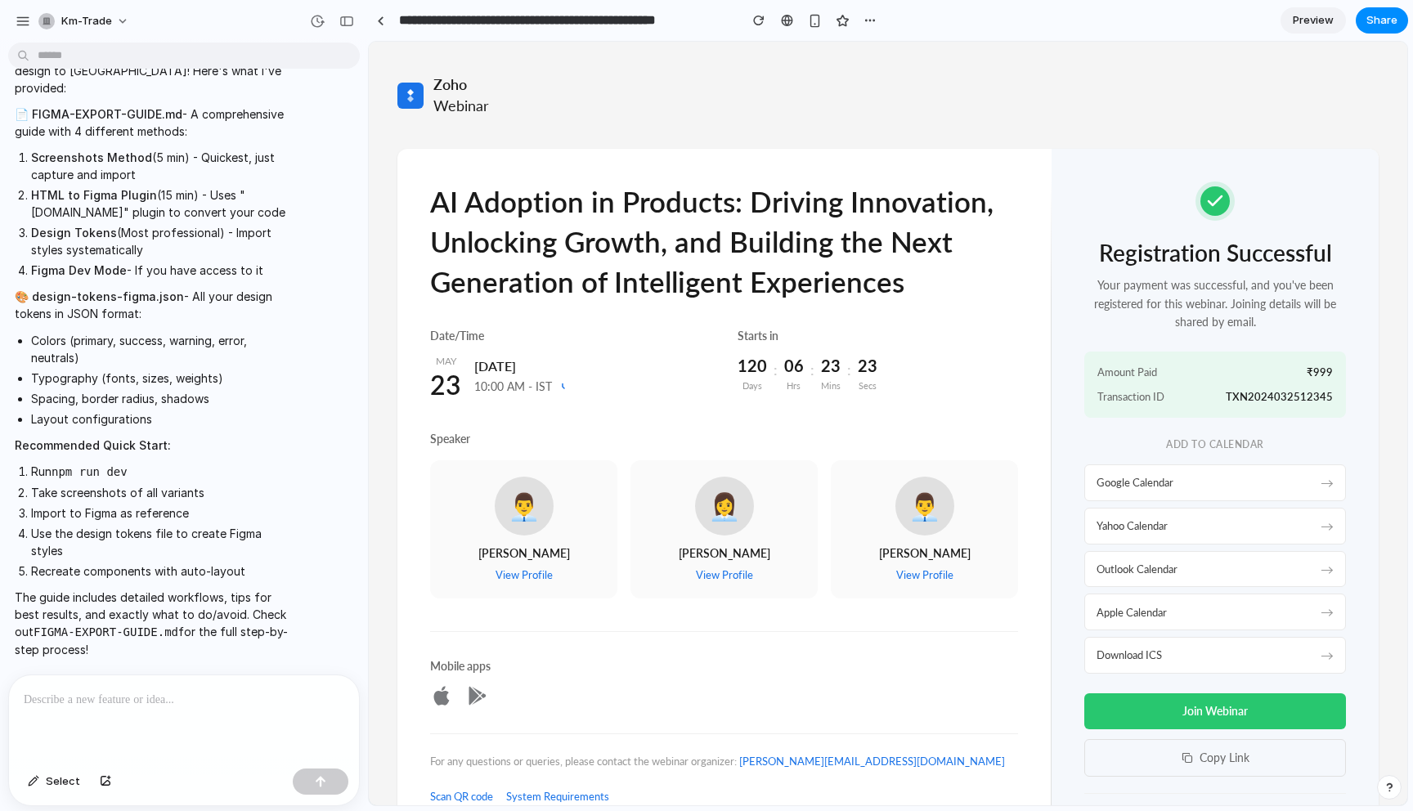
scroll to position [9135, 0]
click at [1117, 389] on span "Transaction ID" at bounding box center [1131, 397] width 67 height 16
click at [248, 717] on div at bounding box center [184, 719] width 350 height 87
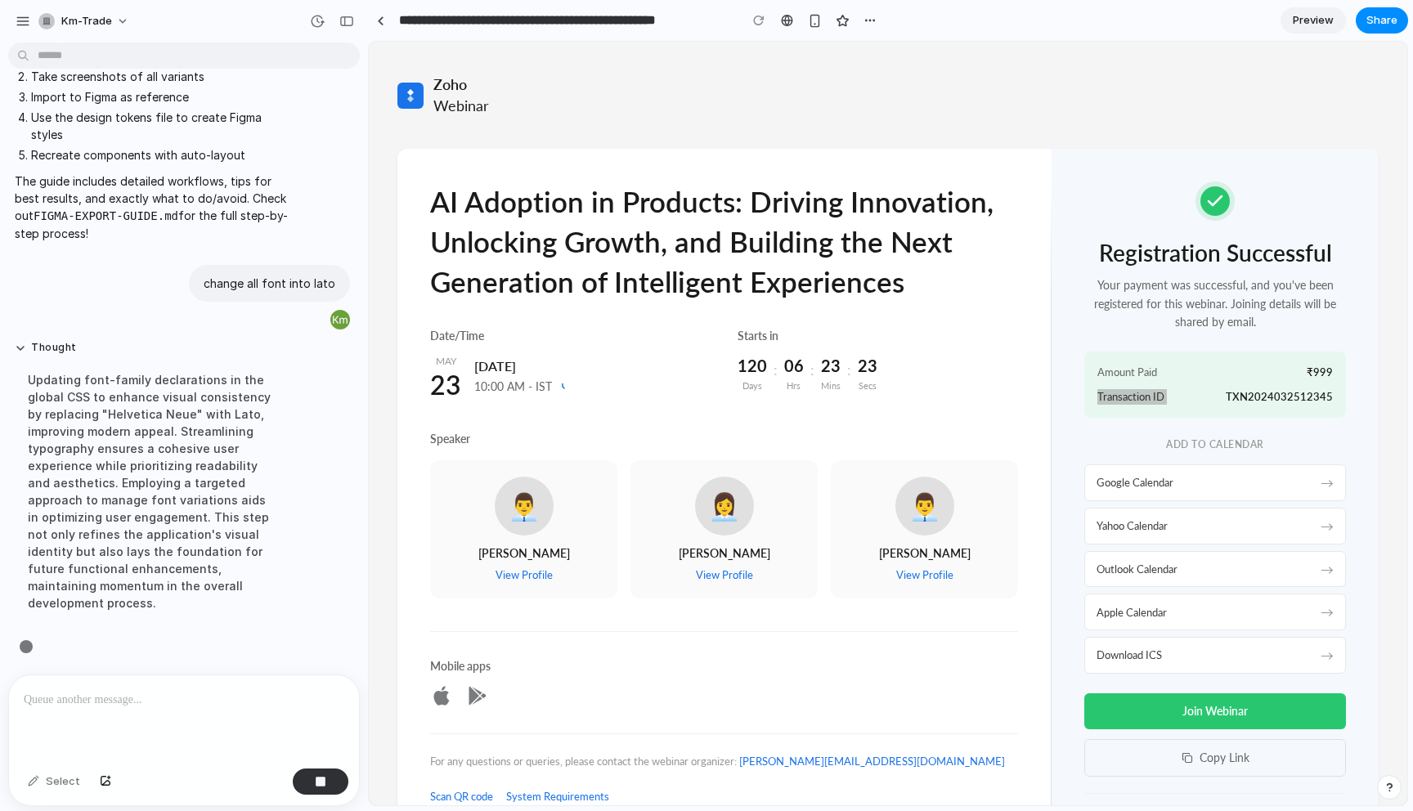
scroll to position [9202, 0]
click at [630, 187] on h1 "AI Adoption in Products: Driving Innovation, Unlocking Growth, and Building the…" at bounding box center [724, 242] width 588 height 120
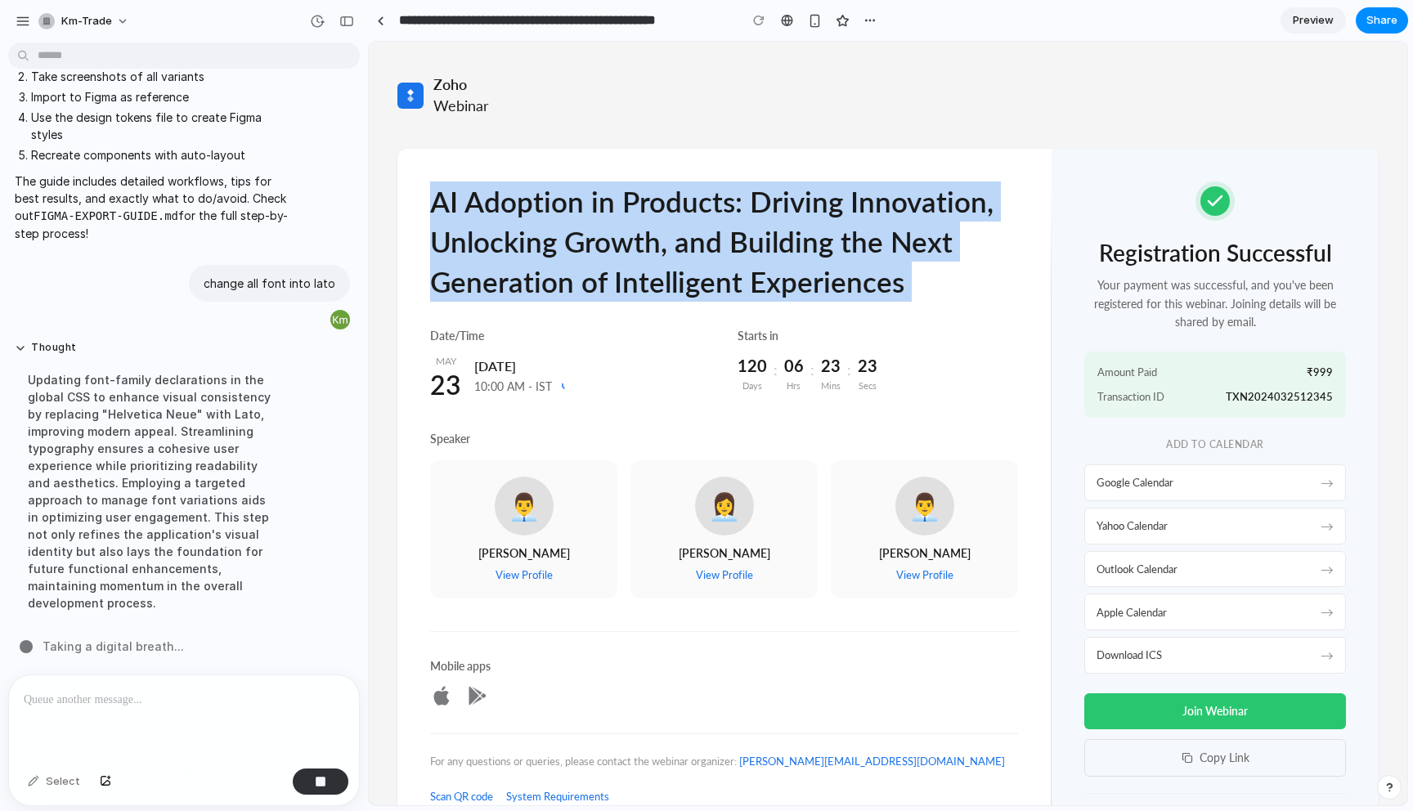
click at [630, 187] on h1 "AI Adoption in Products: Driving Innovation, Unlocking Growth, and Building the…" at bounding box center [724, 242] width 588 height 120
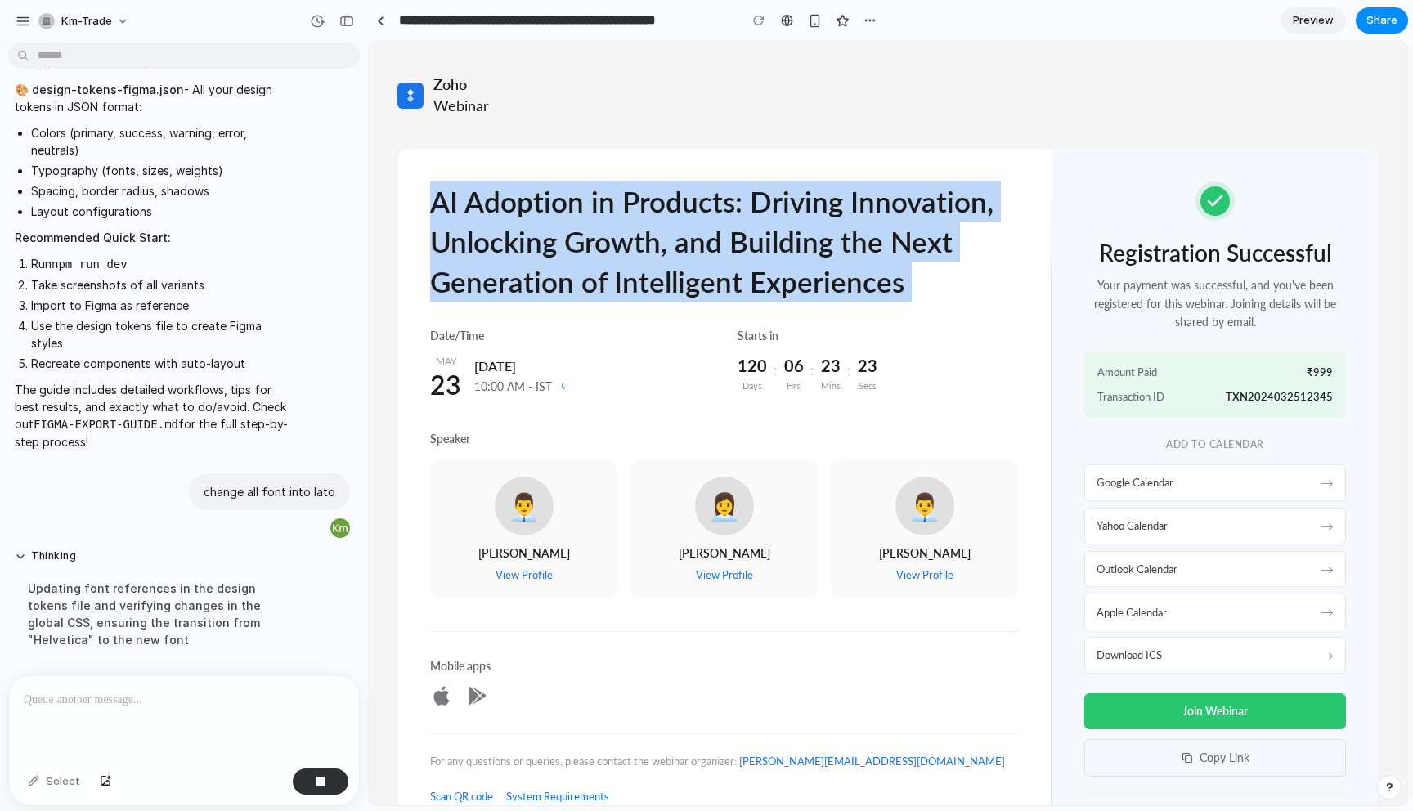
click at [761, 117] on div "Zoho Webinar AI Adoption in Products: Driving Innovation, Unlocking Growth, and…" at bounding box center [888, 710] width 1039 height 1336
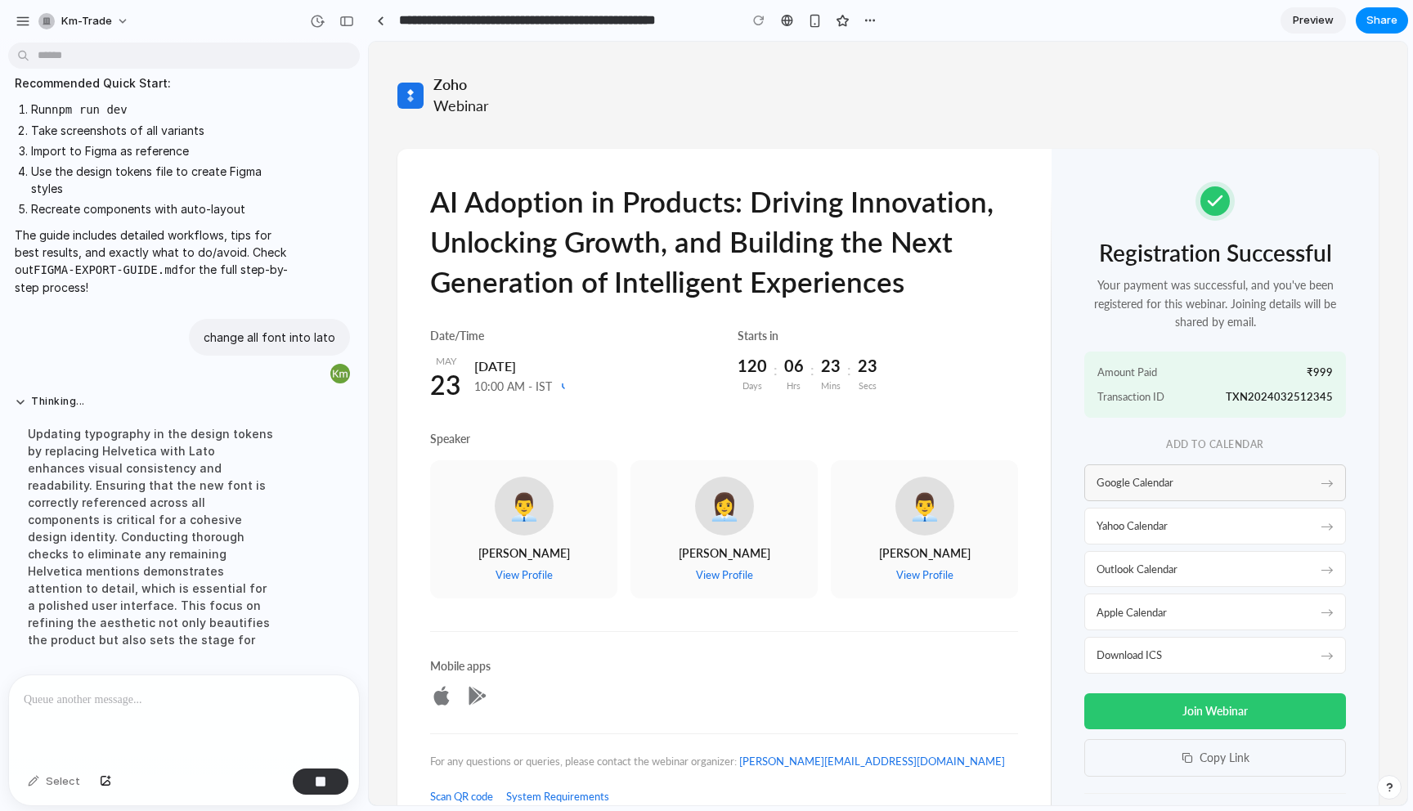
scroll to position [9219, 0]
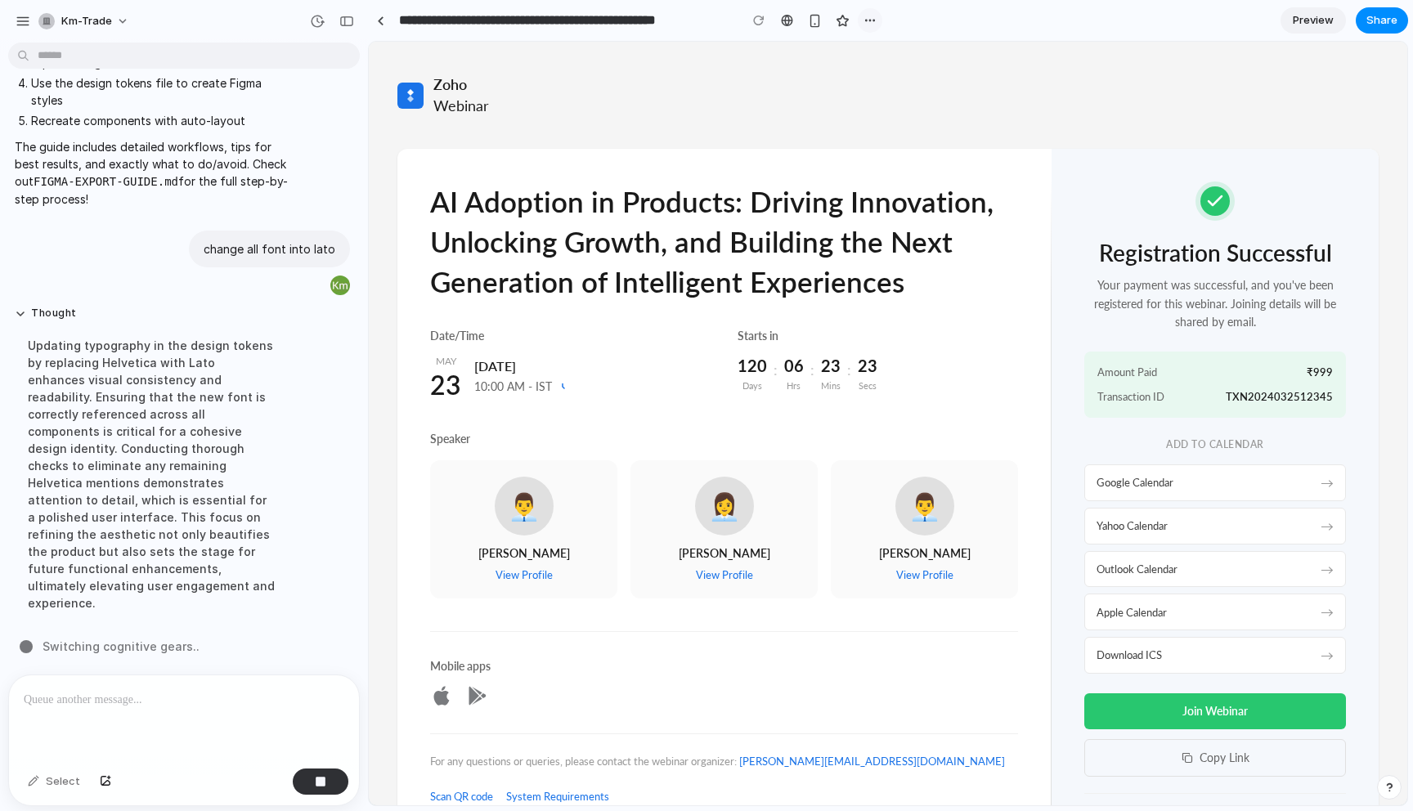
click at [868, 21] on div "button" at bounding box center [870, 20] width 13 height 13
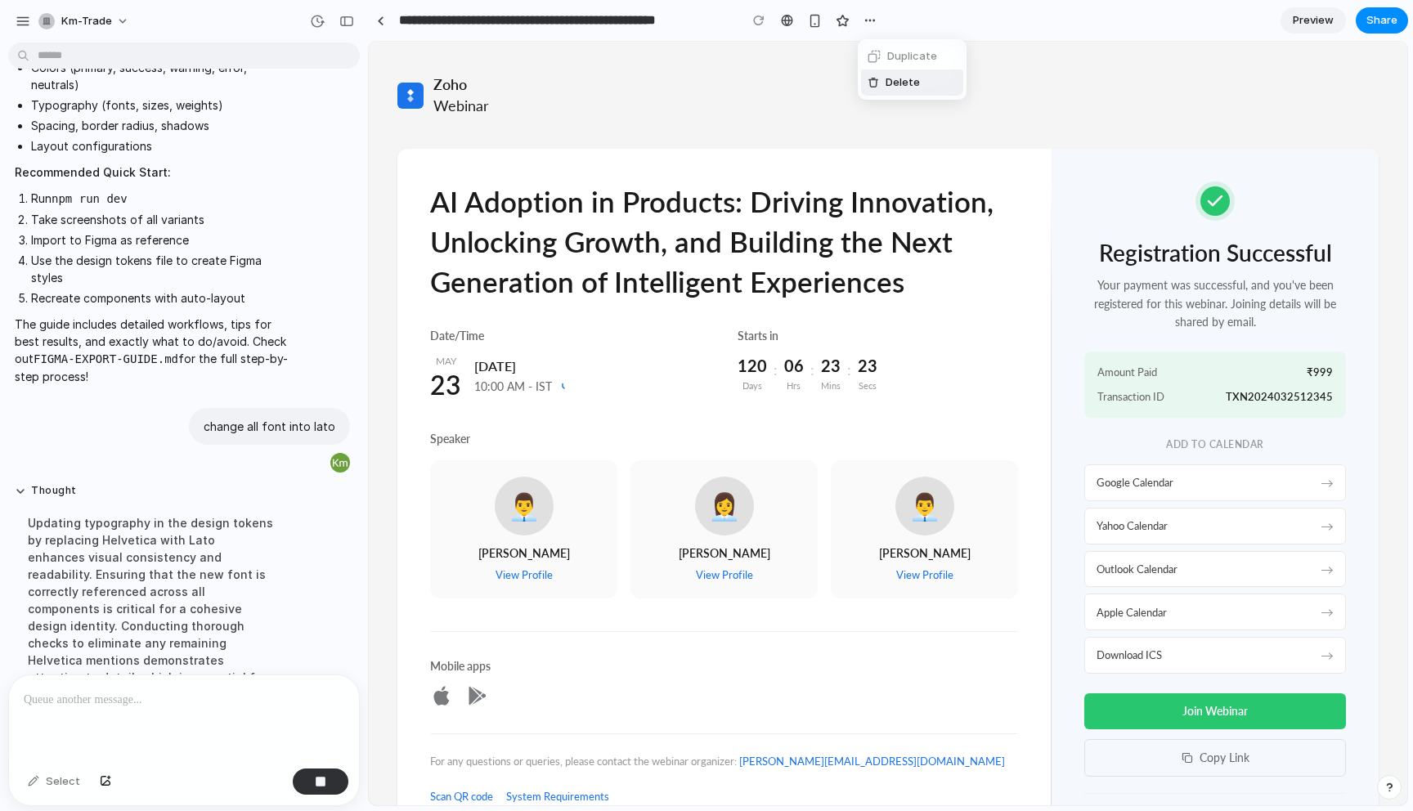
click at [813, 57] on div "Duplicate Delete" at bounding box center [706, 405] width 1413 height 811
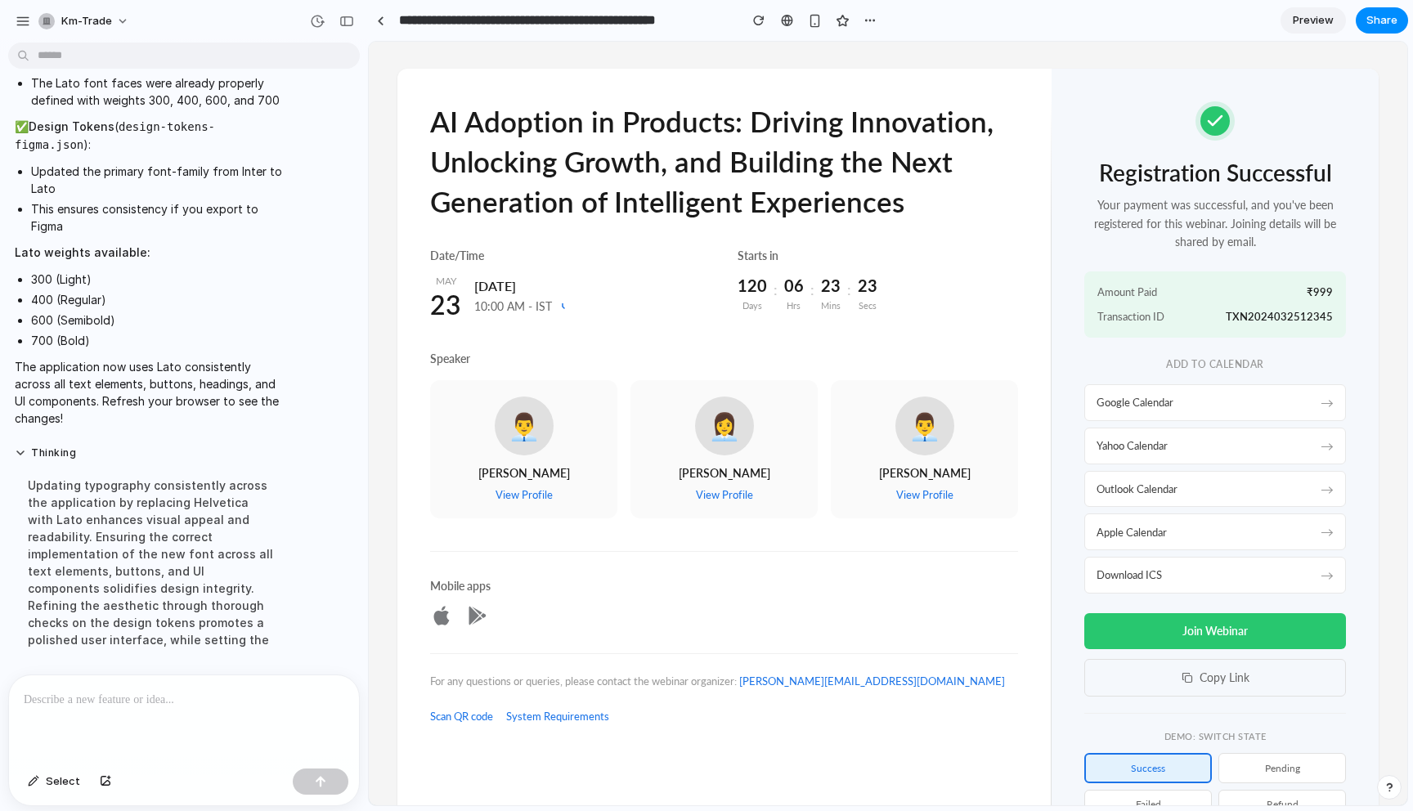
scroll to position [0, 0]
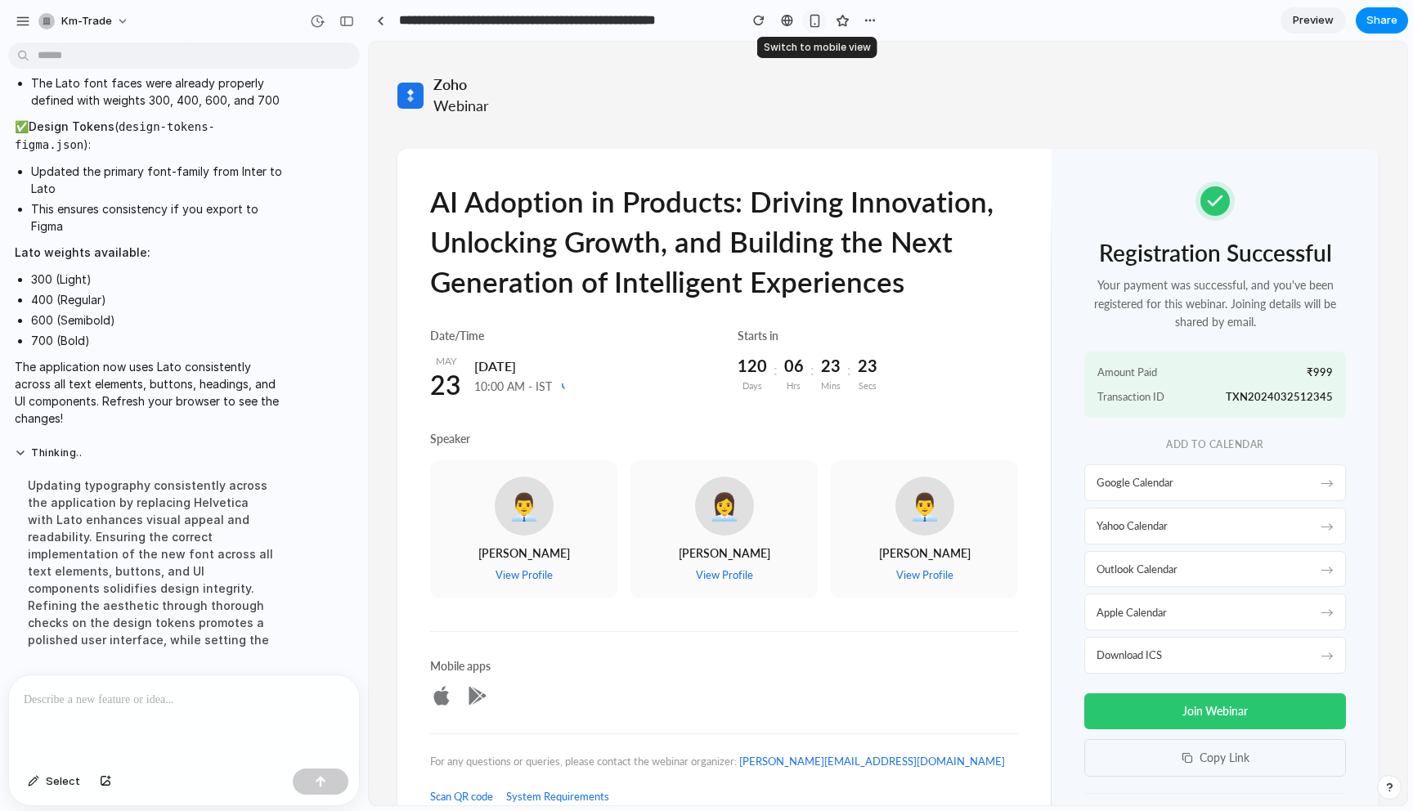
click at [810, 14] on div "button" at bounding box center [815, 21] width 14 height 14
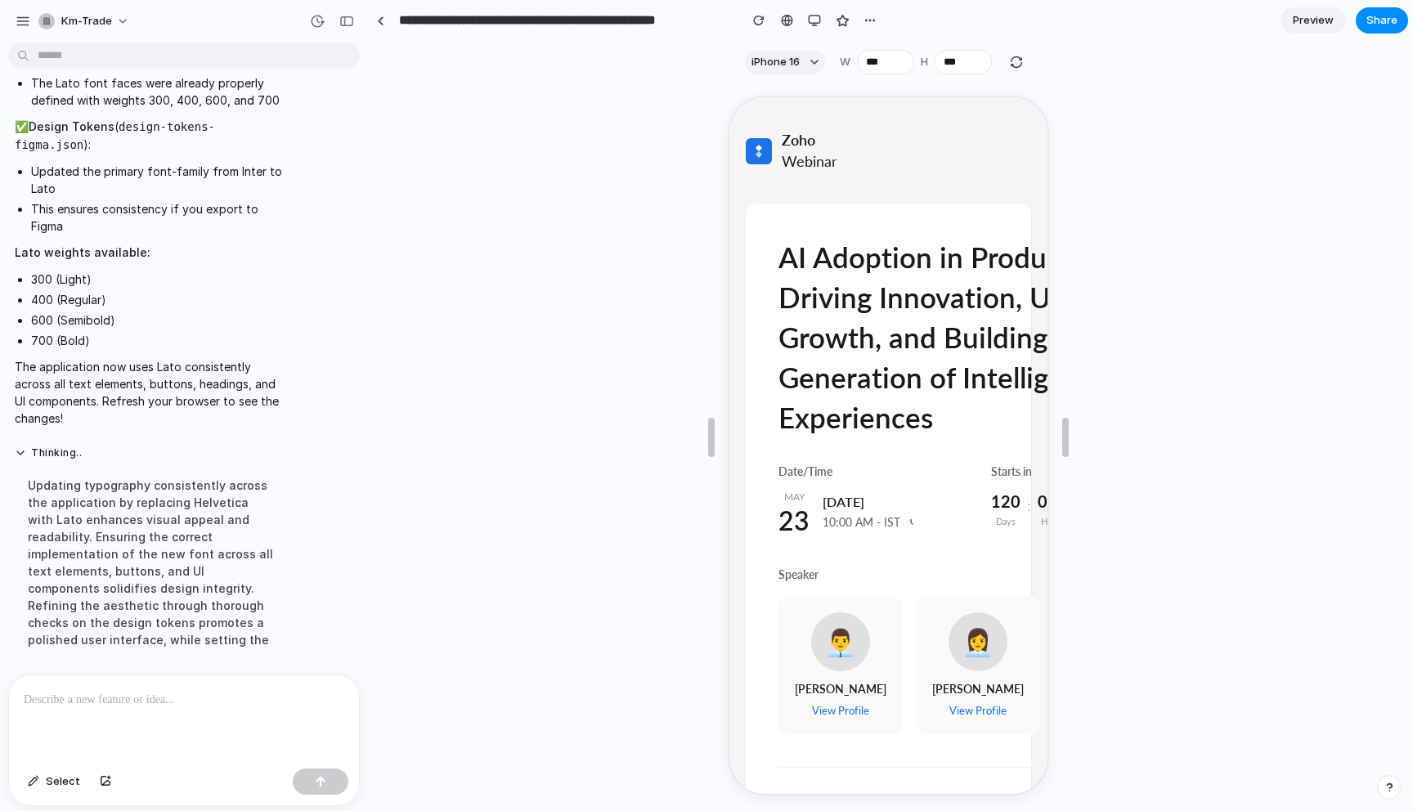
click at [1253, 497] on div at bounding box center [888, 444] width 1039 height 723
click at [814, 20] on div "button" at bounding box center [814, 20] width 13 height 13
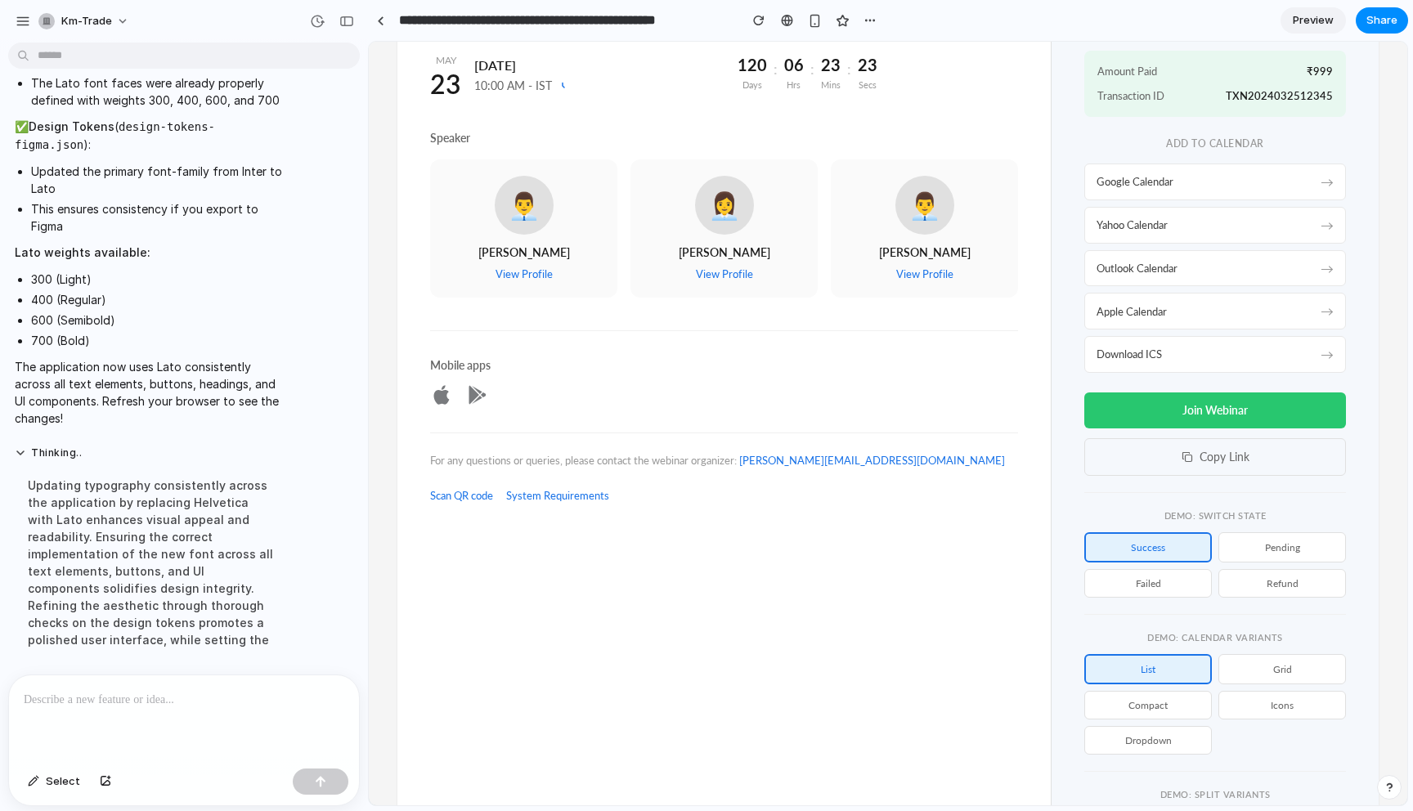
scroll to position [459, 0]
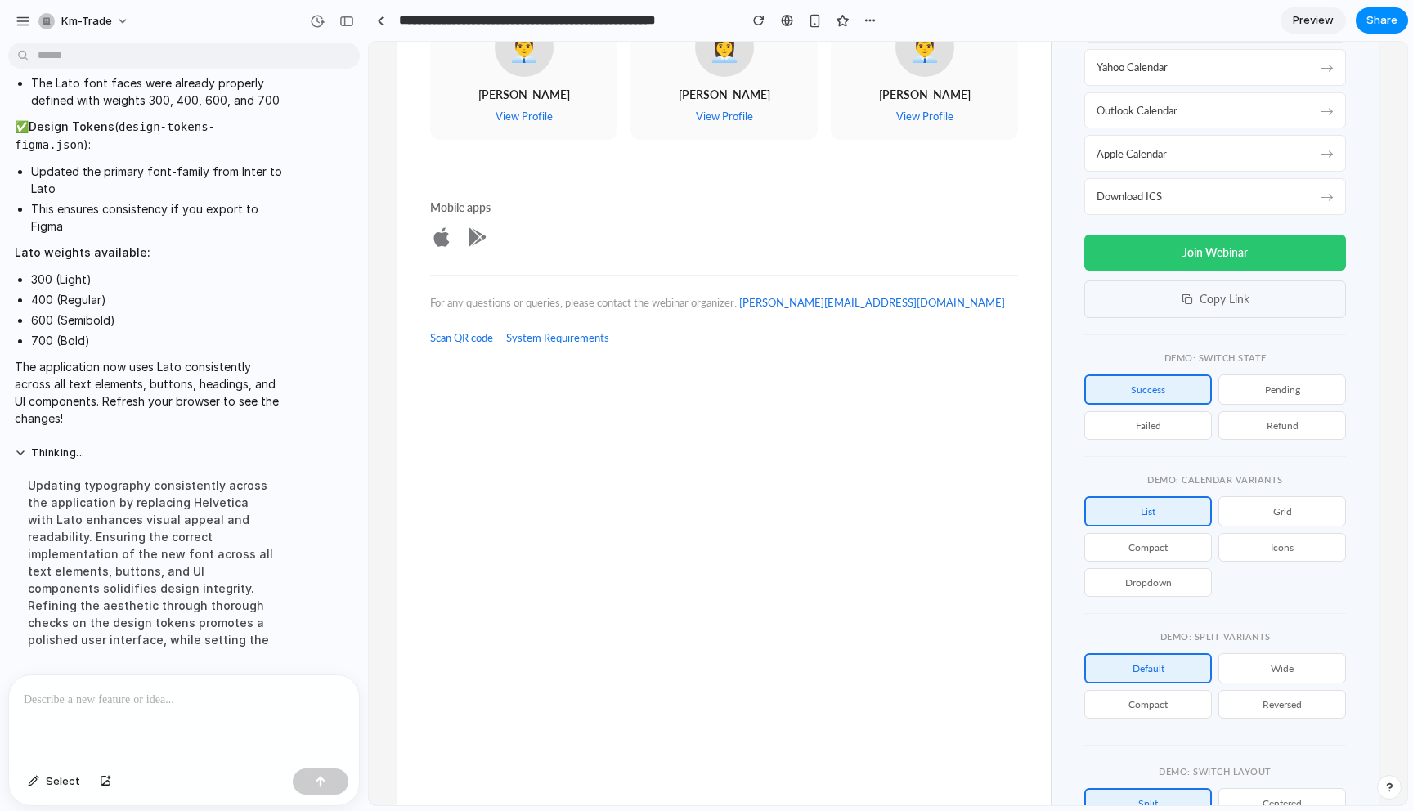
click at [1263, 395] on button "pending" at bounding box center [1283, 390] width 128 height 30
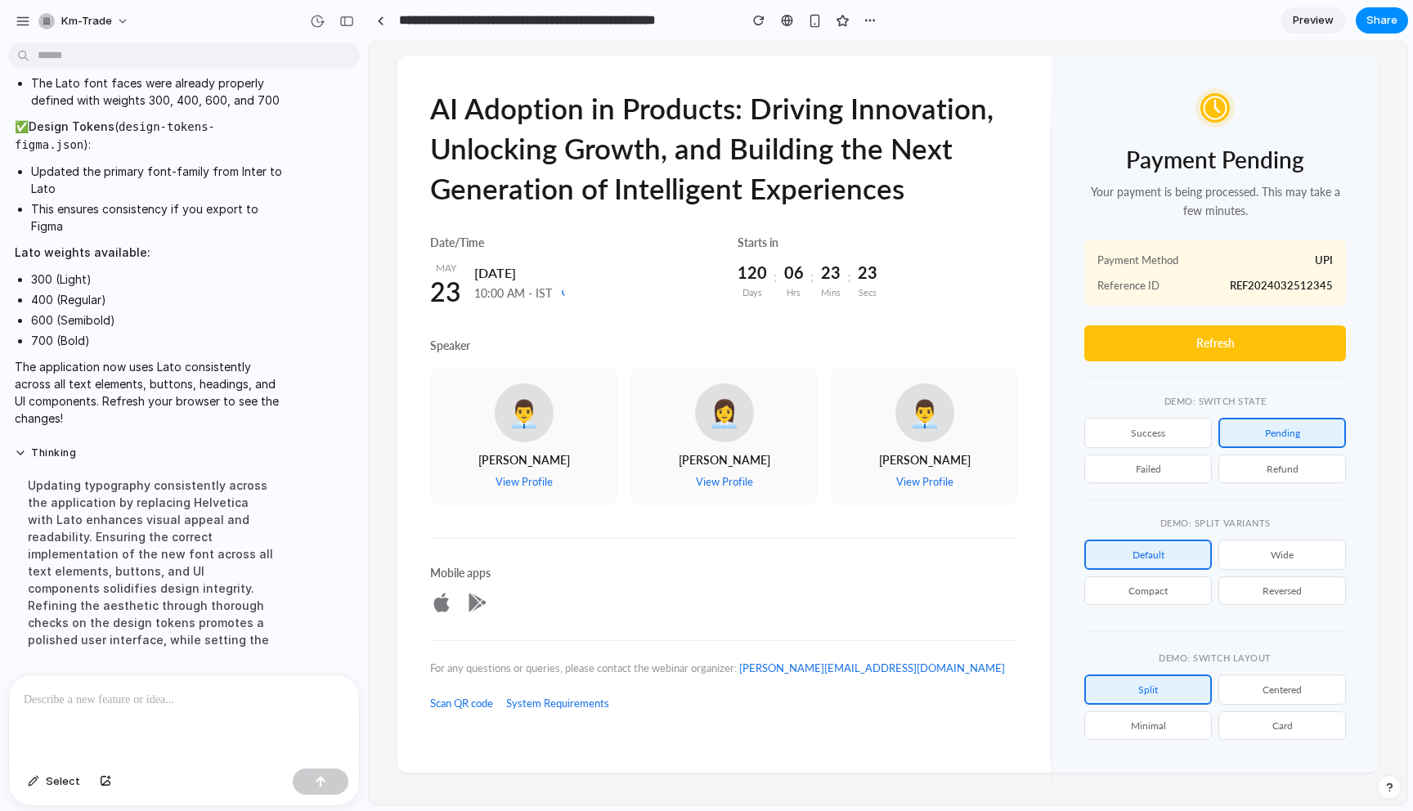
scroll to position [0, 0]
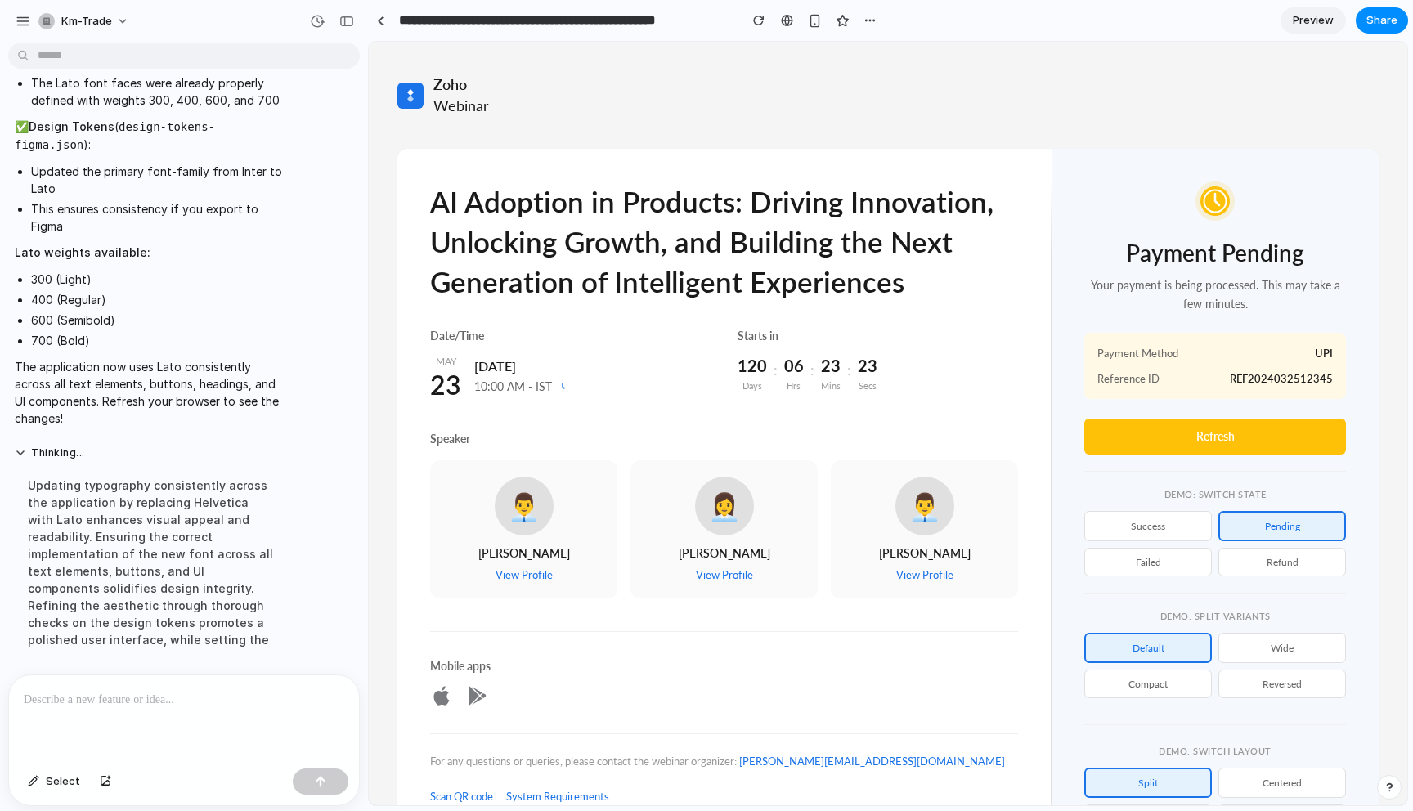
click at [986, 69] on div "Zoho Webinar AI Adoption in Products: Driving Innovation, Unlocking Growth, and…" at bounding box center [888, 470] width 1039 height 857
click at [1301, 15] on span "Preview" at bounding box center [1313, 20] width 41 height 16
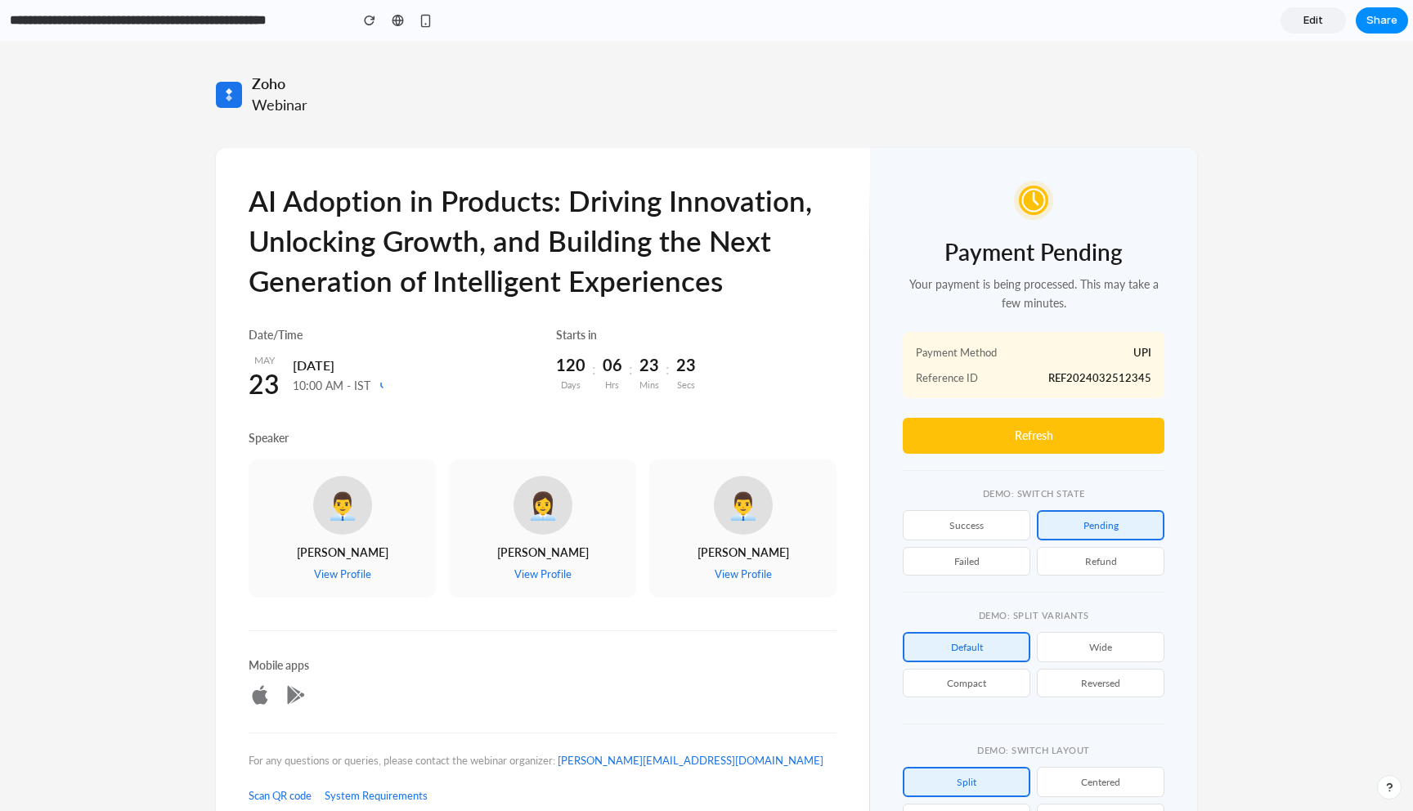
click at [1283, 178] on div "Zoho Webinar AI Adoption in Products: Driving Innovation, Unlocking Growth, and…" at bounding box center [706, 469] width 1413 height 857
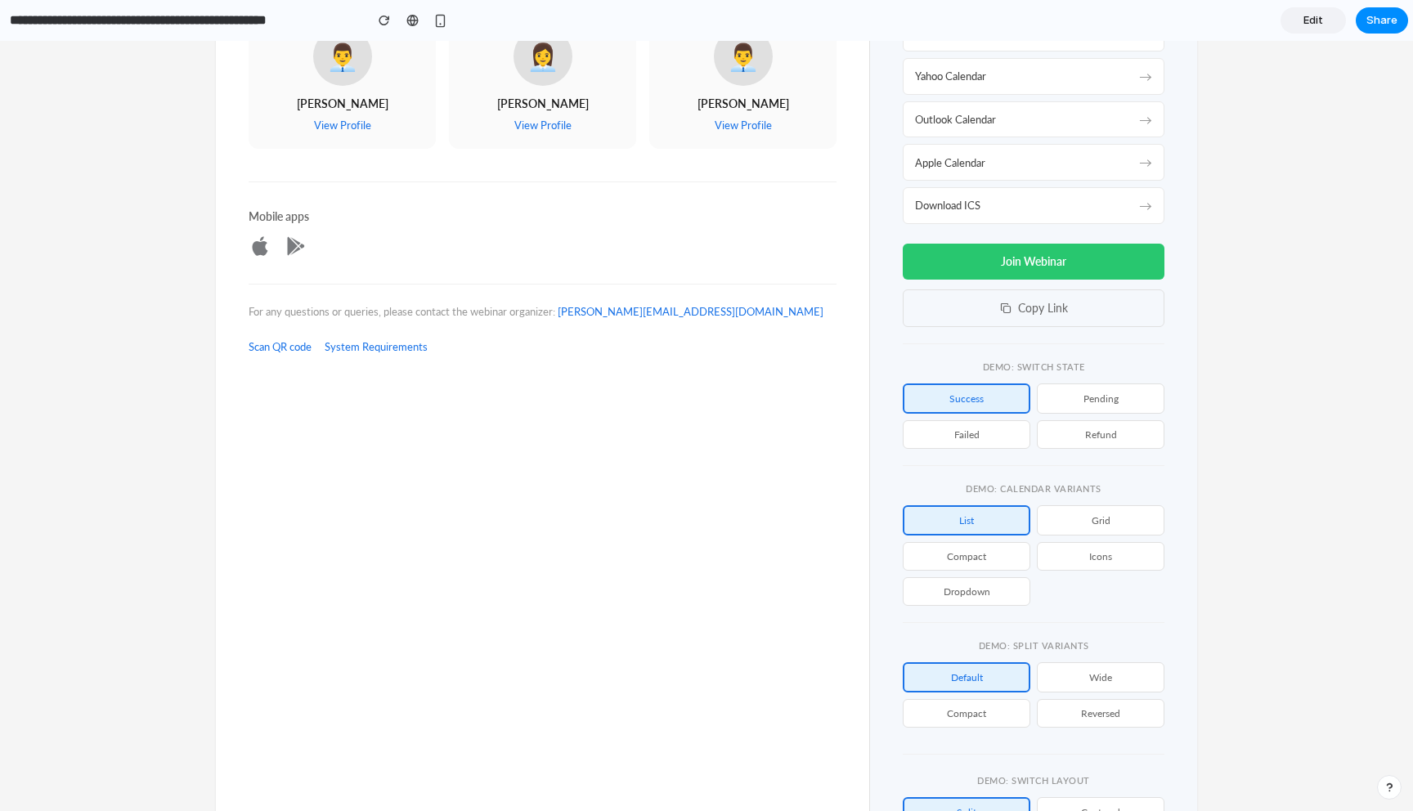
click at [1107, 407] on button "pending" at bounding box center [1101, 399] width 128 height 30
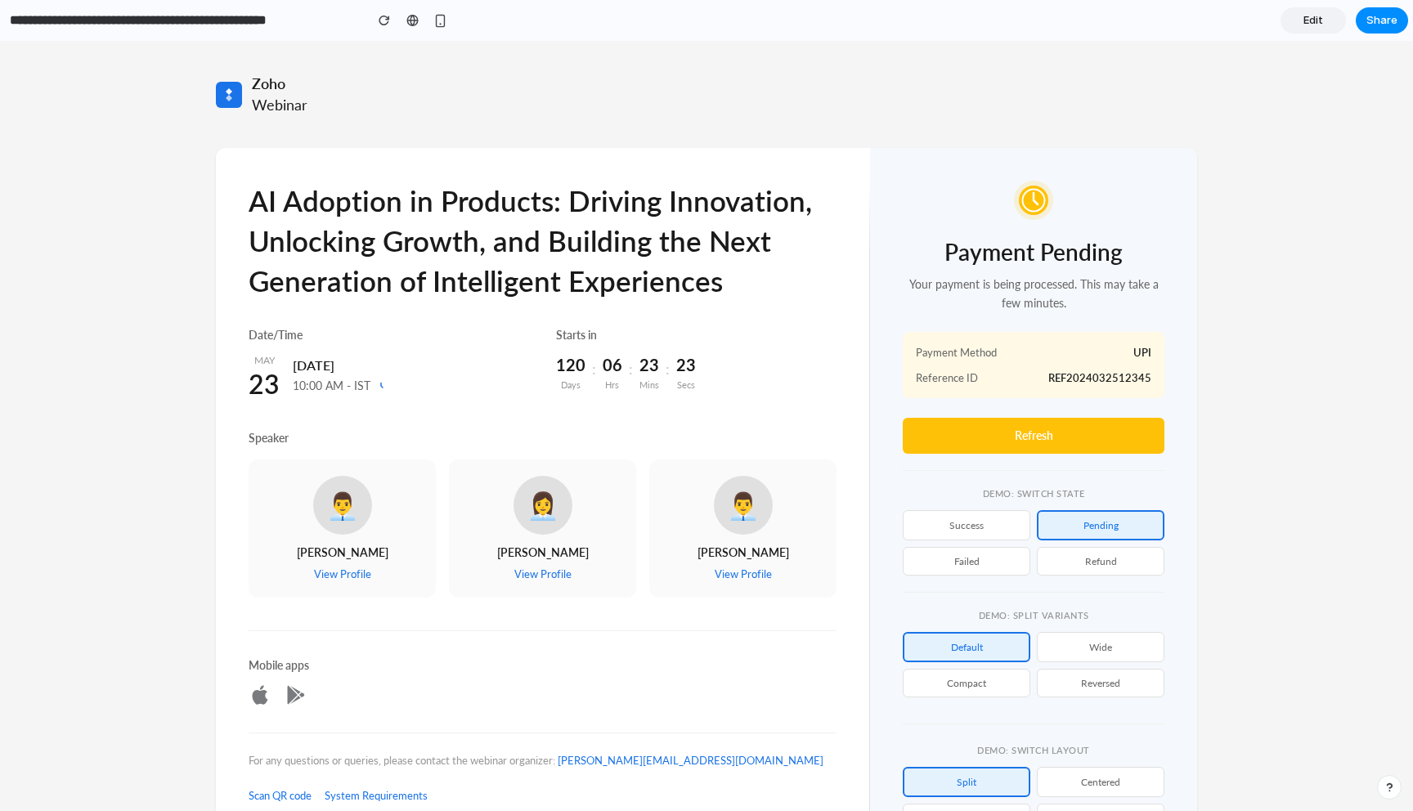
click at [1293, 421] on div "Zoho Webinar AI Adoption in Products: Driving Innovation, Unlocking Growth, and…" at bounding box center [706, 469] width 1413 height 857
click at [966, 562] on button "failed" at bounding box center [967, 561] width 128 height 29
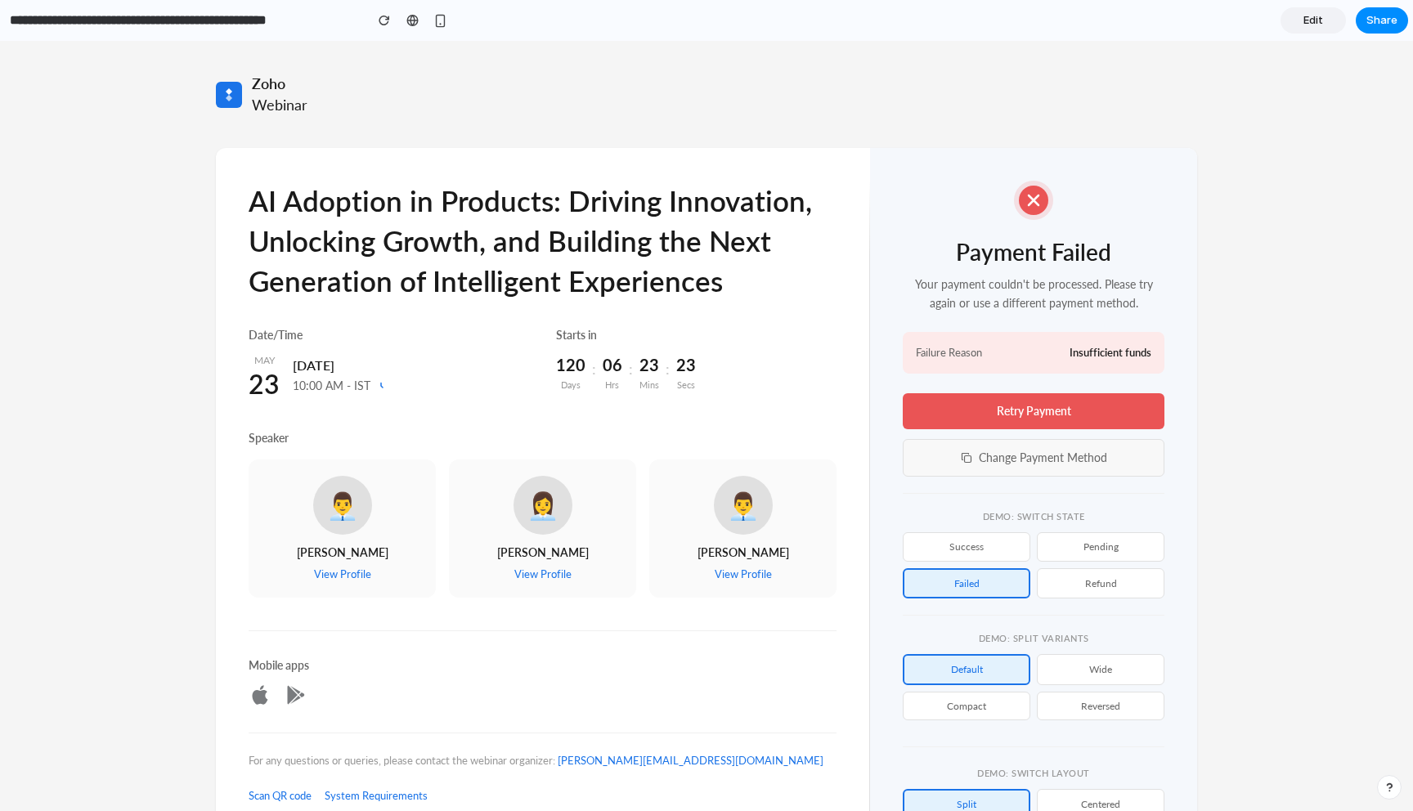
click at [1071, 464] on button "Change Payment Method" at bounding box center [1034, 458] width 262 height 38
click at [986, 537] on button "success" at bounding box center [967, 546] width 128 height 29
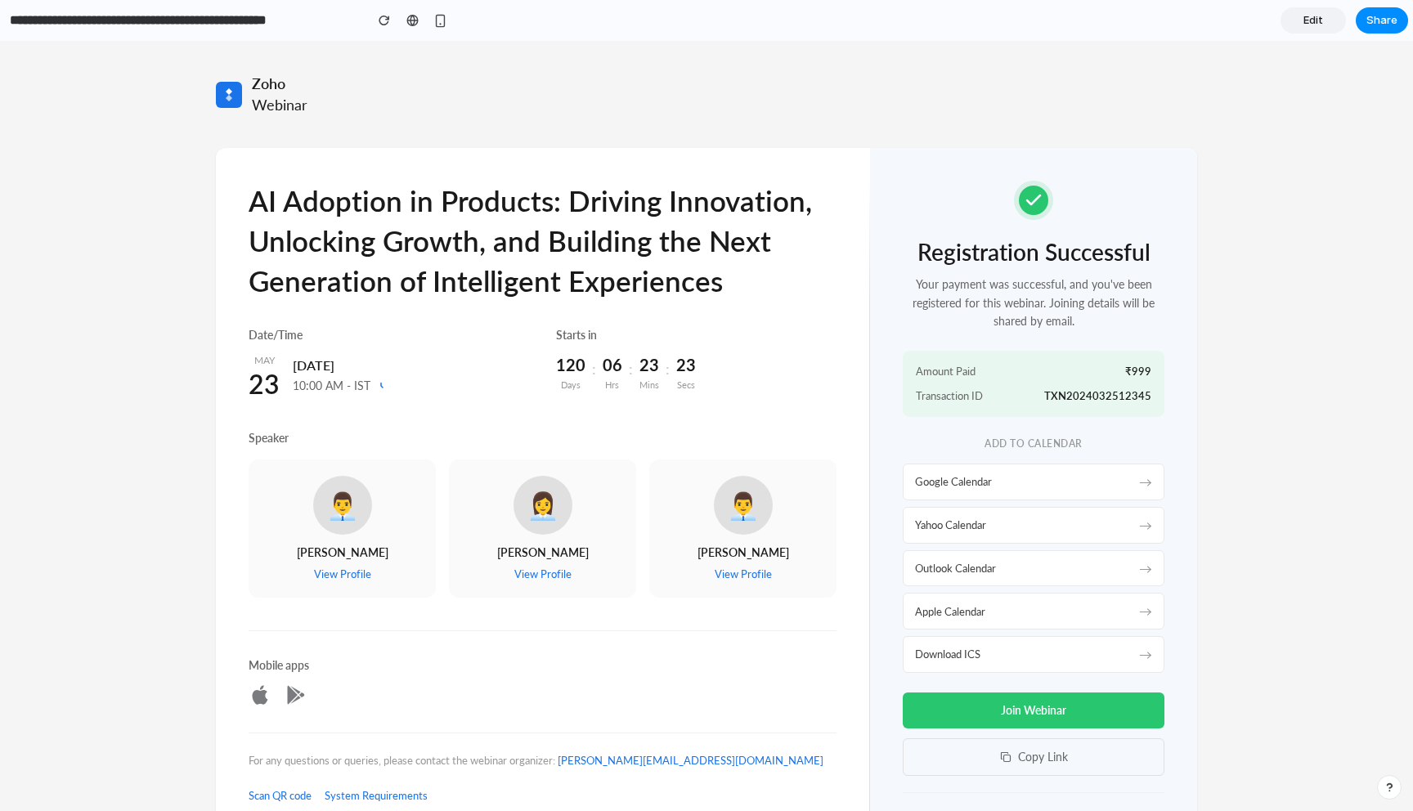
click at [1280, 442] on div "Zoho Webinar AI Adoption in Products: Driving Innovation, Unlocking Growth, and…" at bounding box center [706, 709] width 1413 height 1336
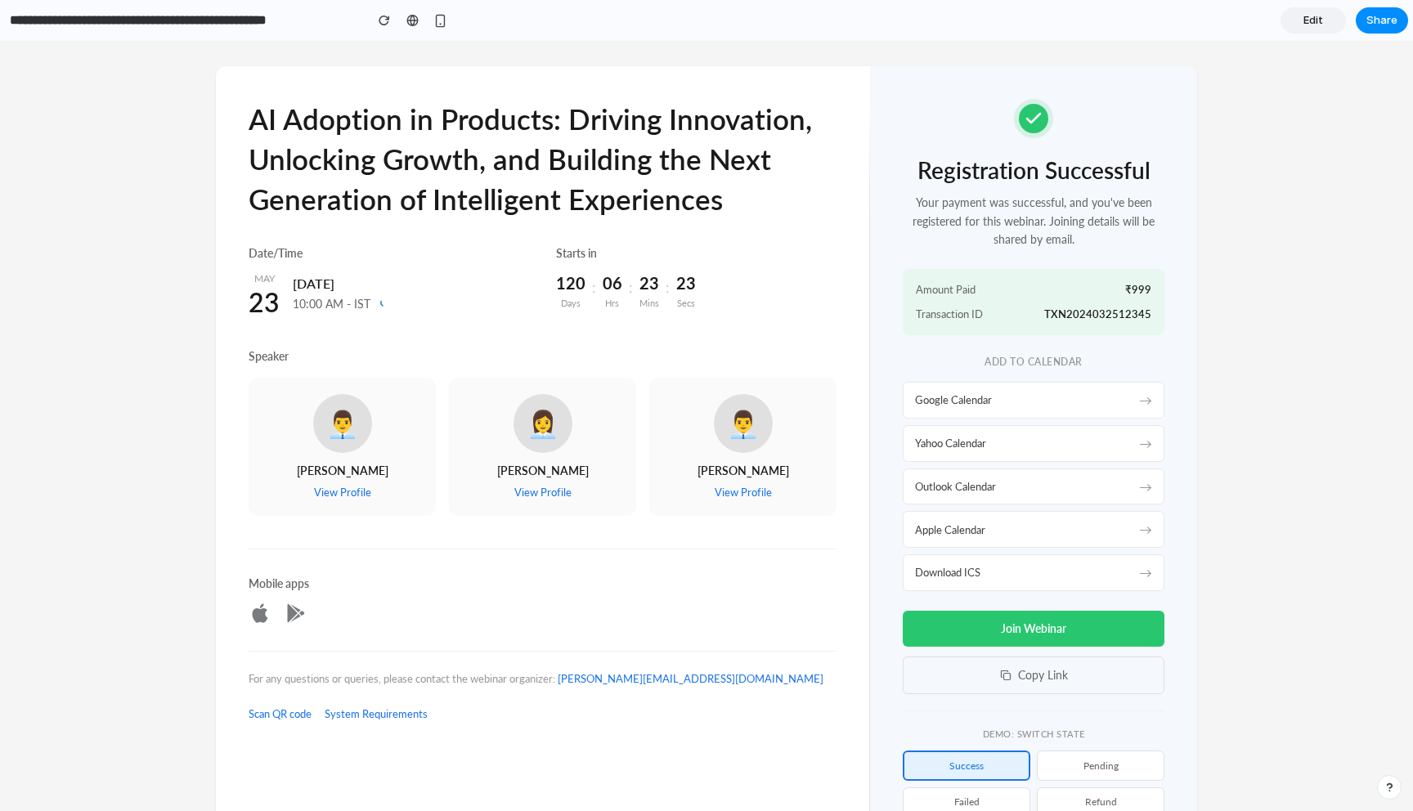
scroll to position [80, 0]
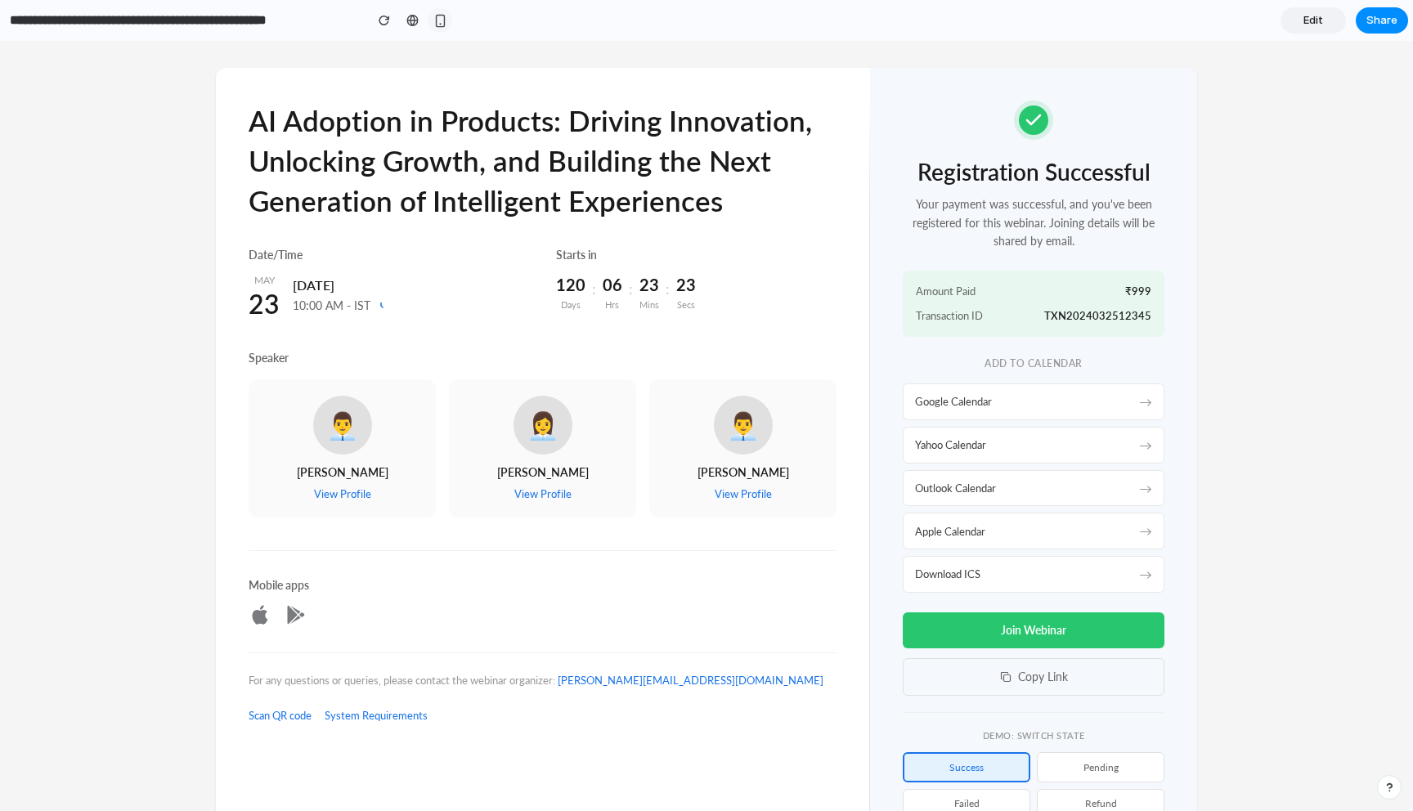
click at [447, 13] on button "button" at bounding box center [440, 20] width 25 height 25
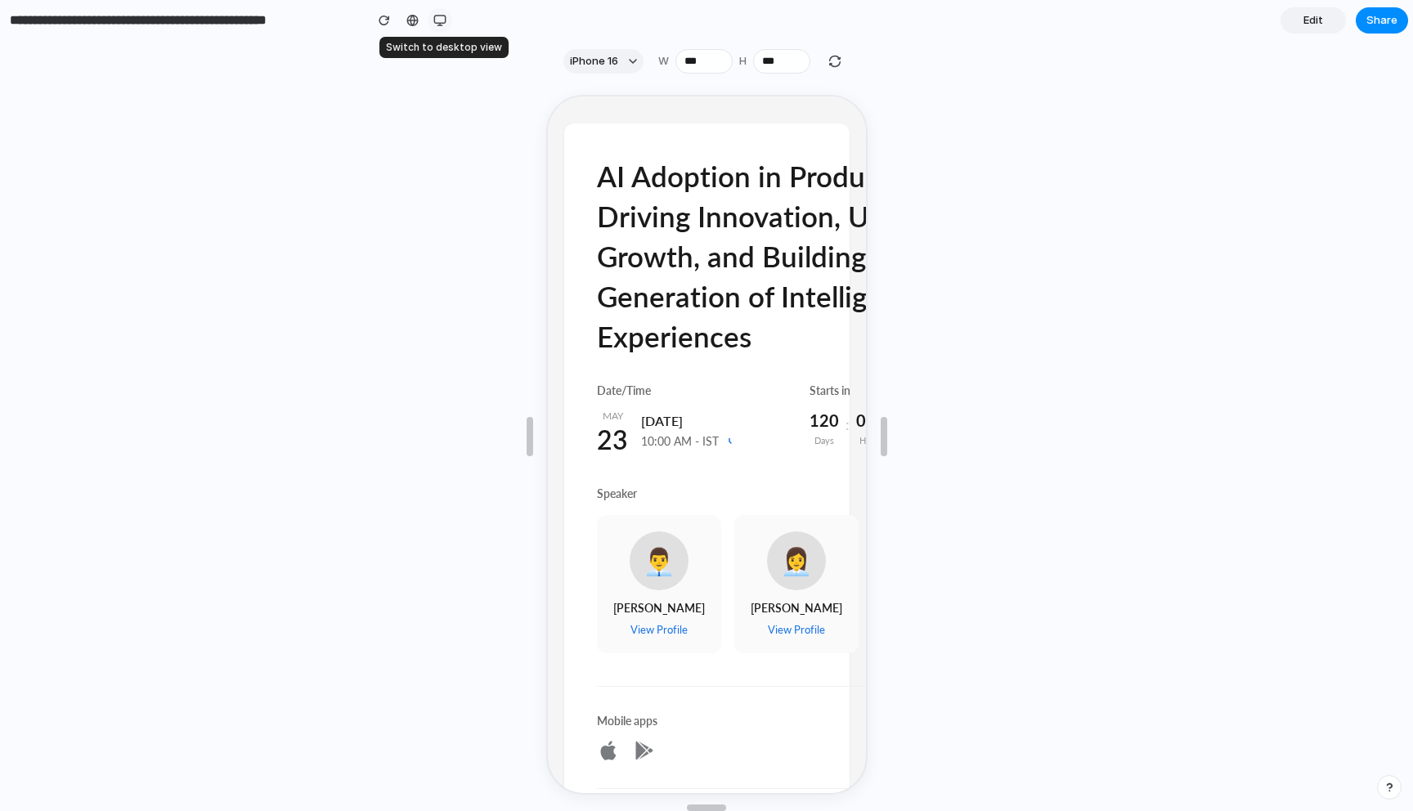
click at [447, 13] on button "button" at bounding box center [440, 20] width 25 height 25
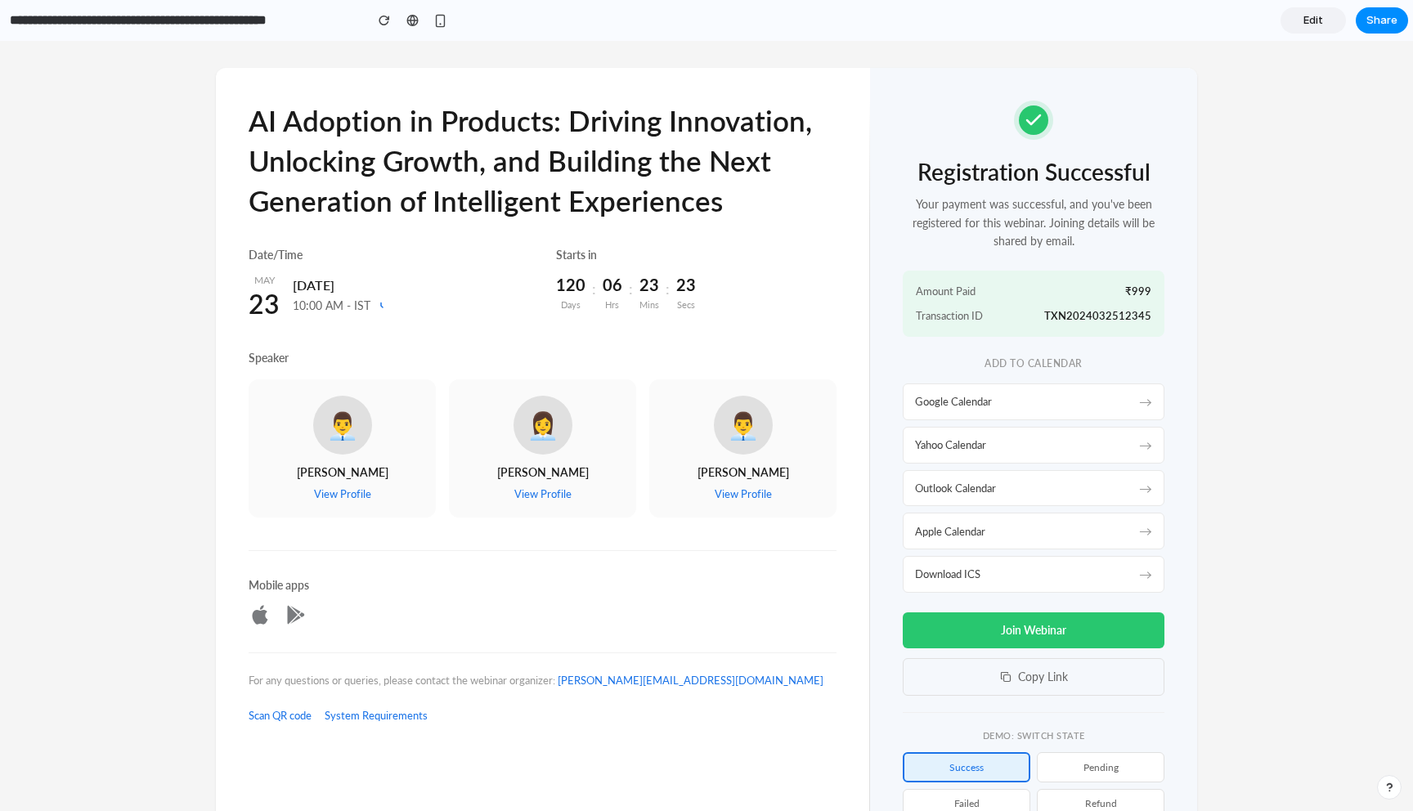
click at [1323, 26] on link "Edit" at bounding box center [1313, 20] width 65 height 26
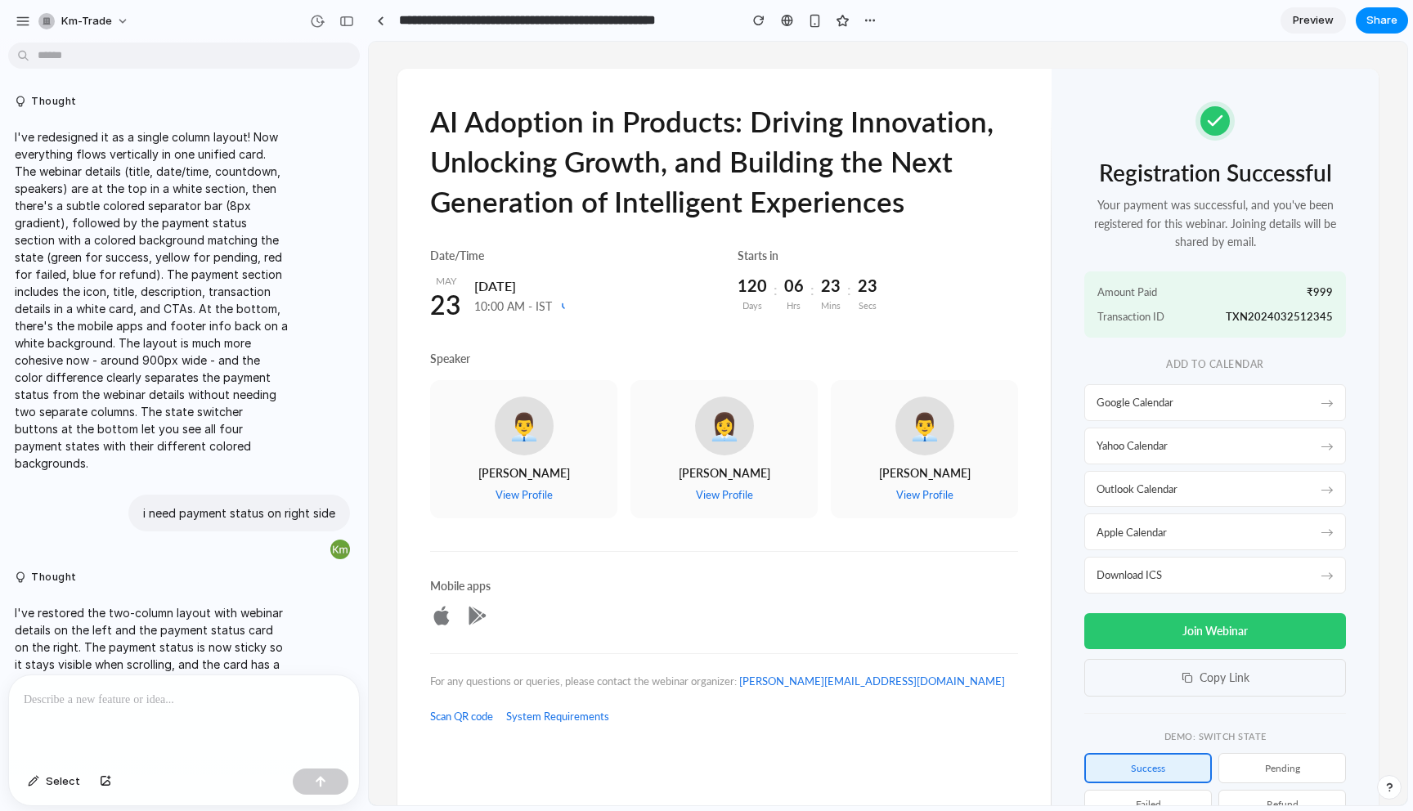
scroll to position [9033, 0]
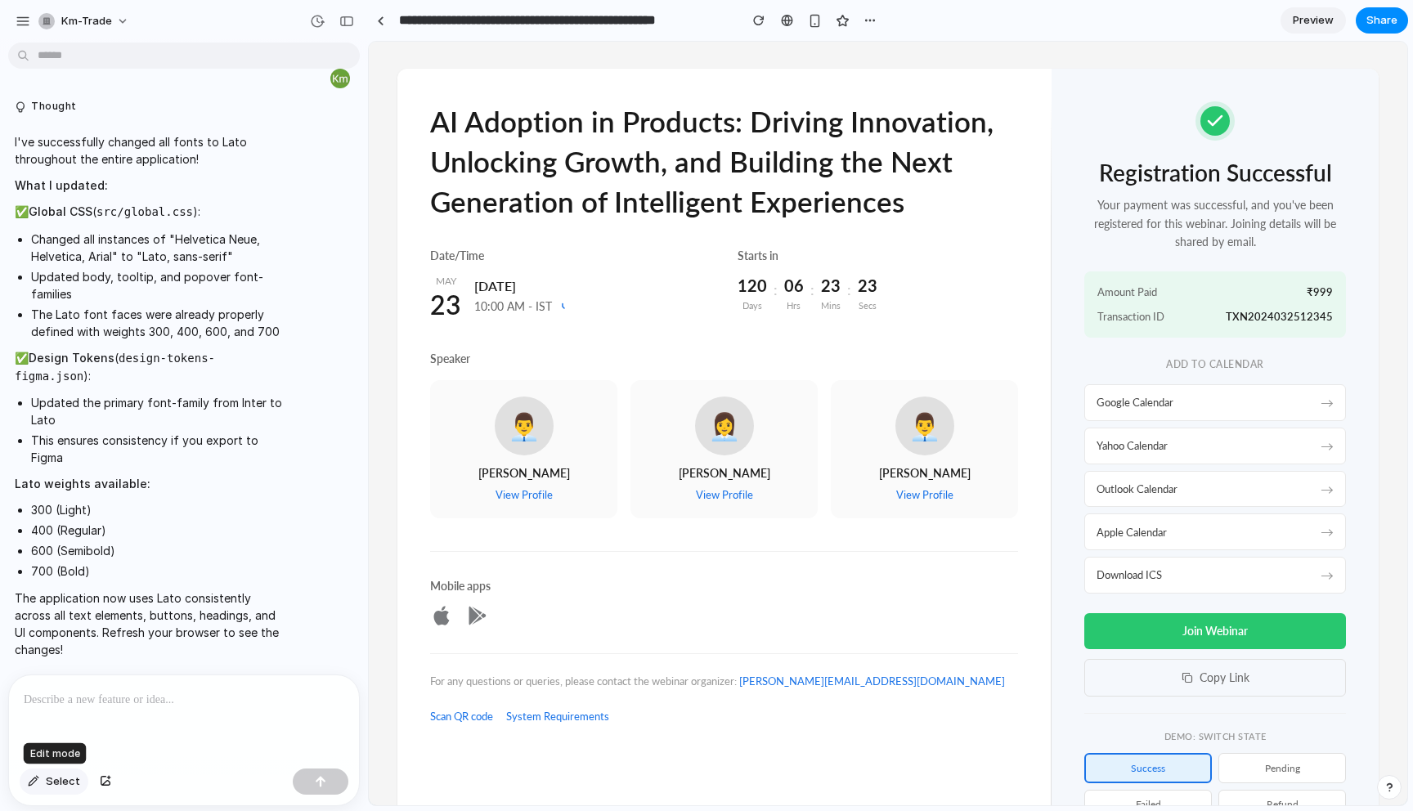
click at [32, 783] on div "button" at bounding box center [33, 782] width 11 height 10
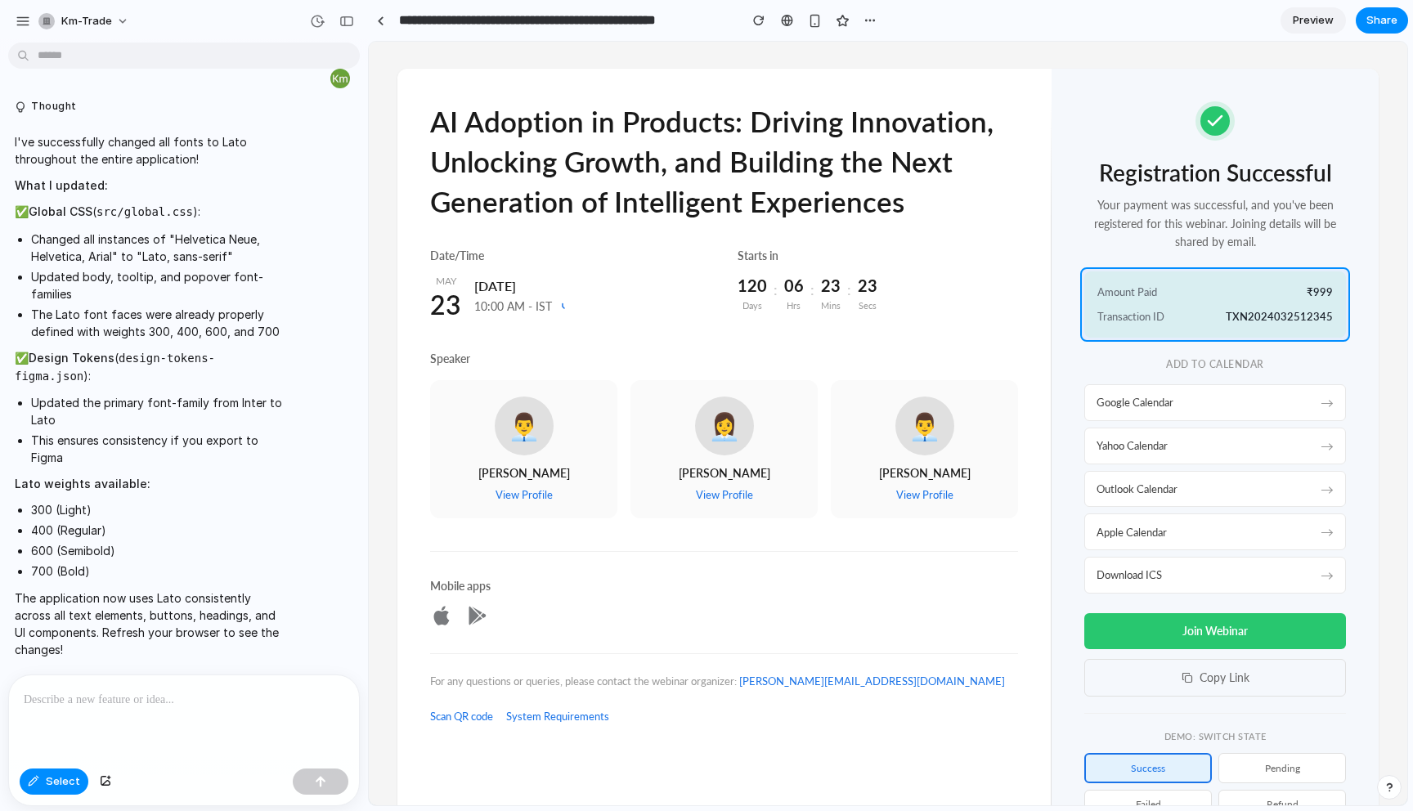
click at [1270, 328] on div at bounding box center [889, 424] width 1038 height 763
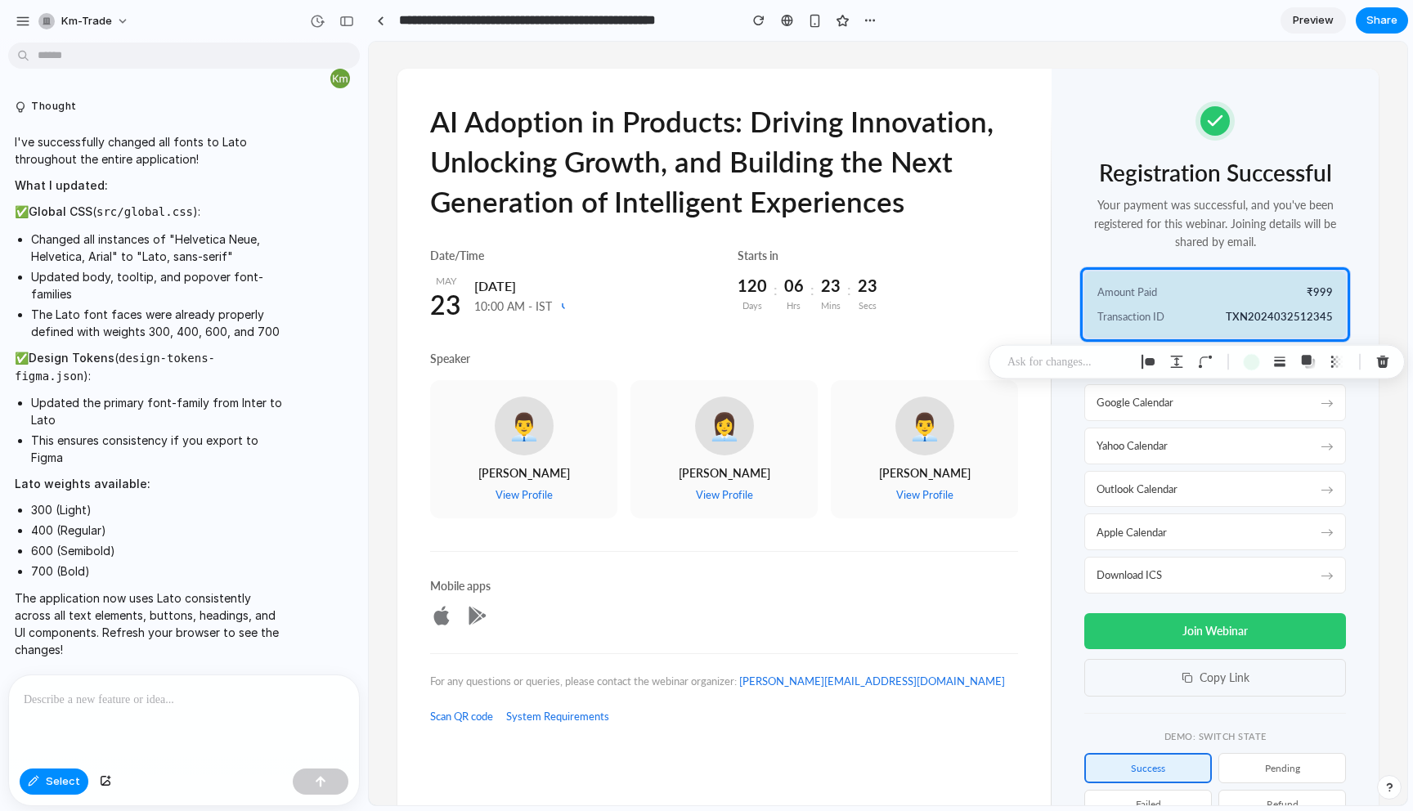
click at [275, 734] on div at bounding box center [184, 719] width 350 height 87
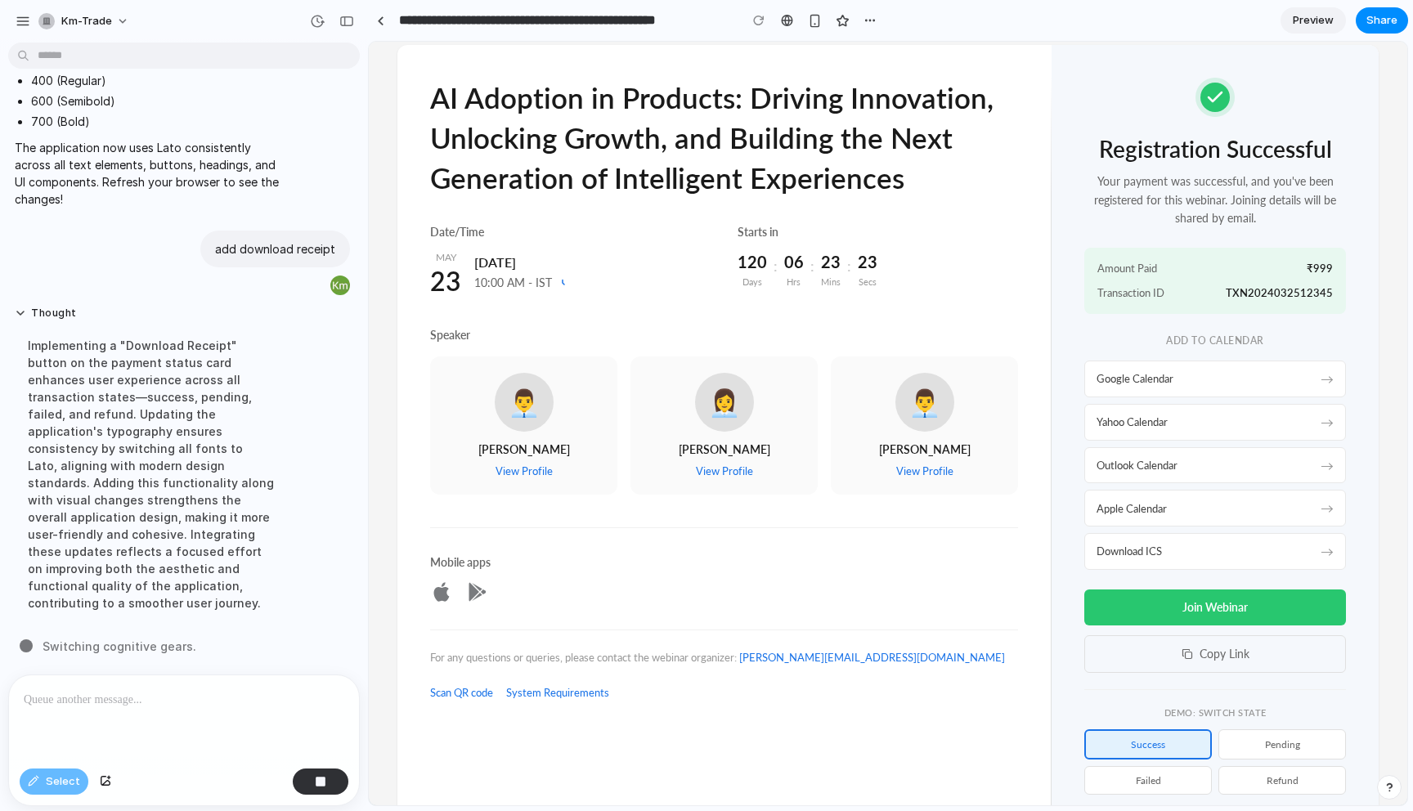
scroll to position [97, 0]
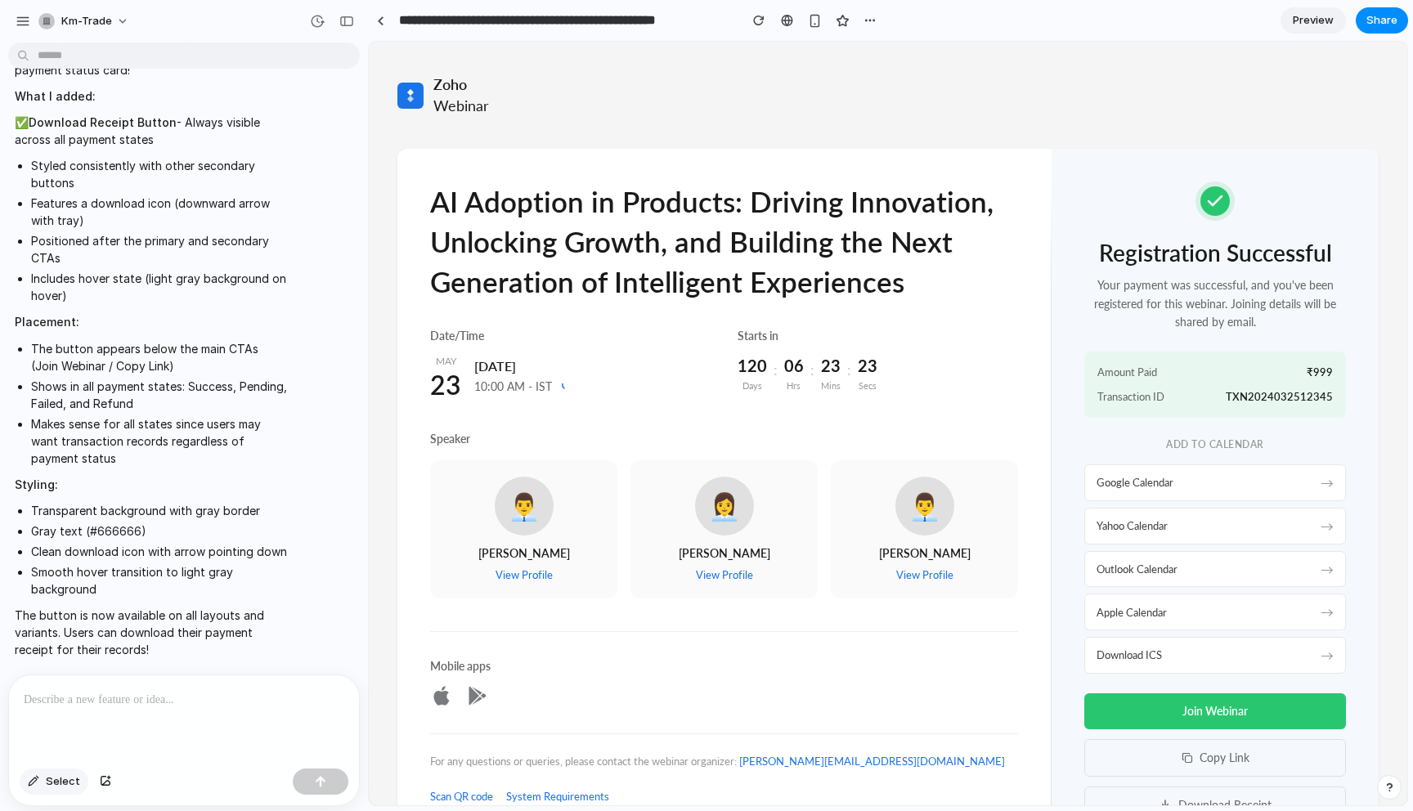
click at [47, 785] on span "Select" at bounding box center [63, 782] width 34 height 16
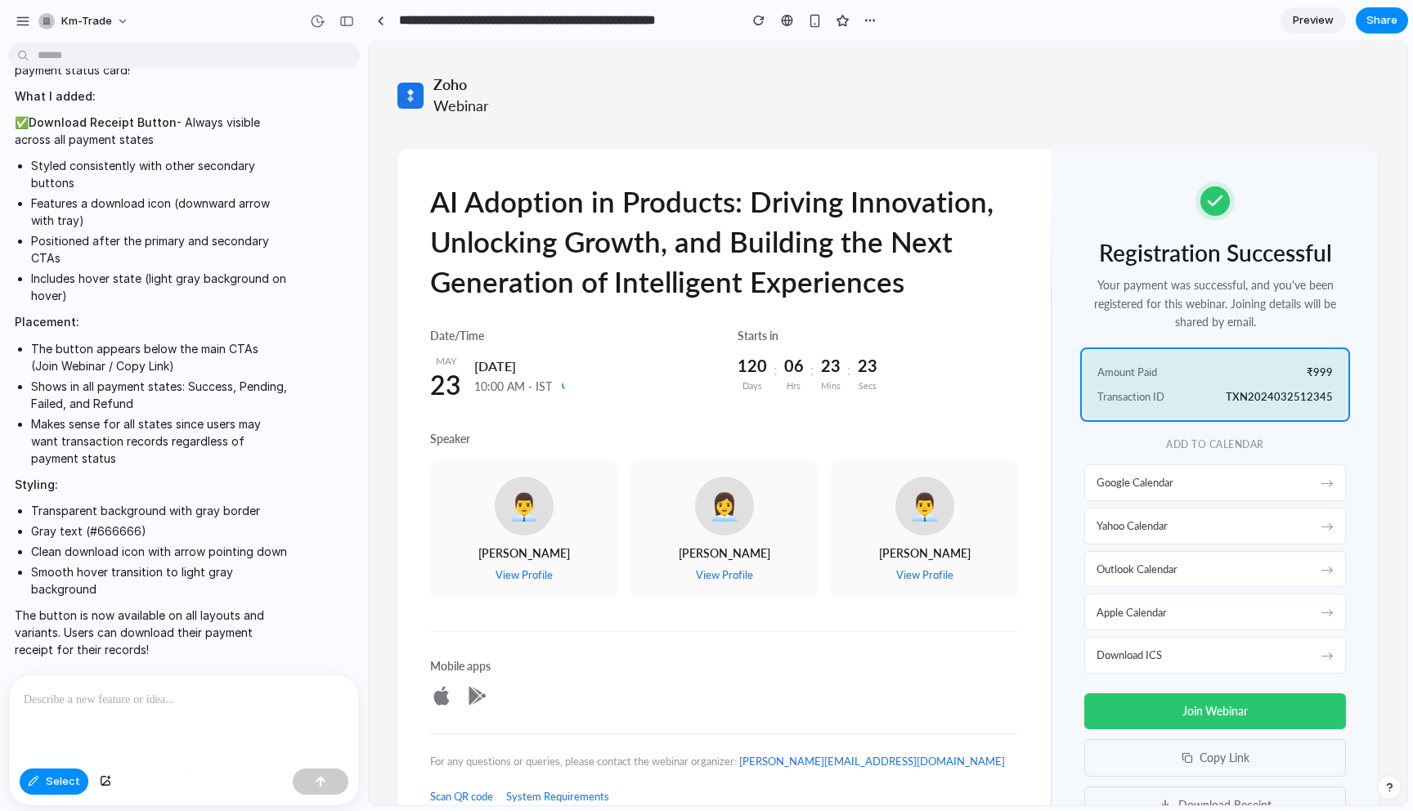
click at [1346, 404] on div at bounding box center [889, 424] width 1038 height 763
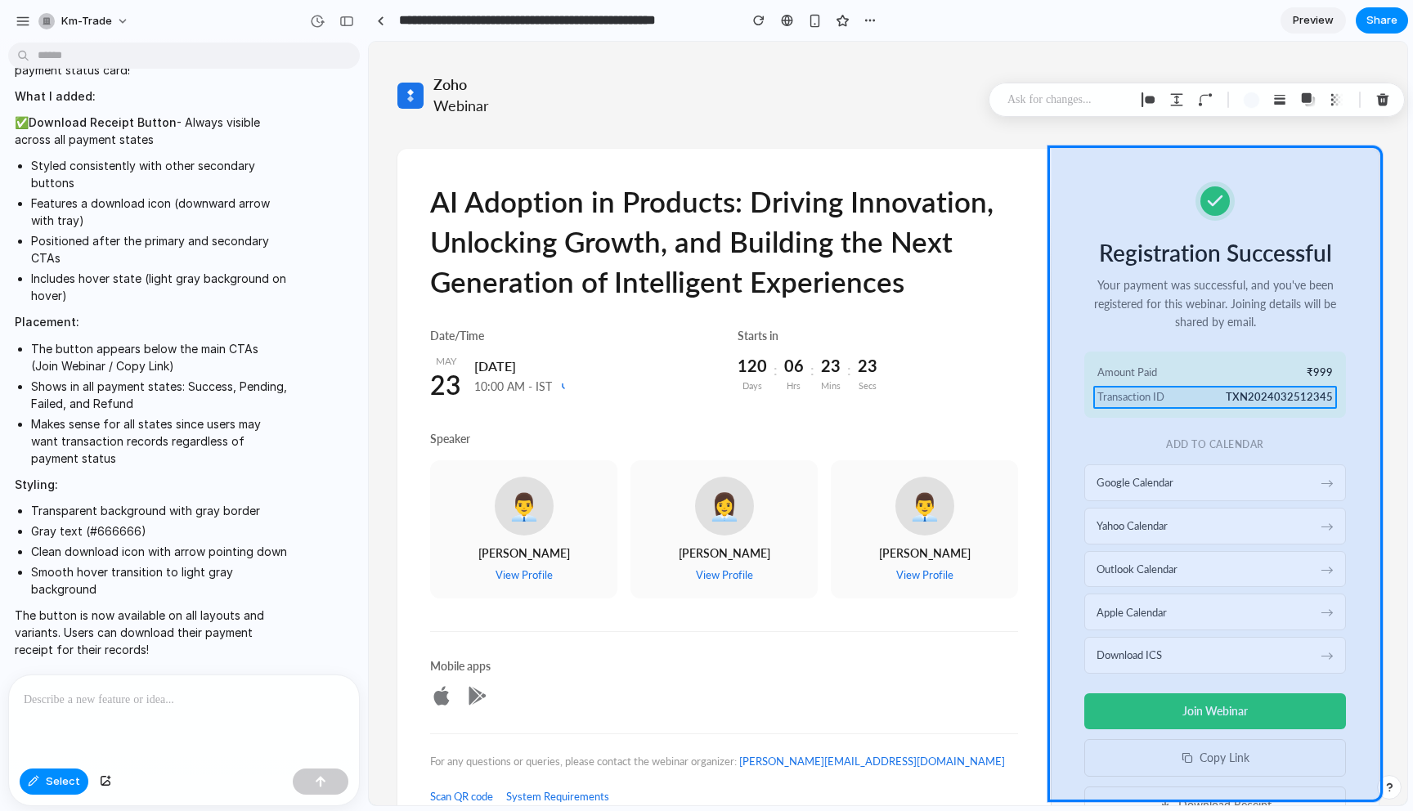
click at [1191, 403] on div at bounding box center [889, 424] width 1038 height 763
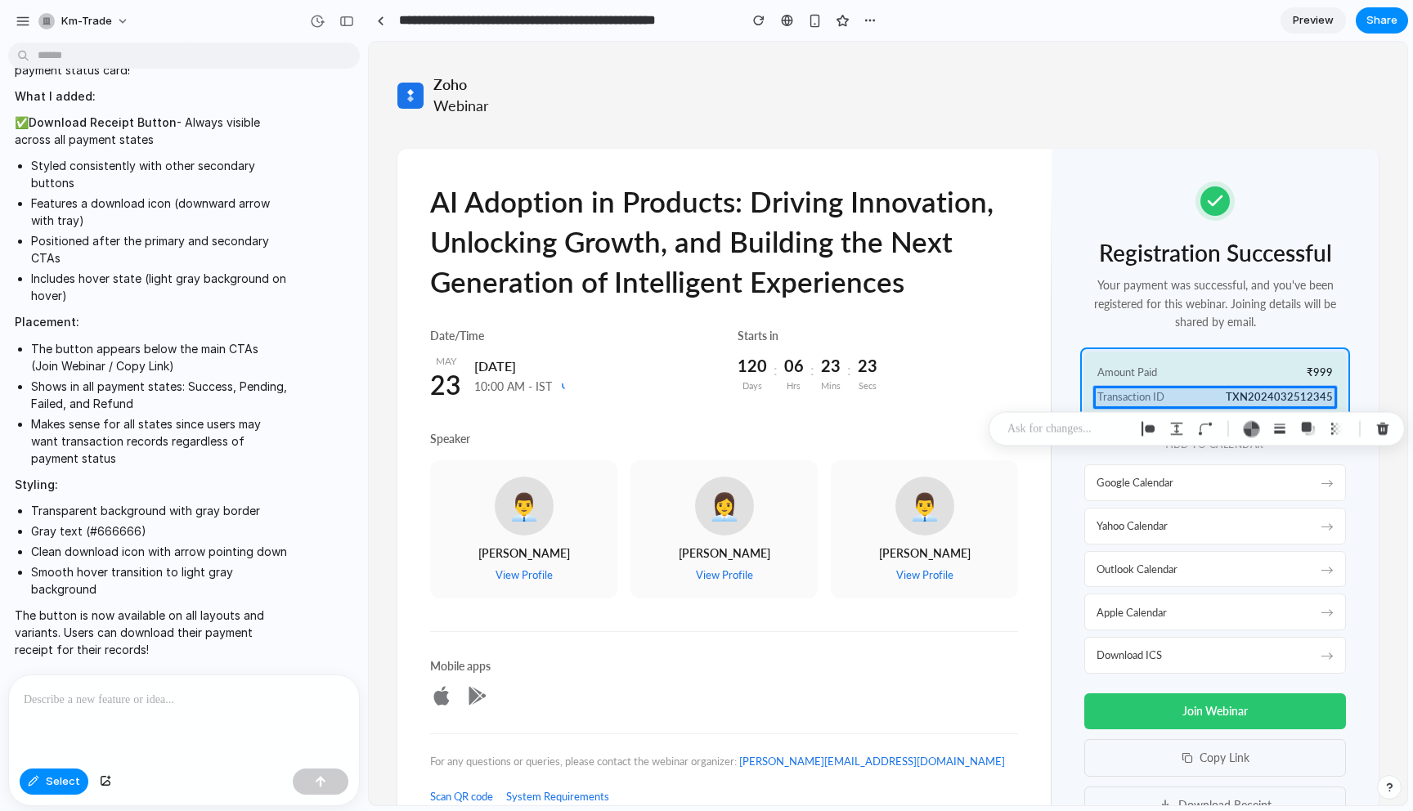
click at [1174, 359] on div at bounding box center [889, 424] width 1038 height 763
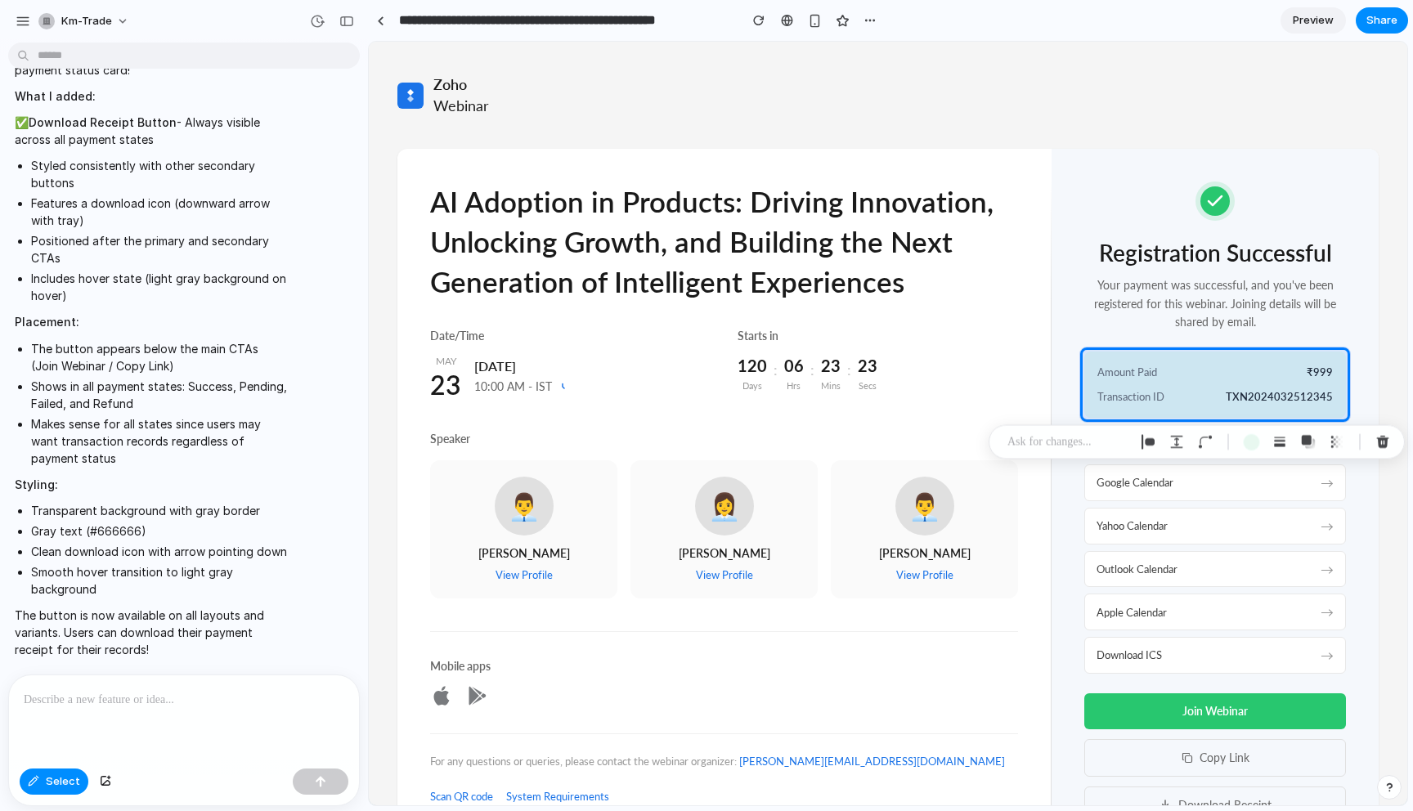
click at [233, 696] on p at bounding box center [184, 700] width 321 height 20
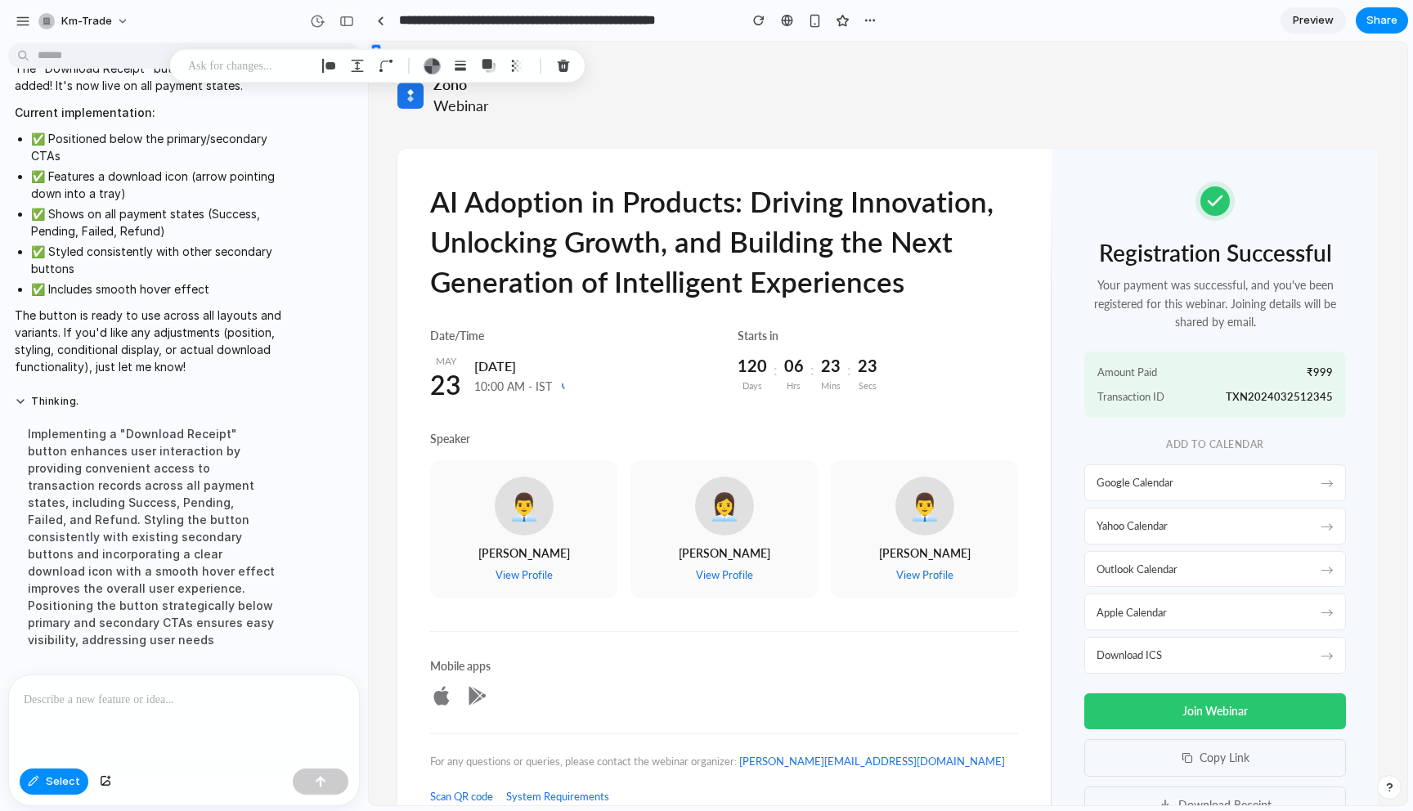
scroll to position [9749, 0]
click at [60, 778] on span "Select" at bounding box center [63, 782] width 34 height 16
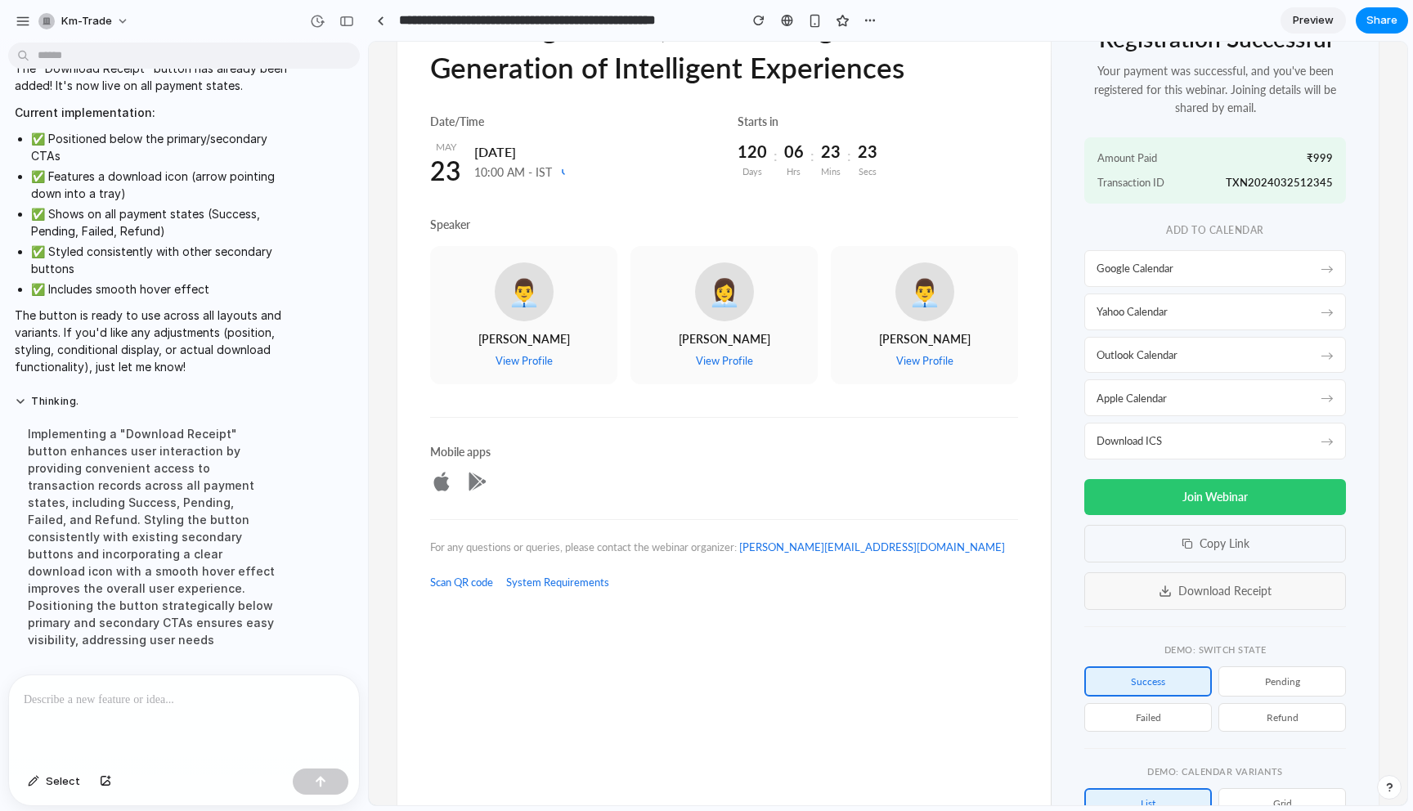
scroll to position [48, 0]
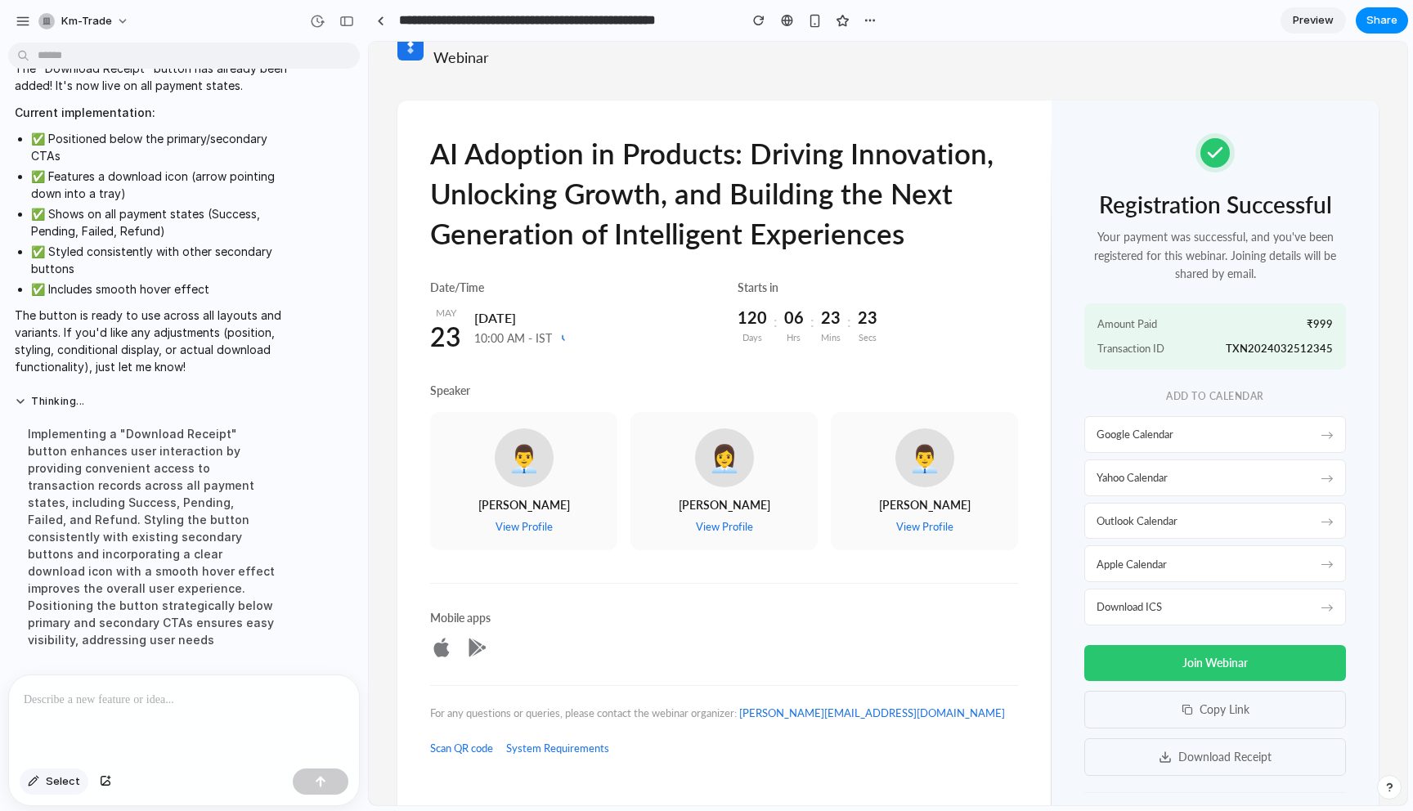
click at [47, 791] on button "Select" at bounding box center [54, 782] width 69 height 26
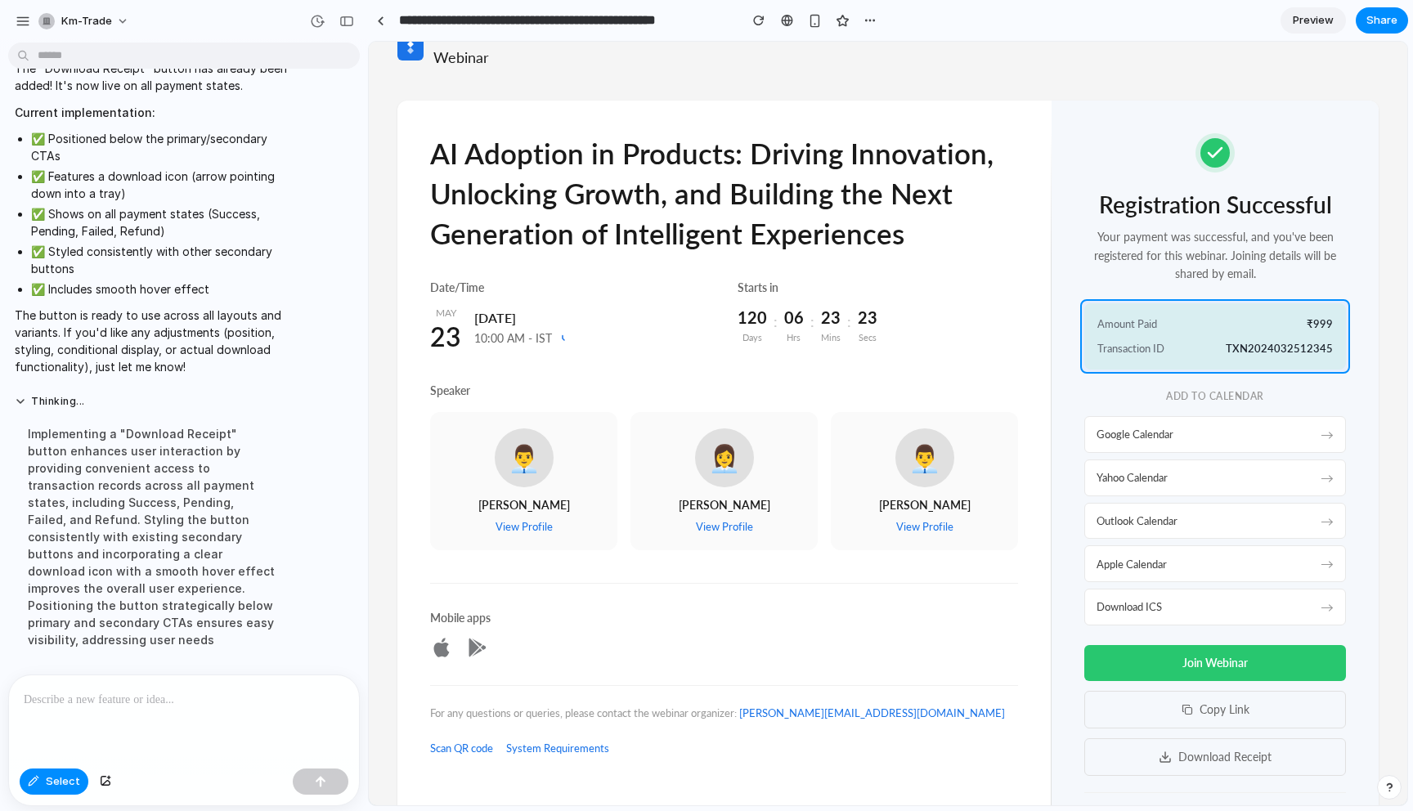
click at [1287, 341] on div at bounding box center [889, 424] width 1038 height 763
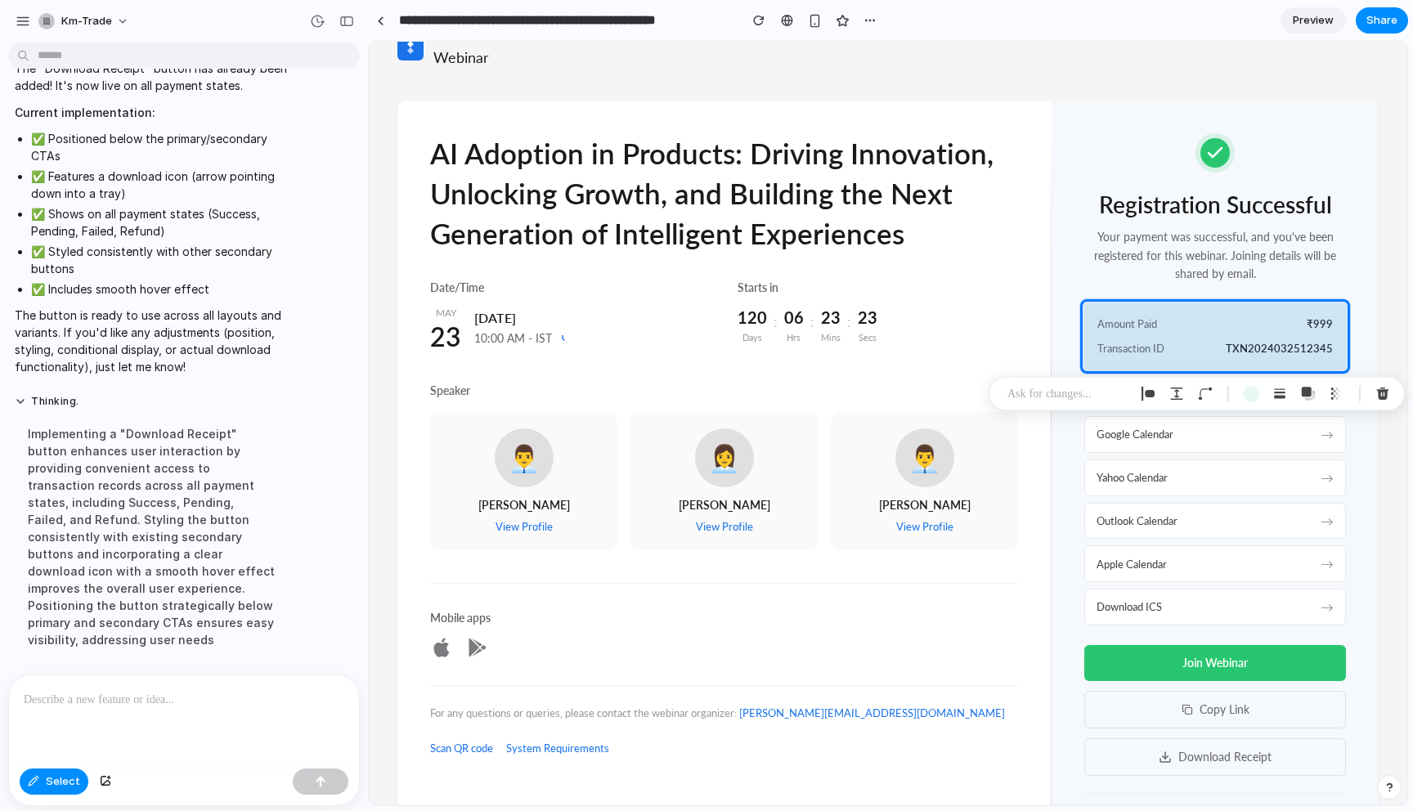
click at [151, 720] on div at bounding box center [184, 719] width 350 height 87
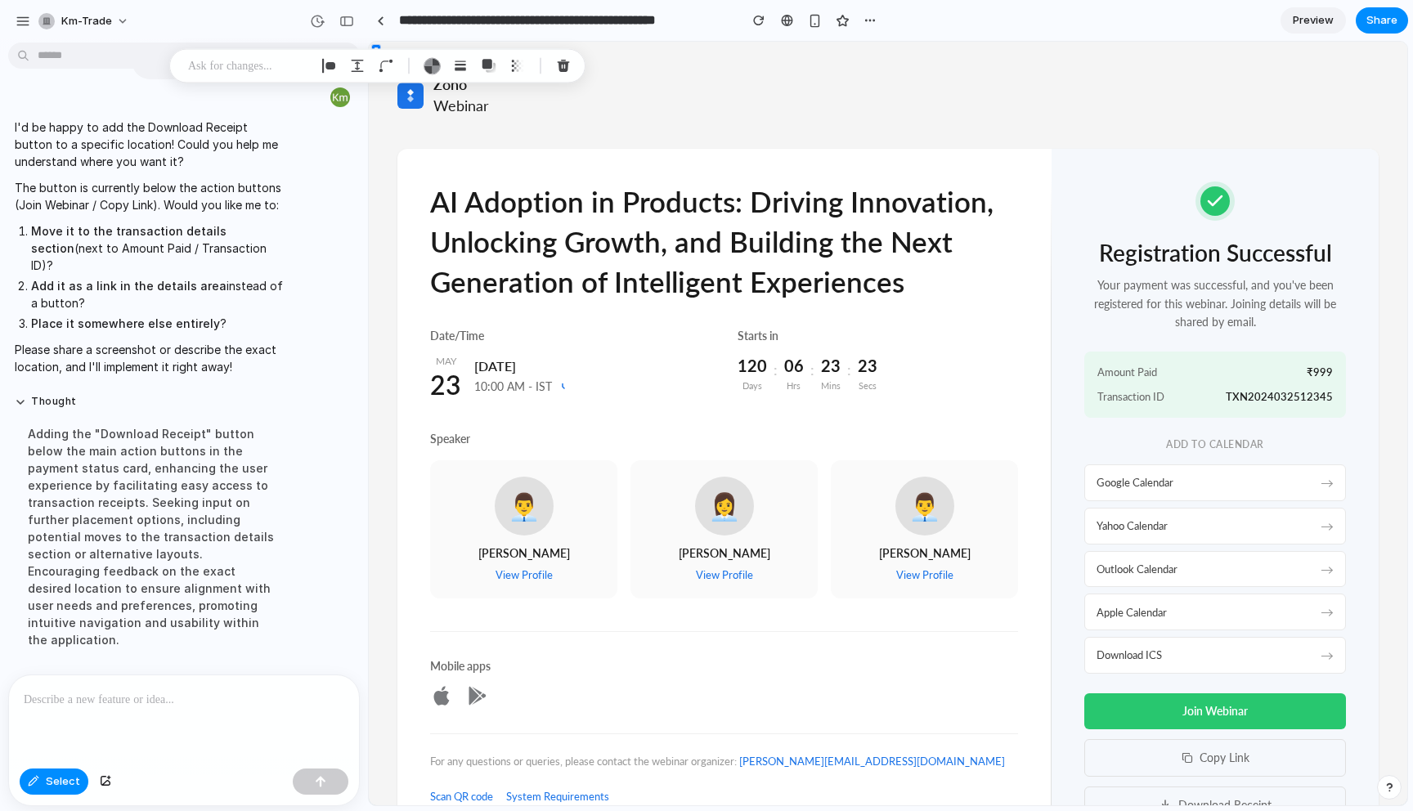
scroll to position [9732, 0]
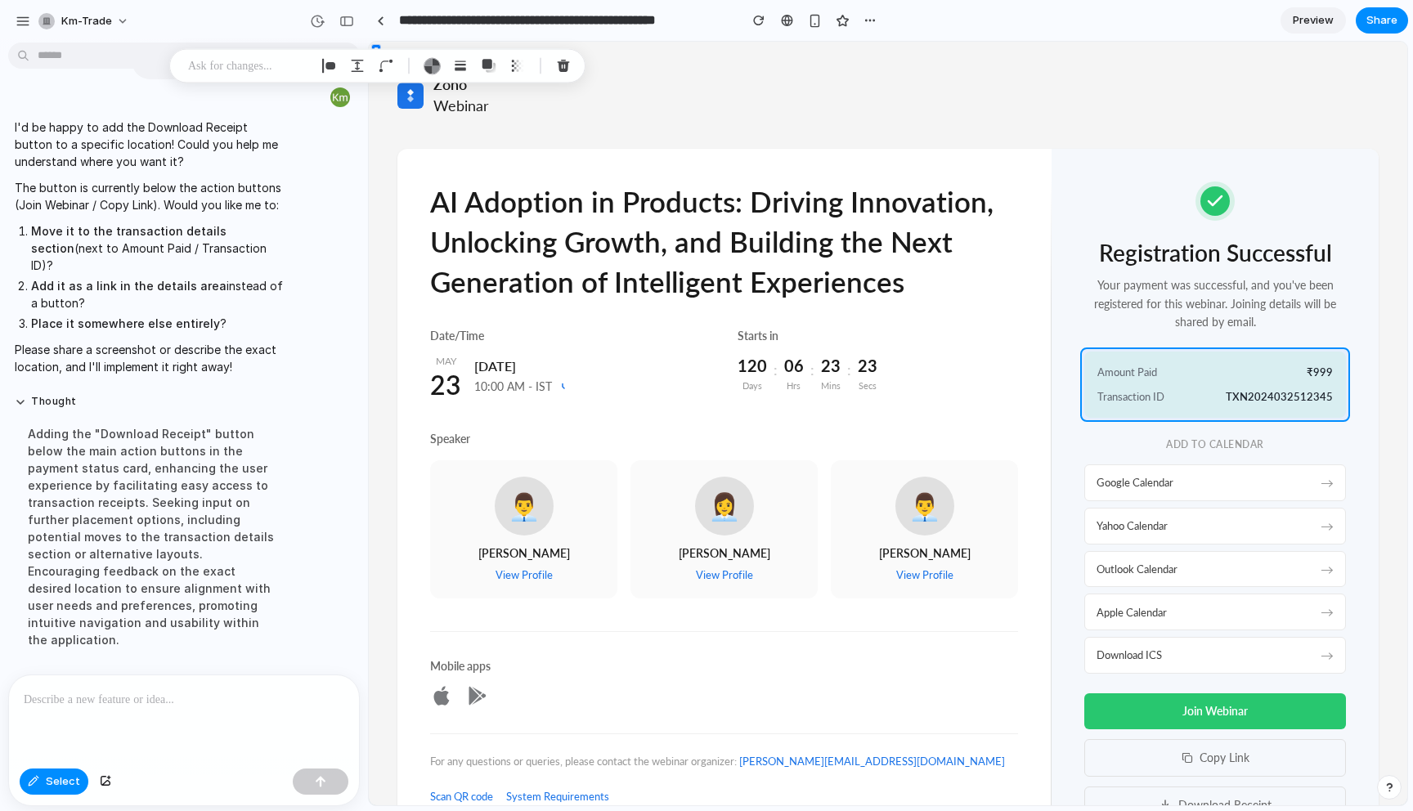
click at [1207, 411] on div at bounding box center [889, 424] width 1038 height 763
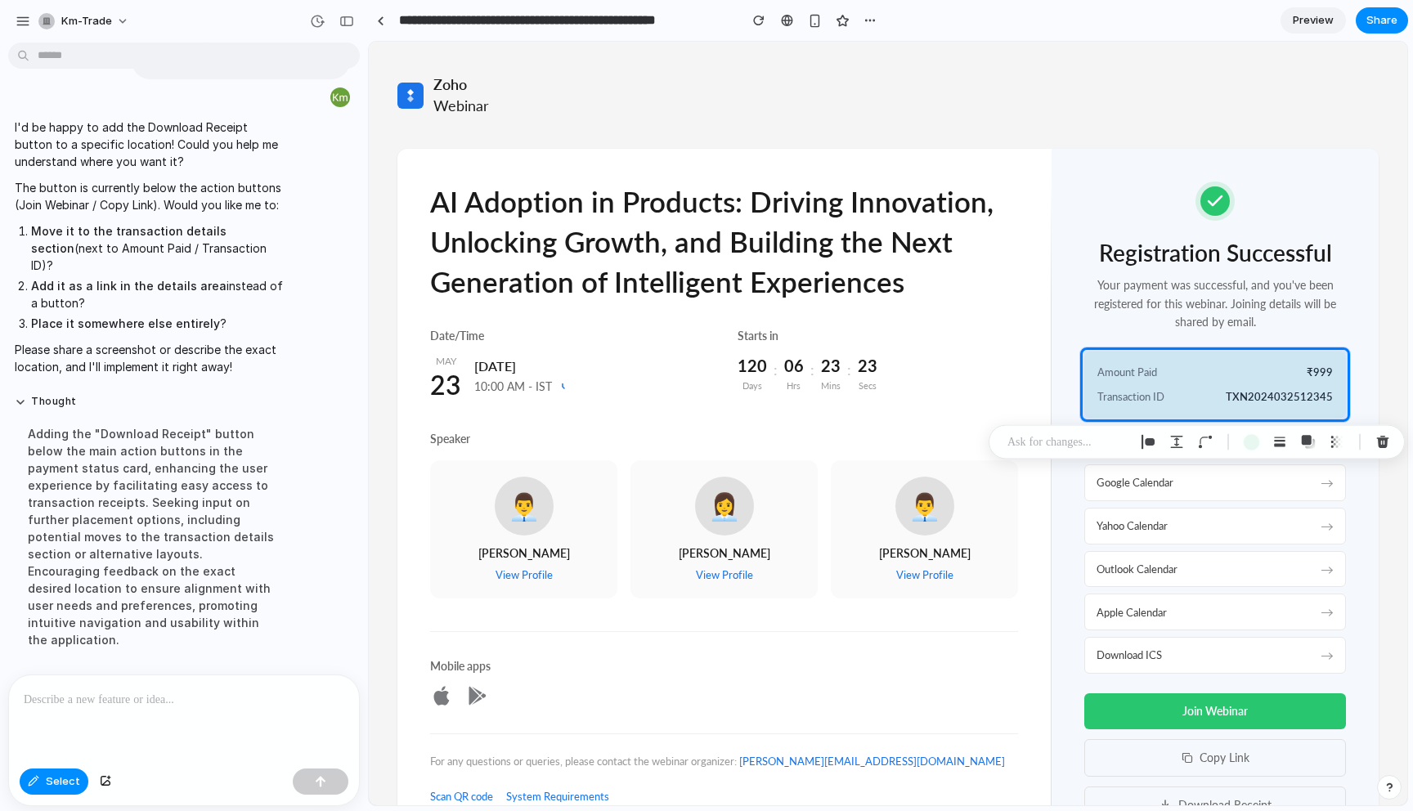
click at [137, 734] on div at bounding box center [184, 719] width 350 height 87
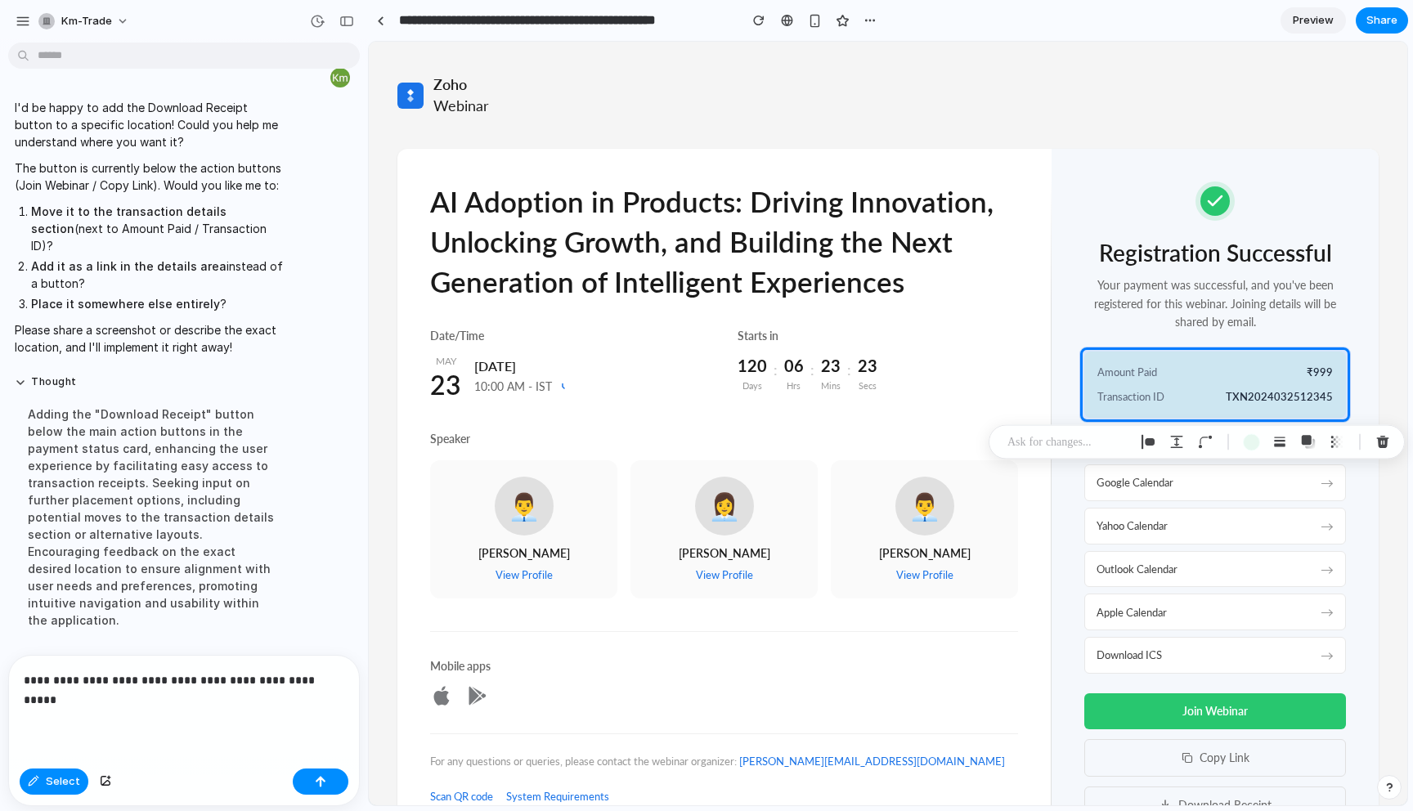
scroll to position [9737, 0]
click at [326, 777] on div "button" at bounding box center [320, 781] width 11 height 11
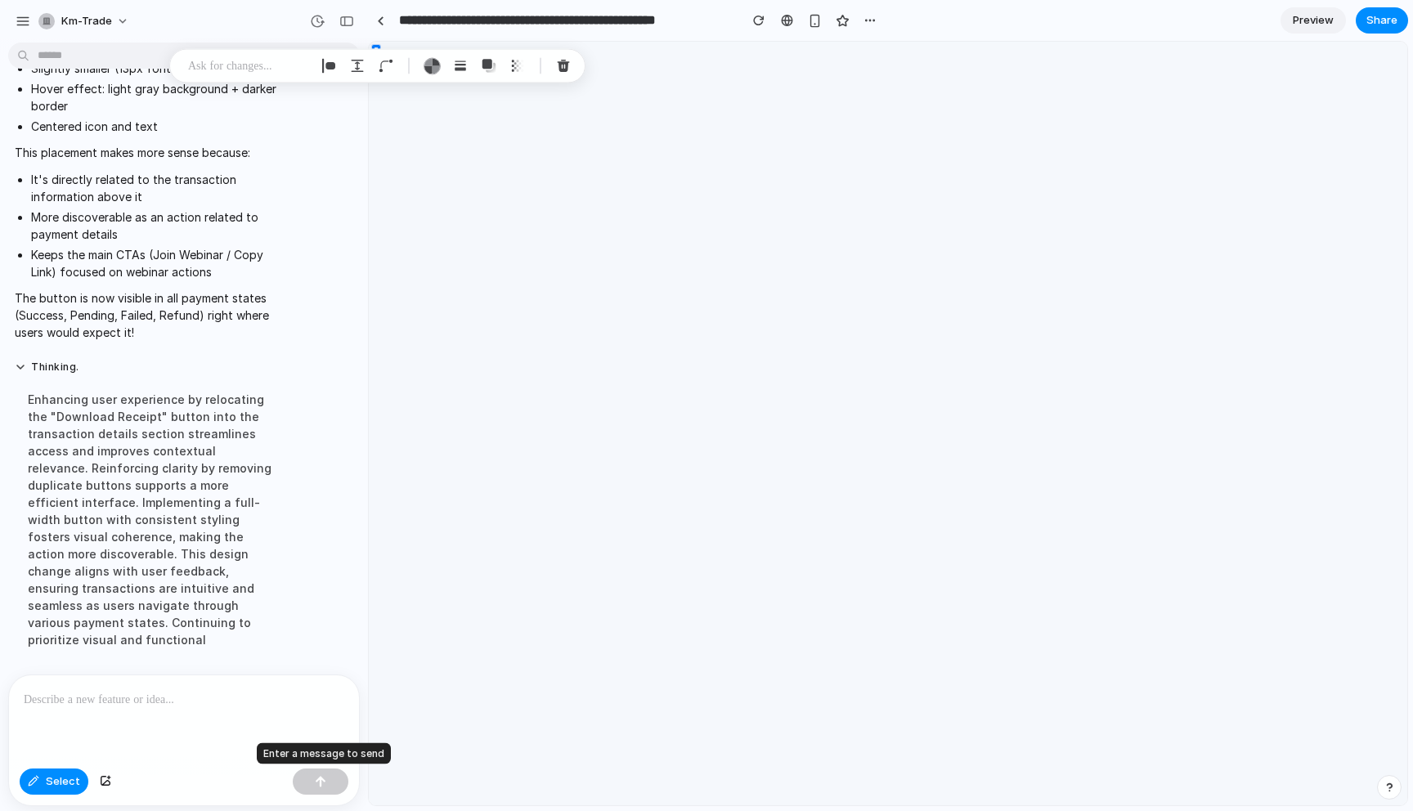
scroll to position [10044, 0]
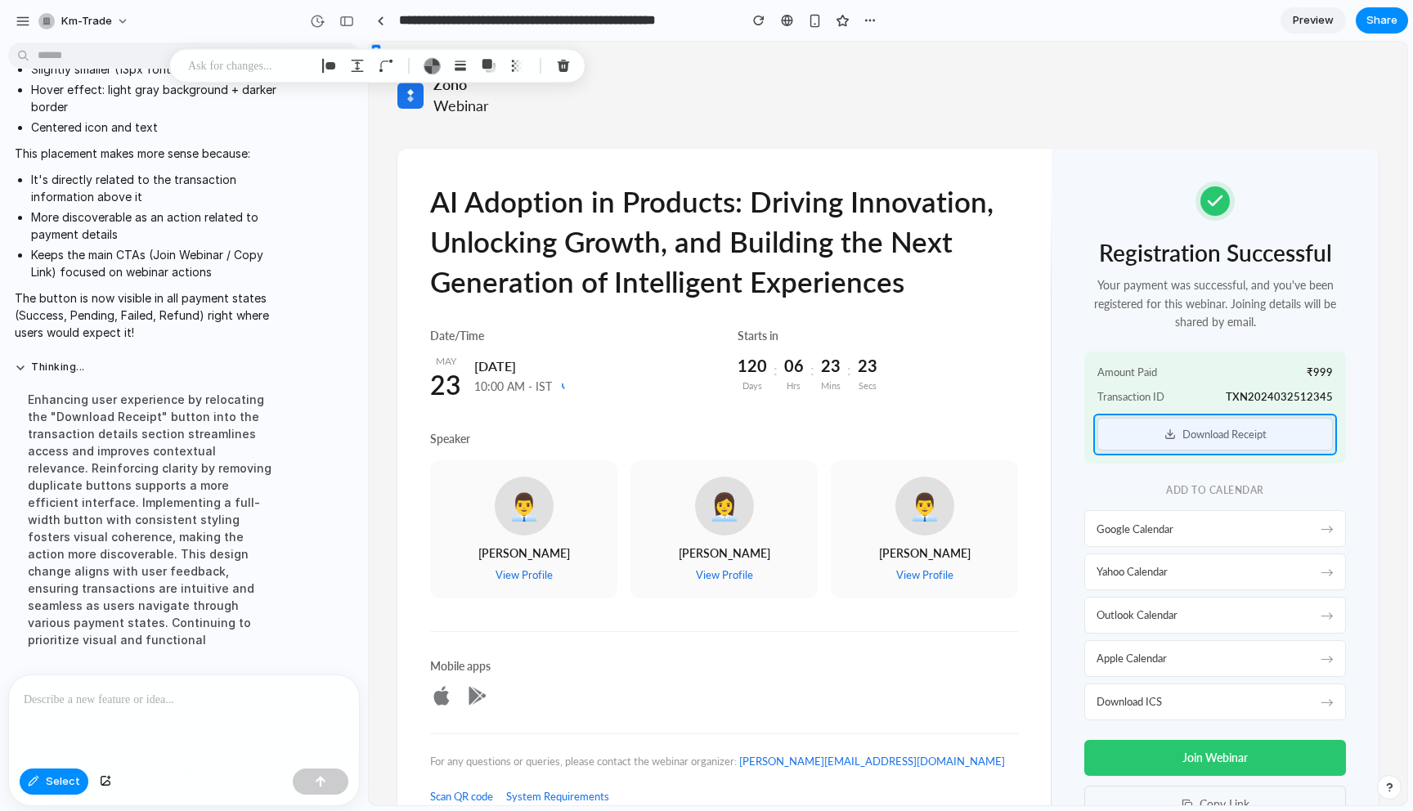
click at [1270, 426] on div at bounding box center [889, 424] width 1038 height 763
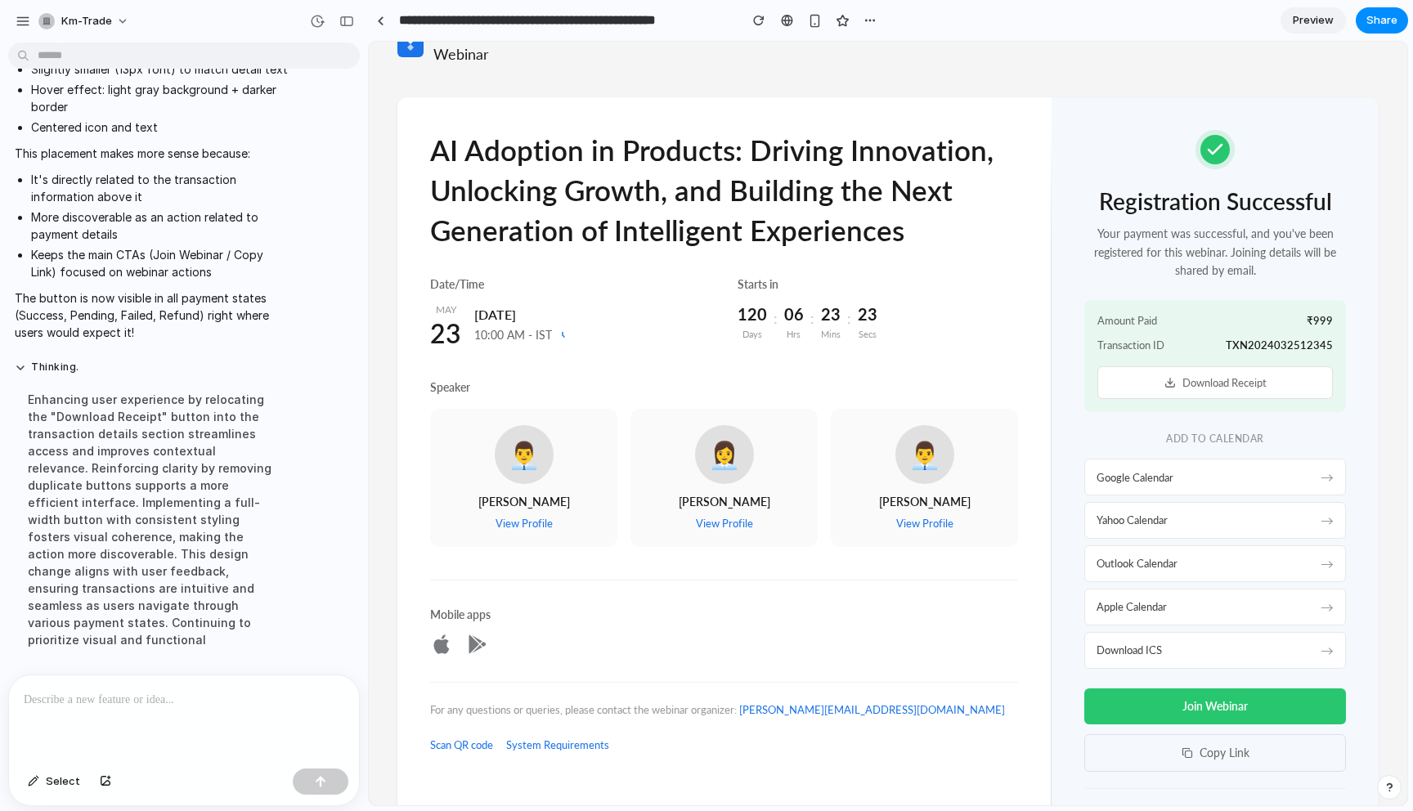
scroll to position [0, 0]
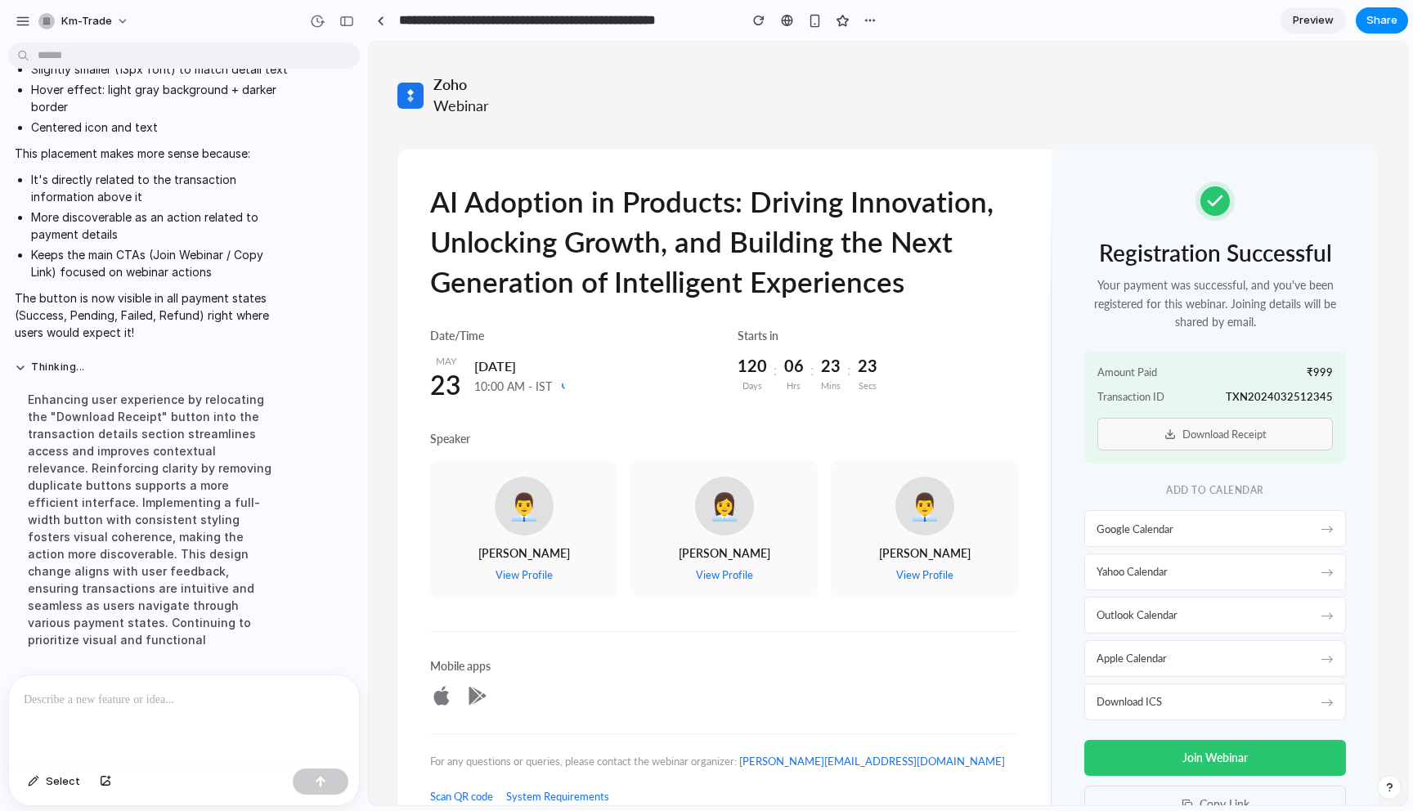
click at [1266, 437] on button "Download Receipt" at bounding box center [1216, 435] width 236 height 34
click at [1328, 382] on div "Amount Paid ₹999 Transaction ID TXN2024032512345 Download Receipt" at bounding box center [1216, 408] width 262 height 113
click at [1328, 381] on div "Amount Paid ₹999 Transaction ID TXN2024032512345 Download Receipt" at bounding box center [1216, 408] width 262 height 113
